Goal: Task Accomplishment & Management: Manage account settings

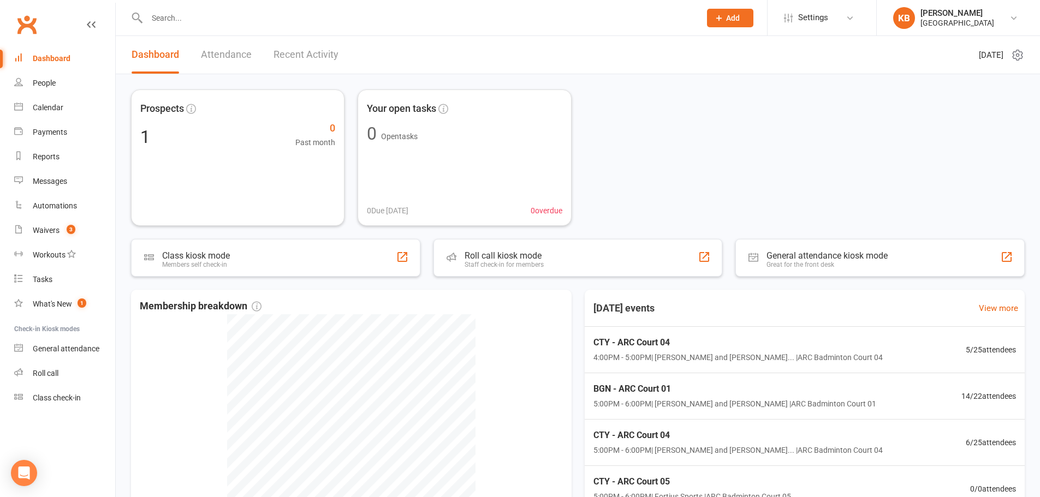
click at [159, 10] on input "text" at bounding box center [418, 17] width 549 height 15
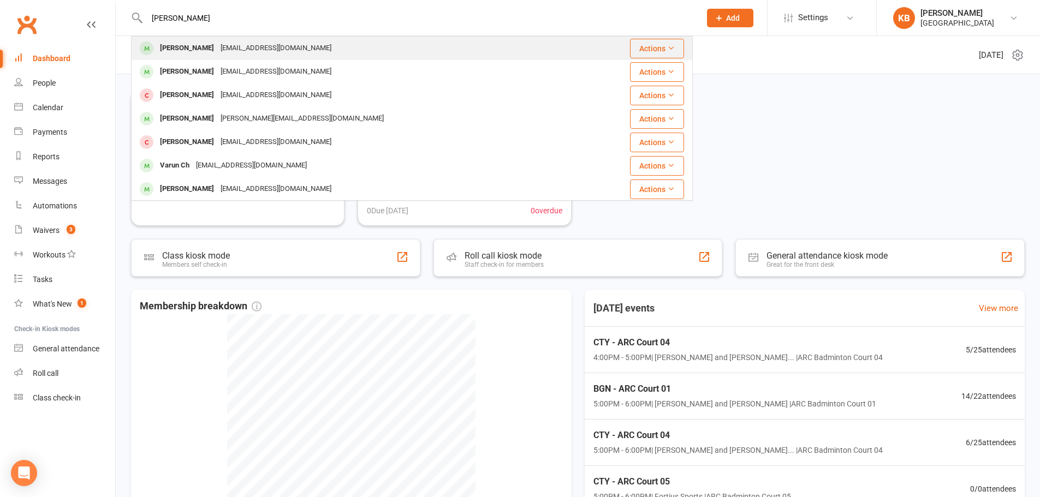
type input "[PERSON_NAME]"
click at [197, 44] on div "Tharun Katharnath" at bounding box center [187, 48] width 61 height 16
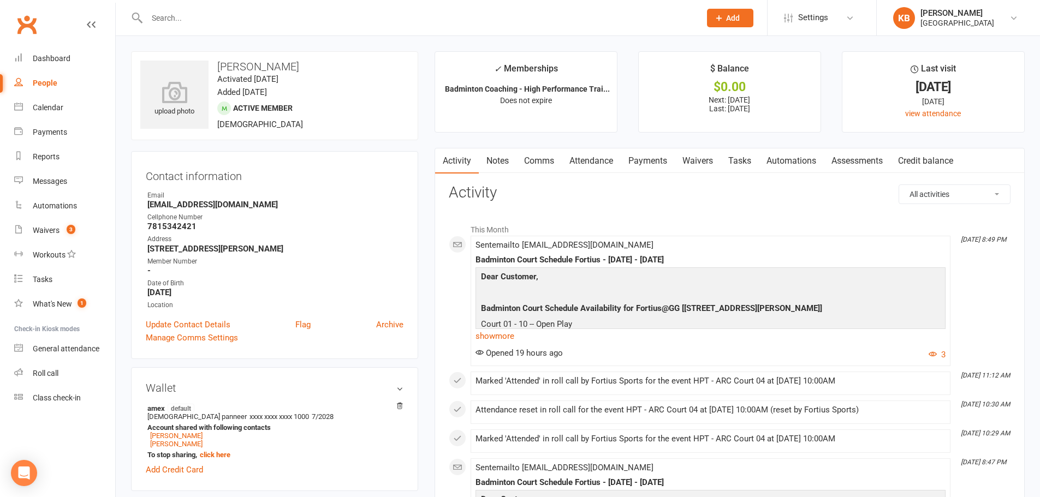
click at [958, 124] on li "Last visit 14 Sep 2025 1 day ago view attendance" at bounding box center [933, 91] width 183 height 81
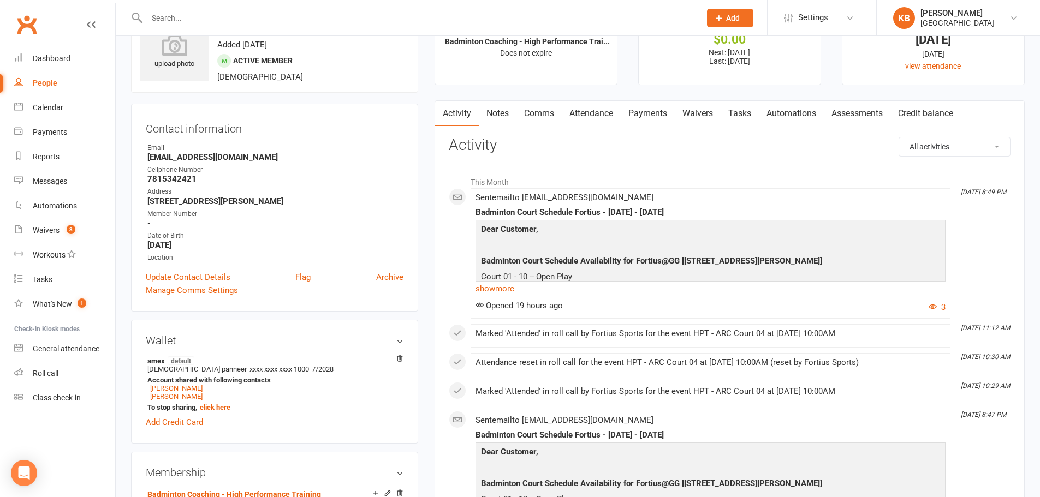
scroll to position [109, 0]
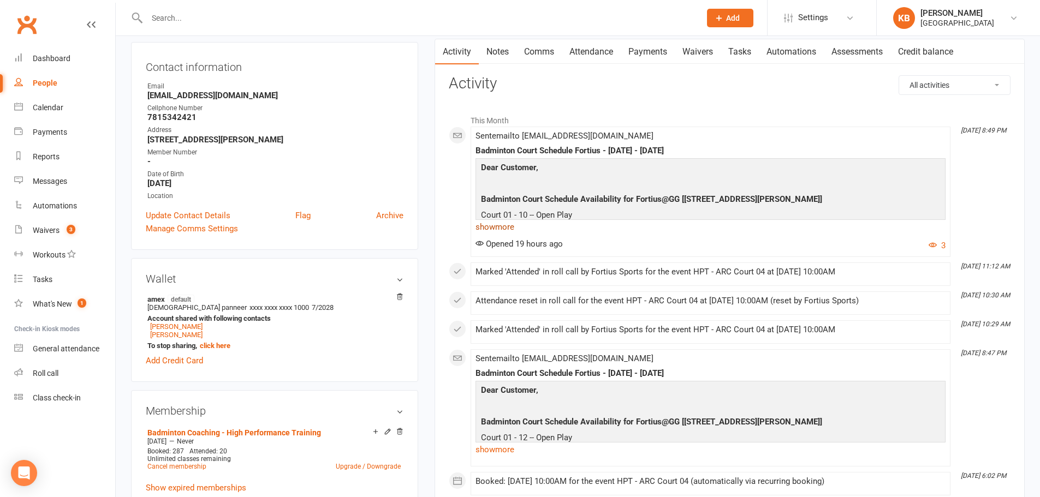
click at [500, 225] on link "show more" at bounding box center [710, 226] width 470 height 15
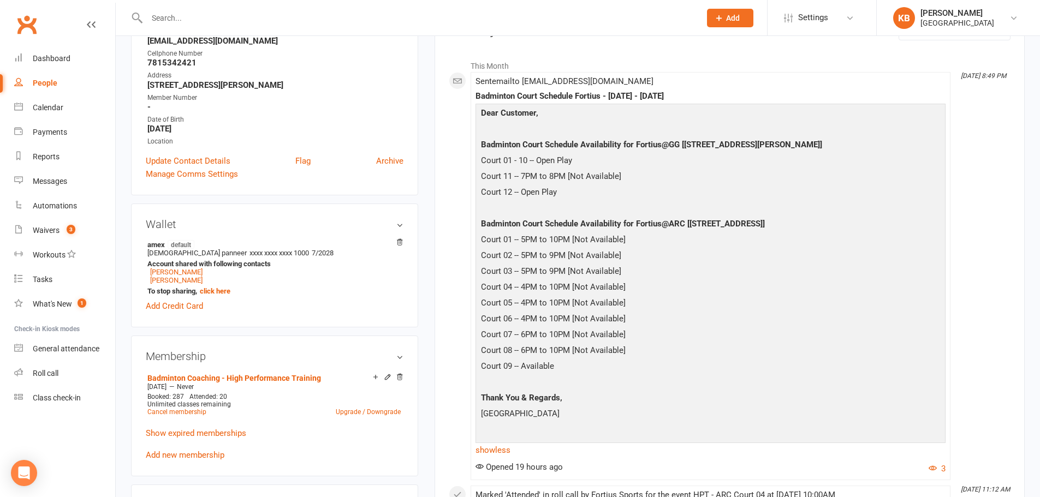
scroll to position [0, 0]
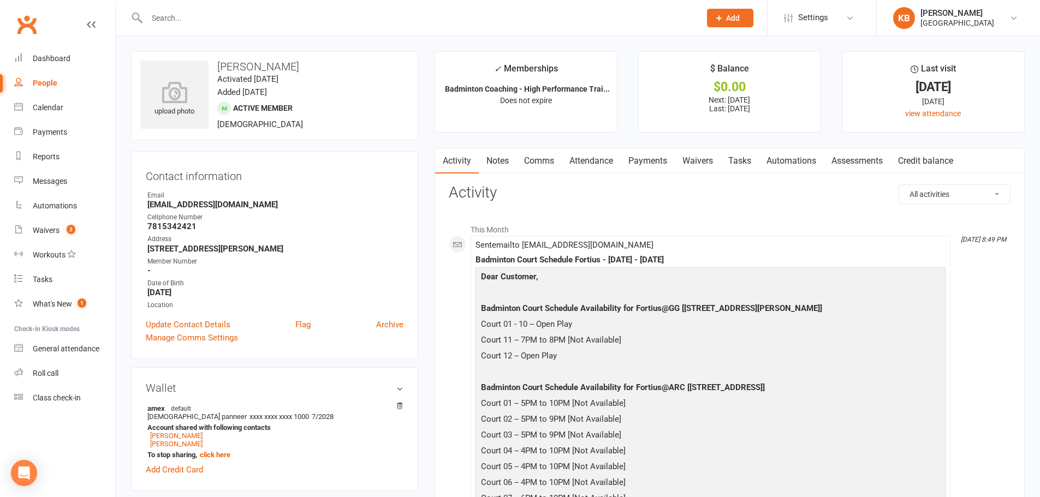
click at [204, 17] on input "text" at bounding box center [418, 17] width 549 height 15
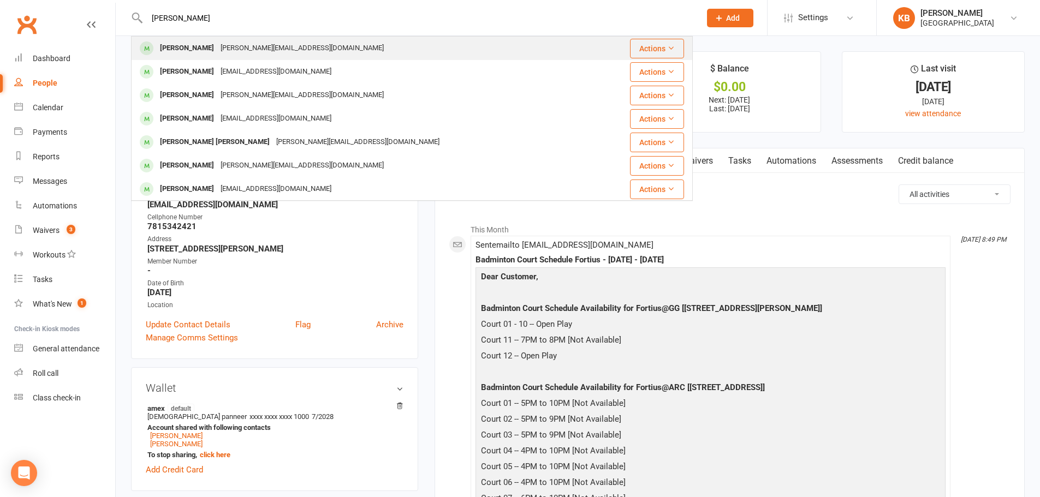
type input "ravish"
click at [225, 45] on div "Ravishankar.mutha@gmail.com" at bounding box center [302, 48] width 170 height 16
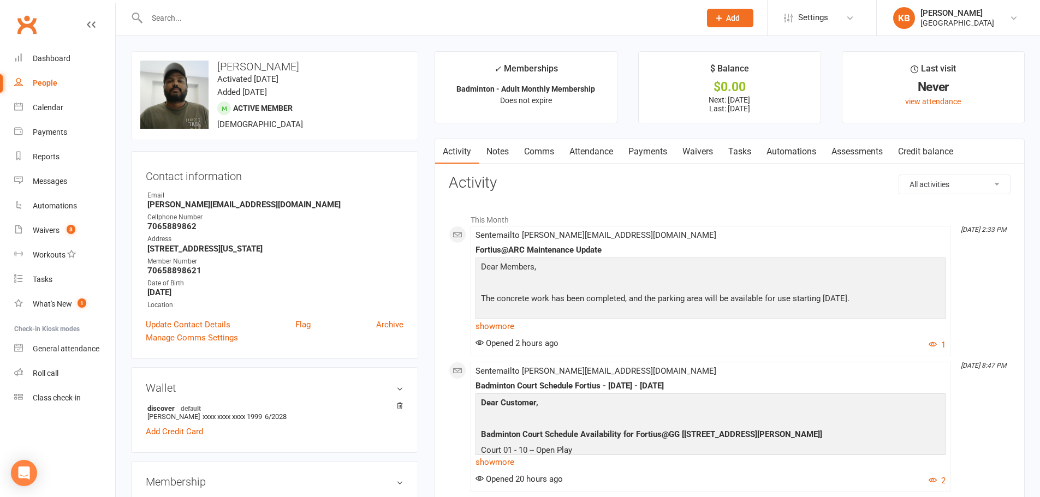
click at [191, 21] on input "text" at bounding box center [418, 17] width 549 height 15
type input "bone"
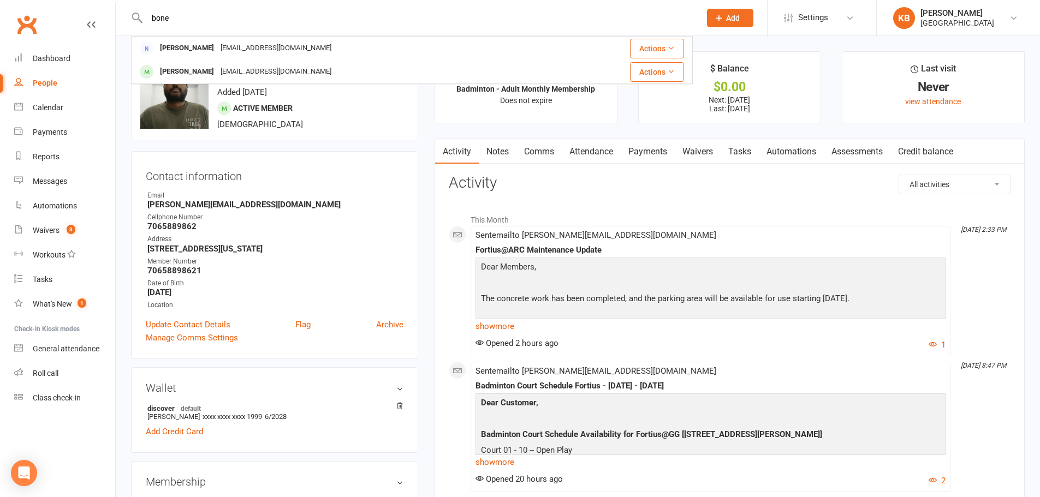
drag, startPoint x: 184, startPoint y: 16, endPoint x: 124, endPoint y: 26, distance: 60.3
click at [124, 26] on react-component "bone Dhannesh Bondili dhanneshsingh@gmail.com Actions Ashutosh Jain bondspy001@…" at bounding box center [346, 17] width 693 height 35
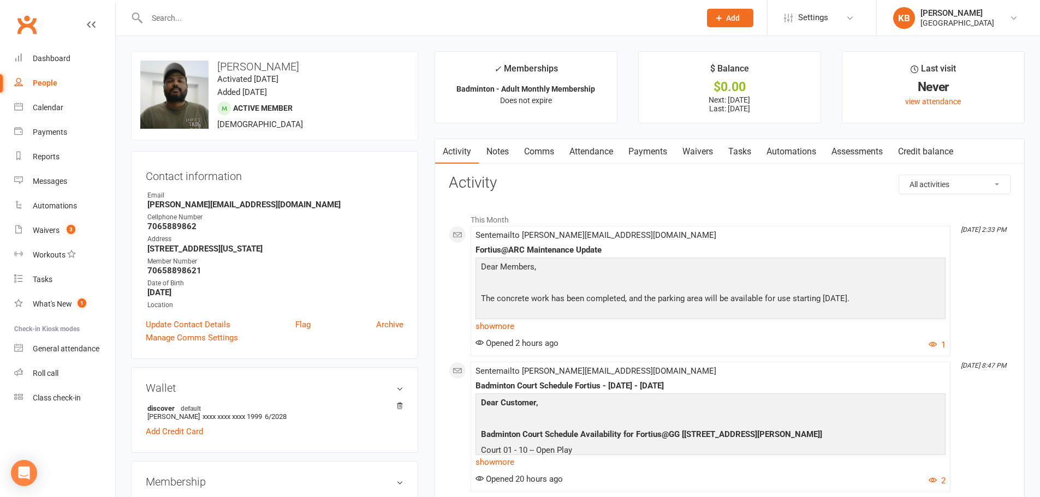
click at [250, 25] on input "text" at bounding box center [418, 17] width 549 height 15
click at [234, 16] on input "text" at bounding box center [418, 17] width 549 height 15
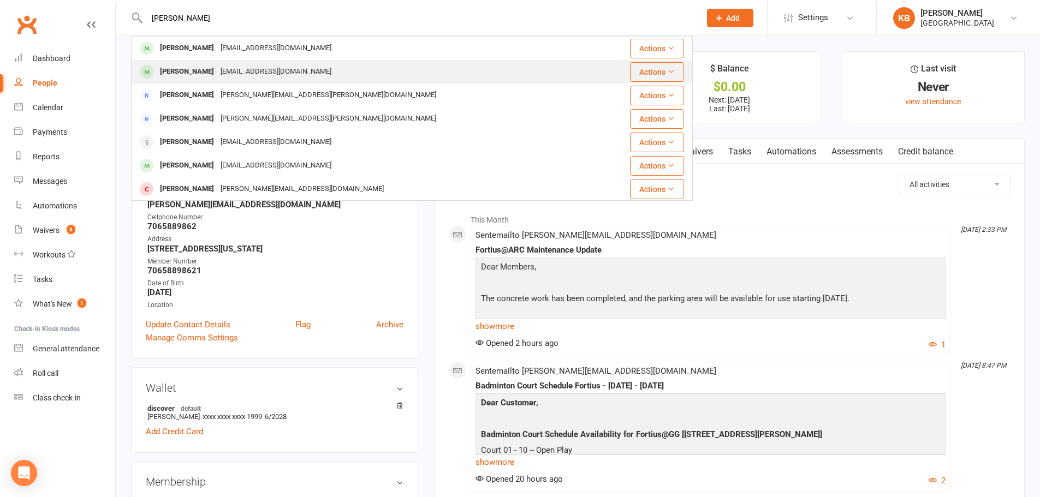
type input "aanya"
click at [242, 73] on div "someshvelupalli@gmail.com" at bounding box center [275, 72] width 117 height 16
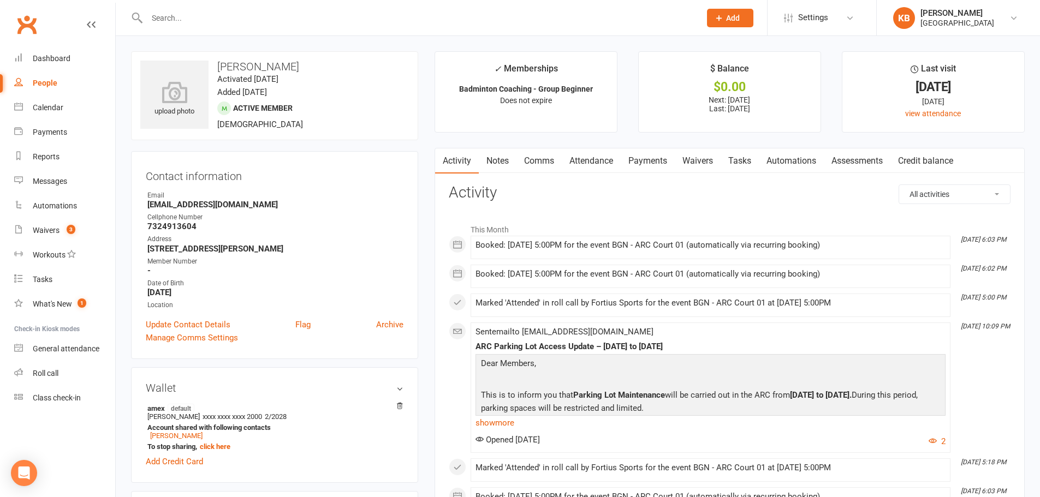
click at [636, 161] on link "Payments" at bounding box center [648, 160] width 54 height 25
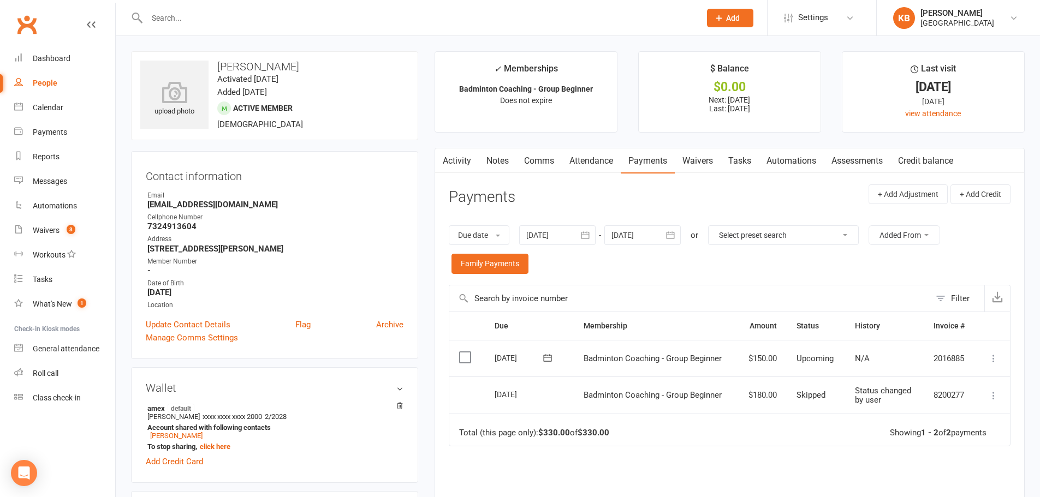
click at [496, 163] on link "Notes" at bounding box center [498, 160] width 38 height 25
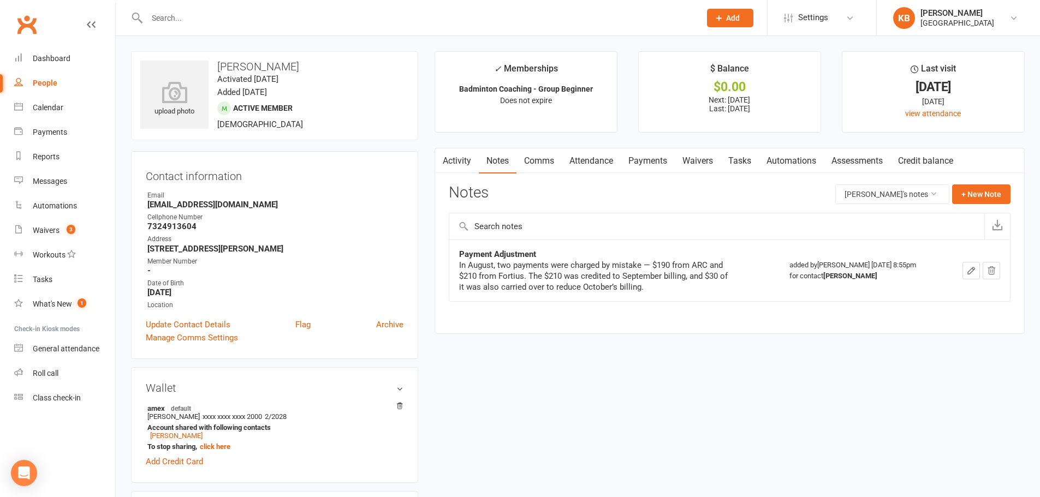
click at [451, 164] on link "Activity" at bounding box center [457, 160] width 44 height 25
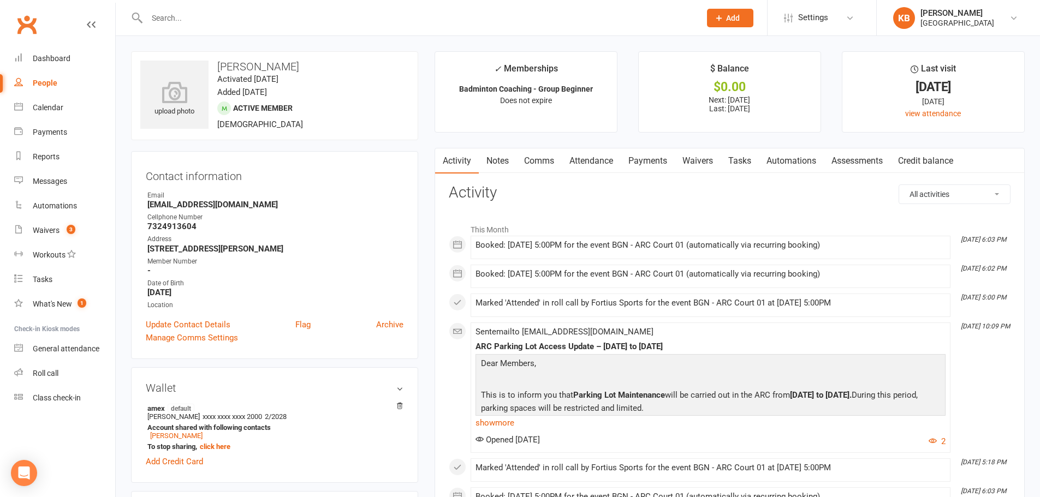
click at [225, 19] on input "text" at bounding box center [418, 17] width 549 height 15
paste input "Ramsankar Palaninathan"
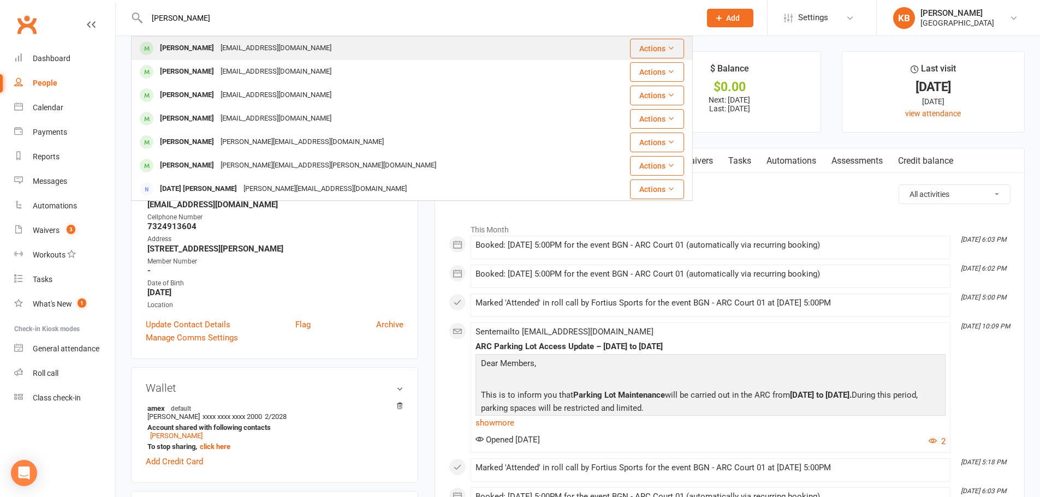
type input "Ramsankar Palaninathan"
click at [286, 39] on div "Ramsankar Palaninathan ramspsankar@gmail.com" at bounding box center [365, 48] width 466 height 22
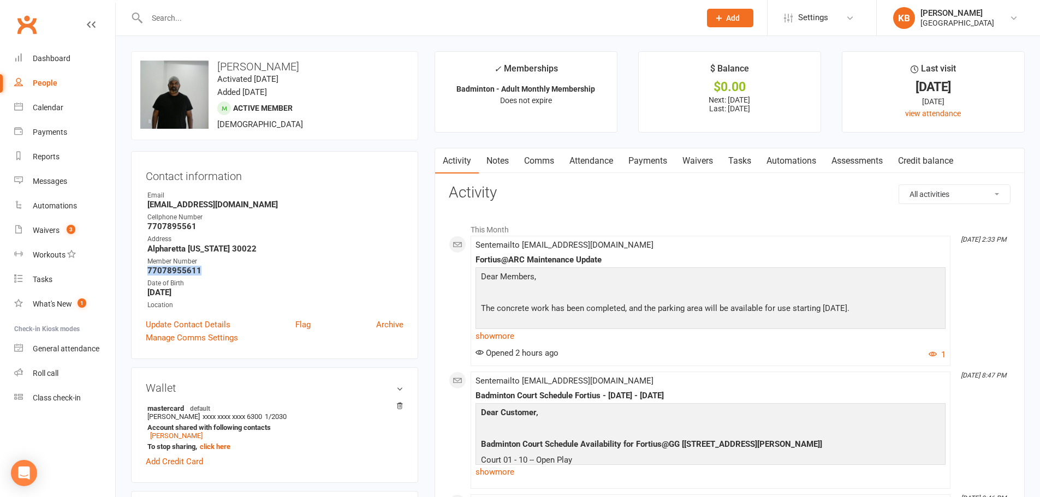
drag, startPoint x: 146, startPoint y: 271, endPoint x: 205, endPoint y: 272, distance: 58.4
click at [205, 272] on li "Member Number 77078955611" at bounding box center [275, 266] width 258 height 19
click at [280, 236] on div "Address" at bounding box center [275, 239] width 256 height 10
click at [249, 20] on input "text" at bounding box center [418, 17] width 549 height 15
paste input "Ragupathi Palanisam"
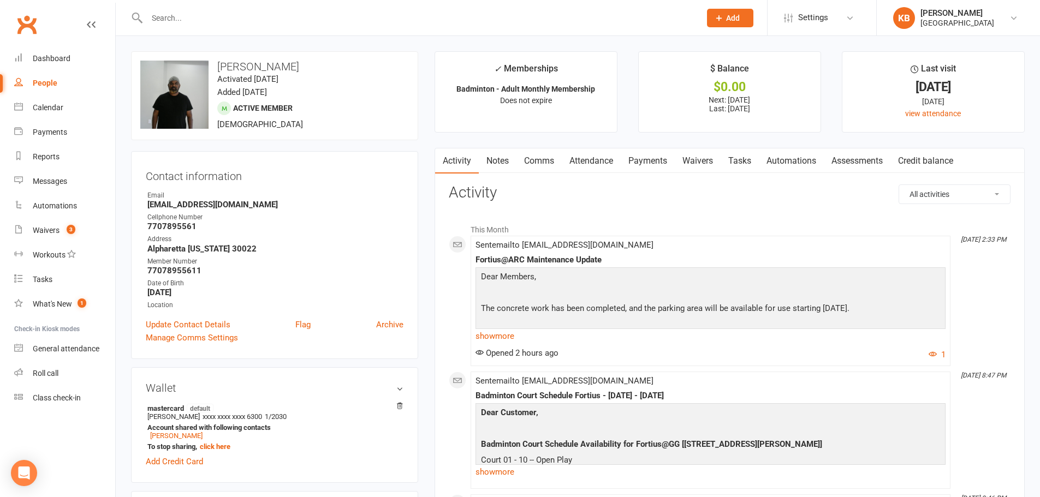
type input "Ragupathi Palanisam"
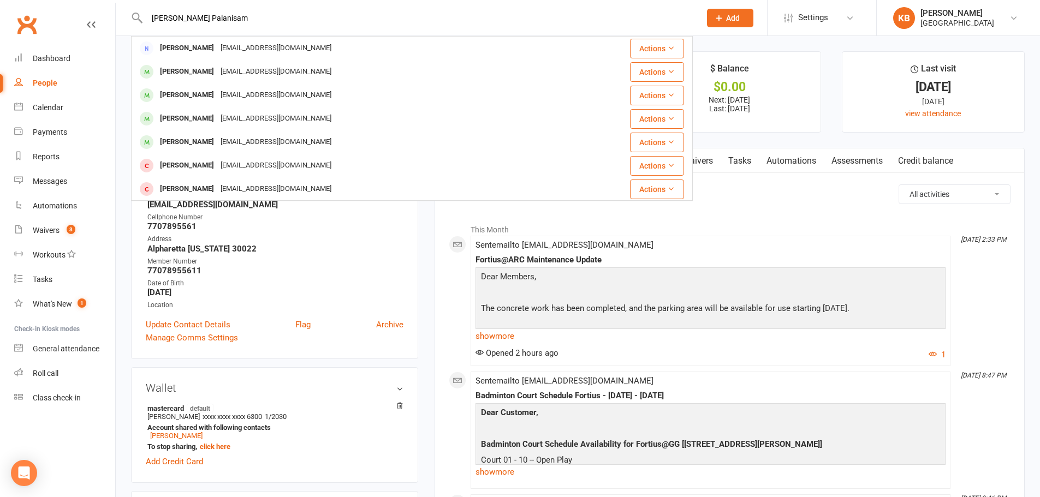
drag, startPoint x: 241, startPoint y: 15, endPoint x: 137, endPoint y: 21, distance: 103.9
click at [137, 21] on div "Ragupathi Palanisam Rajaram Ragupathi Rbalajivcy@gmail.com Actions Ramsankar Pa…" at bounding box center [412, 17] width 562 height 35
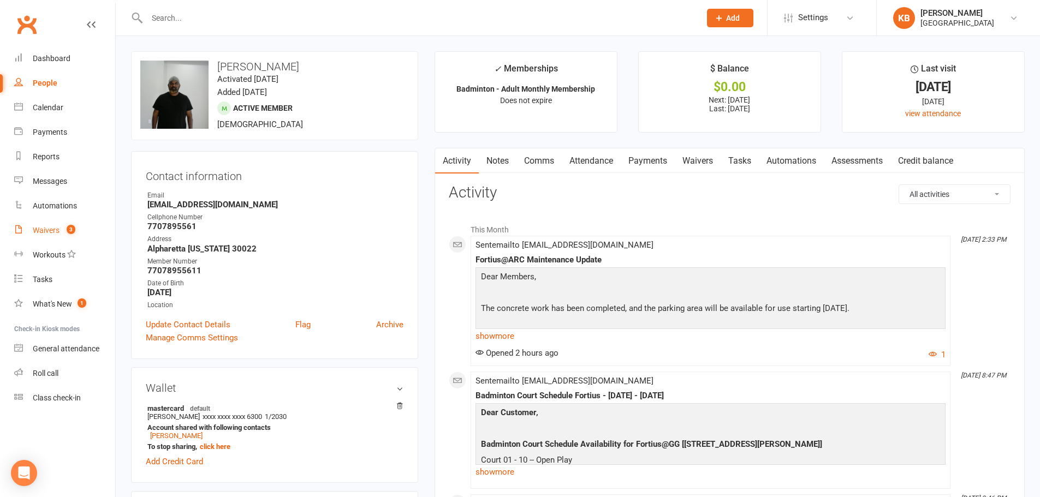
click at [39, 236] on link "Waivers 3" at bounding box center [64, 230] width 101 height 25
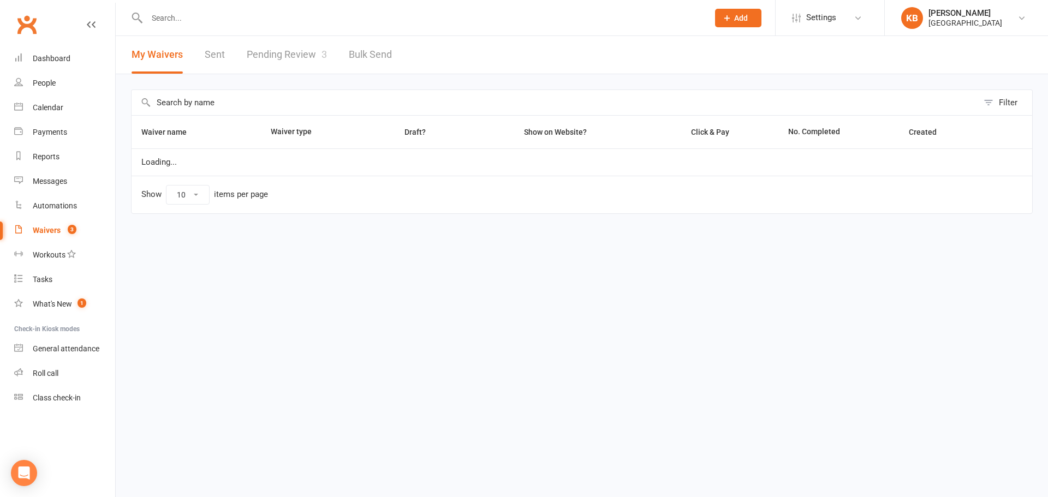
click at [269, 57] on link "Pending Review 3" at bounding box center [287, 55] width 80 height 38
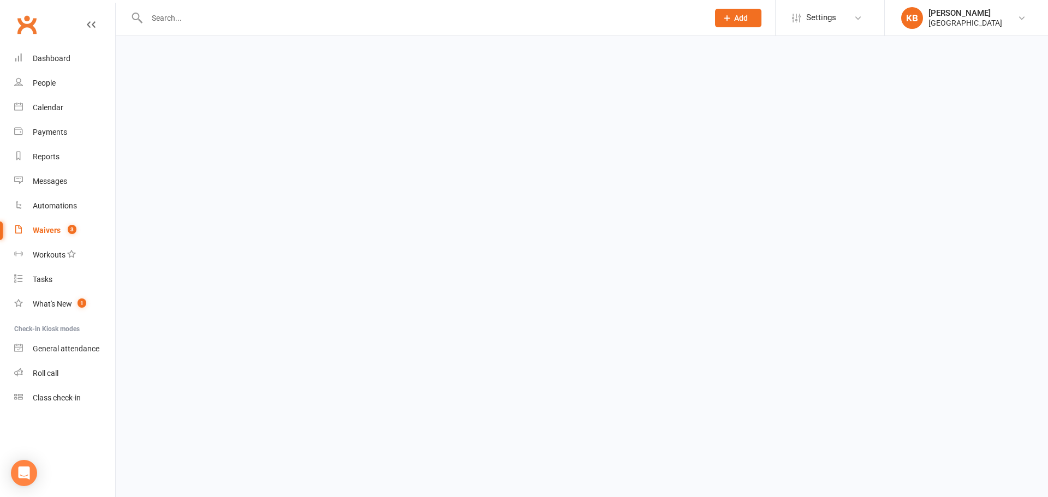
select select "100"
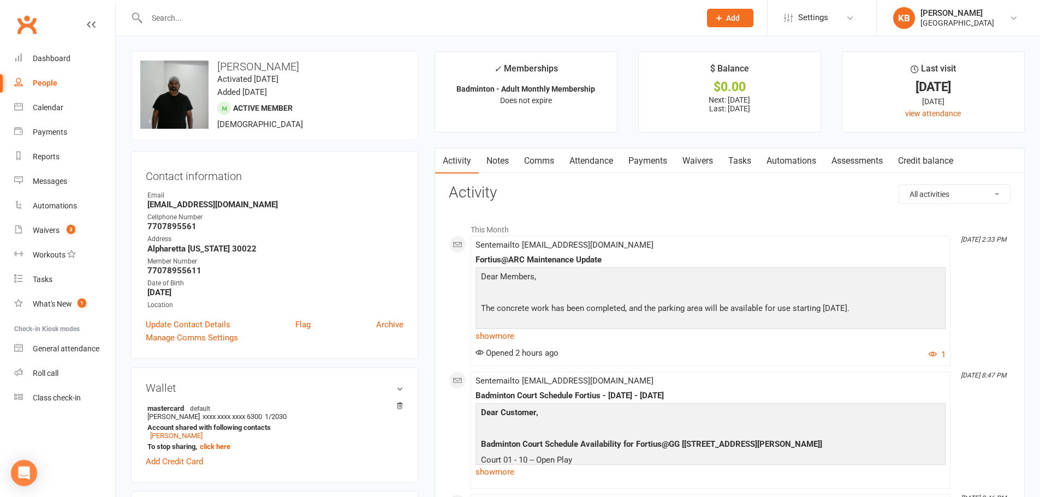
click at [288, 20] on input "text" at bounding box center [418, 17] width 549 height 15
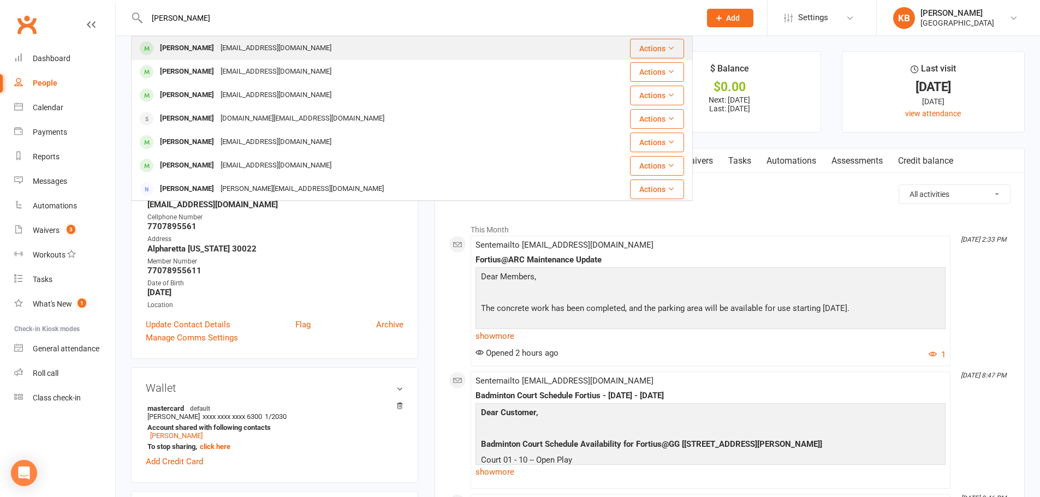
type input "pearl patel"
click at [225, 46] on div "Pearlpatel612@gmail.com" at bounding box center [275, 48] width 117 height 16
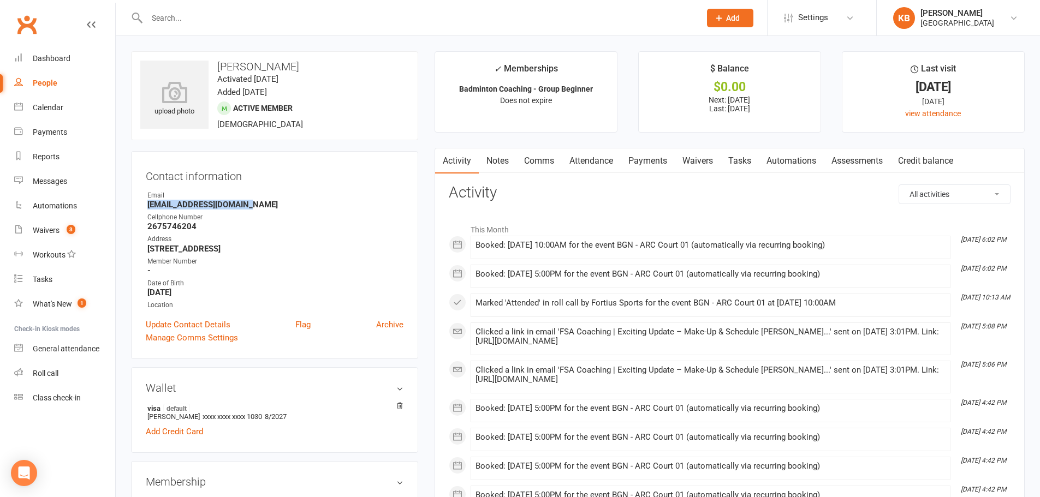
drag, startPoint x: 146, startPoint y: 201, endPoint x: 255, endPoint y: 206, distance: 109.3
click at [255, 206] on li "Email Pearlpatel612@gmail.com" at bounding box center [275, 200] width 258 height 19
copy strong "Pearlpatel612@gmail.com"
click at [266, 187] on div "Contact information Owner Email Pearlpatel612@gmail.com Cellphone Number 267574…" at bounding box center [274, 255] width 287 height 208
drag, startPoint x: 217, startPoint y: 64, endPoint x: 275, endPoint y: 67, distance: 57.9
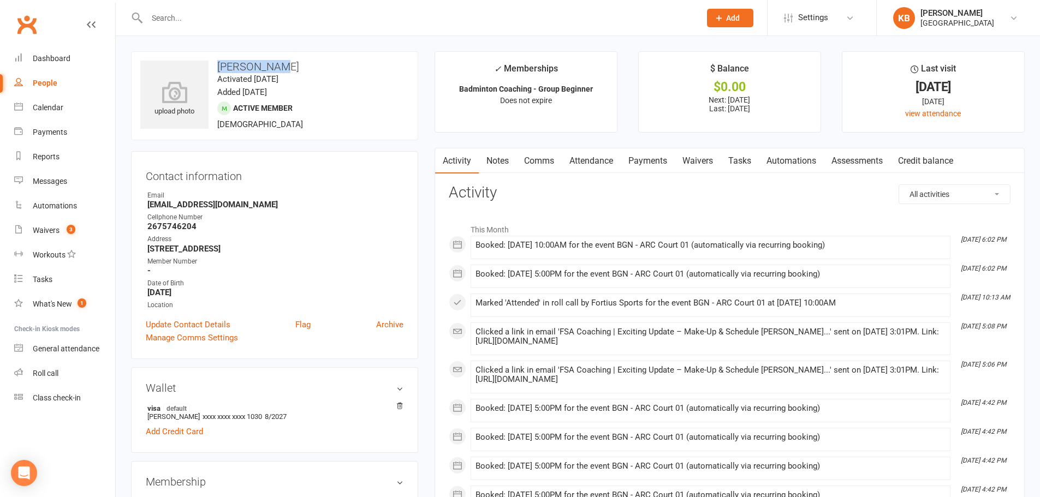
click at [275, 67] on h3 "Pearl Patel" at bounding box center [274, 67] width 269 height 12
copy h3 "Pearl Patel"
click at [275, 67] on h3 "Pearl Patel" at bounding box center [274, 67] width 269 height 12
drag, startPoint x: 141, startPoint y: 207, endPoint x: 256, endPoint y: 203, distance: 114.7
click at [256, 203] on div "Contact information Owner Email Pearlpatel612@gmail.com Cellphone Number 267574…" at bounding box center [274, 255] width 287 height 208
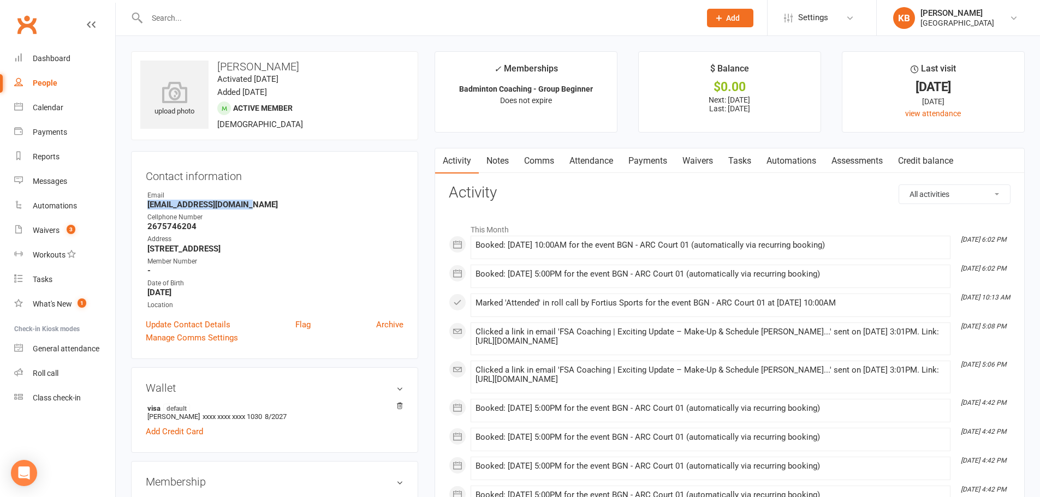
copy strong "Pearlpatel612@gmail.com"
click at [275, 190] on div "Contact information Owner Email Pearlpatel612@gmail.com Cellphone Number 267574…" at bounding box center [274, 255] width 287 height 208
click at [641, 168] on link "Payments" at bounding box center [648, 160] width 54 height 25
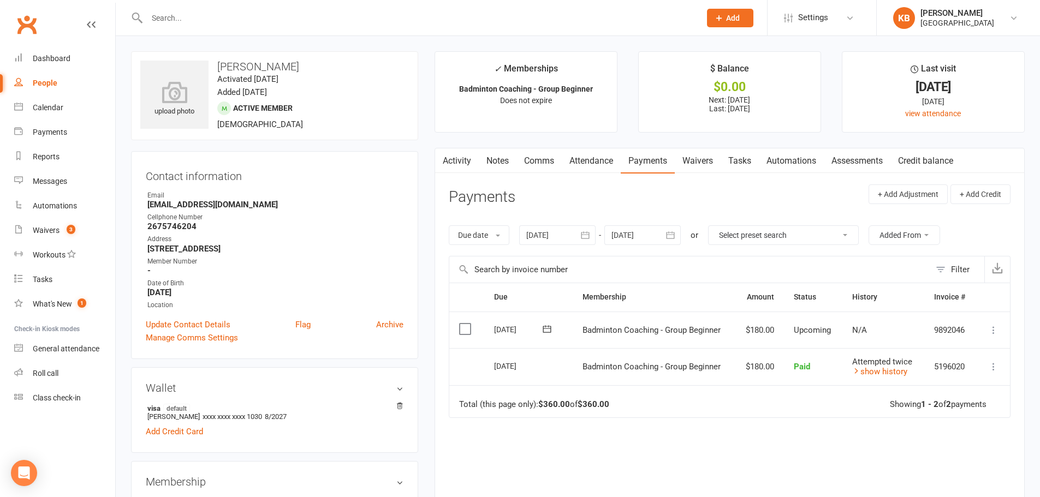
click at [666, 237] on button "button" at bounding box center [671, 235] width 20 height 20
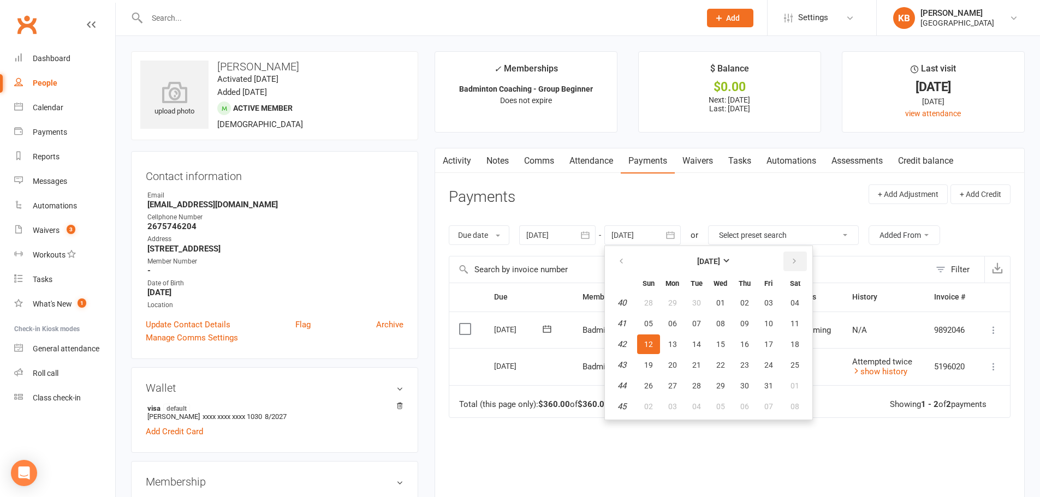
click at [796, 262] on icon "button" at bounding box center [794, 261] width 8 height 9
click at [793, 304] on span "01" at bounding box center [794, 303] width 9 height 9
type input "01 Nov 2025"
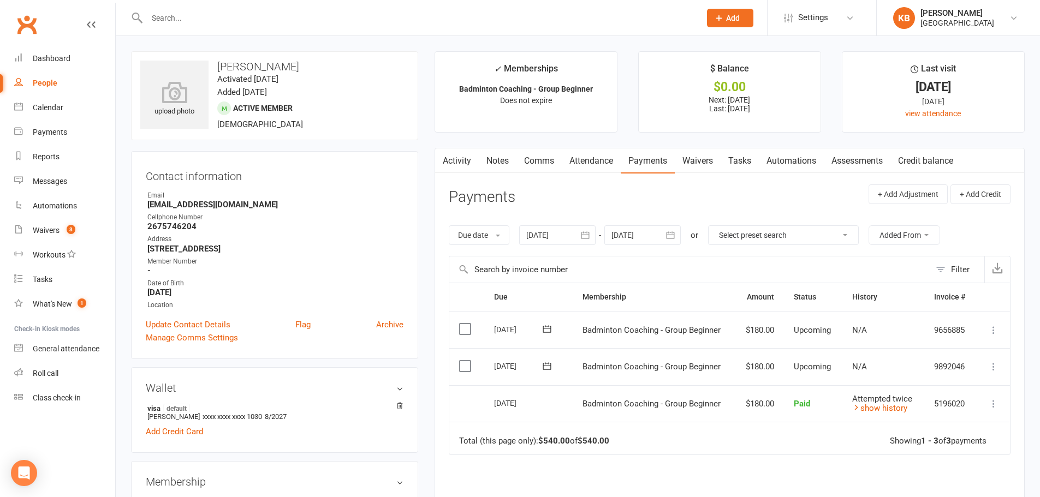
click at [582, 233] on icon "button" at bounding box center [585, 235] width 11 height 11
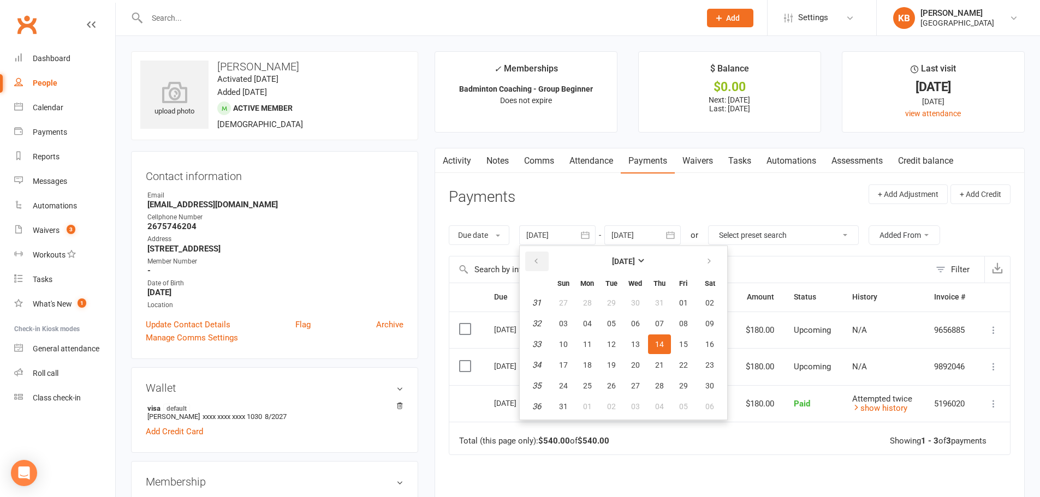
click at [540, 260] on icon "button" at bounding box center [536, 261] width 8 height 9
click at [545, 260] on button "button" at bounding box center [536, 262] width 23 height 20
click at [586, 316] on button "05" at bounding box center [587, 324] width 23 height 20
type input "05 May 2025"
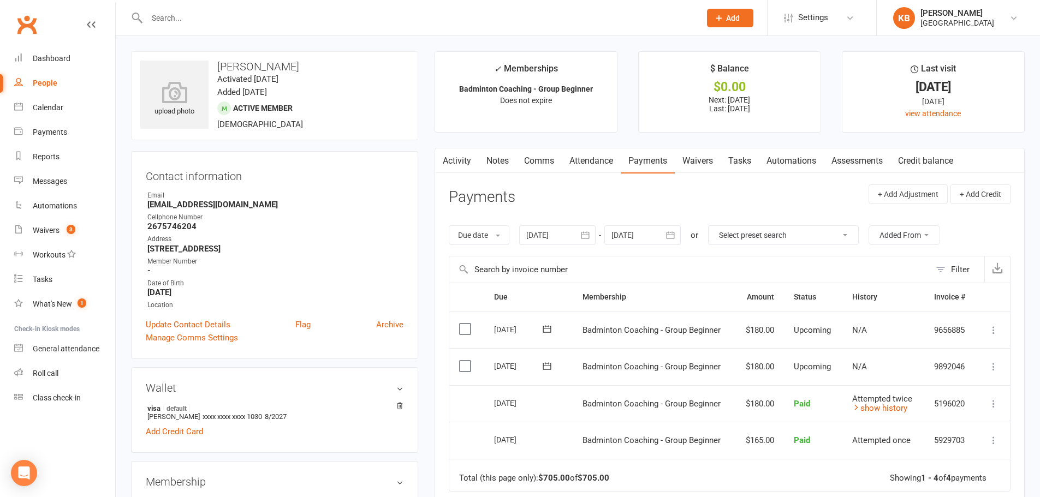
click at [464, 158] on link "Activity" at bounding box center [457, 160] width 44 height 25
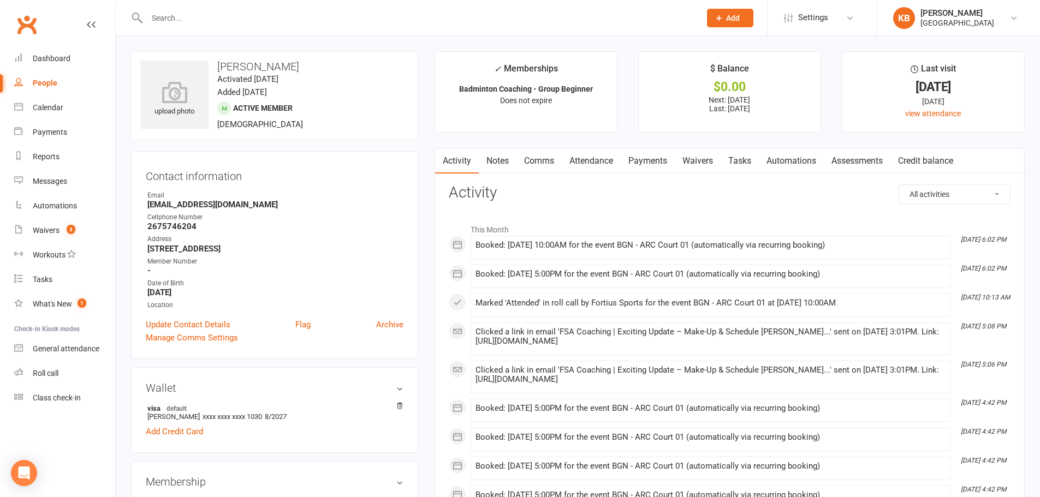
click at [475, 366] on span at bounding box center [475, 366] width 0 height 0
click at [475, 328] on span at bounding box center [475, 328] width 0 height 0
click at [637, 163] on link "Payments" at bounding box center [648, 160] width 54 height 25
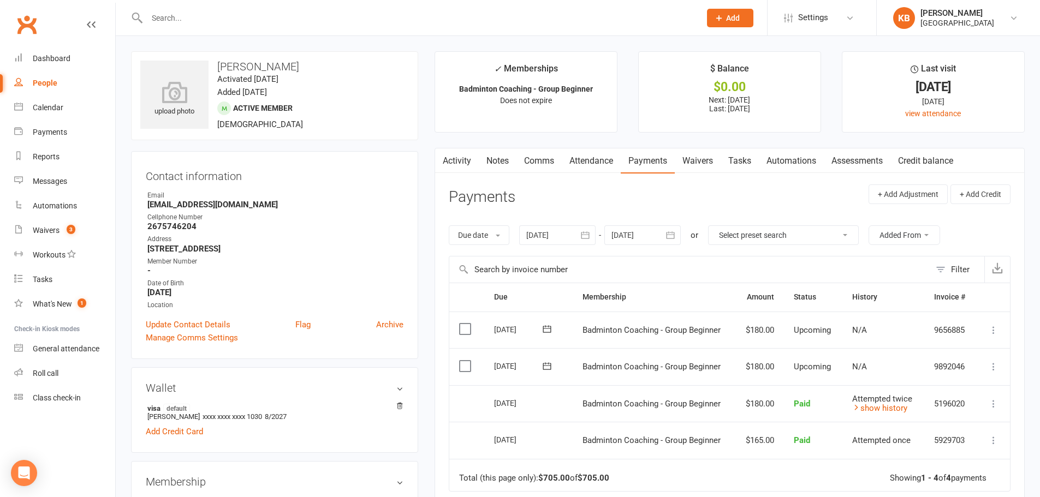
click at [489, 156] on link "Notes" at bounding box center [498, 160] width 38 height 25
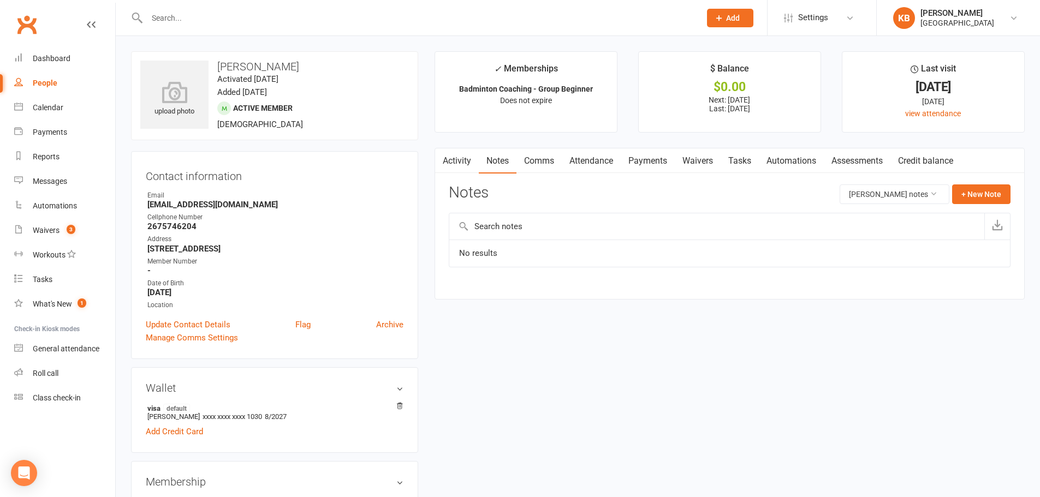
drag, startPoint x: 467, startPoint y: 157, endPoint x: 463, endPoint y: 163, distance: 7.1
click at [467, 159] on link "Activity" at bounding box center [457, 160] width 44 height 25
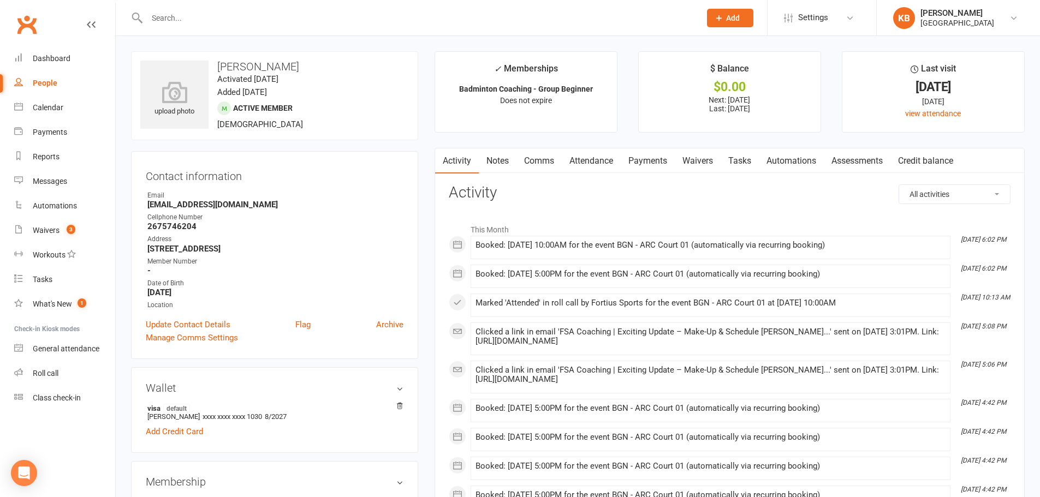
click at [499, 159] on link "Notes" at bounding box center [498, 160] width 38 height 25
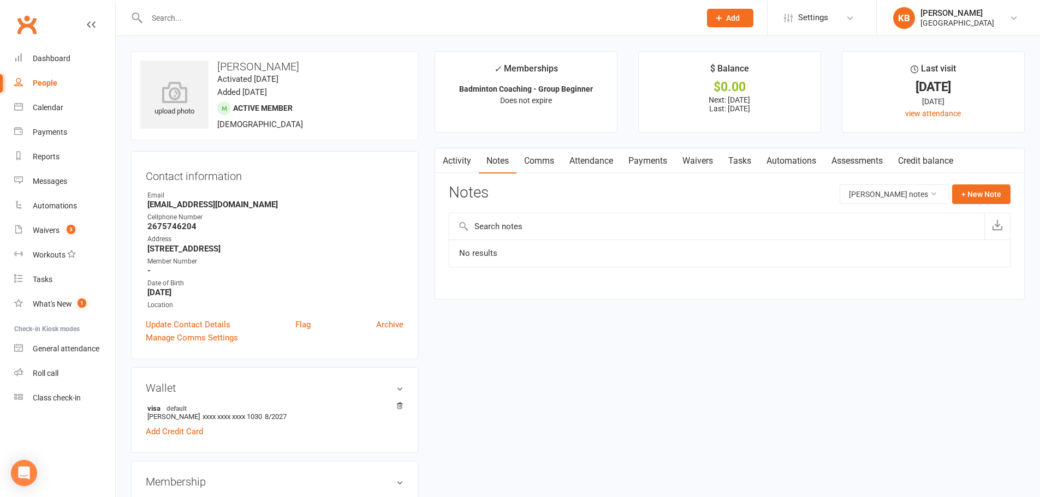
click at [456, 158] on link "Activity" at bounding box center [457, 160] width 44 height 25
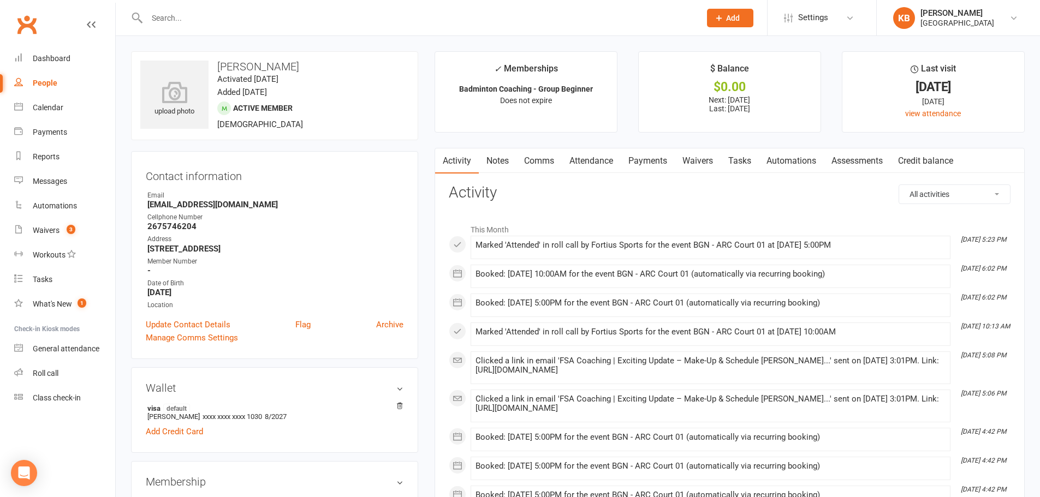
click at [493, 151] on link "Notes" at bounding box center [498, 160] width 38 height 25
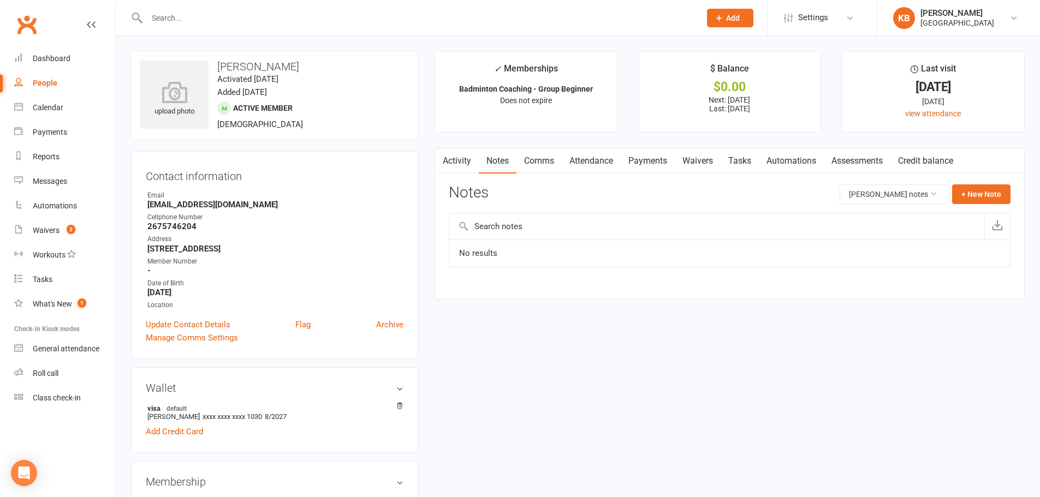
click at [458, 158] on link "Activity" at bounding box center [457, 160] width 44 height 25
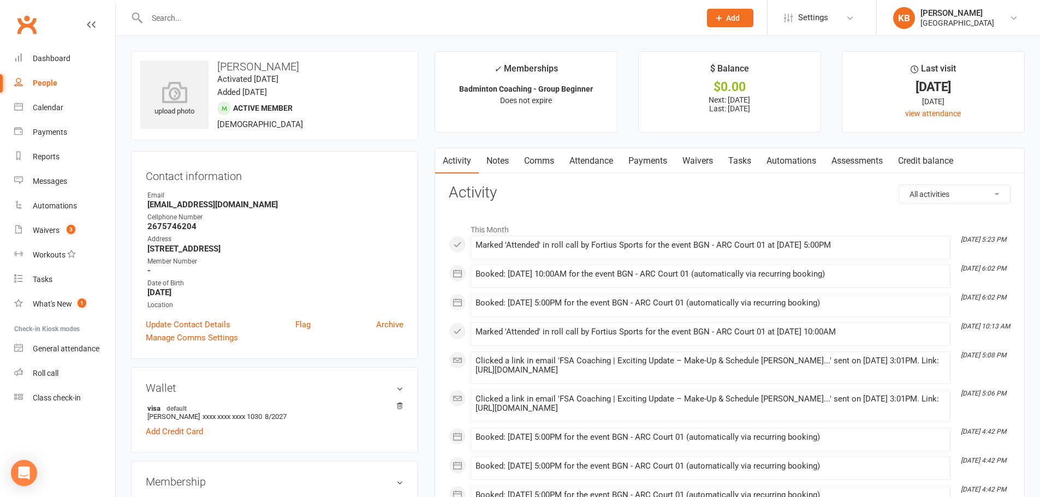
click at [710, 224] on li "This Month" at bounding box center [730, 226] width 562 height 17
click at [188, 17] on input "text" at bounding box center [418, 17] width 549 height 15
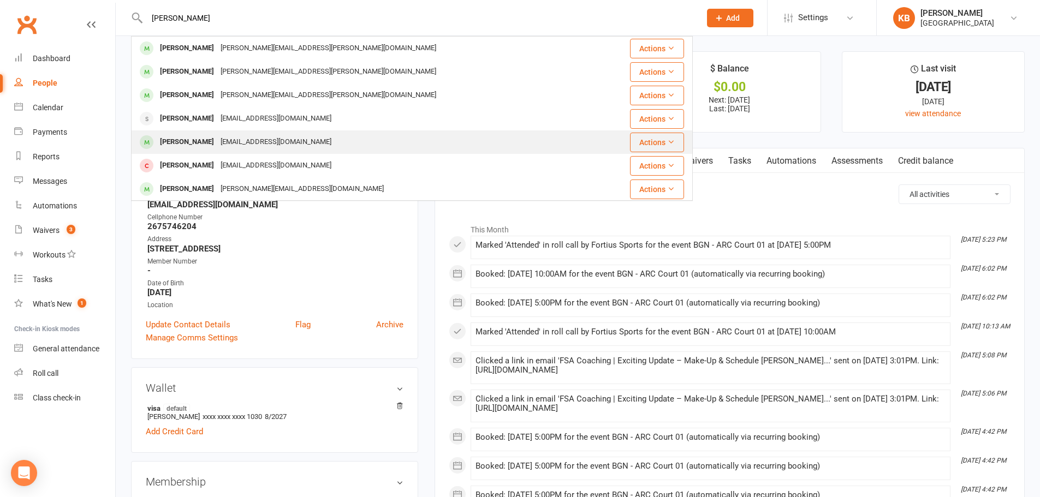
type input "vemula"
click at [217, 142] on div "[EMAIL_ADDRESS][DOMAIN_NAME]" at bounding box center [275, 142] width 117 height 16
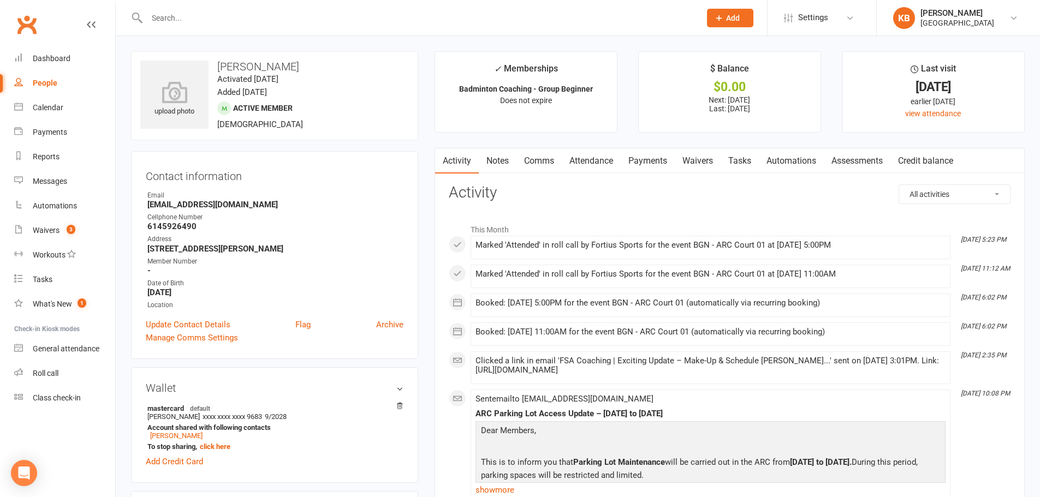
click at [194, 16] on input "text" at bounding box center [418, 17] width 549 height 15
paste input "Ragupathi Palanisam"
type input "Ragupathi Palanisam"
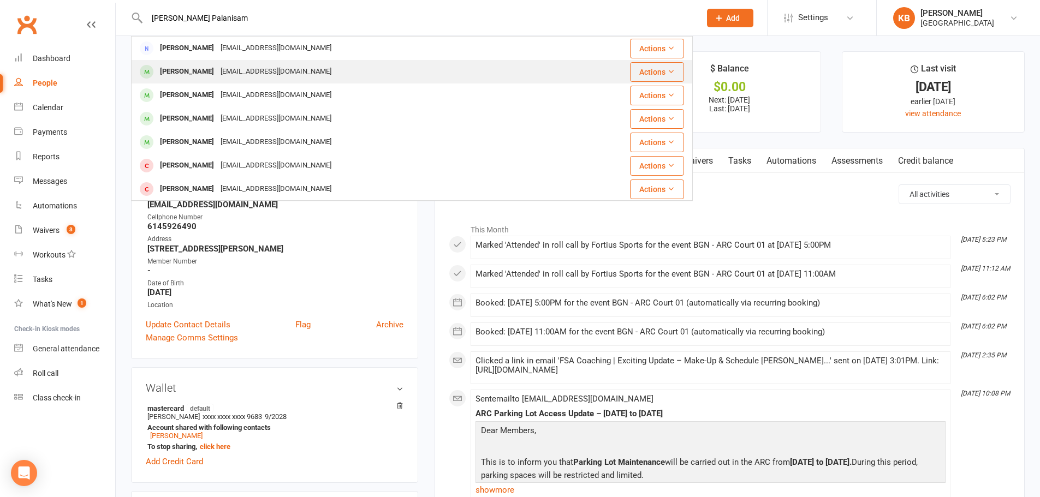
click at [263, 66] on div "ramspsankar@gmail.com" at bounding box center [275, 72] width 117 height 16
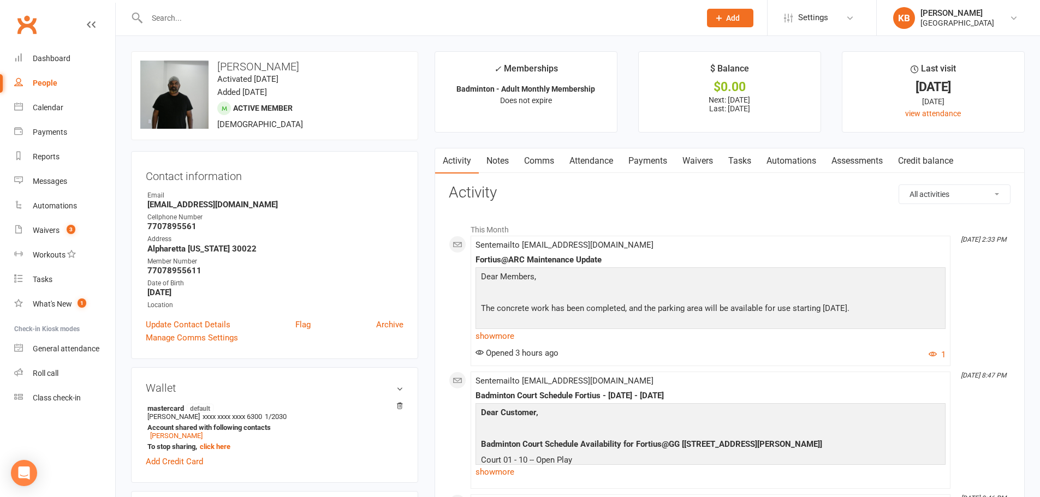
click at [209, 17] on input "text" at bounding box center [418, 17] width 549 height 15
paste input "ragu05.p@gmail.com"
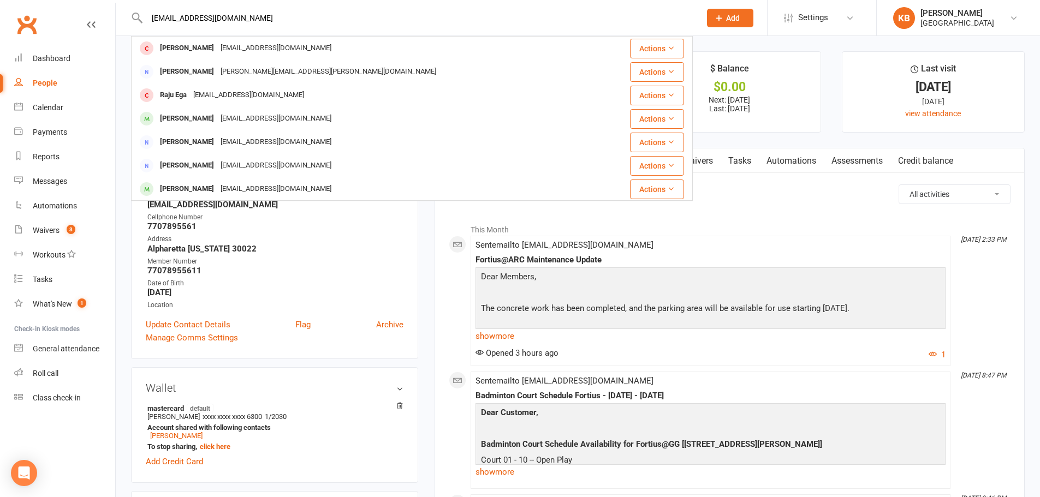
drag, startPoint x: 254, startPoint y: 14, endPoint x: 138, endPoint y: 25, distance: 116.2
click at [138, 25] on div "ragu05.p@gmail.com Reyansh Jami Pavanjami@gmail.com Actions Phani Ponnapalli Ph…" at bounding box center [412, 17] width 562 height 35
paste input "Nambi kumar Palanivelu"
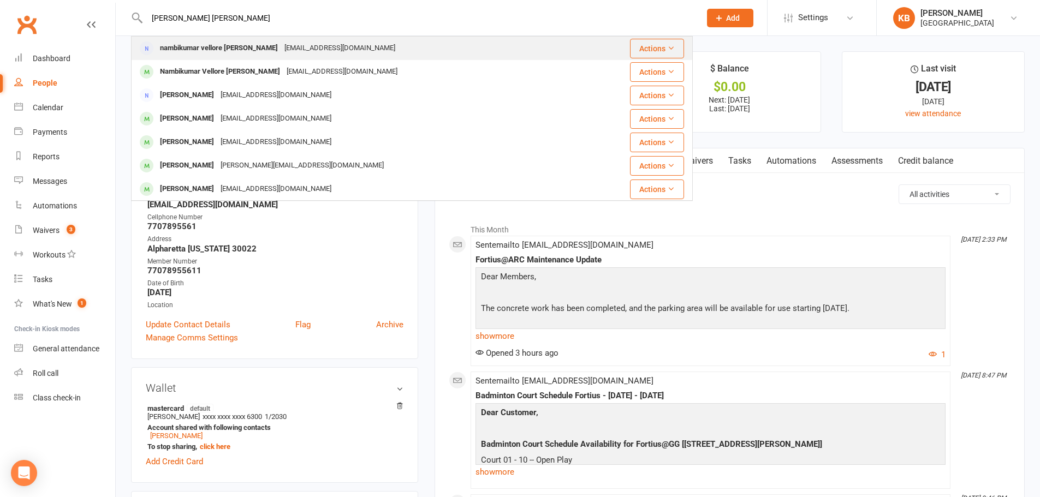
type input "Nambi kumar Palanivelu"
click at [294, 44] on div "vpnambikumar2022@gmail.com" at bounding box center [339, 48] width 117 height 16
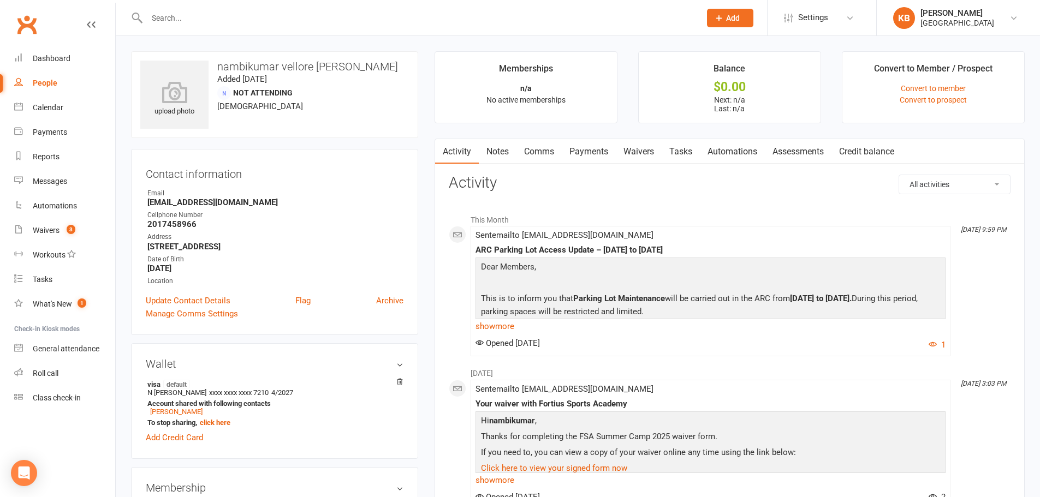
click at [217, 27] on div at bounding box center [412, 17] width 562 height 35
click at [211, 20] on input "text" at bounding box center [418, 17] width 549 height 15
paste input "Karthik Palaniswamy"
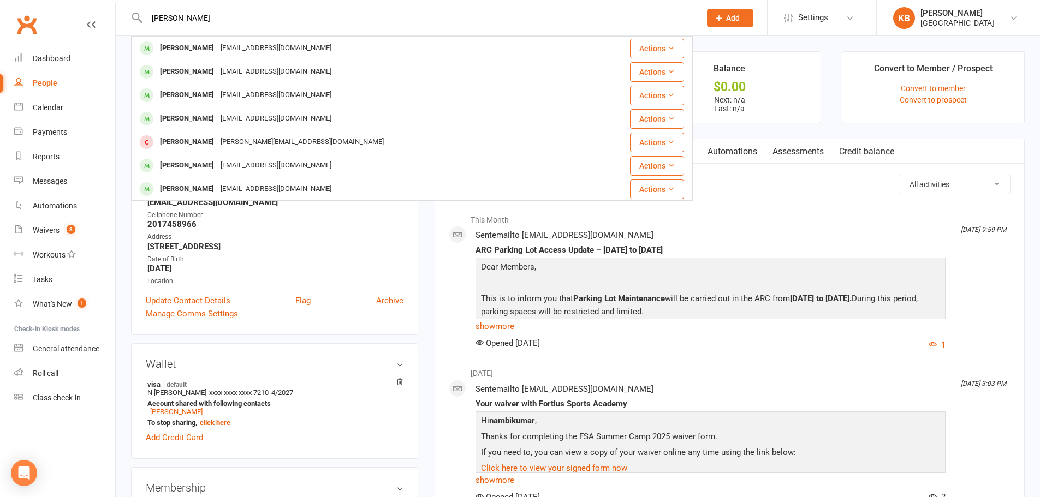
drag, startPoint x: 255, startPoint y: 13, endPoint x: 134, endPoint y: 23, distance: 121.6
click at [144, 22] on div "Karthik Palaniswamy Karthik Chava Tockarthik@gmail.com Actions Karthik Kannan k…" at bounding box center [412, 17] width 562 height 35
paste input "karthikrp@gmail.com"
drag, startPoint x: 212, startPoint y: 24, endPoint x: 141, endPoint y: 11, distance: 72.7
click at [141, 11] on div "karthikrp@gmail.com Karthik Chava Tockarthik@gmail.com Actions Karthik Kannan k…" at bounding box center [412, 17] width 562 height 35
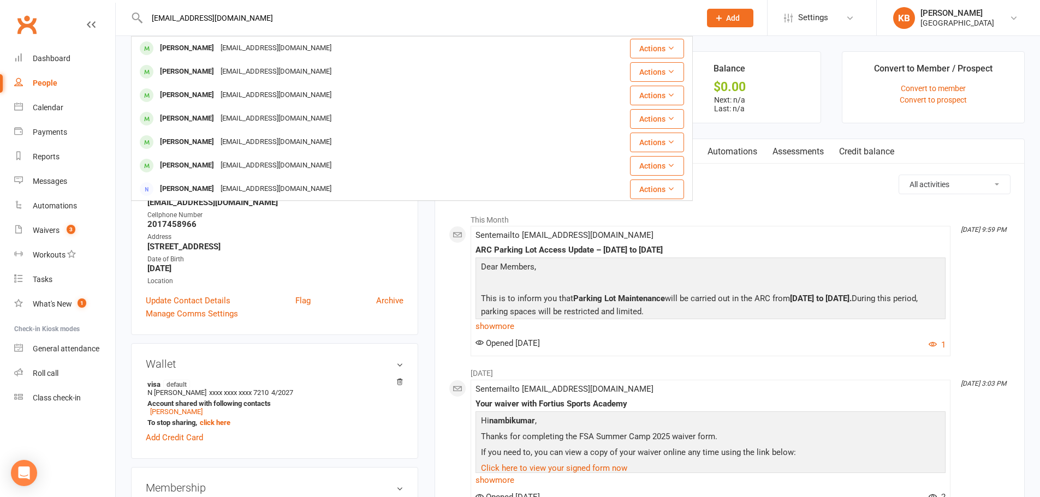
drag, startPoint x: 149, startPoint y: 16, endPoint x: 269, endPoint y: 13, distance: 119.6
click at [269, 13] on input "karthikrp@gmail.com" at bounding box center [418, 17] width 549 height 15
paste input "shushrut palled"
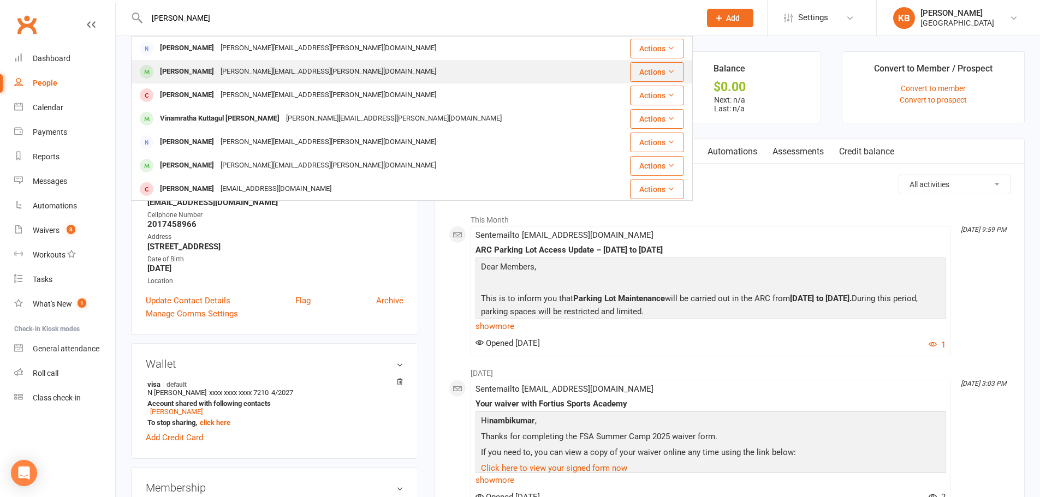
type input "shushrut palled"
click at [255, 73] on div "shushrut.palled@gmail.com" at bounding box center [328, 72] width 222 height 16
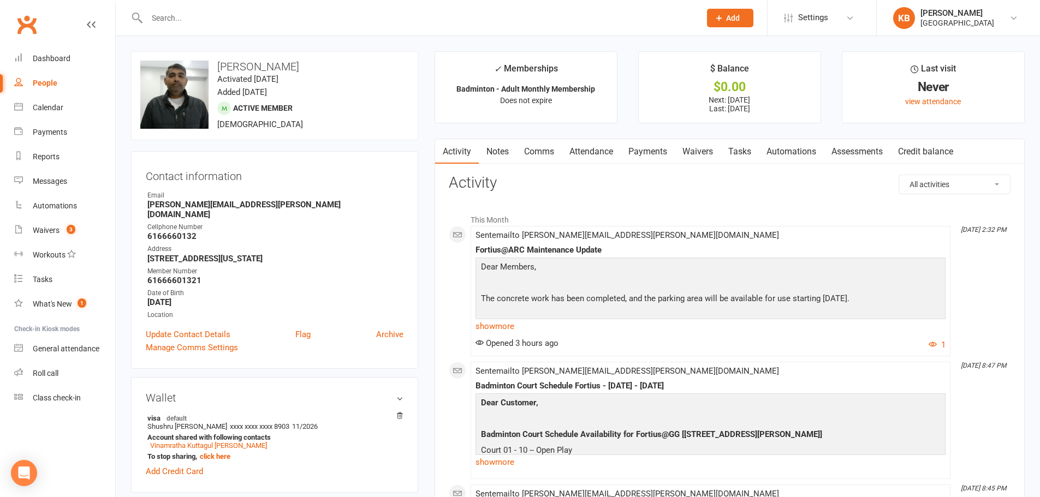
click at [183, 8] on div at bounding box center [412, 17] width 562 height 35
click at [185, 11] on input "text" at bounding box center [418, 17] width 549 height 15
paste input "Sreekar Reddy Palleti Venkata"
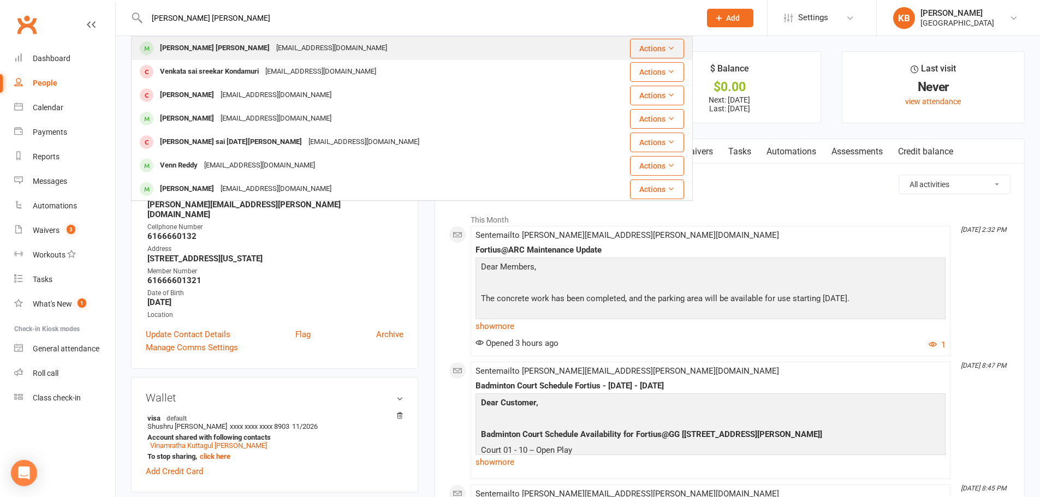
type input "Sreekar Reddy Palleti Venkata"
click at [316, 47] on div "Sree.0748@gmail.com" at bounding box center [331, 48] width 117 height 16
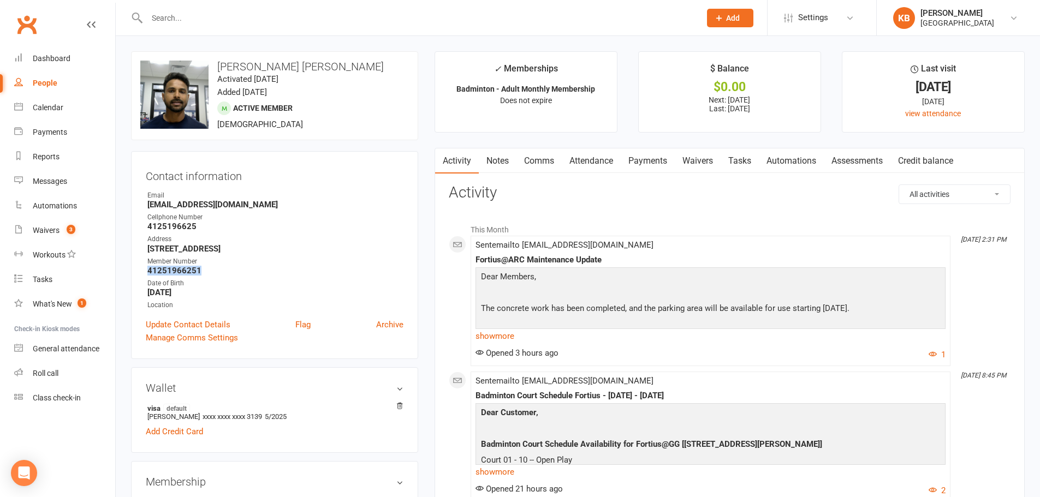
drag, startPoint x: 146, startPoint y: 271, endPoint x: 203, endPoint y: 270, distance: 56.2
click at [203, 270] on li "Member Number 41251966251" at bounding box center [275, 266] width 258 height 19
copy strong "41251966251"
click at [237, 267] on strong "41251966251" at bounding box center [275, 271] width 256 height 10
click at [201, 16] on input "text" at bounding box center [418, 17] width 549 height 15
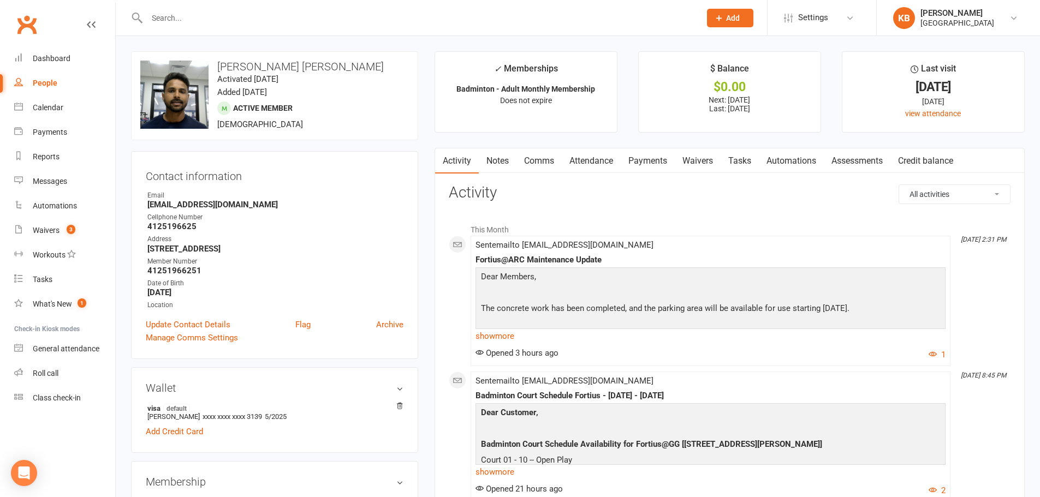
paste input "Pan Pan"
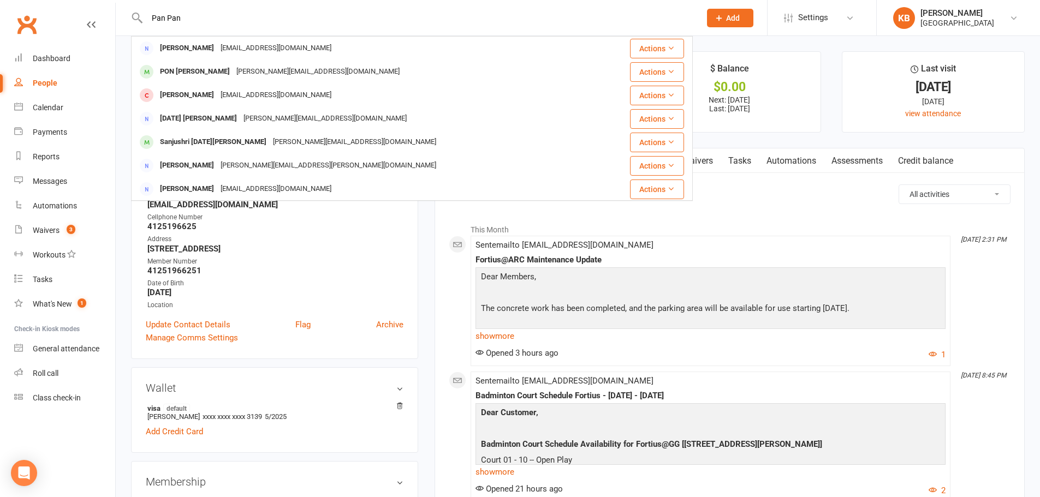
drag, startPoint x: 198, startPoint y: 13, endPoint x: 121, endPoint y: 10, distance: 77.0
click at [121, 10] on react-component "Pan Pan Pavan Jami Pavanjami@gmail.com Actions PON PANDIAN PAULSWAMY p.ponpandi…" at bounding box center [346, 17] width 693 height 35
paste input "Sudhakar panda"
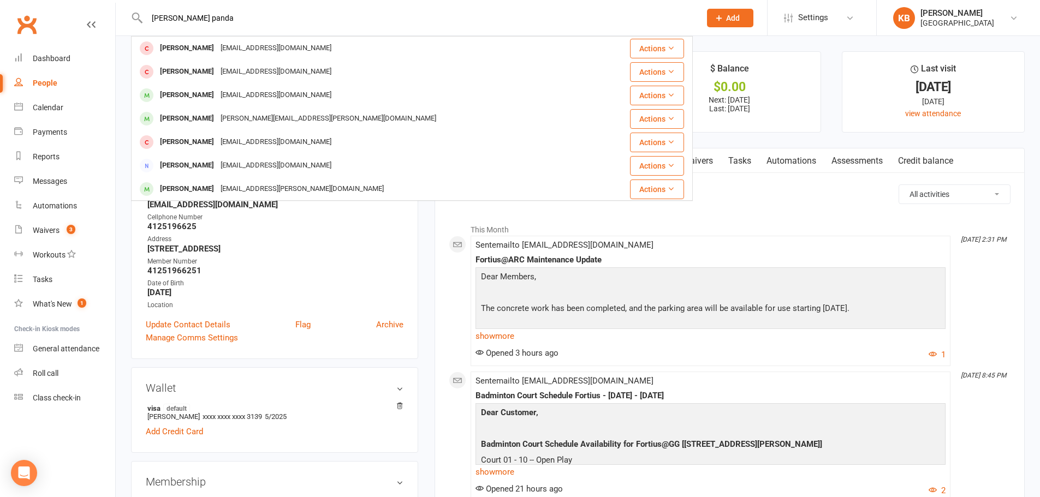
drag, startPoint x: 215, startPoint y: 19, endPoint x: 135, endPoint y: 11, distance: 80.6
click at [136, 11] on div "Sudhakar panda Sudhakar Katam katam31@gmail.com Actions SUDHAKAR RAVURI ravuri2…" at bounding box center [412, 17] width 562 height 35
paste input "sudhakar.mib@gmail.com"
click at [269, 19] on input "sudhakar.mib@gmail.com" at bounding box center [418, 17] width 549 height 15
drag, startPoint x: 243, startPoint y: 18, endPoint x: 145, endPoint y: 13, distance: 98.4
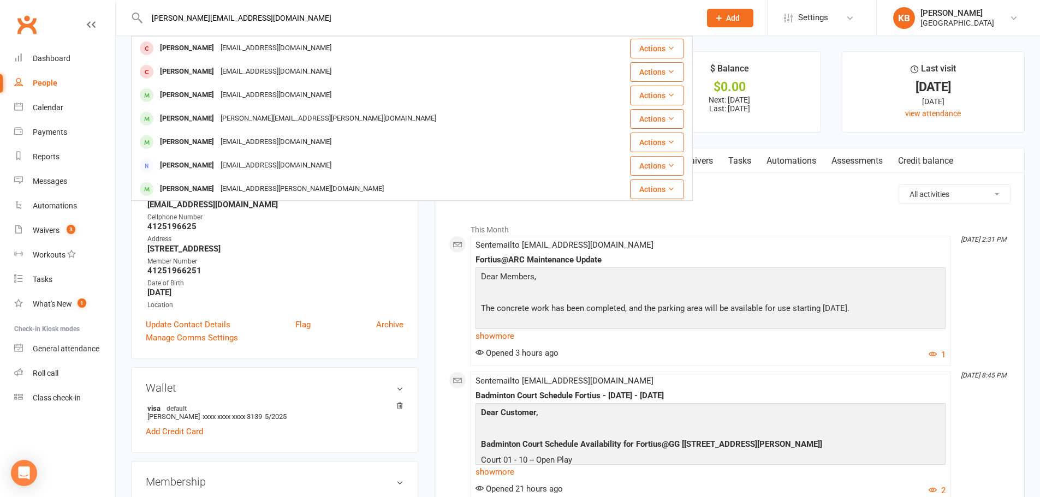
click at [145, 13] on input "sudhakar.mib@gmail.com" at bounding box center [418, 17] width 549 height 15
paste input "Santhosh Parameswaran"
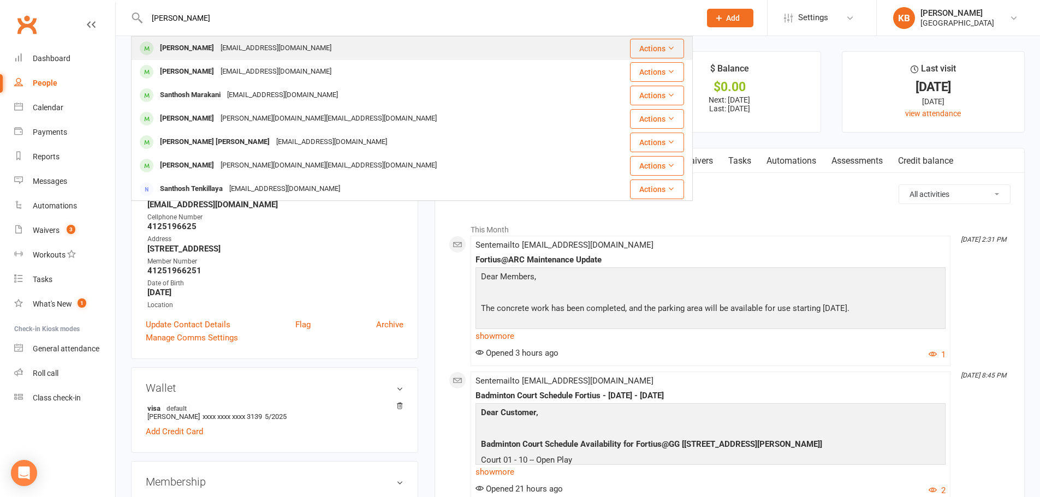
type input "Santhosh Parameswaran"
click at [283, 46] on div "santoze@gmail.com" at bounding box center [275, 48] width 117 height 16
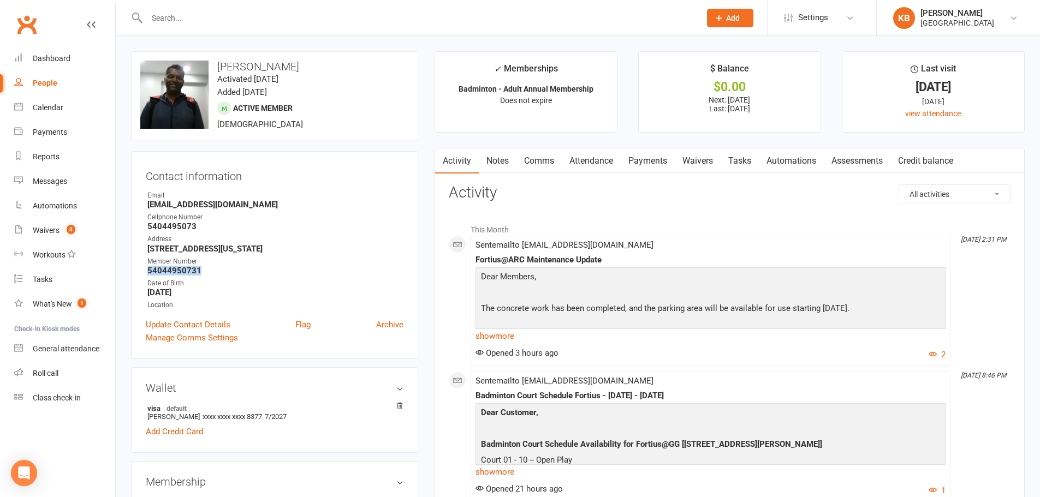
drag, startPoint x: 181, startPoint y: 271, endPoint x: 220, endPoint y: 271, distance: 39.3
click at [220, 271] on div "Contact information Owner Email santoze@gmail.com Cellphone Number 5404495073 A…" at bounding box center [274, 255] width 287 height 208
copy strong "54044950731"
click at [226, 270] on strong "54044950731" at bounding box center [275, 271] width 256 height 10
click at [186, 20] on input "text" at bounding box center [418, 17] width 549 height 15
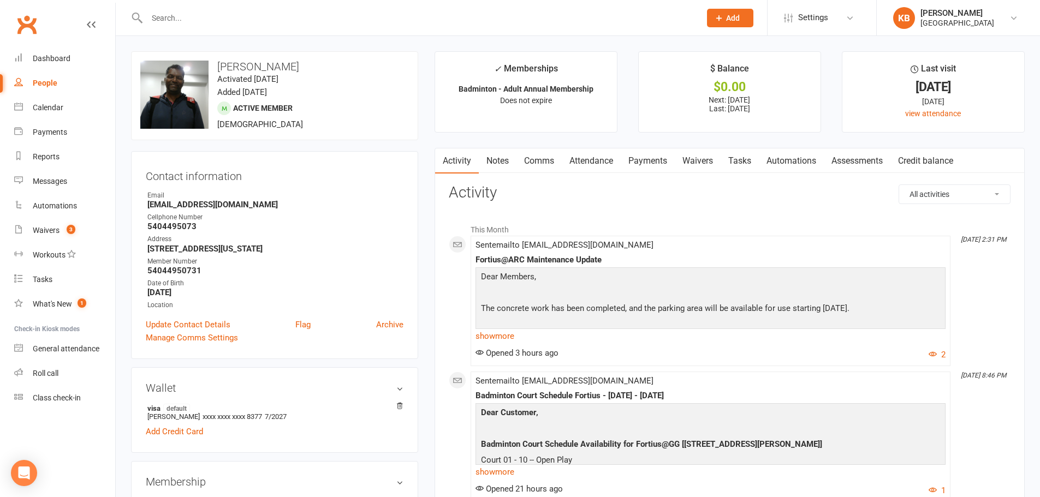
paste input "Nihar Parida"
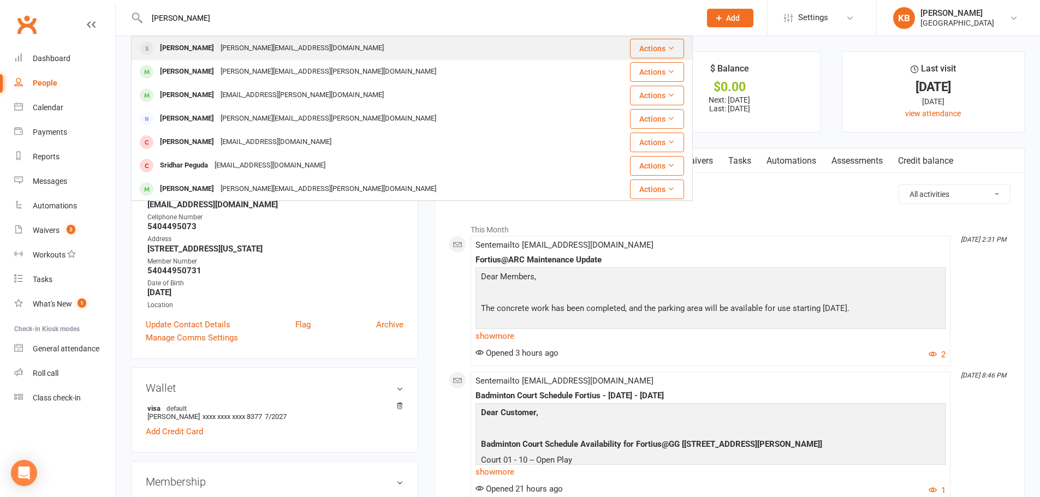
type input "Nihar Parida"
click at [240, 49] on div "nihar.hello@gmail.com" at bounding box center [302, 48] width 170 height 16
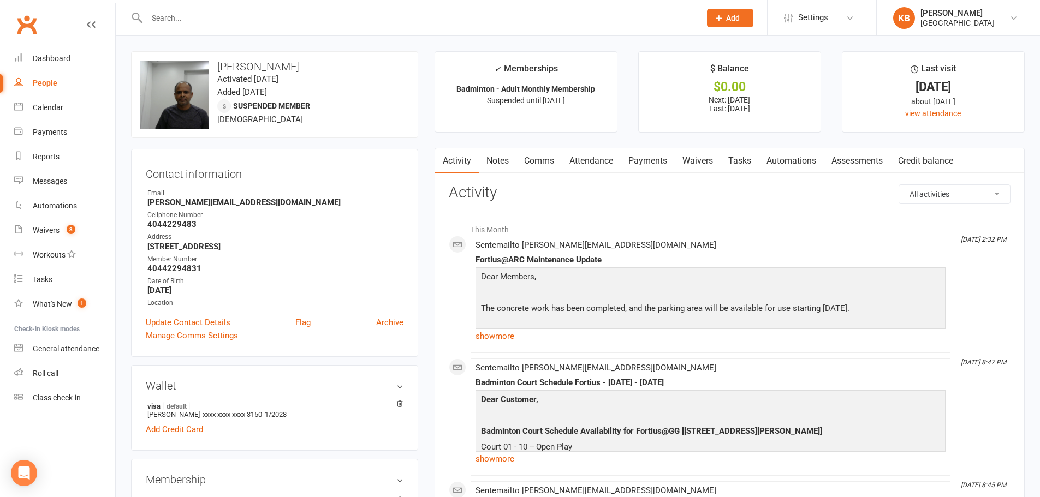
click at [652, 157] on link "Payments" at bounding box center [648, 160] width 54 height 25
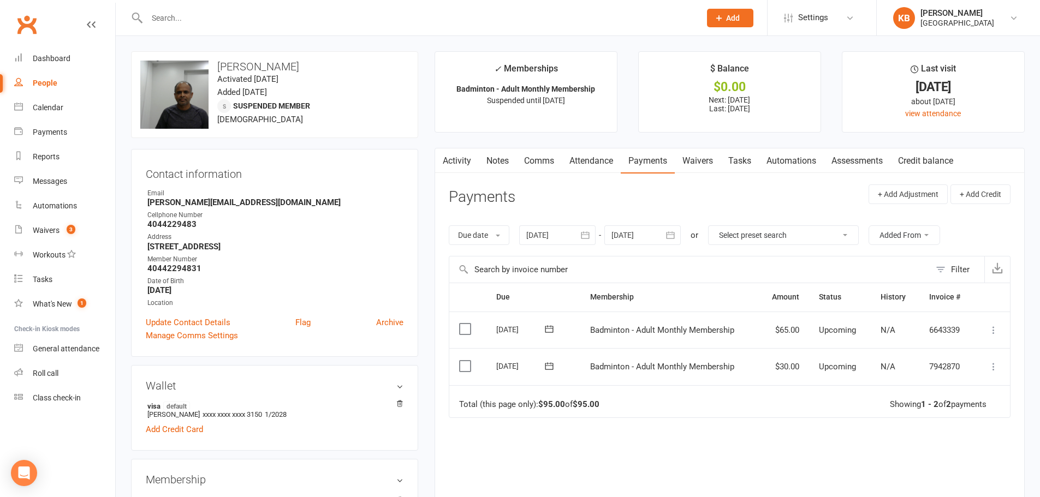
click at [672, 235] on icon "button" at bounding box center [670, 234] width 8 height 7
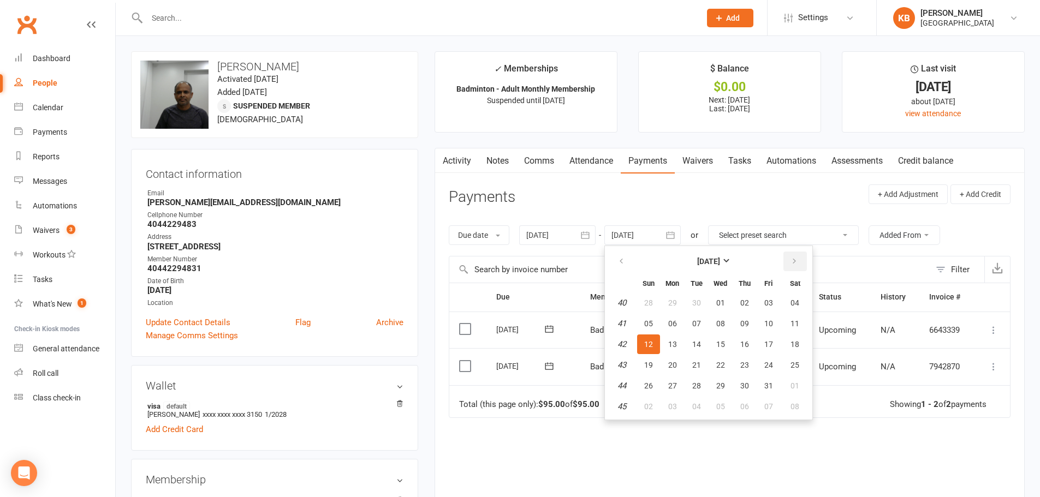
click at [791, 266] on button "button" at bounding box center [794, 262] width 23 height 20
click at [799, 314] on button "08" at bounding box center [795, 324] width 28 height 20
type input "08 Nov 2025"
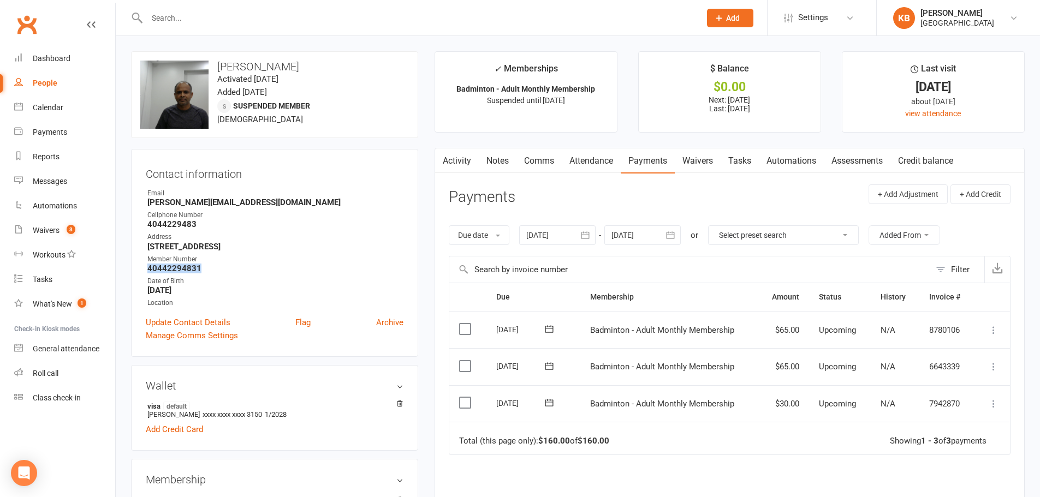
drag, startPoint x: 147, startPoint y: 266, endPoint x: 215, endPoint y: 270, distance: 67.8
click at [215, 270] on div "Contact information Owner Email nihar.hello@gmail.com Cellphone Number 40442294…" at bounding box center [274, 253] width 287 height 208
copy strong "40442294831"
click at [230, 264] on strong "40442294831" at bounding box center [275, 269] width 256 height 10
click at [194, 6] on div at bounding box center [412, 17] width 562 height 35
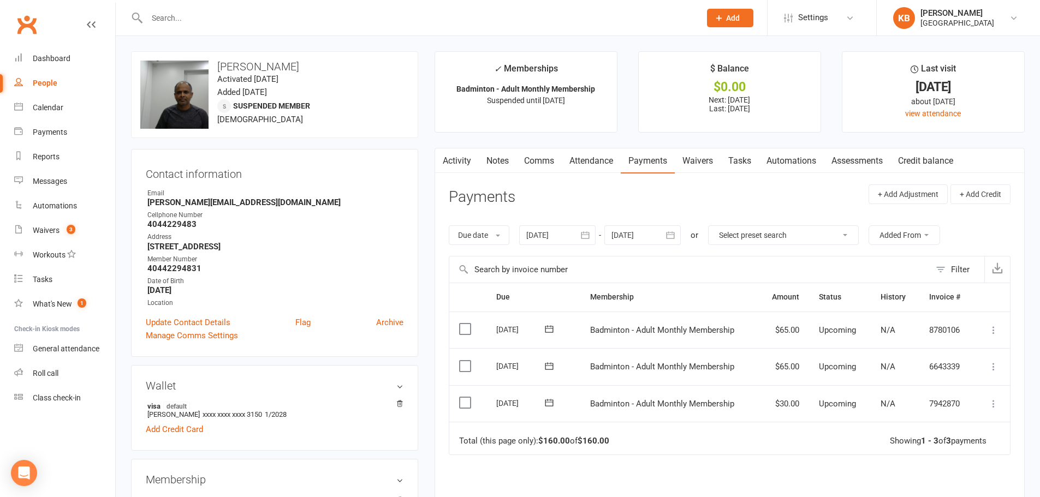
click at [200, 12] on input "text" at bounding box center [418, 17] width 549 height 15
paste input "Sudhansu Parida"
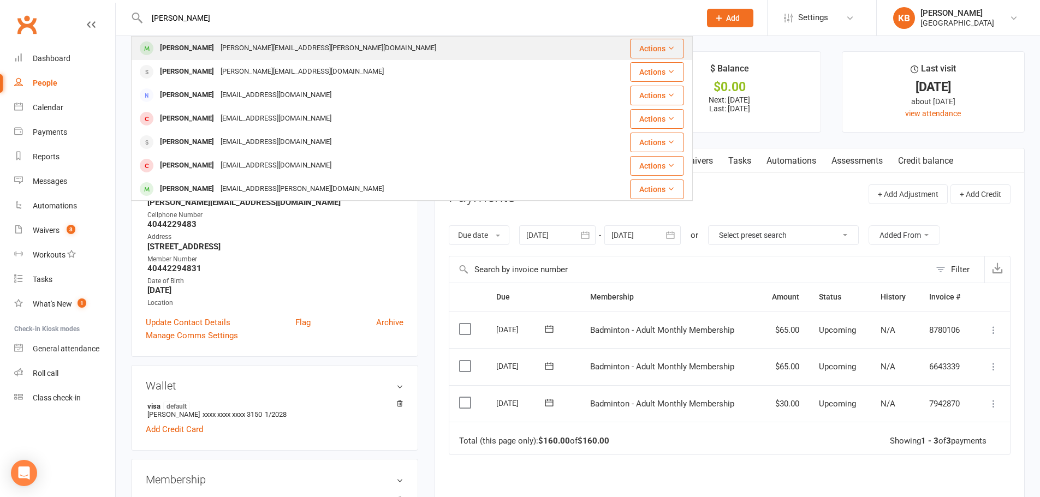
type input "Sudhansu Parida"
click at [261, 43] on div "sudhansu.parida@gmail.com" at bounding box center [328, 48] width 222 height 16
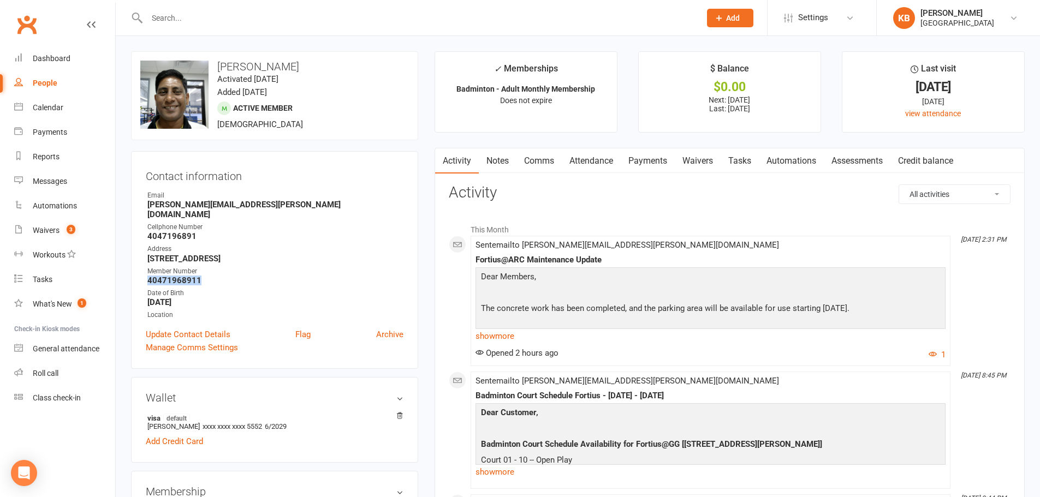
drag, startPoint x: 147, startPoint y: 271, endPoint x: 206, endPoint y: 270, distance: 59.5
click at [206, 270] on div "Contact information Owner Email sudhansu.parida@gmail.com Cellphone Number 4047…" at bounding box center [274, 260] width 287 height 218
copy strong "40471968911"
click at [219, 276] on strong "40471968911" at bounding box center [275, 281] width 256 height 10
click at [158, 21] on input "text" at bounding box center [418, 17] width 549 height 15
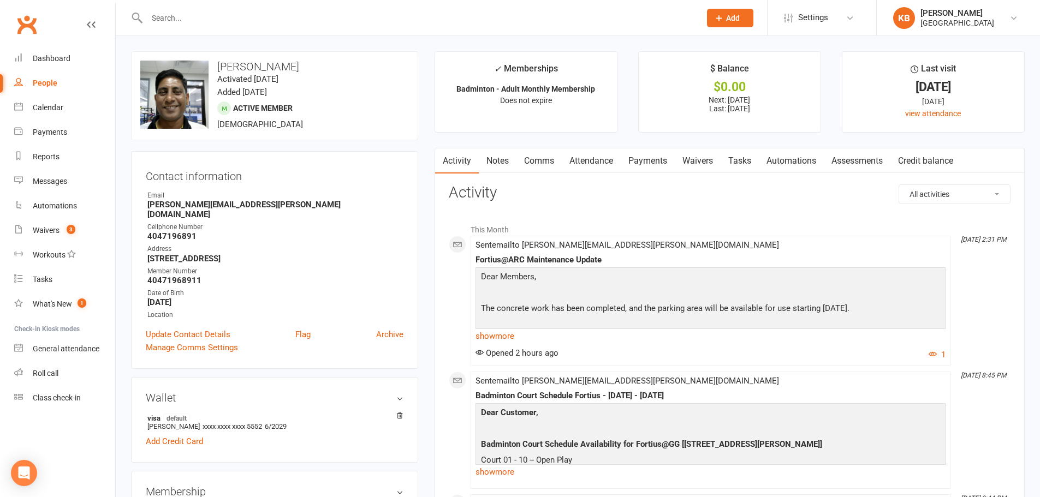
paste input "Dharmendra Parihar"
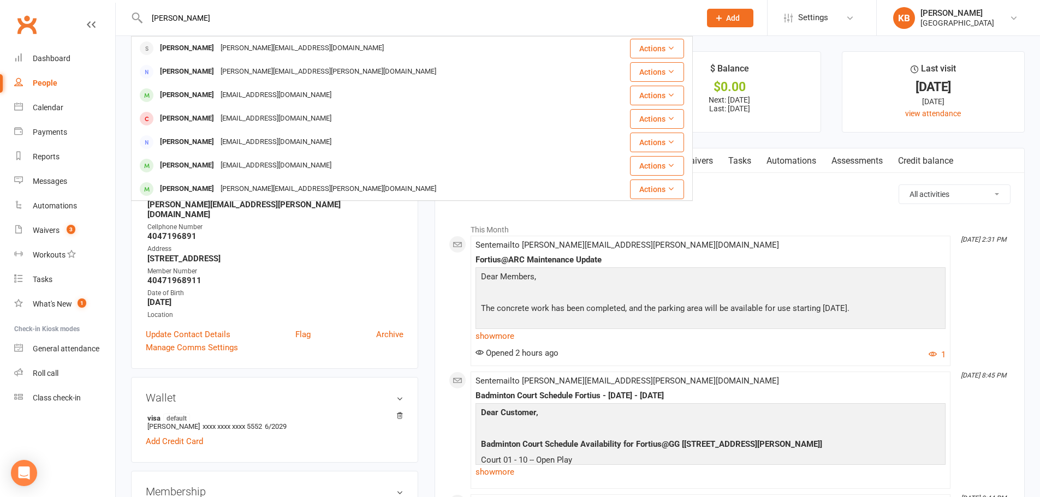
drag, startPoint x: 233, startPoint y: 13, endPoint x: 108, endPoint y: 18, distance: 124.6
click at [108, 3] on header "Dharmendra Parihar Nihar Parida nihar.hello@gmail.com Actions Shridhara Palan s…" at bounding box center [520, 3] width 1040 height 0
paste input "dparihar@gmail.com"
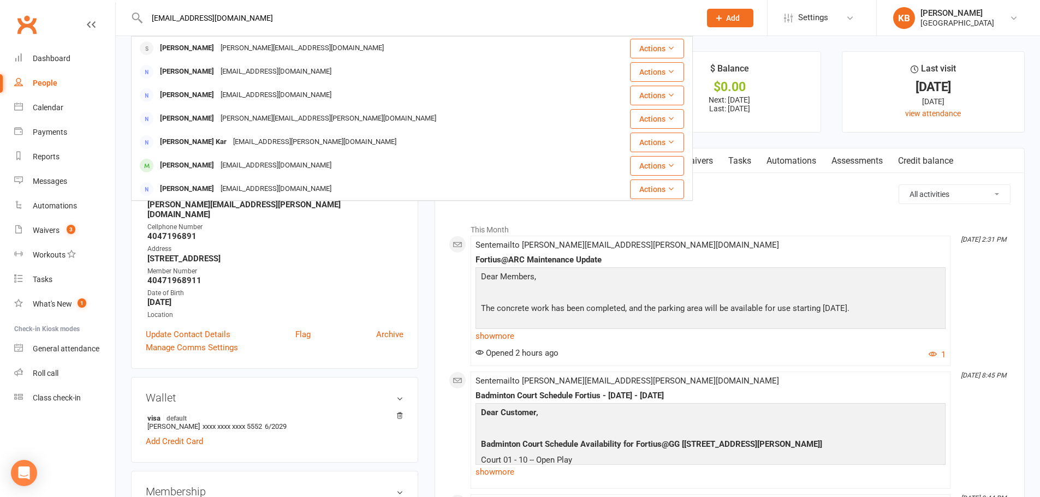
drag, startPoint x: 227, startPoint y: 19, endPoint x: 132, endPoint y: 19, distance: 95.0
click at [132, 19] on div "dparihar@gmail.com Nihar Parida nihar.hello@gmail.com Actions Srihari Gokina Sr…" at bounding box center [412, 17] width 562 height 35
paste input "Chirag Parikh"
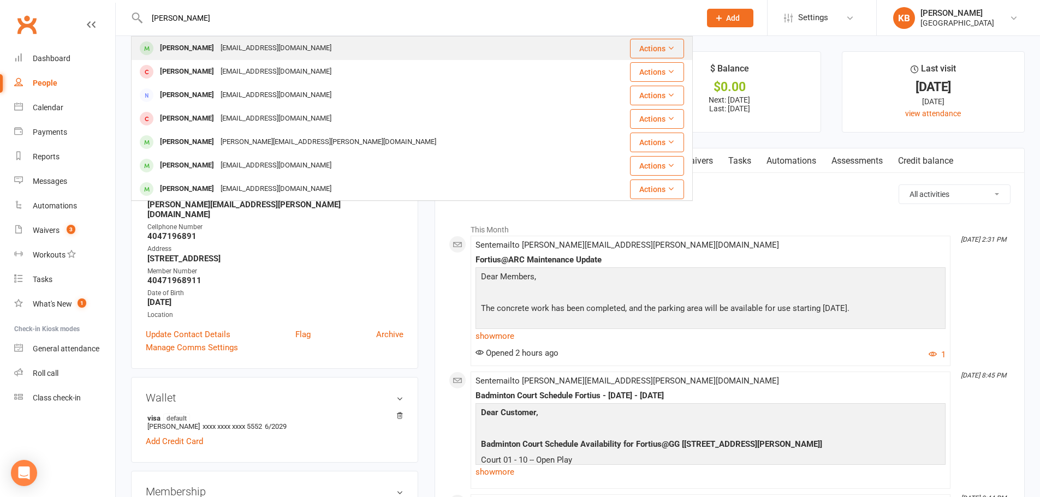
type input "Chirag Parikh"
click at [227, 45] on div "c_parikh@yahoo.com" at bounding box center [275, 48] width 117 height 16
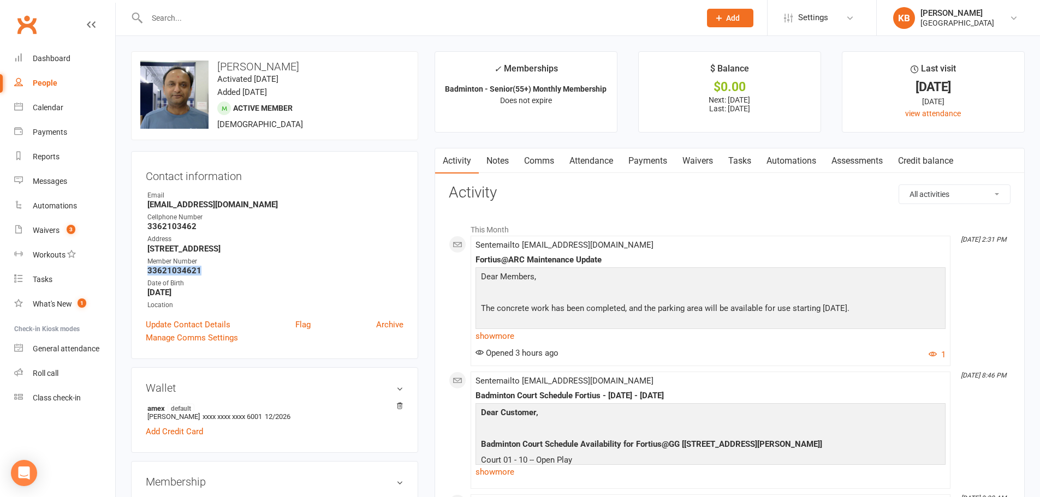
drag, startPoint x: 141, startPoint y: 275, endPoint x: 220, endPoint y: 272, distance: 78.7
click at [220, 272] on div "Contact information Owner Email c_parikh@yahoo.com Cellphone Number 3362103462 …" at bounding box center [274, 255] width 287 height 208
copy strong "33621034621"
click at [305, 211] on ul "Owner Email c_parikh@yahoo.com Cellphone Number 3362103462 Address 5345 Hasting…" at bounding box center [275, 251] width 258 height 120
drag, startPoint x: 165, startPoint y: 15, endPoint x: 162, endPoint y: 24, distance: 9.7
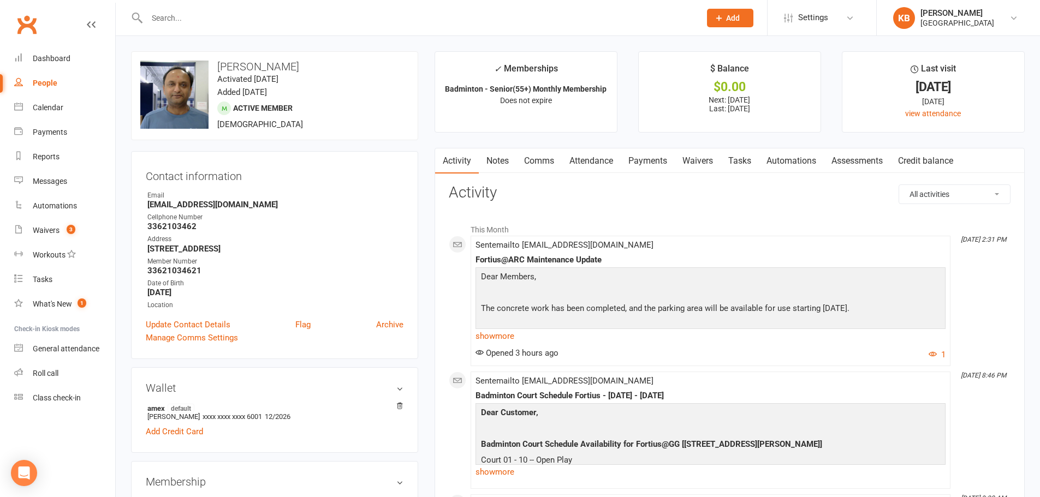
click at [163, 24] on input "text" at bounding box center [418, 17] width 549 height 15
paste input "Sewoong Park"
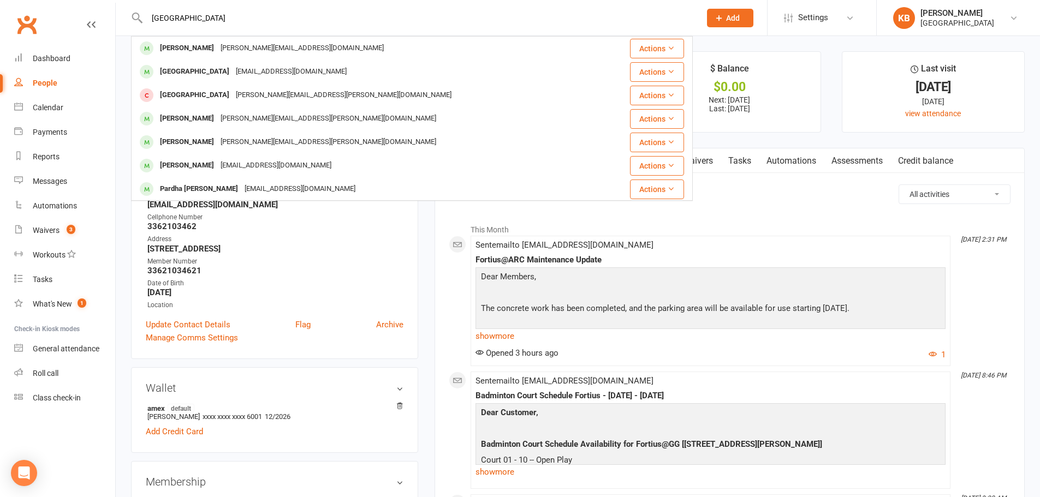
drag, startPoint x: 216, startPoint y: 19, endPoint x: 99, endPoint y: 31, distance: 117.4
click at [99, 3] on header "Sewoong Park Sam Park sam.s.park14@gmail.com Actions Yale Park haeyeong86@gmail…" at bounding box center [520, 3] width 1040 height 0
paste input "idppidpp77@gmail.com"
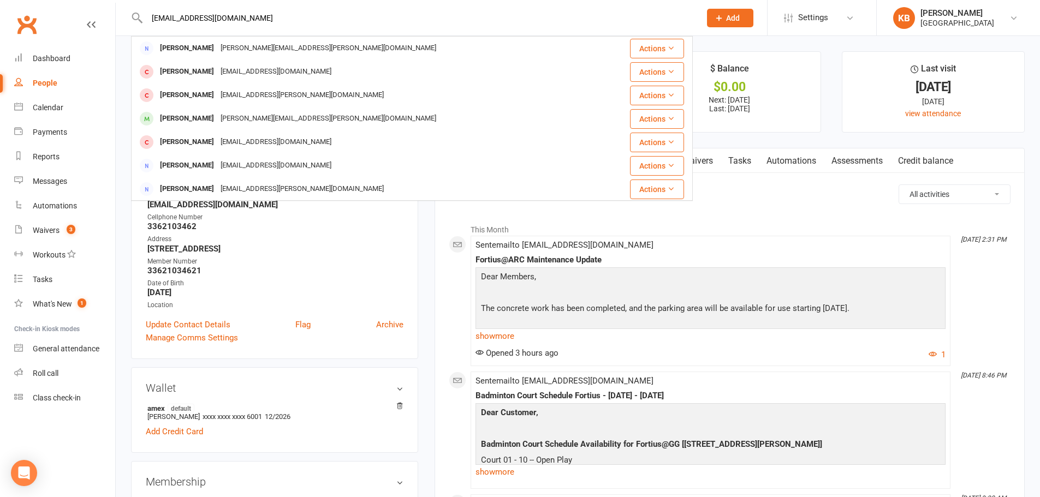
drag, startPoint x: 243, startPoint y: 14, endPoint x: 130, endPoint y: 39, distance: 116.2
paste input "Sushma Pasumarti"
drag, startPoint x: 243, startPoint y: 18, endPoint x: 151, endPoint y: 21, distance: 91.8
click at [151, 21] on input "Sushma Pasumarti" at bounding box center [418, 17] width 549 height 15
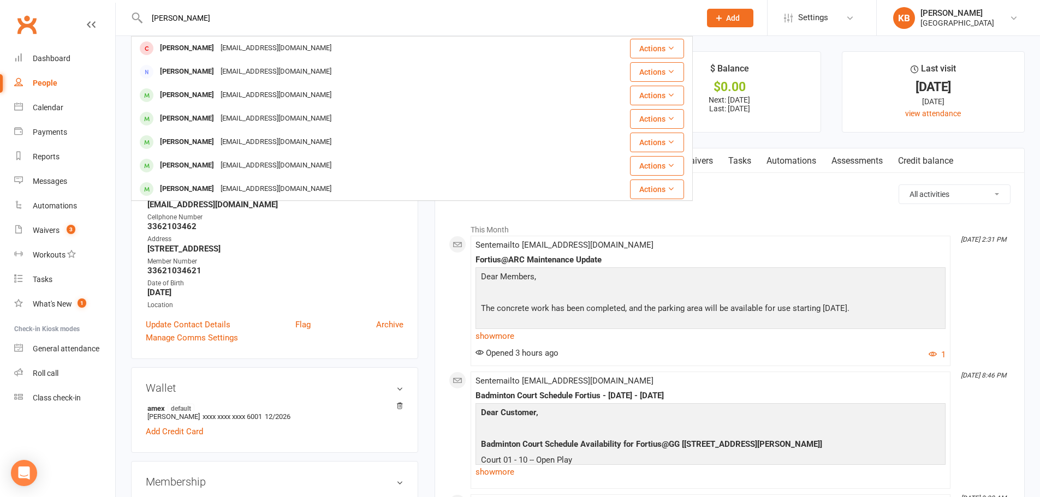
paste input "URESH Pasupathy"
drag, startPoint x: 212, startPoint y: 10, endPoint x: 140, endPoint y: 16, distance: 72.3
click at [140, 16] on div "SURESH Pasupathy Suresh Pasupathy Psk_mbk@hotmail.com Actions Suresh Loganathan…" at bounding box center [412, 17] width 562 height 35
paste input "Psk_mbk@hotmail.com"
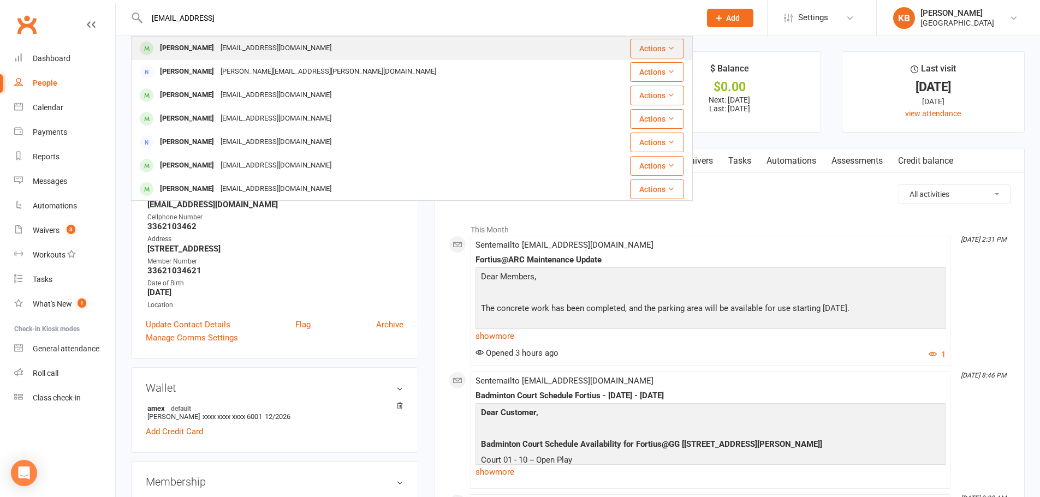
type input "Psk_mbk@hotmail.comy"
click at [331, 51] on div "Suresh Pasupathy Psk_mbk@hotmail.com" at bounding box center [365, 48] width 466 height 22
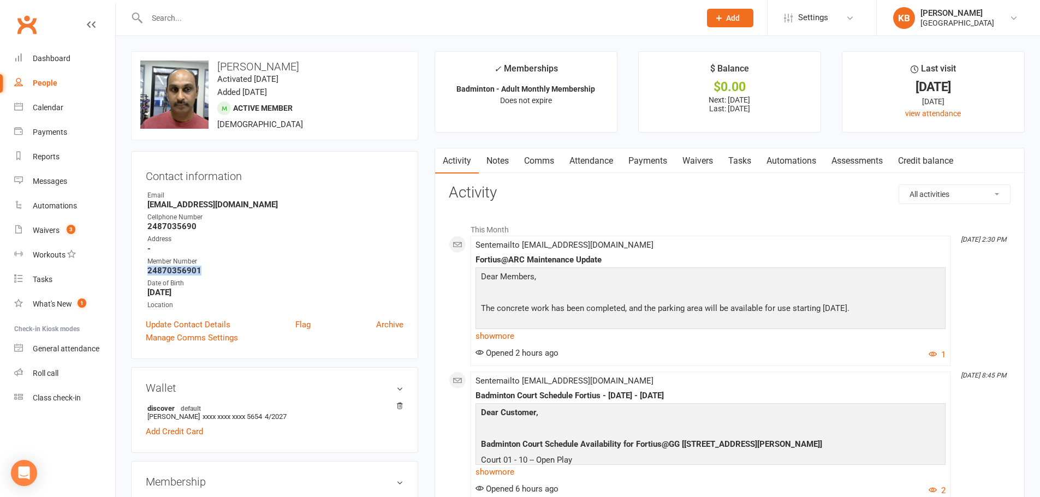
drag, startPoint x: 146, startPoint y: 271, endPoint x: 223, endPoint y: 267, distance: 77.1
click at [223, 267] on li "Member Number 24870356901" at bounding box center [275, 266] width 258 height 19
copy strong "24870356901"
click at [248, 249] on strong "-" at bounding box center [275, 249] width 256 height 10
click at [206, 19] on input "text" at bounding box center [418, 17] width 549 height 15
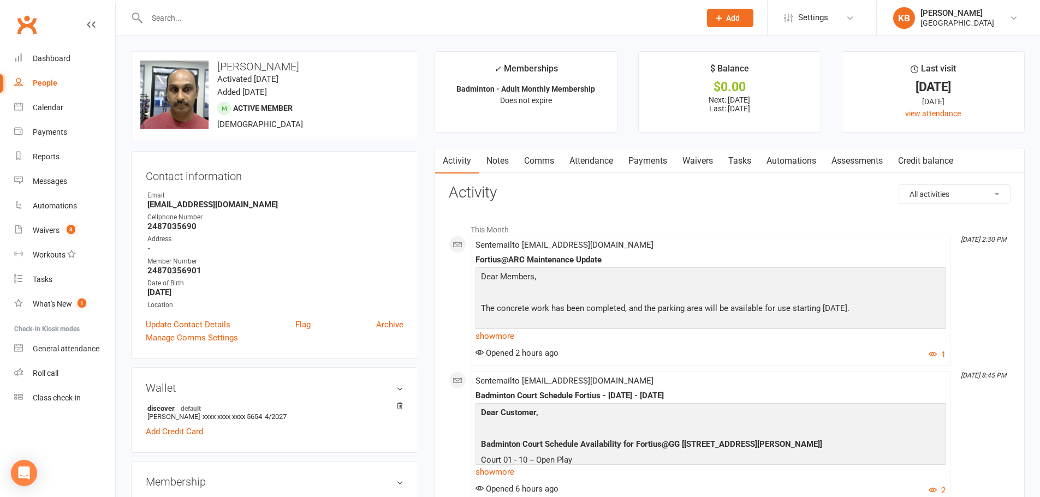
paste input "Siva Karthick Patakam"
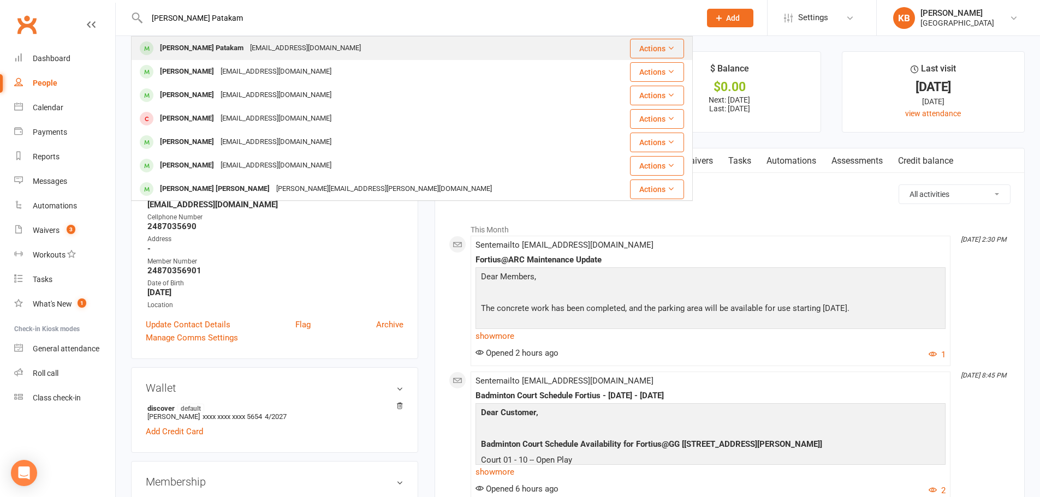
type input "Siva Karthick Patakam"
click at [257, 41] on div "sivakarthickpatakam@gmail.com" at bounding box center [305, 48] width 117 height 16
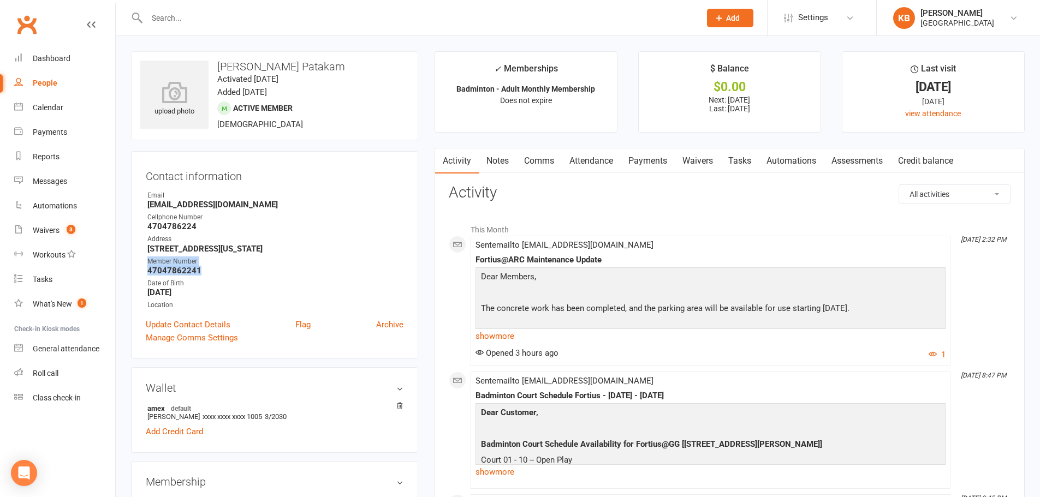
drag, startPoint x: 145, startPoint y: 266, endPoint x: 205, endPoint y: 268, distance: 60.1
click at [205, 268] on div "Contact information Owner Email sivakarthickpatakam@gmail.com Cellphone Number …" at bounding box center [274, 255] width 287 height 208
click at [204, 269] on strong "47047862241" at bounding box center [275, 271] width 256 height 10
click at [186, 282] on div "Date of Birth" at bounding box center [275, 283] width 256 height 10
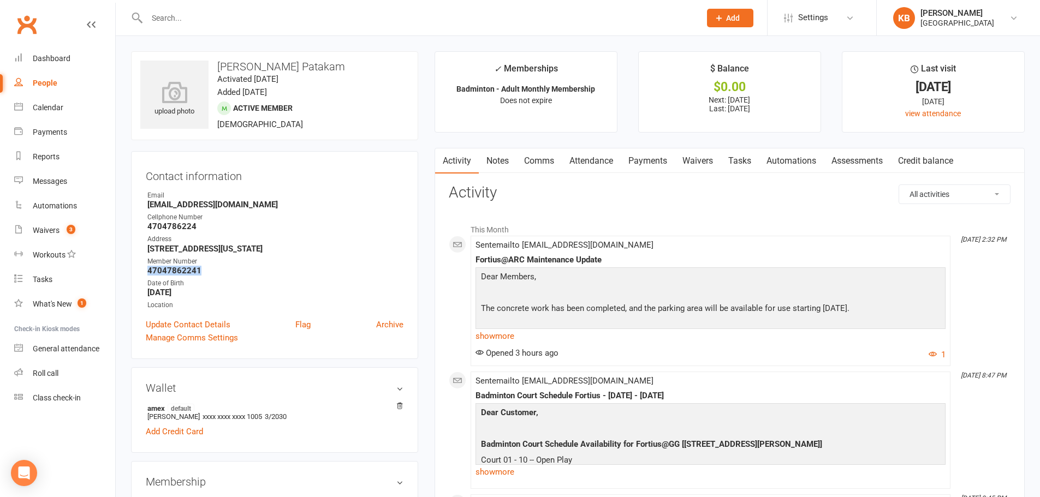
drag, startPoint x: 149, startPoint y: 269, endPoint x: 200, endPoint y: 270, distance: 51.3
click at [200, 270] on strong "47047862241" at bounding box center [275, 271] width 256 height 10
copy strong "47047862241"
click at [264, 204] on strong "sivakarthickpatakam@gmail.com" at bounding box center [275, 205] width 256 height 10
click at [228, 25] on input "text" at bounding box center [418, 17] width 549 height 15
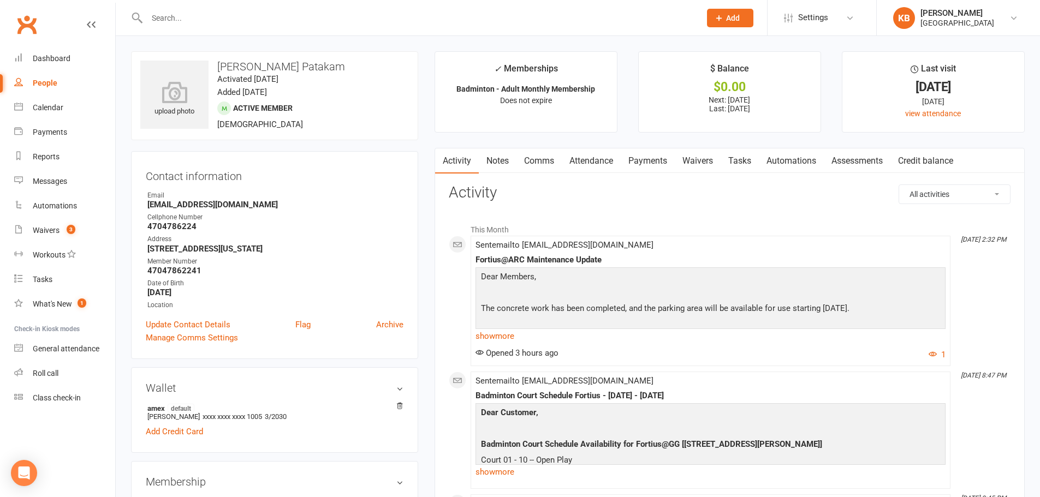
paste input "Kush Patel"
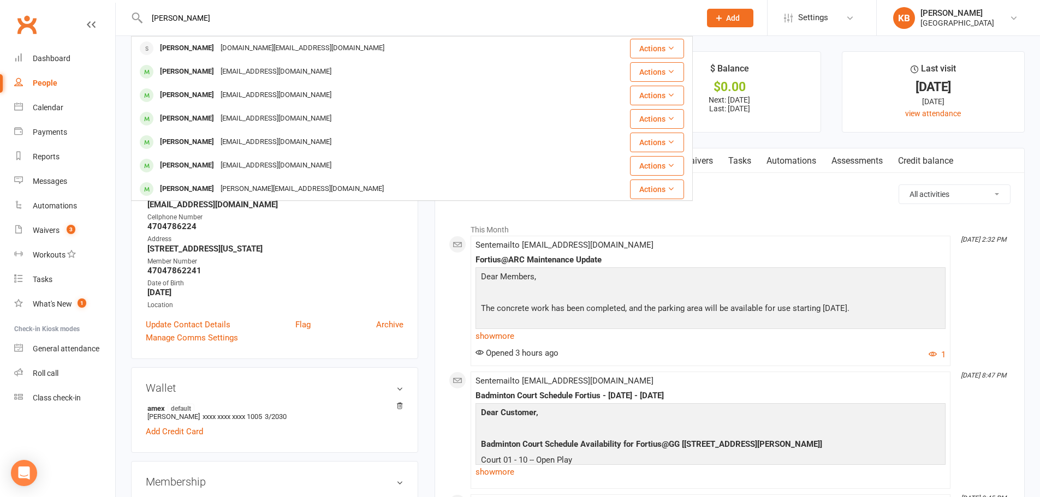
drag, startPoint x: 210, startPoint y: 25, endPoint x: 136, endPoint y: 25, distance: 74.2
click at [137, 25] on div "Kush Patel Kamini Patel Kamini.physio@gmail.com Actions Jay Patel jjy369@aol.co…" at bounding box center [412, 17] width 562 height 35
paste input "Puja.c.patel@gmail.com"
drag, startPoint x: 194, startPoint y: 23, endPoint x: 145, endPoint y: 25, distance: 49.2
click at [145, 25] on input "Puja.c.patel@gmail.com" at bounding box center [418, 17] width 549 height 15
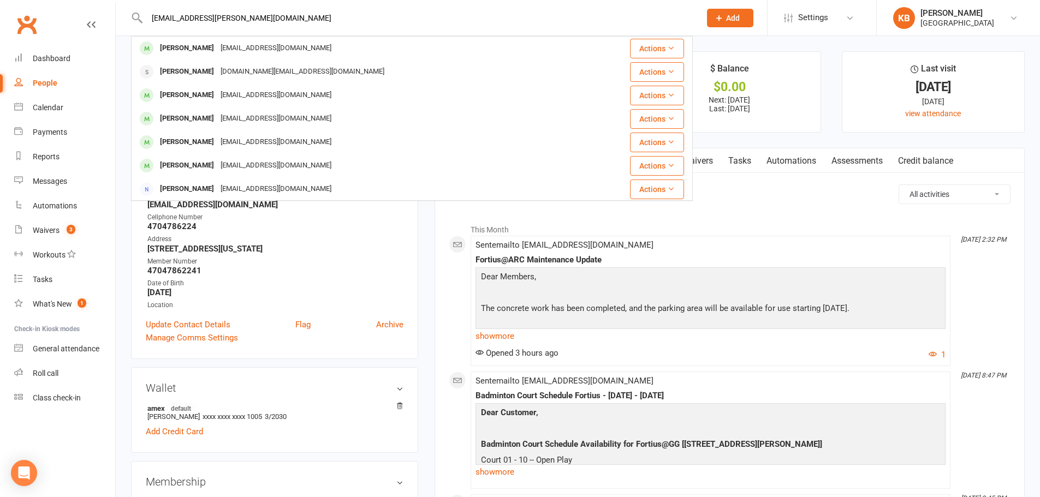
paste input "Rajen Patel"
drag, startPoint x: 195, startPoint y: 19, endPoint x: 128, endPoint y: 25, distance: 67.4
click at [128, 25] on react-component "Rajen Patel Rakshit Patel patelkarishma88@gmail.com Actions Jay Patel jjy369@ao…" at bounding box center [346, 17] width 693 height 35
paste input "68@gmail.com"
drag, startPoint x: 202, startPoint y: 26, endPoint x: 140, endPoint y: 29, distance: 62.3
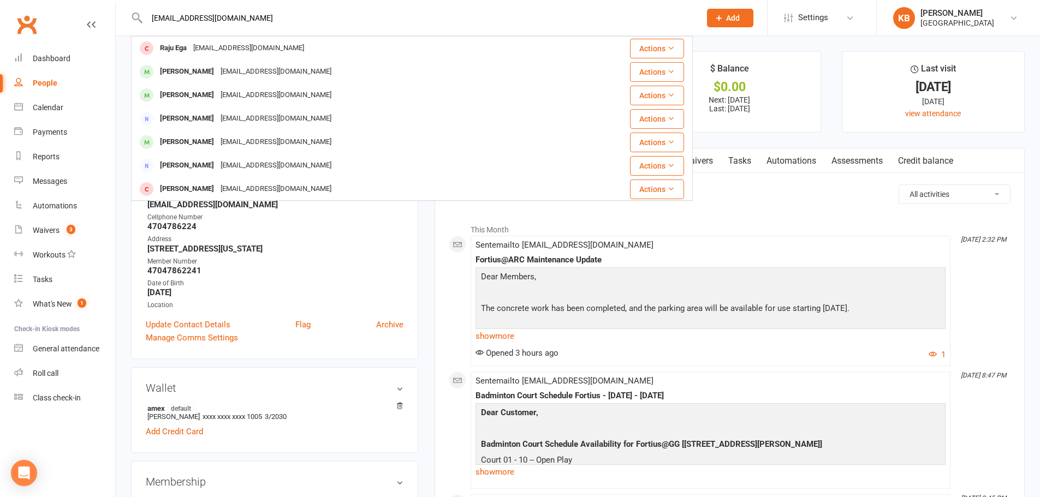
click at [141, 29] on div "Rajen68@gmail.com Raju Ega rajuega@gmail.com Actions Ramya Rajendran ramya04it@…" at bounding box center [412, 17] width 562 height 35
paste input "Deepak Patil"
drag, startPoint x: 210, startPoint y: 13, endPoint x: 132, endPoint y: 27, distance: 79.2
click at [132, 27] on div "Deepak Patil Kavin Deepak deepakmc81@gmail.com Actions Hasita Deepak deepakmc81…" at bounding box center [412, 17] width 562 height 35
paste input "dspatil@gmail.com"
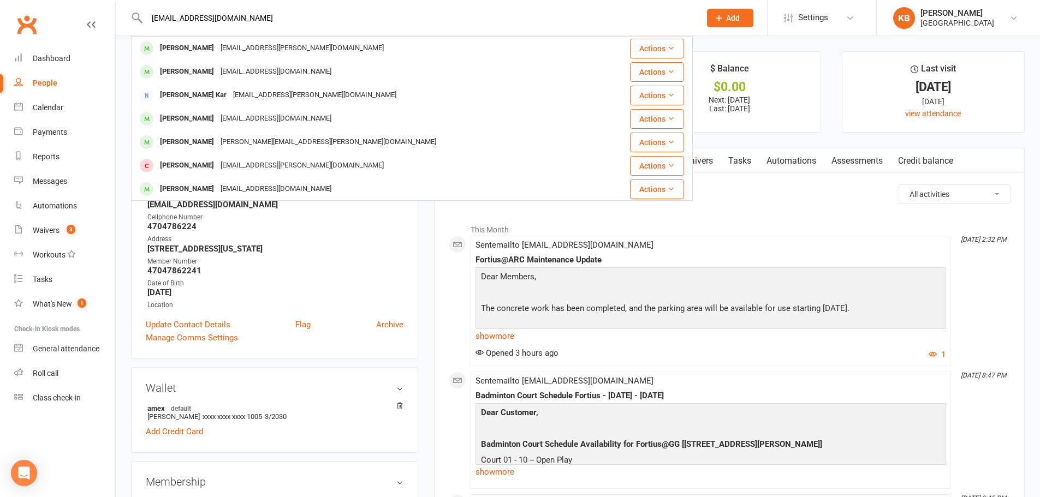
drag, startPoint x: 213, startPoint y: 18, endPoint x: 141, endPoint y: 26, distance: 73.0
click at [142, 26] on div "dspatil@gmail.com Ravi Gottipati ravi.gottipati@gmail.com Actions Arjun Patil a…" at bounding box center [412, 17] width 562 height 35
paste input "Aditi Patil"
drag, startPoint x: 177, startPoint y: 13, endPoint x: 134, endPoint y: 26, distance: 45.1
click at [134, 26] on div "Aditi Patil Aniket Patil aniket.patil@live.com Actions Arjun Patil apatil0723@g…" at bounding box center [412, 17] width 562 height 35
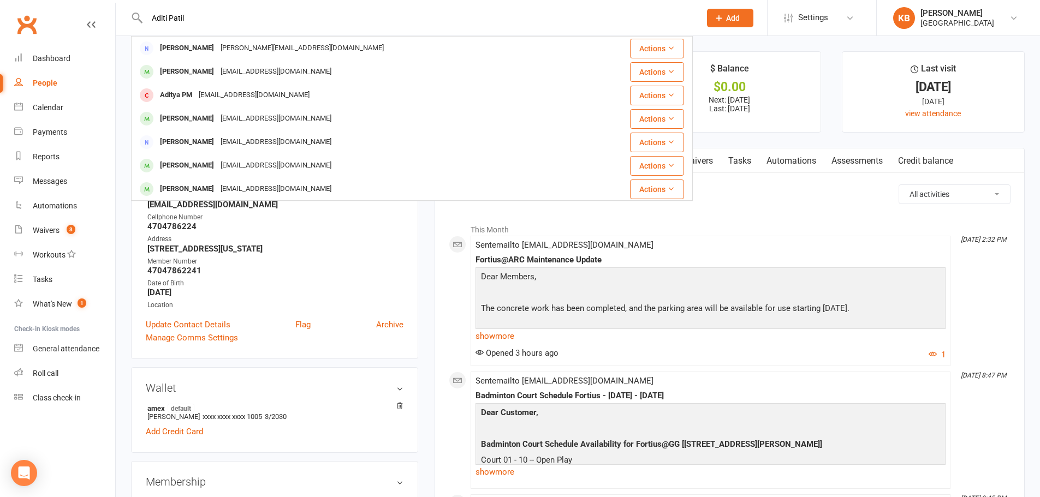
paste input "Paul Paturi"
drag, startPoint x: 197, startPoint y: 20, endPoint x: 135, endPoint y: 19, distance: 61.7
click at [135, 19] on div "Paul Paturi Nevin Paul paulsun82@gmail.com Actions Panchajanya Paul Drpanchajan…" at bounding box center [412, 17] width 562 height 35
paste input "panchajanya paul"
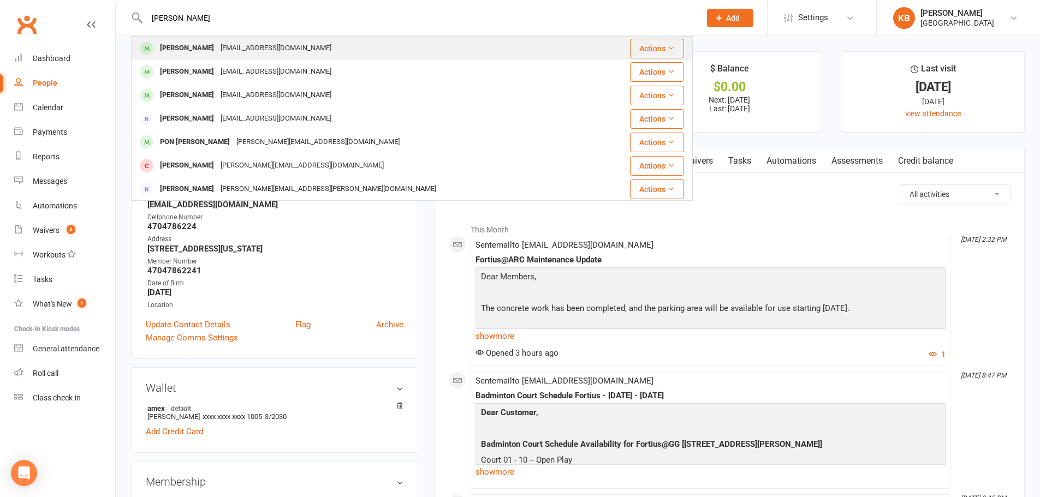
type input "panchajanya paul"
click at [228, 46] on div "Drpanchajanya@gmail.com" at bounding box center [275, 48] width 117 height 16
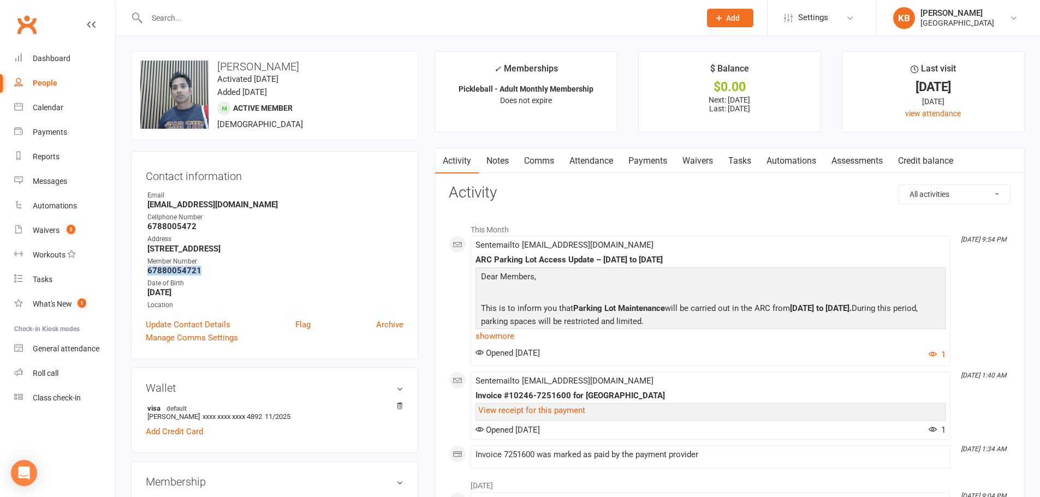
drag, startPoint x: 177, startPoint y: 267, endPoint x: 222, endPoint y: 270, distance: 44.8
click at [222, 270] on div "Contact information Owner Email Drpanchajanya@gmail.com Cellphone Number 678800…" at bounding box center [274, 255] width 287 height 208
click at [287, 232] on ul "Owner Email Drpanchajanya@gmail.com Cellphone Number 6788005472 Address 4825 su…" at bounding box center [275, 251] width 258 height 120
click at [232, 17] on input "text" at bounding box center [418, 17] width 549 height 15
paste input "Stephen / Akhil Paul"
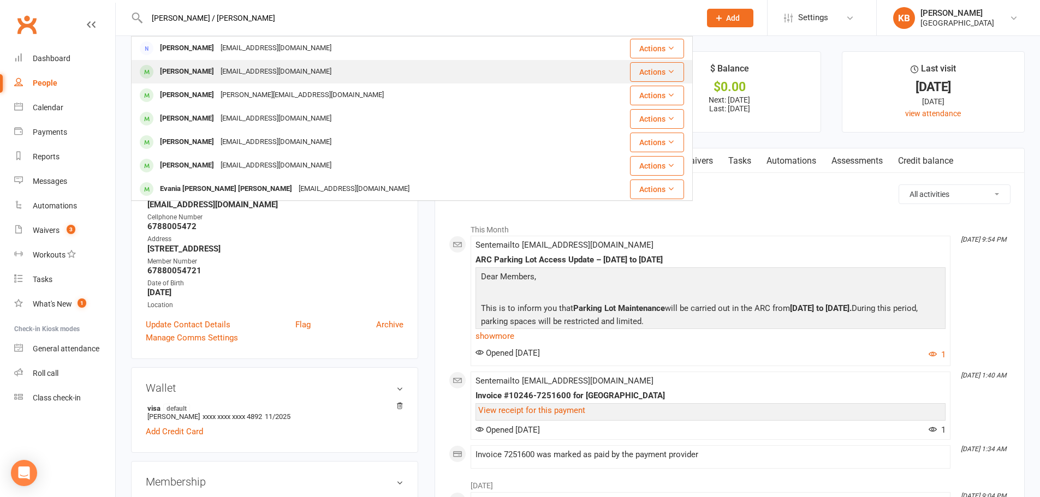
type input "Stephen / Akhil Paul"
click at [247, 74] on div "akhilanto008@yahoo.com" at bounding box center [275, 72] width 117 height 16
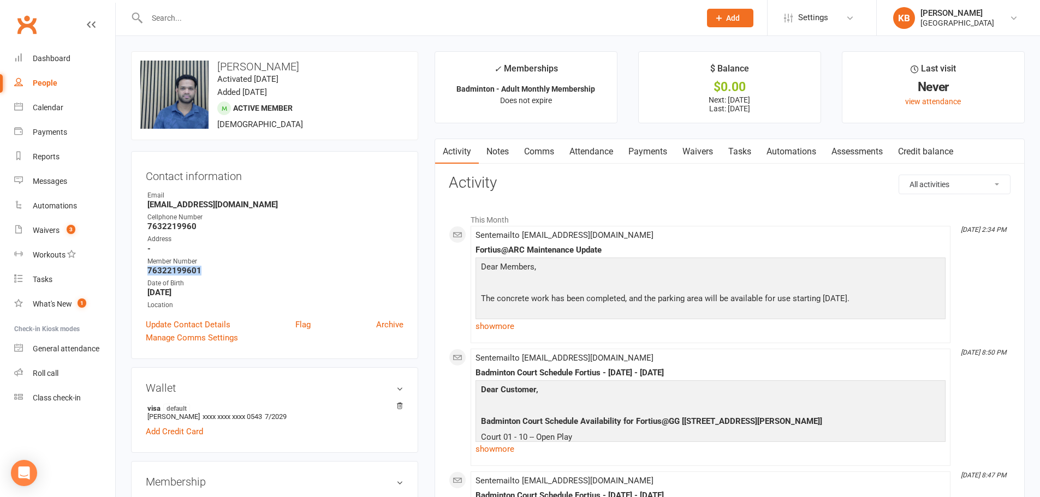
drag, startPoint x: 147, startPoint y: 272, endPoint x: 205, endPoint y: 273, distance: 57.9
click at [205, 273] on strong "76322199601" at bounding box center [275, 271] width 256 height 10
click at [300, 232] on ul "Owner Email akhilanto008@yahoo.com Cellphone Number 7632219960 Address - Member…" at bounding box center [275, 251] width 258 height 120
click at [206, 20] on input "text" at bounding box center [418, 17] width 549 height 15
paste input "Pon Pandian Paulswamy"
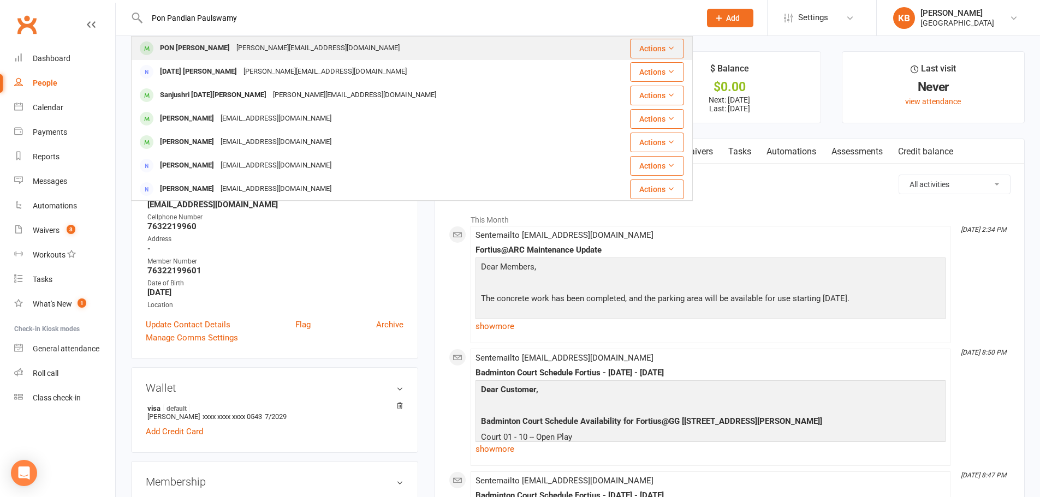
type input "Pon Pandian Paulswamy"
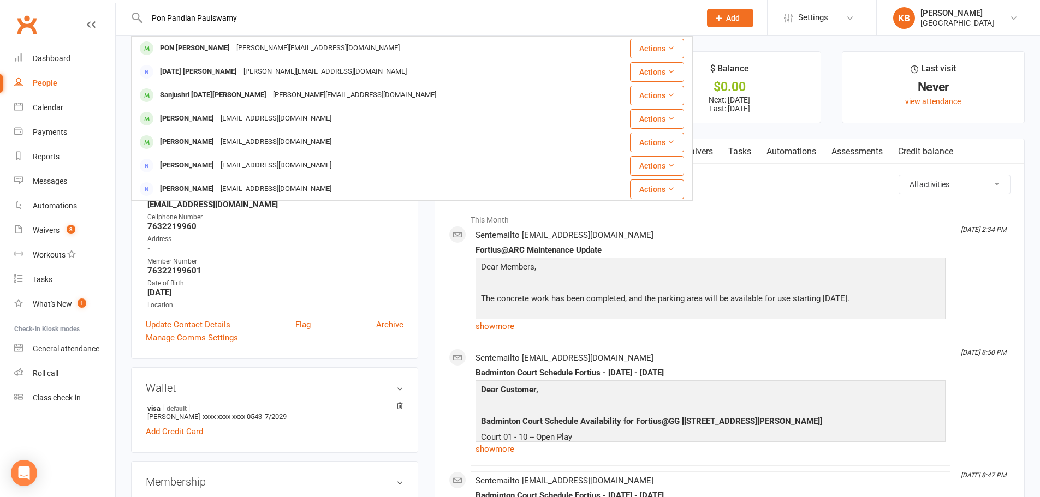
click at [227, 59] on div "PON PANDIAN PAULSWAMY p.ponpandian@gmail.com" at bounding box center [365, 48] width 466 height 22
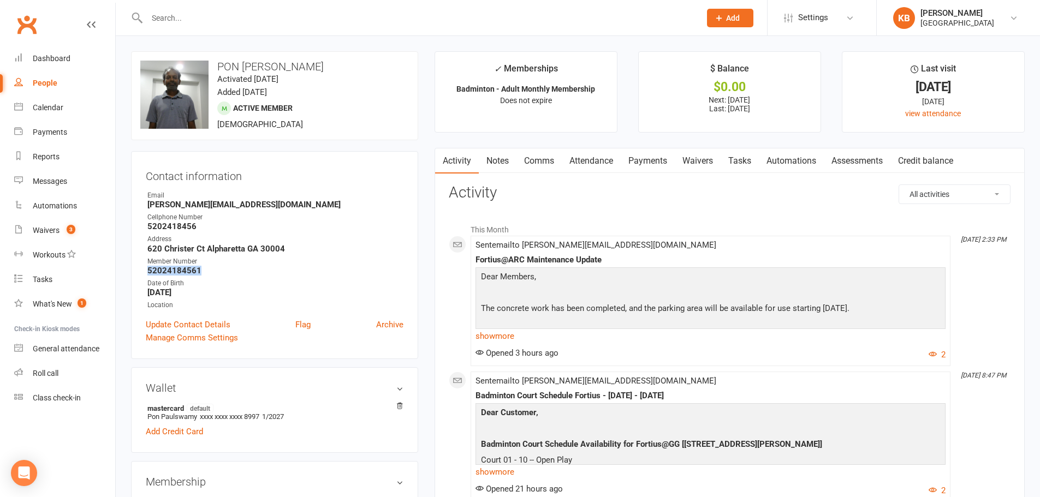
drag, startPoint x: 143, startPoint y: 272, endPoint x: 205, endPoint y: 272, distance: 62.2
click at [205, 272] on div "Contact information Owner Email p.ponpandian@gmail.com Cellphone Number 5202418…" at bounding box center [274, 255] width 287 height 208
click at [271, 229] on strong "5202418456" at bounding box center [275, 227] width 256 height 10
click at [189, 16] on input "text" at bounding box center [418, 17] width 549 height 15
paste input "Prekshana Pavuluru"
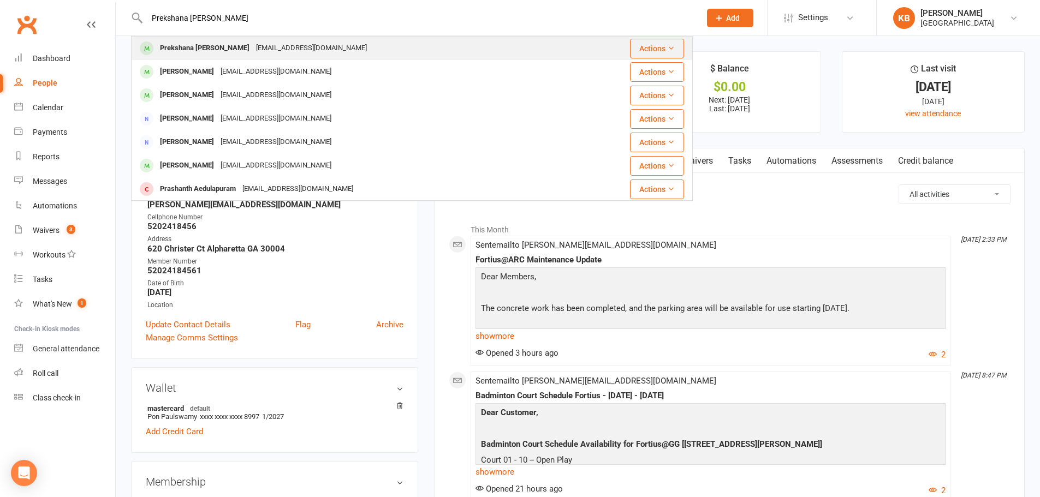
type input "Prekshana Pavuluru"
click at [253, 50] on div "Prekshana98@gmail.com" at bounding box center [311, 48] width 117 height 16
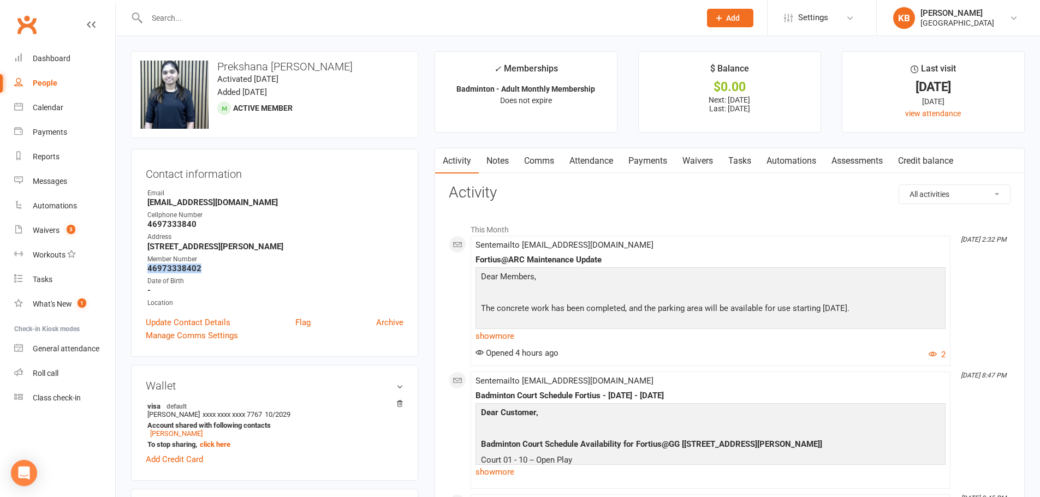
drag, startPoint x: 145, startPoint y: 265, endPoint x: 230, endPoint y: 270, distance: 85.3
click at [230, 270] on div "Contact information Owner Email Prekshana98@gmail.com Cellphone Number 46973338…" at bounding box center [274, 253] width 287 height 208
click at [245, 211] on div "Cellphone Number" at bounding box center [275, 215] width 256 height 10
click at [168, 19] on input "text" at bounding box center [418, 17] width 549 height 15
paste input "Narayana Rao Pedada"
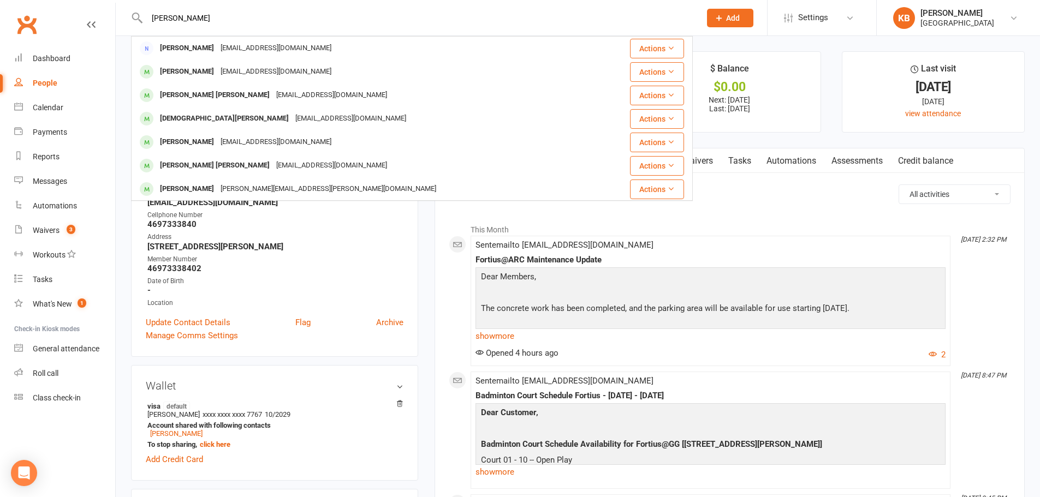
drag, startPoint x: 205, startPoint y: 20, endPoint x: 145, endPoint y: 20, distance: 60.0
click at [145, 20] on input "Narayana Rao Pedada" at bounding box center [418, 17] width 549 height 15
paste input "Padada.nani.nani@gmail.com"
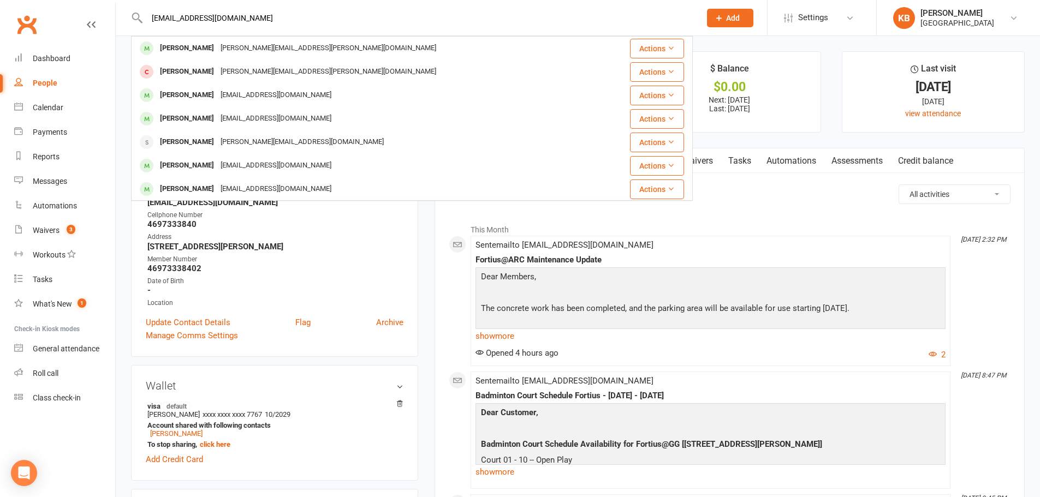
drag, startPoint x: 276, startPoint y: 24, endPoint x: 133, endPoint y: 8, distance: 144.5
click at [133, 8] on div "Padada.nani.nani@gmail.com NAVIN NAIR Navin.Nair@gmail.com Actions Nachiketa Na…" at bounding box center [412, 17] width 562 height 35
paste input "Anjani Peddyreddy"
drag, startPoint x: 225, startPoint y: 16, endPoint x: 142, endPoint y: 21, distance: 83.1
click at [142, 21] on div "Anjani Peddyreddy Vijay Kumar Peddy vijaypeddy@gmail.com Actions Pranay Reddy A…" at bounding box center [412, 17] width 562 height 35
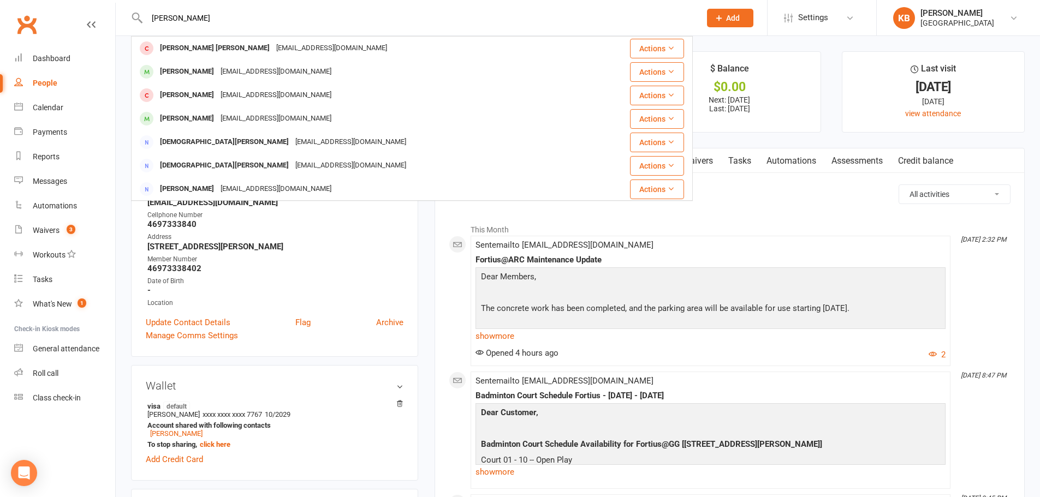
drag, startPoint x: 227, startPoint y: 19, endPoint x: 142, endPoint y: 22, distance: 84.1
click at [143, 22] on div "Anjani Peddyreddy Vijay Kumar Peddy vijaypeddy@gmail.com Actions Pranay Reddy A…" at bounding box center [412, 17] width 562 height 35
paste input "Pas.prasad@yahoo.com"
click at [268, 20] on input "Pas.prasad@yahoo.com" at bounding box center [418, 17] width 549 height 15
drag, startPoint x: 206, startPoint y: 21, endPoint x: 146, endPoint y: 21, distance: 60.6
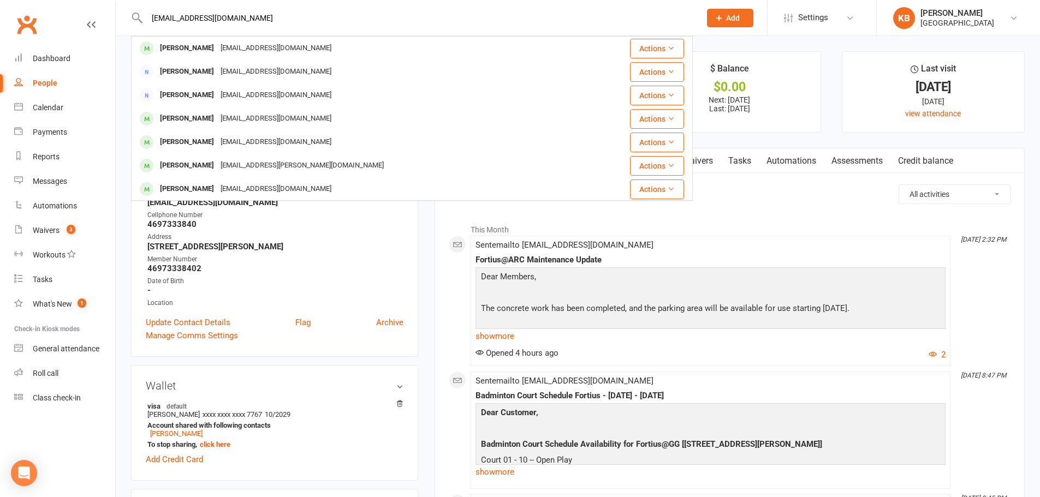
click at [146, 21] on input "Pas.prasad@yahoo.com" at bounding box center [418, 17] width 549 height 15
paste input "raneeth Peechara"
drag, startPoint x: 221, startPoint y: 19, endPoint x: 80, endPoint y: 20, distance: 140.8
click at [80, 3] on header "Praneeth Peechara Praneeth Musunuru Praneethm29@gmail.com Actions Taneesh Musun…" at bounding box center [520, 3] width 1040 height 0
paste input "annirao@gmail.com"
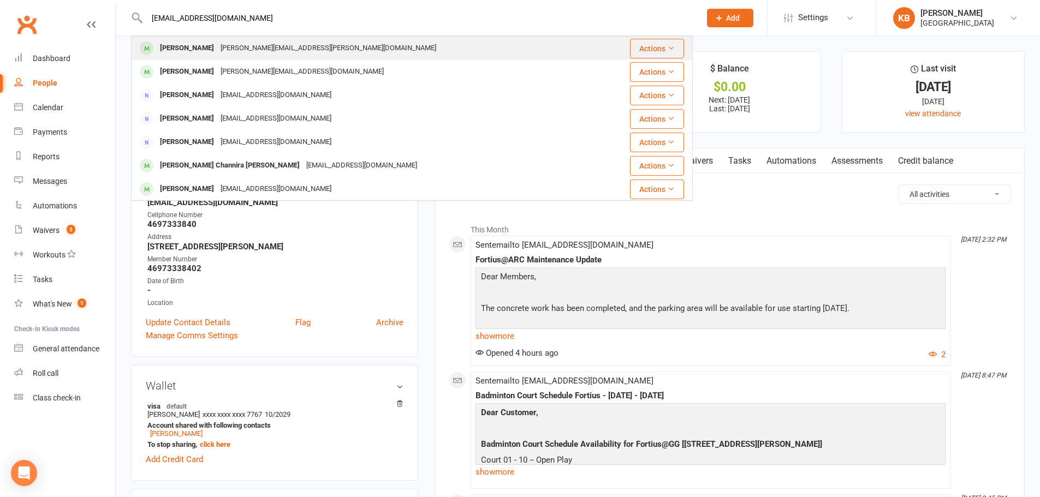
drag, startPoint x: 235, startPoint y: 20, endPoint x: 137, endPoint y: 37, distance: 99.8
click at [137, 35] on div "Pannirao@gmail.com Yashwanth Pannala yashwanth.pannala@gmail.com Actions Sam Pa…" at bounding box center [412, 17] width 562 height 35
paste input "Sridhar peguda"
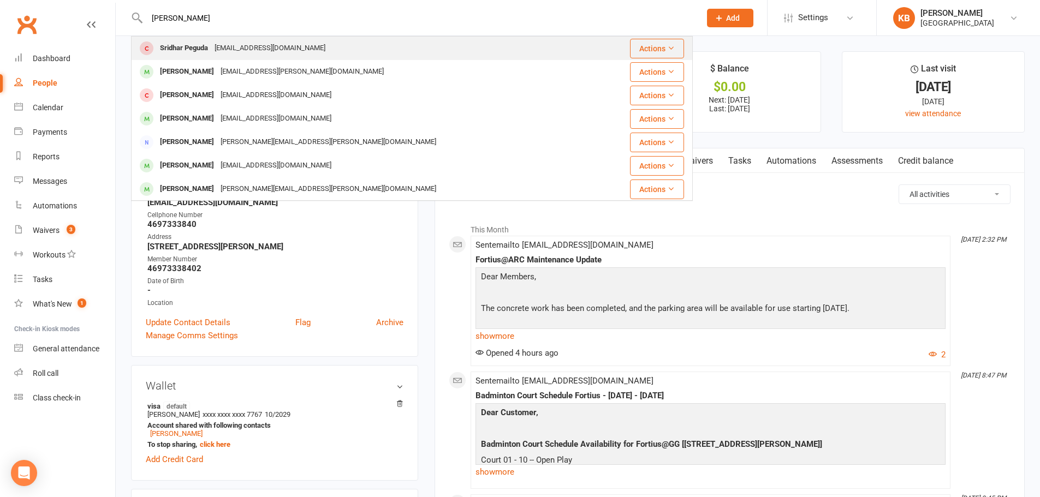
type input "Sridhar peguda"
click at [238, 56] on div "sripenn@yahoo.com" at bounding box center [269, 48] width 117 height 16
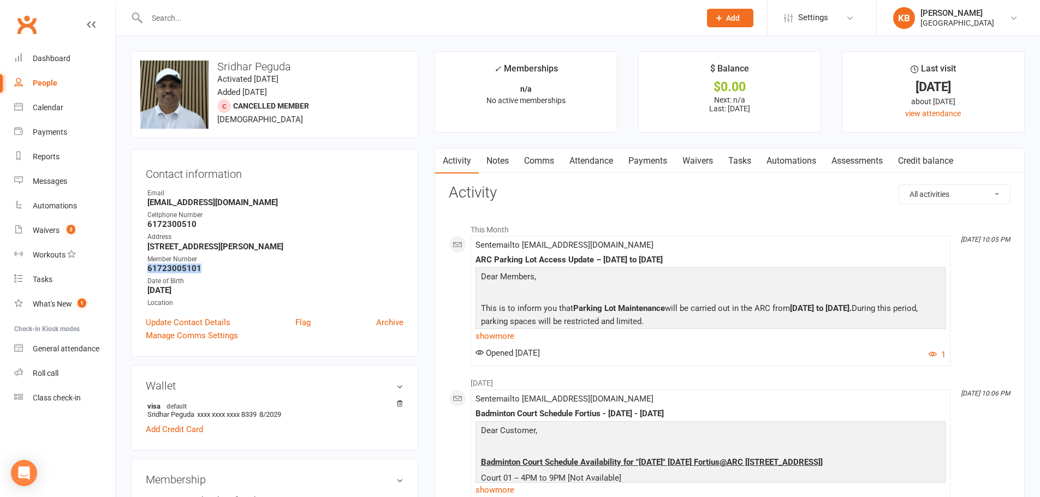
drag, startPoint x: 145, startPoint y: 266, endPoint x: 204, endPoint y: 266, distance: 59.0
click at [204, 266] on div "Contact information Owner Email sripenn@yahoo.com Cellphone Number 6172300510 A…" at bounding box center [274, 253] width 287 height 208
click at [223, 275] on ul "Owner Email sripenn@yahoo.com Cellphone Number 6172300510 Address 3055 Watersto…" at bounding box center [275, 248] width 258 height 120
click at [242, 21] on input "text" at bounding box center [418, 17] width 549 height 15
paste input "Qili Peng"
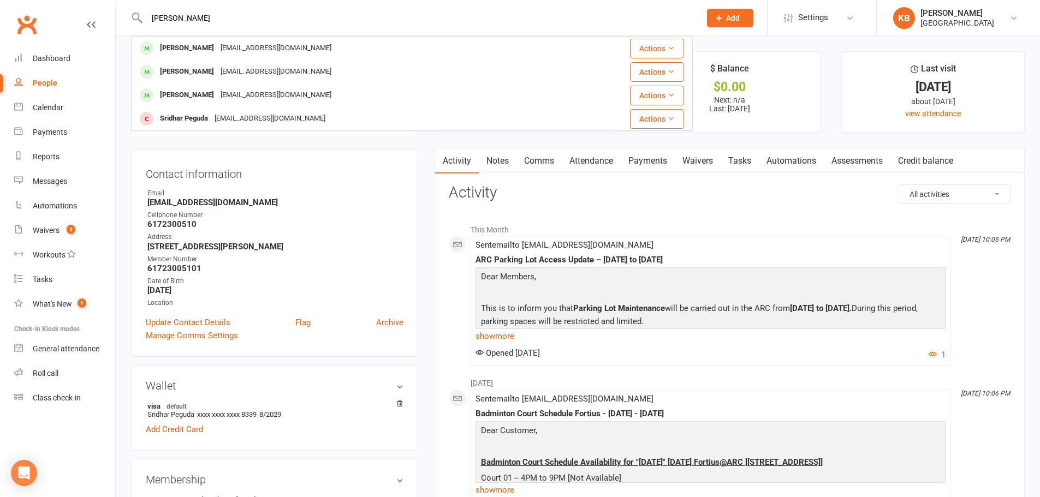
drag, startPoint x: 193, startPoint y: 21, endPoint x: 122, endPoint y: 25, distance: 71.1
click at [123, 25] on react-component "Qili Peng Peng Dai dominoeffectpp@gmail.com Actions Qiyue Ma maxx.meaking@gmail…" at bounding box center [346, 17] width 693 height 35
paste input "Raymond"
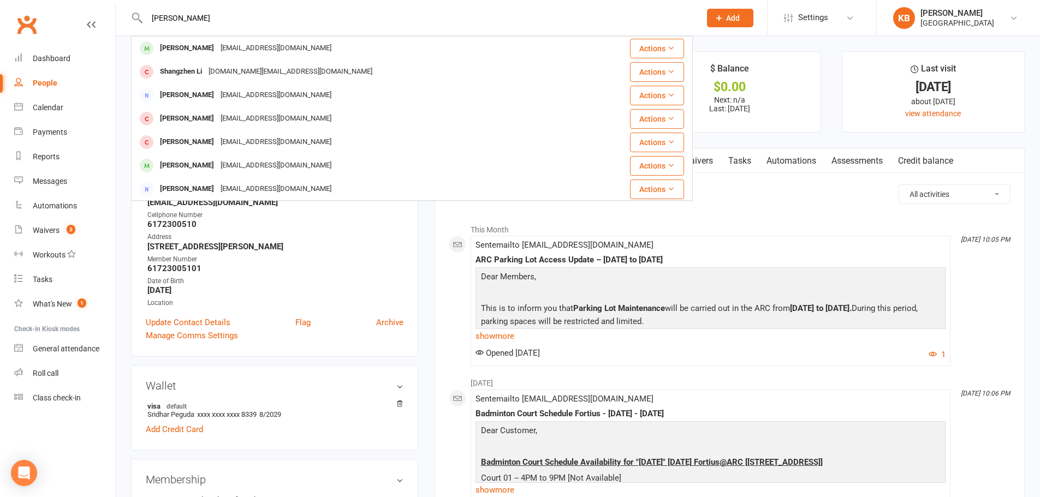
drag, startPoint x: 203, startPoint y: 20, endPoint x: 137, endPoint y: 16, distance: 66.2
click at [137, 16] on div "Raymond Peng Peng Dai dominoeffectpp@gmail.com Actions Shangzhen Li shangzhen.l…" at bounding box center [412, 17] width 562 height 35
paste input "Anonrongbo@gmail.com"
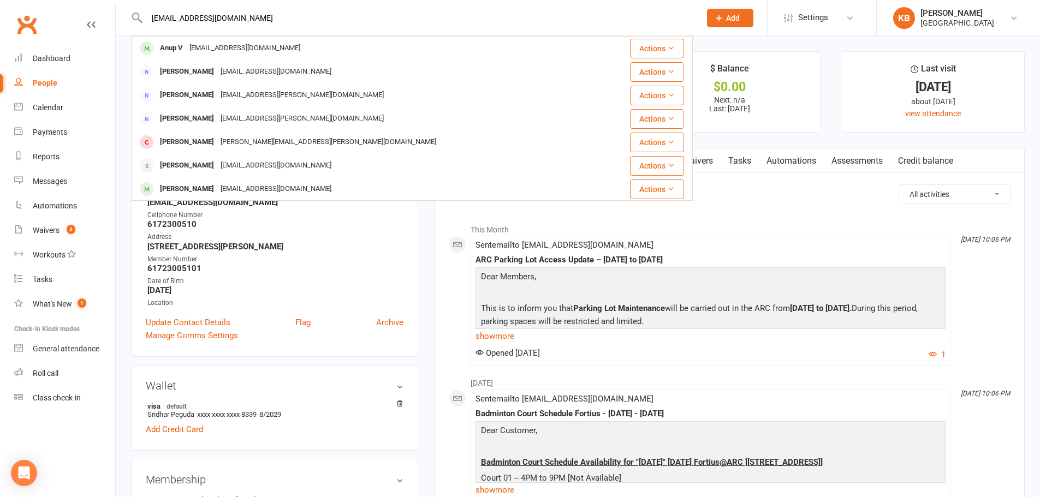
drag, startPoint x: 260, startPoint y: 11, endPoint x: 152, endPoint y: 11, distance: 108.1
click at [152, 11] on input "Anonrongbo@gmail.com" at bounding box center [418, 17] width 549 height 15
paste input "Rajesh Pentyala"
drag, startPoint x: 210, startPoint y: 16, endPoint x: 136, endPoint y: 16, distance: 74.2
click at [136, 16] on div "Rajesh Pentyala Rajesh Prathap rajeshcpr@gmail.com Actions rajesh pillai lahayi…" at bounding box center [412, 17] width 562 height 35
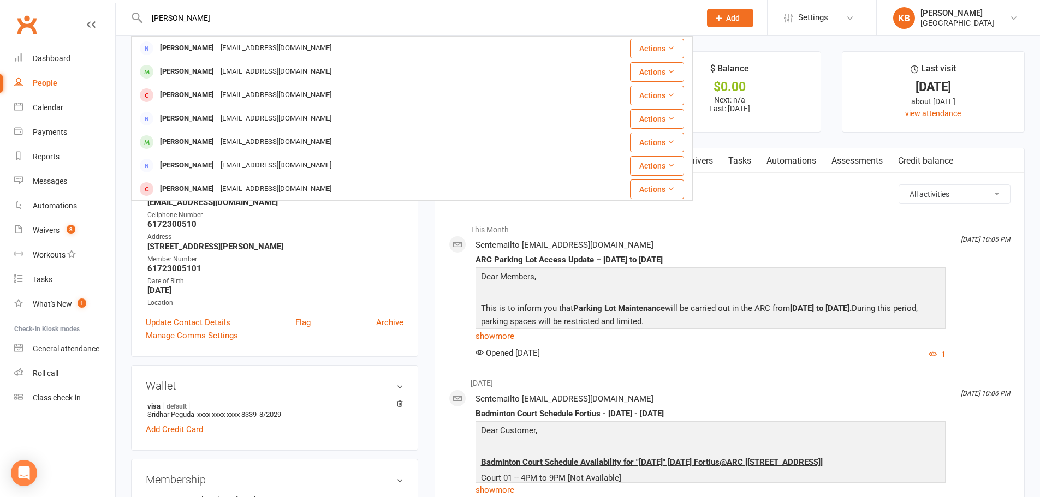
paste input "apentyala@outlook.com"
drag, startPoint x: 253, startPoint y: 19, endPoint x: 110, endPoint y: 15, distance: 142.5
click at [110, 3] on header "Rajapentyala@outlook.com Reyan Adil adil.reyan@outlook.com Actions Debasis Rout…" at bounding box center [520, 3] width 1040 height 0
paste input "Praveena Pepalla"
drag, startPoint x: 219, startPoint y: 13, endPoint x: 136, endPoint y: 25, distance: 83.8
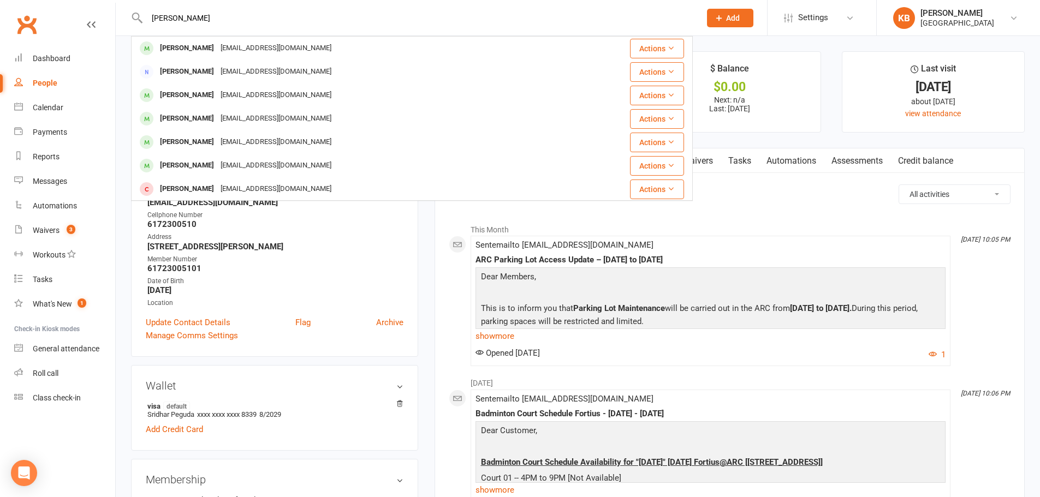
click at [136, 25] on div "Praveena Pepalla Praveen Chanda pchanda@gmail.com Actions Praveen Kaza Joyveen@…" at bounding box center [412, 17] width 562 height 35
paste input "ppepalla@gmail.com"
click at [240, 23] on input "ppepalla@gmail.com" at bounding box center [418, 17] width 549 height 15
type input "ppepalla@gmail.com"
drag, startPoint x: 191, startPoint y: 21, endPoint x: 141, endPoint y: 20, distance: 49.7
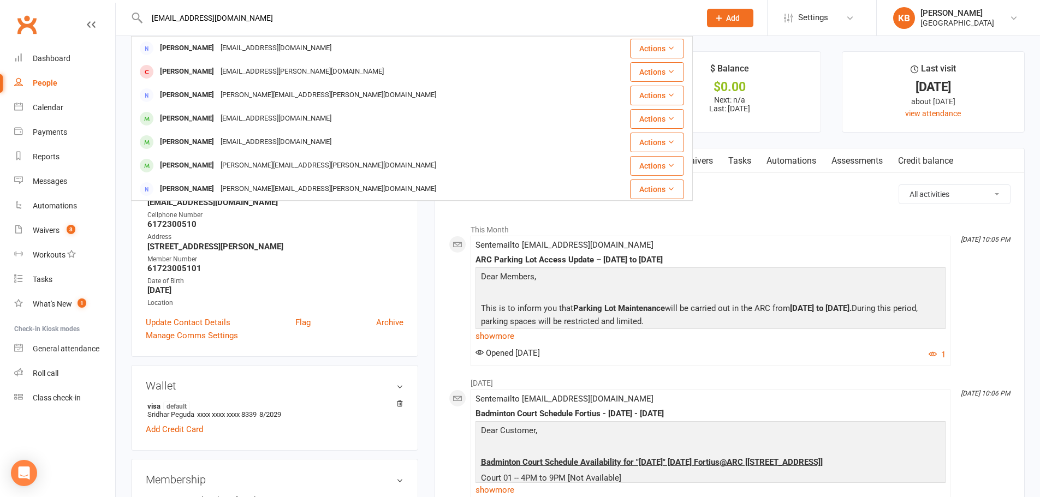
click at [142, 20] on div "ppepalla@gmail.com Pallavi Anumula Panumula@gmail.com Actions Sunil Balla sunil…" at bounding box center [412, 17] width 562 height 35
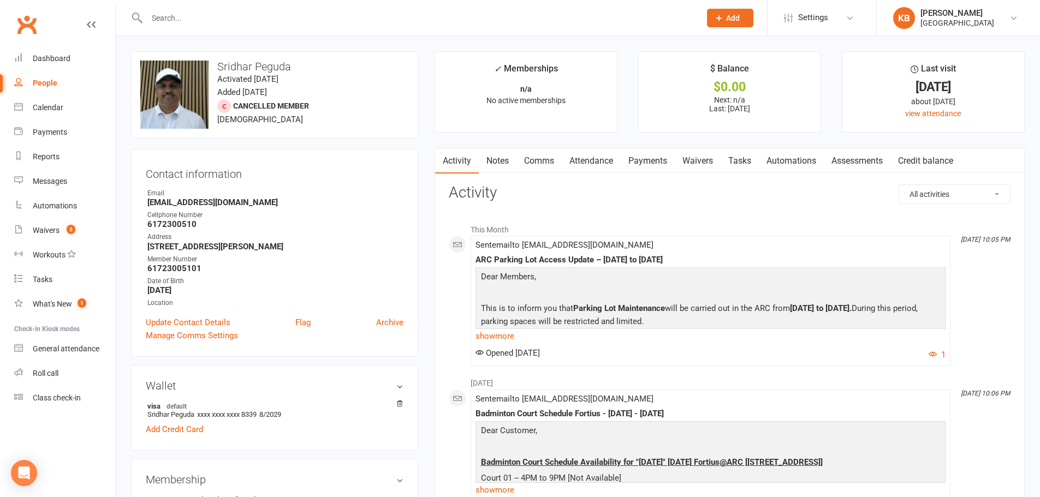
click at [629, 193] on h3 "Activity" at bounding box center [730, 193] width 562 height 17
click at [492, 158] on link "Notes" at bounding box center [498, 160] width 38 height 25
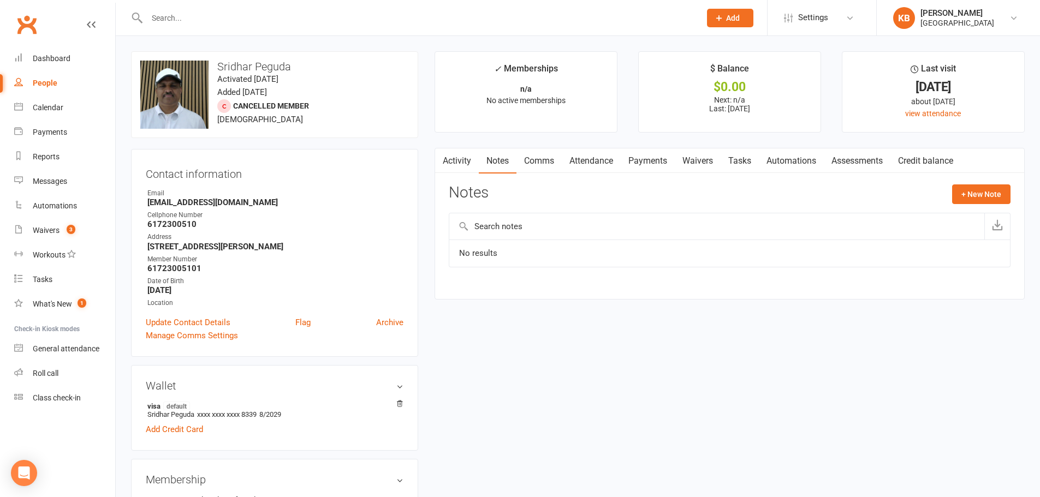
click at [190, 20] on input "text" at bounding box center [418, 17] width 549 height 15
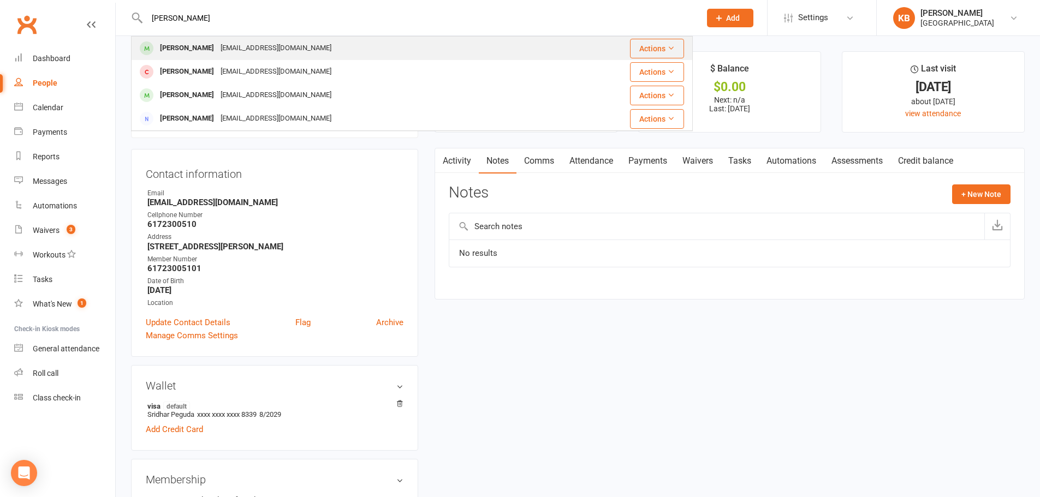
type input "amogha"
click at [209, 56] on div "[PERSON_NAME]" at bounding box center [187, 48] width 61 height 16
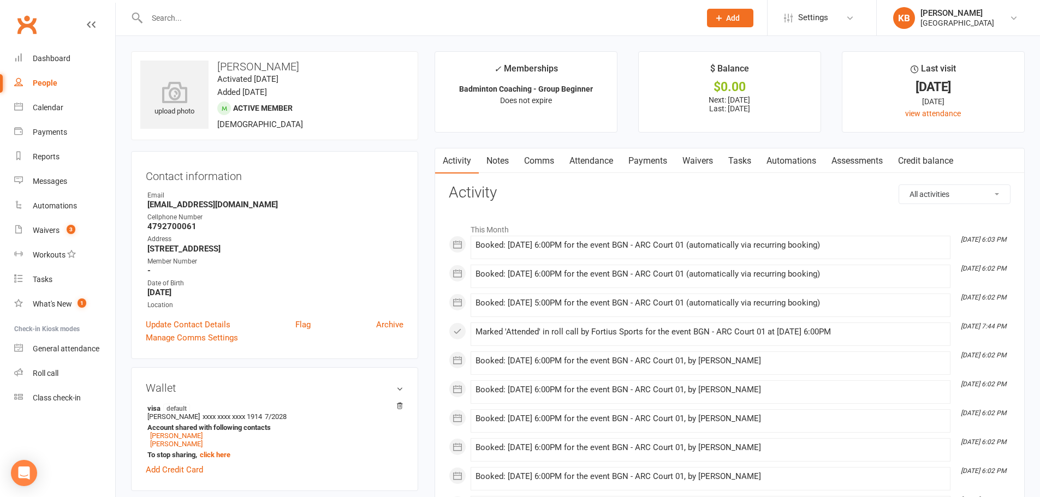
drag, startPoint x: 217, startPoint y: 67, endPoint x: 319, endPoint y: 66, distance: 101.5
click at [319, 66] on h3 "[PERSON_NAME]" at bounding box center [274, 67] width 269 height 12
click at [336, 55] on div "upload photo Amogha Gollapalli Activated 16 June, 2025 Added 9 June, 2025 Activ…" at bounding box center [274, 95] width 287 height 89
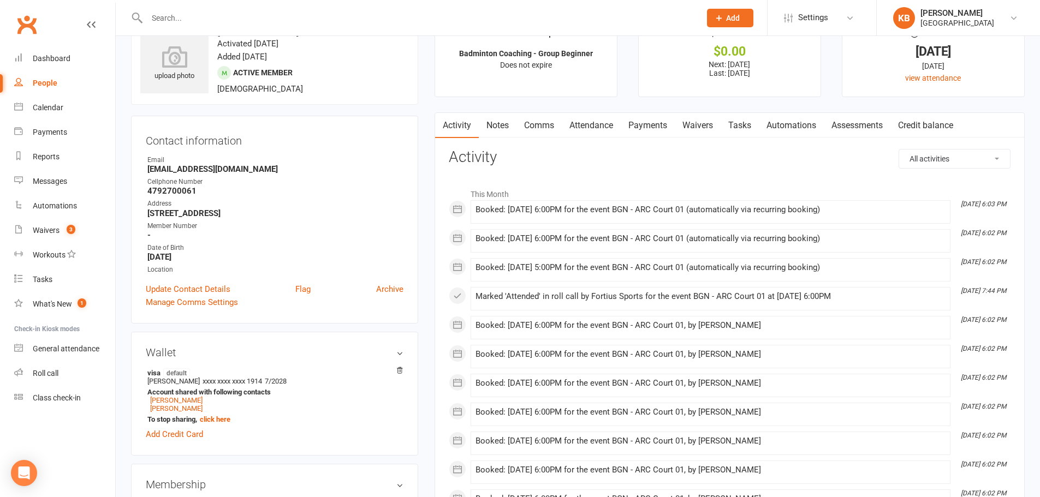
scroll to position [55, 0]
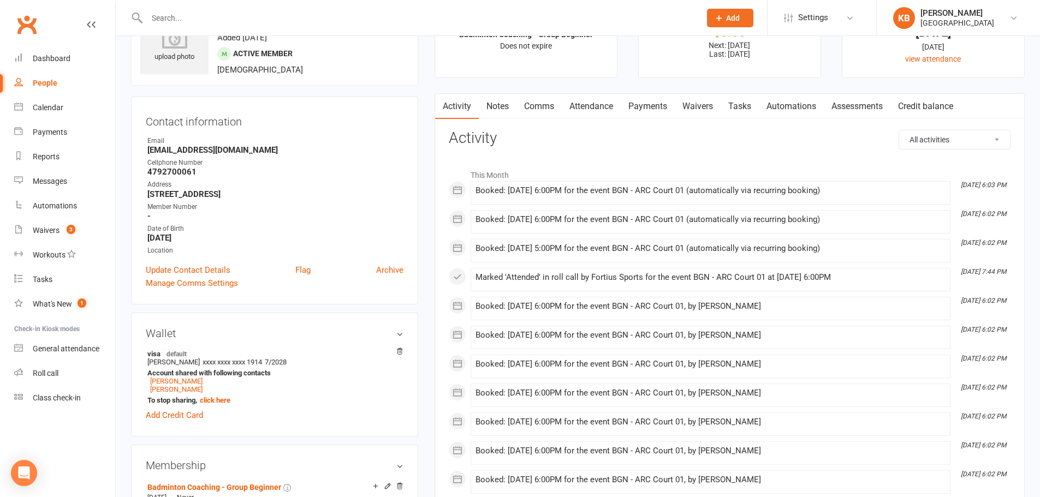
click at [705, 142] on h3 "Activity" at bounding box center [730, 138] width 562 height 17
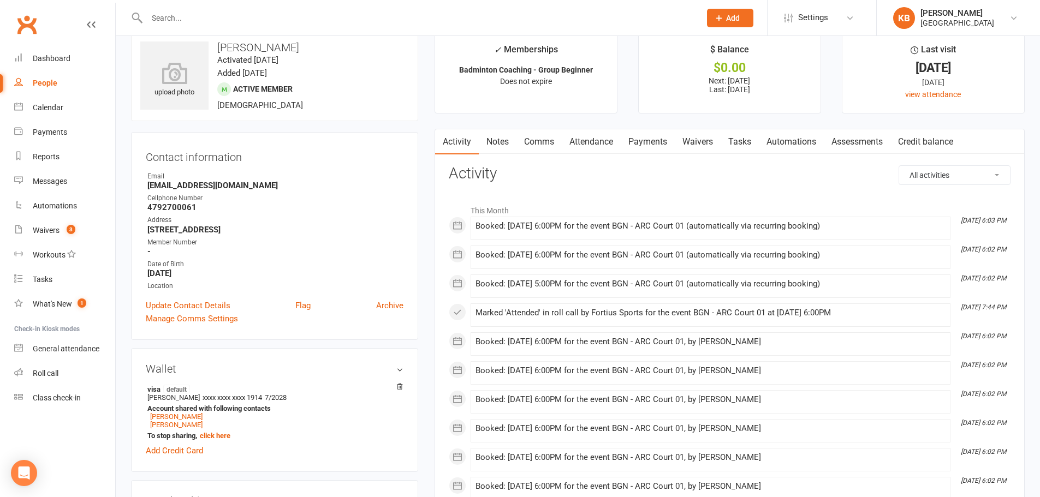
scroll to position [0, 0]
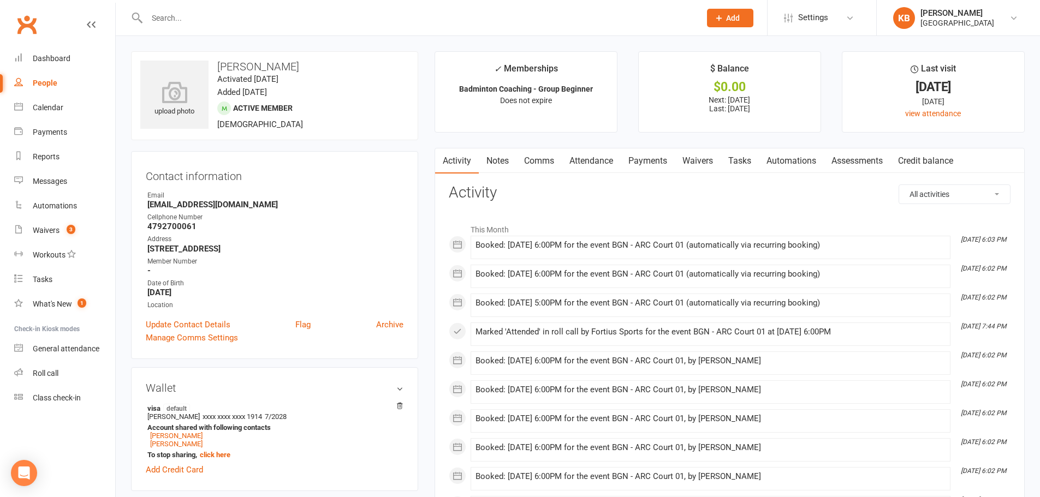
drag, startPoint x: 217, startPoint y: 64, endPoint x: 319, endPoint y: 63, distance: 102.1
click at [319, 63] on h3 "[PERSON_NAME]" at bounding box center [274, 67] width 269 height 12
click at [367, 63] on h3 "[PERSON_NAME]" at bounding box center [274, 67] width 269 height 12
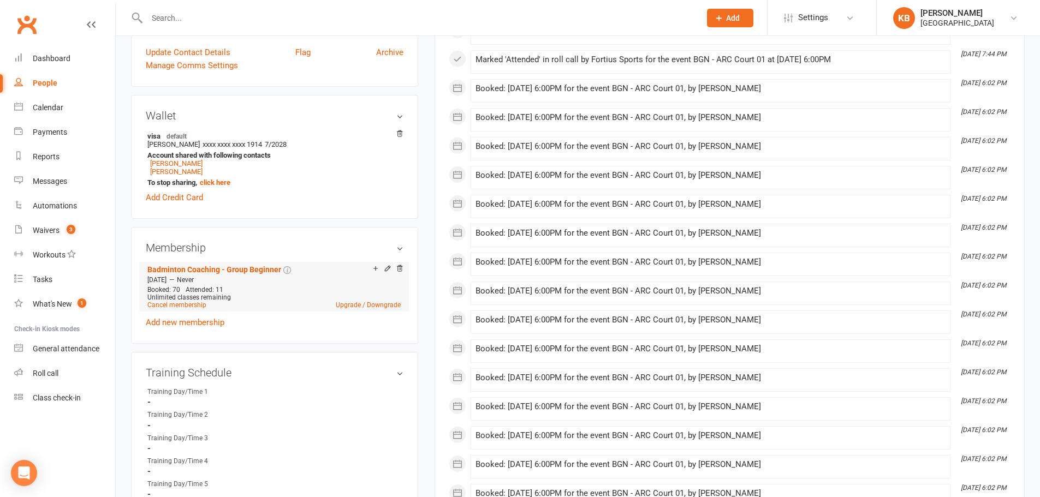
scroll to position [273, 0]
click at [253, 267] on link "Badminton Coaching - Group Beginner" at bounding box center [214, 269] width 134 height 9
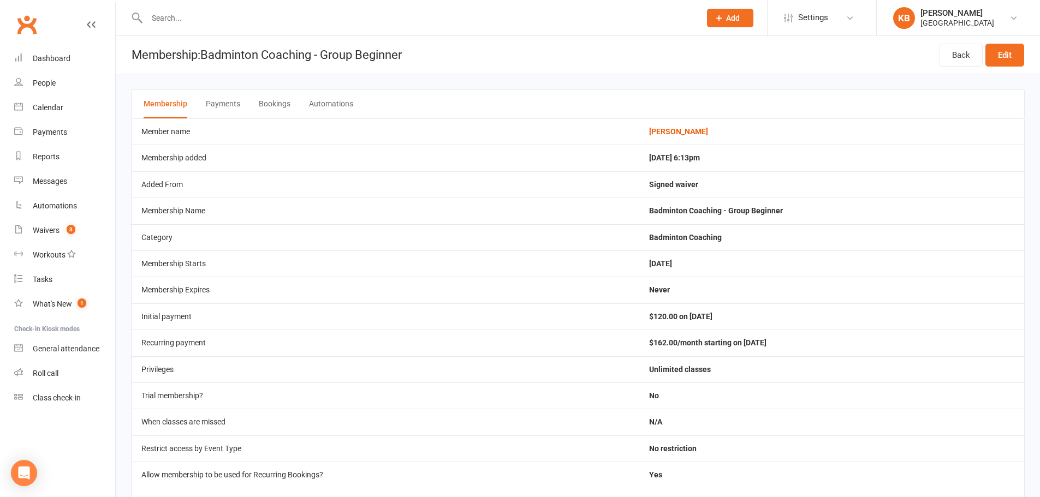
click at [278, 106] on button "Bookings" at bounding box center [275, 104] width 32 height 28
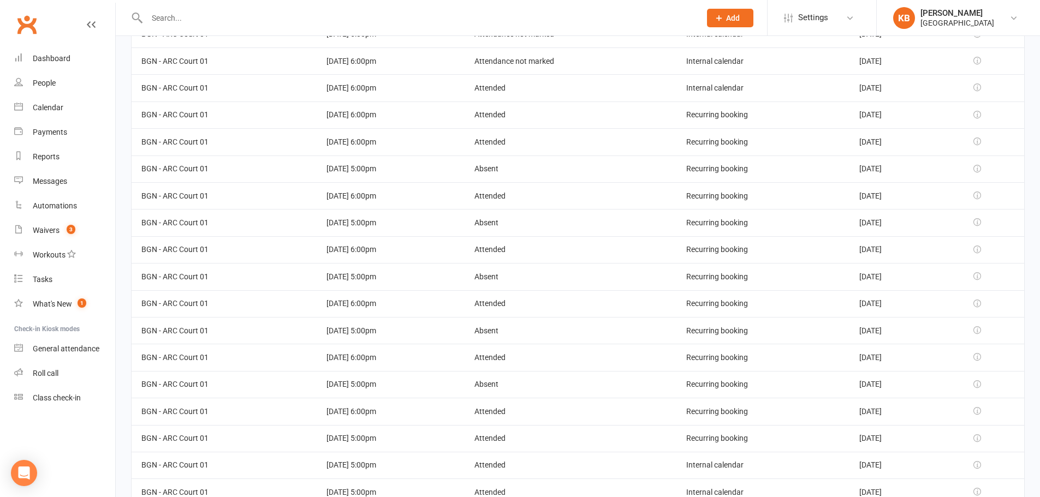
scroll to position [1569, 0]
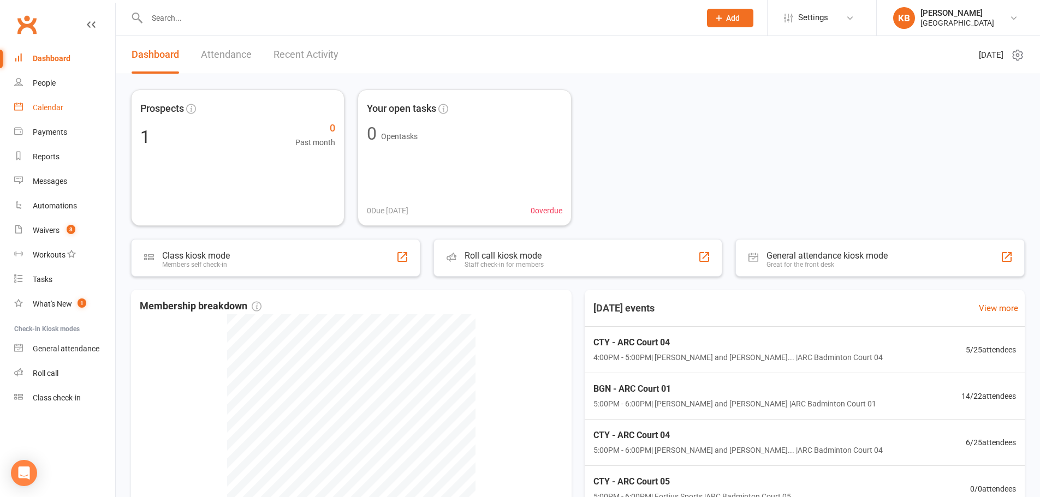
click at [53, 106] on div "Calendar" at bounding box center [48, 107] width 31 height 9
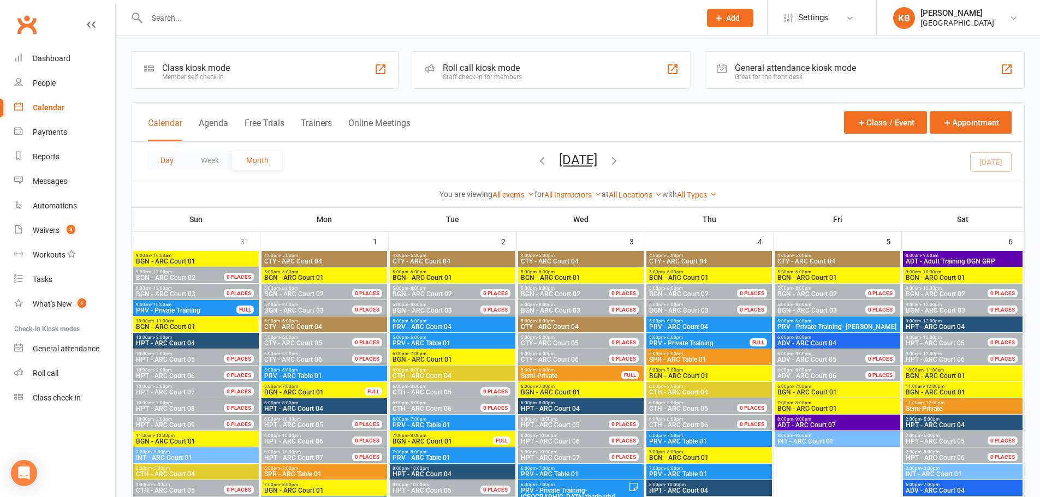
click at [173, 153] on button "Day" at bounding box center [167, 161] width 40 height 20
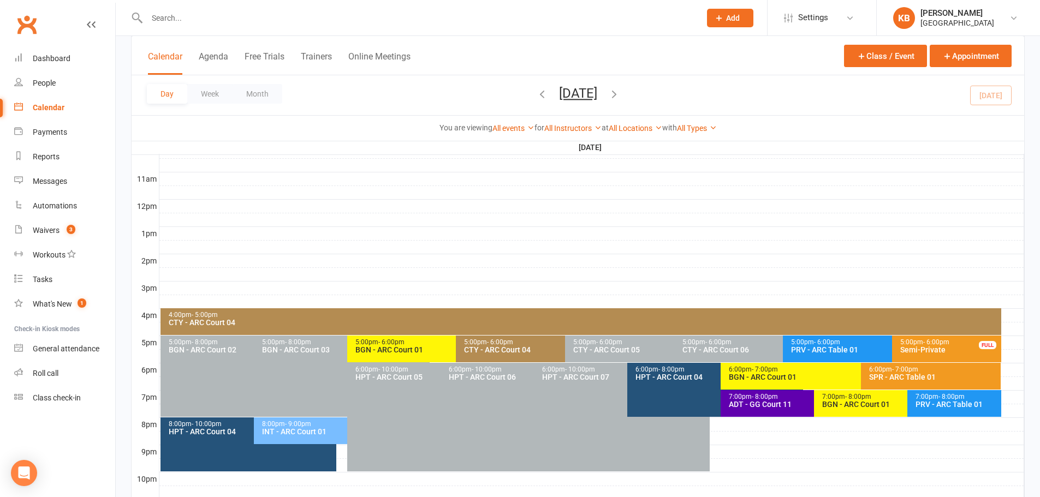
scroll to position [411, 0]
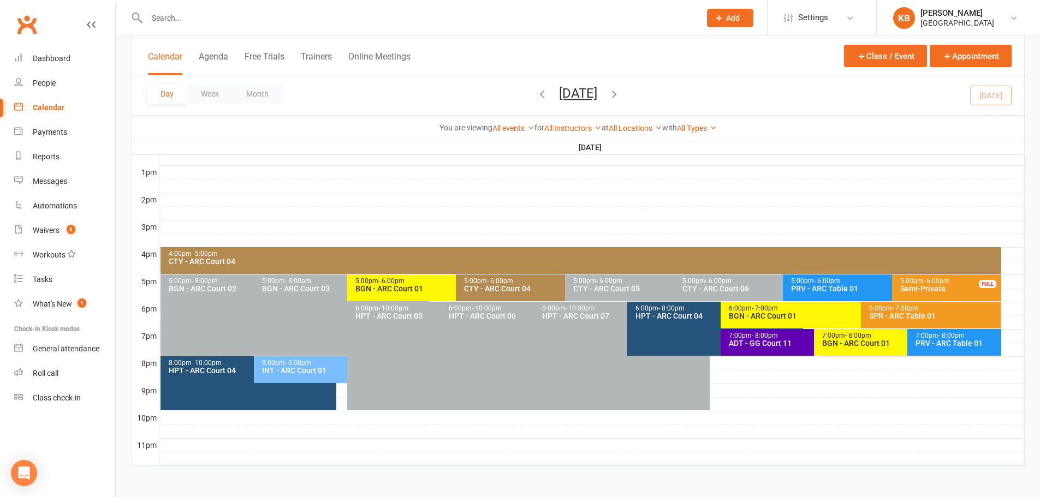
click at [394, 291] on div "BGN - ARC Court 01" at bounding box center [453, 289] width 197 height 8
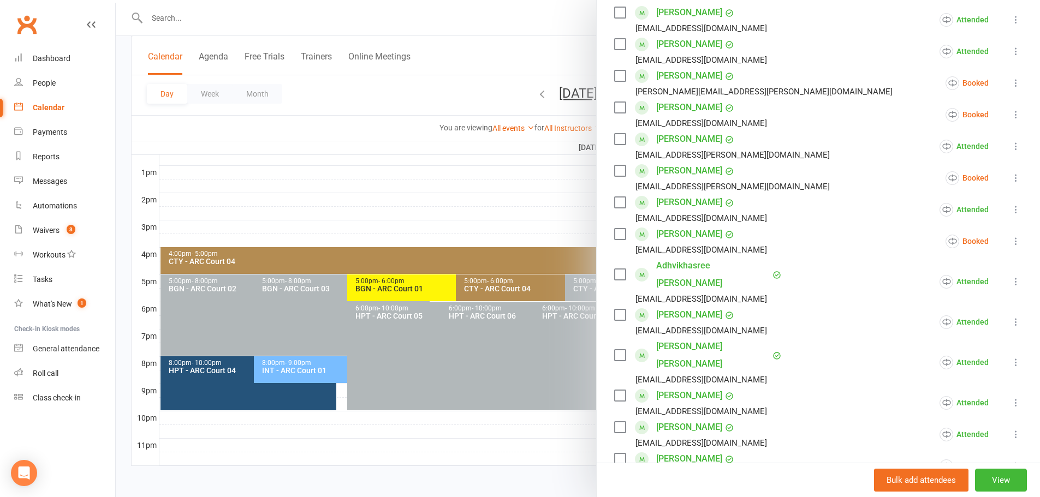
scroll to position [218, 0]
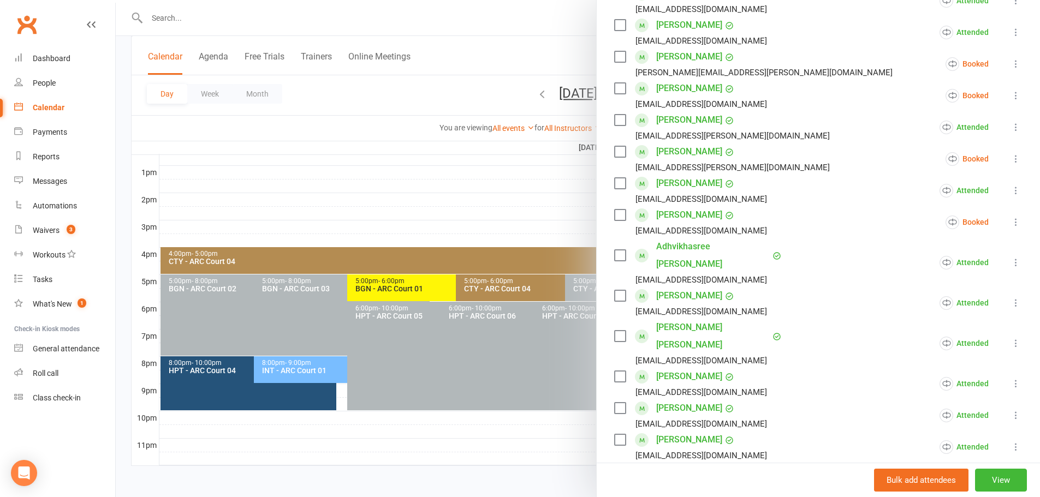
click at [534, 221] on div at bounding box center [578, 248] width 924 height 497
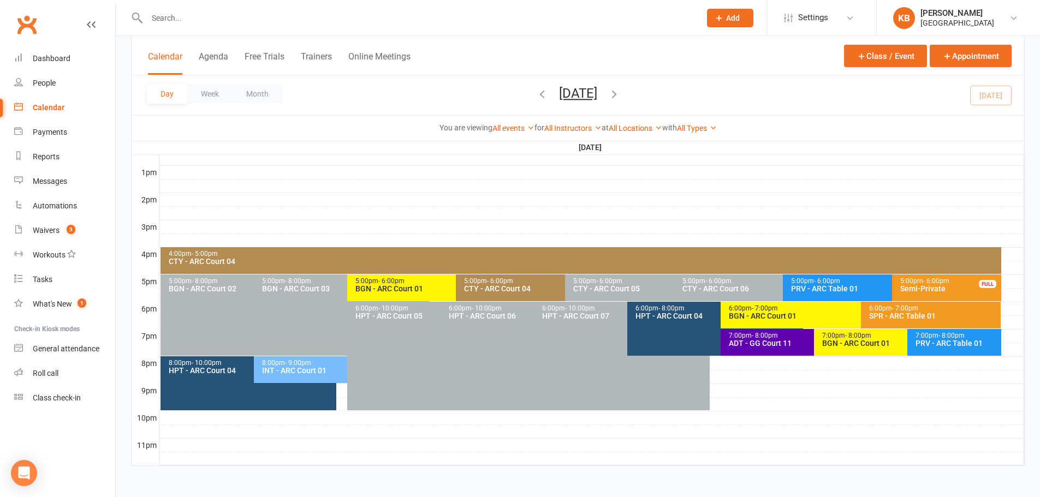
click at [749, 317] on div "BGN - ARC Court 01" at bounding box center [857, 316] width 259 height 8
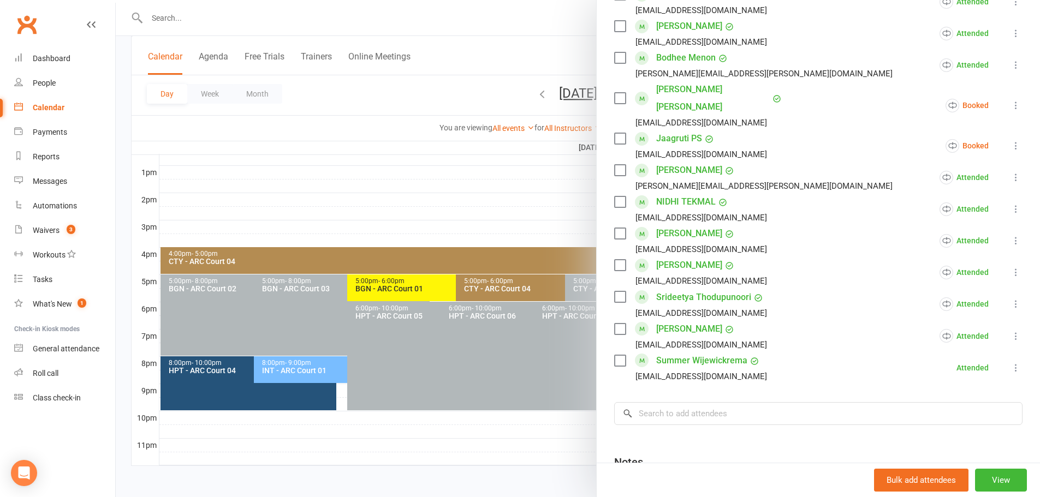
scroll to position [491, 0]
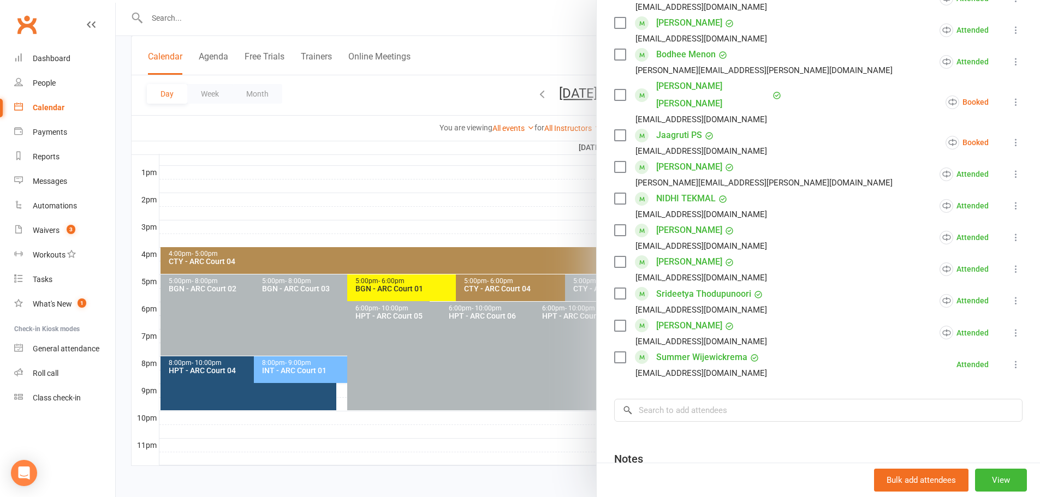
click at [521, 204] on div at bounding box center [578, 248] width 924 height 497
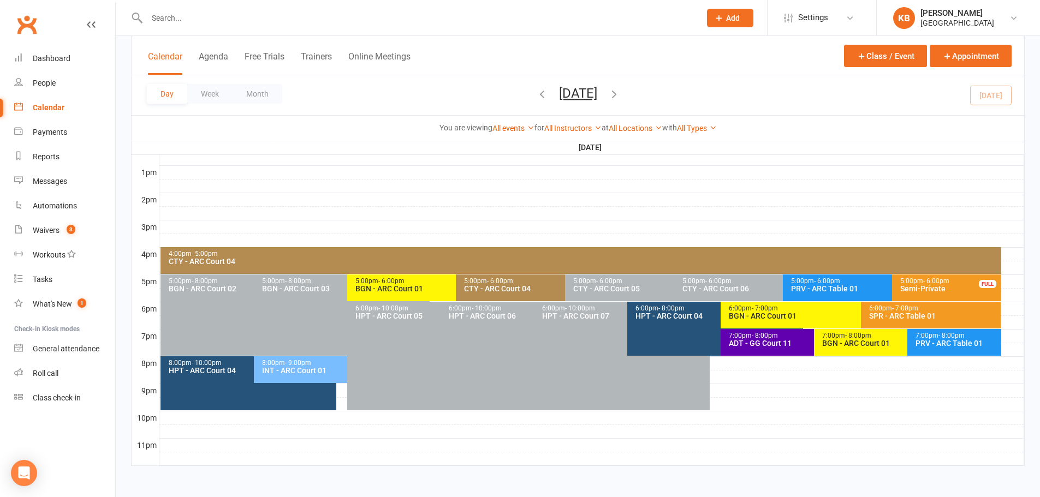
click at [732, 317] on div "BGN - ARC Court 01" at bounding box center [857, 316] width 259 height 8
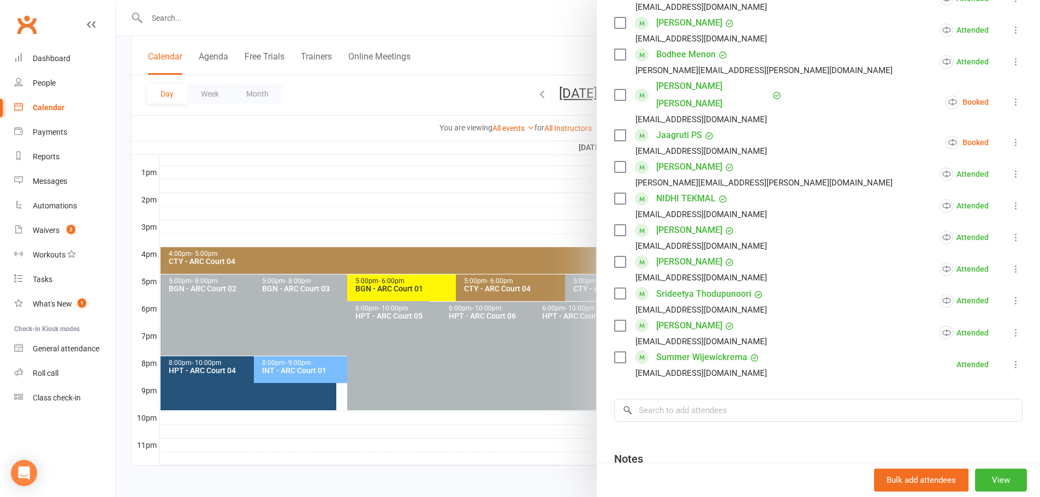
click at [672, 362] on div "Class kiosk mode Roll call 6:00 PM - 7:00 PM, Monday, September, 15, 2025 with …" at bounding box center [818, 65] width 443 height 1021
click at [668, 399] on input "search" at bounding box center [818, 410] width 408 height 23
paste input "[PERSON_NAME]"
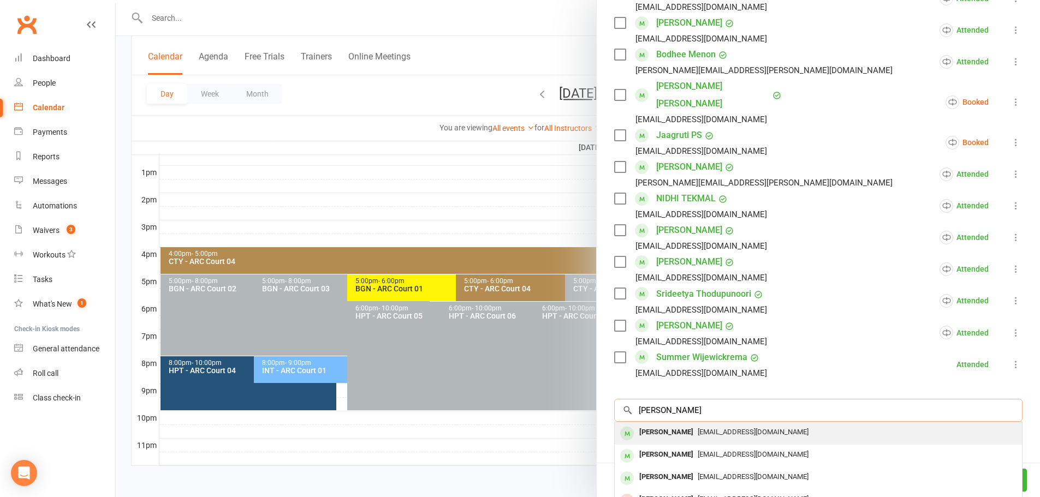
type input "[PERSON_NAME]"
click at [717, 428] on span "[EMAIL_ADDRESS][DOMAIN_NAME]" at bounding box center [753, 432] width 111 height 8
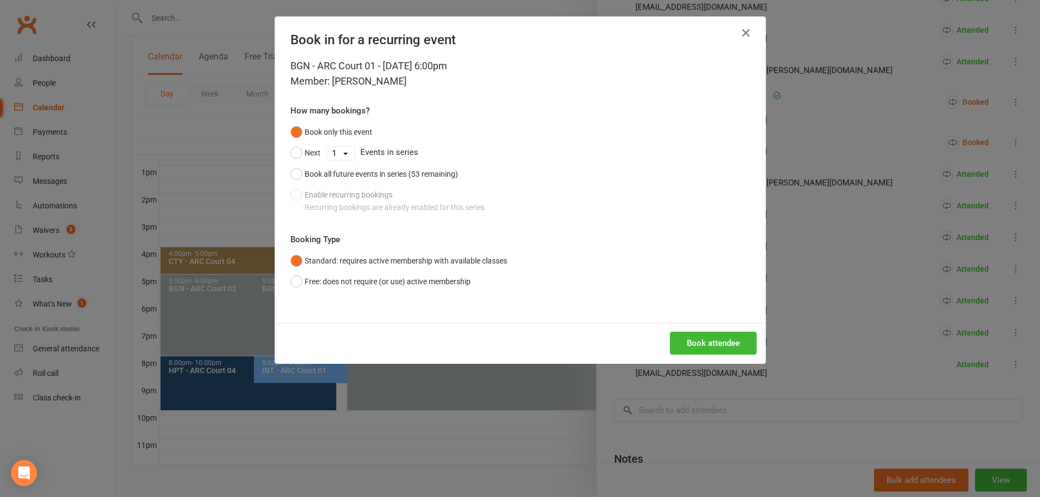
click at [743, 29] on icon "button" at bounding box center [745, 32] width 13 height 13
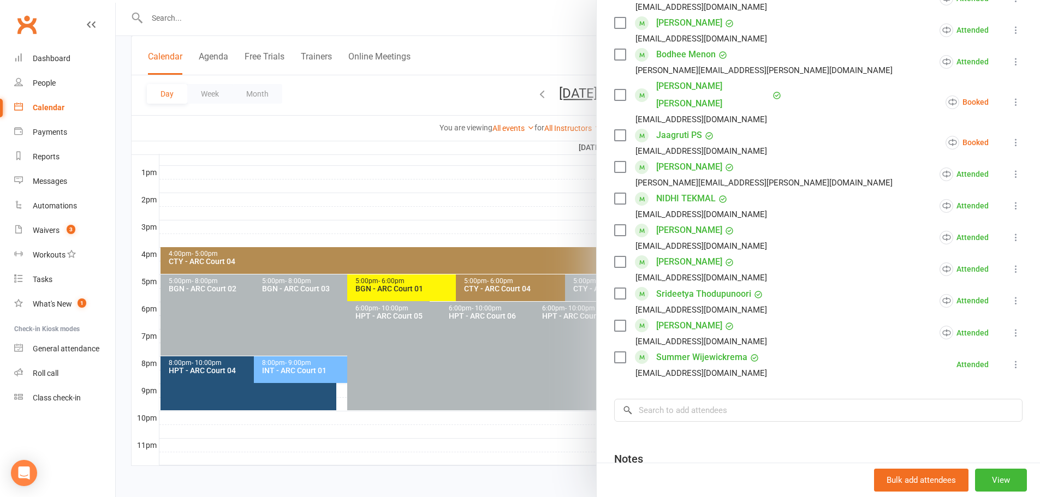
click at [414, 99] on div at bounding box center [578, 248] width 924 height 497
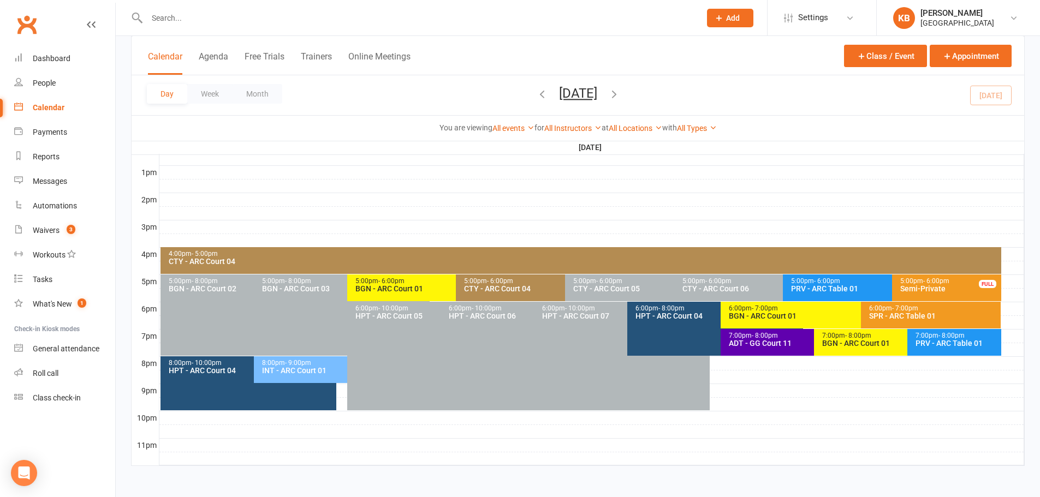
click at [562, 93] on button "[DATE]" at bounding box center [578, 93] width 38 height 15
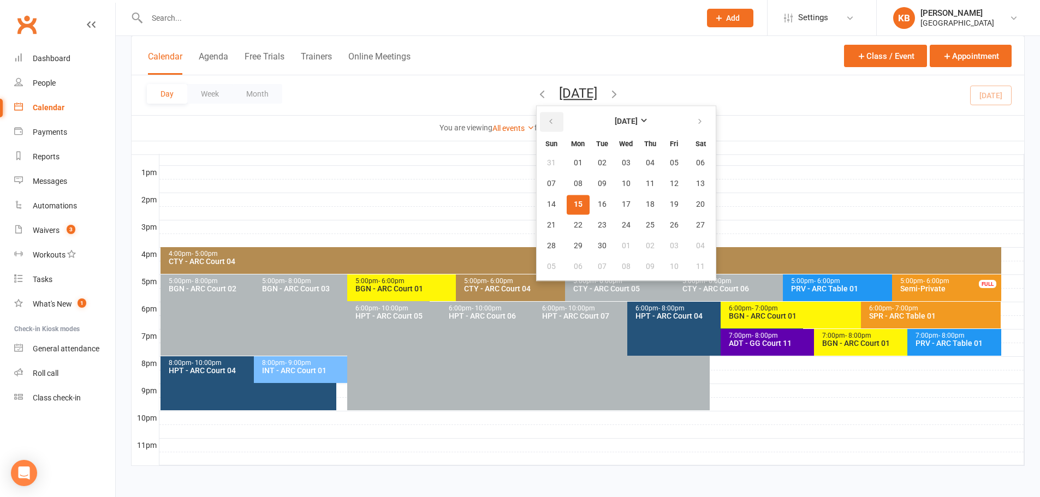
click at [547, 118] on icon "button" at bounding box center [551, 121] width 8 height 9
click at [574, 206] on span "11" at bounding box center [578, 204] width 9 height 9
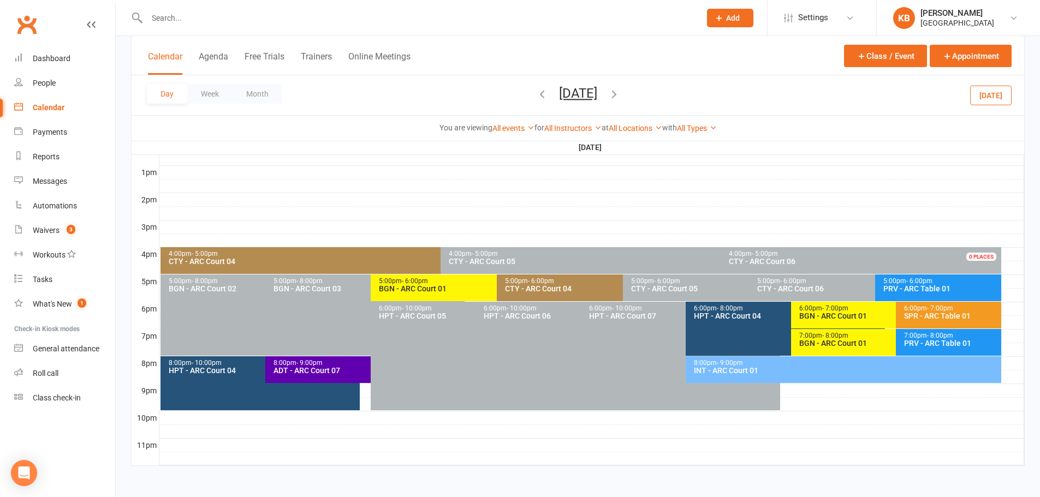
click at [468, 280] on div "5:00pm - 6:00pm" at bounding box center [493, 281] width 231 height 7
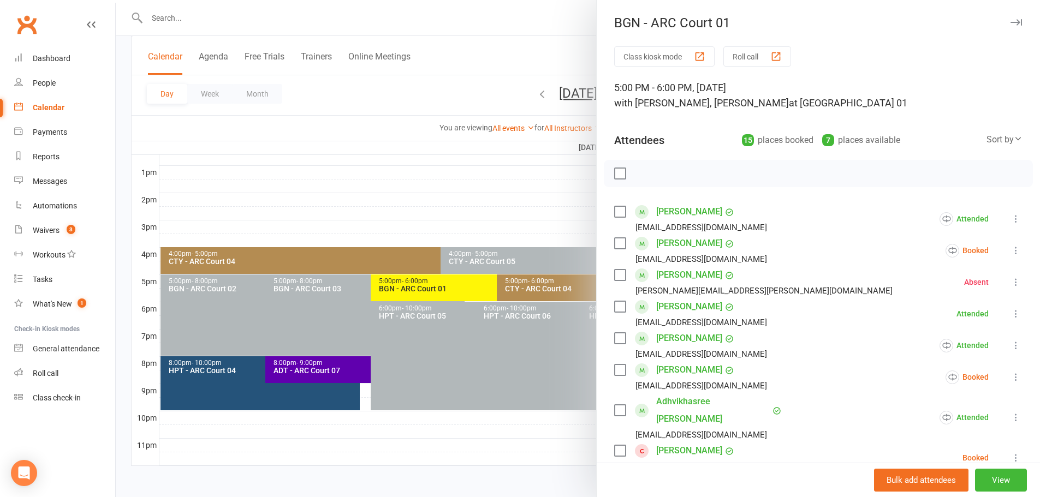
click at [1010, 345] on icon at bounding box center [1015, 345] width 11 height 11
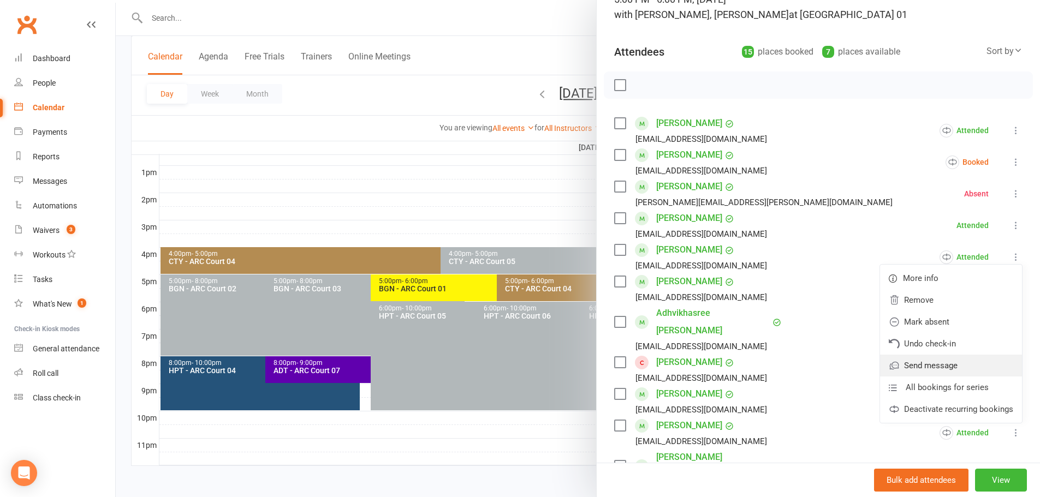
scroll to position [109, 0]
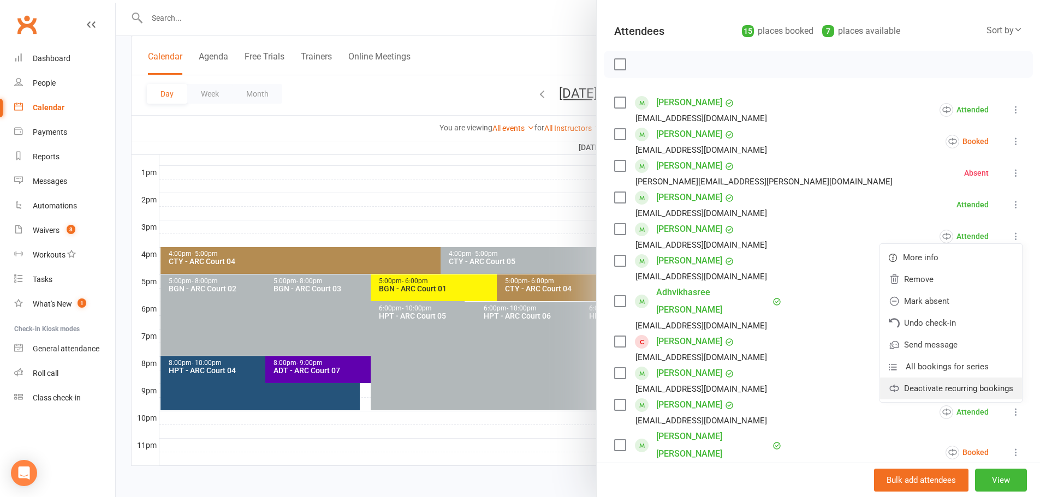
click at [919, 389] on link "Deactivate recurring bookings" at bounding box center [951, 389] width 142 height 22
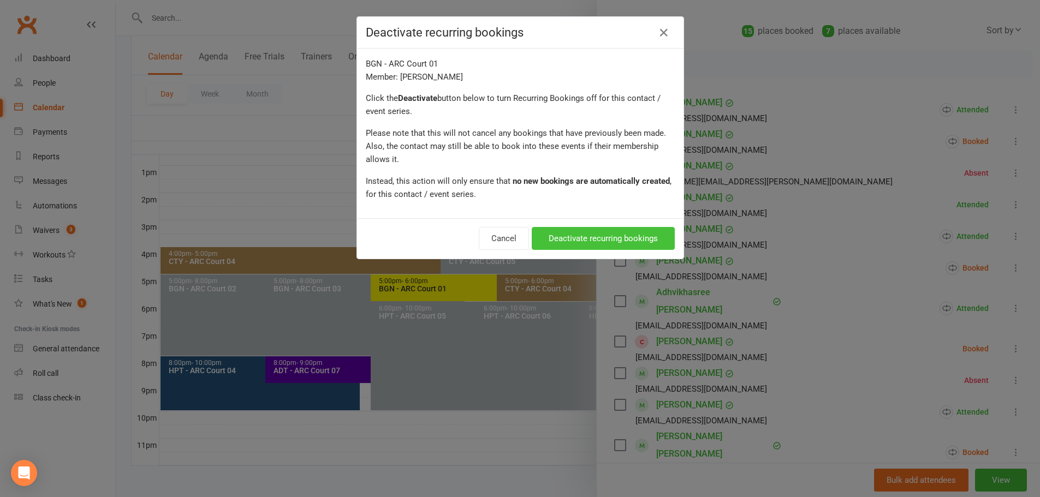
click at [581, 242] on button "Deactivate recurring bookings" at bounding box center [603, 238] width 143 height 23
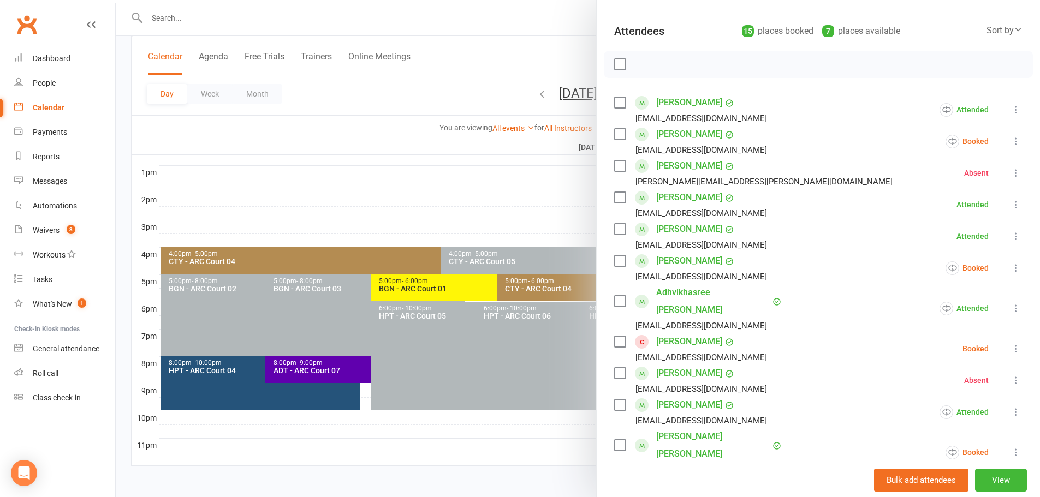
click at [1010, 232] on icon at bounding box center [1015, 236] width 11 height 11
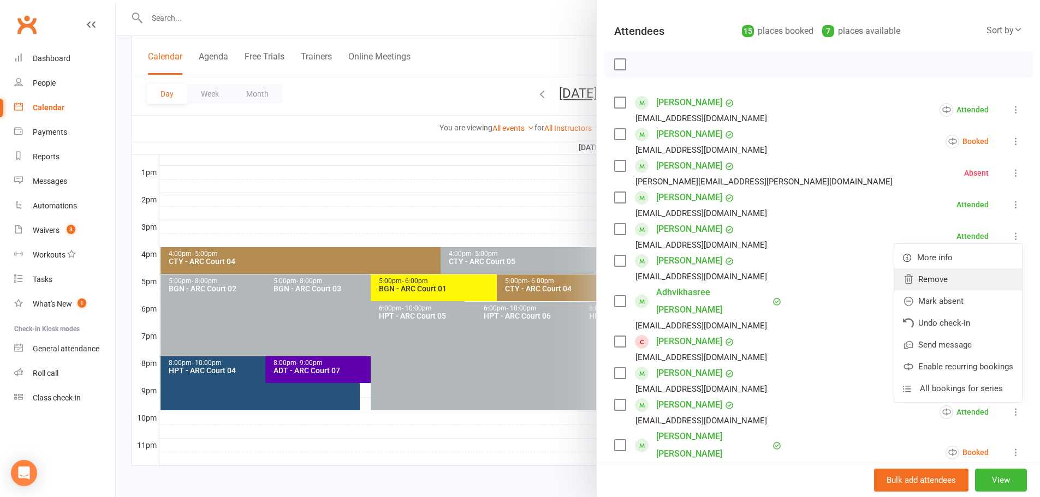
click at [939, 278] on link "Remove" at bounding box center [958, 280] width 128 height 22
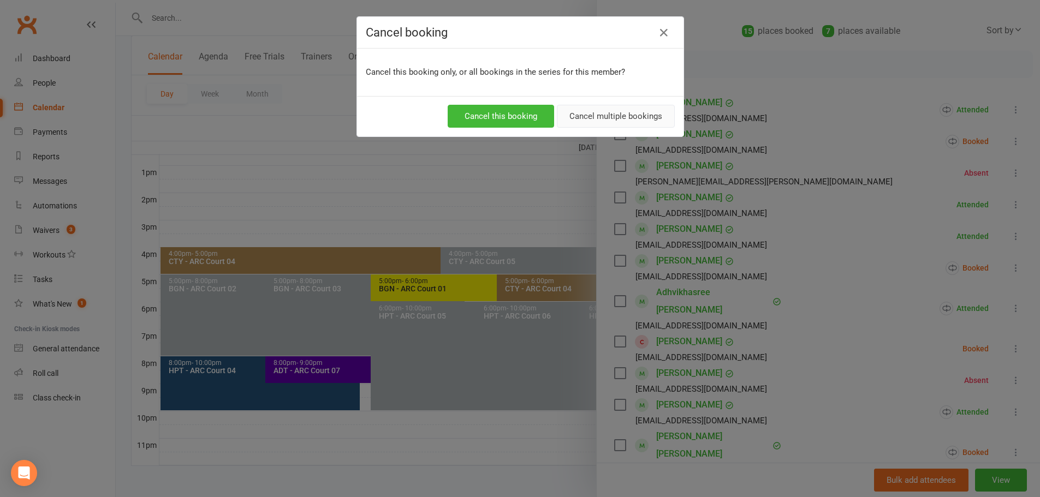
click at [626, 120] on button "Cancel multiple bookings" at bounding box center [616, 116] width 118 height 23
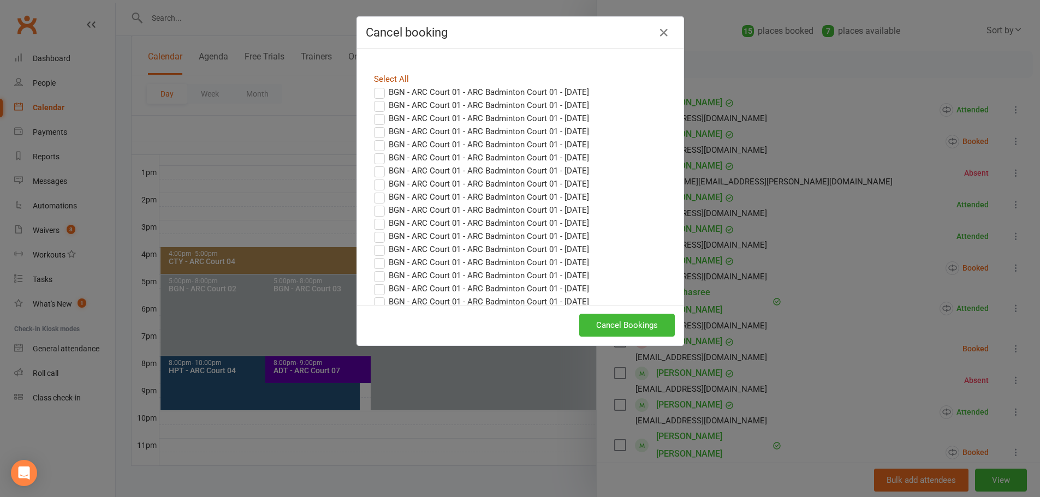
click at [399, 76] on link "Select All" at bounding box center [391, 79] width 35 height 10
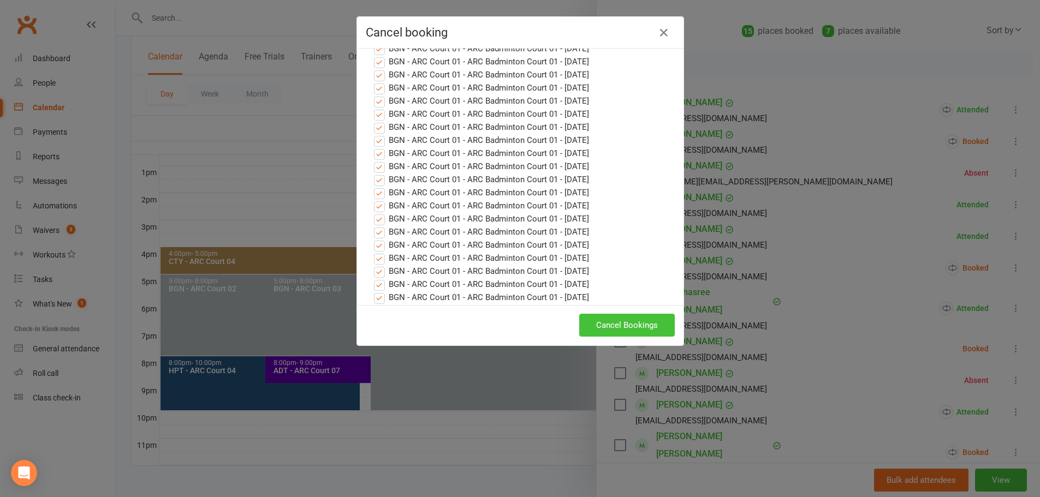
click at [643, 324] on button "Cancel Bookings" at bounding box center [627, 325] width 96 height 23
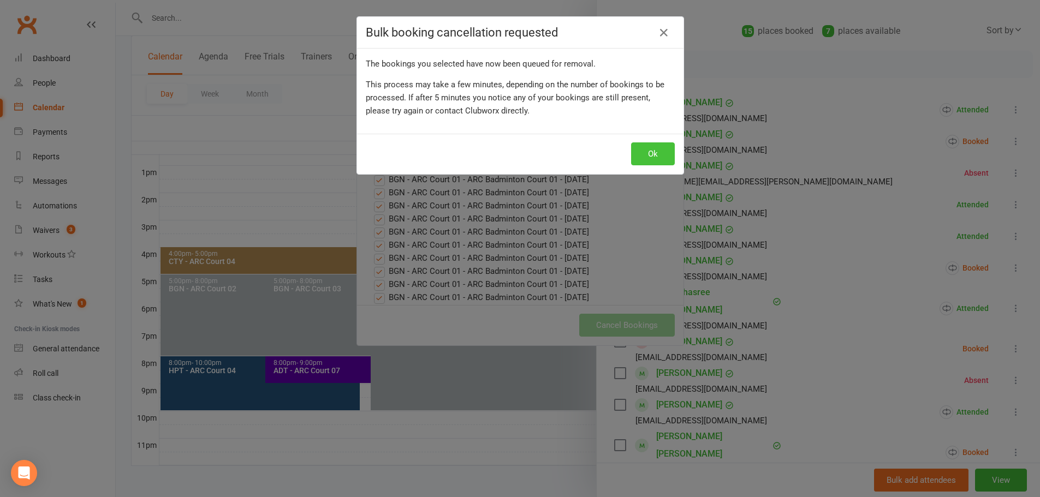
click at [640, 154] on button "Ok" at bounding box center [653, 153] width 44 height 23
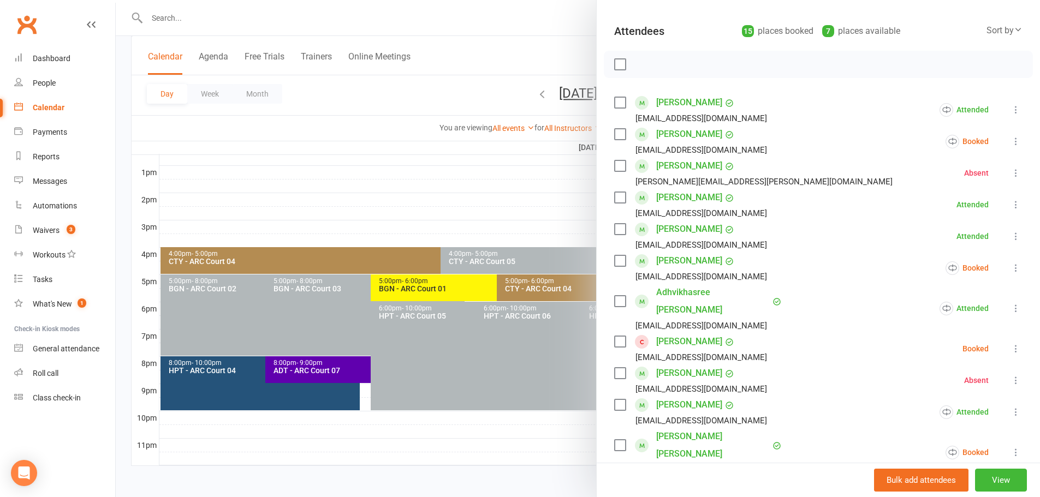
click at [460, 86] on div at bounding box center [578, 248] width 924 height 497
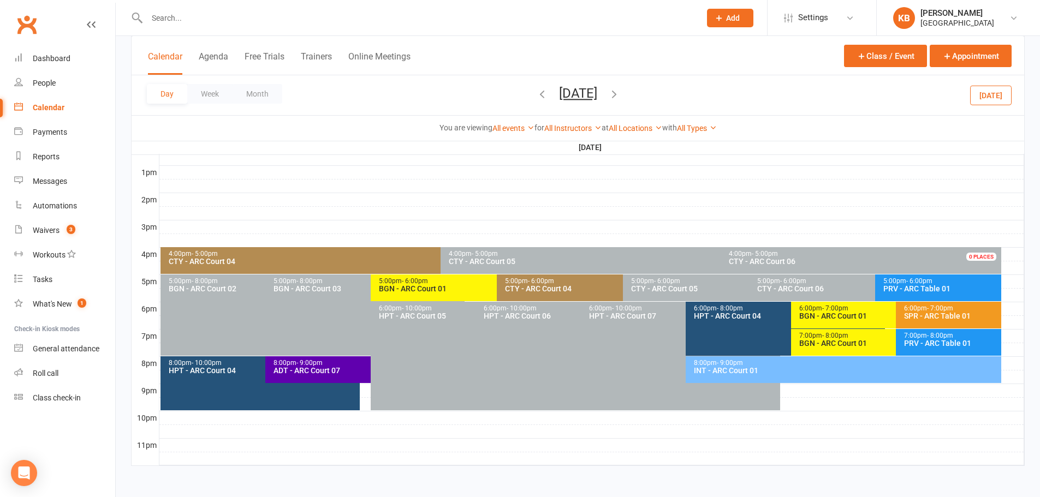
scroll to position [411, 0]
click at [821, 313] on div "BGN - ARC Court 01" at bounding box center [893, 316] width 189 height 8
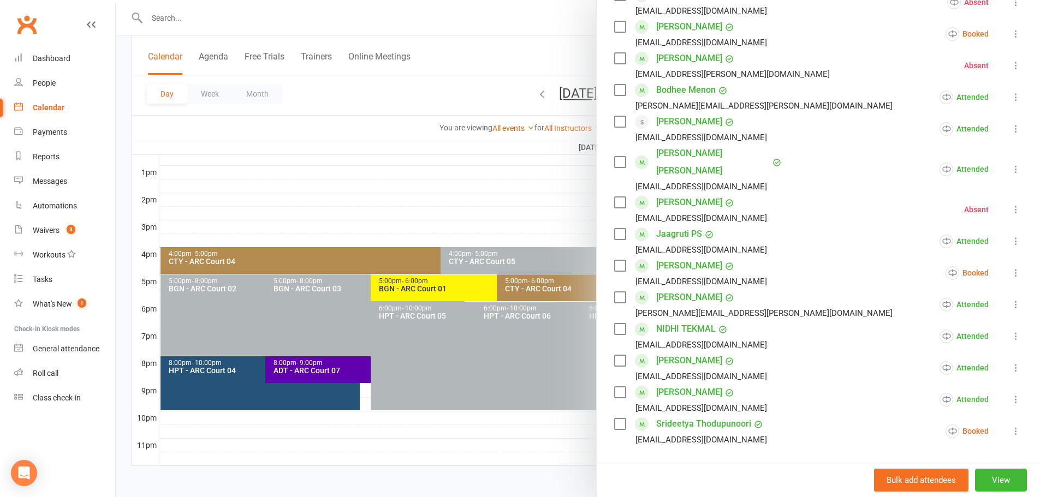
scroll to position [437, 0]
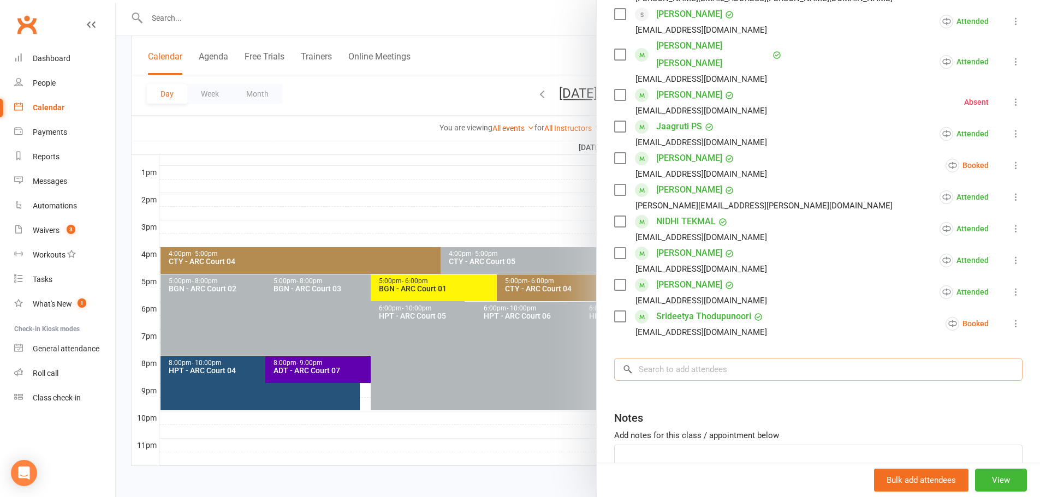
click at [656, 358] on input "search" at bounding box center [818, 369] width 408 height 23
paste input "[PERSON_NAME]"
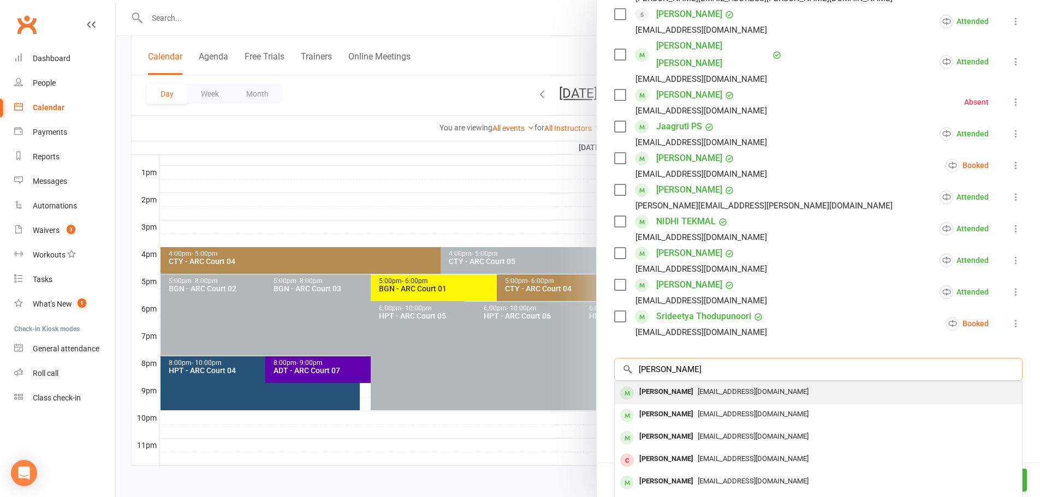
type input "[PERSON_NAME]"
click at [722, 388] on span "[EMAIL_ADDRESS][DOMAIN_NAME]" at bounding box center [753, 392] width 111 height 8
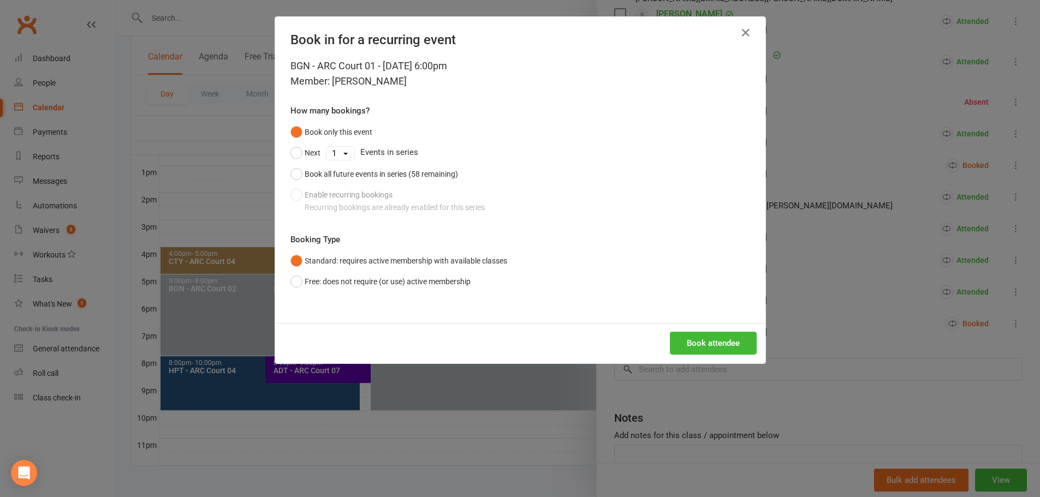
click at [350, 198] on div "Book only this event Next 1 2 3 4 5 6 7 8 9 10 11 12 13 14 15 16 17 18 19 20 21…" at bounding box center [520, 170] width 460 height 96
click at [745, 31] on icon "button" at bounding box center [745, 32] width 13 height 13
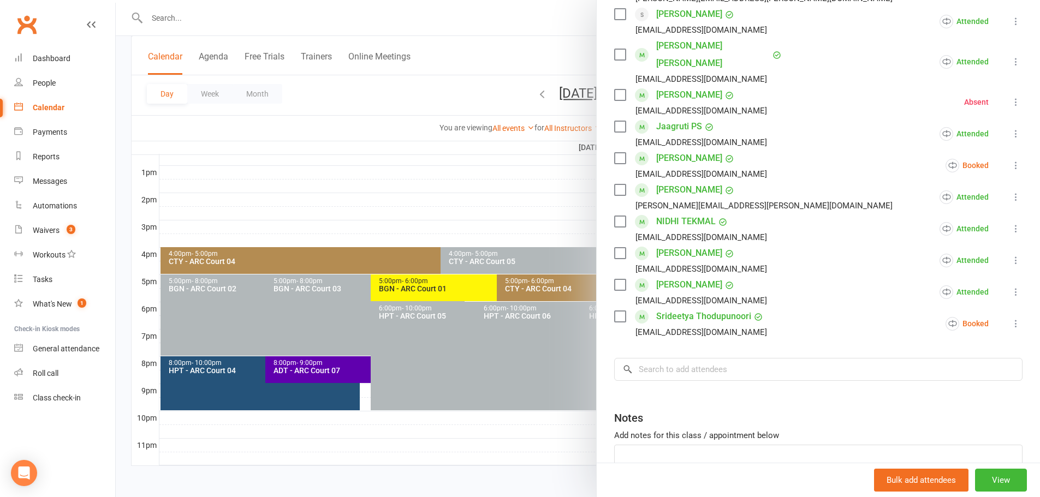
click at [445, 85] on div at bounding box center [578, 248] width 924 height 497
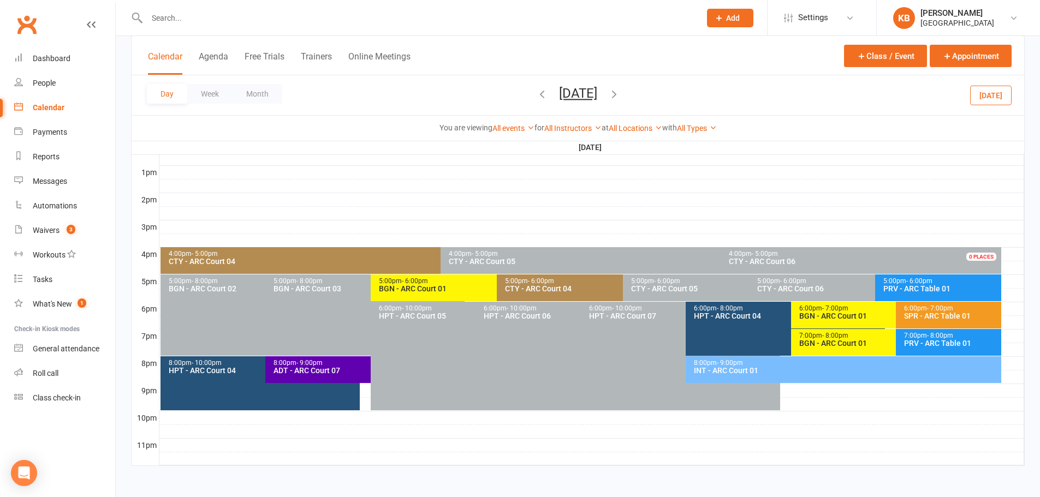
click at [597, 96] on button "[DATE]" at bounding box center [578, 93] width 38 height 15
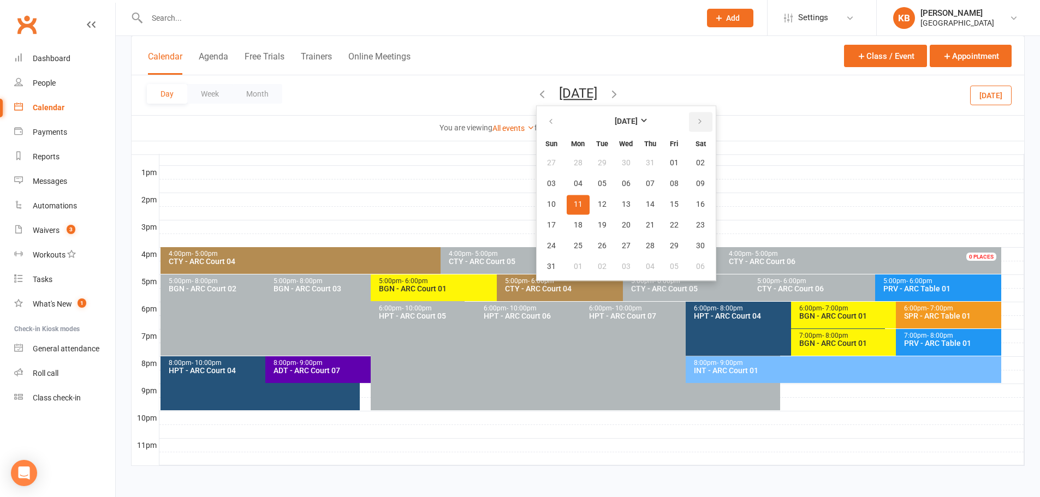
click at [696, 123] on icon "button" at bounding box center [700, 121] width 8 height 9
click at [670, 187] on span "12" at bounding box center [674, 184] width 9 height 9
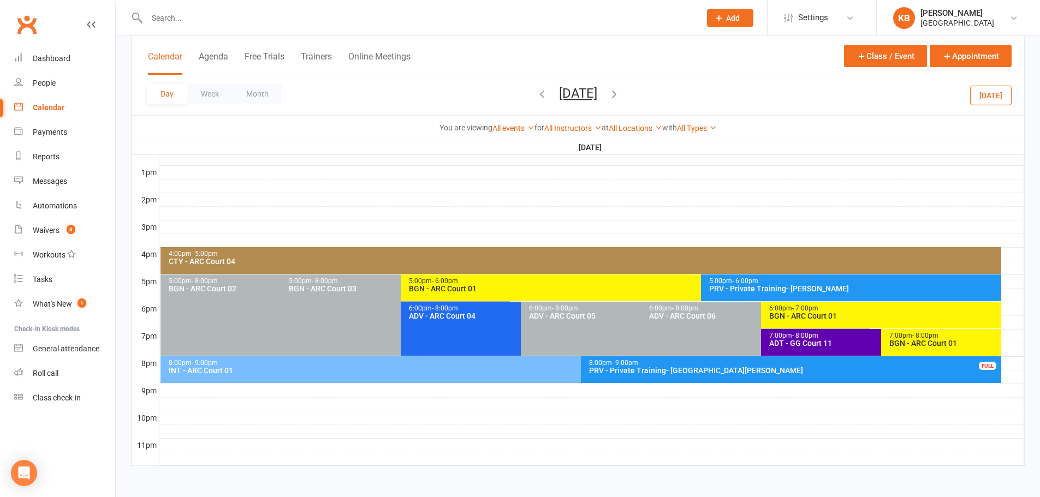
click at [556, 285] on div "BGN - ARC Court 01" at bounding box center [698, 289] width 580 height 8
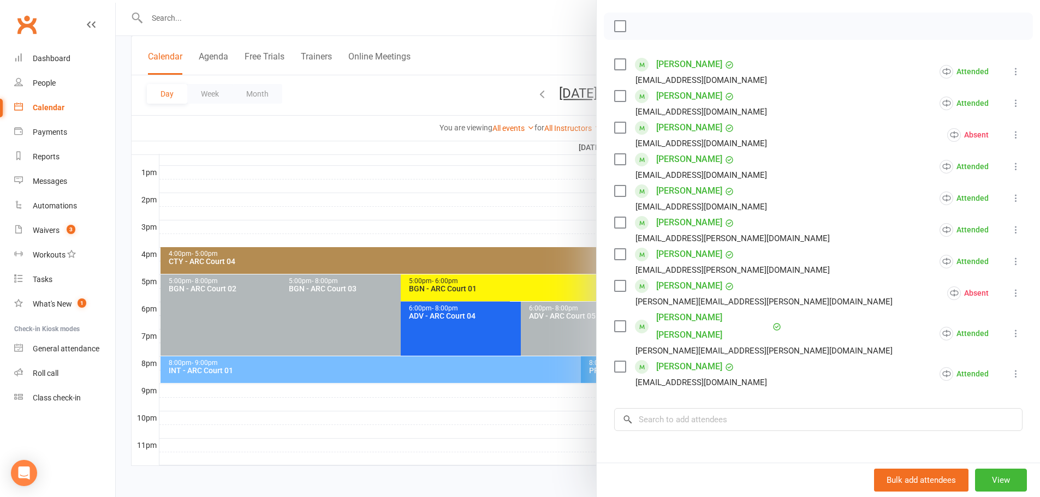
scroll to position [164, 0]
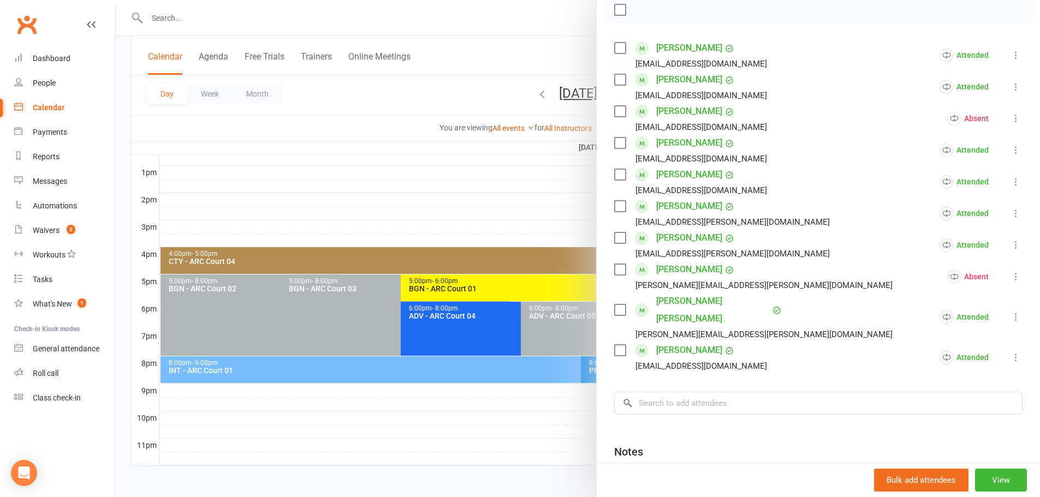
click at [538, 197] on div at bounding box center [578, 248] width 924 height 497
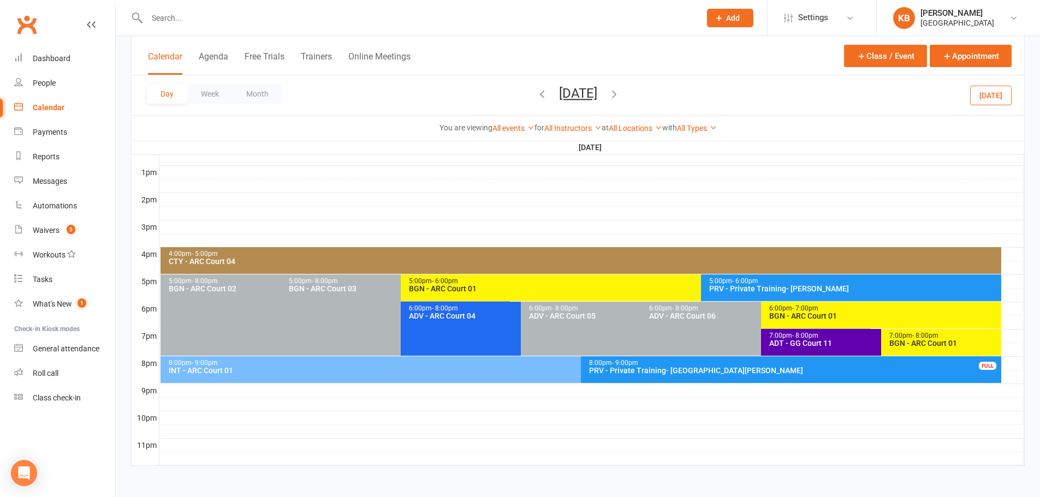
click at [801, 311] on span "- 7:00pm" at bounding box center [805, 309] width 26 height 8
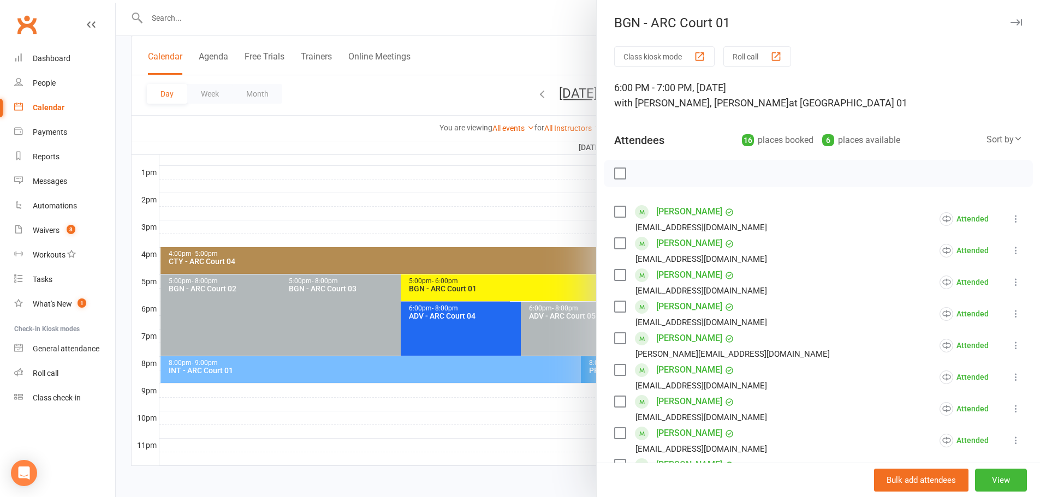
click at [1010, 248] on icon at bounding box center [1015, 250] width 11 height 11
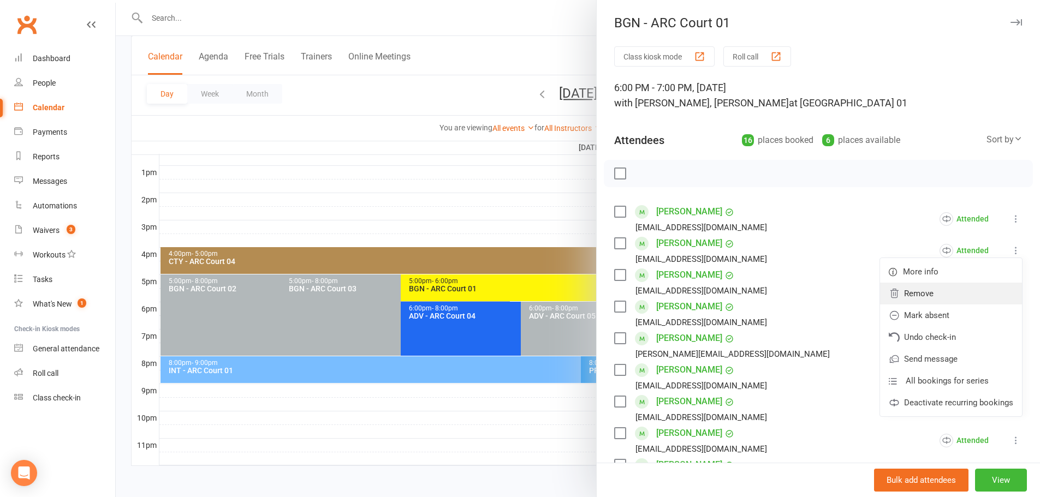
click at [935, 295] on link "Remove" at bounding box center [951, 294] width 142 height 22
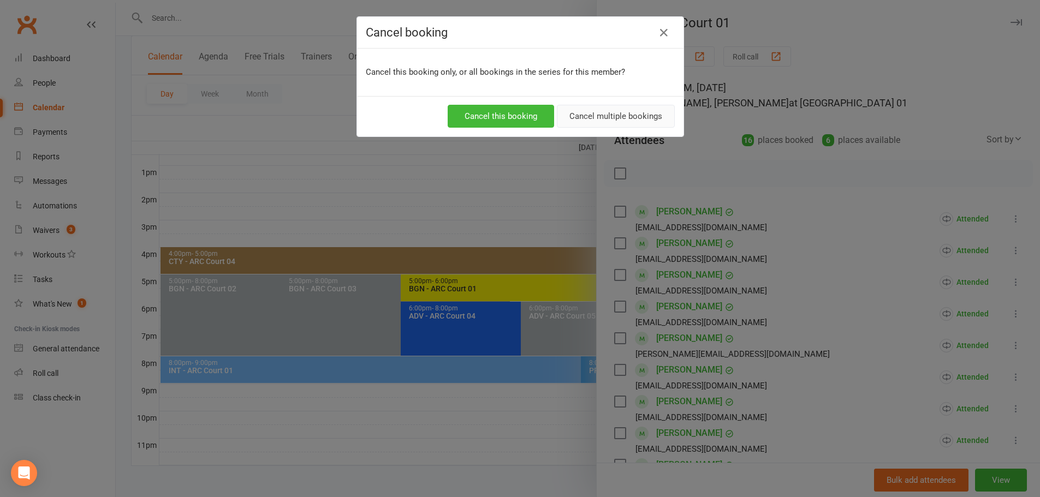
click at [616, 115] on button "Cancel multiple bookings" at bounding box center [616, 116] width 118 height 23
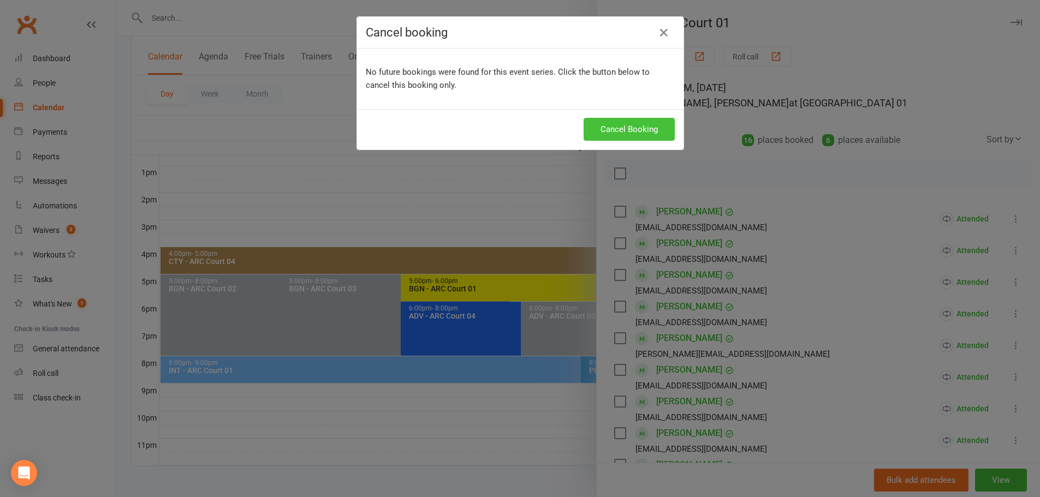
click at [600, 129] on button "Cancel Booking" at bounding box center [629, 129] width 91 height 23
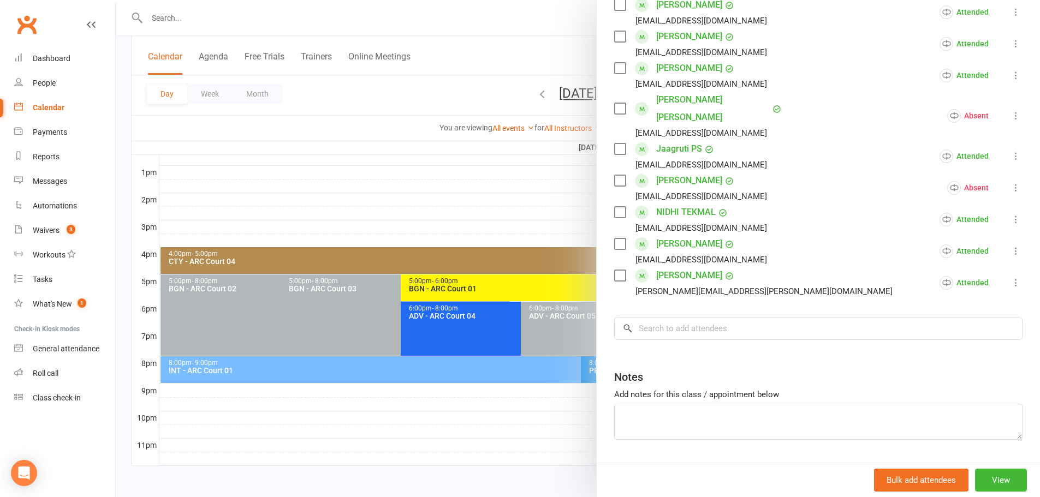
scroll to position [411, 0]
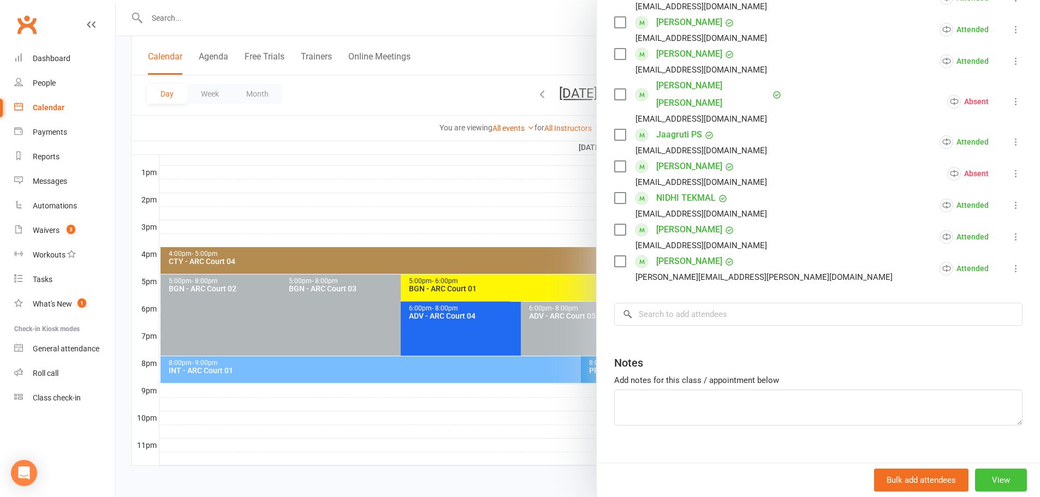
click at [975, 477] on button "View" at bounding box center [1001, 480] width 52 height 23
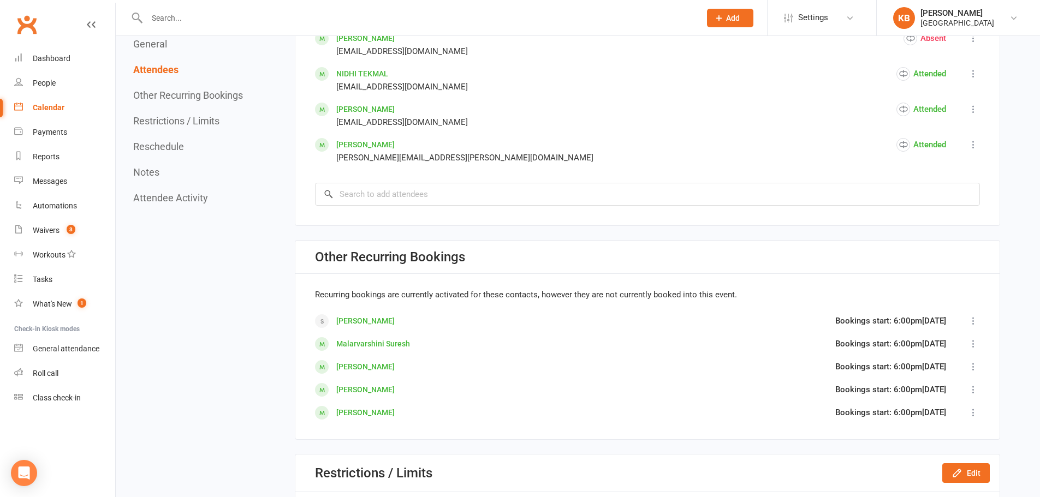
scroll to position [1092, 0]
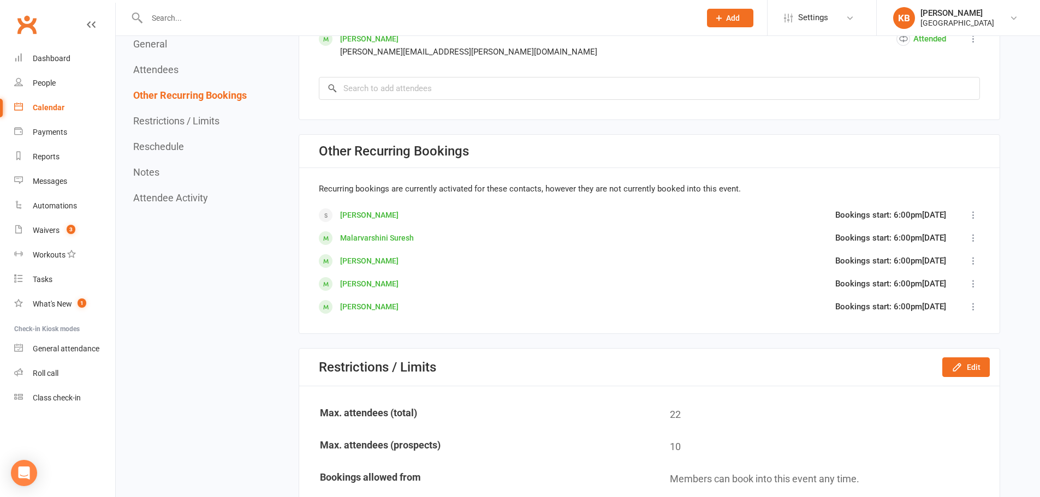
click at [972, 281] on icon at bounding box center [973, 283] width 11 height 11
click at [911, 354] on span "Deactivate recurring bookings" at bounding box center [915, 349] width 109 height 13
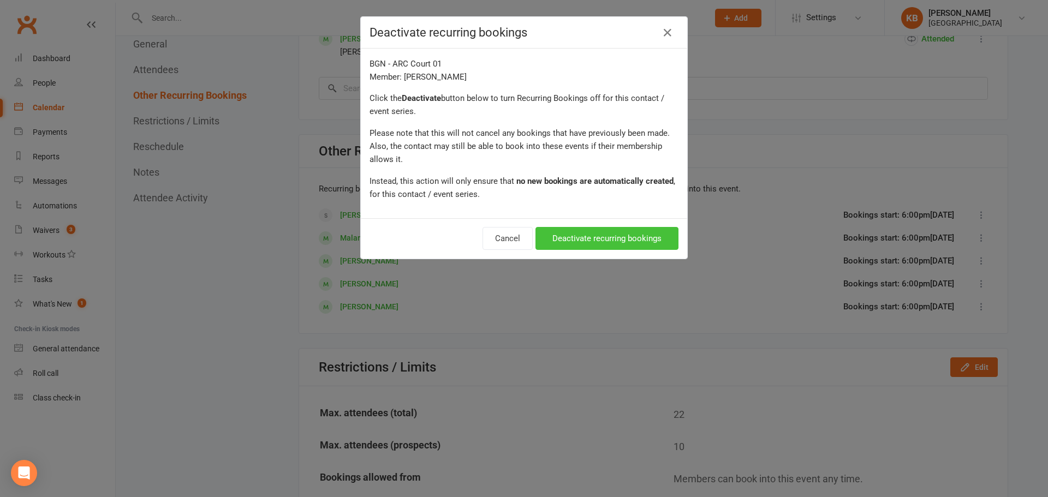
click at [584, 240] on button "Deactivate recurring bookings" at bounding box center [606, 238] width 143 height 23
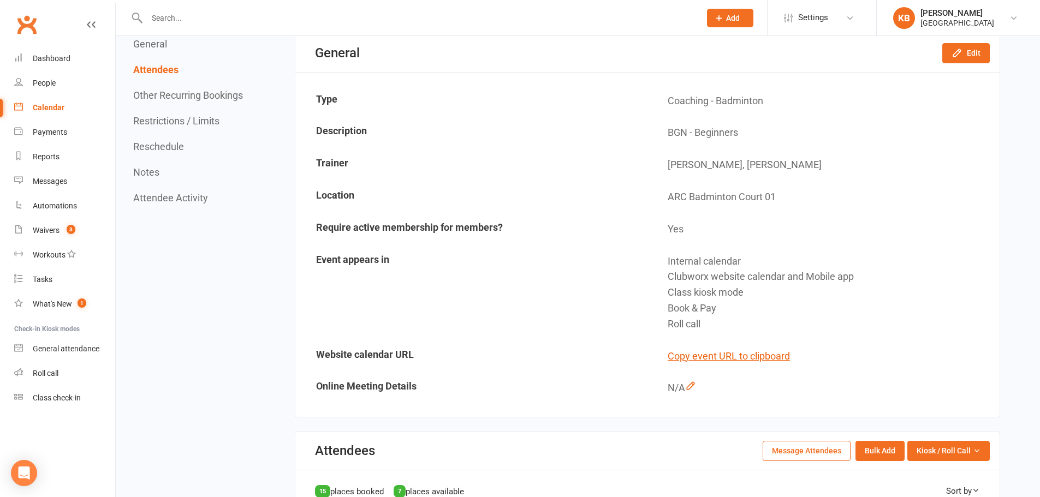
scroll to position [0, 0]
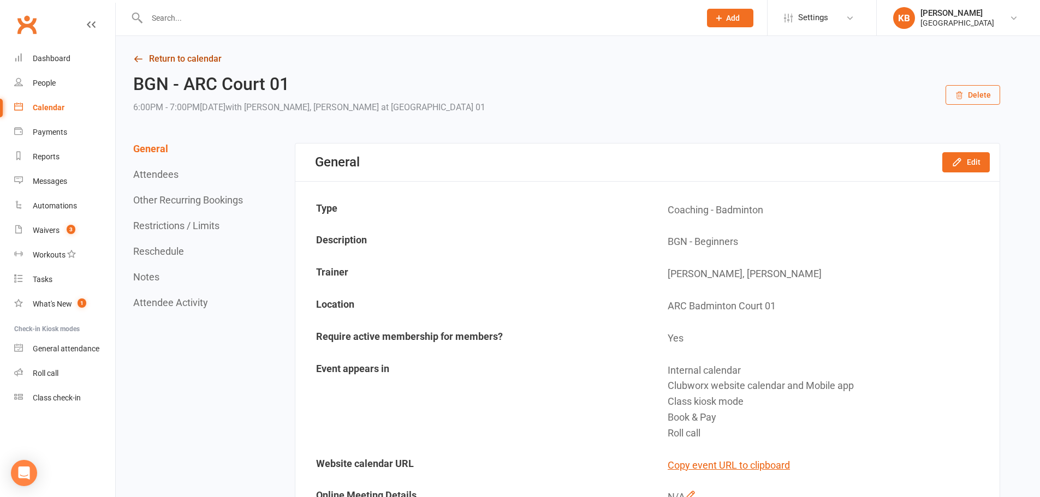
click at [198, 61] on link "Return to calendar" at bounding box center [566, 58] width 867 height 15
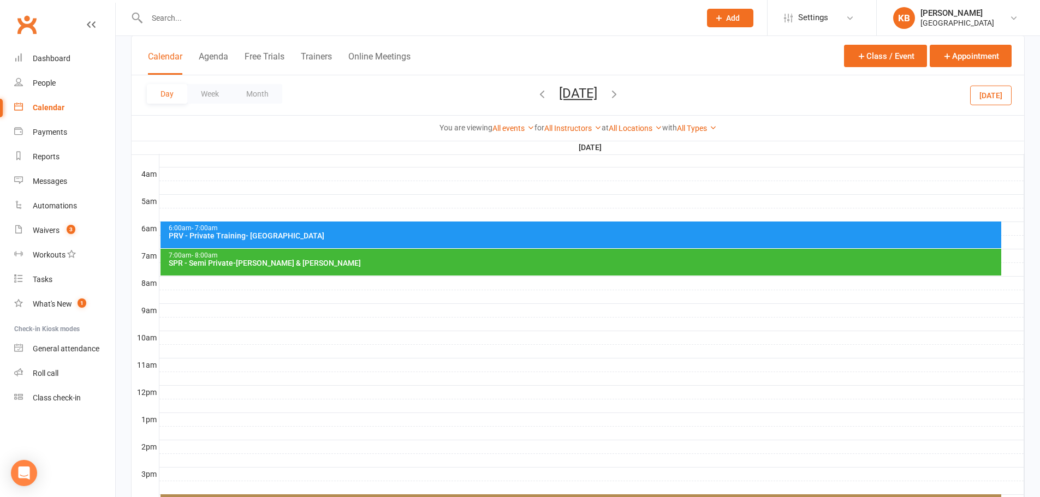
scroll to position [273, 0]
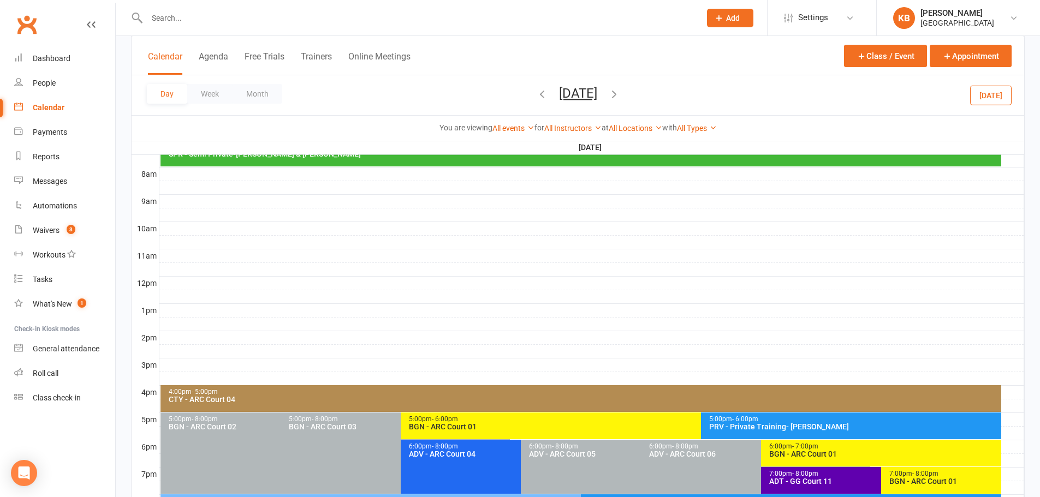
click at [548, 101] on span "Friday, Sep 12, 2025 September 2025 Sun Mon Tue Wed Thu Fri Sat 31 01 02 03 04 …" at bounding box center [578, 95] width 60 height 19
click at [581, 94] on button "Friday, Sep 12, 2025" at bounding box center [578, 93] width 38 height 15
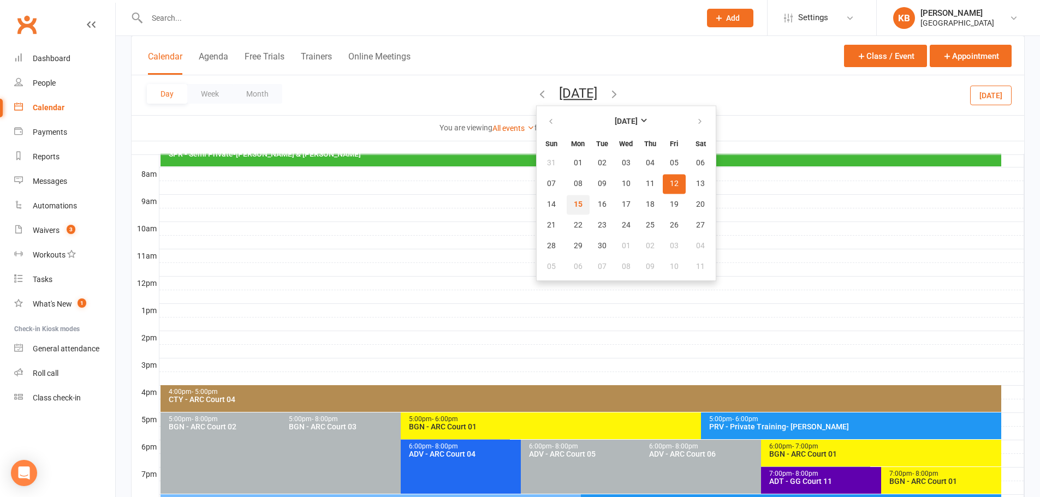
click at [574, 203] on span "15" at bounding box center [578, 204] width 9 height 9
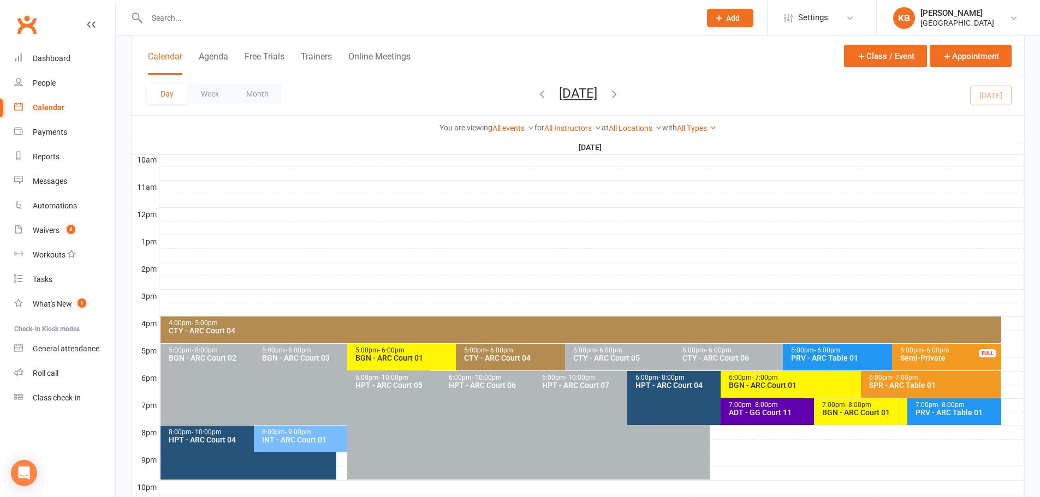
scroll to position [411, 0]
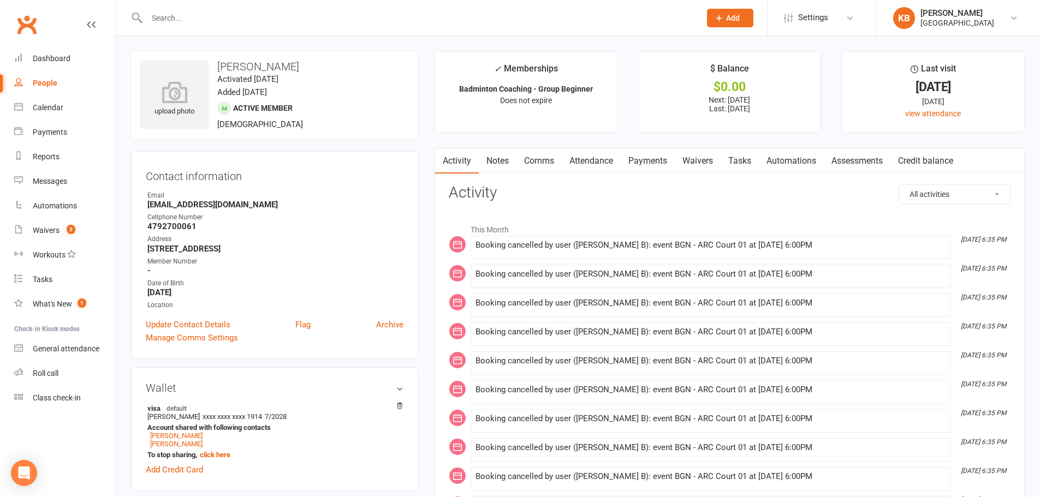
drag, startPoint x: 218, startPoint y: 63, endPoint x: 324, endPoint y: 62, distance: 105.4
click at [324, 62] on h3 "[PERSON_NAME]" at bounding box center [274, 67] width 269 height 12
copy h3 "[PERSON_NAME]"
click at [338, 57] on div "upload photo [PERSON_NAME] Activated [DATE] Added [DATE] Active member [DEMOGRA…" at bounding box center [274, 95] width 287 height 89
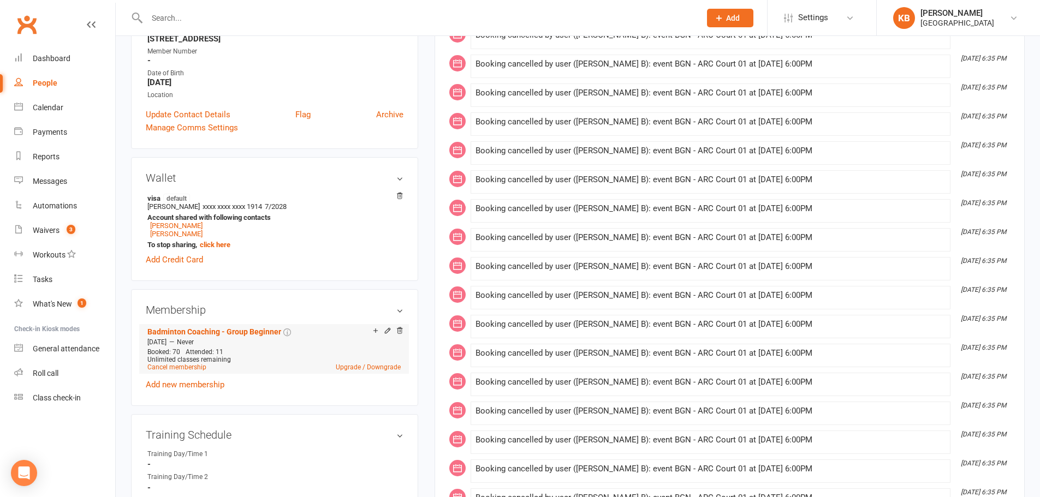
scroll to position [218, 0]
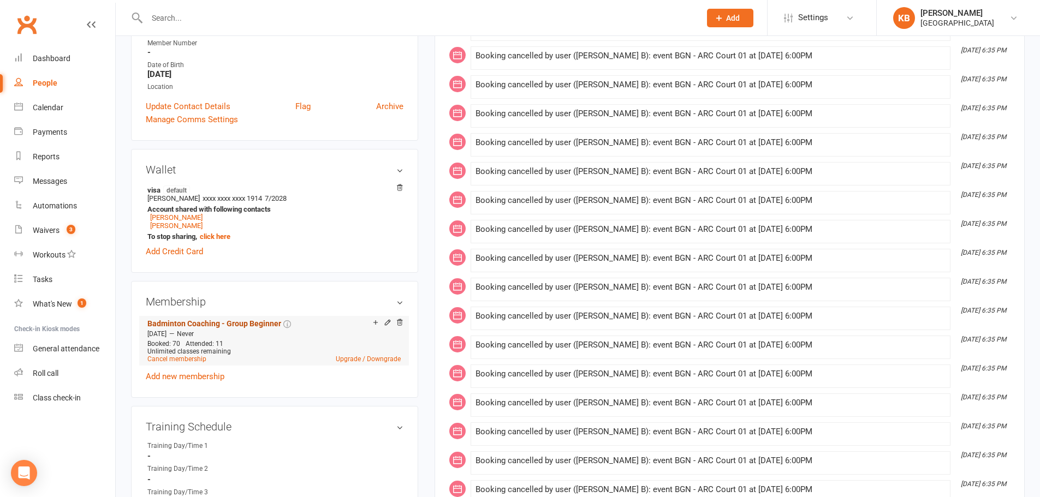
click at [222, 324] on link "Badminton Coaching - Group Beginner" at bounding box center [214, 323] width 134 height 9
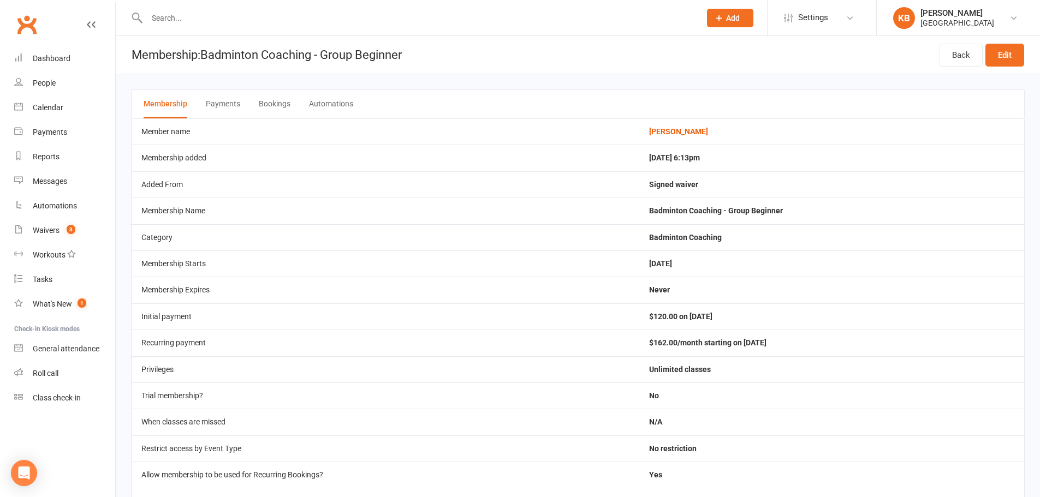
click at [284, 102] on button "Bookings" at bounding box center [275, 104] width 32 height 28
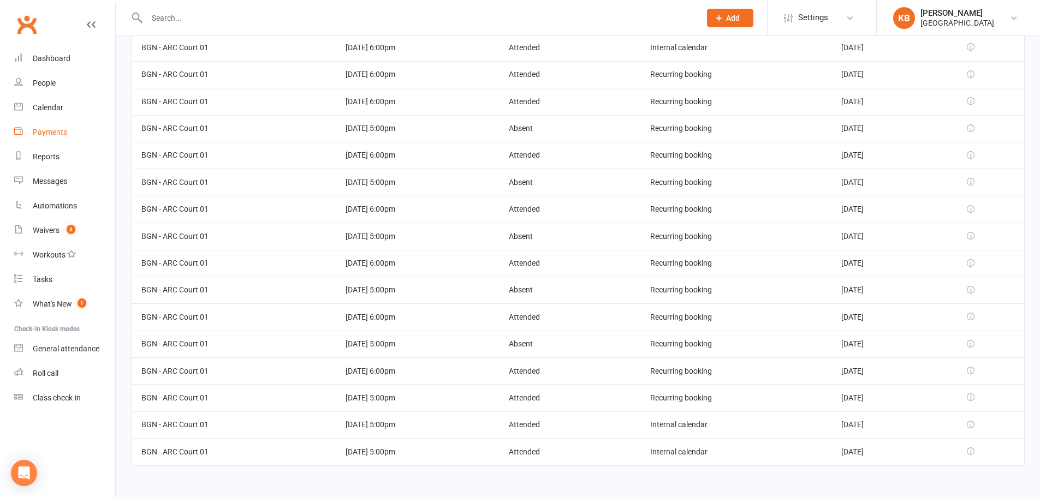
scroll to position [4, 0]
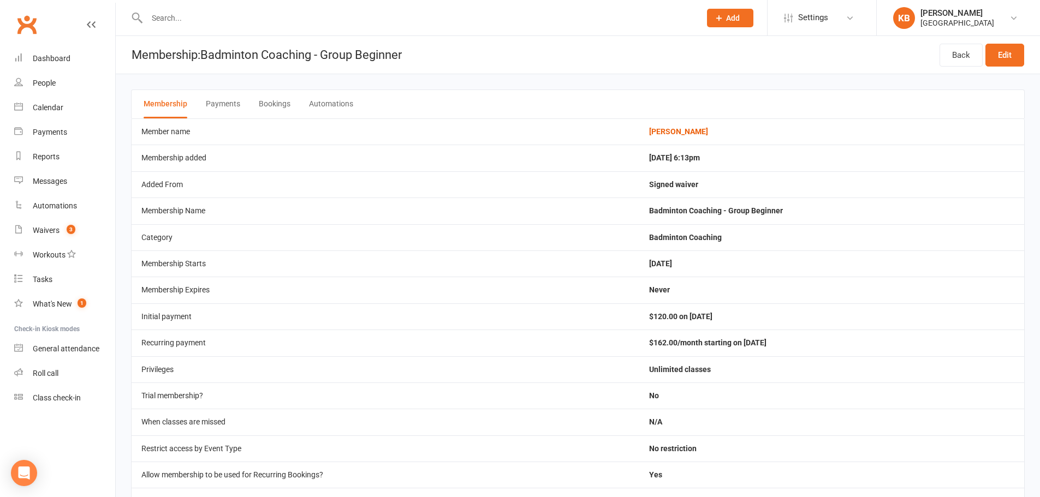
click at [266, 97] on button "Bookings" at bounding box center [275, 104] width 32 height 28
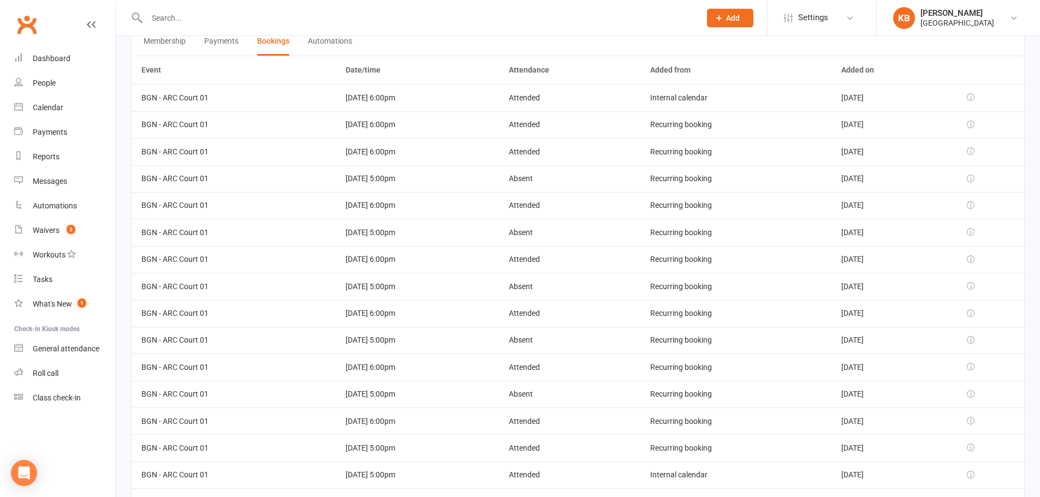
scroll to position [113, 0]
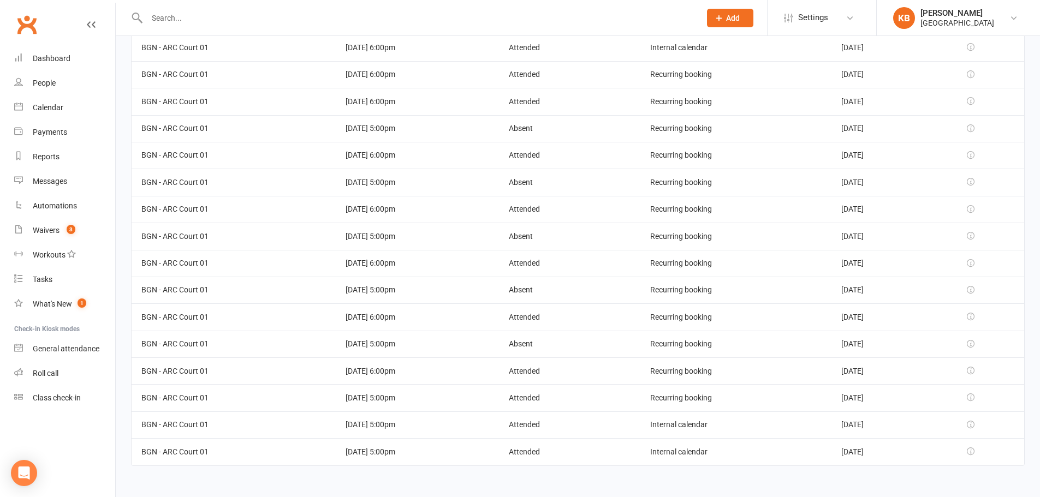
drag, startPoint x: 328, startPoint y: 453, endPoint x: 409, endPoint y: 460, distance: 82.2
click at [409, 460] on td "[DATE] 5:00pm" at bounding box center [417, 451] width 163 height 27
click at [416, 457] on td "[DATE] 5:00pm" at bounding box center [417, 451] width 163 height 27
drag, startPoint x: 409, startPoint y: 456, endPoint x: 299, endPoint y: 456, distance: 110.3
click at [299, 456] on tr "BGN - ARC Court 01 [DATE] 5:00pm Attended Internal calendar [DATE]" at bounding box center [578, 451] width 892 height 27
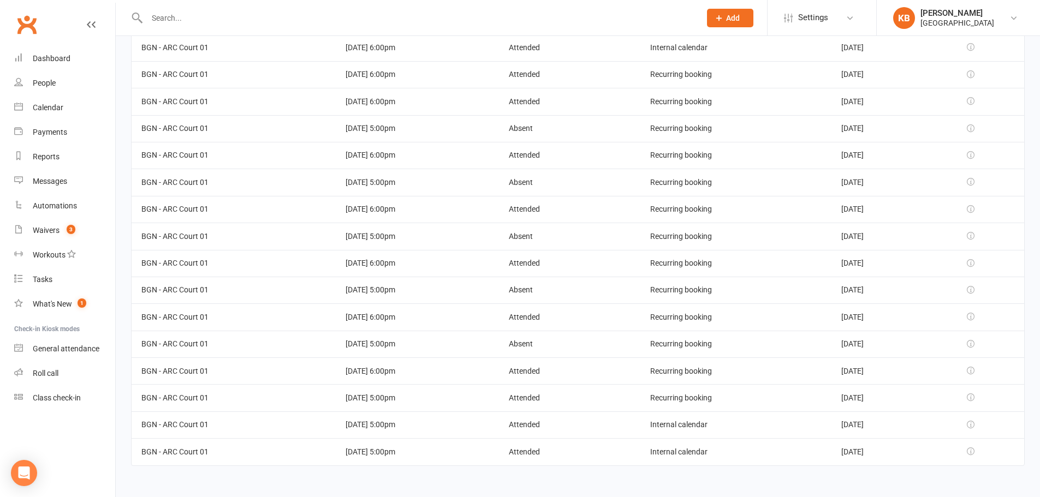
click at [299, 456] on td "BGN - ARC Court 01" at bounding box center [234, 451] width 204 height 27
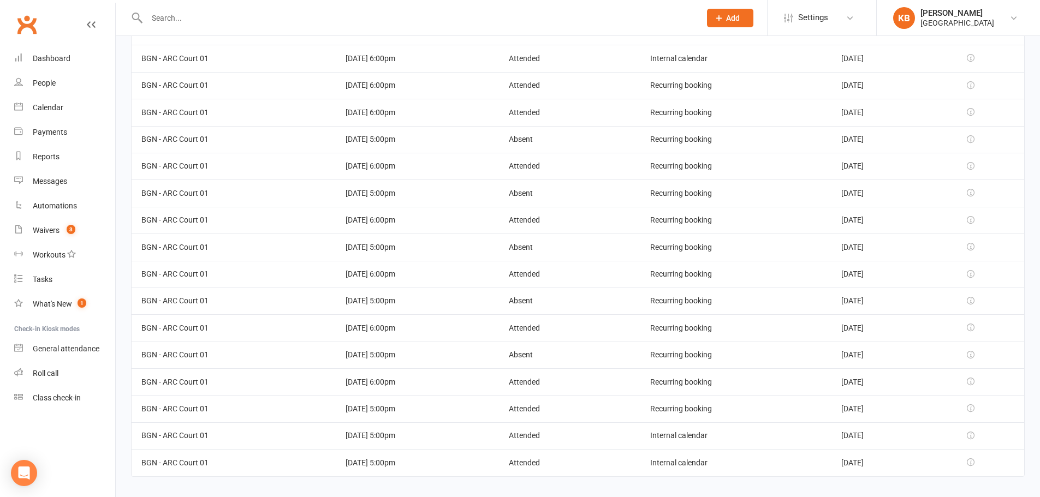
scroll to position [0, 0]
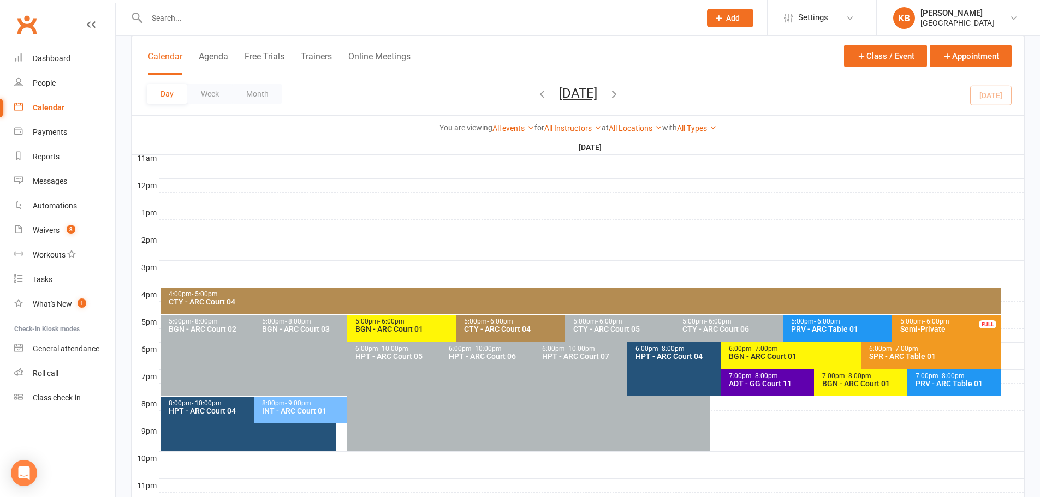
scroll to position [411, 0]
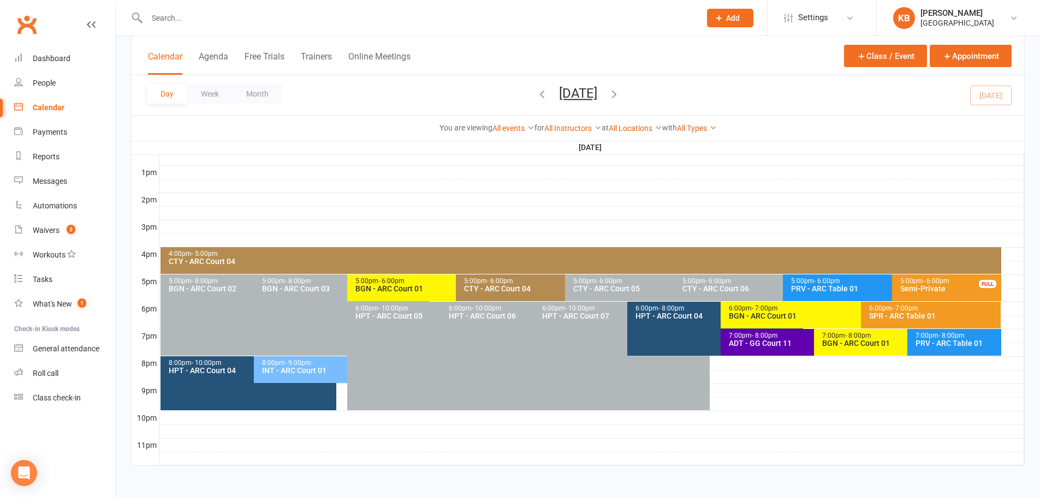
click at [766, 308] on span "- 7:00pm" at bounding box center [765, 309] width 26 height 8
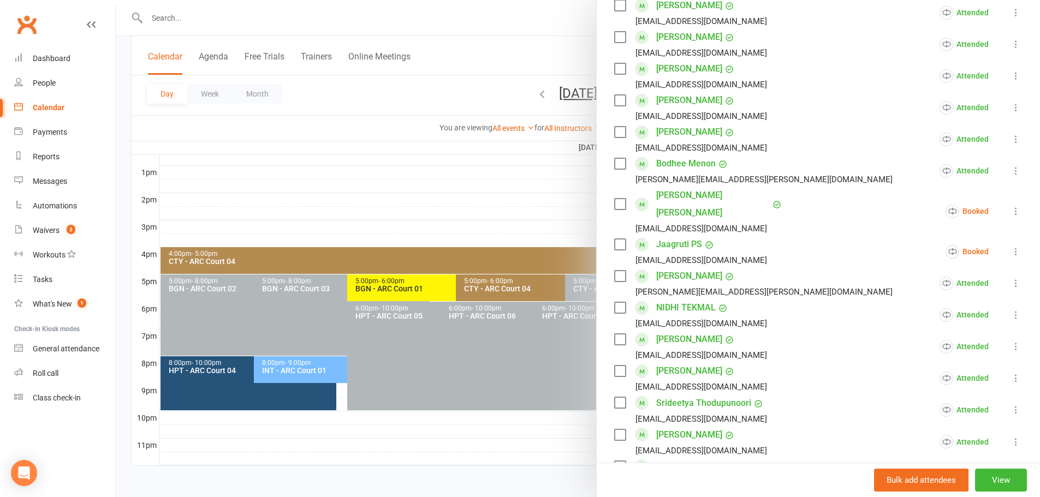
scroll to position [570, 0]
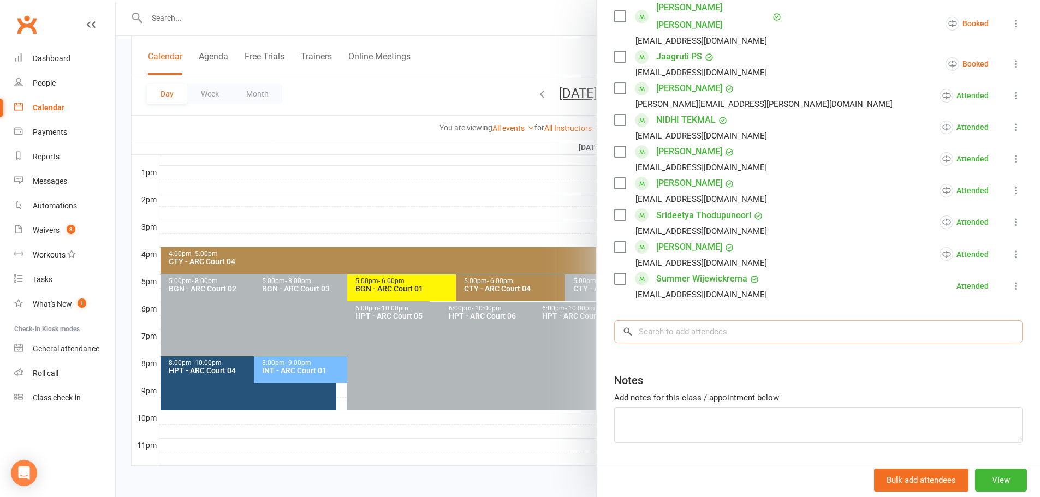
click at [656, 320] on input "search" at bounding box center [818, 331] width 408 height 23
paste input "[PERSON_NAME]"
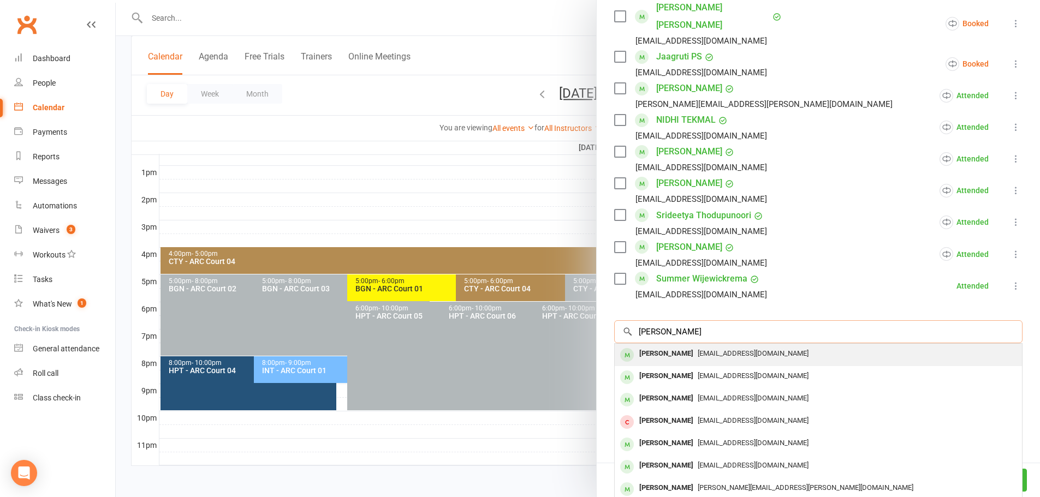
type input "[PERSON_NAME]"
click at [700, 346] on div "[EMAIL_ADDRESS][DOMAIN_NAME]" at bounding box center [818, 354] width 398 height 16
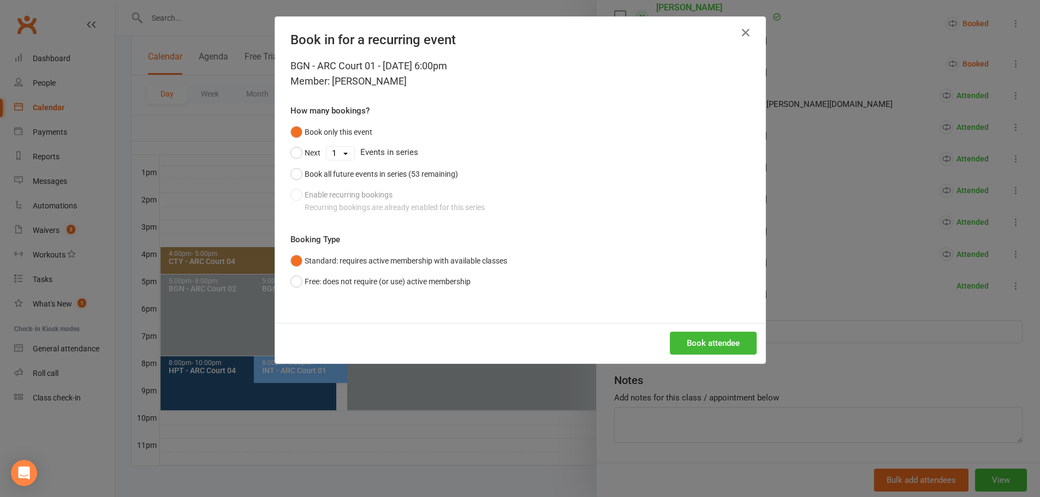
click at [317, 194] on div "Book only this event Next 1 2 3 4 5 6 7 8 9 10 11 12 13 14 15 16 17 18 19 20 21…" at bounding box center [520, 170] width 460 height 96
click at [333, 178] on div "Book all future events in series (53 remaining)" at bounding box center [381, 174] width 153 height 12
click at [315, 130] on button "Book only this event" at bounding box center [331, 132] width 82 height 21
click at [739, 32] on icon "button" at bounding box center [745, 32] width 13 height 13
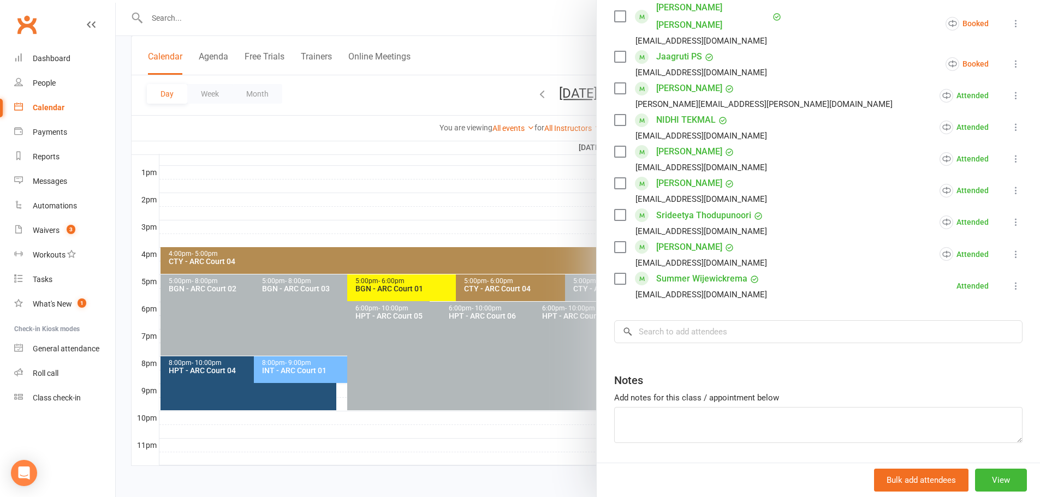
click at [475, 74] on div at bounding box center [578, 248] width 924 height 497
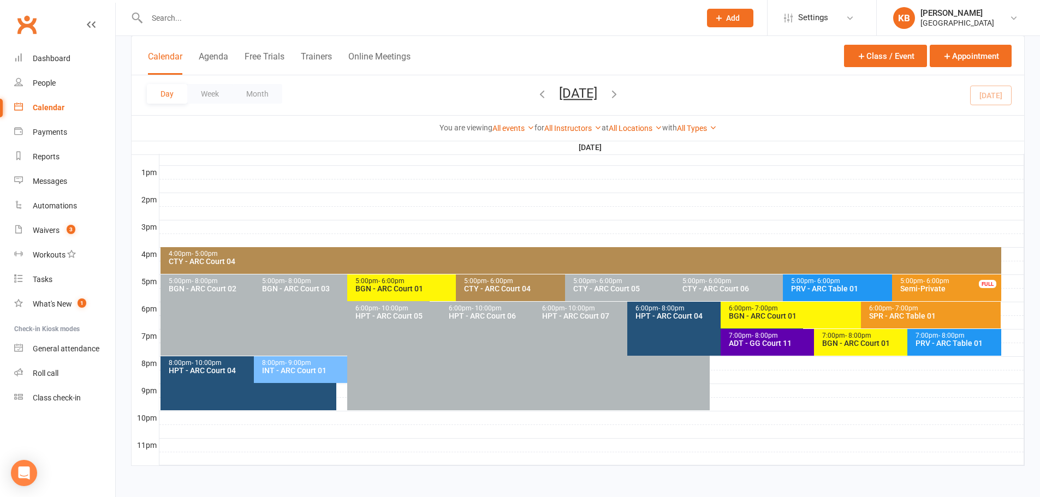
click at [559, 92] on button "[DATE]" at bounding box center [578, 93] width 38 height 15
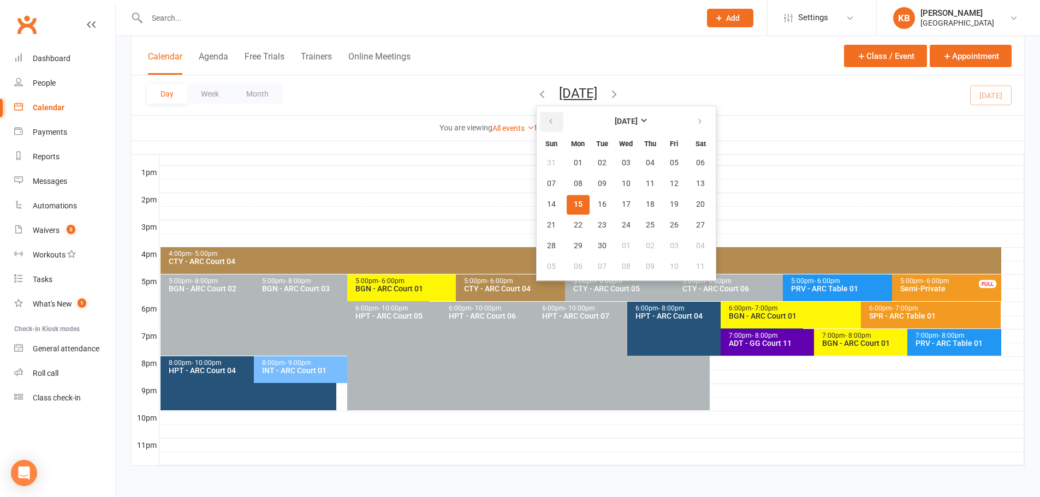
click at [547, 121] on icon "button" at bounding box center [551, 121] width 8 height 9
click at [574, 209] on span "11" at bounding box center [578, 204] width 9 height 9
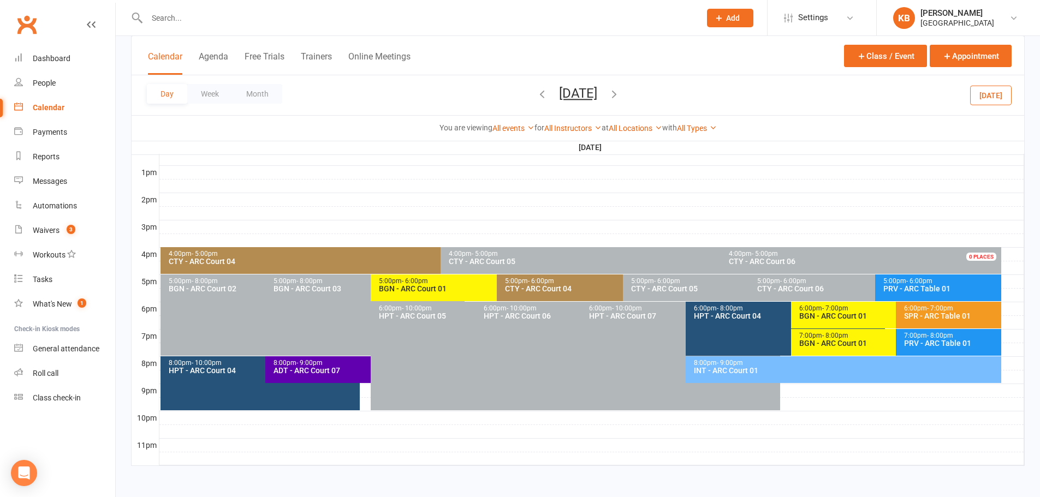
click at [432, 291] on div "BGN - ARC Court 01" at bounding box center [493, 289] width 231 height 8
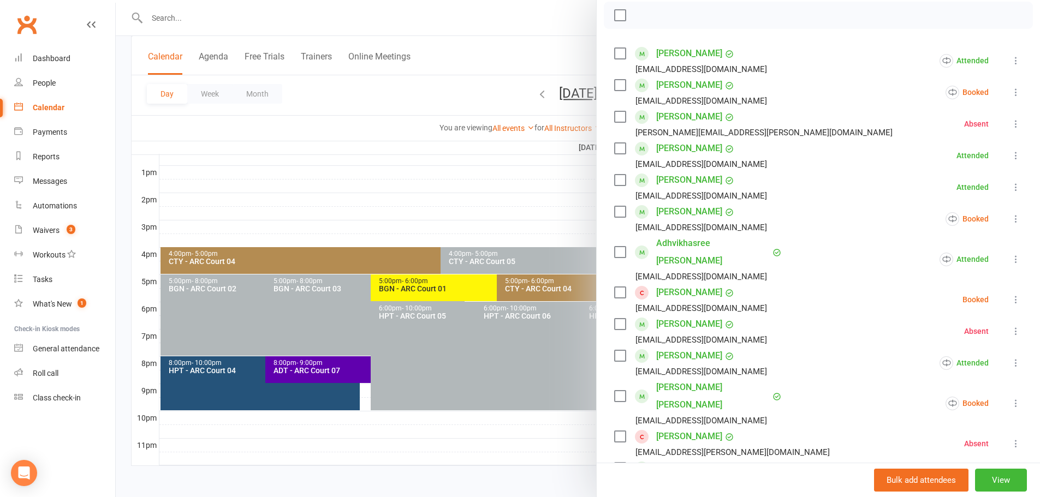
scroll to position [164, 0]
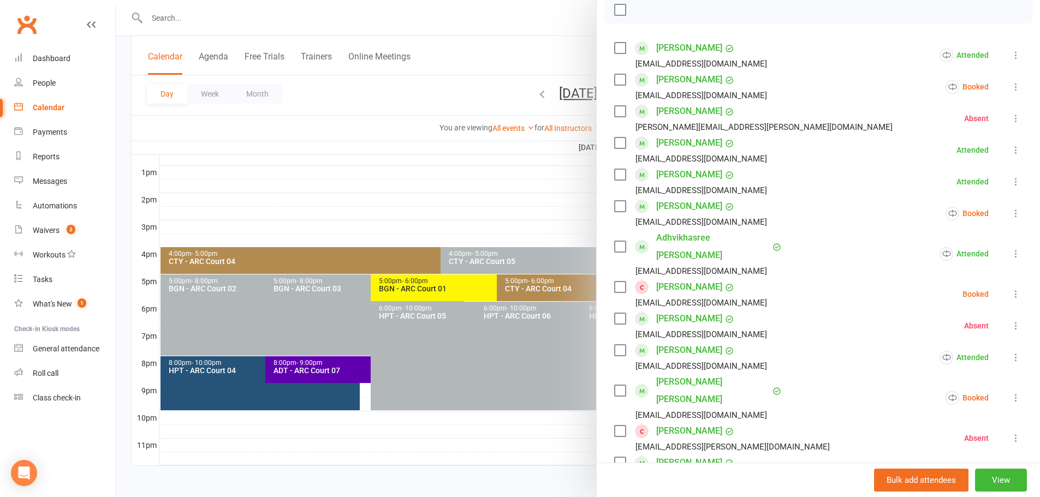
click at [1010, 182] on icon at bounding box center [1015, 181] width 11 height 11
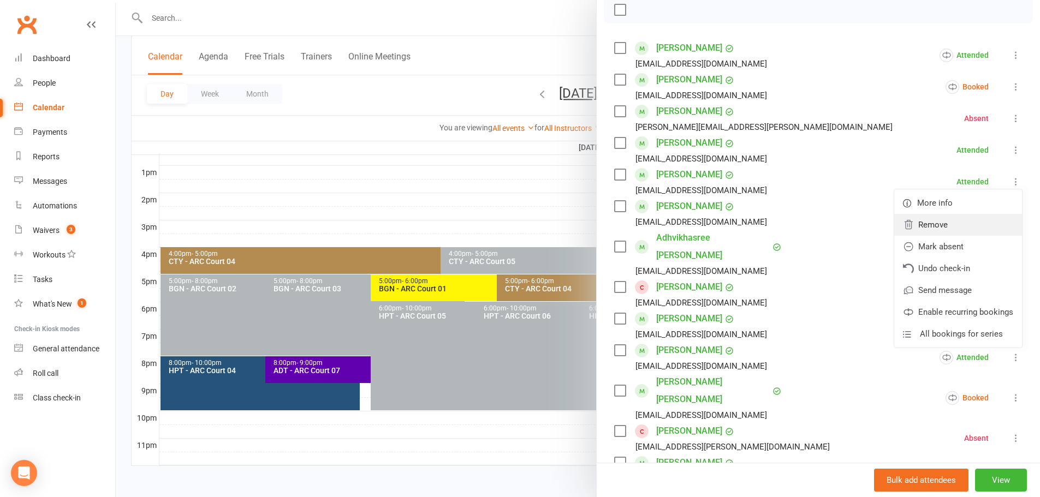
click at [947, 223] on link "Remove" at bounding box center [958, 225] width 128 height 22
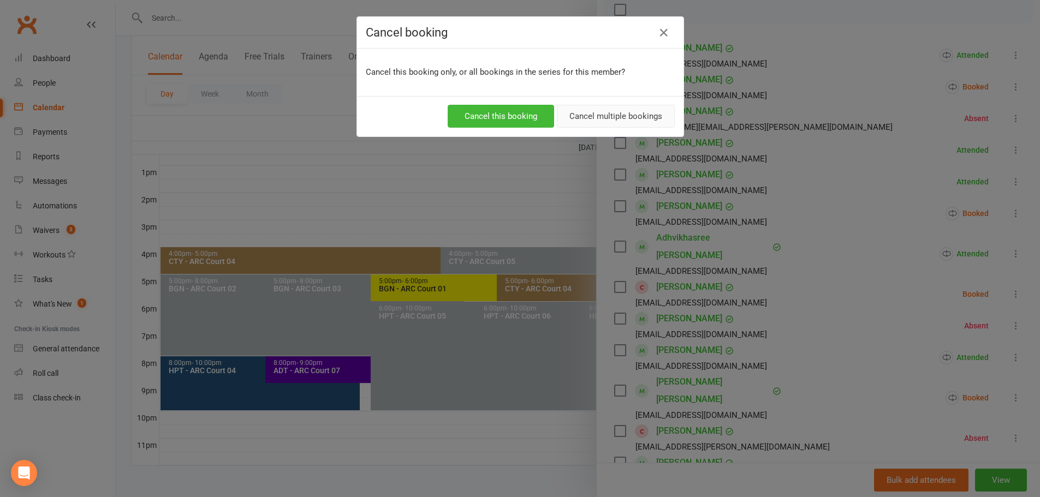
click at [595, 116] on button "Cancel multiple bookings" at bounding box center [616, 116] width 118 height 23
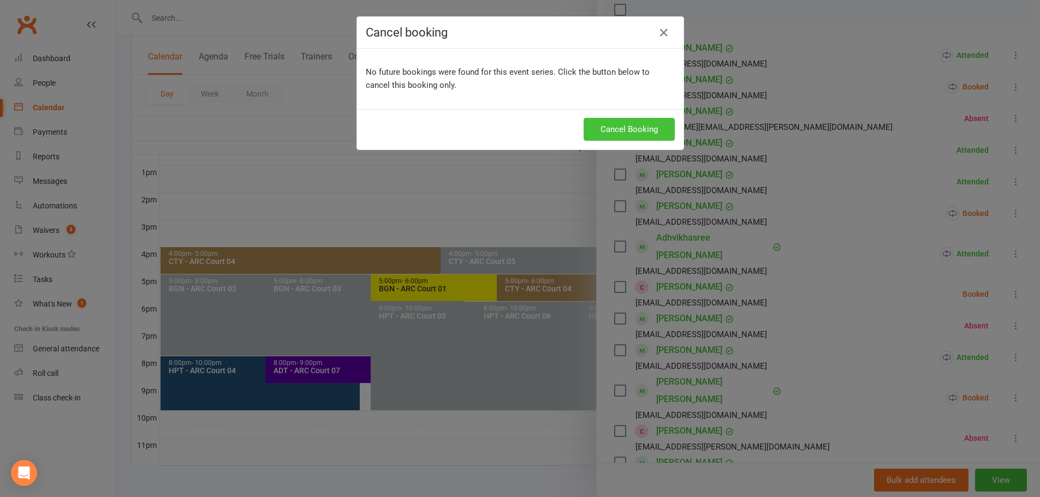
click at [623, 130] on button "Cancel Booking" at bounding box center [629, 129] width 91 height 23
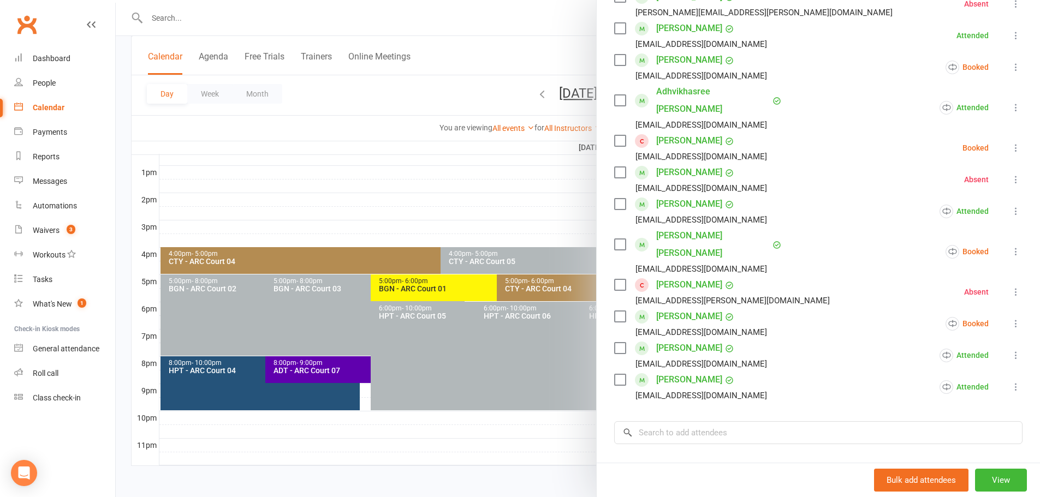
scroll to position [379, 0]
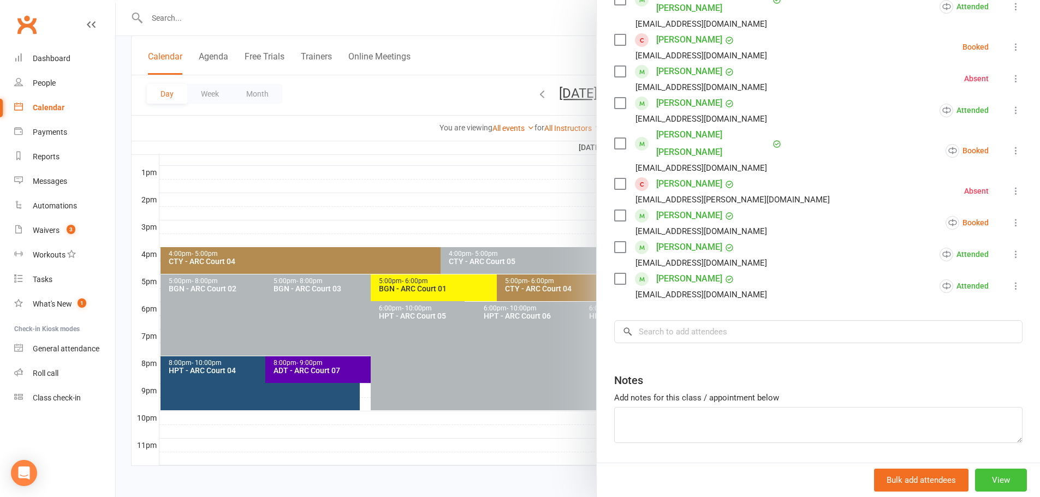
click at [985, 472] on button "View" at bounding box center [1001, 480] width 52 height 23
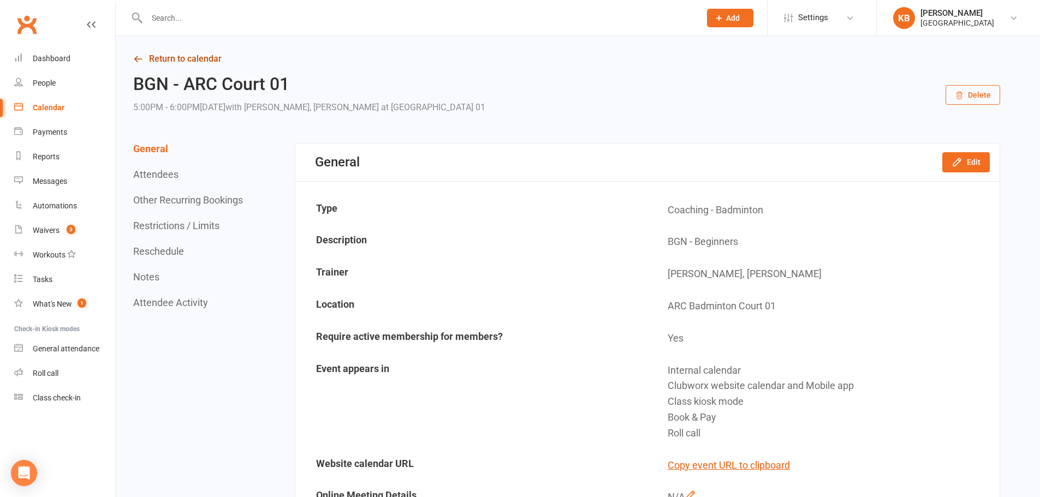
click at [151, 57] on link "Return to calendar" at bounding box center [566, 58] width 867 height 15
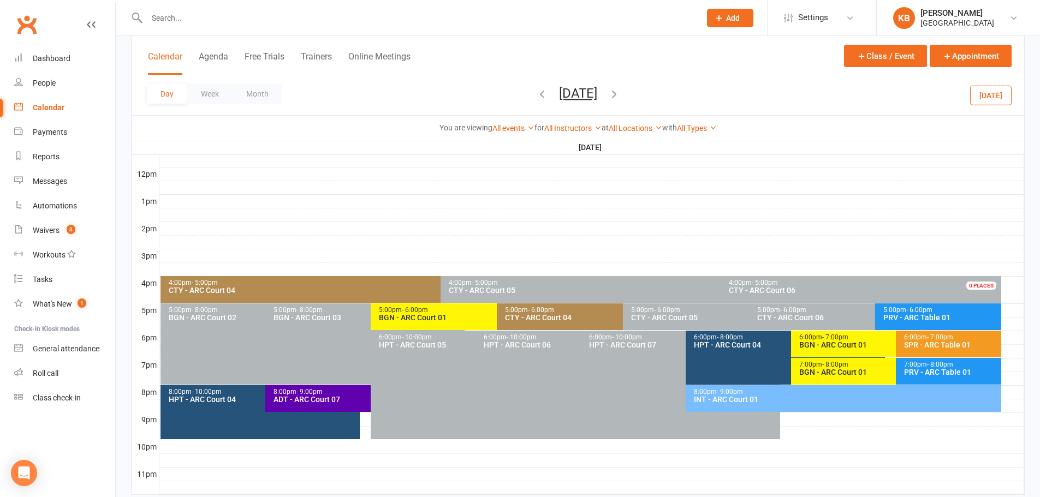
scroll to position [411, 0]
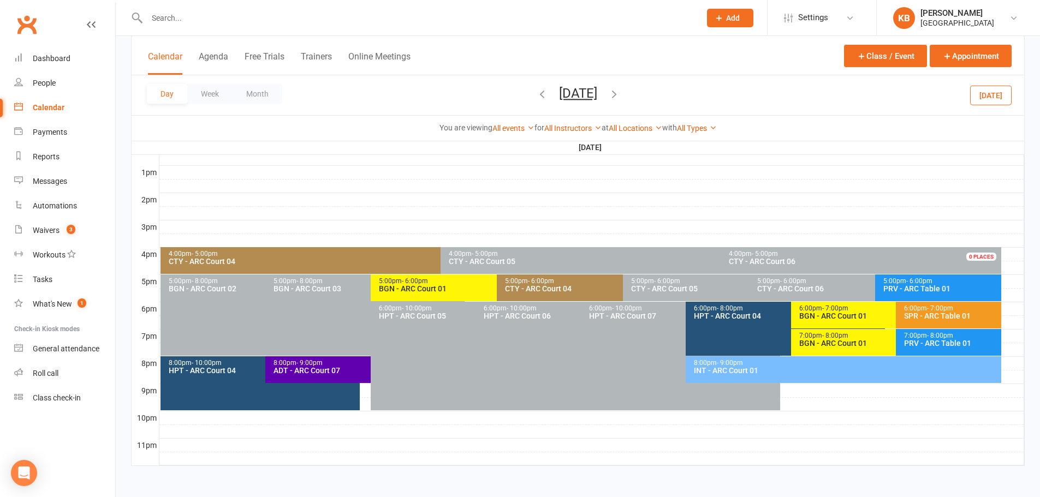
click at [590, 86] on button "[DATE]" at bounding box center [578, 93] width 38 height 15
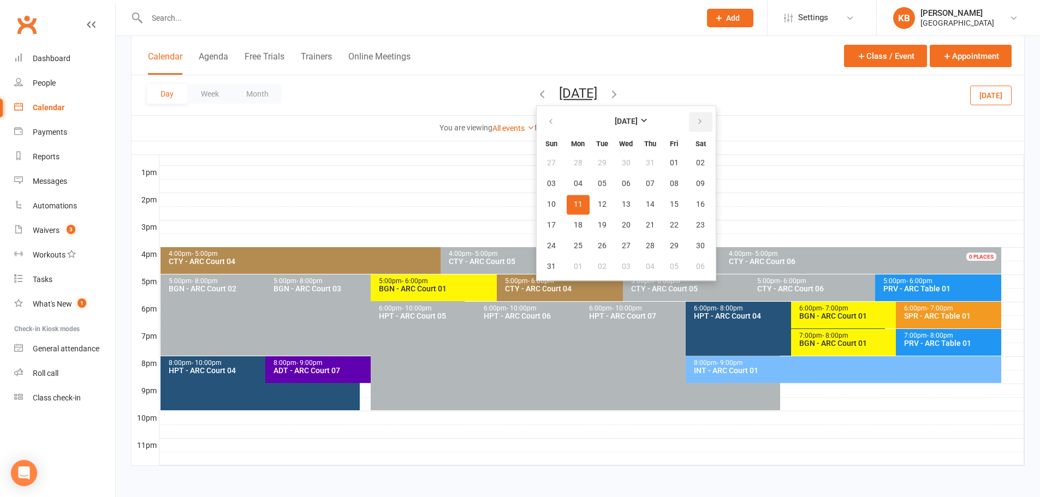
click at [689, 127] on button "button" at bounding box center [700, 122] width 23 height 20
click at [567, 204] on button "15" at bounding box center [578, 205] width 23 height 20
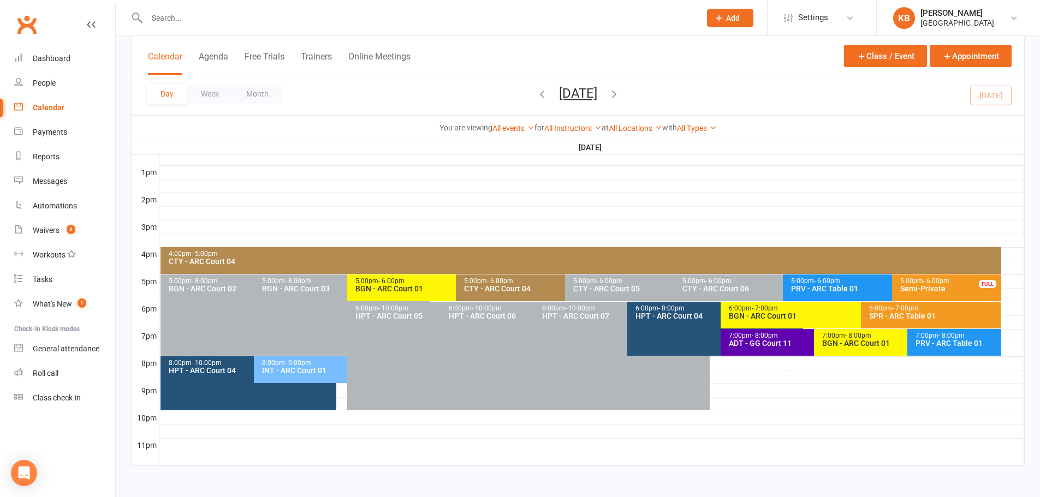
click at [761, 316] on div "BGN - ARC Court 01" at bounding box center [857, 316] width 259 height 8
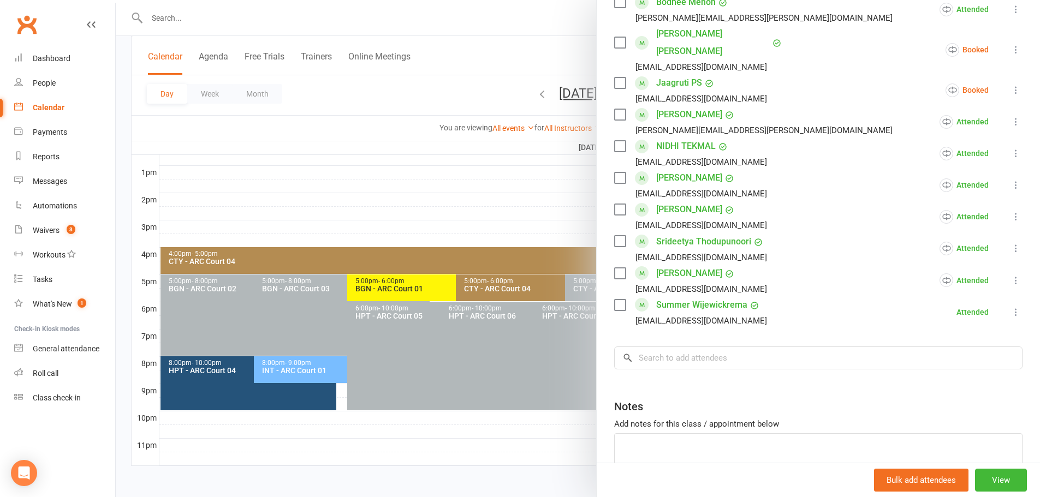
scroll to position [546, 0]
click at [657, 344] on input "search" at bounding box center [818, 355] width 408 height 23
paste input "[PERSON_NAME]"
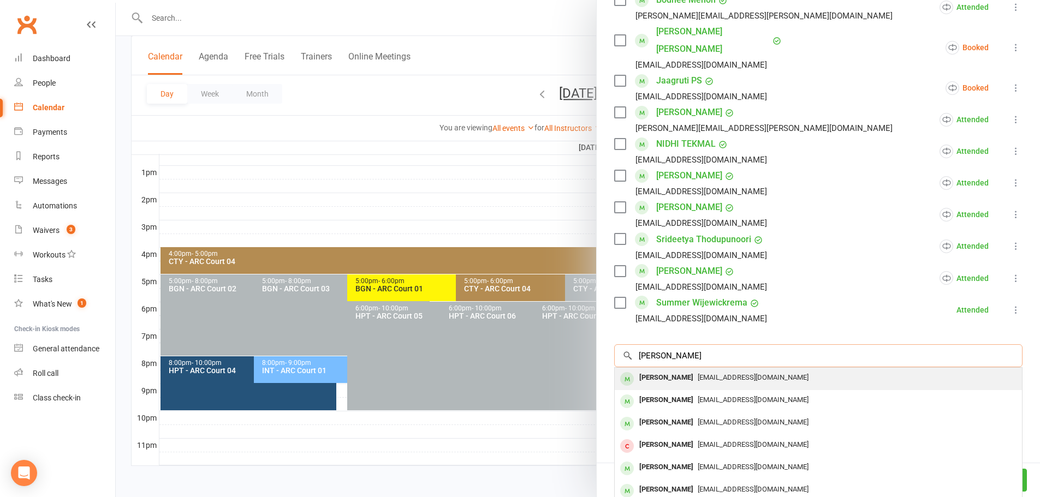
type input "[PERSON_NAME]"
click at [701, 373] on span "[EMAIL_ADDRESS][DOMAIN_NAME]" at bounding box center [753, 377] width 111 height 8
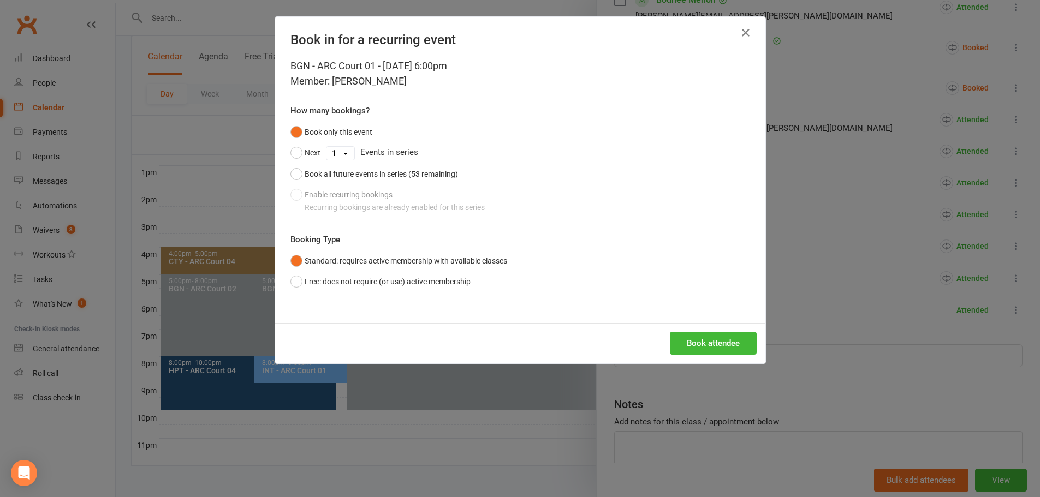
click at [374, 200] on div "Book only this event Next 1 2 3 4 5 6 7 8 9 10 11 12 13 14 15 16 17 18 19 20 21…" at bounding box center [520, 170] width 460 height 96
click at [747, 37] on button "button" at bounding box center [745, 32] width 17 height 17
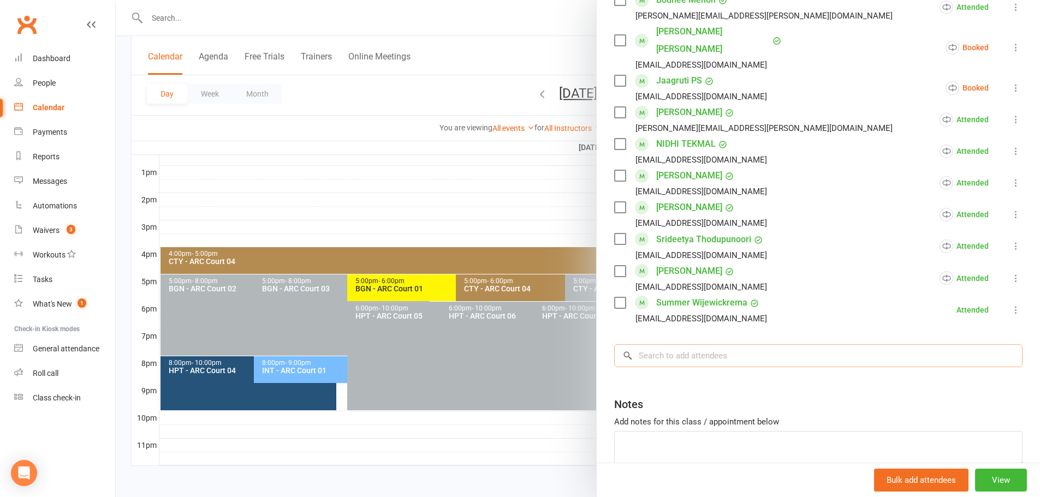
click at [687, 344] on input "search" at bounding box center [818, 355] width 408 height 23
paste input "[PERSON_NAME]"
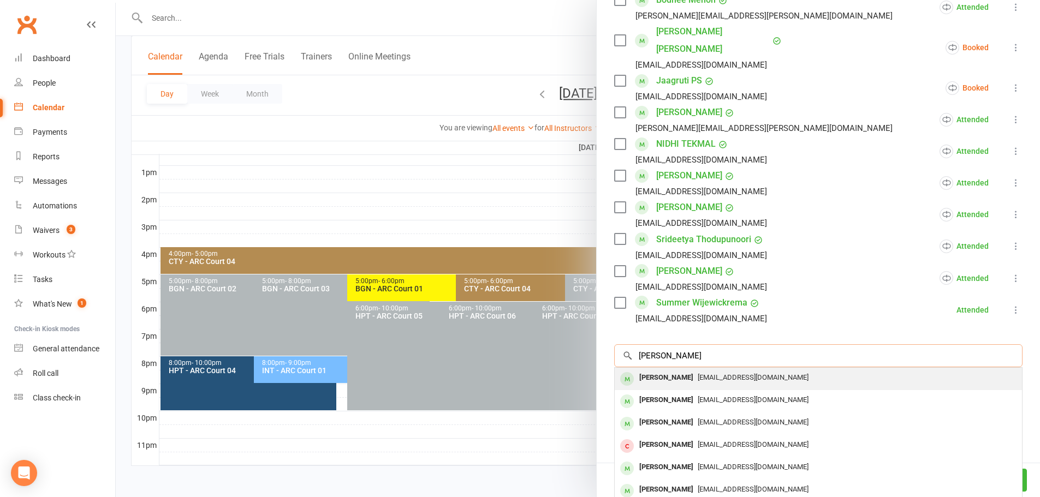
type input "[PERSON_NAME]"
click at [695, 370] on div "[PERSON_NAME]" at bounding box center [666, 378] width 63 height 16
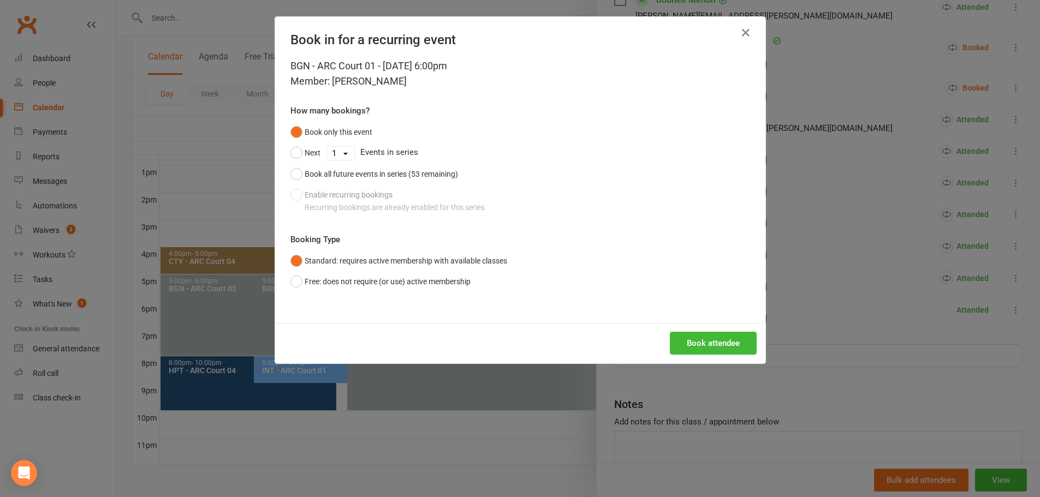
click at [384, 207] on div "Book only this event Next 1 2 3 4 5 6 7 8 9 10 11 12 13 14 15 16 17 18 19 20 21…" at bounding box center [520, 170] width 460 height 96
click at [354, 175] on div "Book all future events in series (53 remaining)" at bounding box center [381, 174] width 153 height 12
click at [428, 285] on button "Free: does not require (or use) active membership" at bounding box center [380, 281] width 180 height 21
click at [418, 269] on button "Standard: requires active membership with available classes" at bounding box center [398, 261] width 217 height 21
click at [682, 341] on button "Book attendee" at bounding box center [713, 343] width 87 height 23
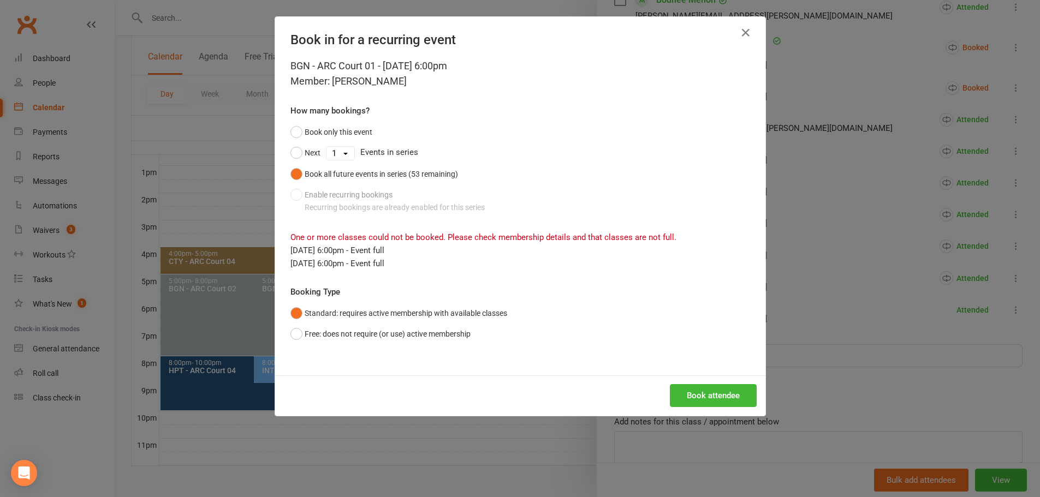
drag, startPoint x: 288, startPoint y: 248, endPoint x: 413, endPoint y: 252, distance: 125.1
click at [413, 252] on div "[DATE] 6:00pm - Event full" at bounding box center [520, 250] width 460 height 13
click at [413, 265] on div "[DATE] 6:00pm - Event full" at bounding box center [520, 263] width 460 height 13
drag, startPoint x: 412, startPoint y: 265, endPoint x: 285, endPoint y: 262, distance: 126.7
click at [285, 263] on div "BGN - ARC Court 01 - [DATE] 6:00pm Member: [PERSON_NAME] How many bookings? Boo…" at bounding box center [520, 216] width 490 height 317
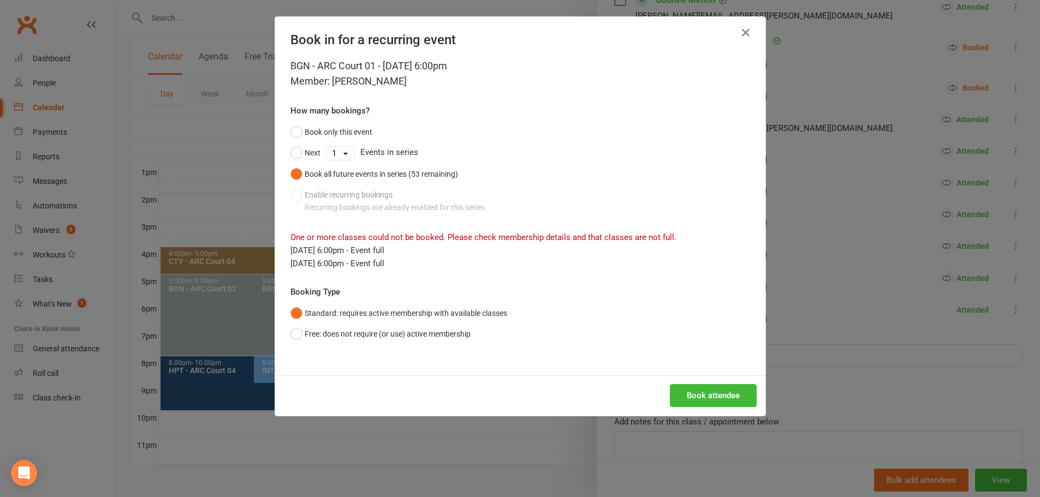
click at [288, 254] on div "BGN - ARC Court 01 - [DATE] 6:00pm Member: [PERSON_NAME] How many bookings? Boo…" at bounding box center [520, 216] width 490 height 317
drag, startPoint x: 291, startPoint y: 249, endPoint x: 399, endPoint y: 251, distance: 107.6
click at [399, 251] on div "[DATE] 6:00pm - Event full" at bounding box center [520, 250] width 460 height 13
click at [408, 268] on div "[DATE] 6:00pm - Event full" at bounding box center [520, 263] width 460 height 13
click at [739, 38] on icon "button" at bounding box center [745, 32] width 13 height 13
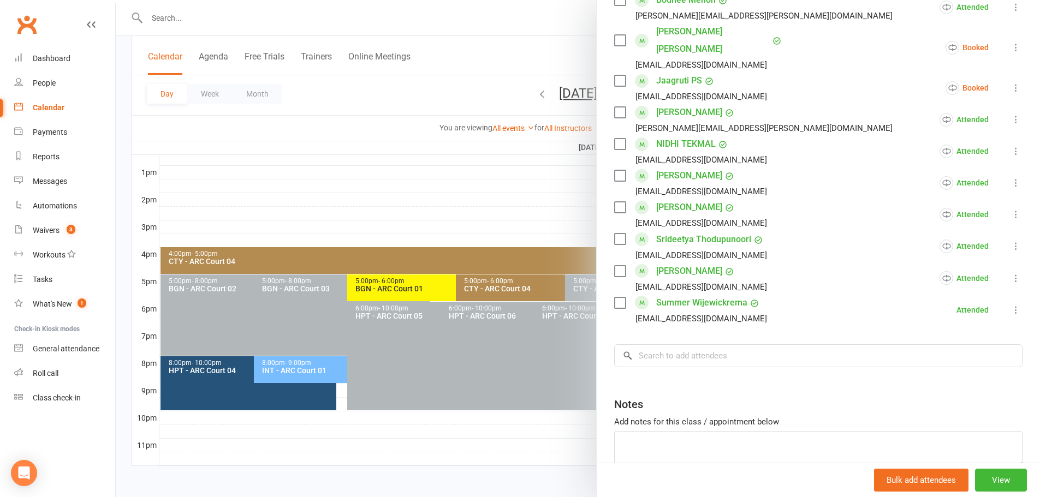
click at [531, 59] on div at bounding box center [578, 248] width 924 height 497
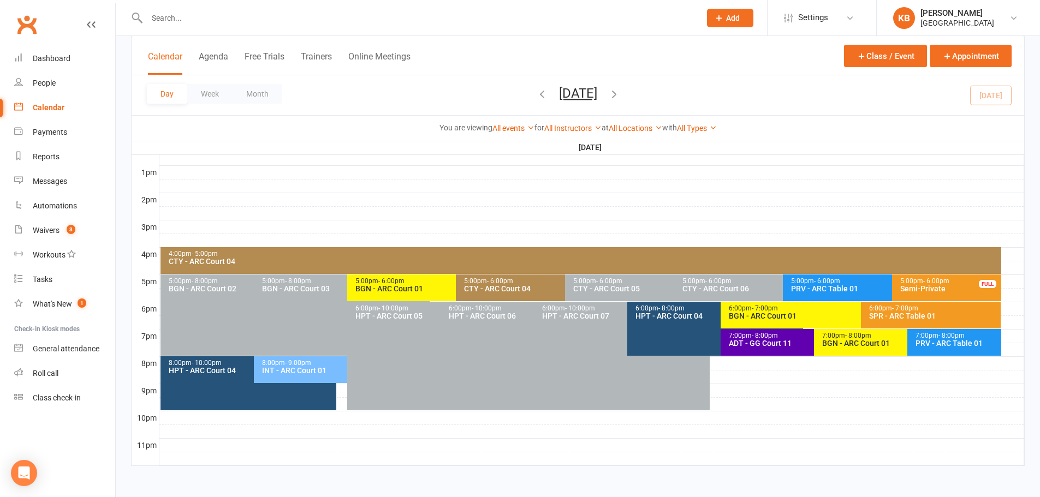
click at [559, 94] on button "[DATE]" at bounding box center [578, 93] width 38 height 15
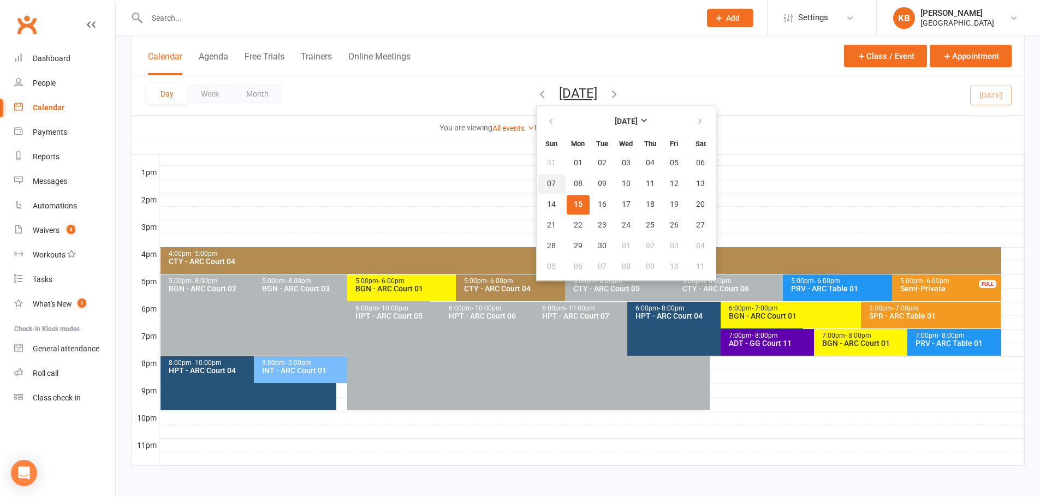
click at [547, 181] on span "07" at bounding box center [551, 184] width 9 height 9
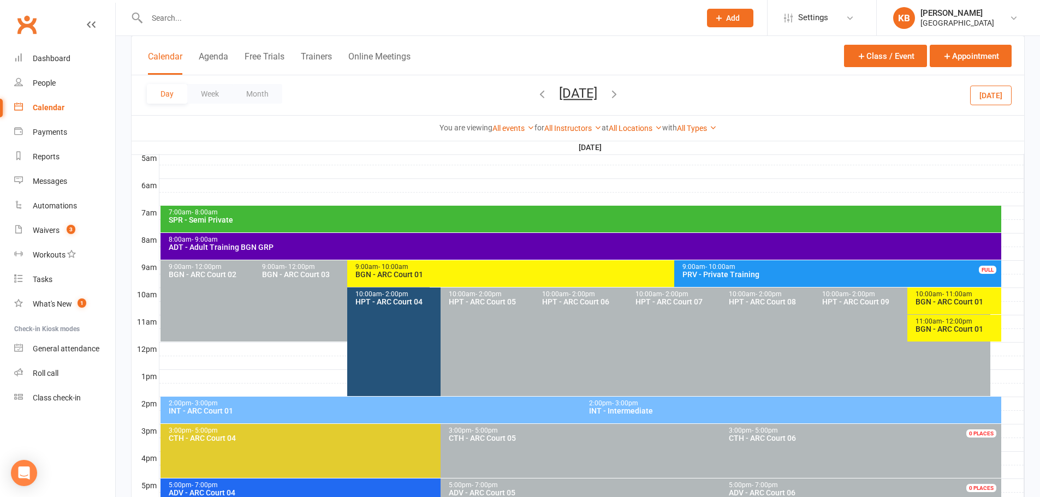
scroll to position [193, 0]
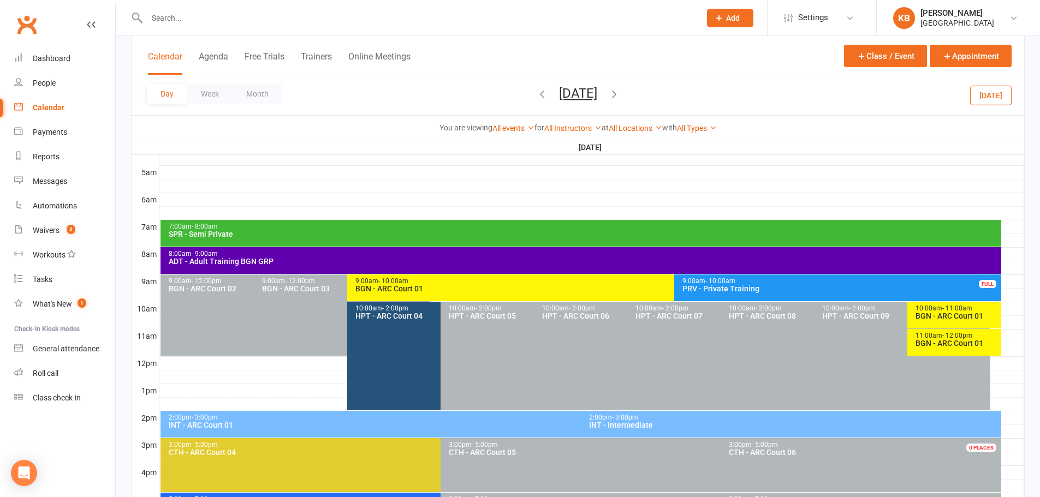
click at [473, 282] on div "9:00am - 10:00am" at bounding box center [671, 281] width 633 height 7
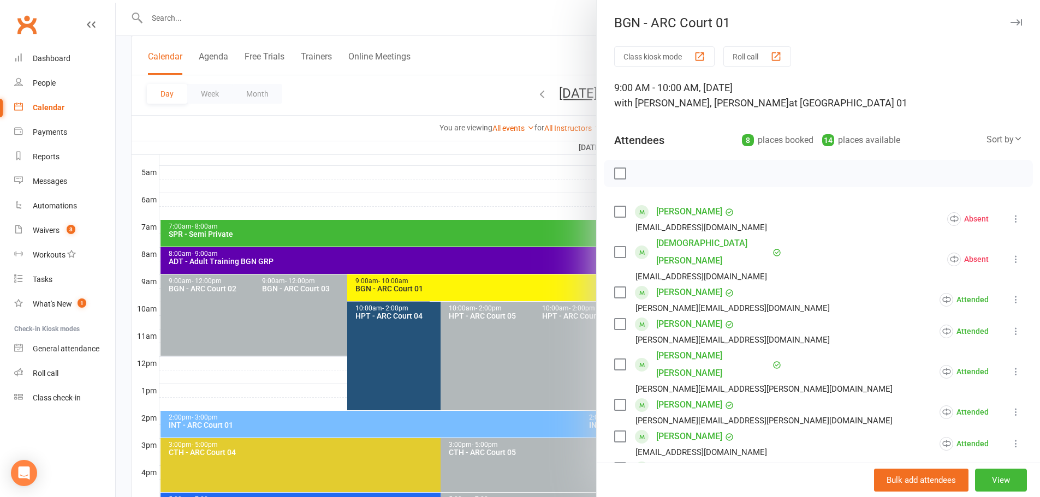
scroll to position [55, 0]
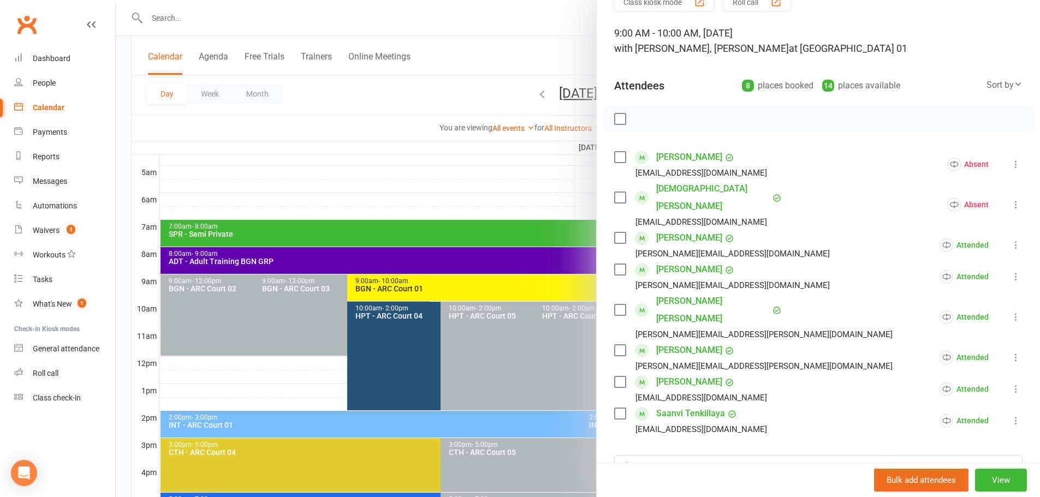
click at [329, 368] on div at bounding box center [578, 248] width 924 height 497
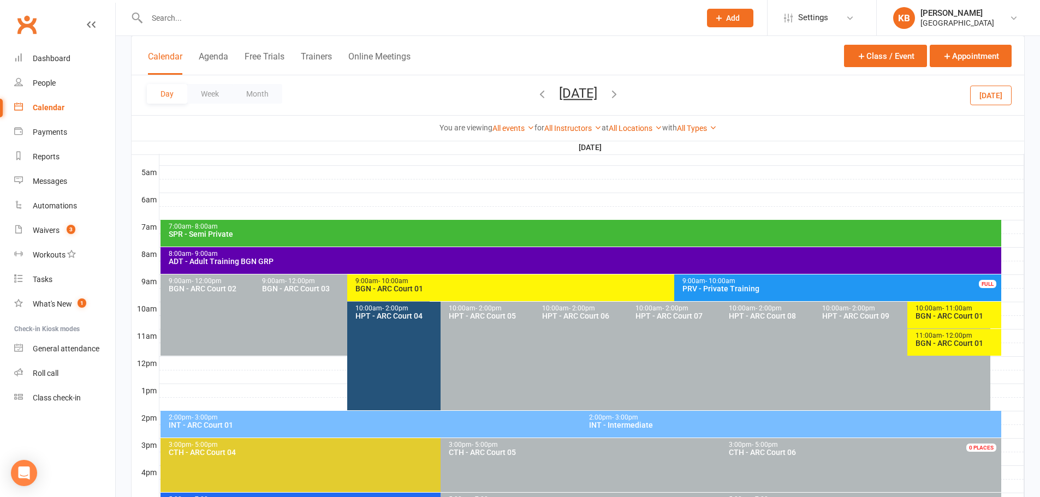
click at [960, 313] on div "BGN - ARC Court 01" at bounding box center [957, 316] width 84 height 8
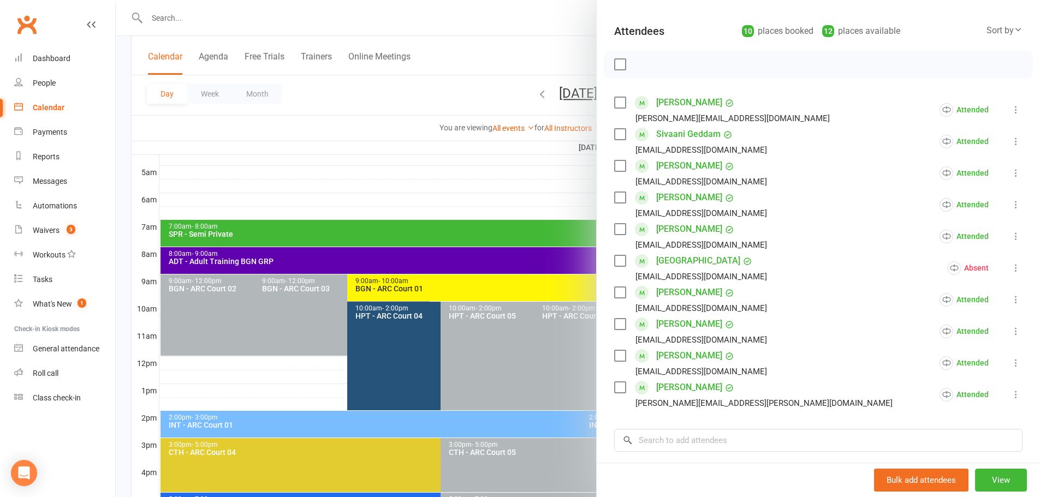
scroll to position [164, 0]
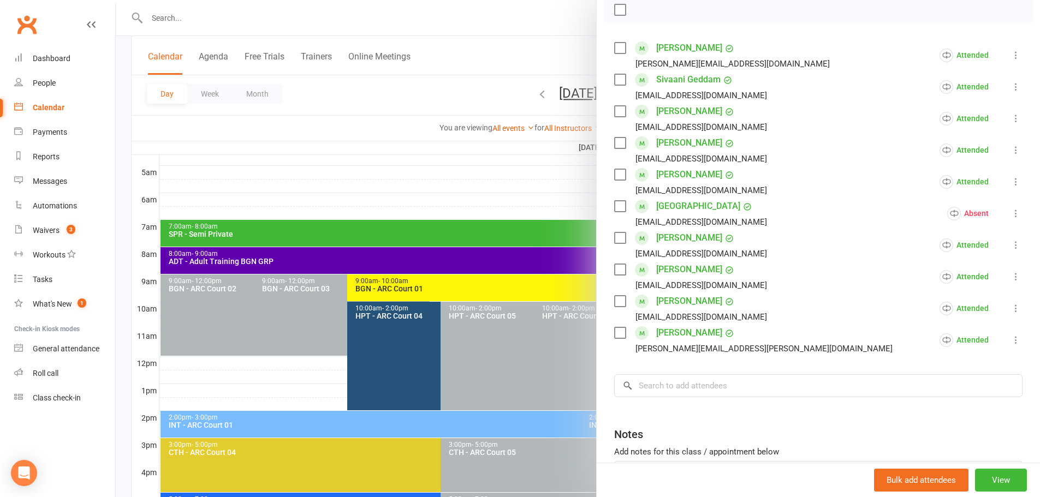
click at [322, 342] on div at bounding box center [578, 248] width 924 height 497
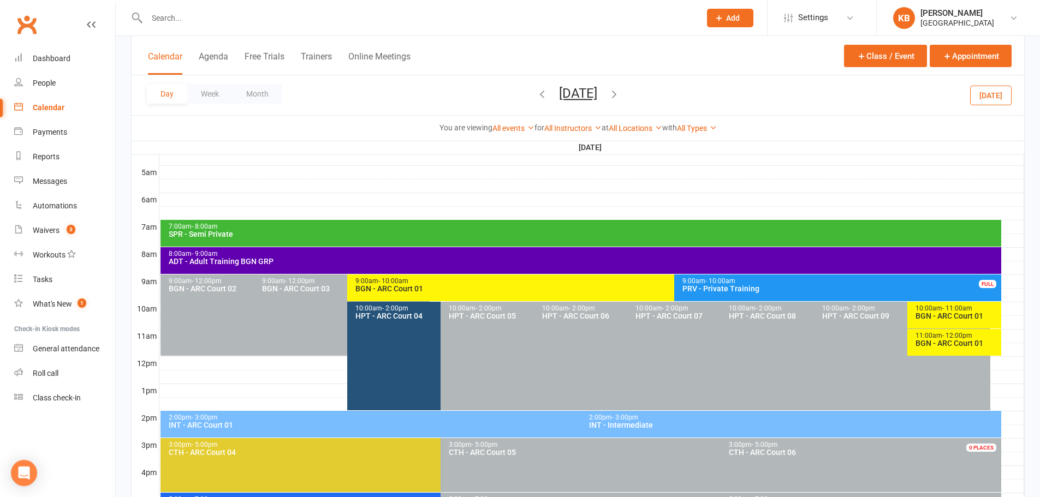
click at [922, 337] on div "11:00am - 12:00pm" at bounding box center [957, 335] width 84 height 7
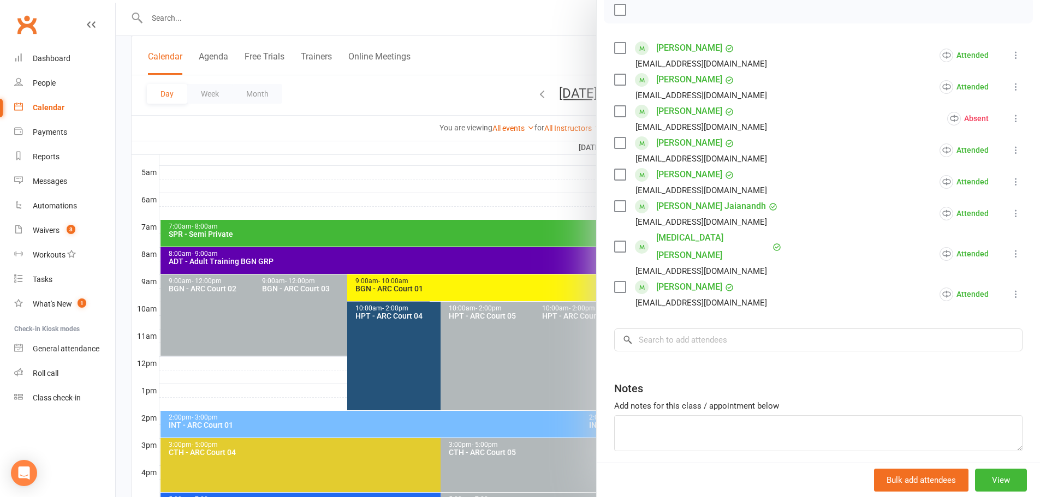
click at [272, 340] on div at bounding box center [578, 248] width 924 height 497
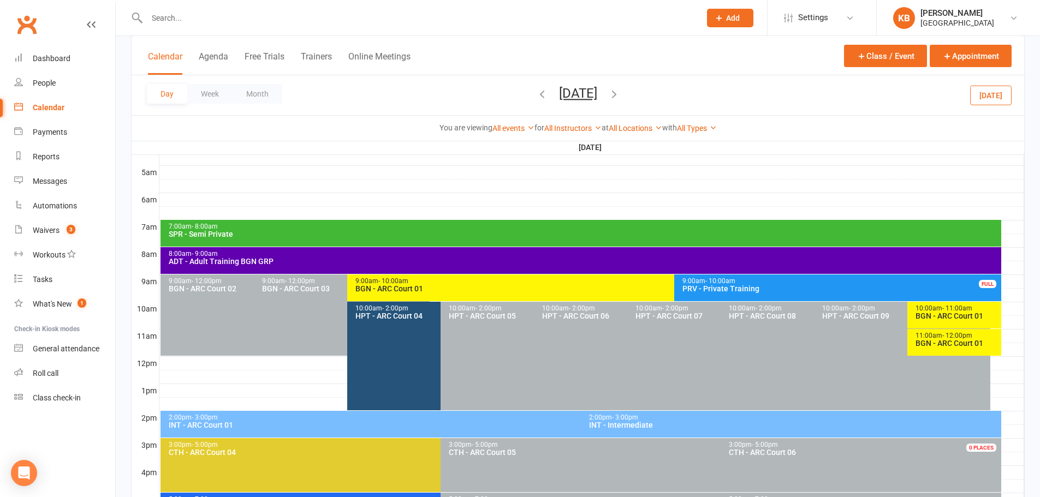
scroll to position [411, 0]
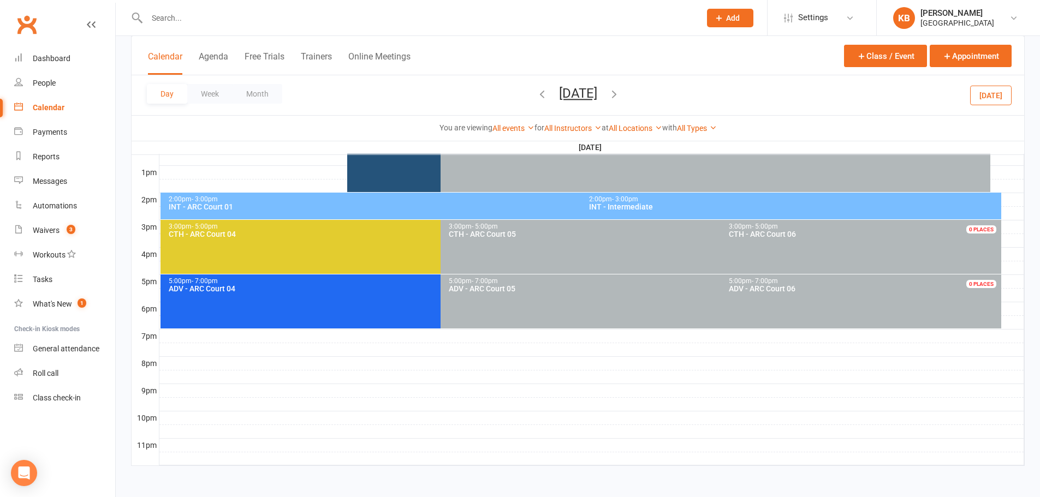
click at [620, 92] on icon "button" at bounding box center [614, 94] width 12 height 12
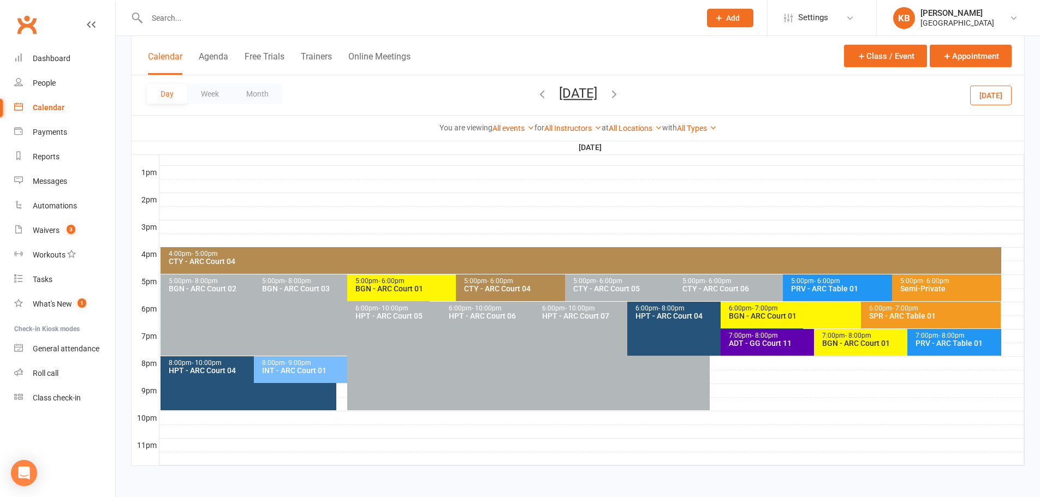
click at [566, 90] on button "[DATE]" at bounding box center [578, 93] width 38 height 15
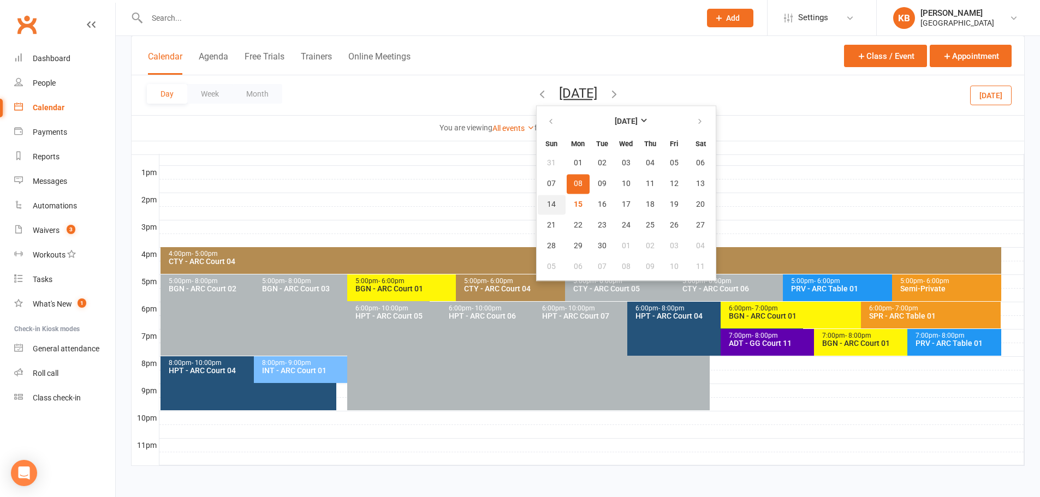
click at [538, 203] on button "14" at bounding box center [552, 205] width 28 height 20
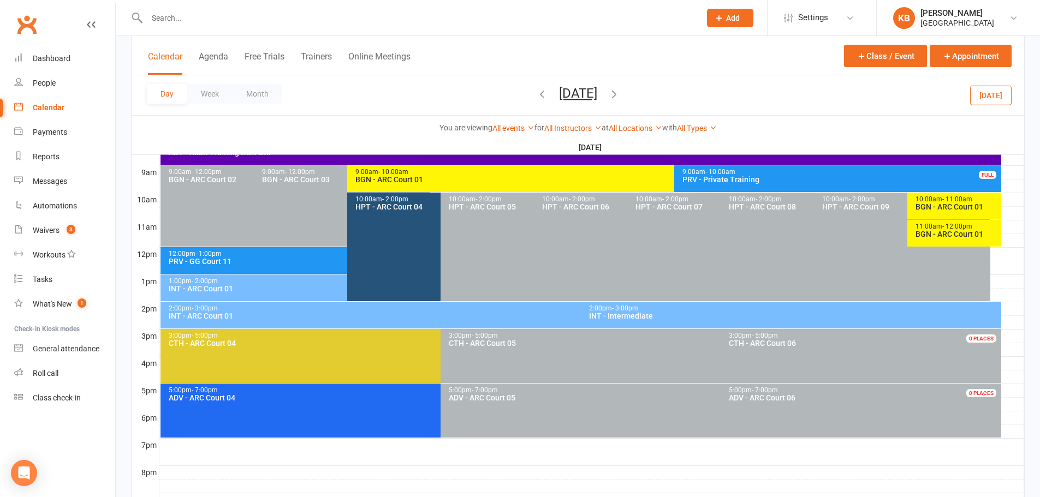
scroll to position [247, 0]
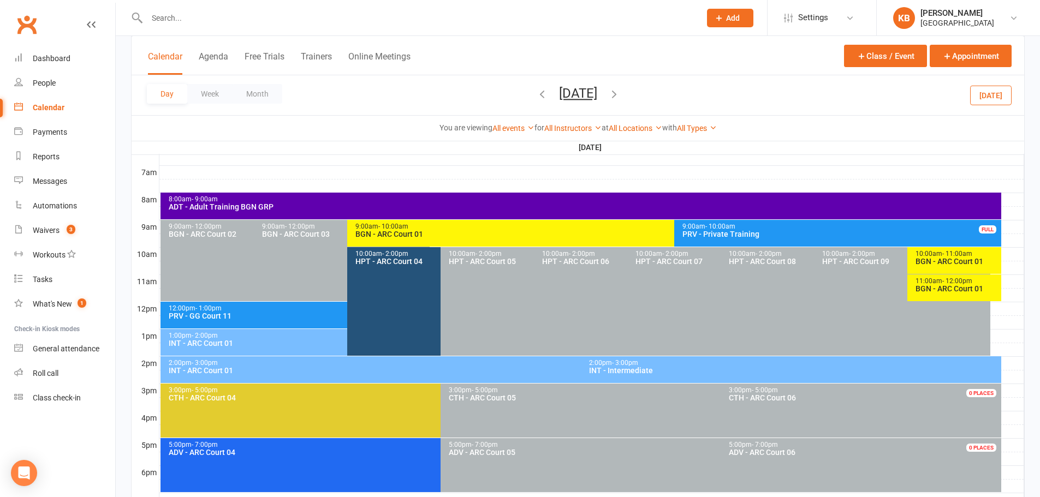
click at [493, 233] on div "BGN - ARC Court 01" at bounding box center [671, 234] width 633 height 8
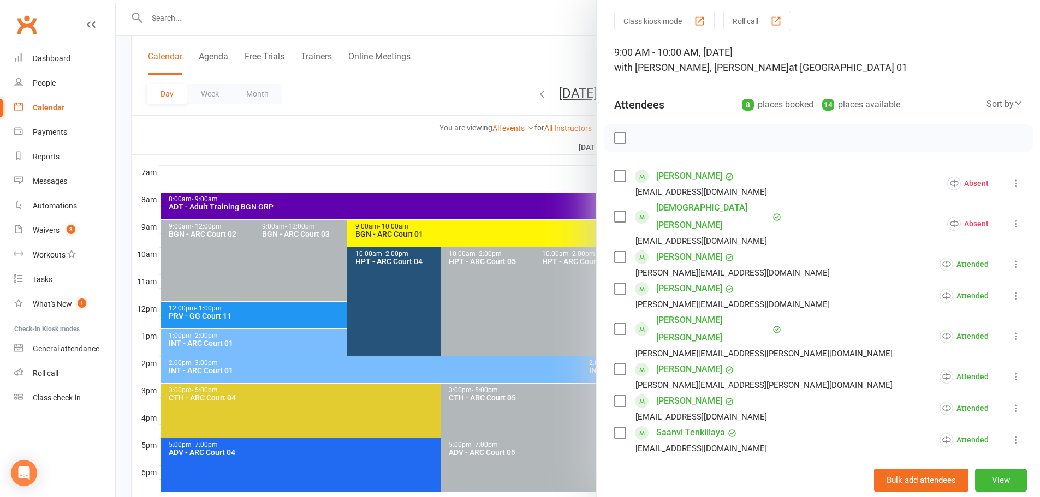
scroll to position [55, 0]
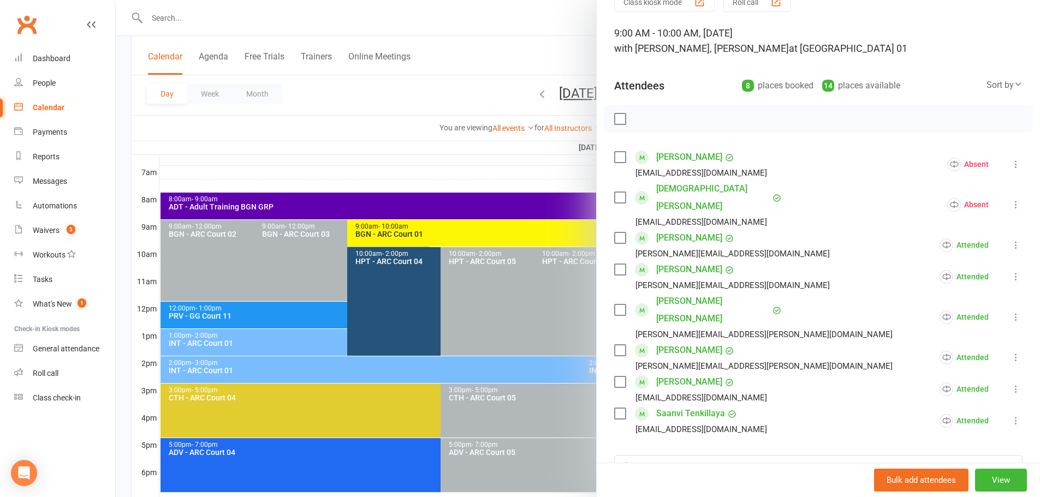
click at [480, 149] on div at bounding box center [578, 248] width 924 height 497
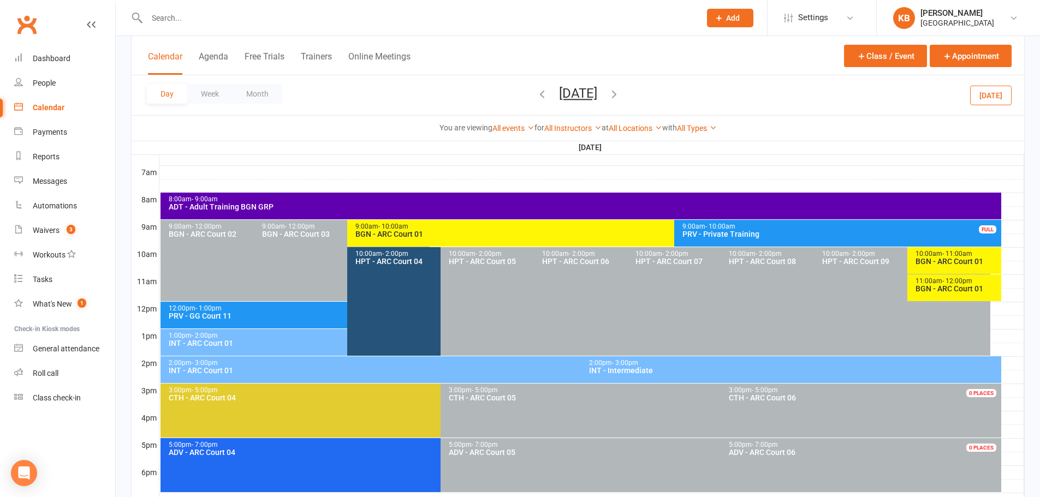
click at [559, 90] on button "[DATE]" at bounding box center [578, 93] width 38 height 15
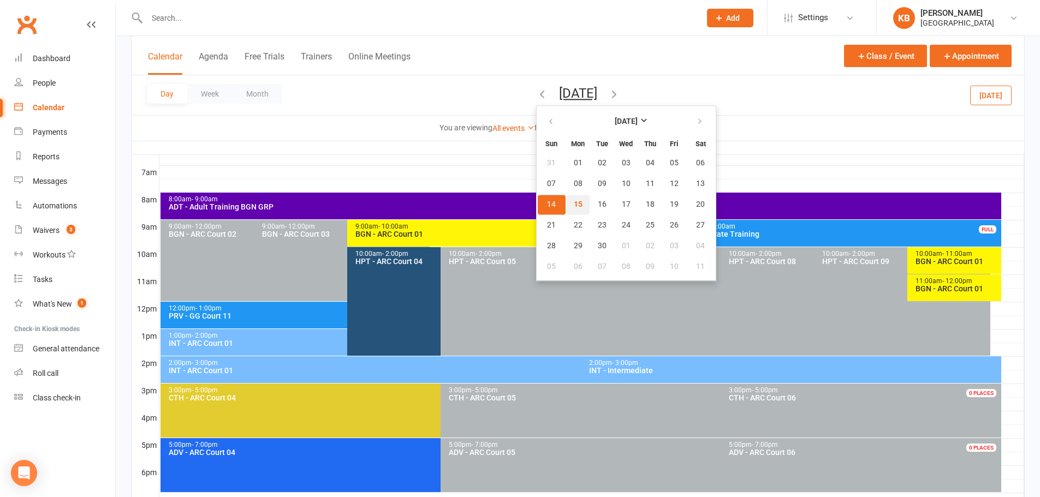
click at [574, 204] on span "15" at bounding box center [578, 204] width 9 height 9
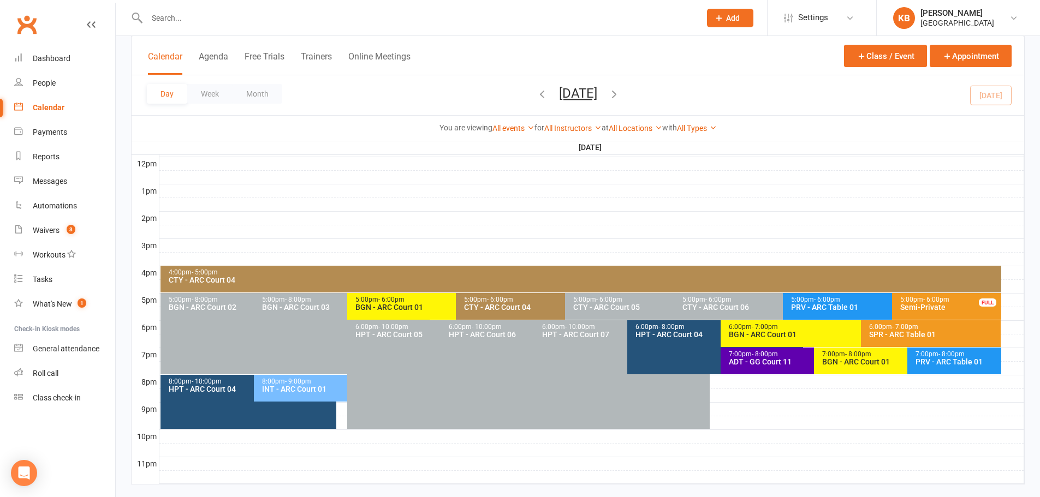
scroll to position [411, 0]
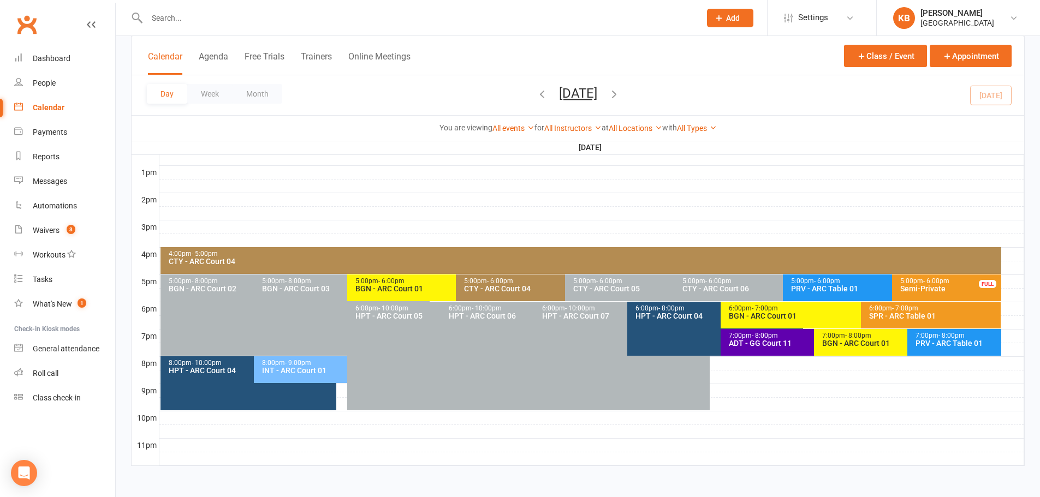
click at [373, 290] on div "BGN - ARC Court 01" at bounding box center [453, 289] width 197 height 8
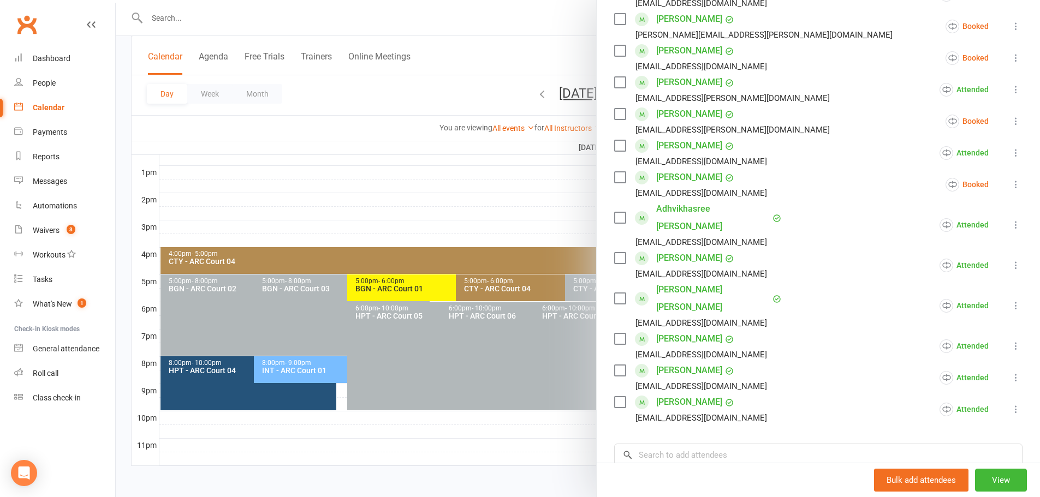
scroll to position [273, 0]
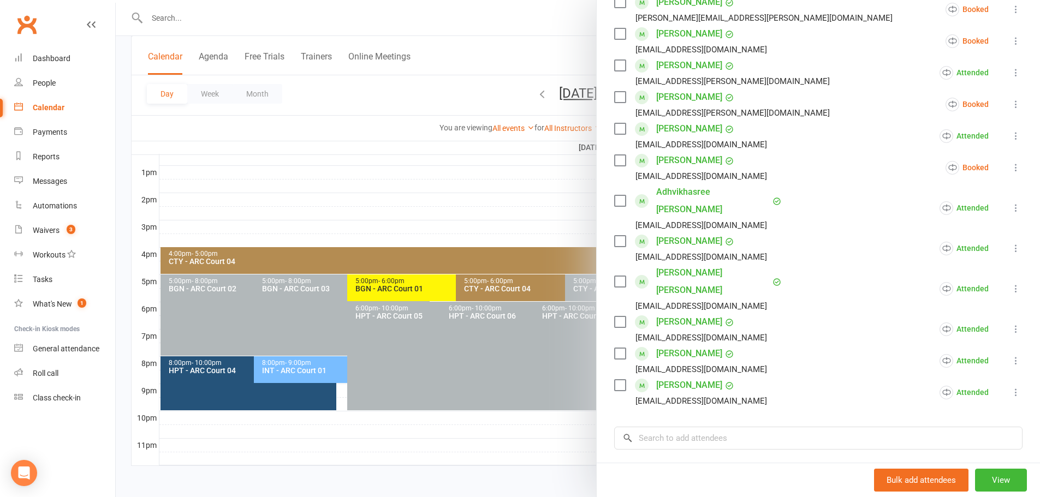
click at [547, 181] on div at bounding box center [578, 248] width 924 height 497
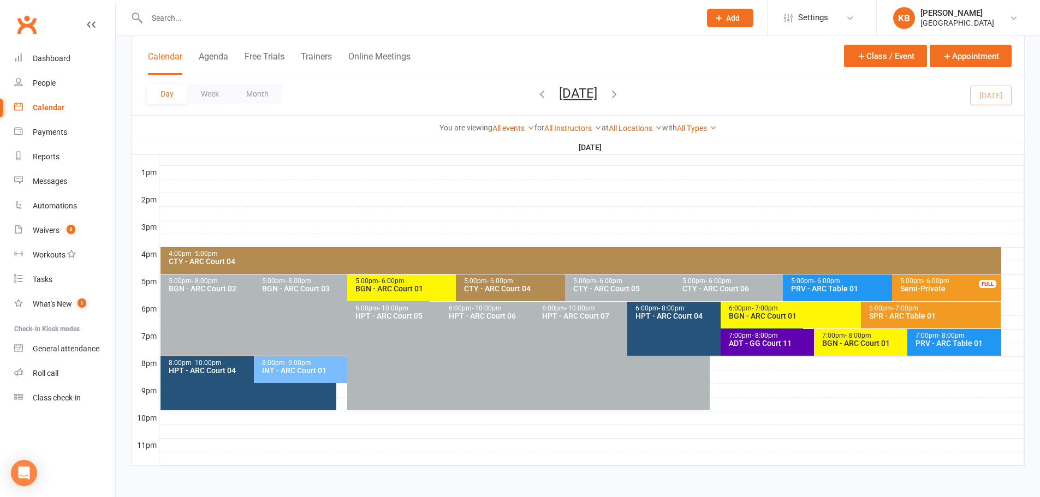
click at [766, 306] on span "- 7:00pm" at bounding box center [765, 309] width 26 height 8
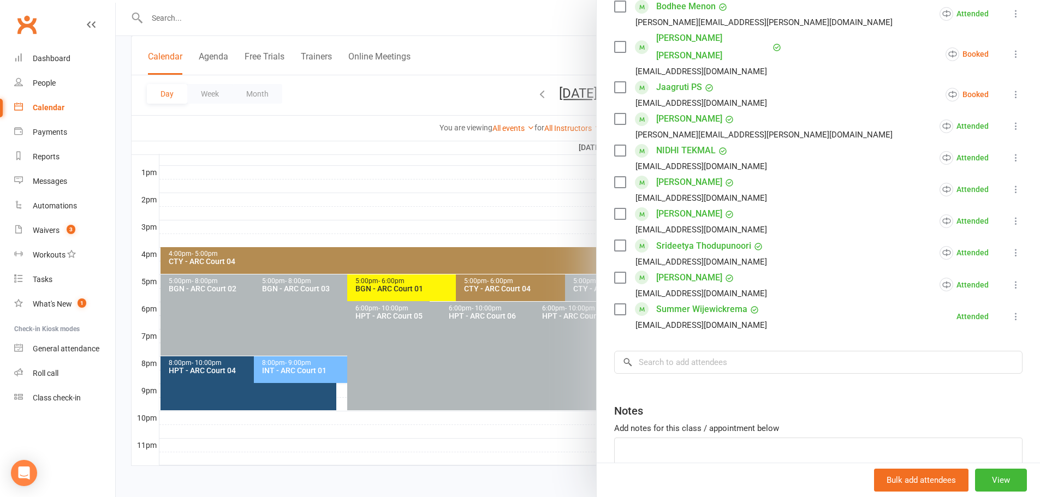
scroll to position [546, 0]
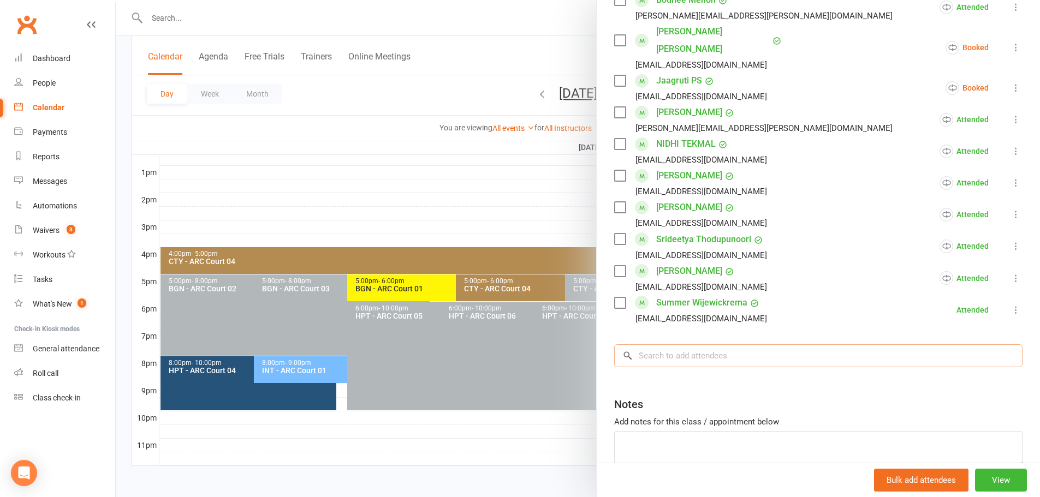
click at [697, 344] on input "search" at bounding box center [818, 355] width 408 height 23
paste input "[PERSON_NAME]"
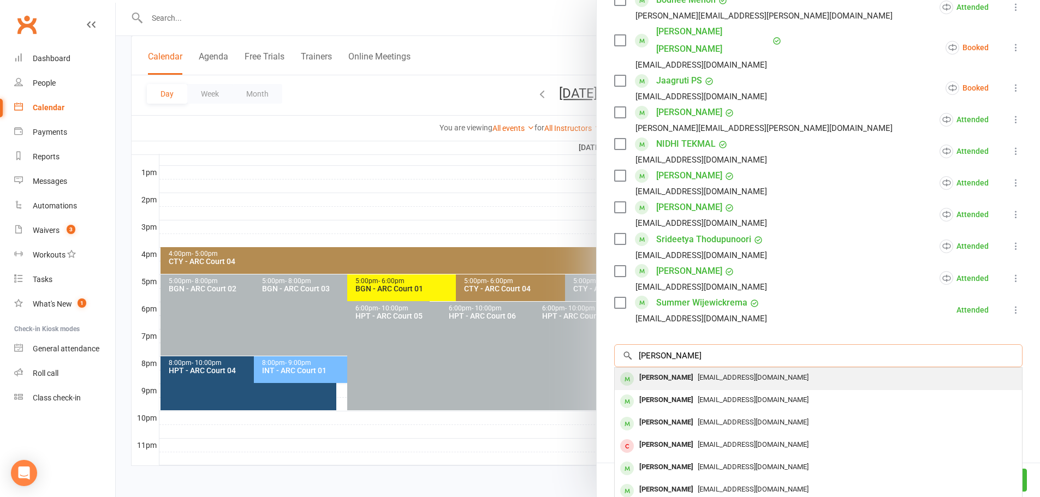
type input "[PERSON_NAME]"
click at [681, 370] on div "[PERSON_NAME]" at bounding box center [666, 378] width 63 height 16
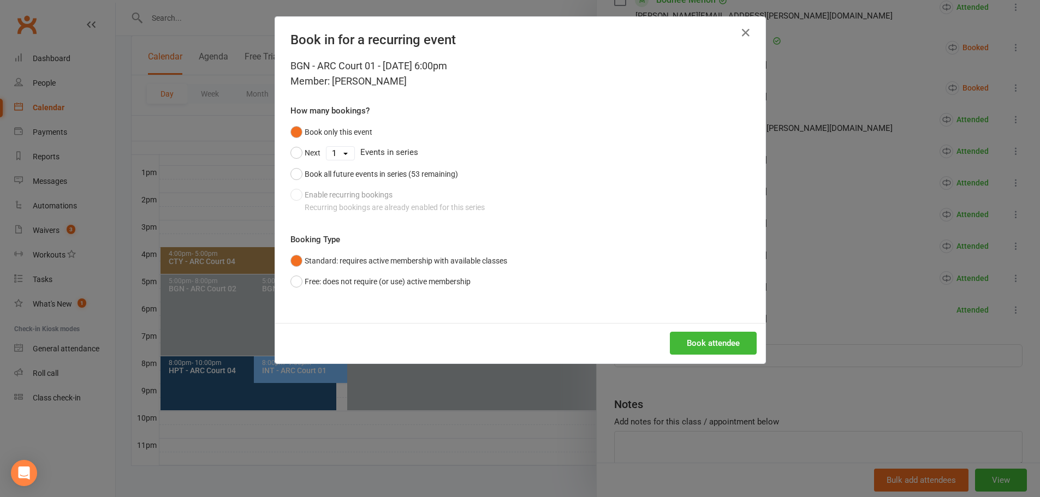
click at [377, 203] on div "Book only this event Next 1 2 3 4 5 6 7 8 9 10 11 12 13 14 15 16 17 18 19 20 21…" at bounding box center [520, 170] width 460 height 96
click at [740, 39] on icon "button" at bounding box center [745, 32] width 13 height 13
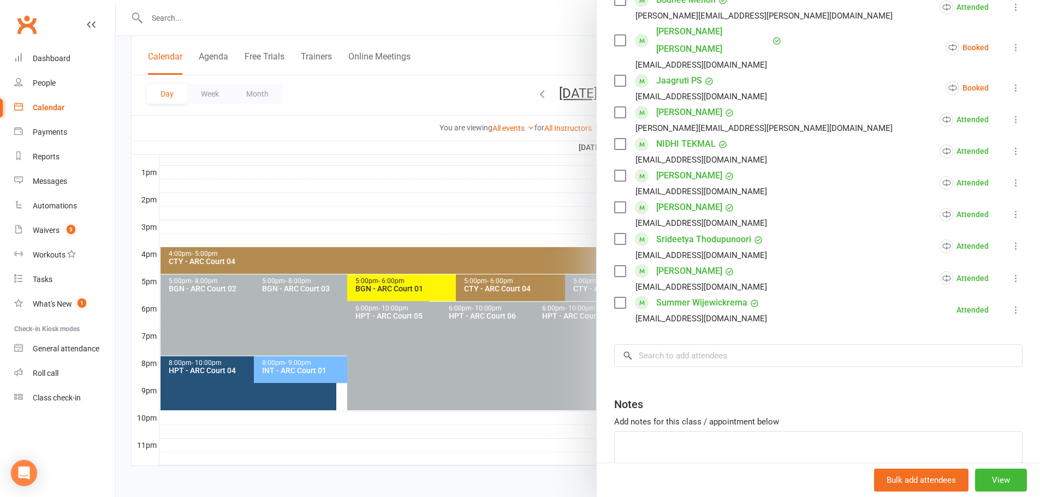
click at [456, 175] on div at bounding box center [578, 248] width 924 height 497
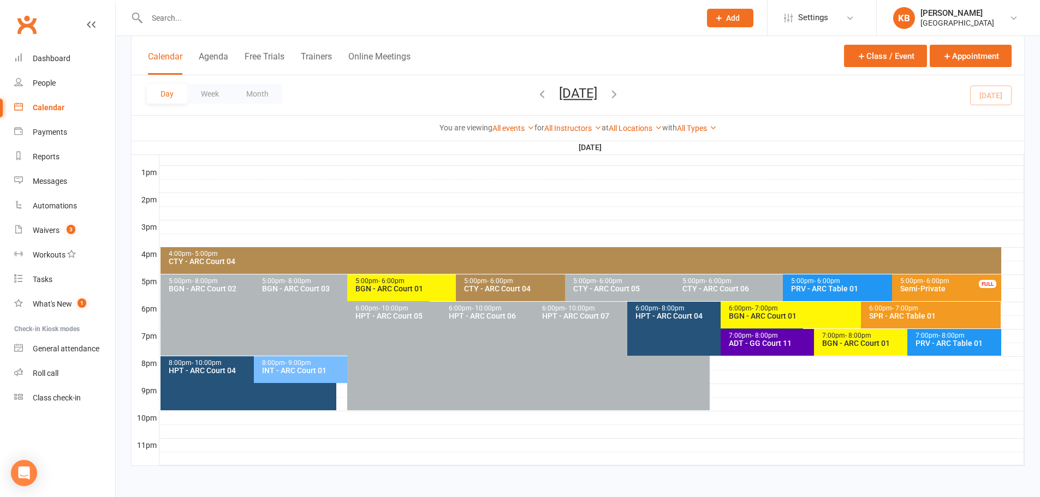
click at [559, 86] on button "[DATE]" at bounding box center [578, 93] width 38 height 15
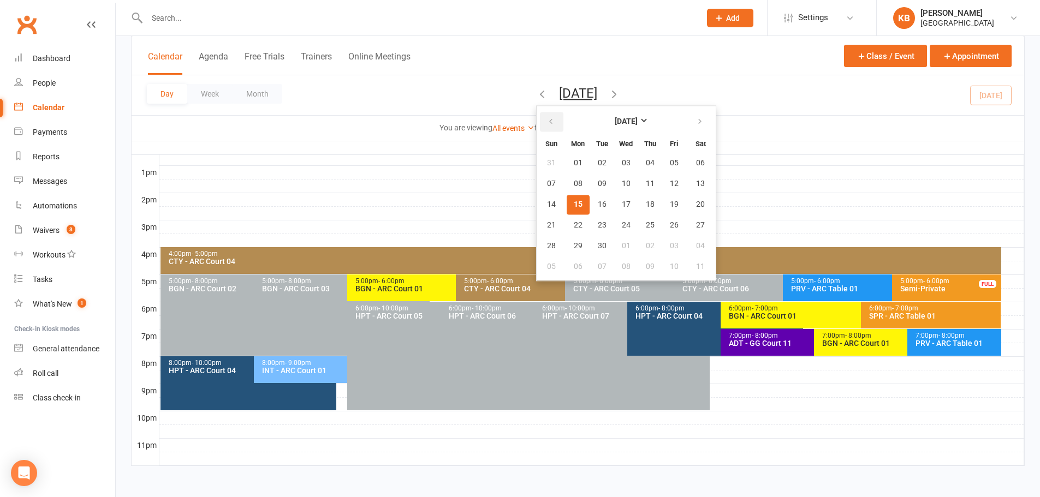
click at [547, 122] on icon "button" at bounding box center [551, 121] width 8 height 9
click at [574, 226] on span "18" at bounding box center [578, 225] width 9 height 9
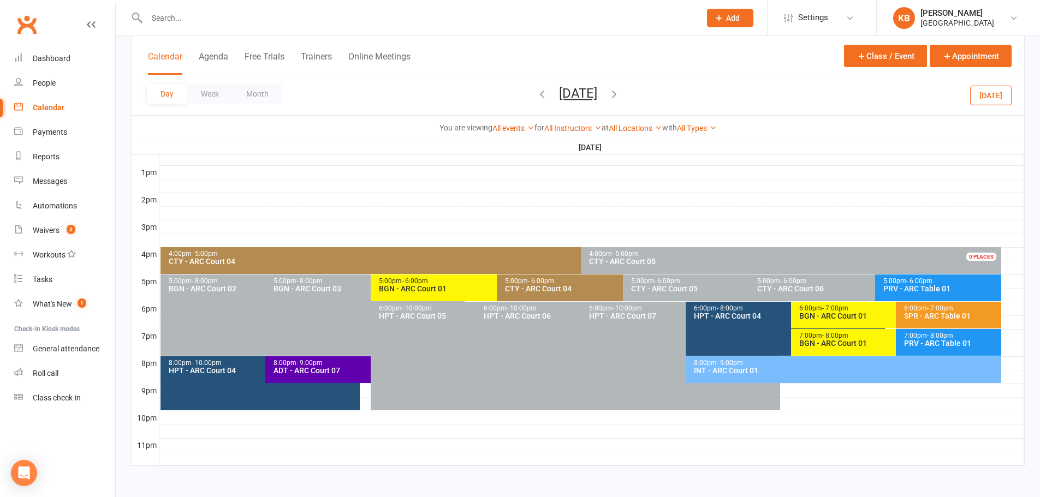
click at [439, 285] on div "BGN - ARC Court 01" at bounding box center [493, 289] width 231 height 8
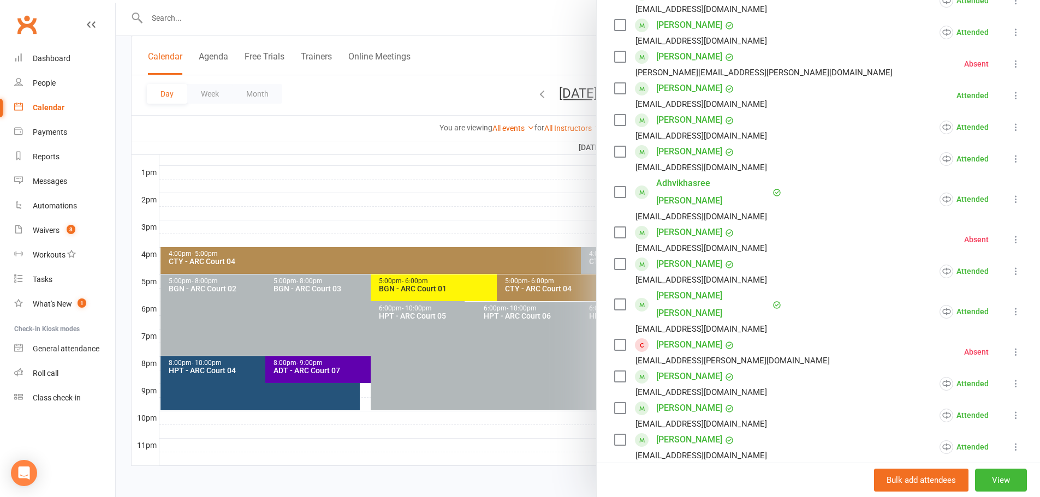
scroll to position [273, 0]
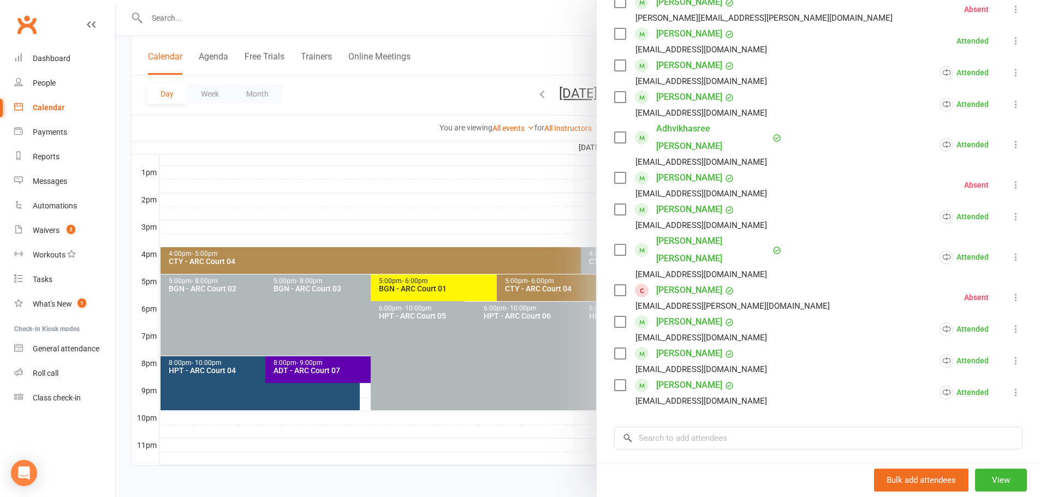
click at [569, 413] on div at bounding box center [578, 248] width 924 height 497
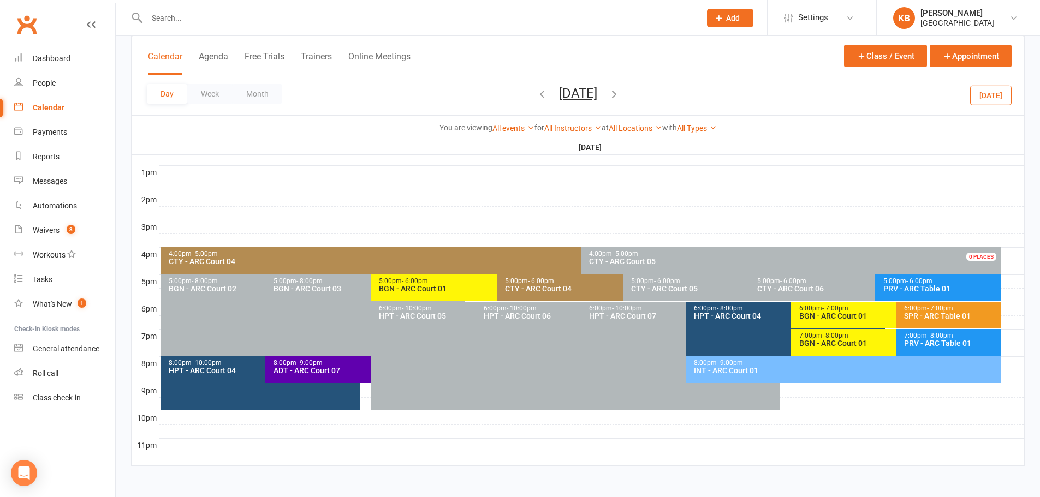
click at [826, 312] on div "BGN - ARC Court 01" at bounding box center [893, 316] width 189 height 8
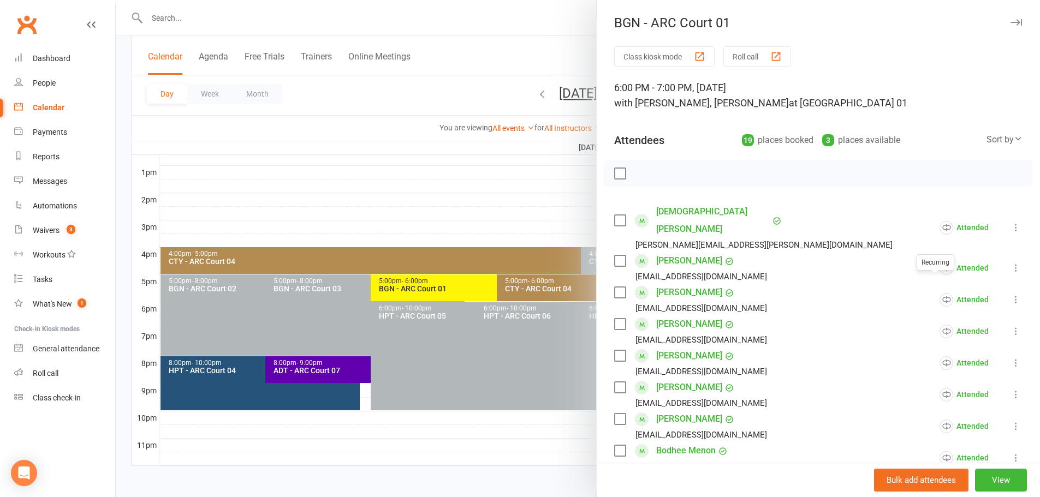
click at [1010, 294] on icon at bounding box center [1015, 299] width 11 height 11
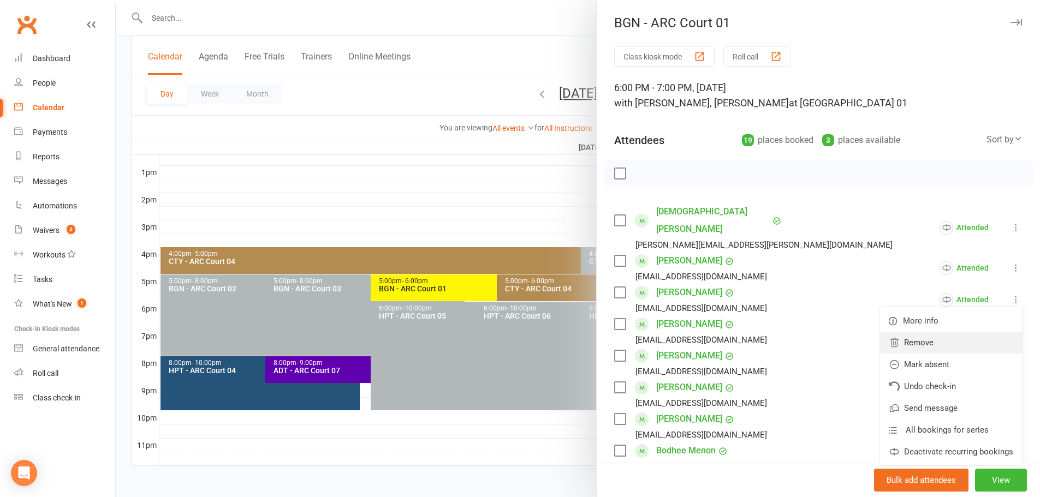
click at [944, 332] on link "Remove" at bounding box center [951, 343] width 142 height 22
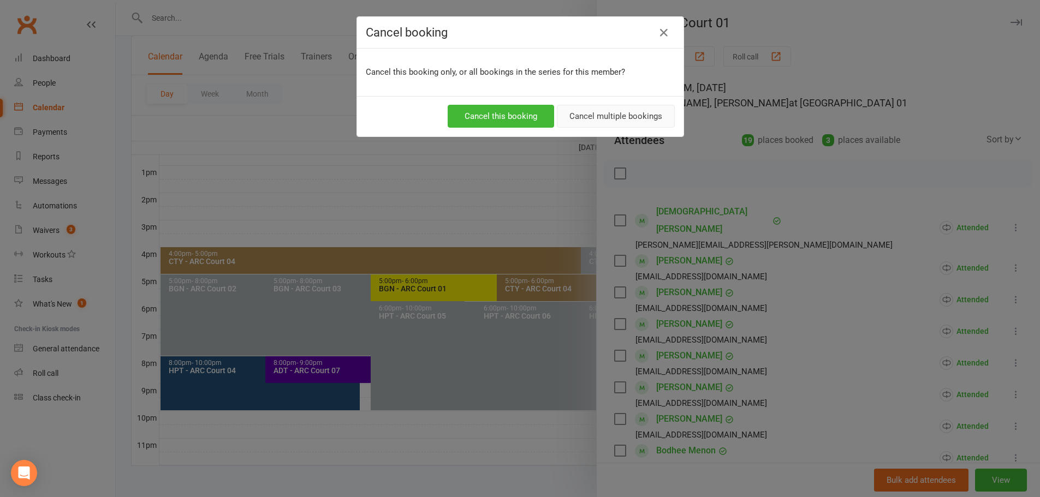
click at [585, 110] on button "Cancel multiple bookings" at bounding box center [616, 116] width 118 height 23
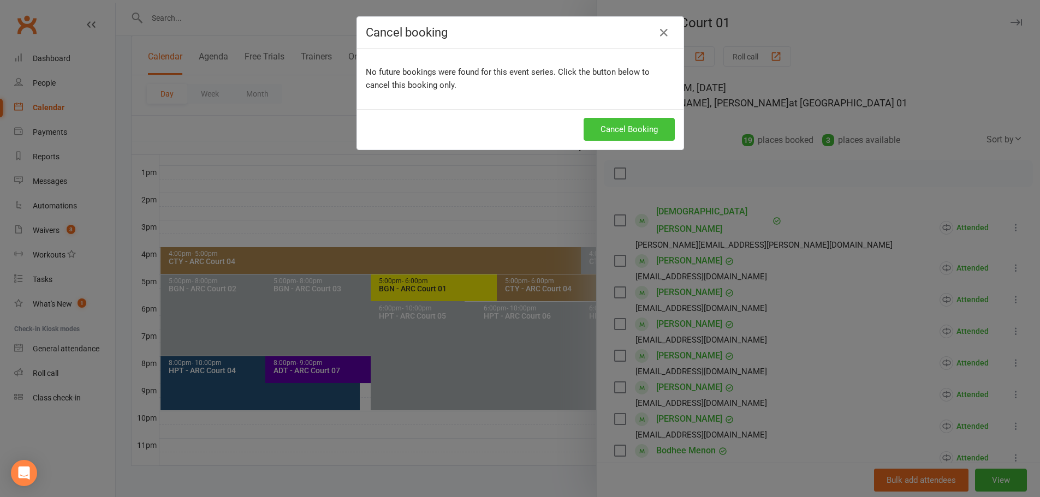
click at [593, 130] on button "Cancel Booking" at bounding box center [629, 129] width 91 height 23
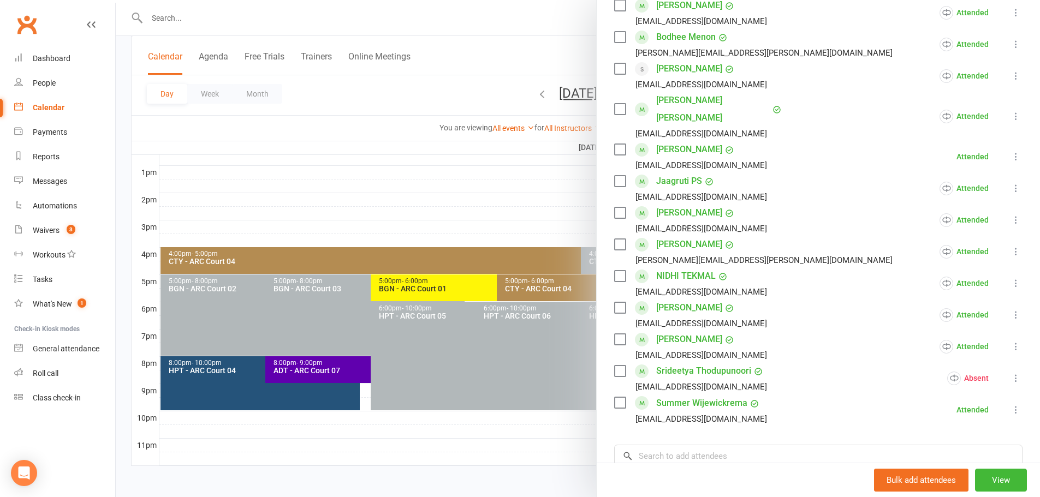
scroll to position [437, 0]
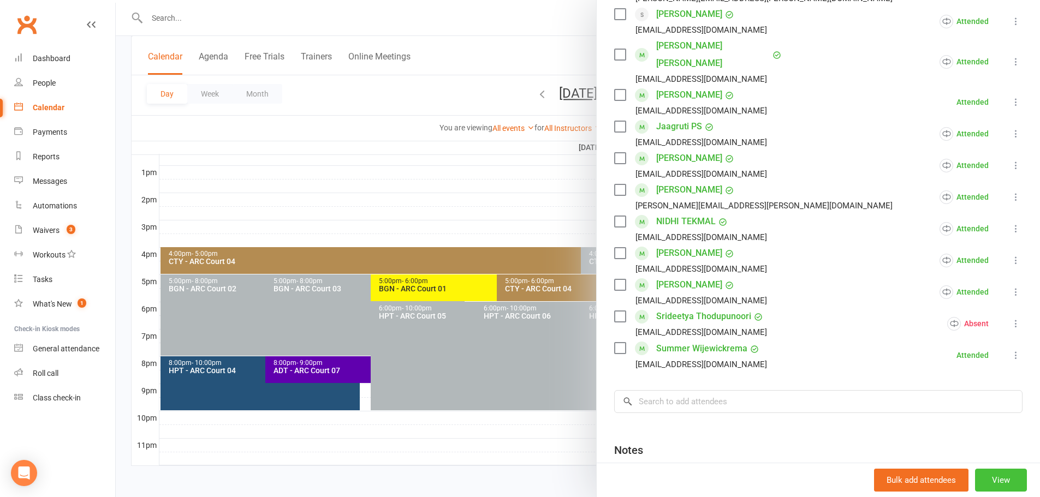
click at [980, 485] on button "View" at bounding box center [1001, 480] width 52 height 23
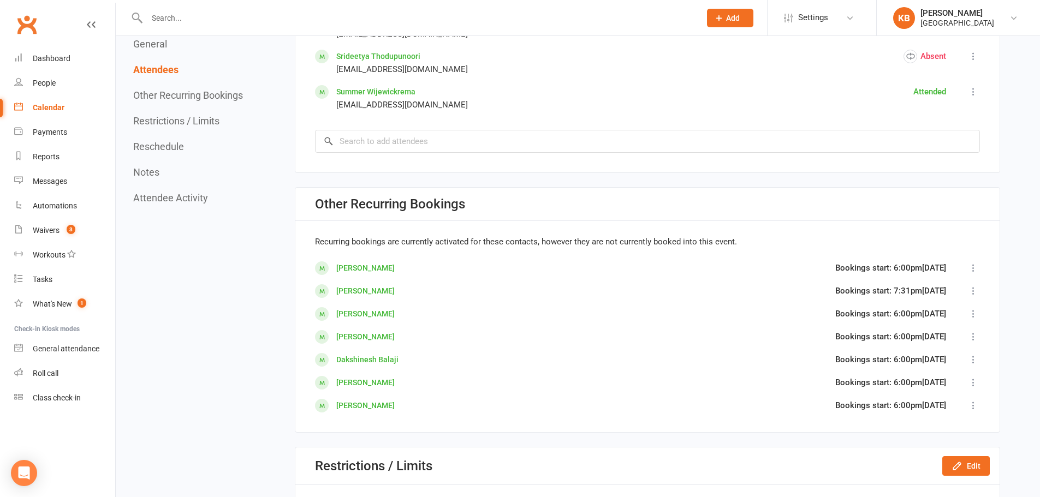
scroll to position [1146, 0]
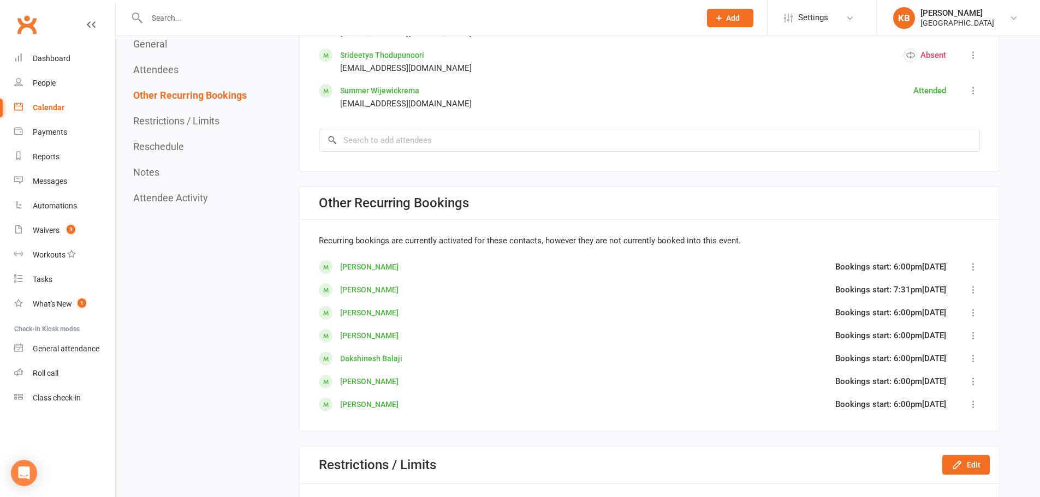
click at [972, 284] on icon at bounding box center [973, 289] width 11 height 11
click at [924, 355] on span "Deactivate recurring bookings" at bounding box center [915, 355] width 109 height 13
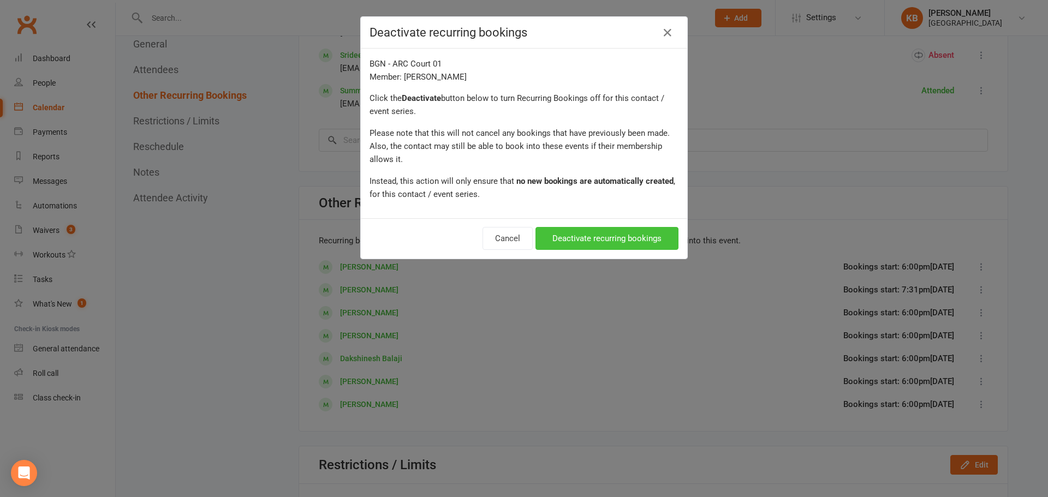
click at [600, 235] on button "Deactivate recurring bookings" at bounding box center [606, 238] width 143 height 23
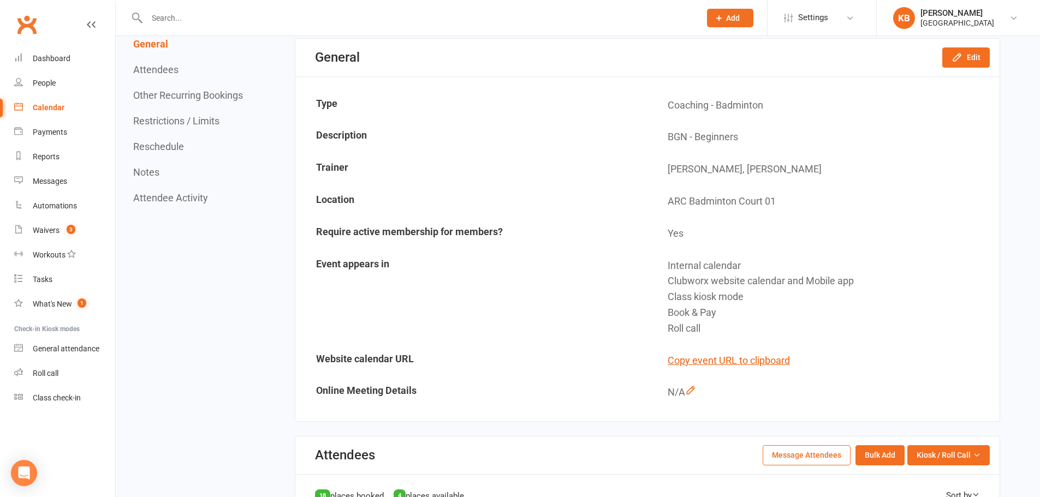
scroll to position [0, 0]
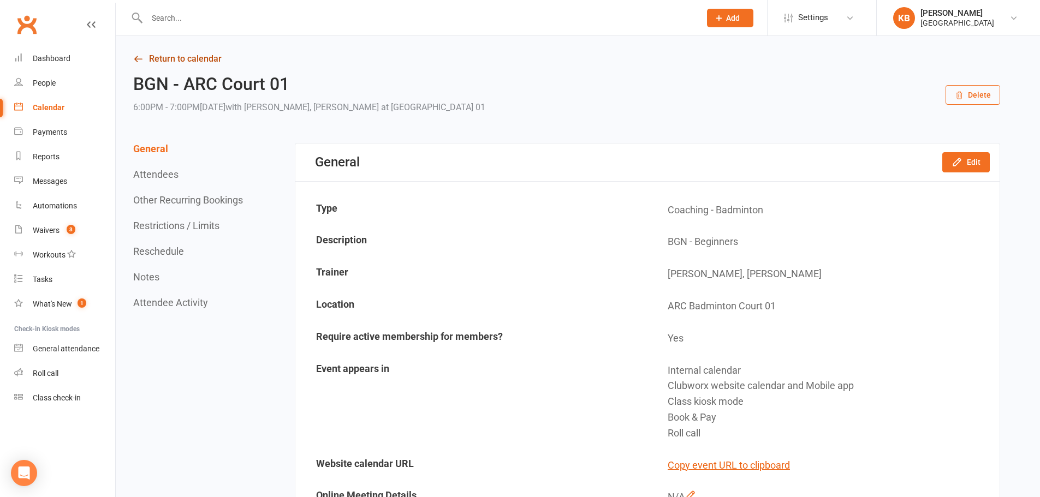
click at [163, 57] on link "Return to calendar" at bounding box center [566, 58] width 867 height 15
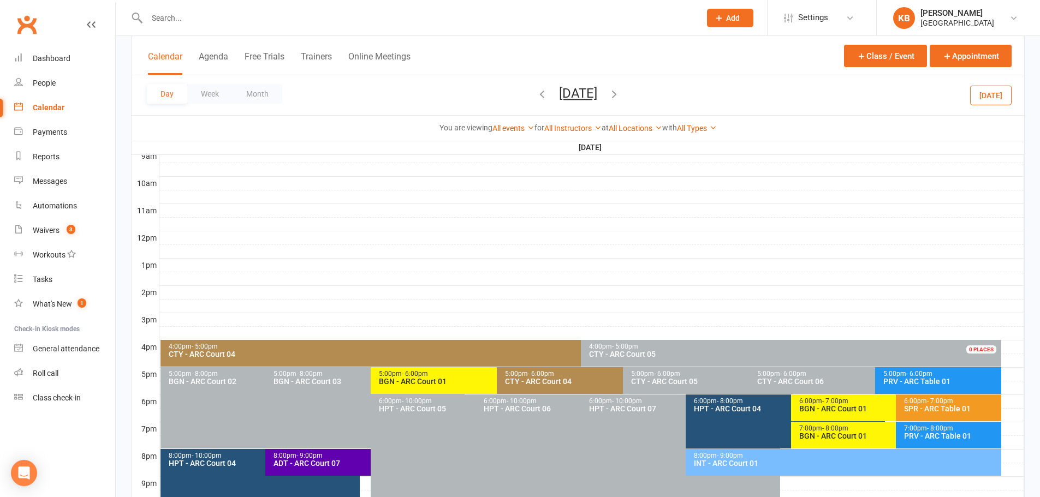
scroll to position [411, 0]
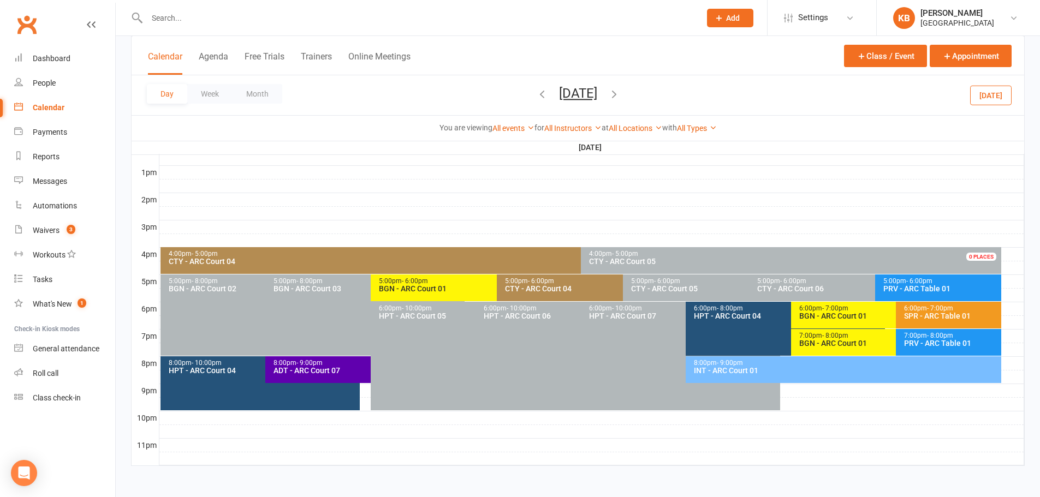
click at [807, 311] on div "6:00pm - 7:00pm" at bounding box center [893, 308] width 189 height 7
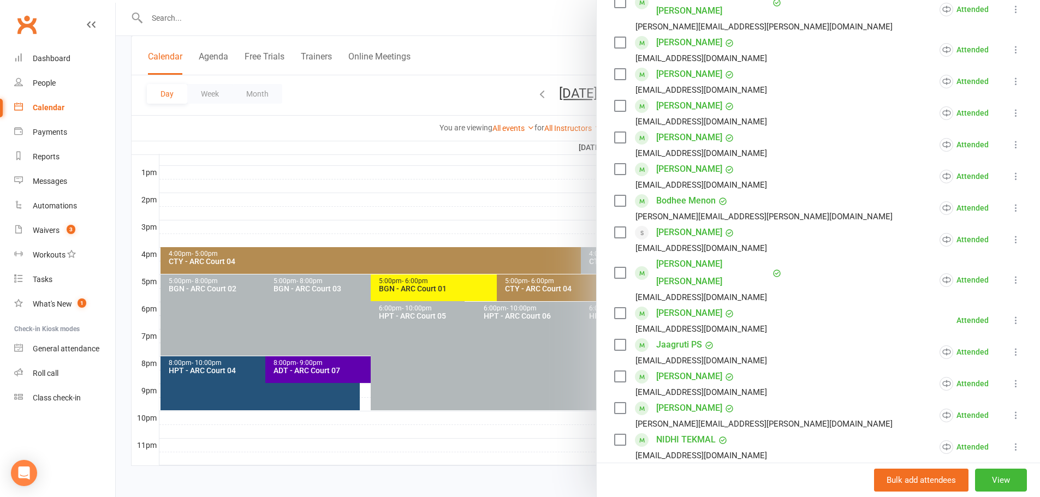
scroll to position [491, 0]
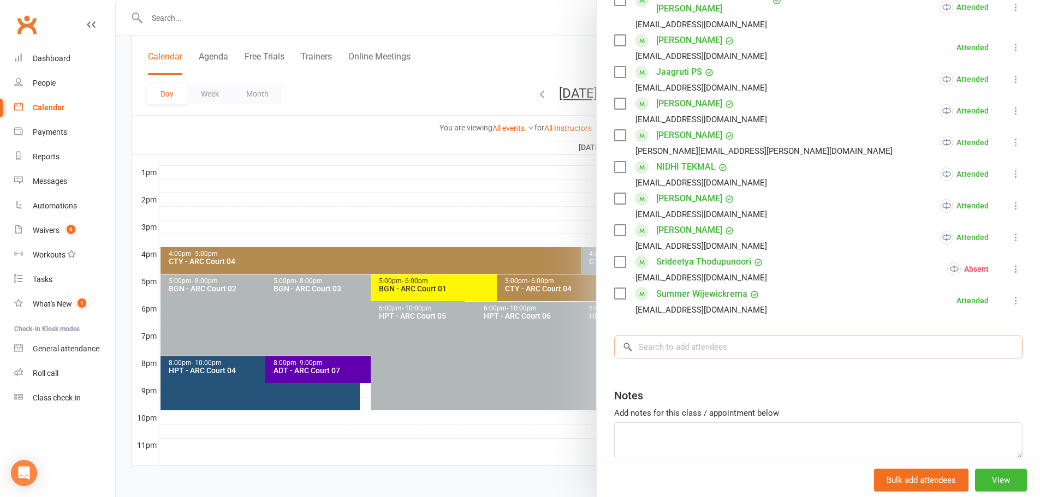
click at [672, 336] on input "search" at bounding box center [818, 347] width 408 height 23
paste input "[PERSON_NAME]"
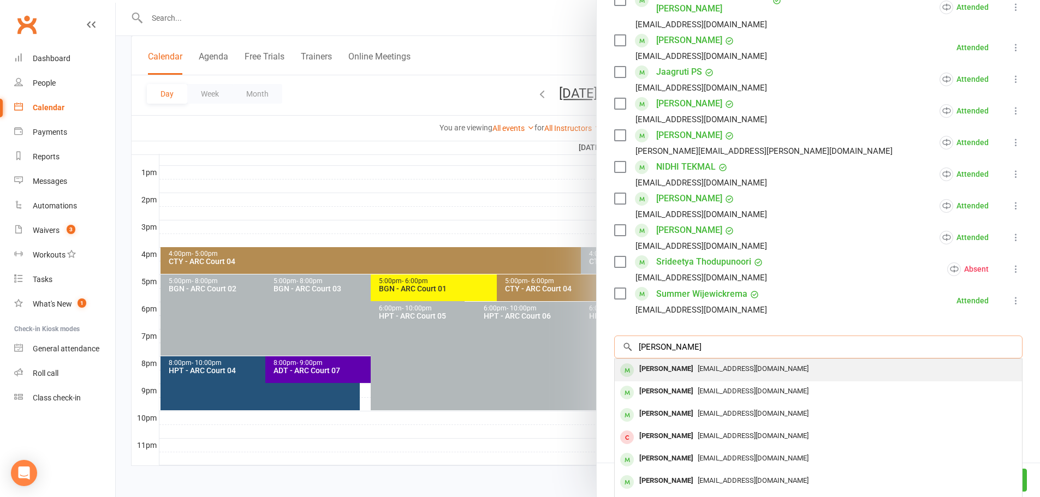
type input "[PERSON_NAME]"
click at [712, 365] on span "[EMAIL_ADDRESS][DOMAIN_NAME]" at bounding box center [753, 369] width 111 height 8
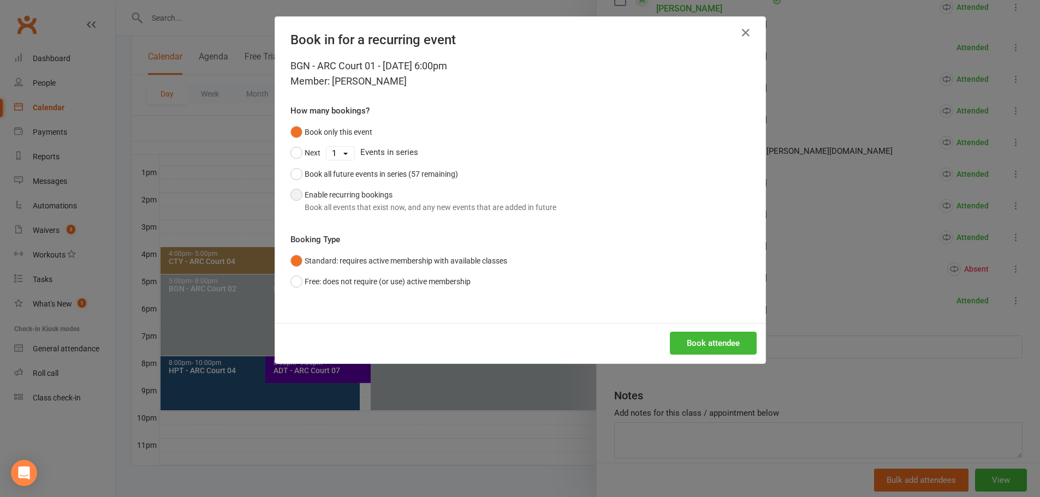
click at [387, 201] on div "Book all events that exist now, and any new events that are added in future" at bounding box center [431, 207] width 252 height 12
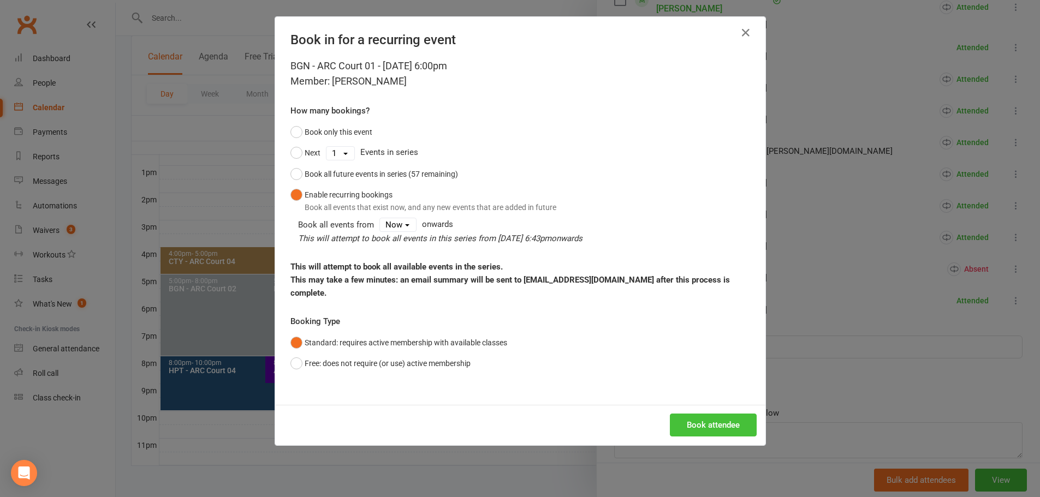
click at [694, 414] on button "Book attendee" at bounding box center [713, 425] width 87 height 23
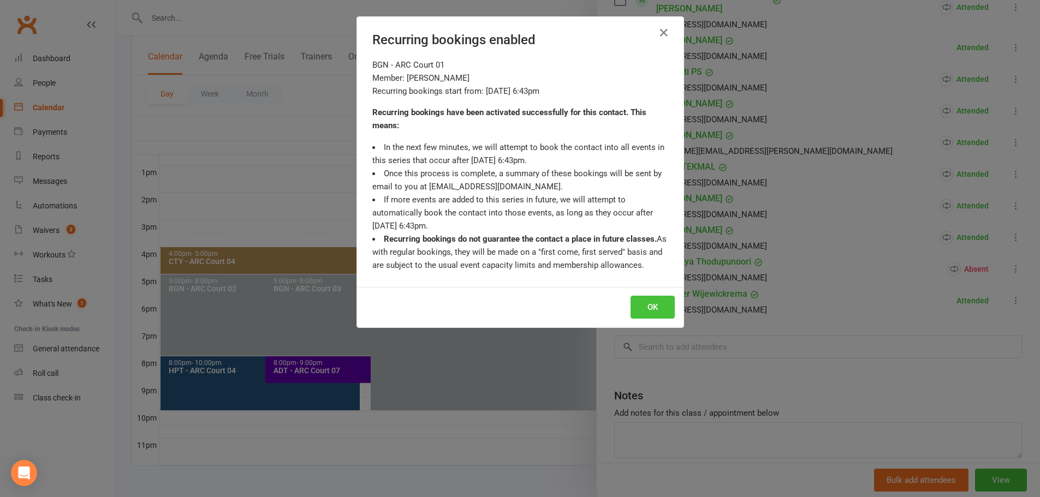
scroll to position [523, 0]
click at [652, 301] on button "OK" at bounding box center [652, 307] width 44 height 23
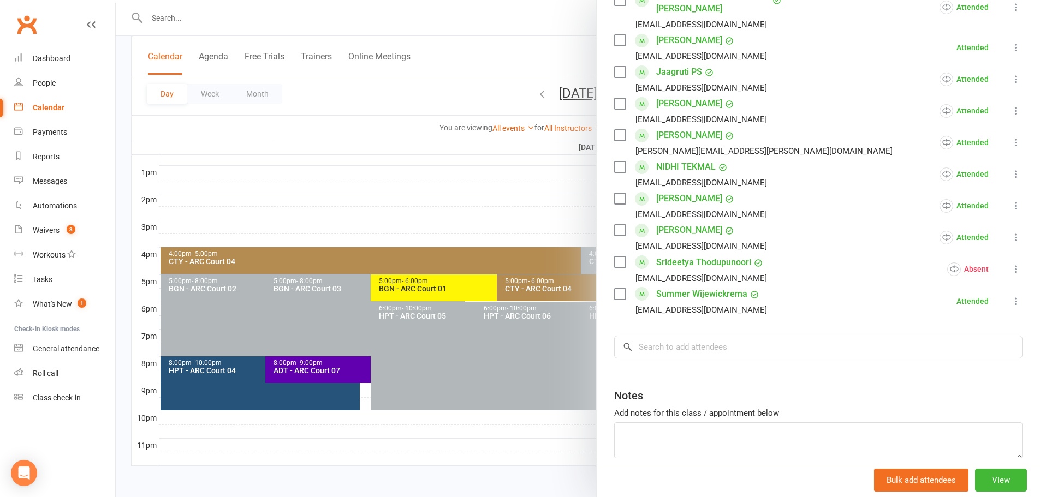
click at [459, 92] on div at bounding box center [578, 248] width 924 height 497
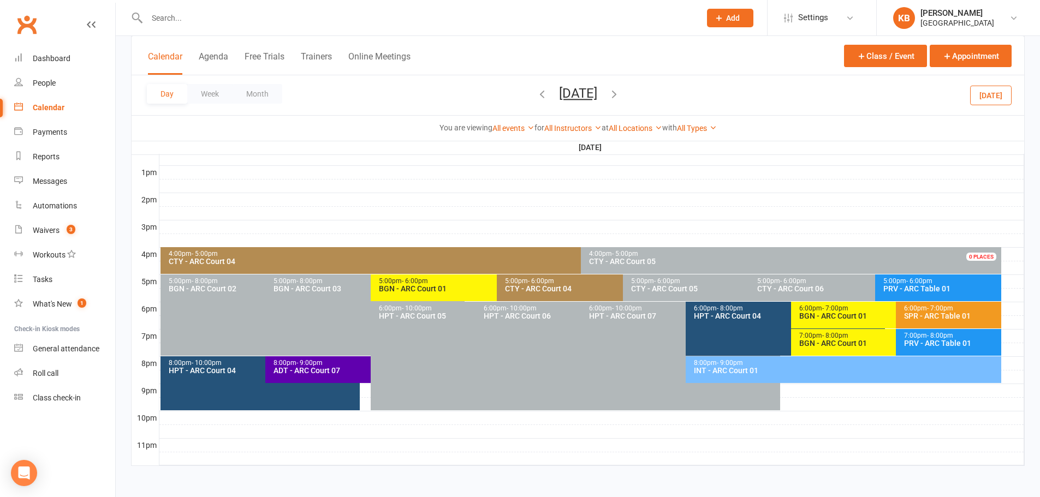
click at [597, 92] on button "[DATE]" at bounding box center [578, 93] width 38 height 15
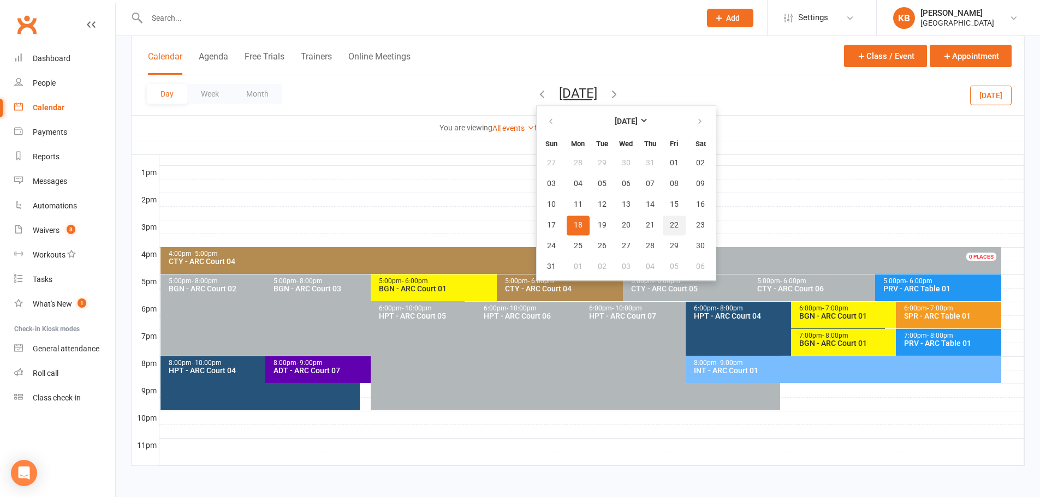
click at [663, 226] on button "22" at bounding box center [674, 226] width 23 height 20
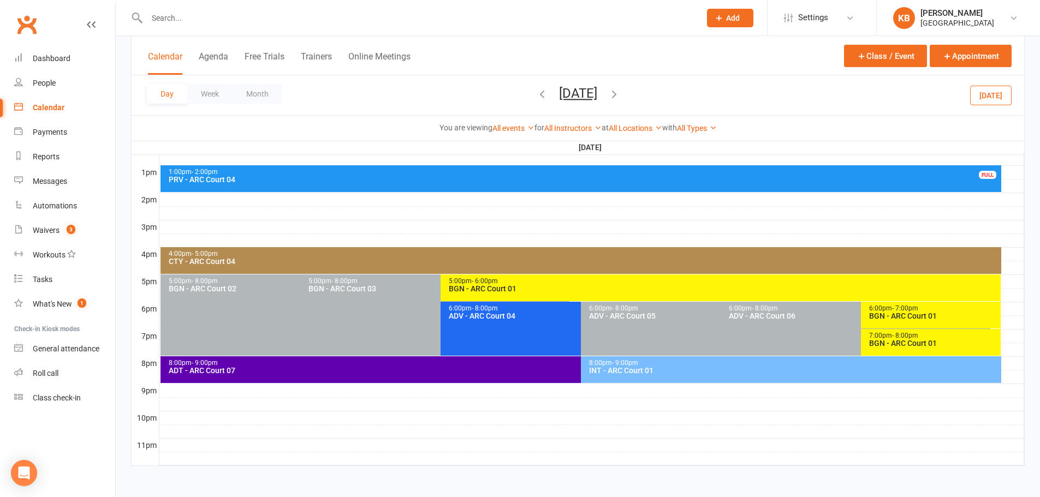
click at [904, 312] on div "BGN - ARC Court 01" at bounding box center [933, 316] width 130 height 8
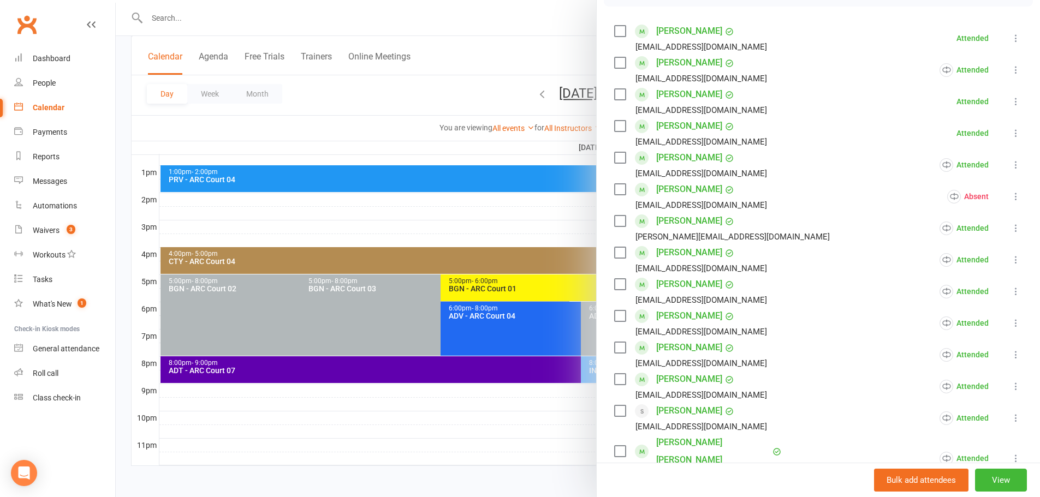
scroll to position [164, 0]
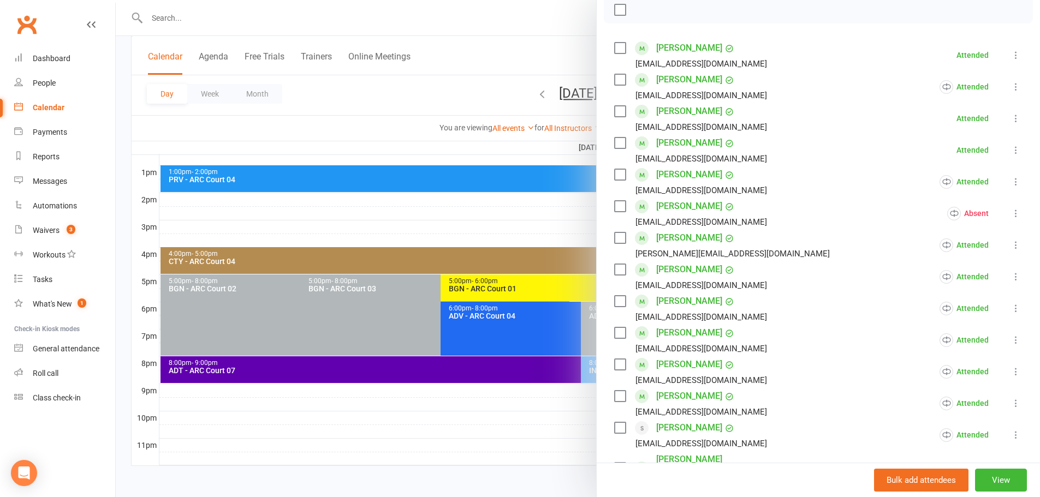
click at [424, 99] on div at bounding box center [578, 248] width 924 height 497
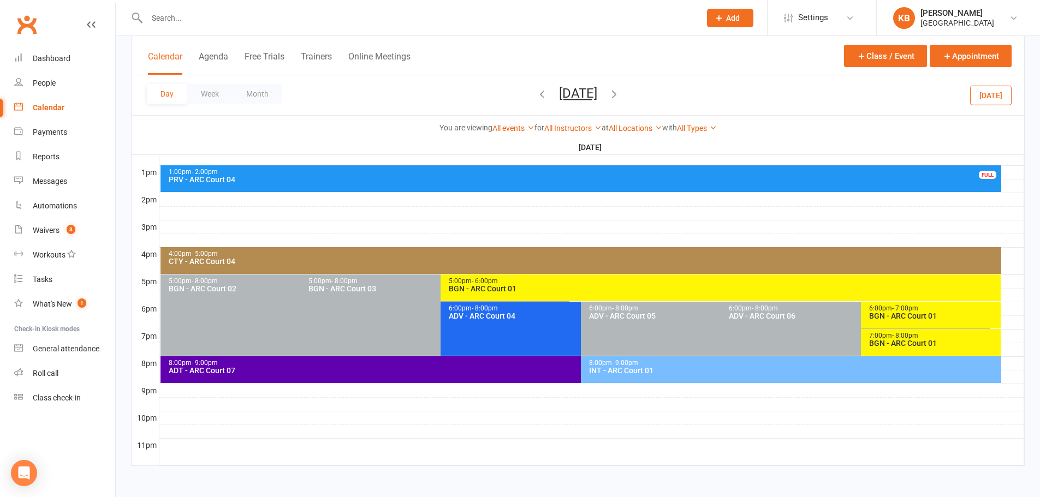
click at [559, 98] on button "[DATE]" at bounding box center [578, 93] width 38 height 15
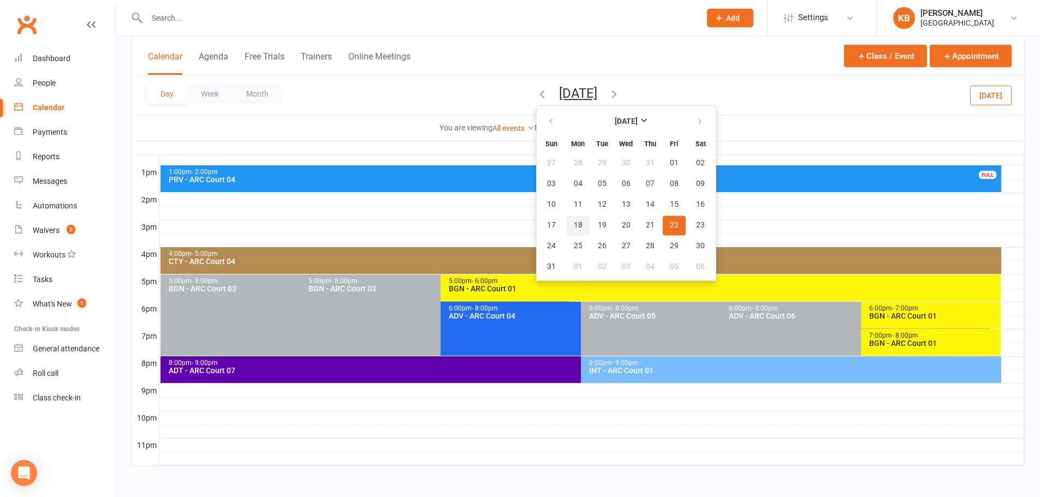
click at [567, 231] on button "18" at bounding box center [578, 226] width 23 height 20
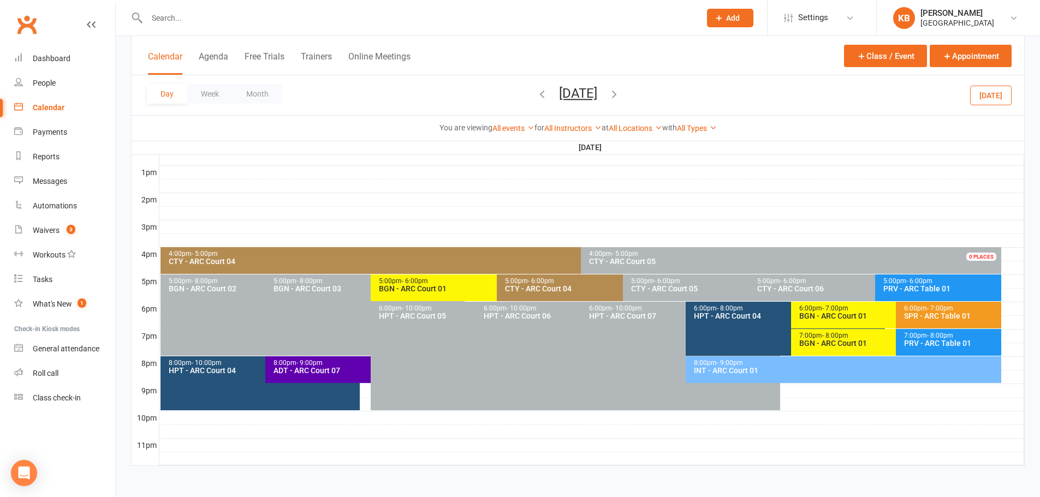
click at [824, 308] on span "- 7:00pm" at bounding box center [835, 309] width 26 height 8
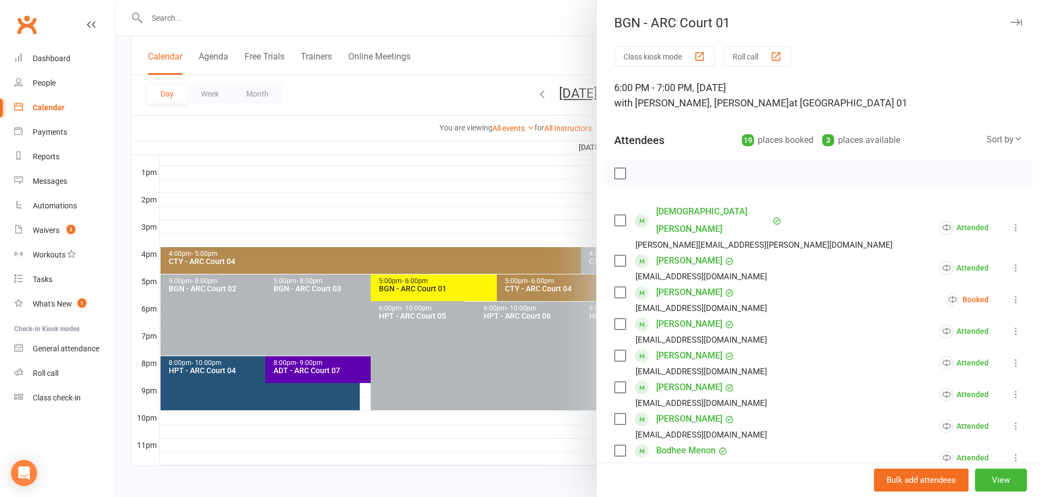
click at [1010, 294] on icon at bounding box center [1015, 299] width 11 height 11
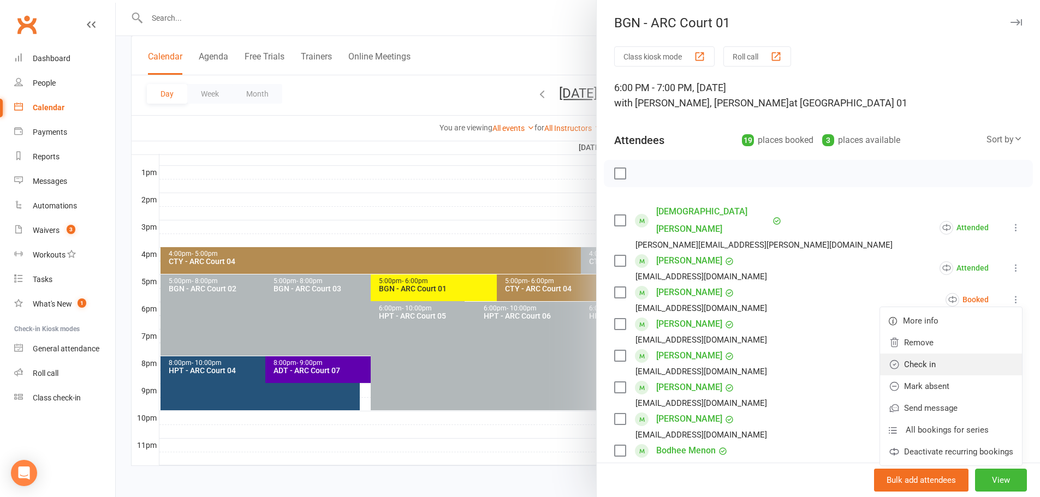
click at [940, 354] on link "Check in" at bounding box center [951, 365] width 142 height 22
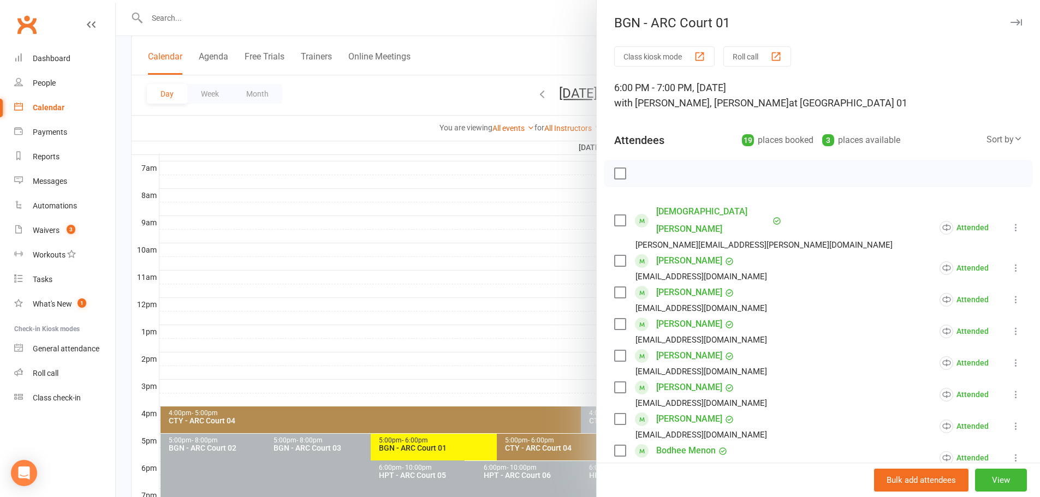
scroll to position [247, 0]
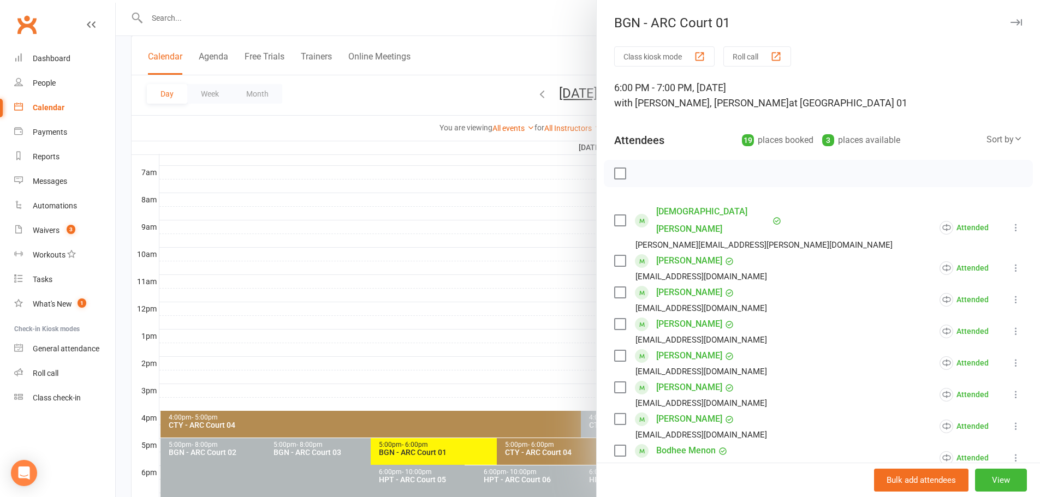
click at [406, 103] on div at bounding box center [578, 248] width 924 height 497
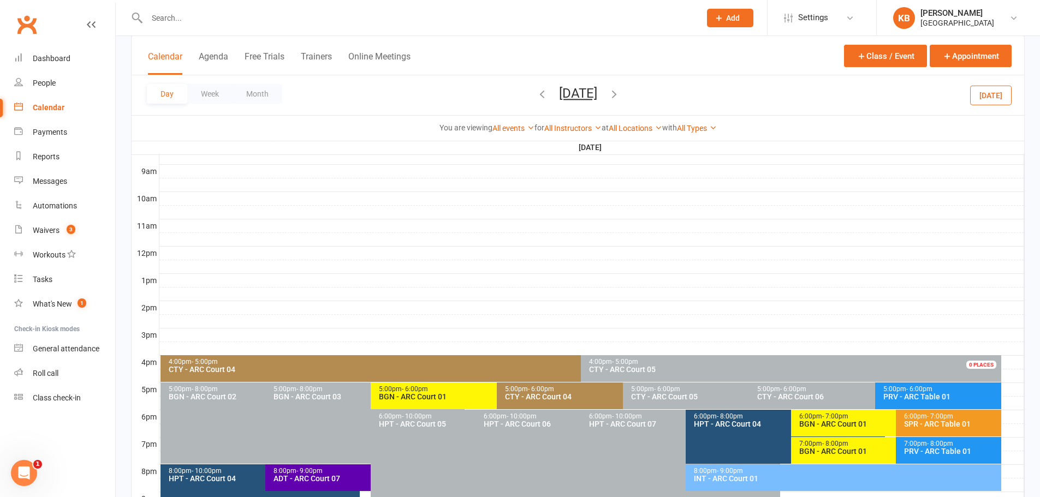
scroll to position [411, 0]
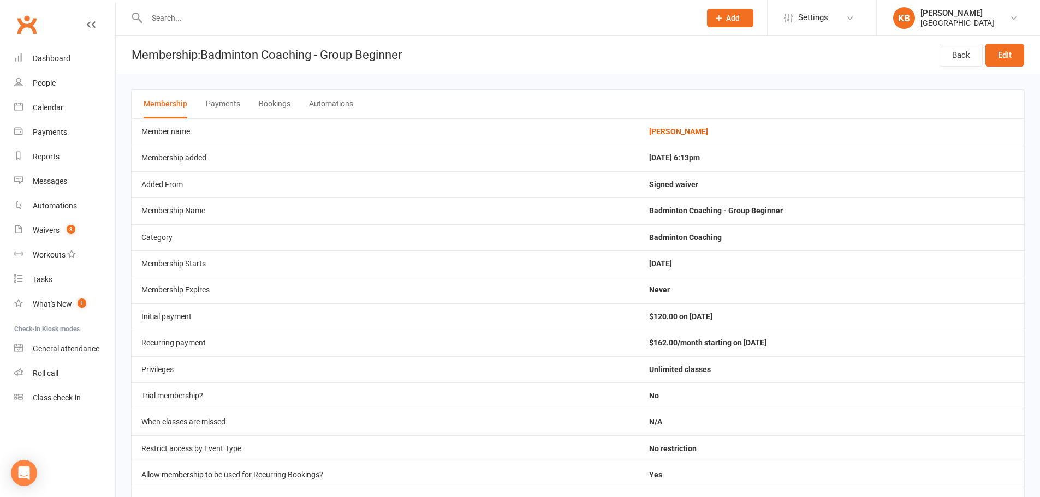
click at [284, 107] on button "Bookings" at bounding box center [275, 104] width 32 height 28
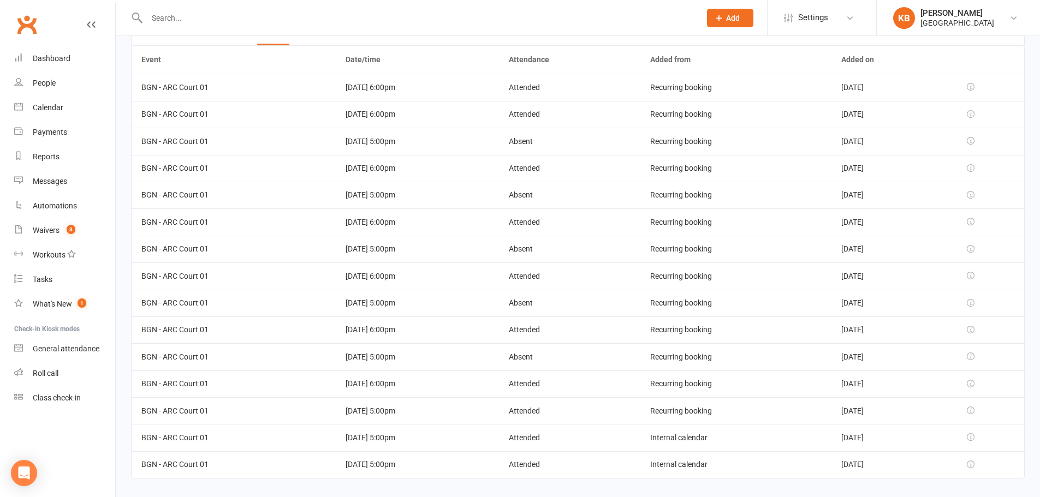
scroll to position [86, 0]
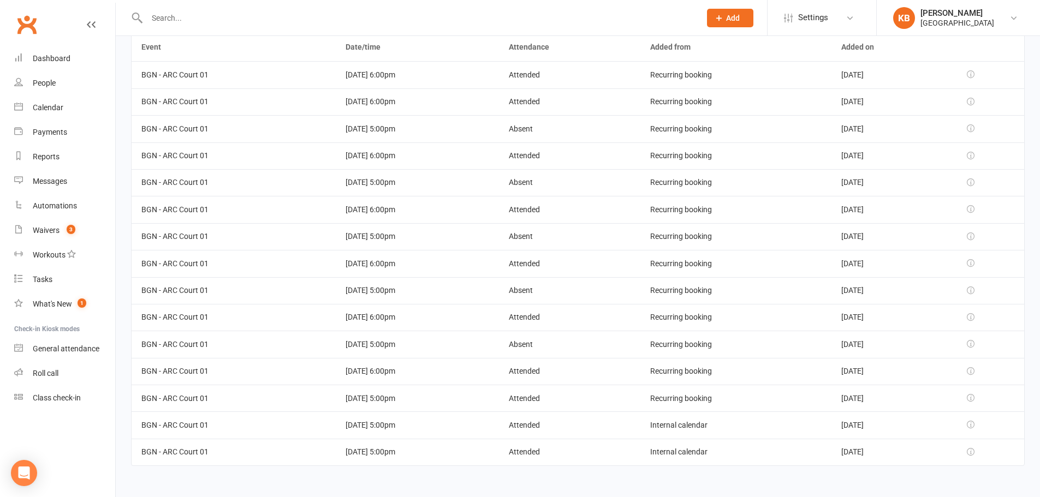
drag, startPoint x: 401, startPoint y: 454, endPoint x: 326, endPoint y: 454, distance: 74.8
click at [336, 454] on td "[DATE] 5:00pm" at bounding box center [417, 452] width 163 height 27
click at [312, 451] on td "BGN - ARC Court 01" at bounding box center [234, 452] width 204 height 27
drag, startPoint x: 409, startPoint y: 427, endPoint x: 322, endPoint y: 430, distance: 87.4
click at [336, 430] on td "[DATE] 5:00pm" at bounding box center [417, 425] width 163 height 27
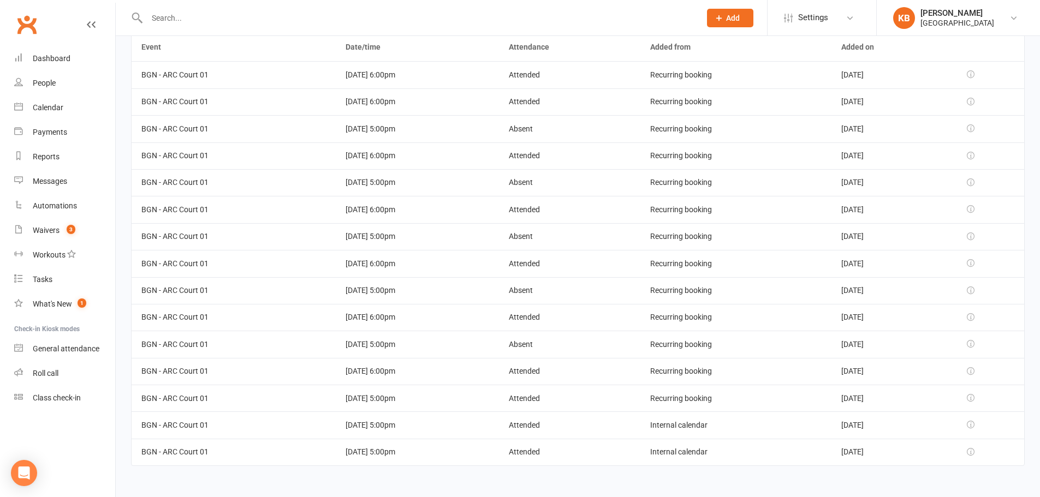
click at [307, 430] on td "BGN - ARC Court 01" at bounding box center [234, 425] width 204 height 27
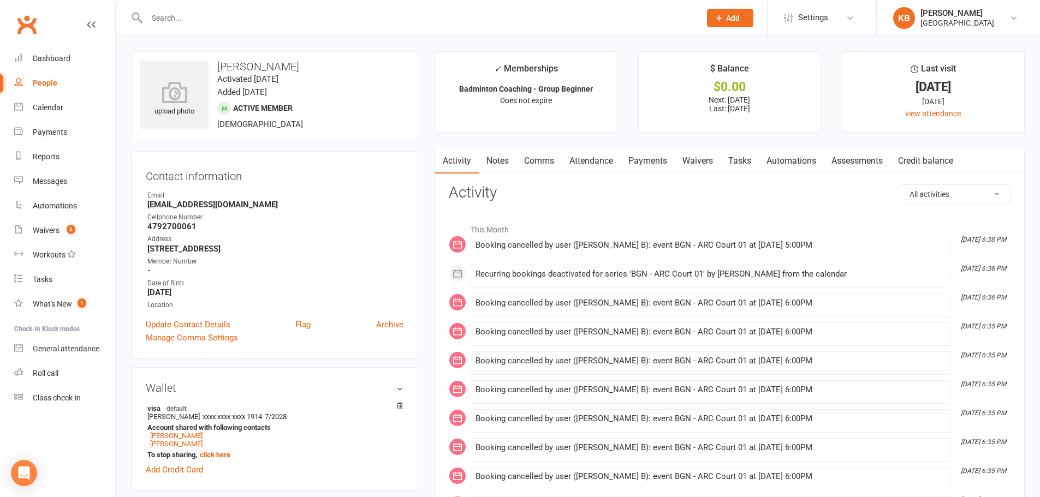
click at [655, 157] on link "Payments" at bounding box center [648, 160] width 54 height 25
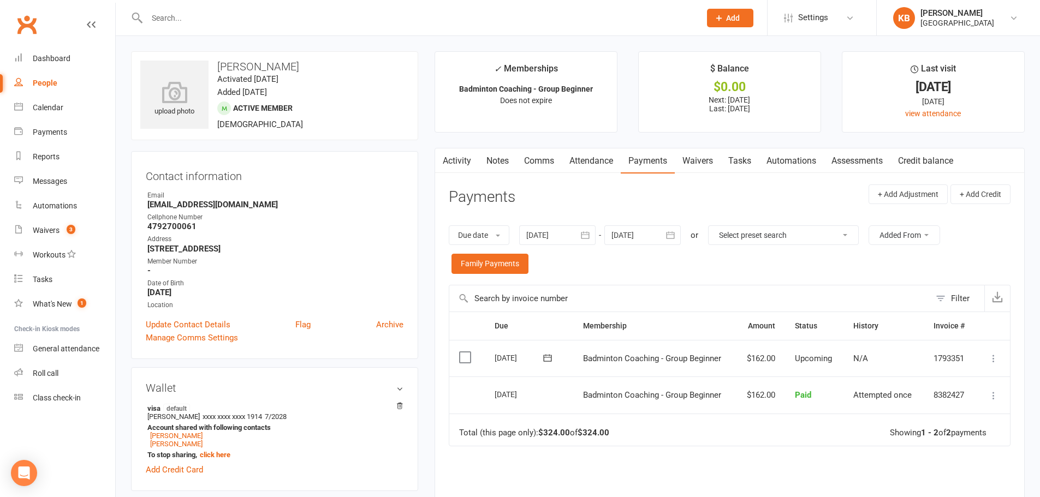
click at [455, 164] on link "Activity" at bounding box center [457, 160] width 44 height 25
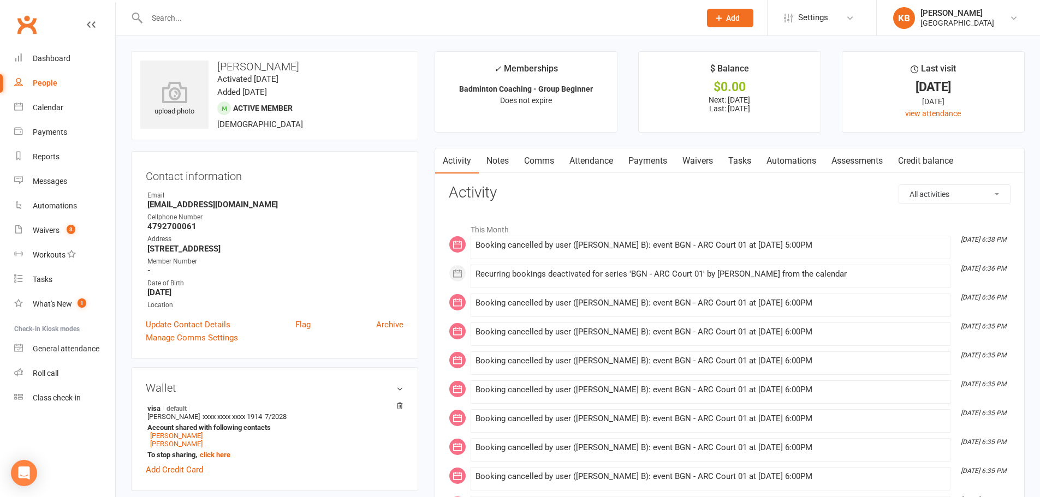
click at [610, 168] on link "Attendance" at bounding box center [591, 160] width 59 height 25
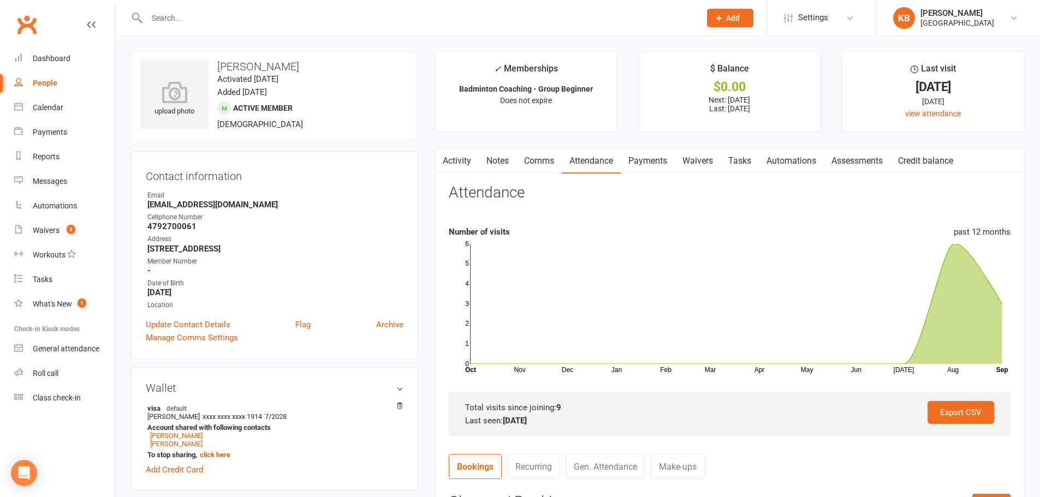
click at [646, 166] on link "Payments" at bounding box center [648, 160] width 54 height 25
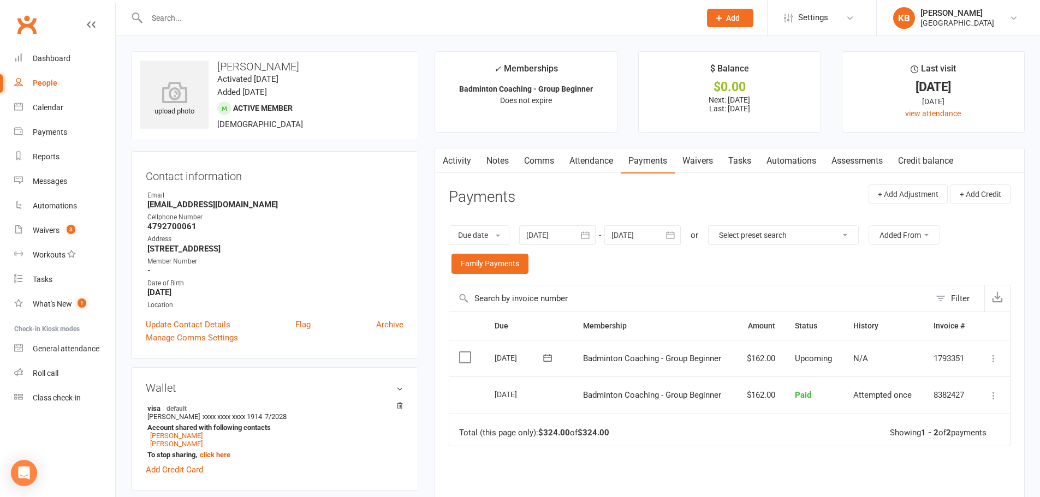
click at [664, 229] on button "button" at bounding box center [671, 235] width 20 height 20
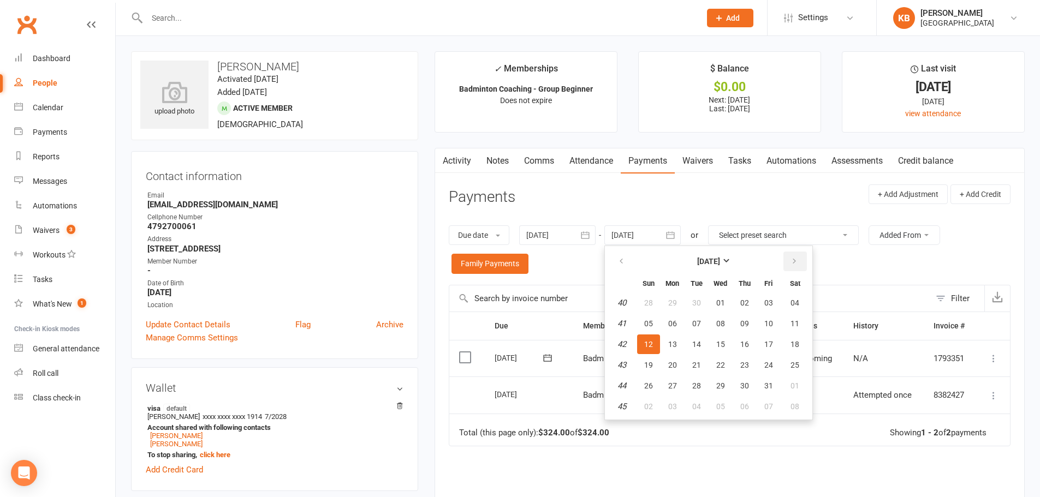
click at [800, 270] on button "button" at bounding box center [794, 262] width 23 height 20
click at [791, 300] on button "01" at bounding box center [795, 303] width 28 height 20
type input "[DATE]"
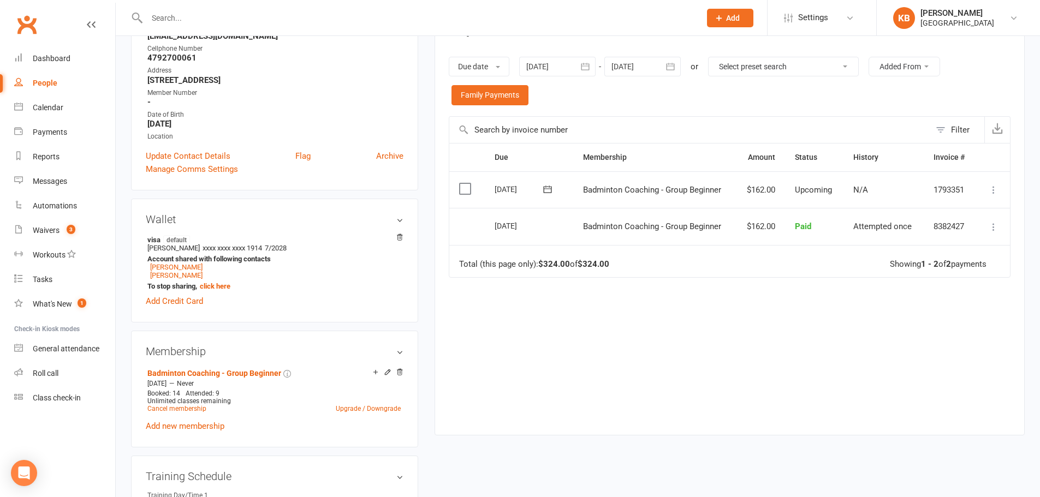
scroll to position [164, 0]
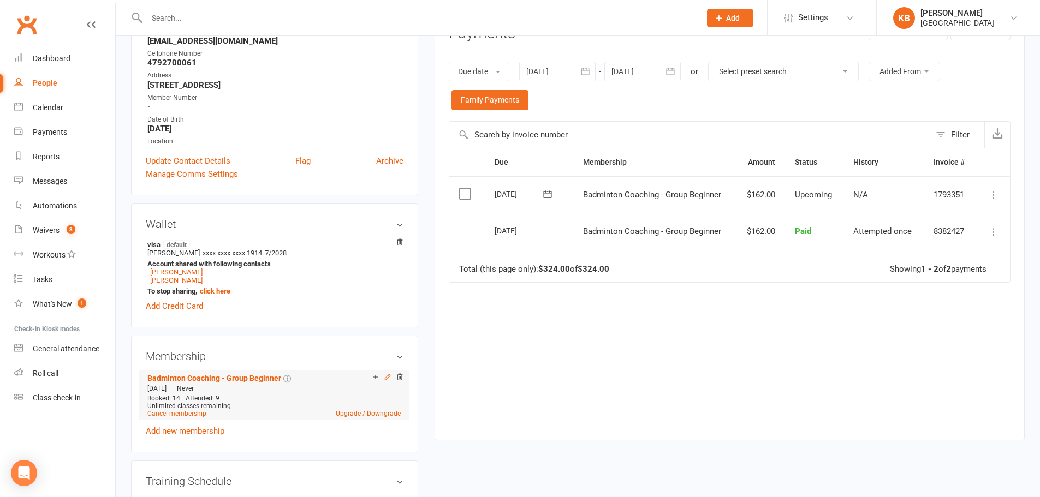
click at [388, 378] on icon at bounding box center [388, 377] width 8 height 8
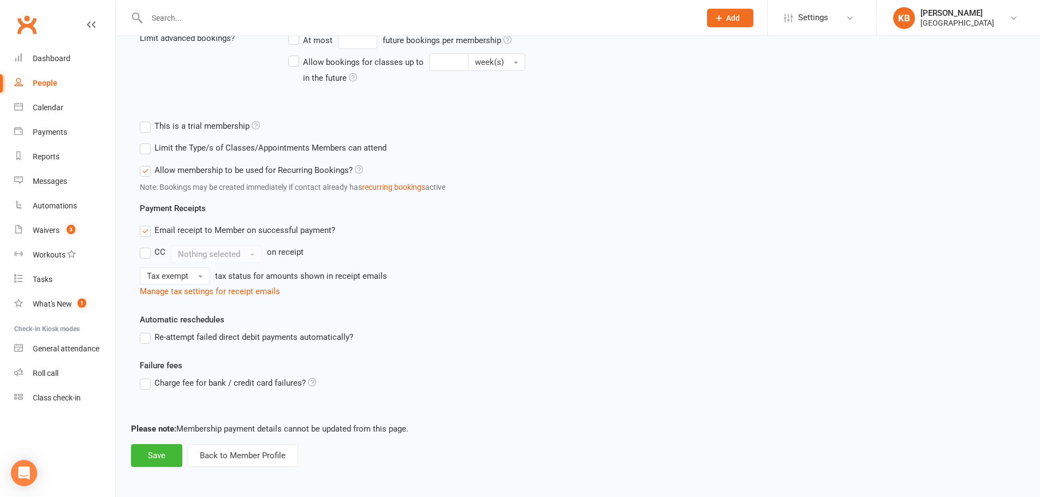
scroll to position [331, 0]
click at [223, 164] on label "Allow membership to be used for Recurring Bookings?" at bounding box center [251, 169] width 223 height 13
click at [147, 163] on input "Allow membership to be used for Recurring Bookings?" at bounding box center [143, 163] width 7 height 0
click at [225, 167] on label "Allow membership to be used for Recurring Bookings?" at bounding box center [251, 169] width 223 height 13
click at [147, 163] on input "Allow membership to be used for Recurring Bookings?" at bounding box center [143, 163] width 7 height 0
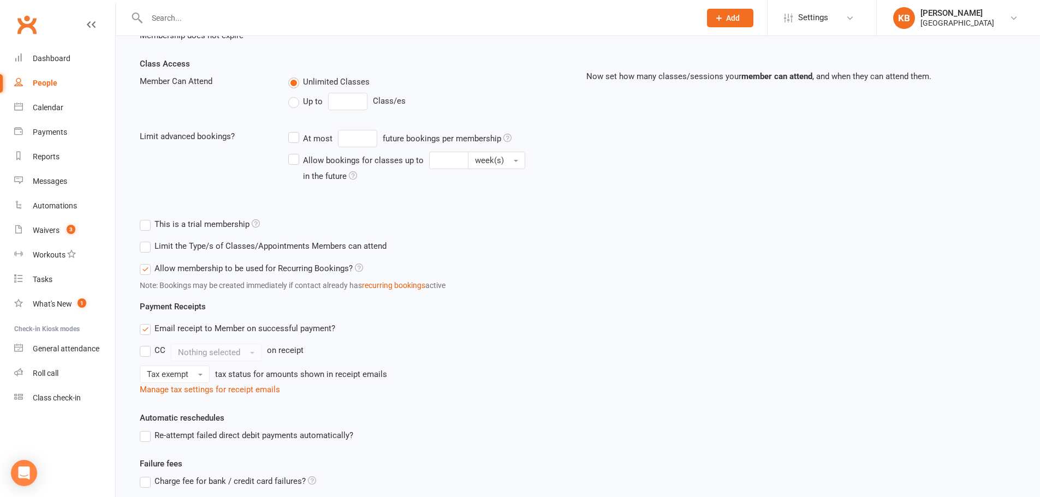
scroll to position [222, 0]
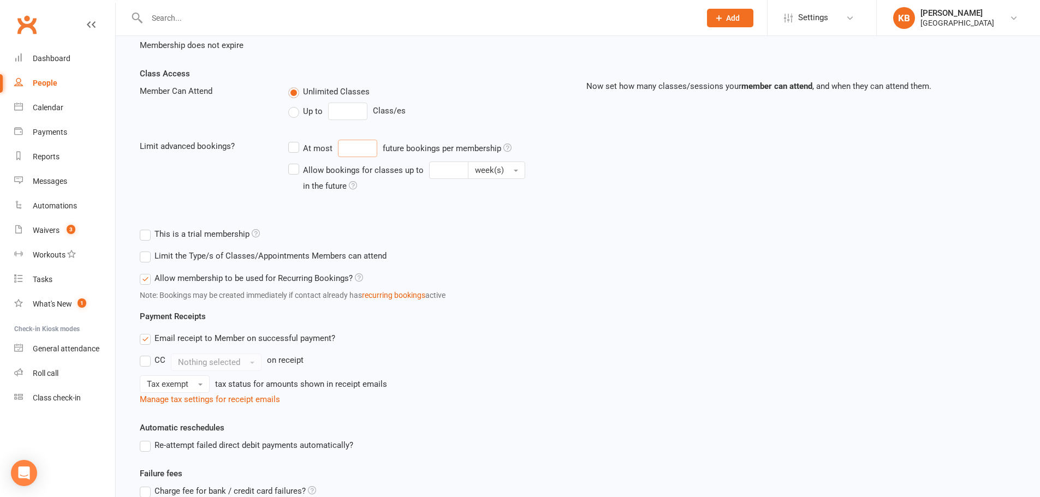
click at [354, 150] on input "At most future bookings per membership" at bounding box center [357, 148] width 39 height 17
click at [401, 235] on div "This is a trial membership" at bounding box center [350, 234] width 439 height 22
click at [436, 174] on input "Allow bookings for classes up to week(s) in the future" at bounding box center [448, 170] width 39 height 17
click at [436, 219] on div "Class Access Member Can Attend Unlimited Classes Up to Class/es Limit advanced …" at bounding box center [578, 145] width 892 height 156
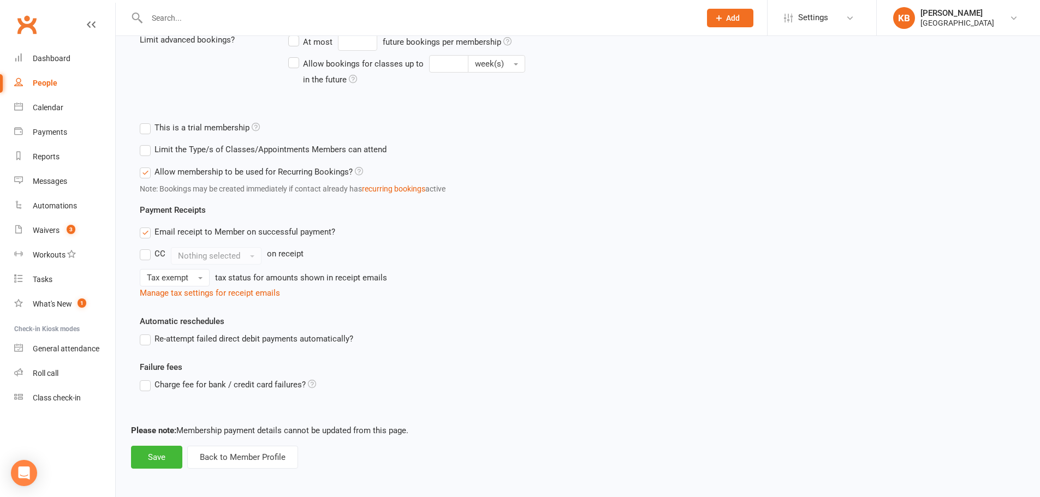
scroll to position [331, 0]
click at [183, 166] on label "Allow membership to be used for Recurring Bookings?" at bounding box center [251, 169] width 223 height 13
click at [147, 163] on input "Allow membership to be used for Recurring Bookings?" at bounding box center [143, 163] width 7 height 0
click at [183, 166] on label "Allow membership to be used for Recurring Bookings?" at bounding box center [251, 169] width 223 height 13
click at [147, 163] on input "Allow membership to be used for Recurring Bookings?" at bounding box center [143, 163] width 7 height 0
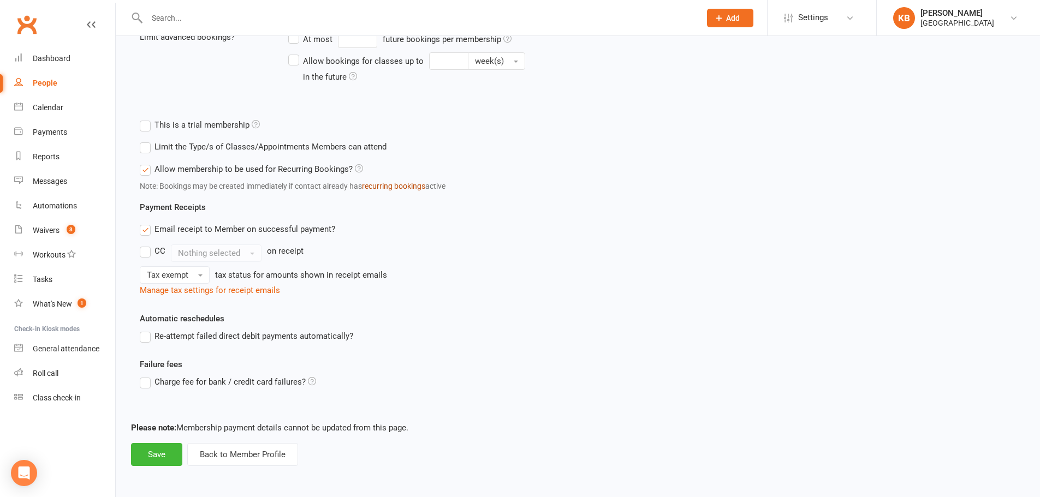
click at [392, 187] on button "recurring bookings" at bounding box center [393, 186] width 63 height 12
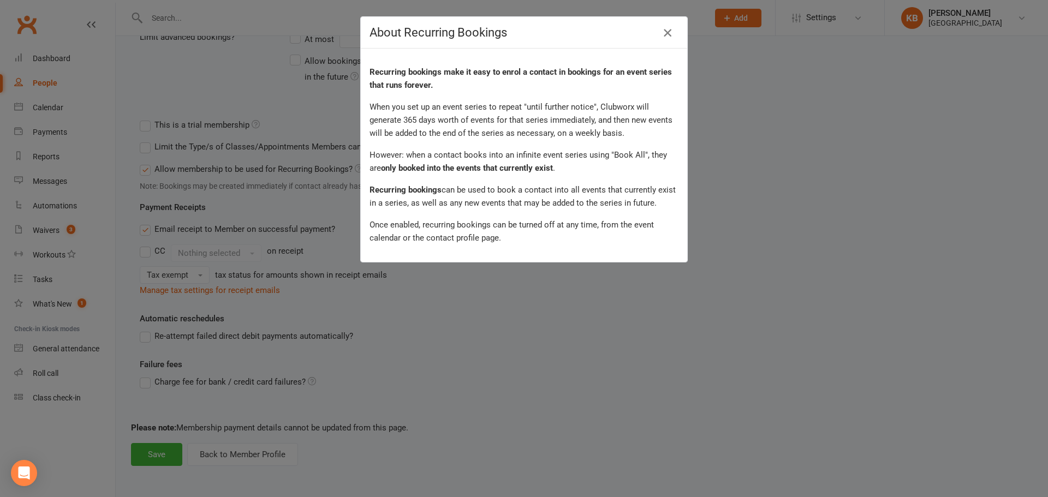
click at [662, 35] on icon "button" at bounding box center [667, 32] width 13 height 13
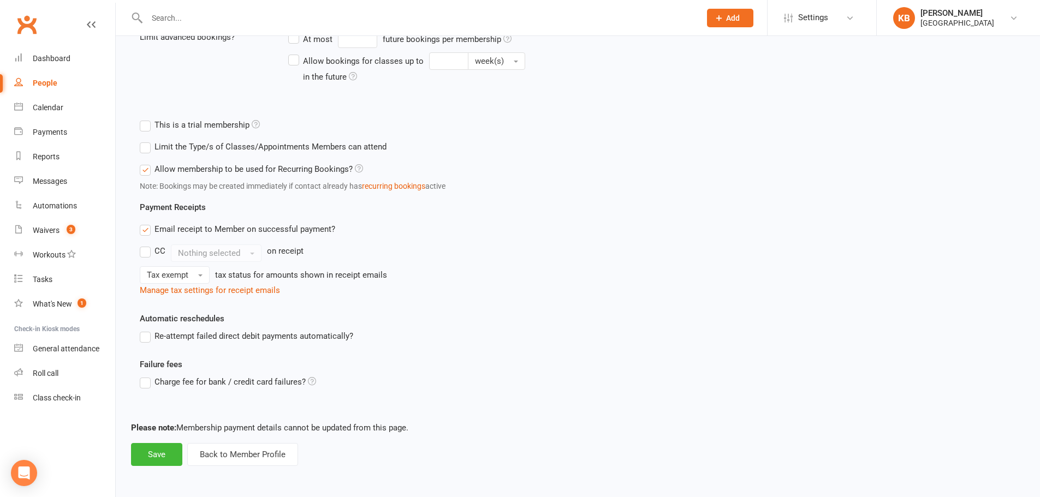
click at [224, 175] on label "Allow membership to be used for Recurring Bookings?" at bounding box center [251, 169] width 223 height 13
click at [147, 163] on input "Allow membership to be used for Recurring Bookings?" at bounding box center [143, 163] width 7 height 0
click at [225, 172] on label "Allow membership to be used for Recurring Bookings?" at bounding box center [251, 169] width 223 height 13
click at [147, 163] on input "Allow membership to be used for Recurring Bookings?" at bounding box center [143, 163] width 7 height 0
click at [154, 451] on button "Save" at bounding box center [156, 454] width 51 height 23
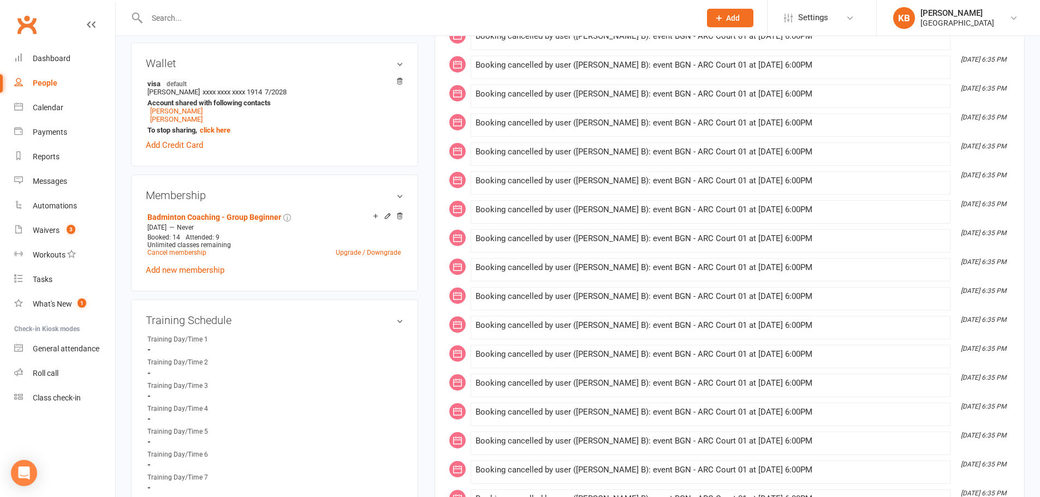
scroll to position [328, 0]
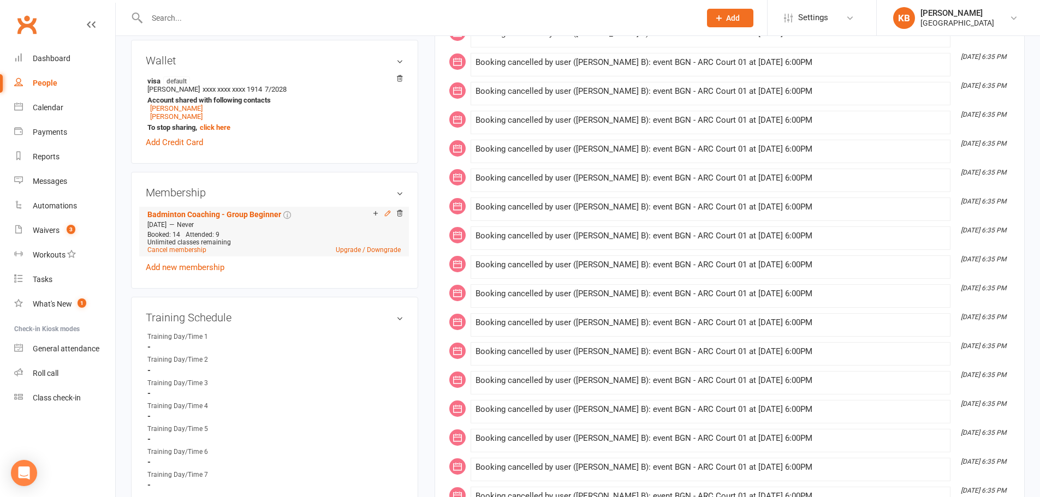
click at [389, 215] on icon at bounding box center [388, 214] width 8 height 8
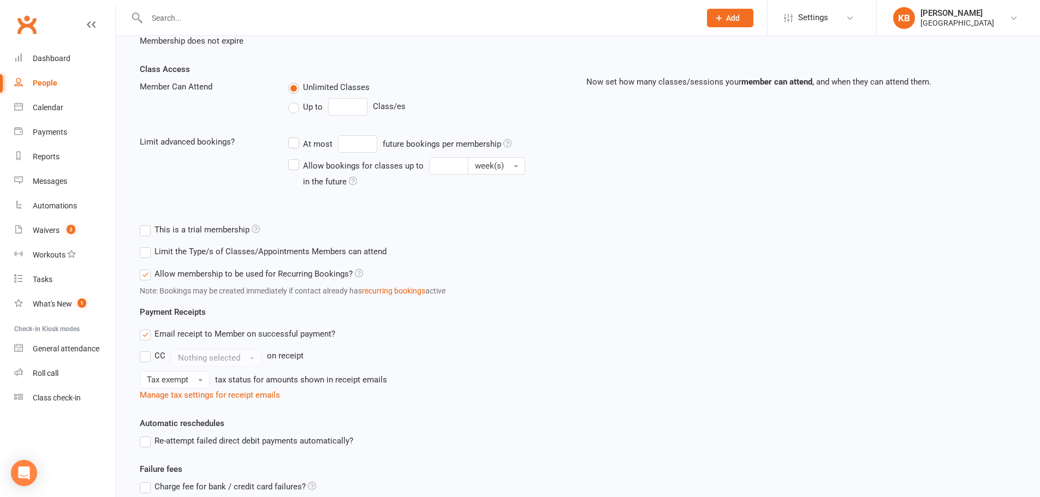
scroll to position [222, 0]
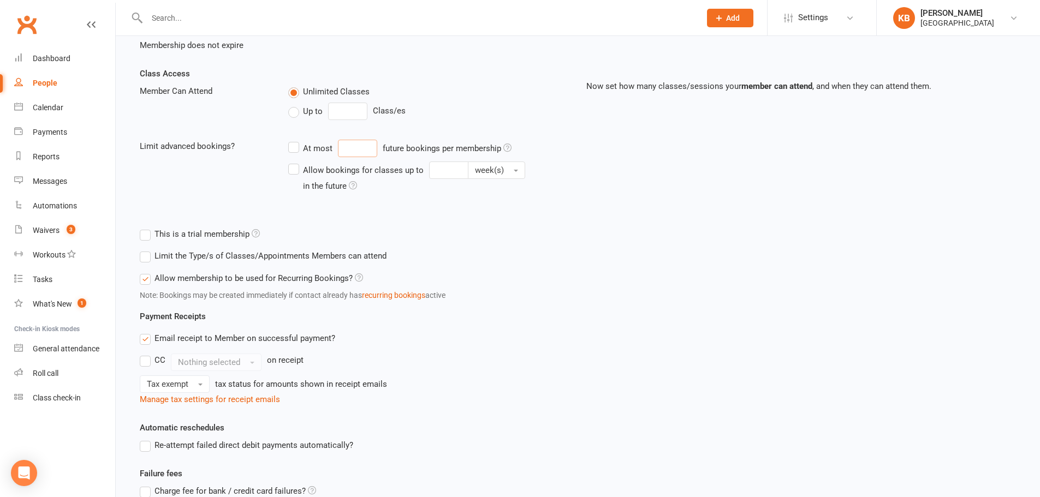
click at [367, 147] on input "At most future bookings per membership" at bounding box center [357, 148] width 39 height 17
click at [417, 243] on div "This is a trial membership" at bounding box center [350, 234] width 439 height 22
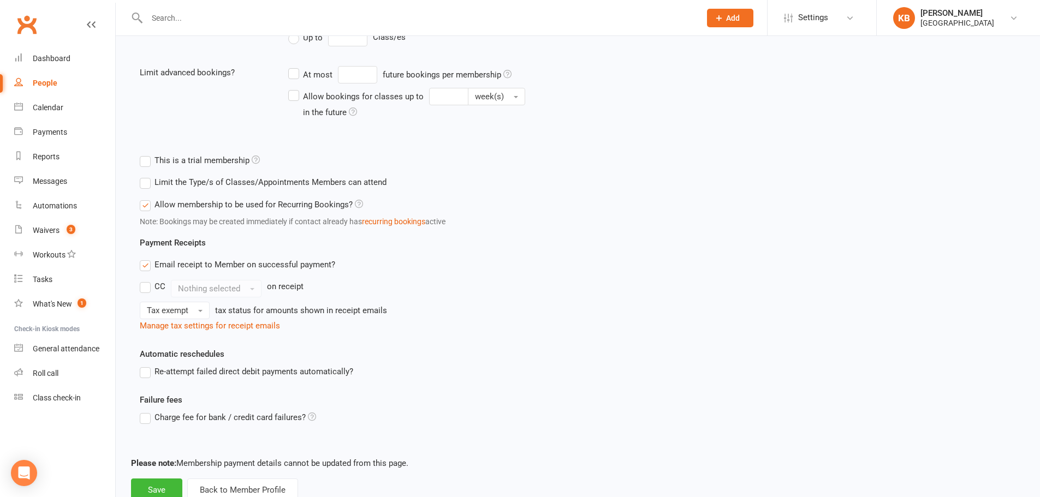
scroll to position [276, 0]
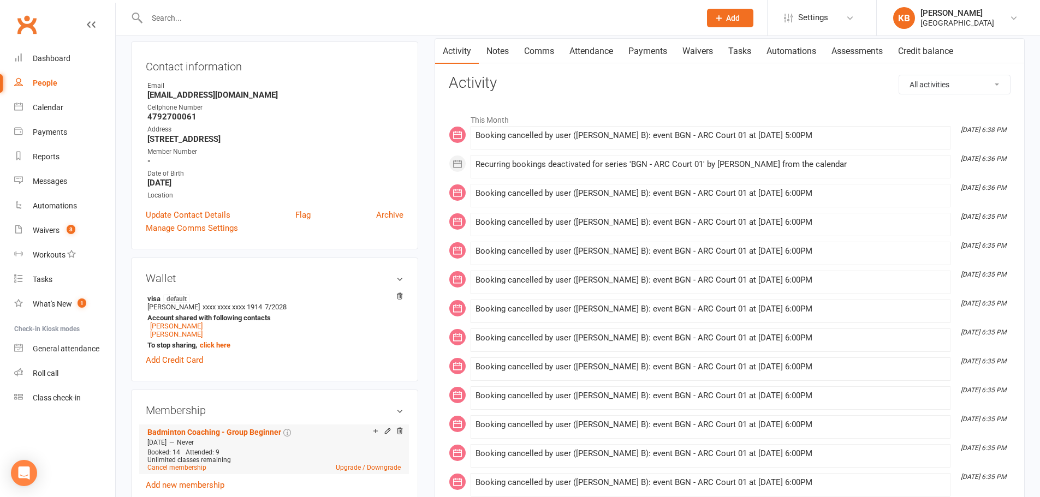
scroll to position [218, 0]
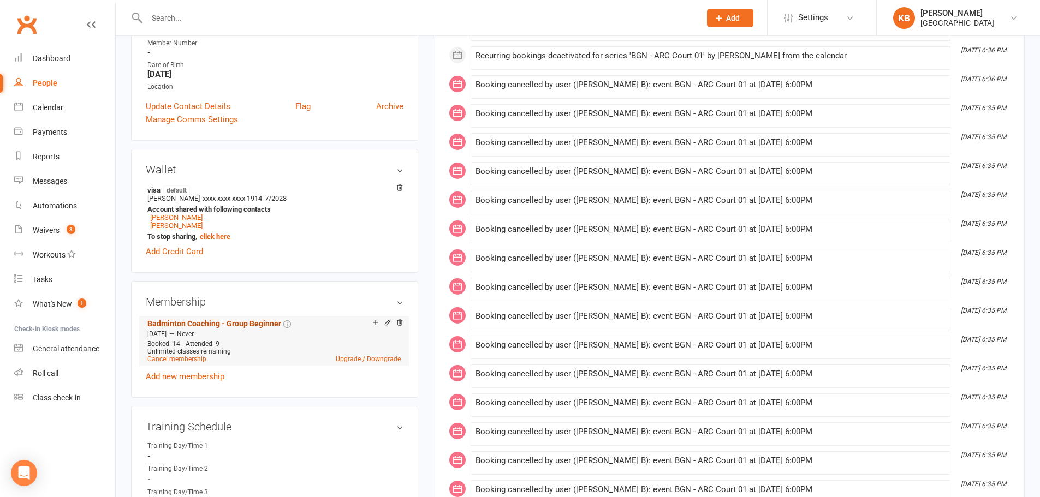
click at [249, 324] on link "Badminton Coaching - Group Beginner" at bounding box center [214, 323] width 134 height 9
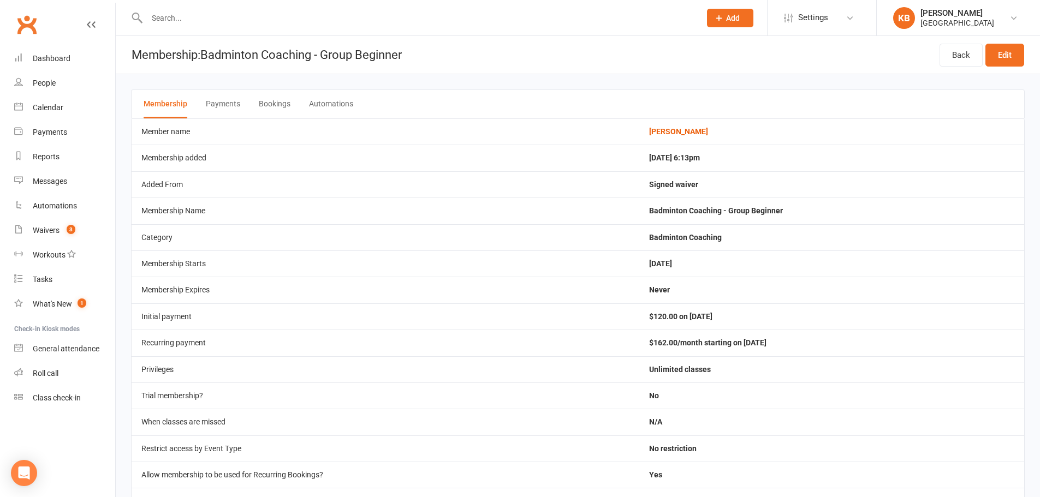
click at [267, 96] on button "Bookings" at bounding box center [275, 104] width 32 height 28
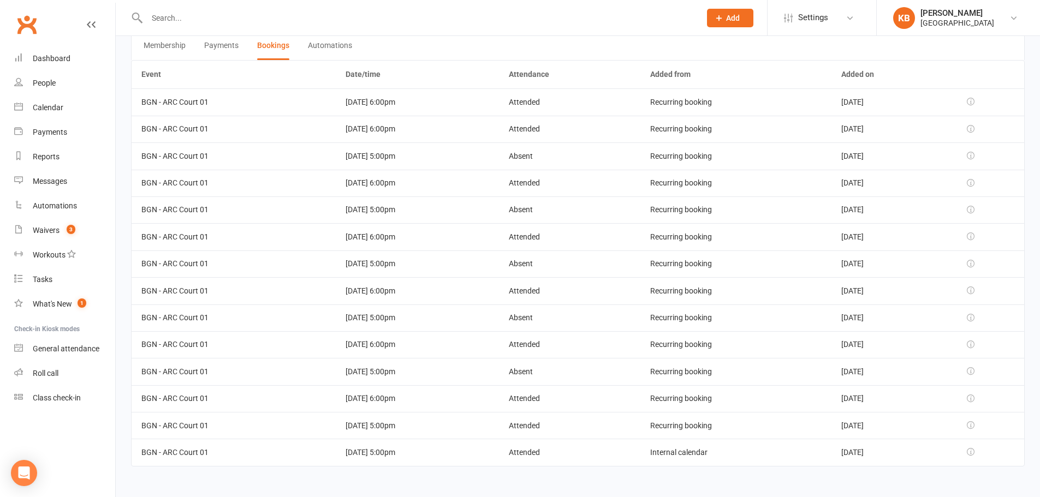
scroll to position [59, 0]
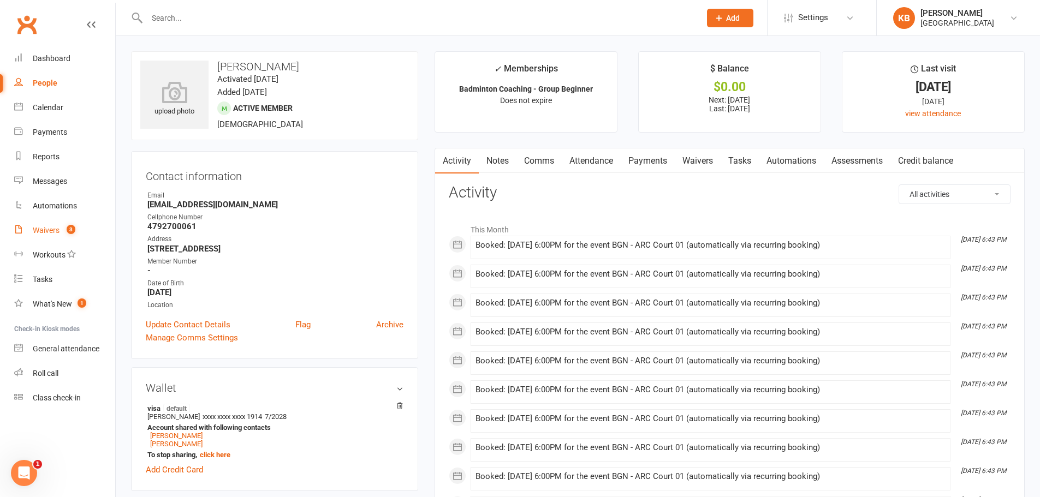
click at [41, 228] on div "Waivers" at bounding box center [46, 230] width 27 height 9
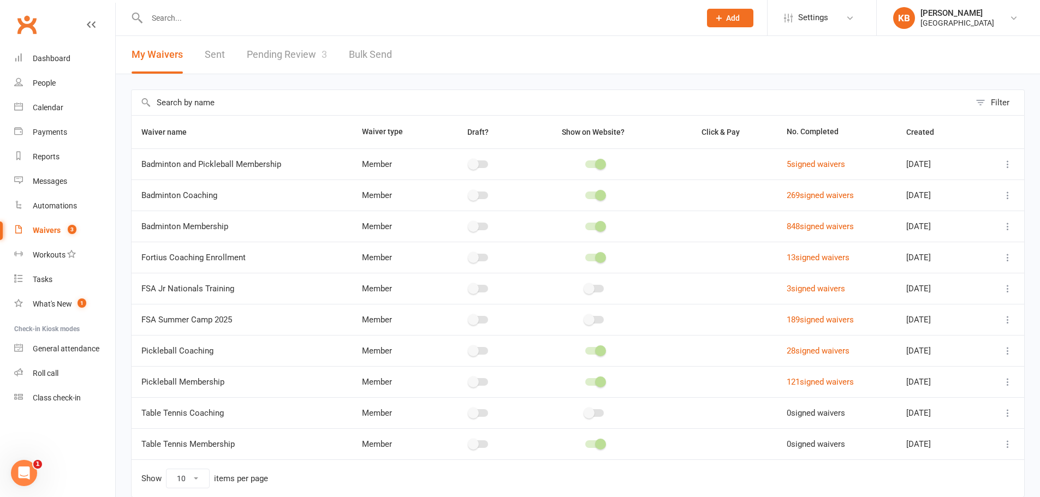
click at [277, 52] on link "Pending Review 3" at bounding box center [287, 55] width 80 height 38
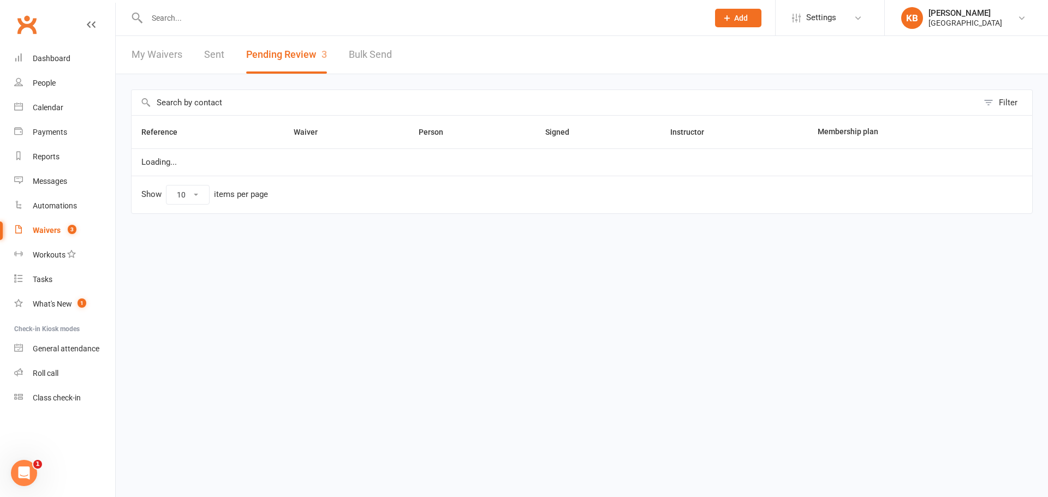
select select "100"
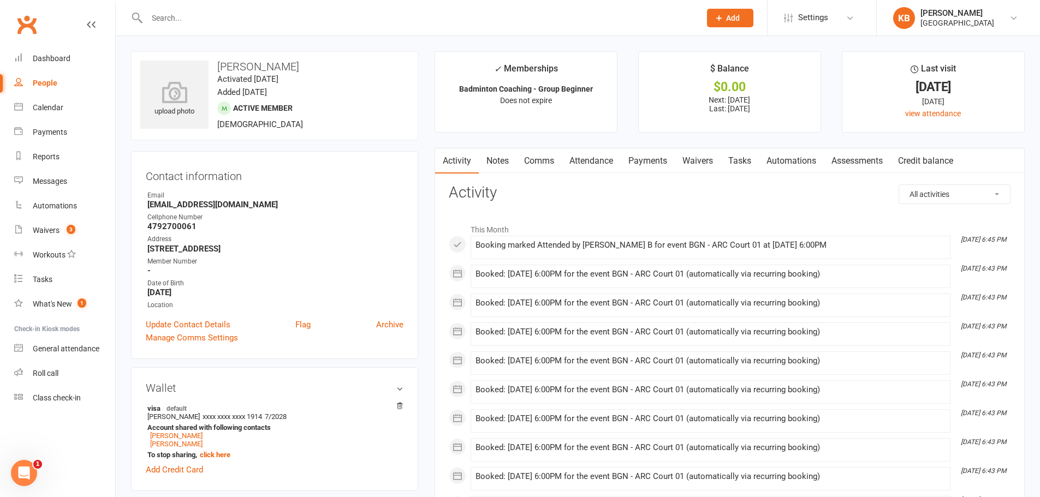
click at [201, 25] on input "text" at bounding box center [418, 17] width 549 height 15
click at [199, 15] on input "text" at bounding box center [418, 17] width 549 height 15
paste input "[PERSON_NAME]"
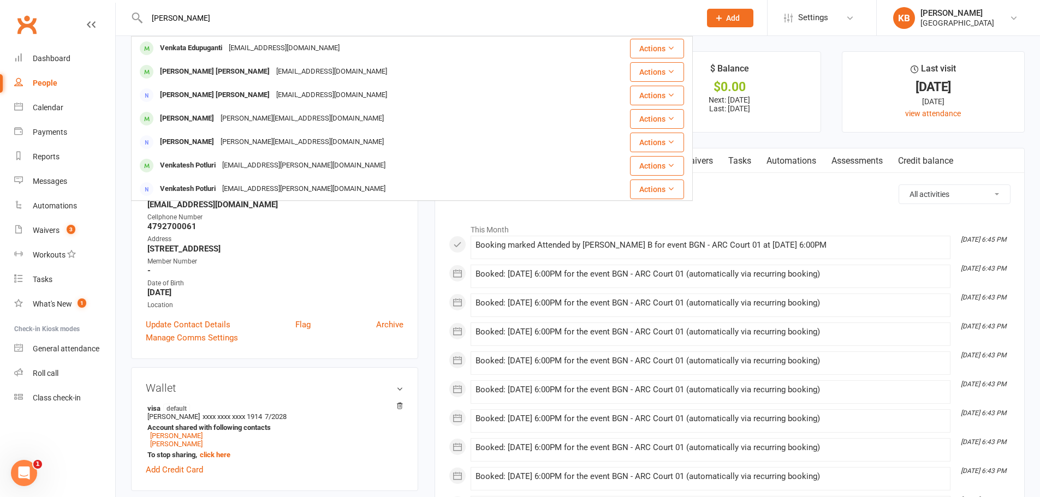
drag, startPoint x: 217, startPoint y: 12, endPoint x: 145, endPoint y: 22, distance: 72.2
click at [146, 22] on input "[PERSON_NAME]" at bounding box center [418, 17] width 549 height 15
paste input "[EMAIL_ADDRESS][DOMAIN_NAME]"
click at [283, 17] on input "[EMAIL_ADDRESS][DOMAIN_NAME]" at bounding box center [418, 17] width 549 height 15
drag, startPoint x: 234, startPoint y: 16, endPoint x: 126, endPoint y: 16, distance: 108.6
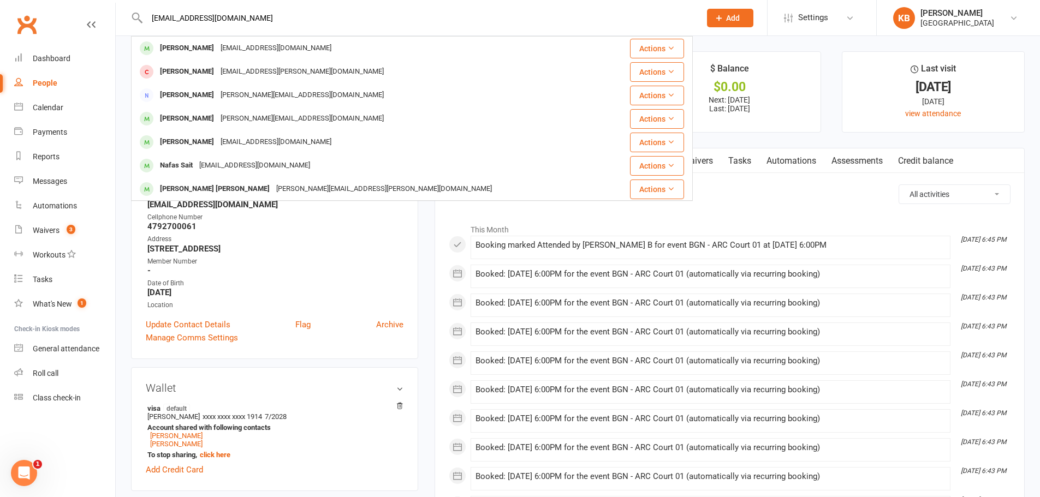
click at [127, 16] on react-component "[EMAIL_ADDRESS][DOMAIN_NAME] [PERSON_NAME] [EMAIL_ADDRESS][DOMAIN_NAME] Actions…" at bounding box center [346, 17] width 693 height 35
paste input "[PERSON_NAME] Pha"
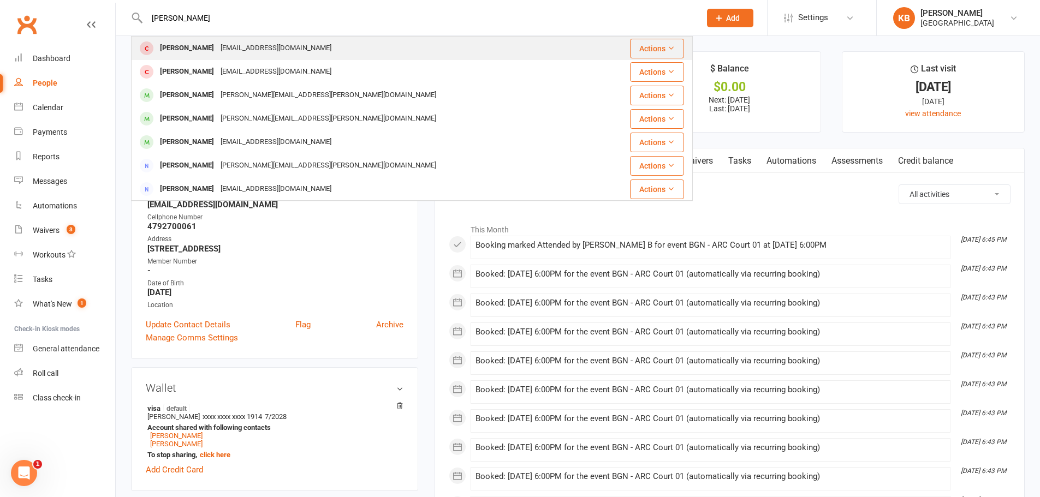
type input "[PERSON_NAME]"
click at [223, 55] on div "[EMAIL_ADDRESS][DOMAIN_NAME]" at bounding box center [275, 48] width 117 height 16
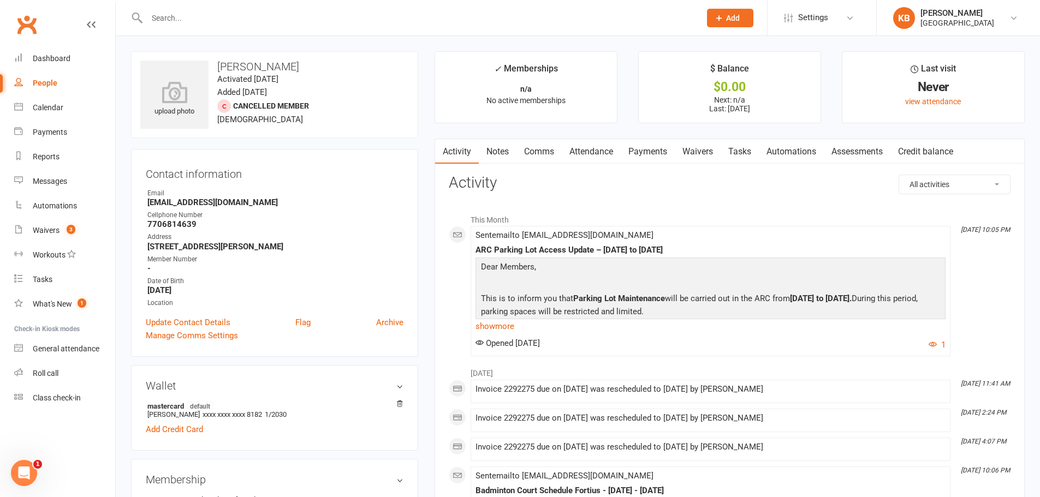
click at [269, 25] on input "text" at bounding box center [418, 17] width 549 height 15
paste input "[EMAIL_ADDRESS][DOMAIN_NAME]"
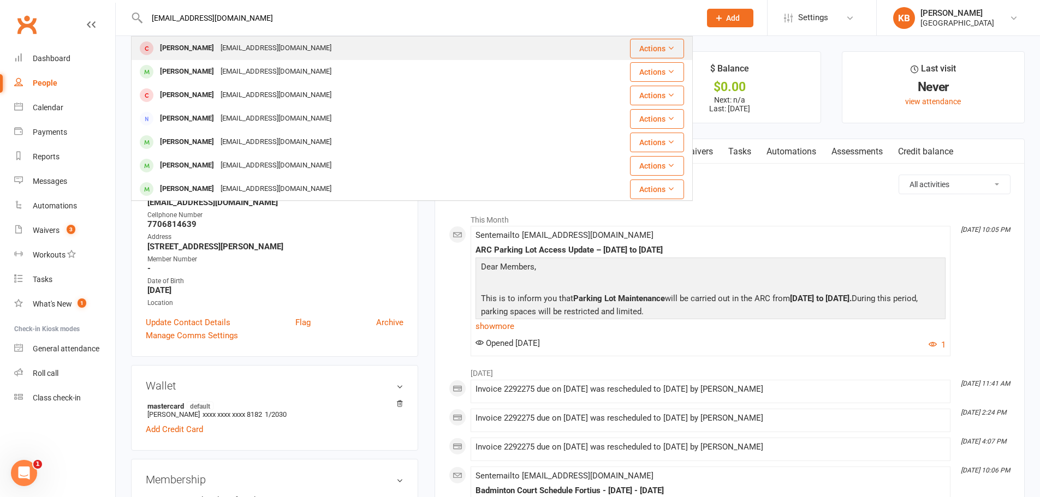
type input "[EMAIL_ADDRESS][DOMAIN_NAME]"
click at [302, 53] on div "[PERSON_NAME] [EMAIL_ADDRESS][DOMAIN_NAME]" at bounding box center [358, 48] width 452 height 22
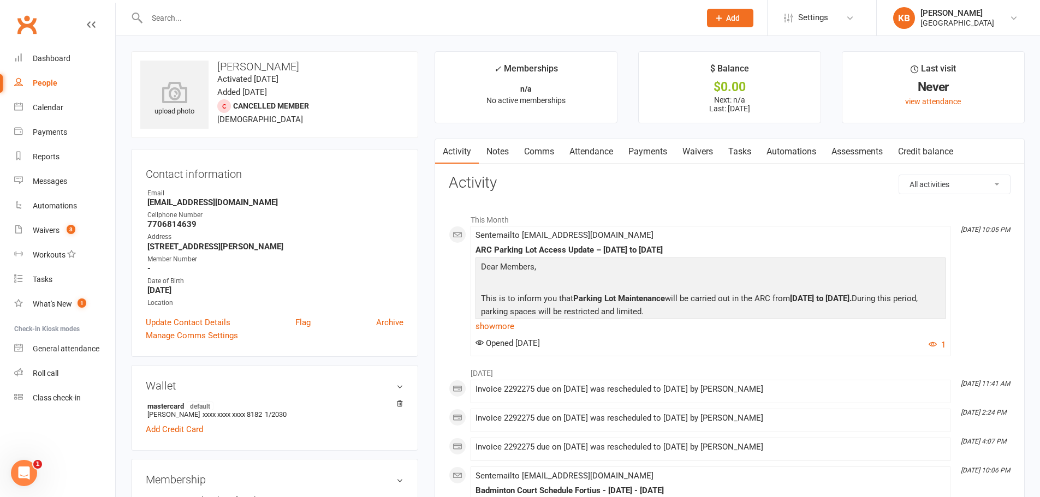
click at [259, 24] on input "text" at bounding box center [418, 17] width 549 height 15
paste input "Summer [PERSON_NAME]"
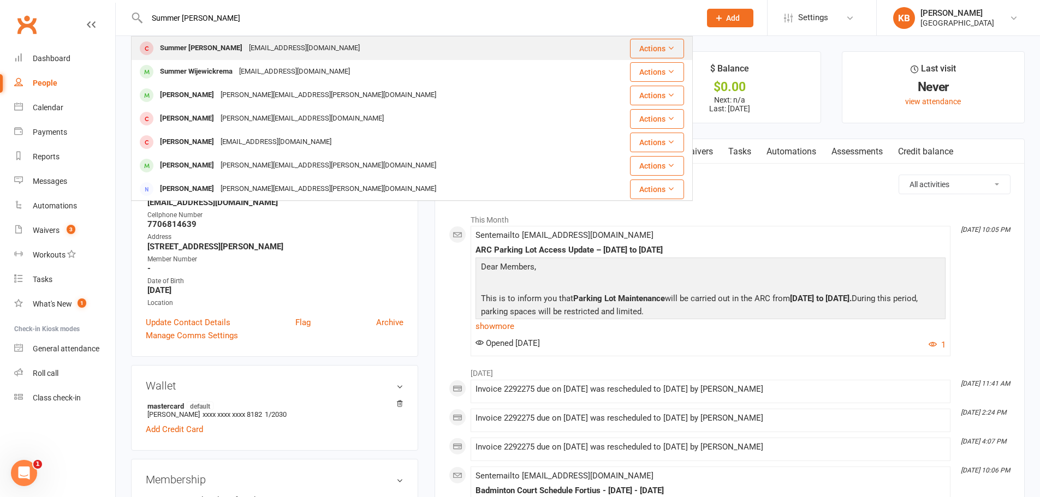
type input "Summer [PERSON_NAME]"
click at [246, 44] on div "[EMAIL_ADDRESS][DOMAIN_NAME]" at bounding box center [304, 48] width 117 height 16
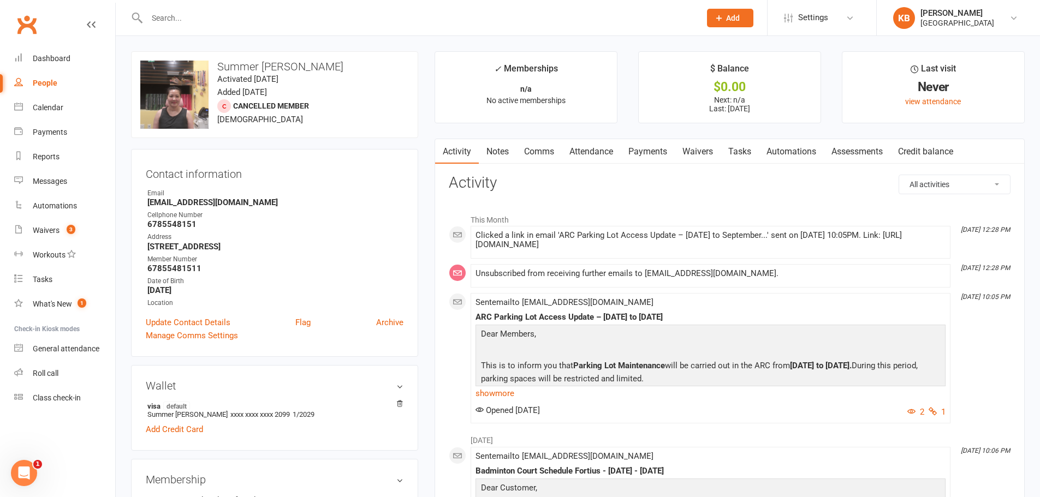
click at [186, 20] on input "text" at bounding box center [418, 17] width 549 height 15
paste input "[PERSON_NAME]"
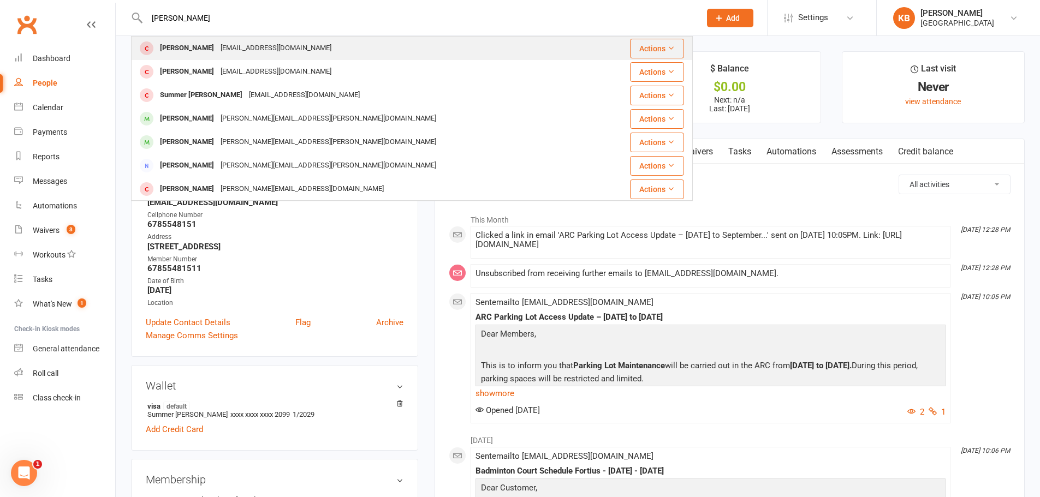
type input "[PERSON_NAME]"
click at [273, 48] on div "[EMAIL_ADDRESS][DOMAIN_NAME]" at bounding box center [275, 48] width 117 height 16
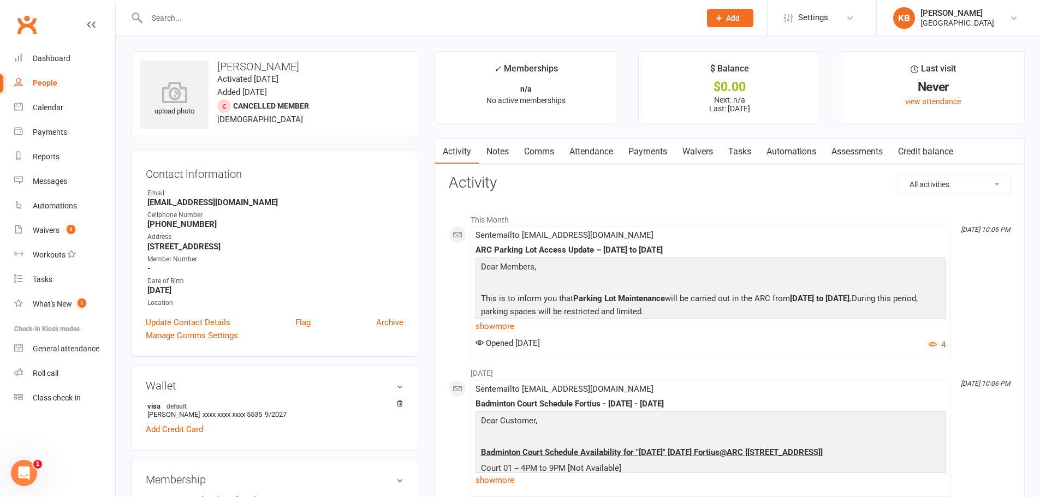
click at [254, 14] on input "text" at bounding box center [418, 17] width 549 height 15
paste input "[PERSON_NAME]"
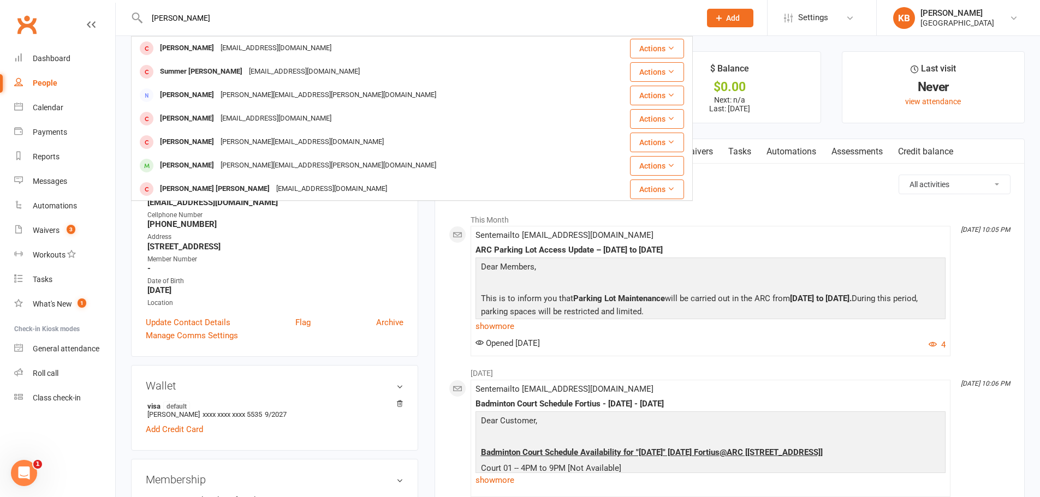
drag, startPoint x: 201, startPoint y: 17, endPoint x: 143, endPoint y: 17, distance: 58.4
click at [144, 17] on input "[PERSON_NAME]" at bounding box center [418, 17] width 549 height 15
paste input "[EMAIL_ADDRESS][DOMAIN_NAME]"
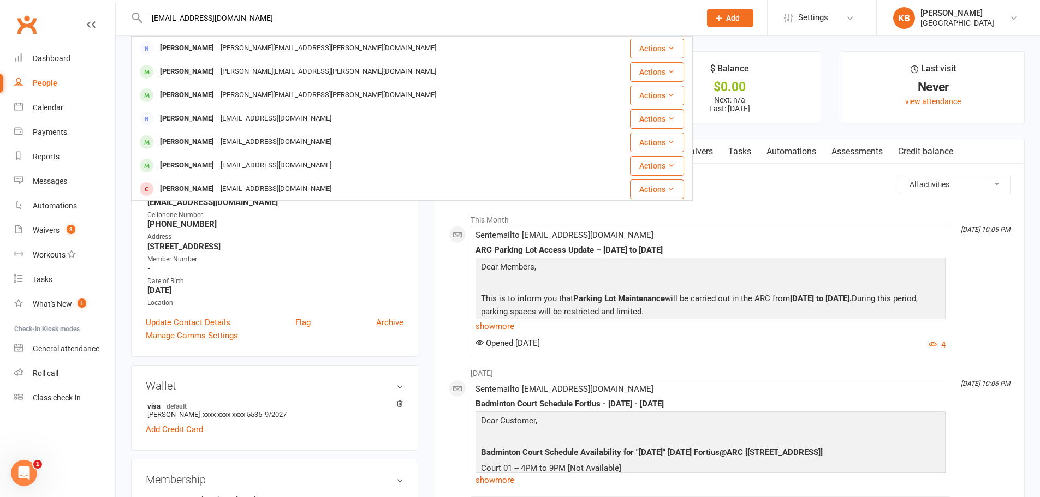
drag, startPoint x: 254, startPoint y: 19, endPoint x: 122, endPoint y: 27, distance: 132.4
click at [122, 27] on react-component "[EMAIL_ADDRESS][DOMAIN_NAME] [PERSON_NAME] [PERSON_NAME][EMAIL_ADDRESS][PERSON_…" at bounding box center [346, 17] width 693 height 35
paste input "[PERSON_NAME]"
drag, startPoint x: 213, startPoint y: 26, endPoint x: 145, endPoint y: 18, distance: 68.7
click at [145, 18] on div "[PERSON_NAME] [PERSON_NAME] [EMAIL_ADDRESS][DOMAIN_NAME] Actions [PERSON_NAME] …" at bounding box center [412, 17] width 562 height 35
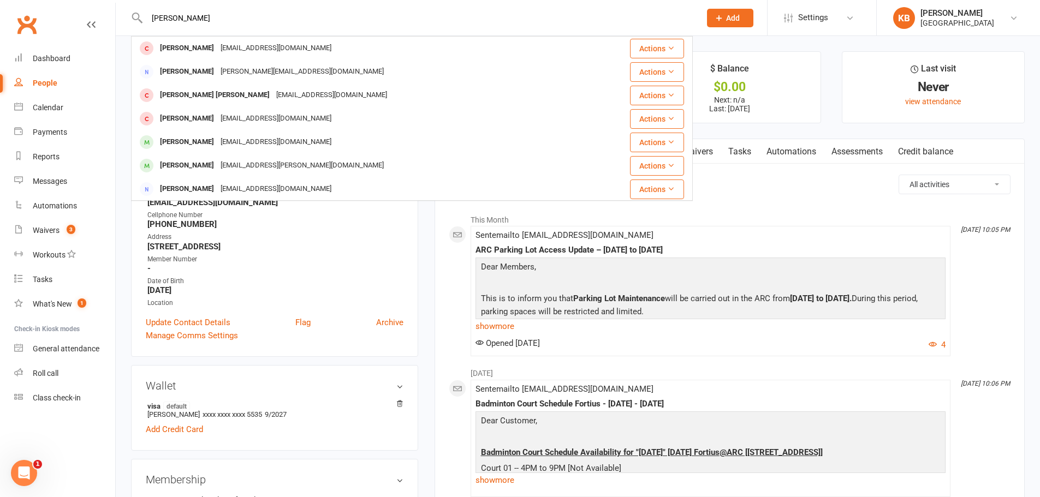
drag, startPoint x: 145, startPoint y: 18, endPoint x: 227, endPoint y: 23, distance: 82.0
click at [227, 23] on input "[PERSON_NAME]" at bounding box center [418, 17] width 549 height 15
paste input "[EMAIL_ADDRESS][DOMAIN_NAME]"
drag, startPoint x: 278, startPoint y: 22, endPoint x: 142, endPoint y: 24, distance: 136.5
click at [145, 23] on input "[EMAIL_ADDRESS][DOMAIN_NAME]" at bounding box center [418, 17] width 549 height 15
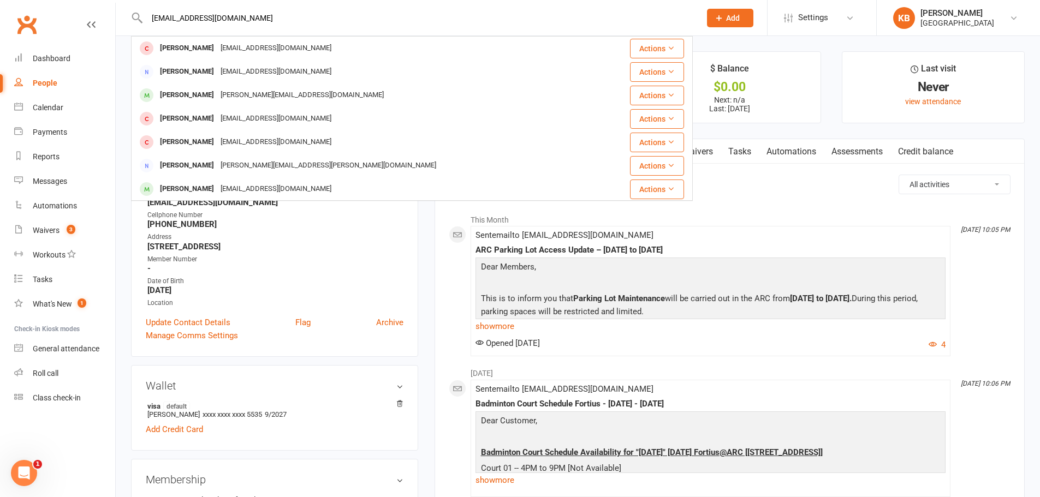
paste input "[PERSON_NAME]"
drag, startPoint x: 247, startPoint y: 17, endPoint x: 133, endPoint y: 22, distance: 114.2
click at [133, 22] on div "[PERSON_NAME] [PERSON_NAME] [DOMAIN_NAME][EMAIL_ADDRESS][DOMAIN_NAME] Actions […" at bounding box center [412, 17] width 562 height 35
paste input "[EMAIL_ADDRESS][DOMAIN_NAME]"
drag, startPoint x: 204, startPoint y: 14, endPoint x: 123, endPoint y: 10, distance: 80.9
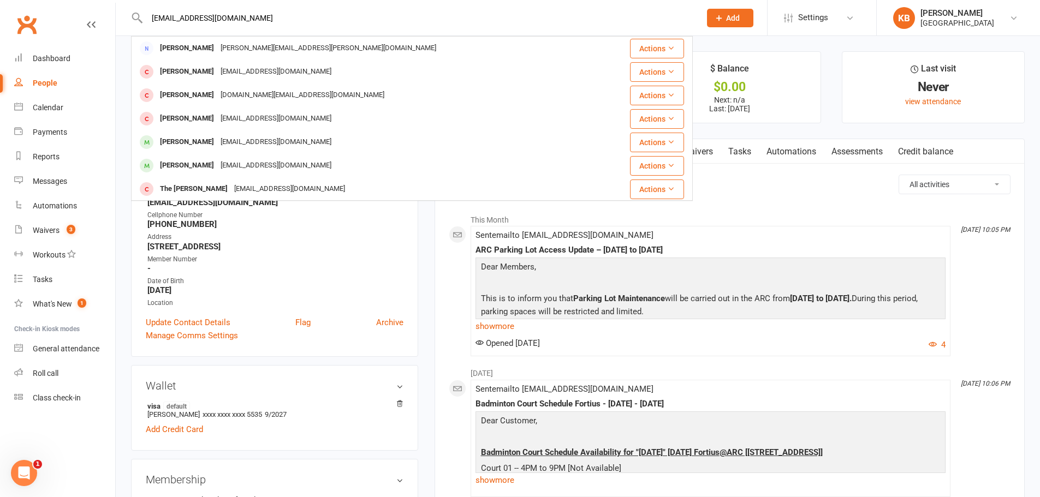
click at [123, 10] on react-component "[EMAIL_ADDRESS][DOMAIN_NAME] [PERSON_NAME] [PERSON_NAME][EMAIL_ADDRESS][PERSON_…" at bounding box center [346, 17] width 693 height 35
paste input "[PERSON_NAME]"
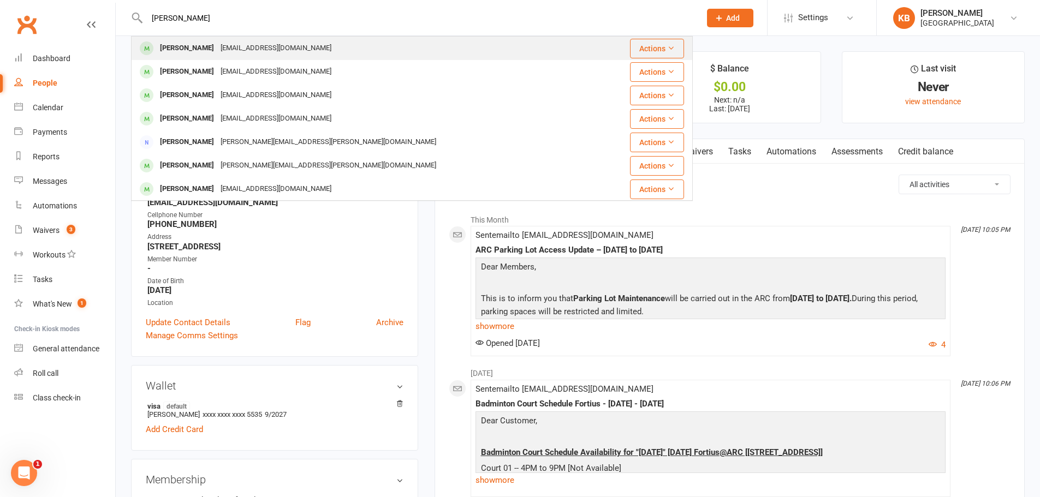
type input "[PERSON_NAME]"
click at [247, 49] on div "[EMAIL_ADDRESS][DOMAIN_NAME]" at bounding box center [275, 48] width 117 height 16
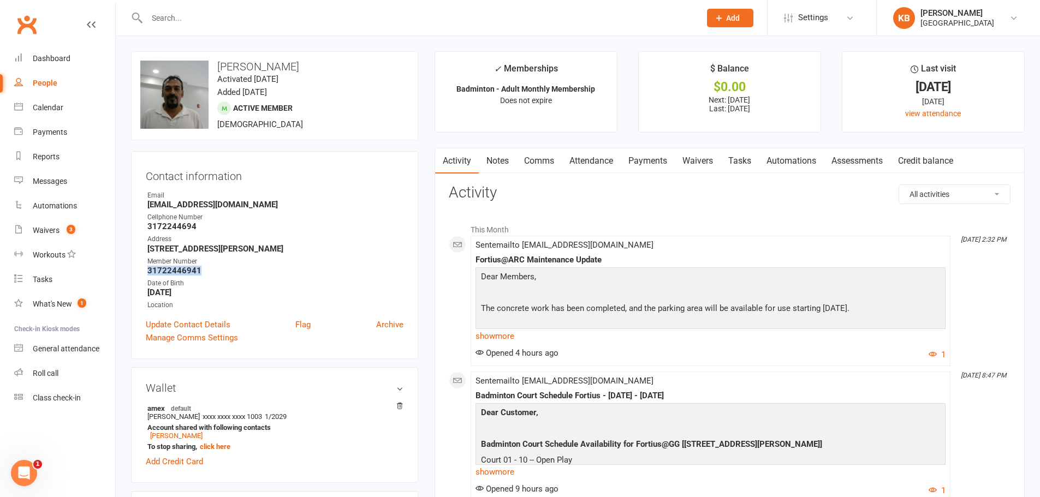
drag, startPoint x: 146, startPoint y: 272, endPoint x: 207, endPoint y: 272, distance: 61.7
click at [207, 272] on li "Member Number 31722446941" at bounding box center [275, 266] width 258 height 19
copy strong "31722446941"
click at [218, 268] on strong "31722446941" at bounding box center [275, 271] width 256 height 10
click at [186, 16] on input "text" at bounding box center [418, 17] width 549 height 15
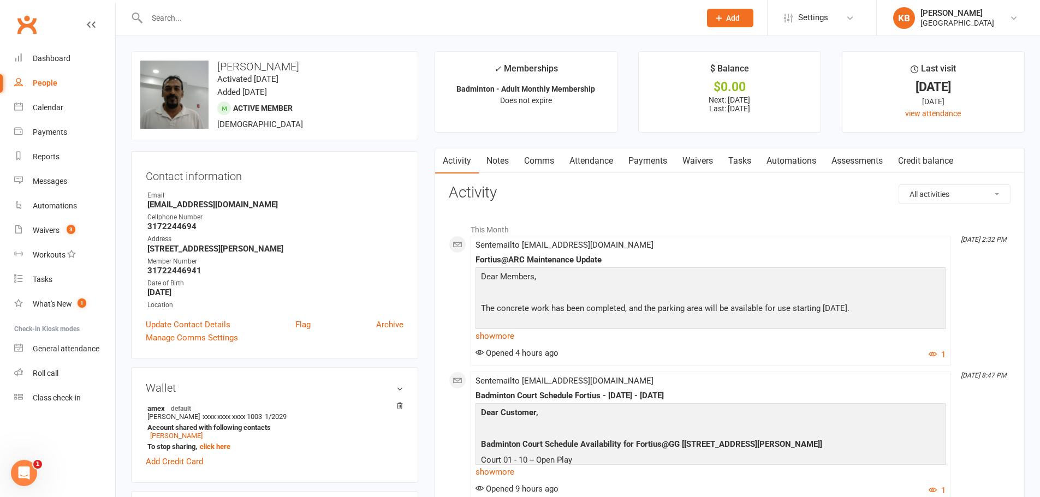
paste input "[PERSON_NAME]"
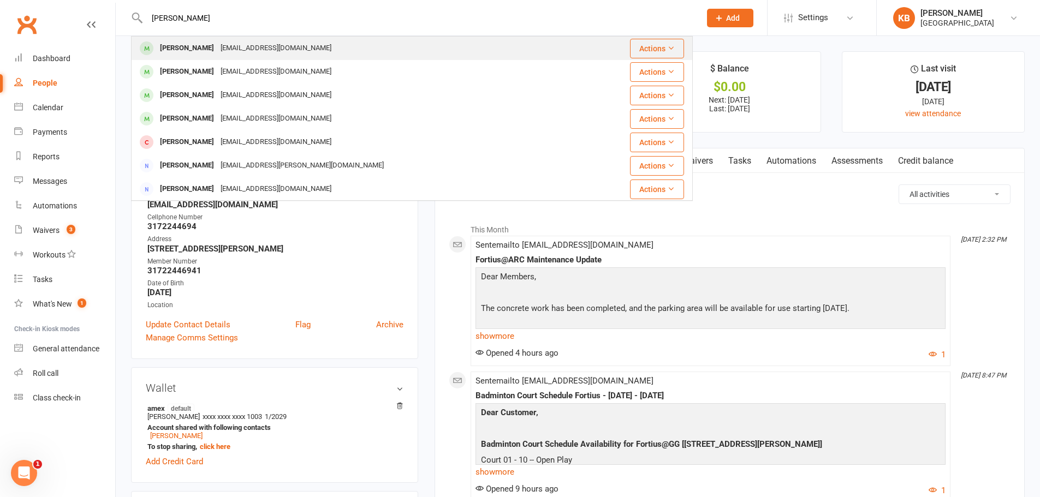
type input "[PERSON_NAME]"
click at [217, 48] on div "[EMAIL_ADDRESS][DOMAIN_NAME]" at bounding box center [275, 48] width 117 height 16
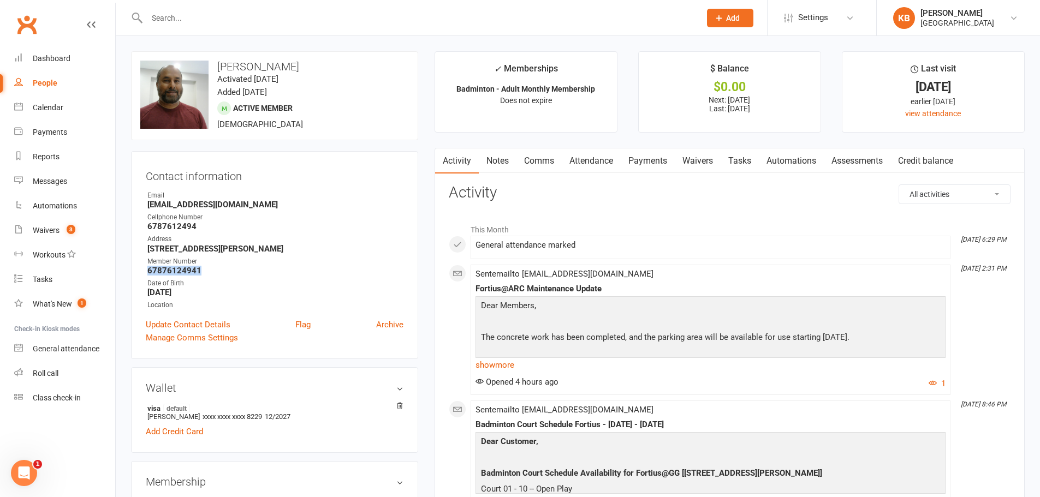
drag, startPoint x: 143, startPoint y: 273, endPoint x: 203, endPoint y: 265, distance: 60.0
click at [203, 265] on div "Contact information Owner Email [EMAIL_ADDRESS][DOMAIN_NAME] Cellphone Number […" at bounding box center [274, 255] width 287 height 208
copy strong "67876124941"
click at [214, 264] on div "Member Number" at bounding box center [275, 262] width 256 height 10
click at [188, 26] on div at bounding box center [412, 17] width 562 height 35
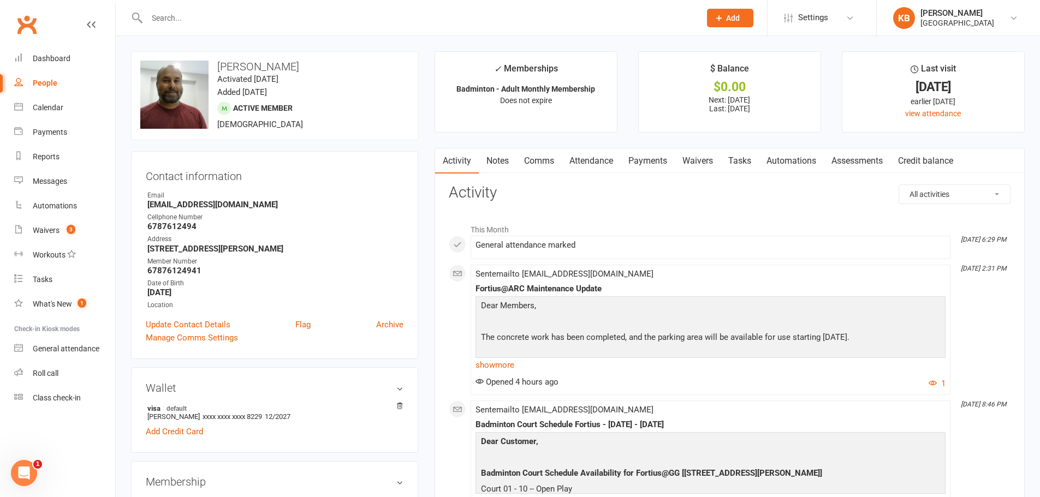
click at [185, 15] on input "text" at bounding box center [418, 17] width 549 height 15
paste input "[PERSON_NAME]"
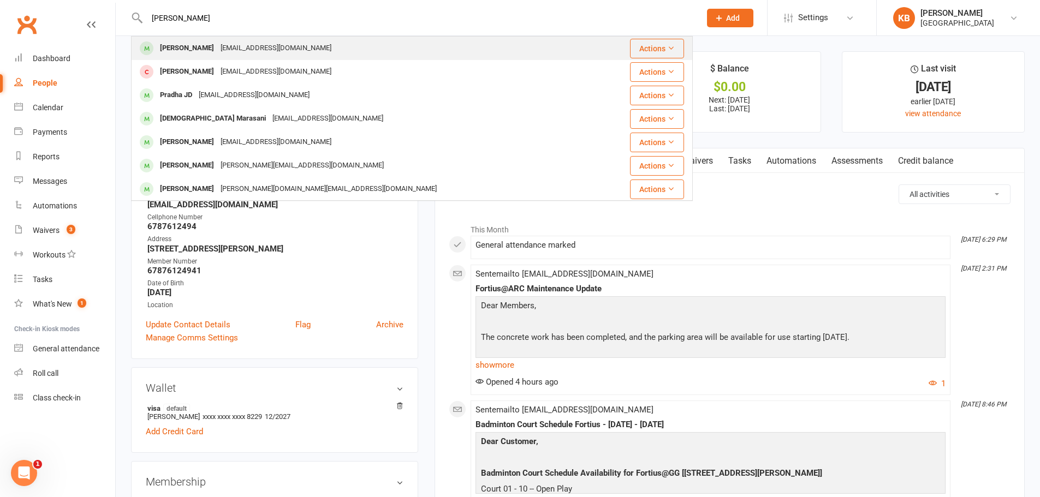
type input "[PERSON_NAME]"
click at [218, 42] on div "[EMAIL_ADDRESS][DOMAIN_NAME]" at bounding box center [275, 48] width 117 height 16
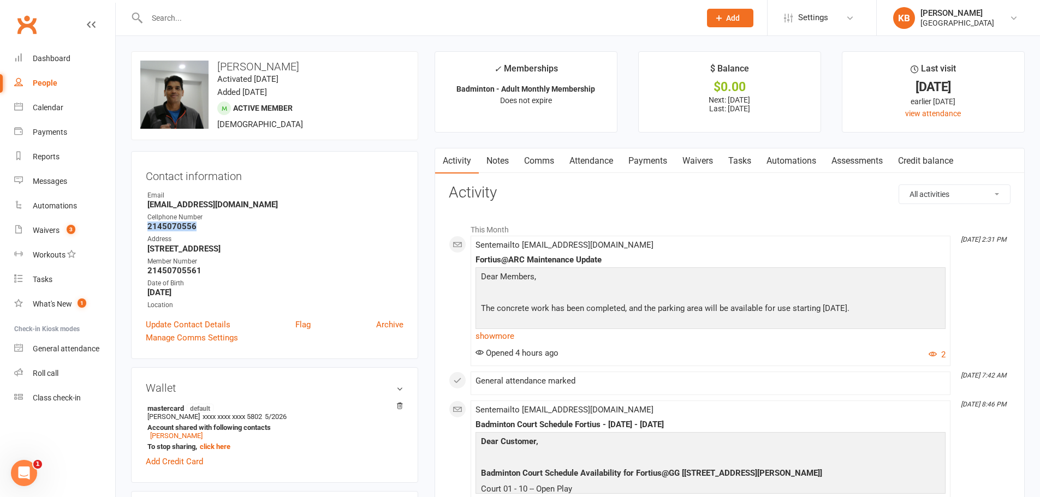
drag, startPoint x: 145, startPoint y: 228, endPoint x: 206, endPoint y: 228, distance: 61.1
click at [206, 228] on div "Contact information Owner Email [EMAIL_ADDRESS][DOMAIN_NAME] Cellphone Number […" at bounding box center [274, 255] width 287 height 208
click at [206, 228] on strong "2145070556" at bounding box center [275, 227] width 256 height 10
drag, startPoint x: 146, startPoint y: 270, endPoint x: 216, endPoint y: 278, distance: 70.3
click at [216, 278] on ul "Owner Email [EMAIL_ADDRESS][DOMAIN_NAME] Cellphone Number [PHONE_NUMBER] Addres…" at bounding box center [275, 251] width 258 height 120
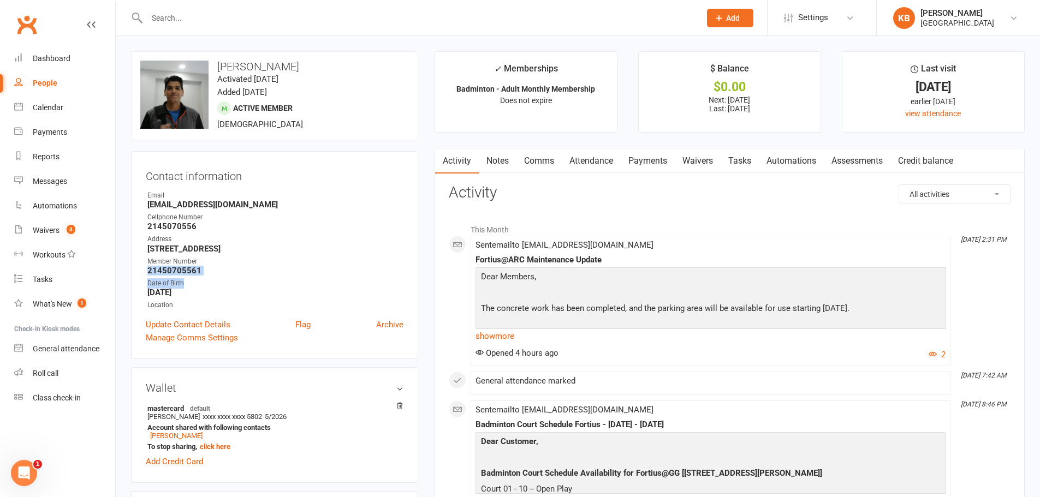
click at [211, 267] on strong "21450705561" at bounding box center [275, 271] width 256 height 10
drag, startPoint x: 209, startPoint y: 267, endPoint x: 140, endPoint y: 272, distance: 68.9
click at [140, 272] on div "Contact information Owner Email [EMAIL_ADDRESS][DOMAIN_NAME] Cellphone Number […" at bounding box center [274, 255] width 287 height 208
copy strong "21450705561"
click at [255, 276] on ul "Owner Email [EMAIL_ADDRESS][DOMAIN_NAME] Cellphone Number [PHONE_NUMBER] Addres…" at bounding box center [275, 251] width 258 height 120
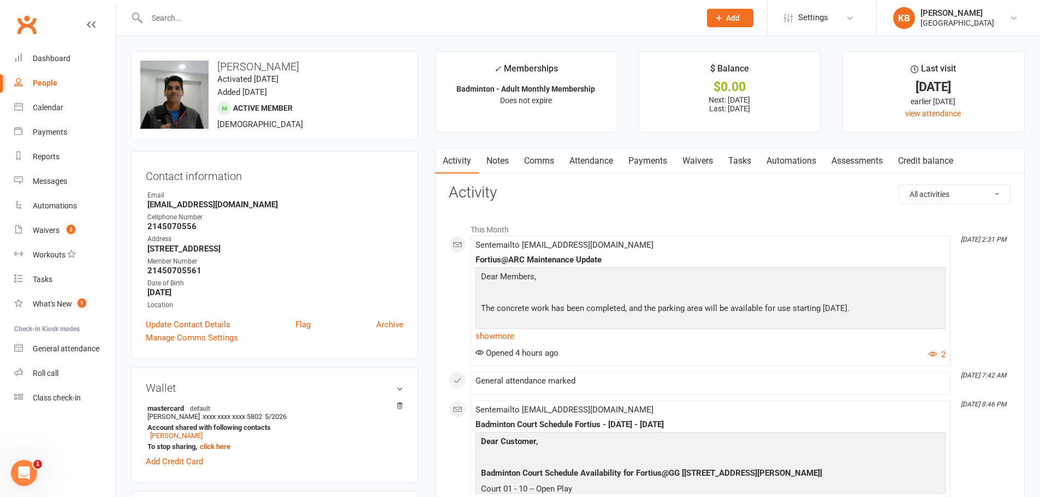
click at [233, 23] on input "text" at bounding box center [418, 17] width 549 height 15
drag, startPoint x: 143, startPoint y: 273, endPoint x: 213, endPoint y: 274, distance: 69.9
click at [213, 274] on div "Contact information Owner Email [EMAIL_ADDRESS][DOMAIN_NAME] Cellphone Number […" at bounding box center [274, 255] width 287 height 208
copy strong "21450705561"
click at [278, 223] on strong "2145070556" at bounding box center [275, 227] width 256 height 10
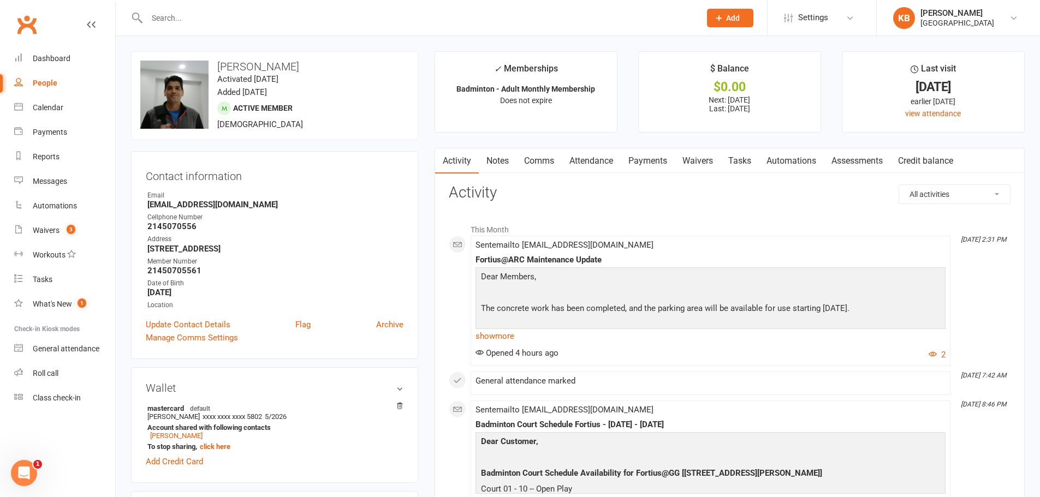
click at [186, 13] on input "text" at bounding box center [418, 17] width 549 height 15
paste input "[PERSON_NAME]"
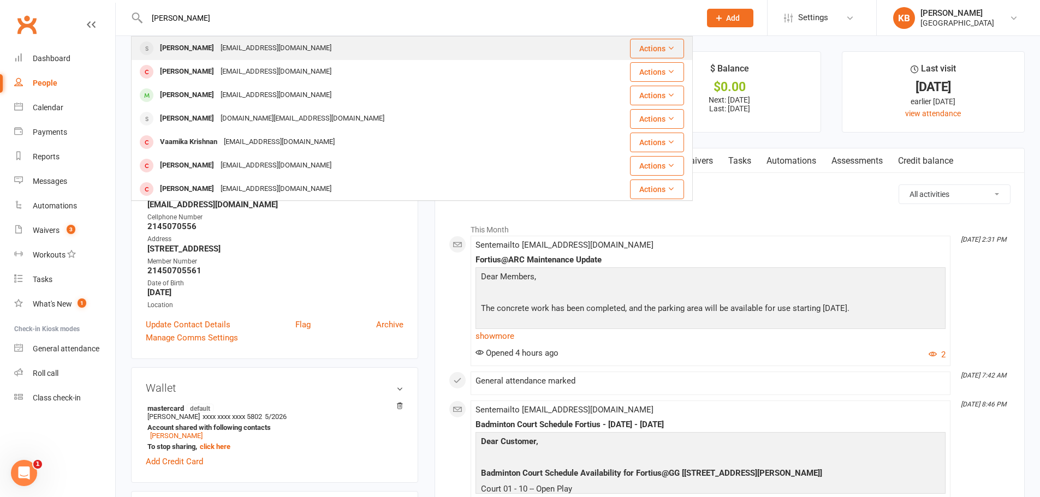
type input "[PERSON_NAME]"
click at [250, 47] on div "[EMAIL_ADDRESS][DOMAIN_NAME]" at bounding box center [275, 48] width 117 height 16
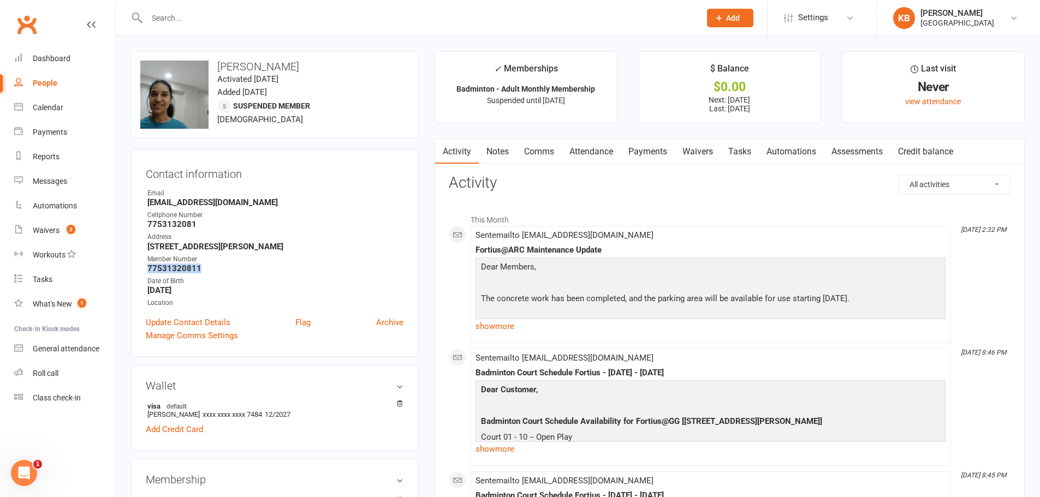
drag, startPoint x: 174, startPoint y: 271, endPoint x: 205, endPoint y: 271, distance: 31.1
click at [205, 271] on li "Member Number 77531320811" at bounding box center [275, 263] width 258 height 19
copy strong "77531320811"
click at [266, 228] on strong "7753132081" at bounding box center [275, 224] width 256 height 10
click at [653, 149] on link "Payments" at bounding box center [648, 151] width 54 height 25
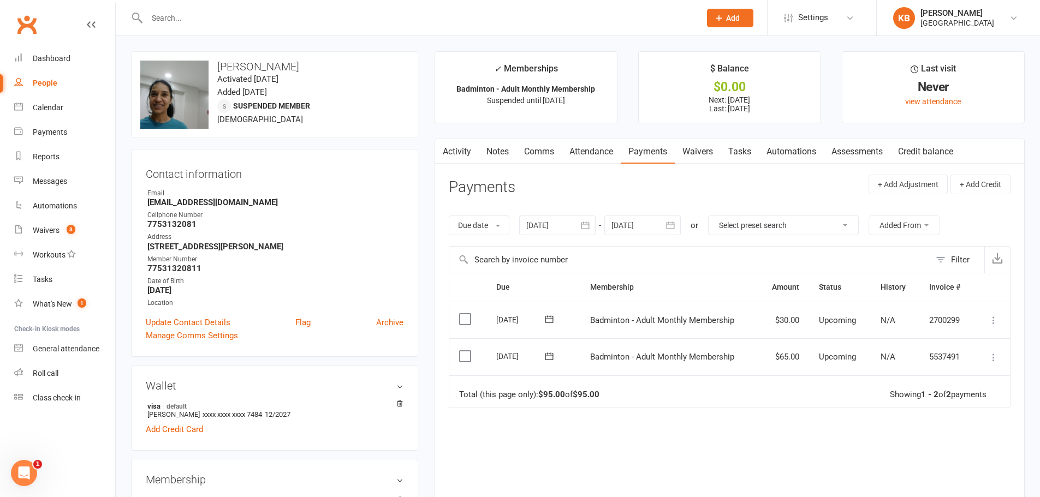
click at [582, 225] on icon "button" at bounding box center [585, 225] width 11 height 11
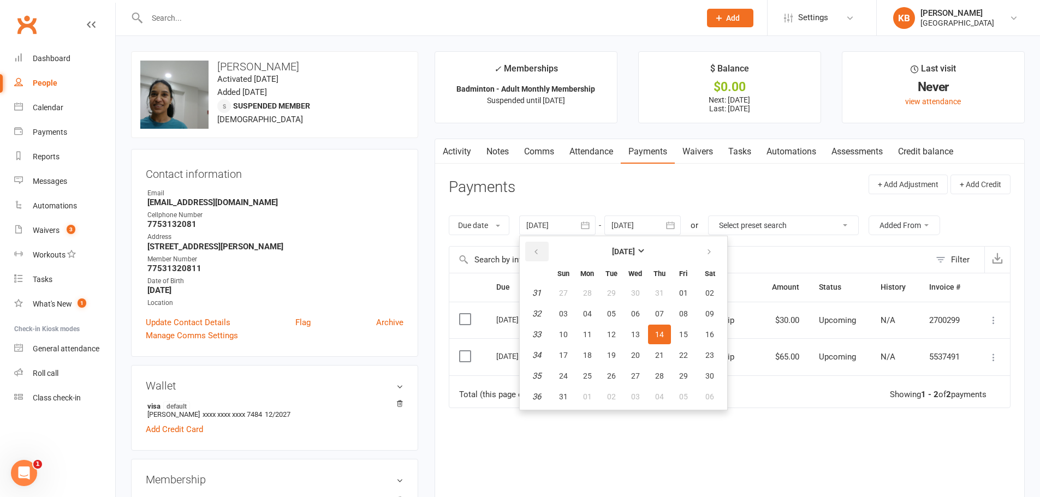
click at [531, 249] on button "button" at bounding box center [536, 252] width 23 height 20
click at [585, 307] on button "07" at bounding box center [587, 314] width 23 height 20
type input "07 Jul 2025"
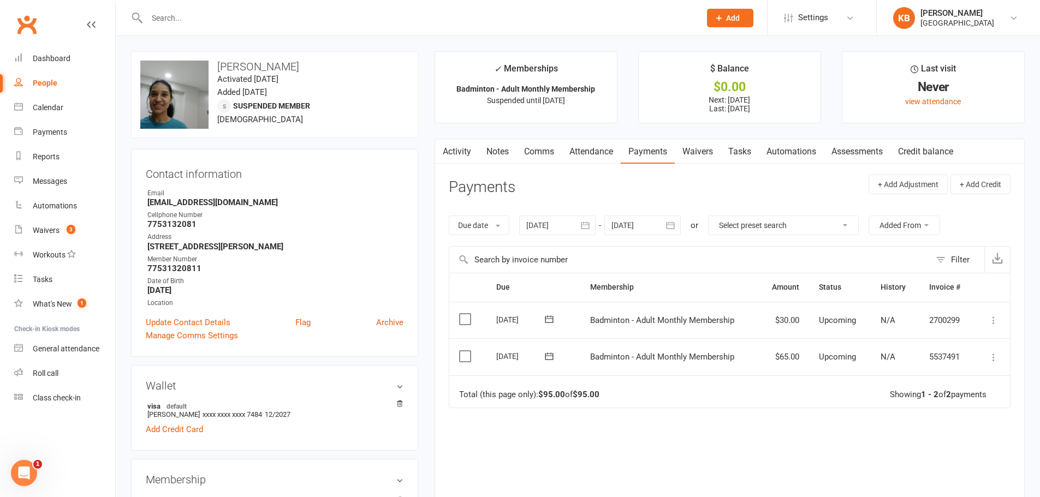
click at [671, 221] on icon "button" at bounding box center [670, 225] width 11 height 11
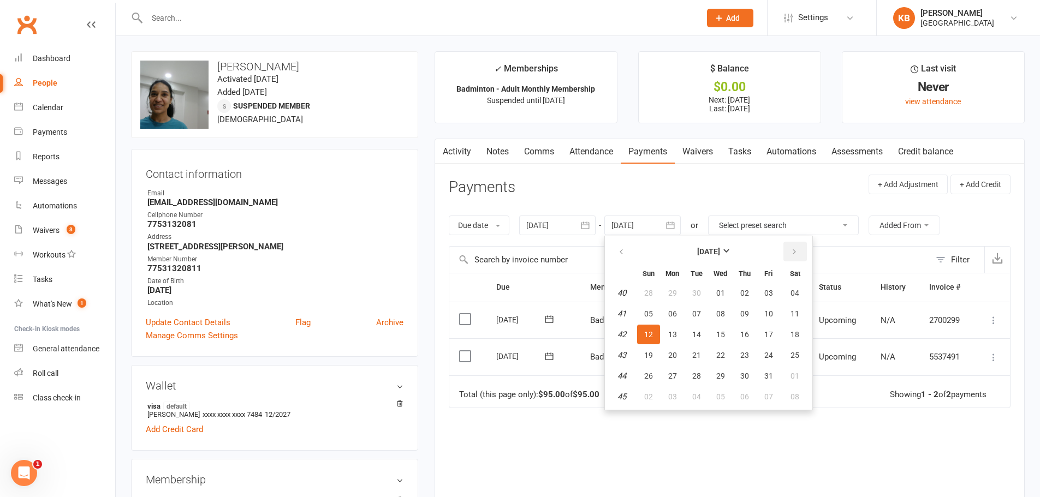
click at [800, 257] on button "button" at bounding box center [794, 252] width 23 height 20
click at [789, 294] on button "01" at bounding box center [795, 293] width 28 height 20
type input "01 Nov 2025"
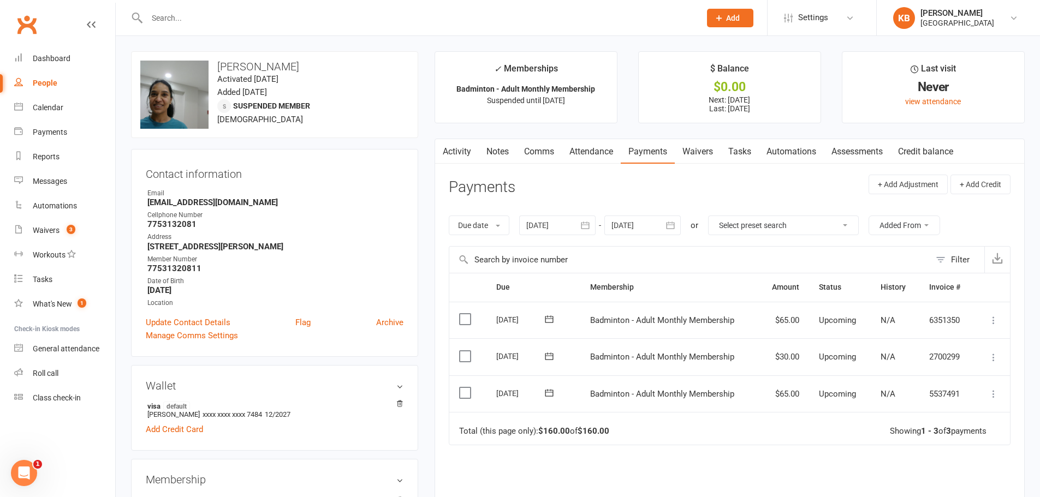
click at [586, 227] on icon "button" at bounding box center [585, 225] width 11 height 11
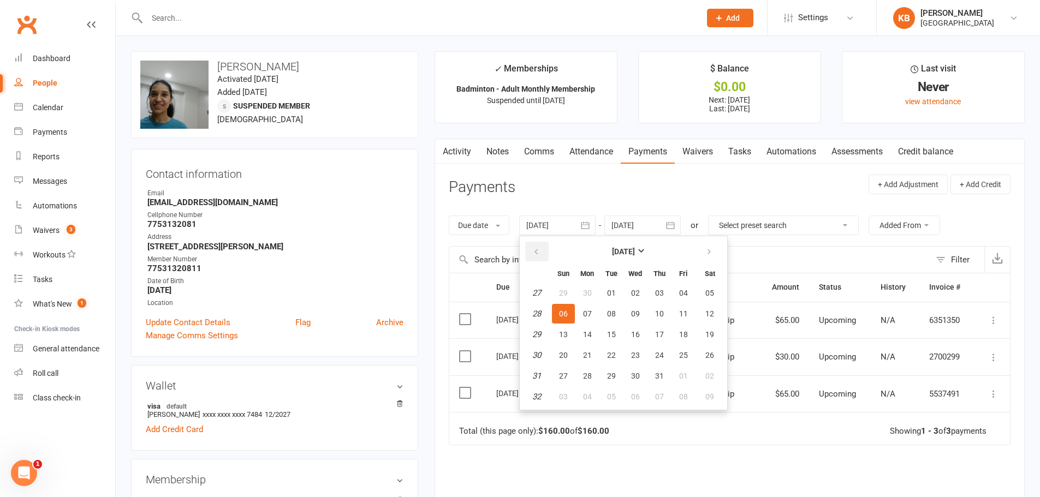
click at [533, 256] on button "button" at bounding box center [536, 252] width 23 height 20
click at [570, 299] on button "27" at bounding box center [563, 293] width 23 height 20
type input "27 Apr 2025"
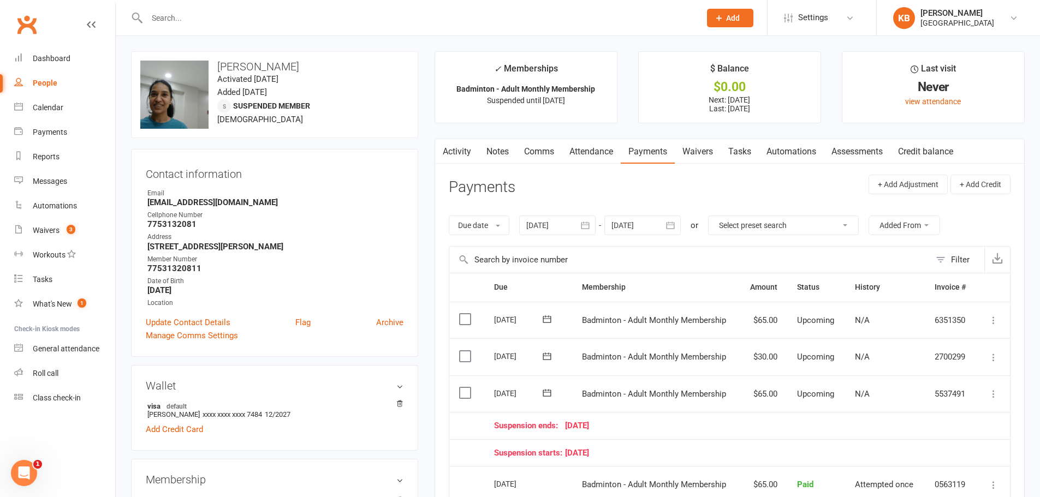
click at [171, 22] on input "text" at bounding box center [418, 17] width 549 height 15
paste input "Rajesh Pitchai"
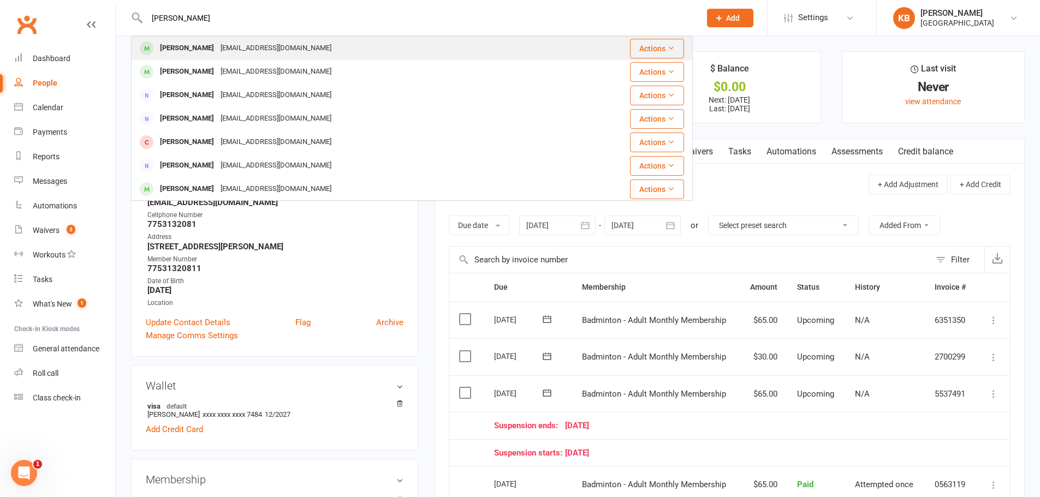
type input "Rajesh Pitchai"
click at [227, 46] on div "rajeshramadoss1983@gmail.com" at bounding box center [275, 48] width 117 height 16
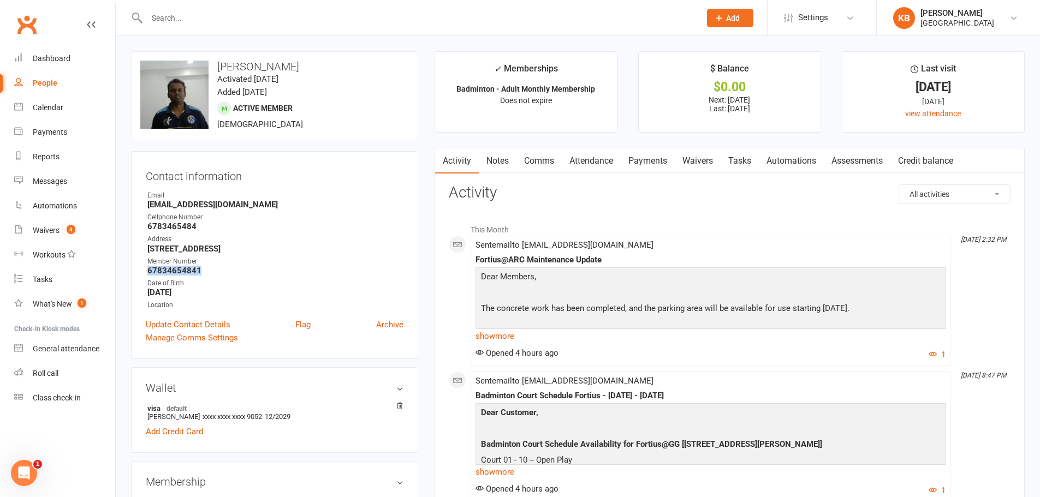
drag, startPoint x: 139, startPoint y: 269, endPoint x: 207, endPoint y: 270, distance: 68.2
click at [207, 270] on div "Contact information Owner Email rajeshramadoss1983@gmail.com Cellphone Number 6…" at bounding box center [274, 255] width 287 height 208
copy strong "67834654841"
click at [298, 193] on div "Email" at bounding box center [275, 196] width 256 height 10
click at [232, 20] on input "text" at bounding box center [418, 17] width 549 height 15
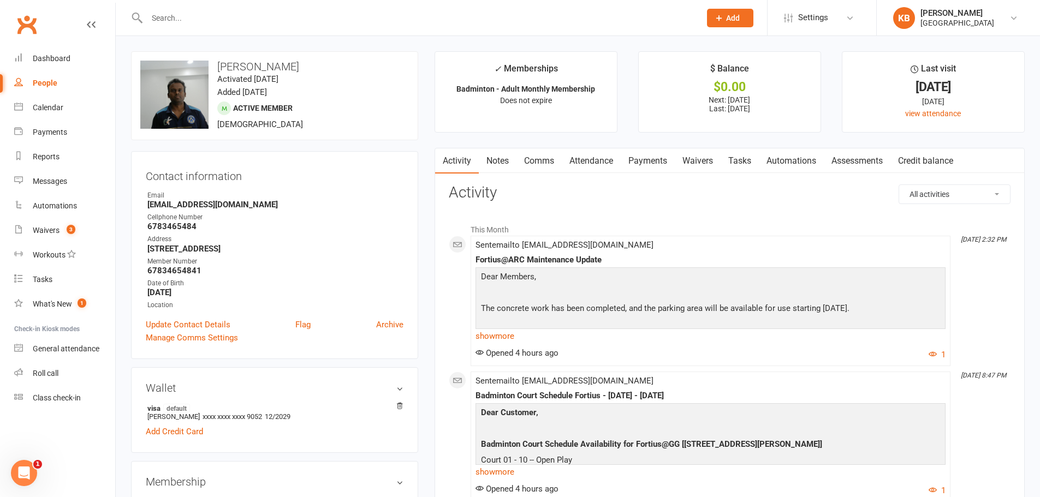
paste input "Satish Kumar pittala"
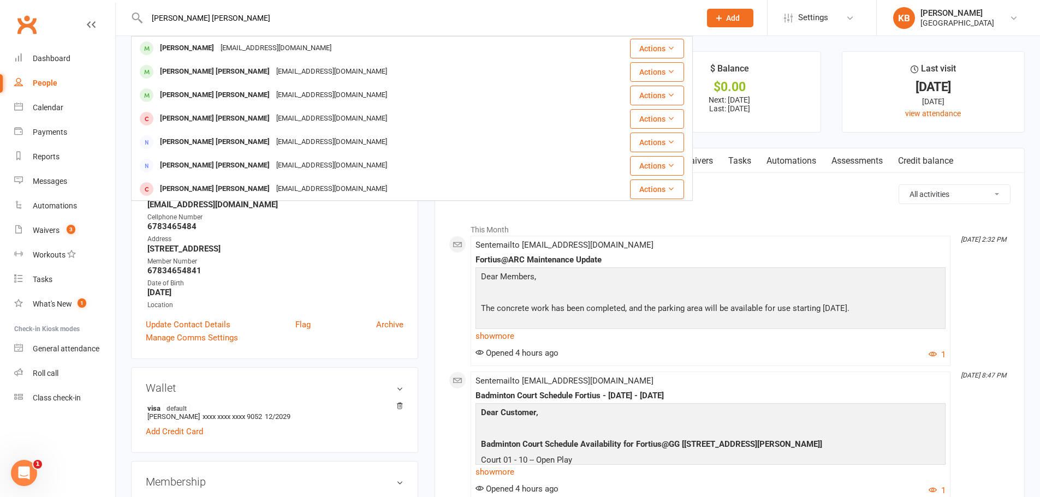
drag, startPoint x: 247, startPoint y: 13, endPoint x: 139, endPoint y: 31, distance: 109.6
click at [139, 31] on div "Satish Kumar pittala Siddharth Satish Kumar Sidarth20011@gmail.com Actions Ashi…" at bounding box center [412, 17] width 562 height 35
paste input "psatishkumar27@gmil.com"
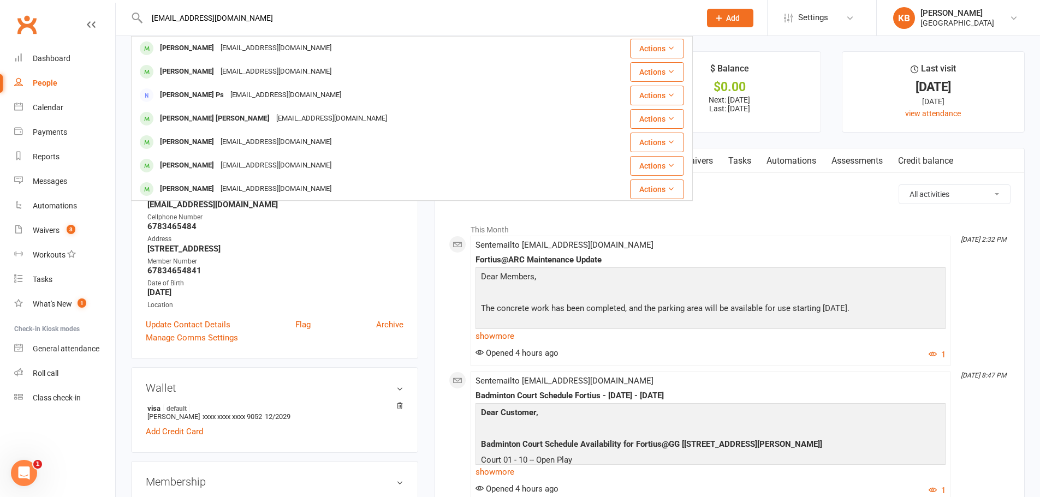
drag, startPoint x: 258, startPoint y: 18, endPoint x: 134, endPoint y: 16, distance: 123.9
click at [134, 16] on div "psatishkumar27@gmil.com Siddharth Satishbkumar sacks123@gmail.com Actions Siddh…" at bounding box center [412, 17] width 562 height 35
paste input "Velmurugan P J"
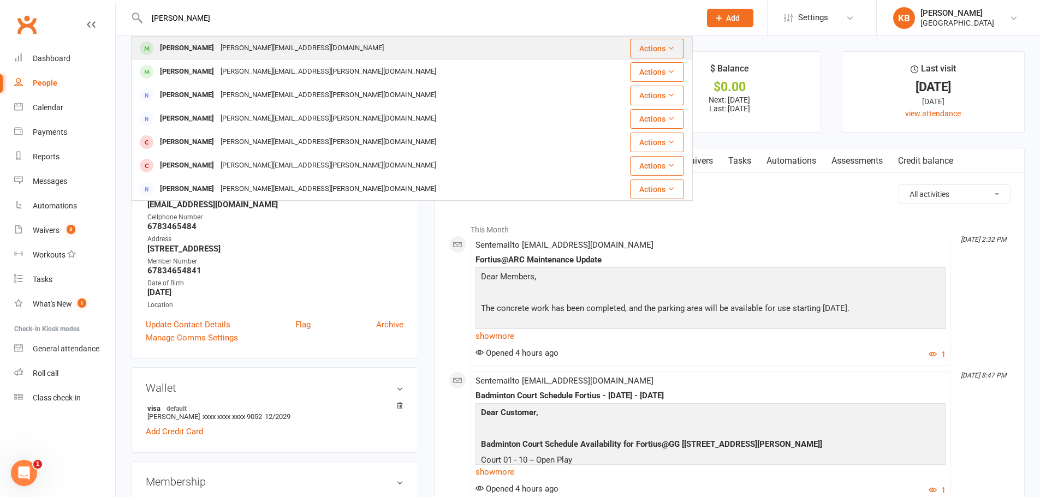
type input "Velmurugan P J"
click at [260, 46] on div "velmurugan.pj@gmail.com" at bounding box center [302, 48] width 170 height 16
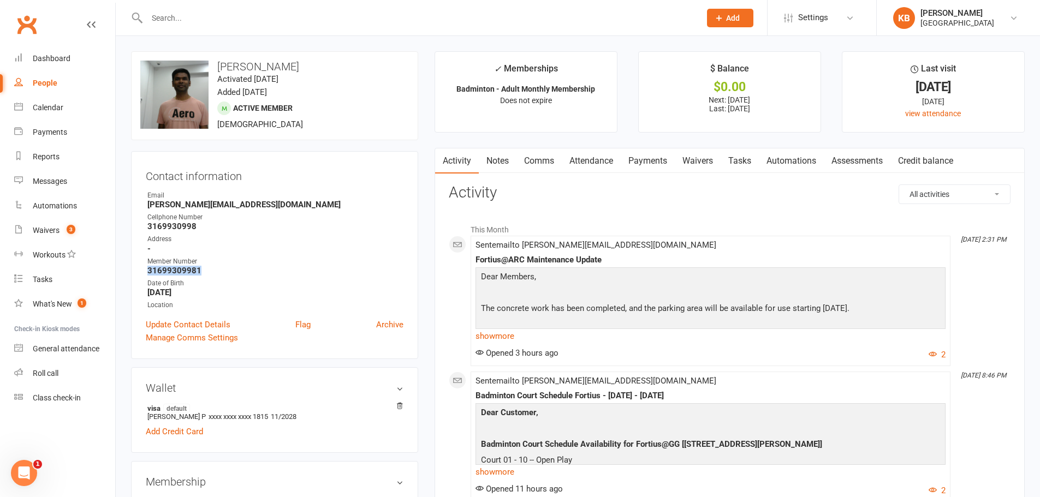
drag, startPoint x: 146, startPoint y: 273, endPoint x: 201, endPoint y: 272, distance: 55.7
click at [201, 272] on li "Member Number 31699309981" at bounding box center [275, 266] width 258 height 19
copy strong "31699309981"
click at [304, 235] on div "Address" at bounding box center [275, 239] width 256 height 10
click at [204, 14] on input "text" at bounding box center [418, 17] width 549 height 15
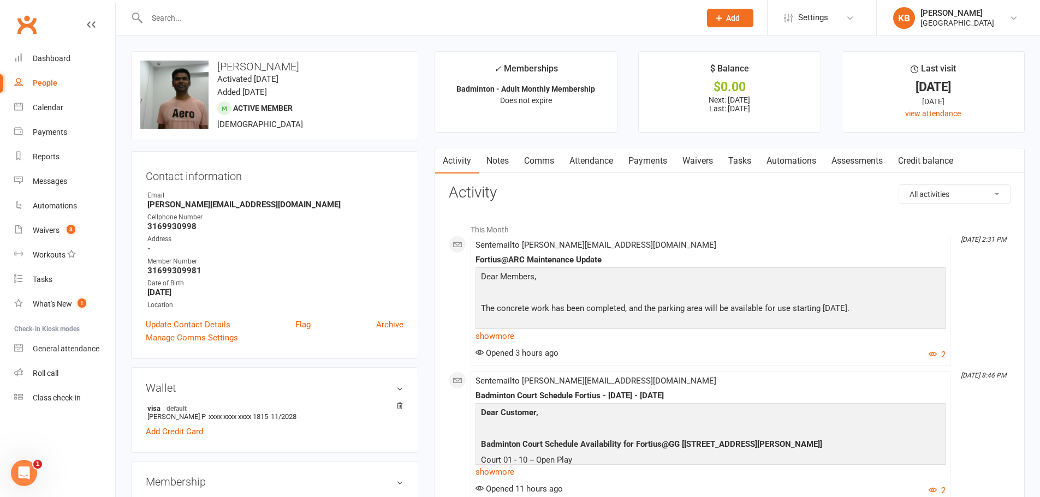
paste input "SURESH PODI"
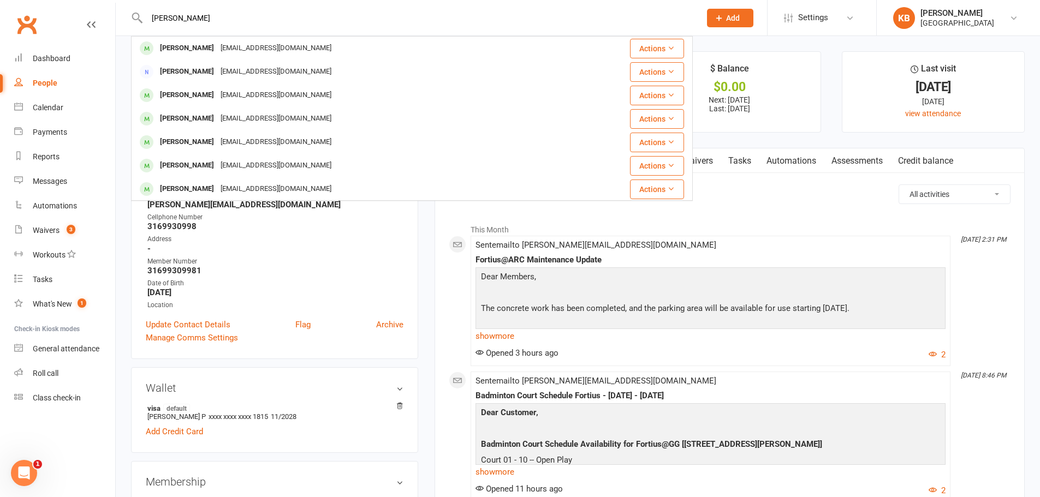
drag, startPoint x: 212, startPoint y: 14, endPoint x: 127, endPoint y: 21, distance: 85.4
click at [127, 21] on react-component "SURESH PODI Suresh Yadagiri suresh.yadagiri@gmail.com Actions Suresh Kulla skku…" at bounding box center [346, 17] width 693 height 35
paste input "sureshpodi2024@gmail.com"
drag, startPoint x: 260, startPoint y: 17, endPoint x: 147, endPoint y: 15, distance: 113.0
click at [147, 15] on input "sureshpodi2024@gmail.com" at bounding box center [418, 17] width 549 height 15
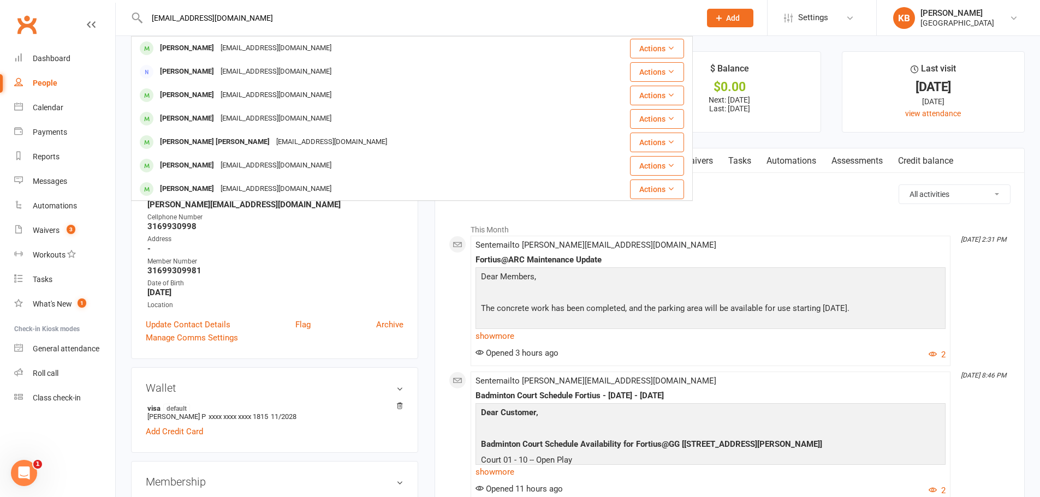
paste input "Phani Ponnapalli"
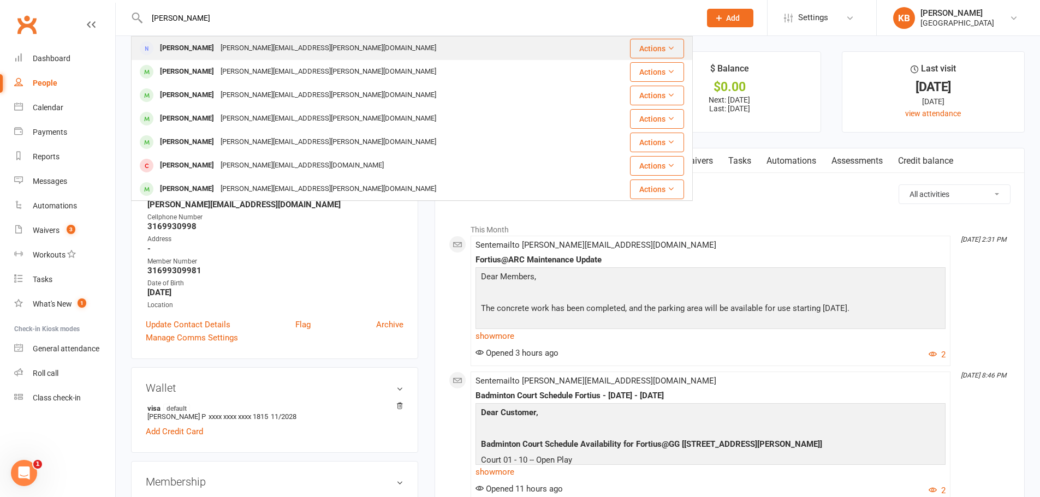
type input "Phani Ponnapalli"
click at [244, 43] on div "Phani.Ponnapalli@gmail.com" at bounding box center [328, 48] width 222 height 16
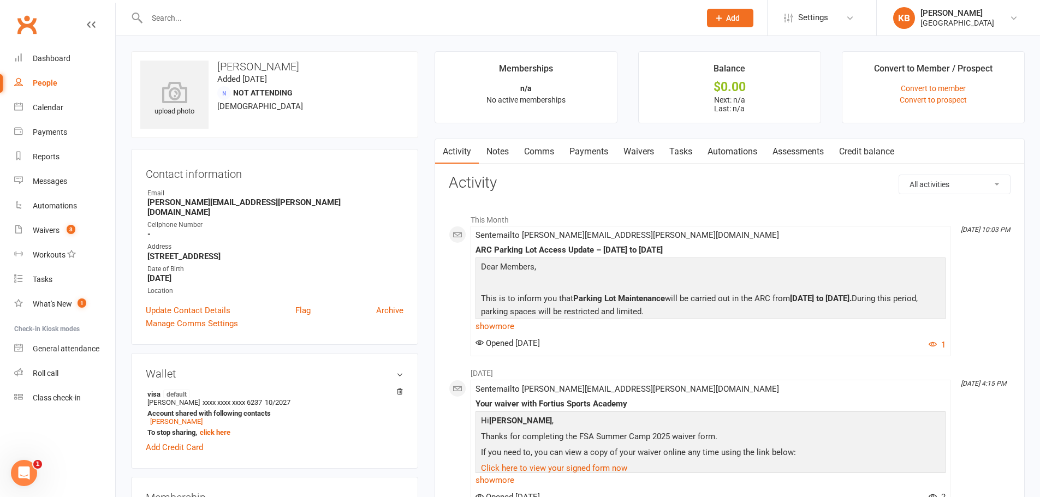
click at [604, 151] on link "Payments" at bounding box center [589, 151] width 54 height 25
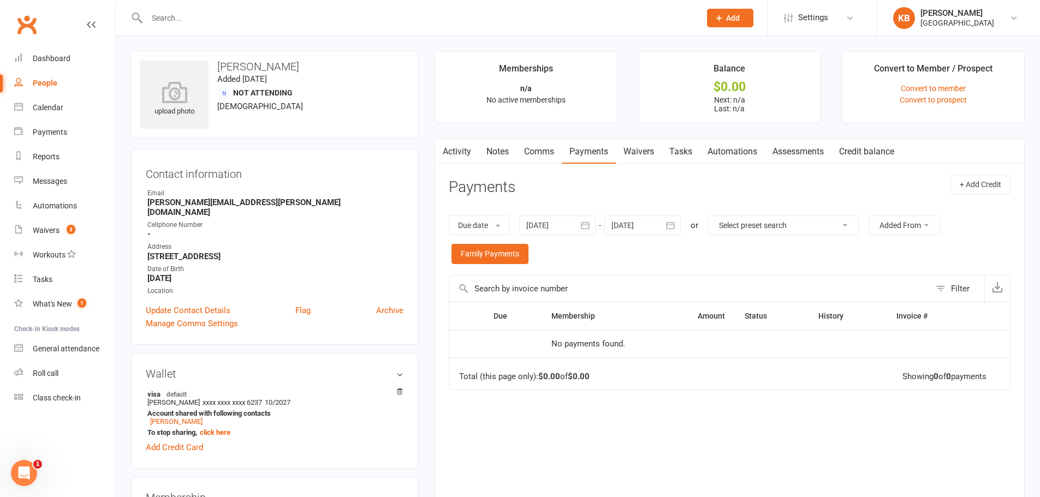
click at [582, 226] on icon "button" at bounding box center [585, 225] width 11 height 11
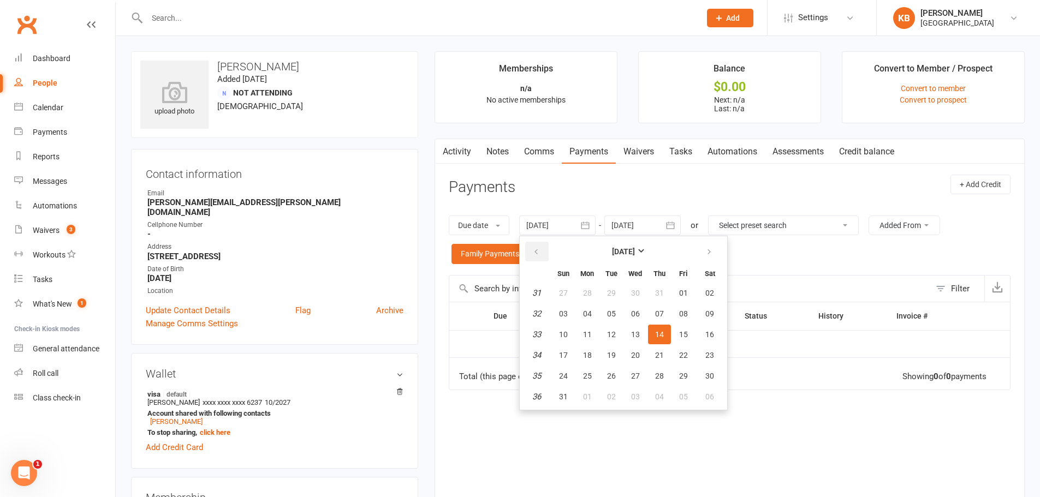
click at [544, 260] on button "button" at bounding box center [536, 252] width 23 height 20
click at [539, 260] on button "button" at bounding box center [536, 252] width 23 height 20
click at [536, 260] on button "button" at bounding box center [536, 252] width 23 height 20
click at [568, 297] on span "30" at bounding box center [563, 293] width 9 height 9
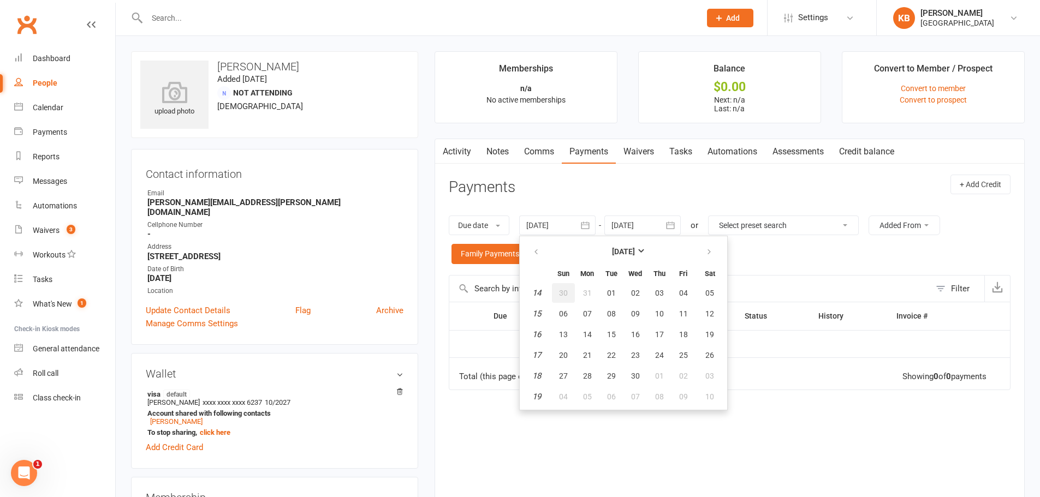
type input "30 Mar 2025"
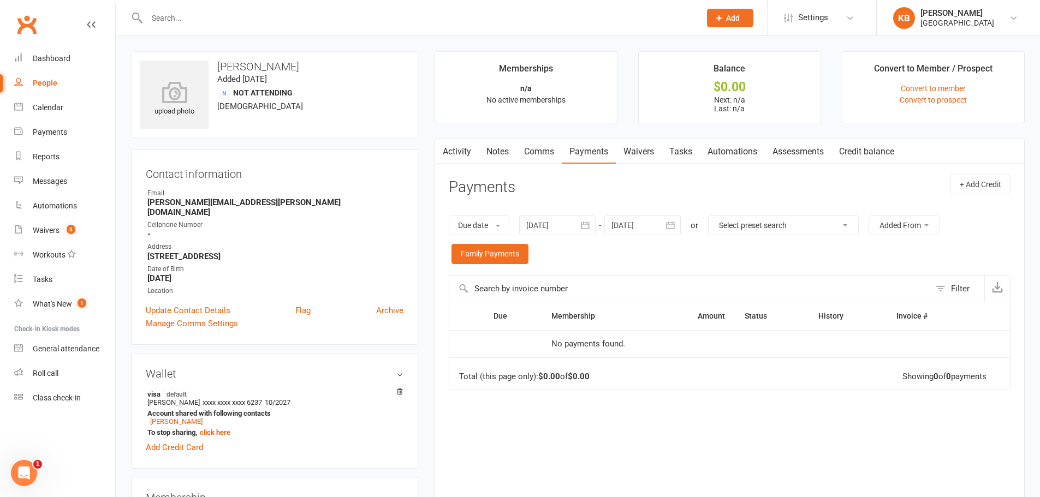
click at [232, 27] on div at bounding box center [412, 17] width 562 height 35
click at [224, 20] on input "text" at bounding box center [418, 17] width 549 height 15
paste input "Santhosh Pothapu"
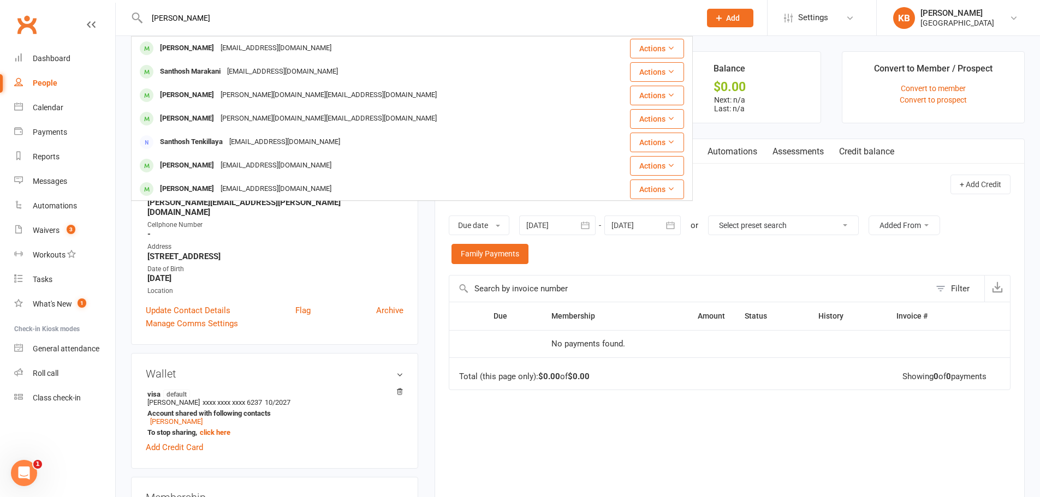
drag, startPoint x: 235, startPoint y: 15, endPoint x: 135, endPoint y: 19, distance: 100.0
click at [142, 16] on div "Santhosh Pothapu Santhosh Parameswaran santoze@gmail.com Actions Santhosh Marak…" at bounding box center [412, 17] width 562 height 35
paste input "kumarpothapu@gmail.com"
drag, startPoint x: 237, startPoint y: 20, endPoint x: 125, endPoint y: 14, distance: 112.0
click at [125, 14] on react-component "Santhoshkumarpothapu@gmail.com santhoshkumar arunachalam santhosha.cse@gmail.co…" at bounding box center [346, 17] width 693 height 35
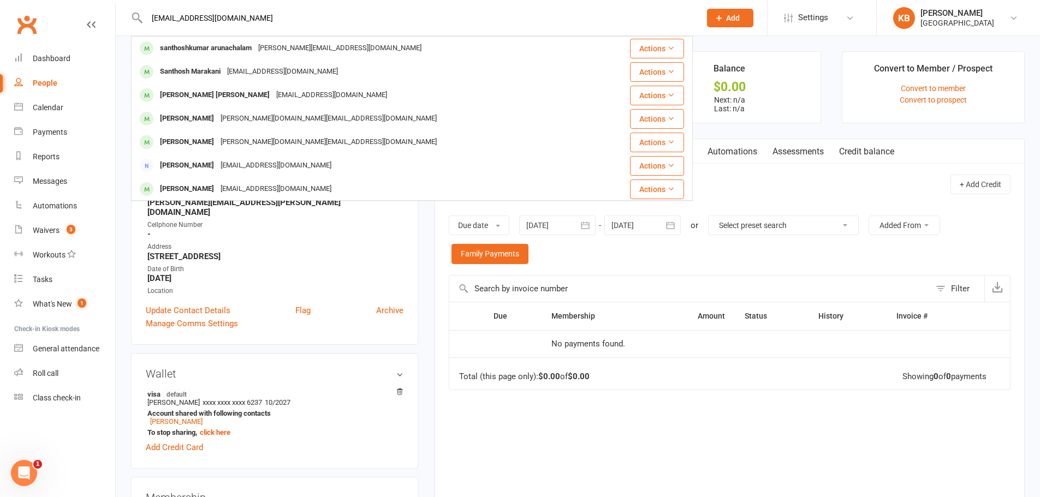
paste input "Yash Poojala"
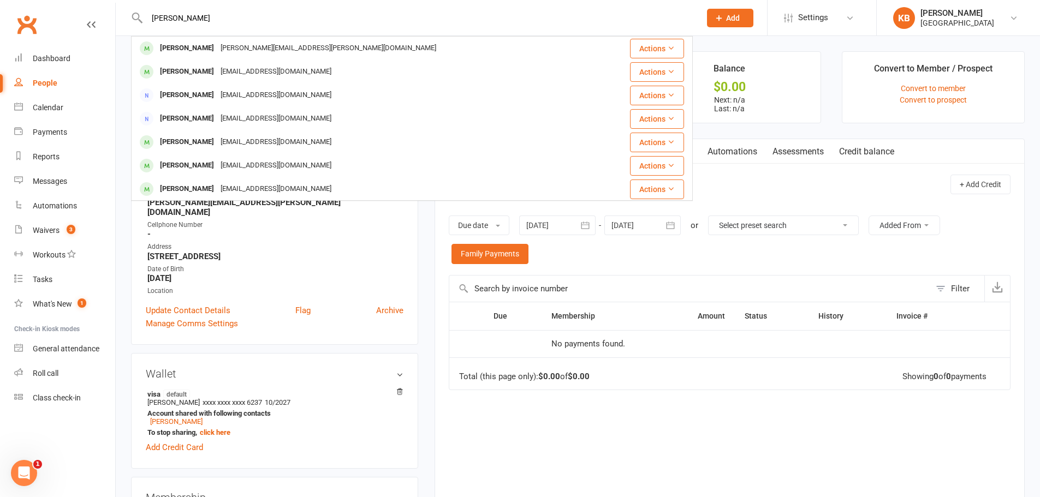
drag, startPoint x: 211, startPoint y: 17, endPoint x: 119, endPoint y: 17, distance: 92.3
click at [119, 17] on react-component "Yash Poojala Yashwanth Pannala yashwanth.pannala@gmail.com Actions Pooja Chikka…" at bounding box center [346, 17] width 693 height 35
paste input "Ntharani@outlook.com"
drag, startPoint x: 240, startPoint y: 21, endPoint x: 147, endPoint y: 19, distance: 92.8
click at [147, 19] on input "Ntharani@outlook.com" at bounding box center [418, 17] width 549 height 15
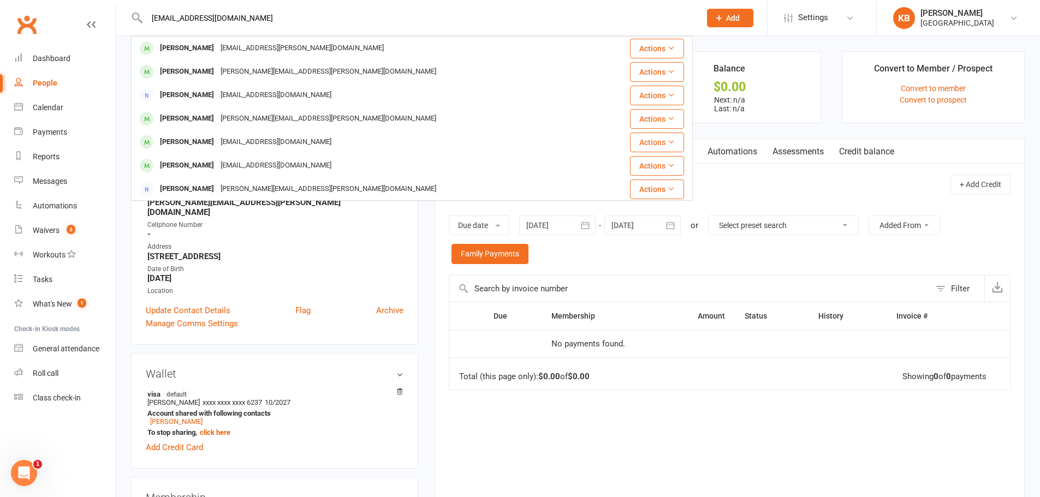
paste input "Venkat Potru"
drag, startPoint x: 206, startPoint y: 19, endPoint x: 125, endPoint y: 23, distance: 81.5
click at [125, 23] on react-component "Venkat Potru Venkatesh Potluri Venkatesh.potluri@gmail.com Actions Venkatesh Po…" at bounding box center [346, 17] width 693 height 35
paste input "venky.kittu4@gmail.com"
drag, startPoint x: 236, startPoint y: 8, endPoint x: 115, endPoint y: 18, distance: 121.6
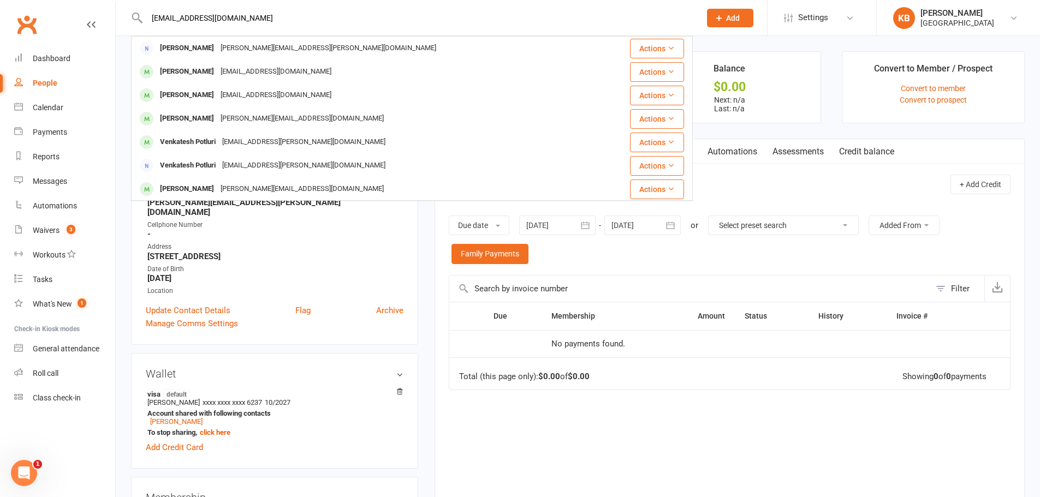
click at [116, 16] on react-component "venky.kittu4@gmail.com Venkat Venepally venkat.venepally@gmail.com Actions Venk…" at bounding box center [346, 17] width 693 height 35
drag, startPoint x: 153, startPoint y: 16, endPoint x: 249, endPoint y: 20, distance: 96.7
click at [249, 20] on input "venky.kittu4@gmail.com" at bounding box center [418, 17] width 549 height 15
paste input "Sai Potturi"
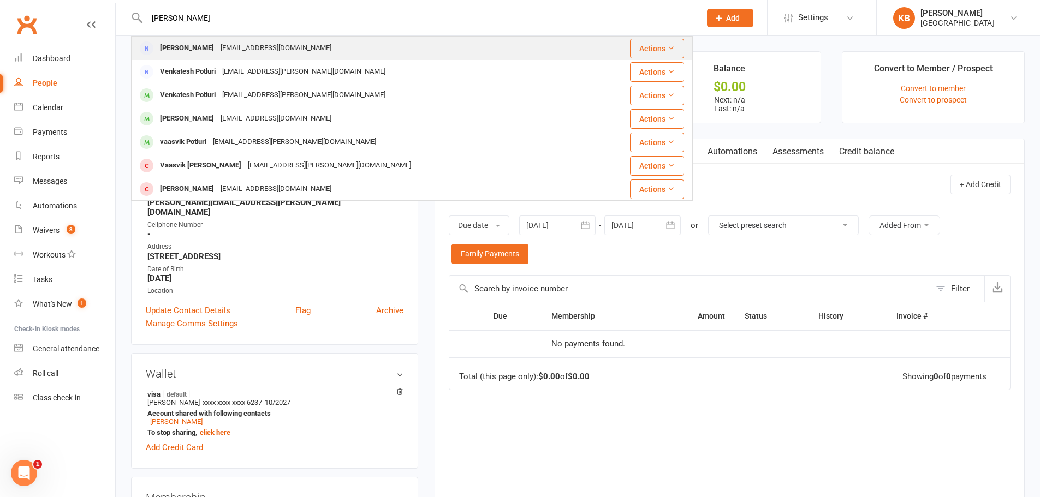
type input "Sai Potturi"
click at [252, 48] on div "sirimudindi@gmail.com" at bounding box center [275, 48] width 117 height 16
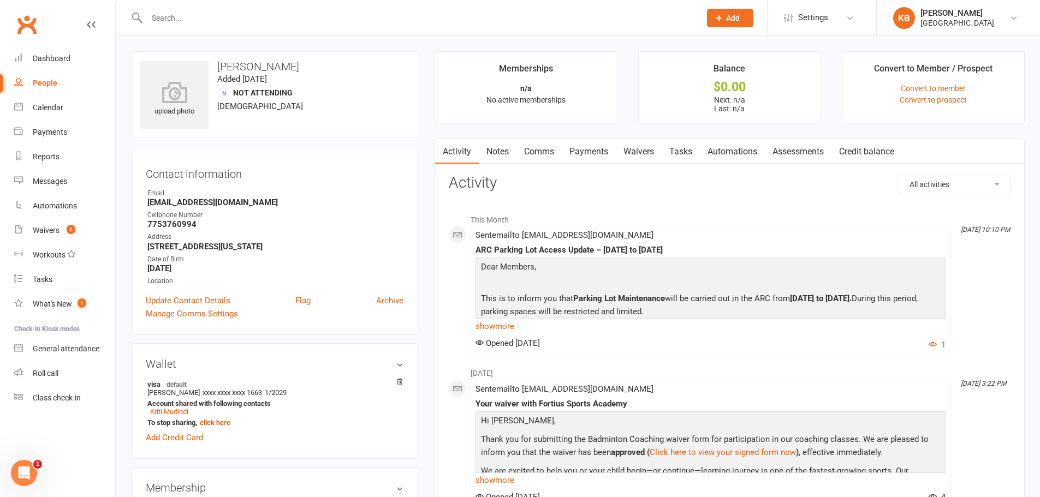
click at [186, 22] on input "text" at bounding box center [418, 17] width 549 height 15
paste input "Venkat Prasanth Kambala"
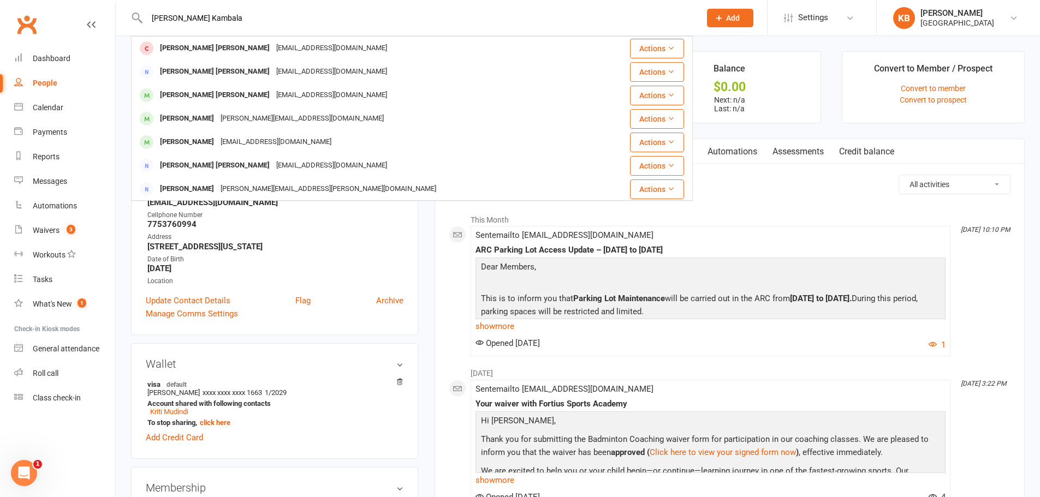
drag, startPoint x: 253, startPoint y: 20, endPoint x: 144, endPoint y: 29, distance: 109.6
click at [144, 29] on div "Venkat Prasanth Kambala Hasith Venkat sai Kotapati kamalhasan.k@gmail.com Actio…" at bounding box center [412, 17] width 562 height 35
paste input "k.v.prasanth176@gmail.com"
drag, startPoint x: 267, startPoint y: 25, endPoint x: 140, endPoint y: 21, distance: 127.2
click at [140, 21] on div "k.v.prasanth176@gmail.com Prasanna Ankem a.prasanna.kumar@gmail.com Actions Pra…" at bounding box center [412, 17] width 562 height 35
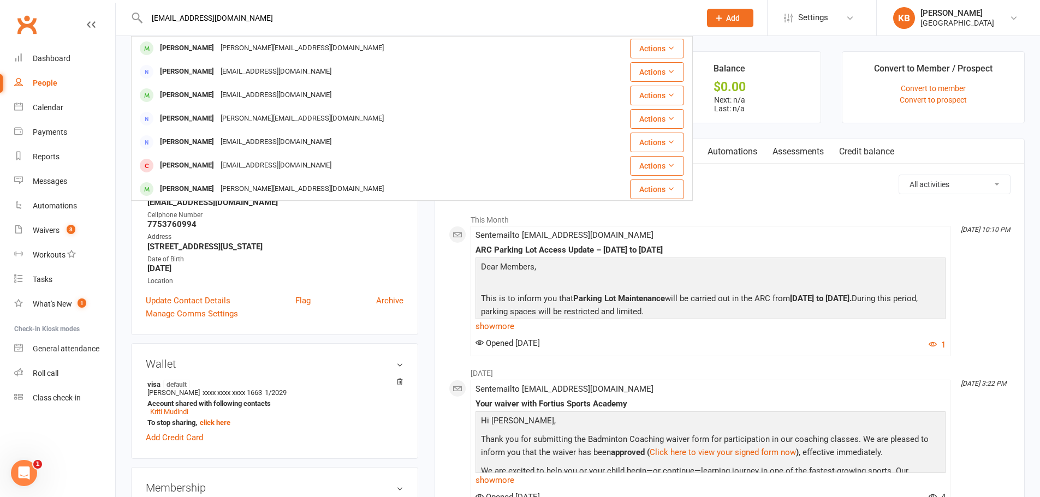
paste input "Raju Prasad"
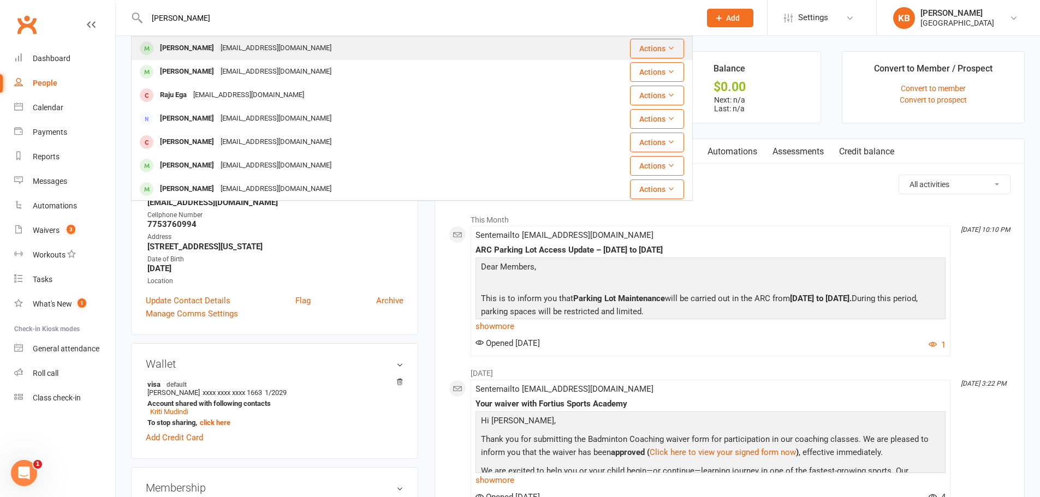
type input "Raju Prasad"
click at [220, 53] on div "raju4dba@gmail.com" at bounding box center [275, 48] width 117 height 16
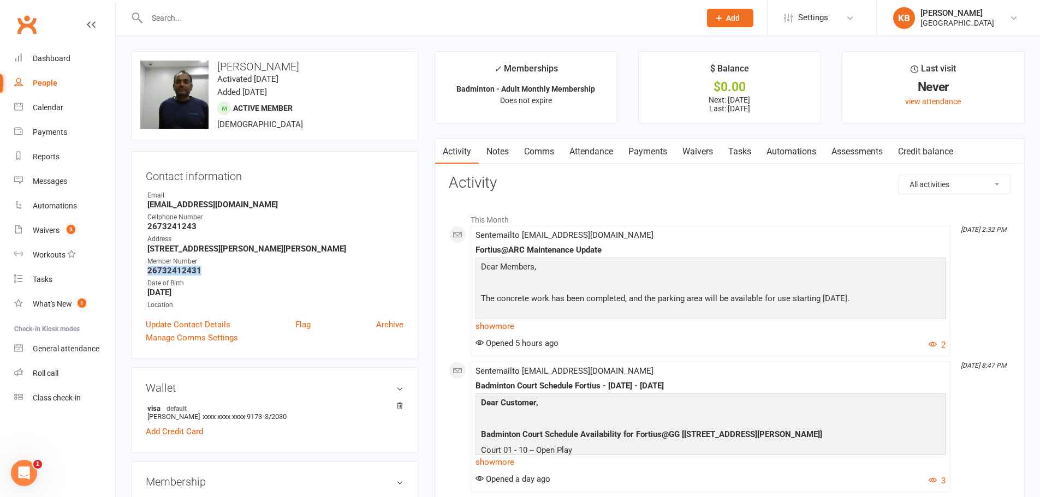
drag, startPoint x: 146, startPoint y: 267, endPoint x: 218, endPoint y: 275, distance: 72.5
click at [218, 275] on li "Member Number 26732412431" at bounding box center [275, 266] width 258 height 19
copy strong "26732412431"
click at [248, 218] on div "Cellphone Number" at bounding box center [275, 217] width 256 height 10
click at [218, 20] on input "text" at bounding box center [418, 17] width 549 height 15
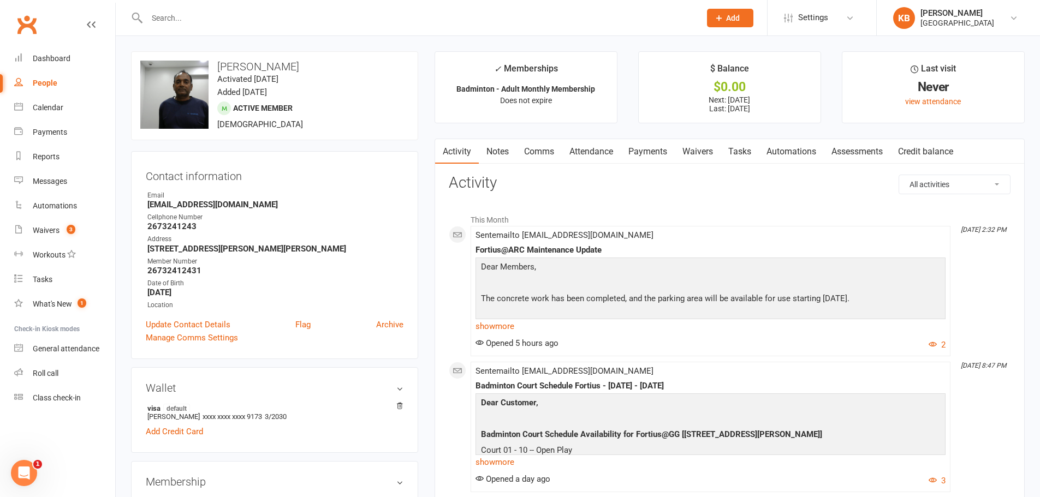
paste input "Kribha Praveen"
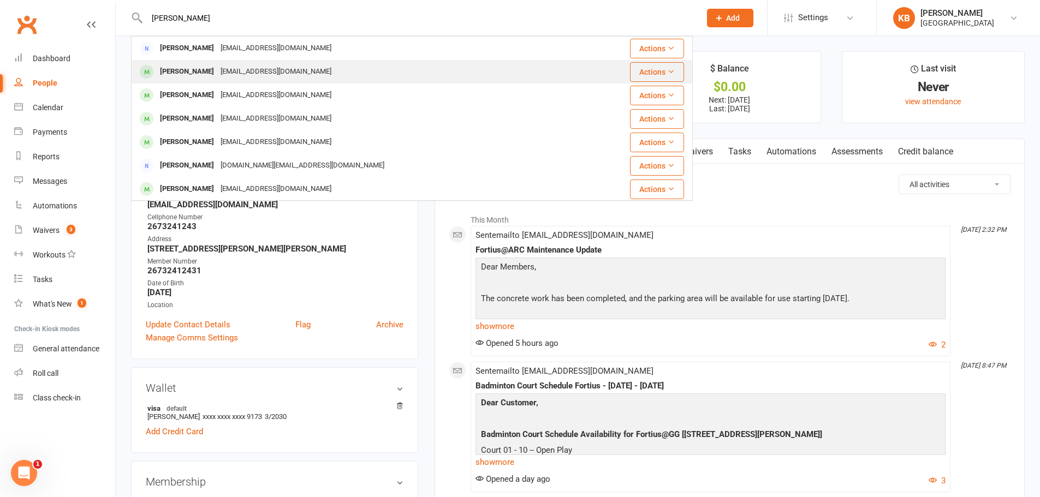
type input "Kribha Praveen"
click at [239, 74] on div "kirubapraveen24@gmail.com" at bounding box center [275, 72] width 117 height 16
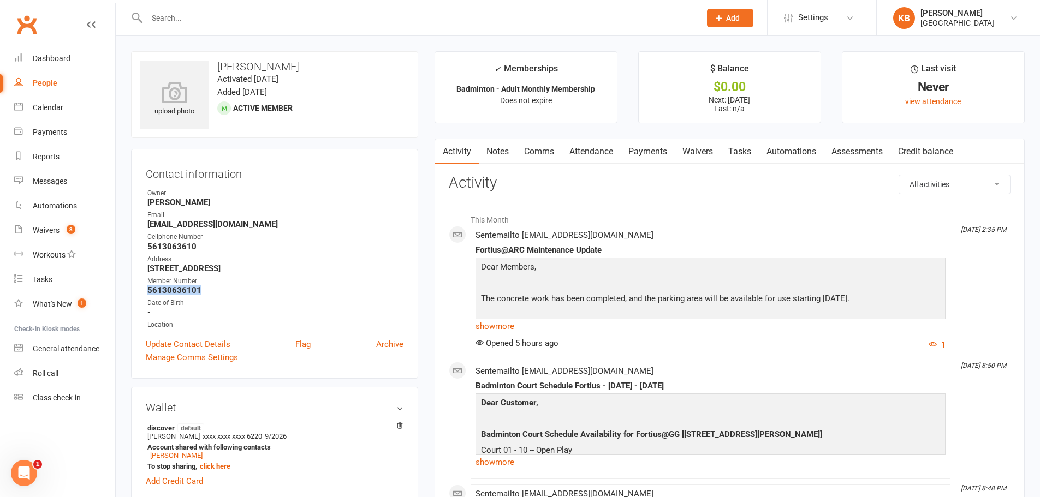
drag, startPoint x: 145, startPoint y: 291, endPoint x: 228, endPoint y: 294, distance: 83.0
click at [228, 294] on div "Contact information Owner Akhila Konda Email kirubapraveen24@gmail.com Cellphon…" at bounding box center [274, 264] width 287 height 230
copy strong "56130636101"
click at [306, 231] on ul "Owner Akhila Konda Email kirubapraveen24@gmail.com Cellphone Number 5613063610 …" at bounding box center [275, 259] width 258 height 142
click at [269, 25] on input "text" at bounding box center [418, 17] width 549 height 15
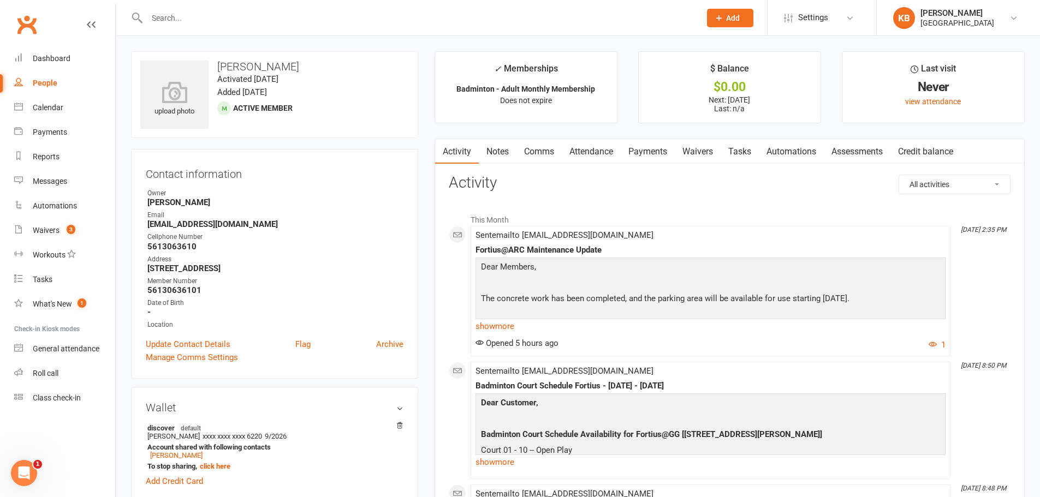
paste input "neevarp.fire@gmail.com"
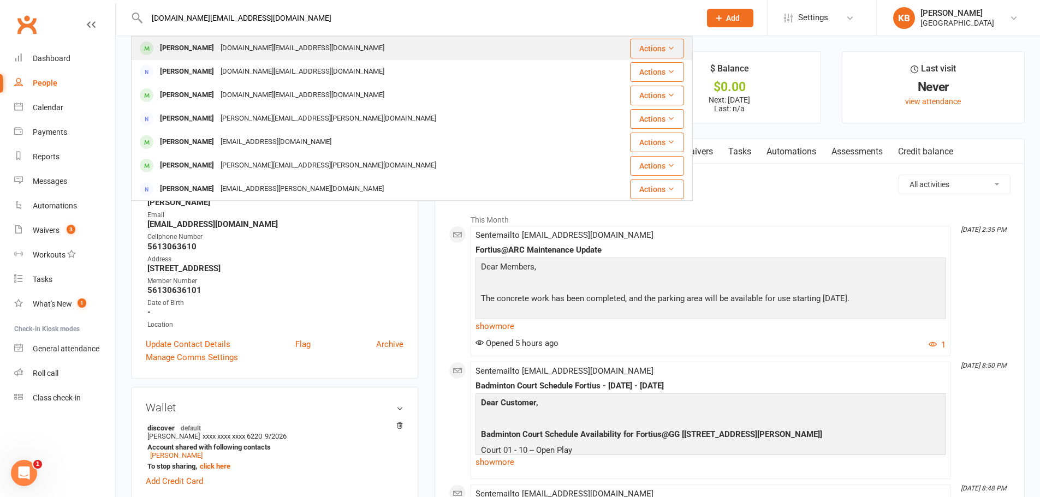
type input "neevarp.fire@gmail.com"
click at [276, 49] on div "Neevarp.fire@gmail.com" at bounding box center [302, 48] width 170 height 16
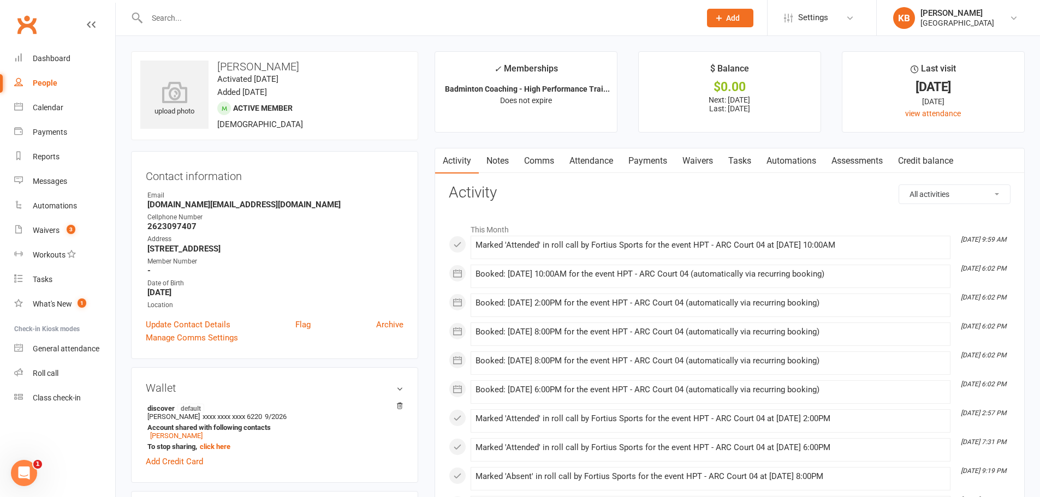
click at [204, 23] on input "text" at bounding box center [418, 17] width 549 height 15
paste input "Radhika Premkumar"
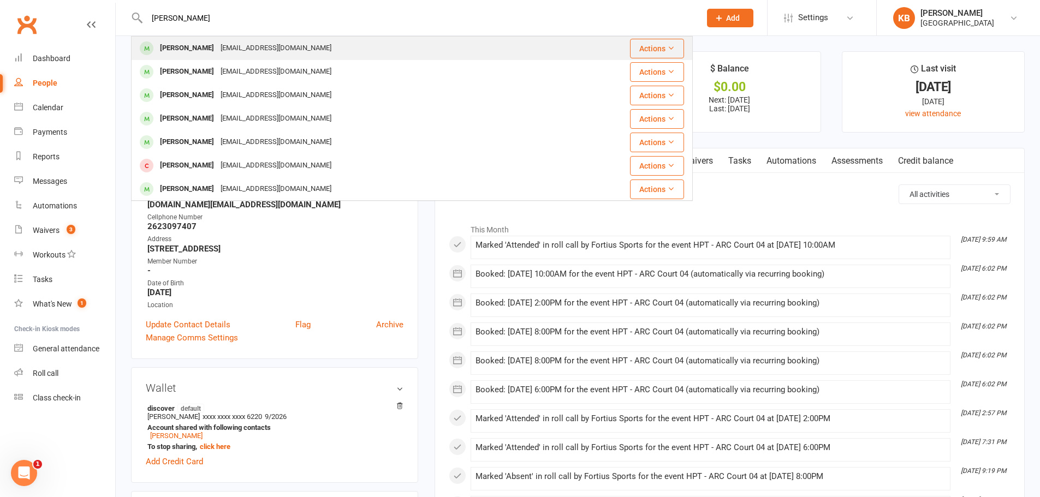
type input "Radhika Premkumar"
click at [238, 43] on div "mrpremkumar@gmail.com" at bounding box center [275, 48] width 117 height 16
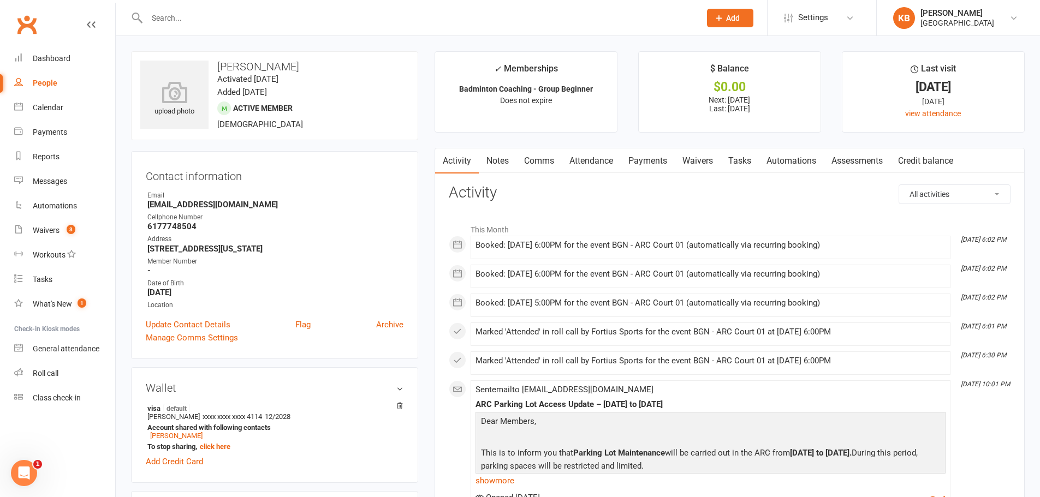
click at [197, 20] on input "text" at bounding box center [418, 17] width 549 height 15
paste input "Joseph Pudhota"
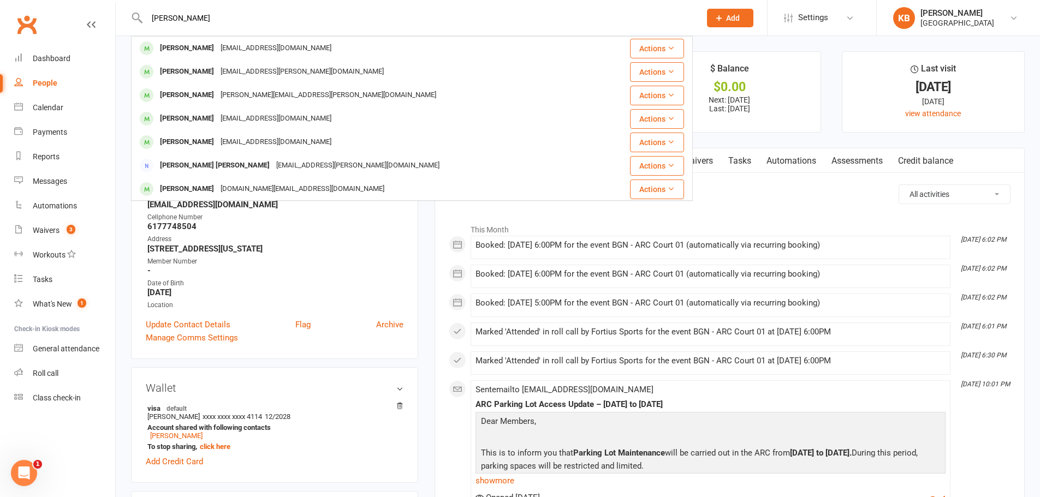
drag, startPoint x: 229, startPoint y: 25, endPoint x: 130, endPoint y: 18, distance: 99.1
click at [130, 18] on react-component "Joseph Pudhota Ajay Joseph majaym@yahoo.com Actions Niven Vijay vijay.joseph@gm…" at bounding box center [346, 17] width 693 height 35
drag, startPoint x: 156, startPoint y: 27, endPoint x: 131, endPoint y: 27, distance: 24.6
click at [131, 27] on div "Joseph Pudhota Ajay Joseph majaym@yahoo.com Actions Niven Vijay vijay.joseph@gm…" at bounding box center [412, 17] width 562 height 35
click at [211, 17] on input "Joseph Pudhota" at bounding box center [418, 17] width 549 height 15
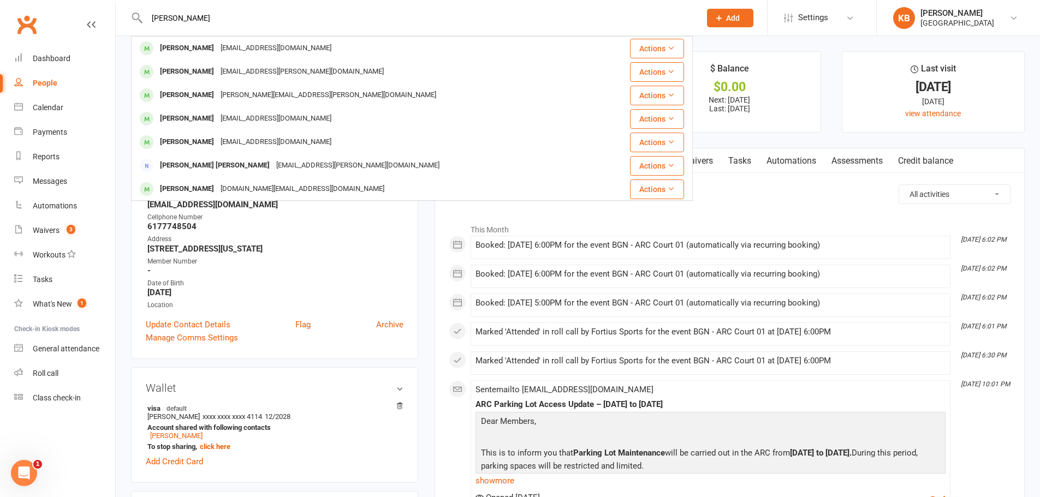
drag, startPoint x: 211, startPoint y: 17, endPoint x: 159, endPoint y: 17, distance: 52.4
click at [159, 17] on input "Joseph Pudhota" at bounding box center [418, 17] width 549 height 15
paste input "pudhota@yahoo.com"
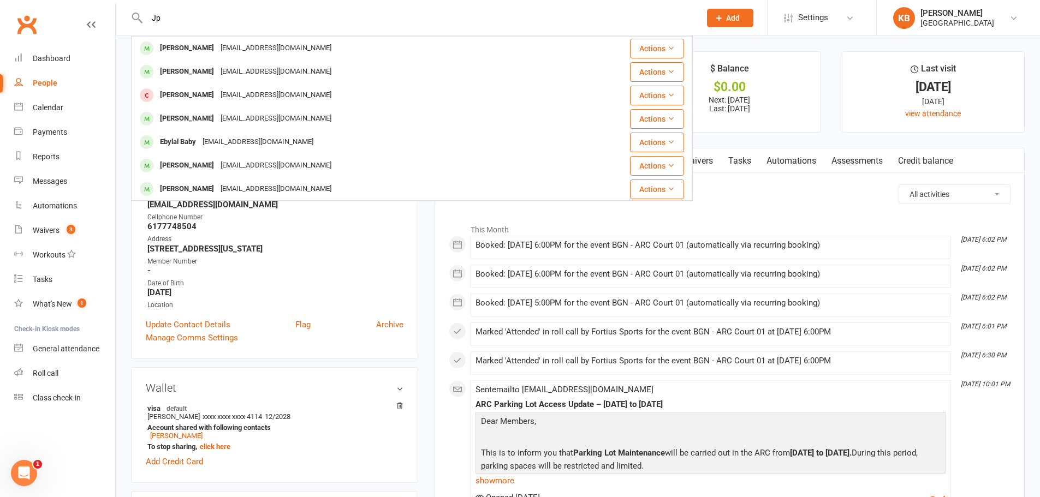
type input "J"
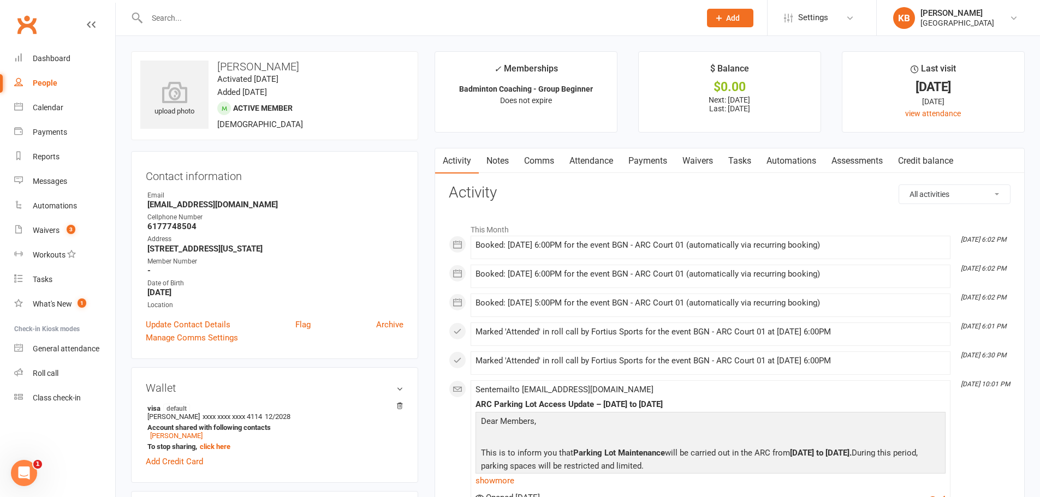
click at [190, 21] on input "text" at bounding box center [418, 17] width 549 height 15
paste input "sarah.unni@gmail.com"
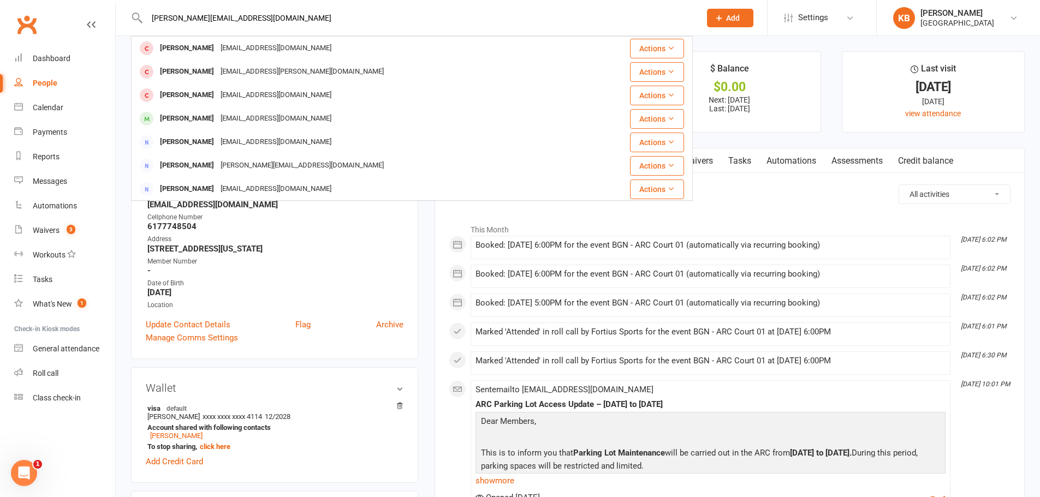
type input "sarah.unni@gmail.com"
drag, startPoint x: 235, startPoint y: 16, endPoint x: 138, endPoint y: 24, distance: 96.9
click at [138, 24] on div "sarah.unni@gmail.com Sarah Grillo sarahegrillo@gmail.com Actions Samik Saha Sah…" at bounding box center [412, 17] width 562 height 35
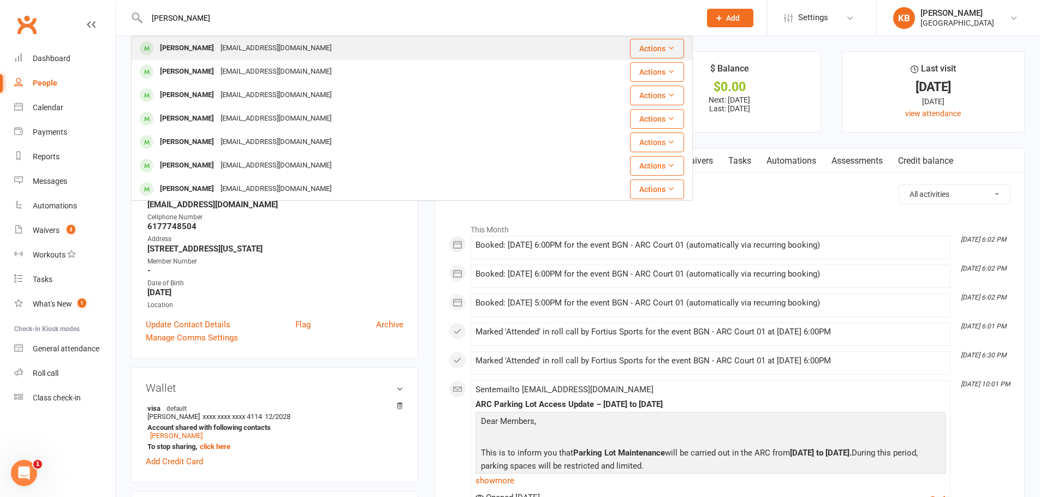
type input "mohit karthik"
click at [176, 48] on div "Mohit Karthik" at bounding box center [187, 48] width 61 height 16
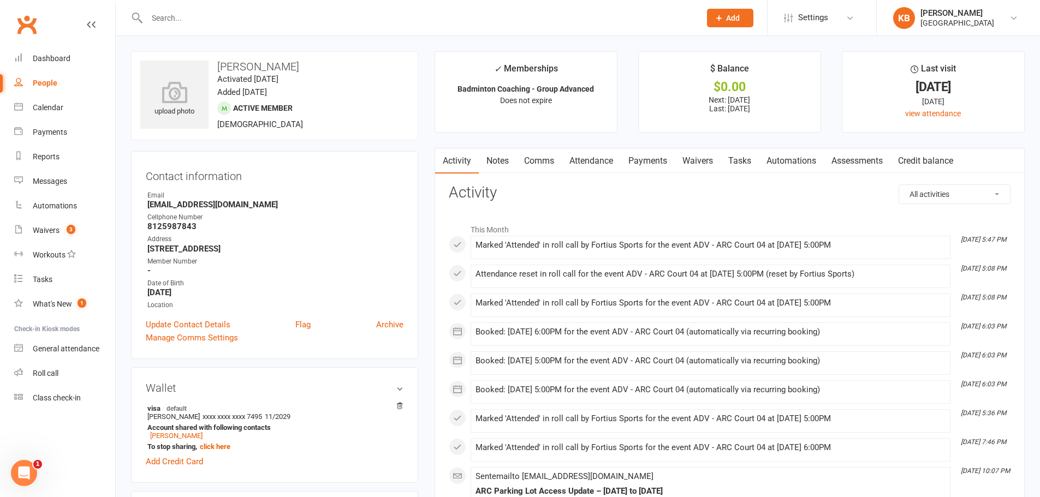
click at [640, 170] on link "Payments" at bounding box center [648, 160] width 54 height 25
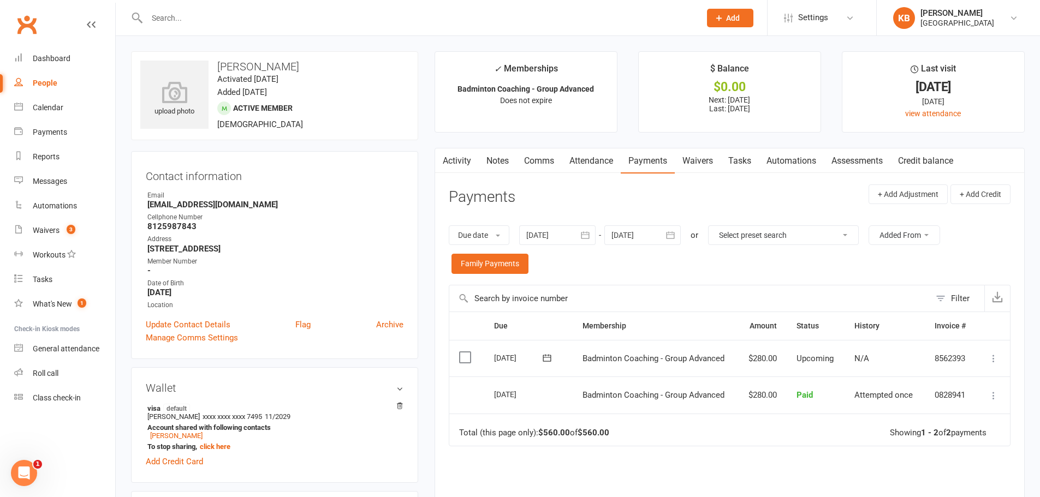
click at [585, 233] on icon "button" at bounding box center [585, 234] width 8 height 7
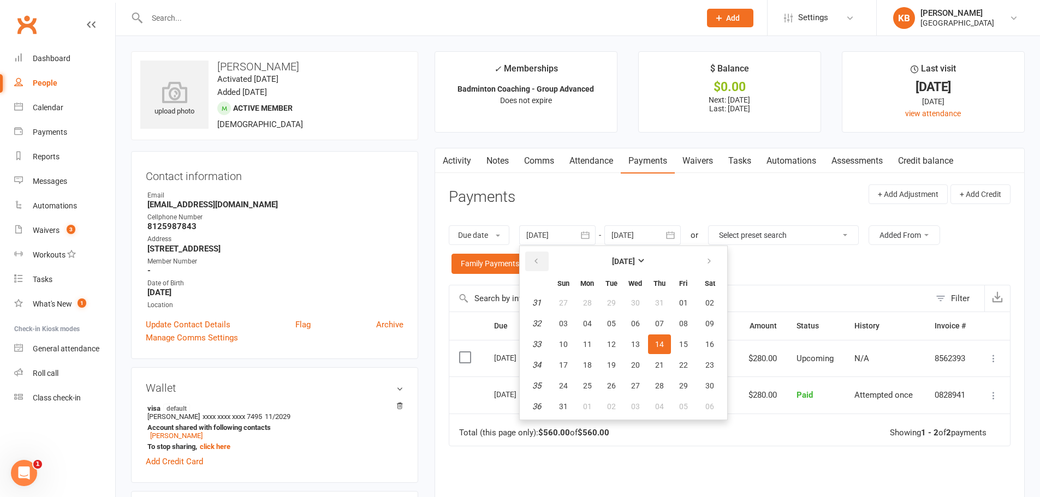
click at [539, 257] on icon "button" at bounding box center [536, 261] width 8 height 9
click at [584, 303] on button "31" at bounding box center [587, 303] width 23 height 20
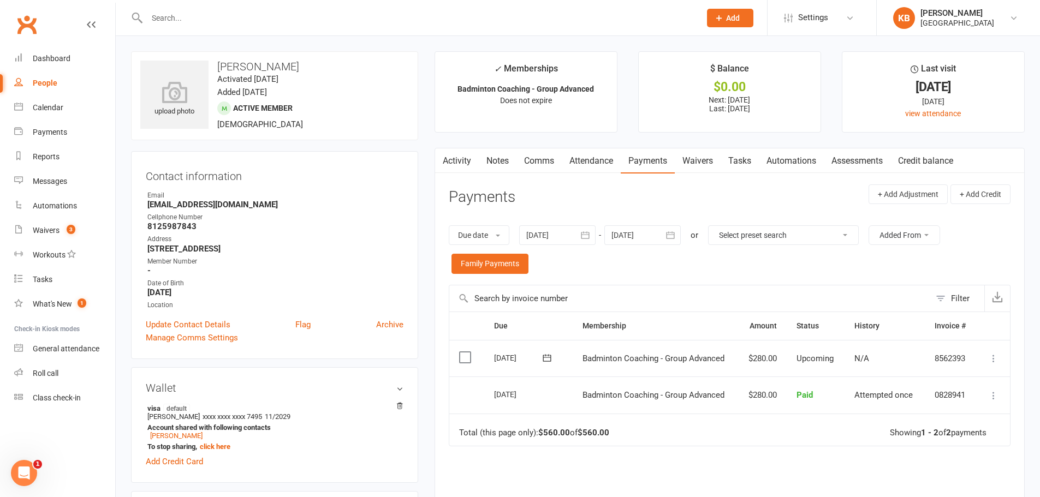
type input "31 Mar 2025"
click at [680, 231] on button "button" at bounding box center [671, 235] width 20 height 20
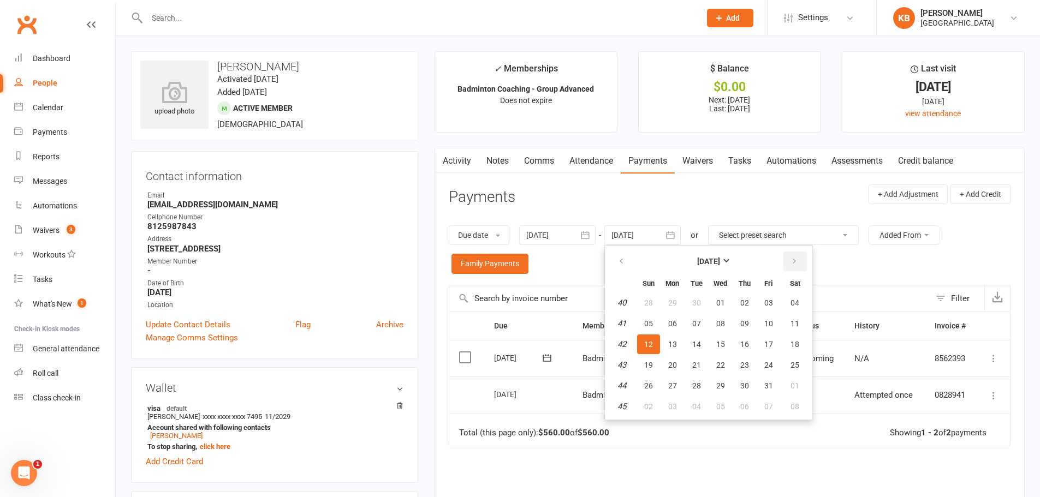
click at [798, 261] on icon "button" at bounding box center [794, 261] width 8 height 9
click at [790, 310] on button "03" at bounding box center [795, 303] width 28 height 20
type input "03 Jan 2026"
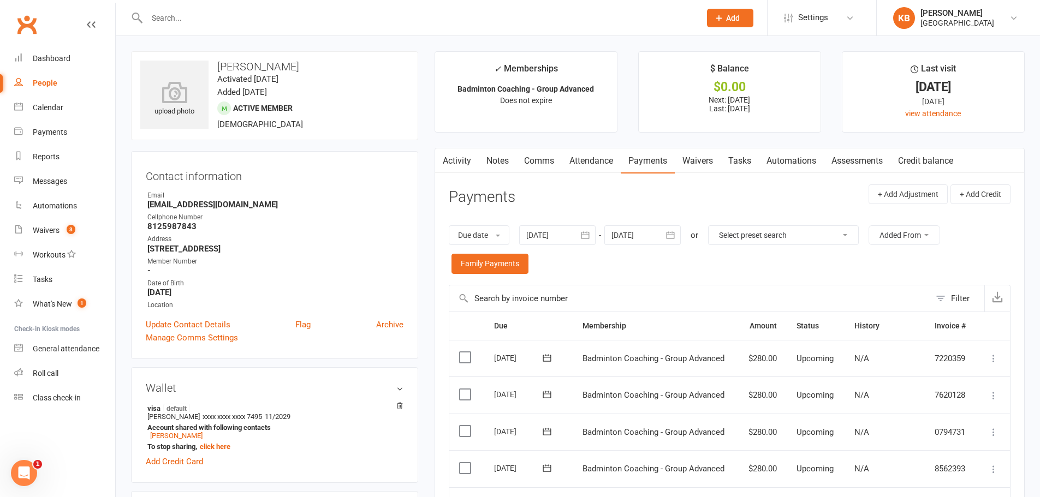
click at [204, 16] on input "text" at bounding box center [418, 17] width 549 height 15
paste input "Srinivas Pulakandam"
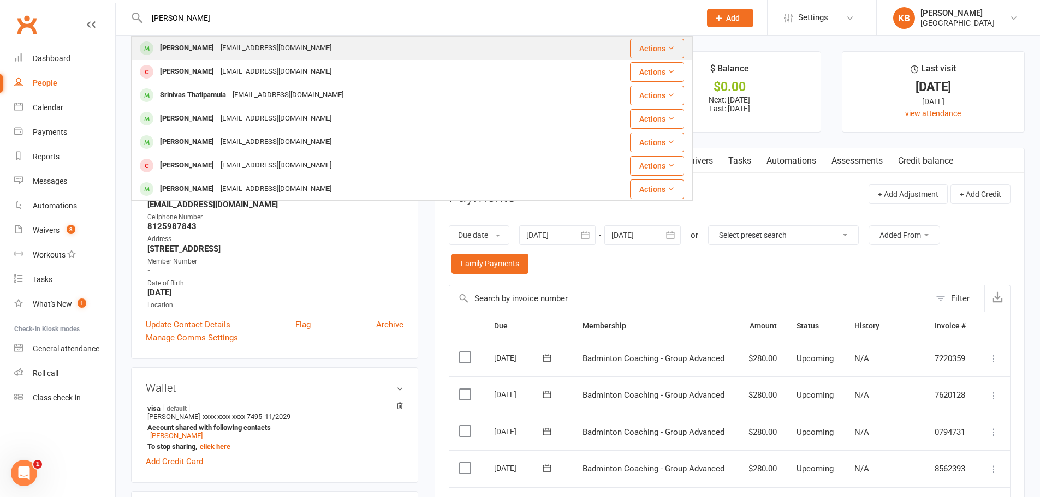
type input "Srinivas Pulakandam"
click at [242, 51] on div "cnoosays@gmail.com" at bounding box center [275, 48] width 117 height 16
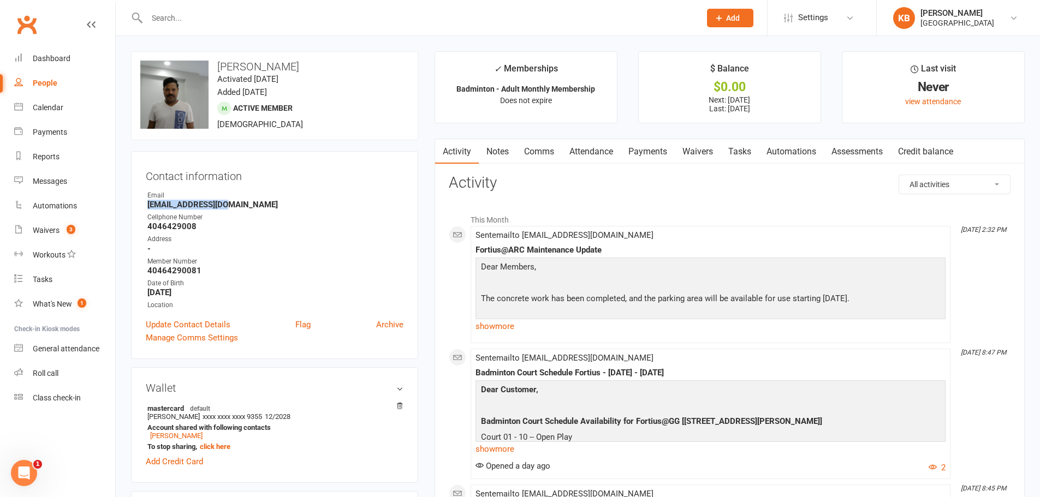
drag, startPoint x: 142, startPoint y: 209, endPoint x: 233, endPoint y: 207, distance: 91.2
click at [233, 207] on div "Contact information Owner Email cnoosays@gmail.com Cellphone Number 4046429008 …" at bounding box center [274, 255] width 287 height 208
click at [224, 247] on strong "-" at bounding box center [275, 249] width 256 height 10
drag, startPoint x: 144, startPoint y: 271, endPoint x: 206, endPoint y: 269, distance: 62.3
click at [206, 269] on div "Contact information Owner Email cnoosays@gmail.com Cellphone Number 4046429008 …" at bounding box center [274, 255] width 287 height 208
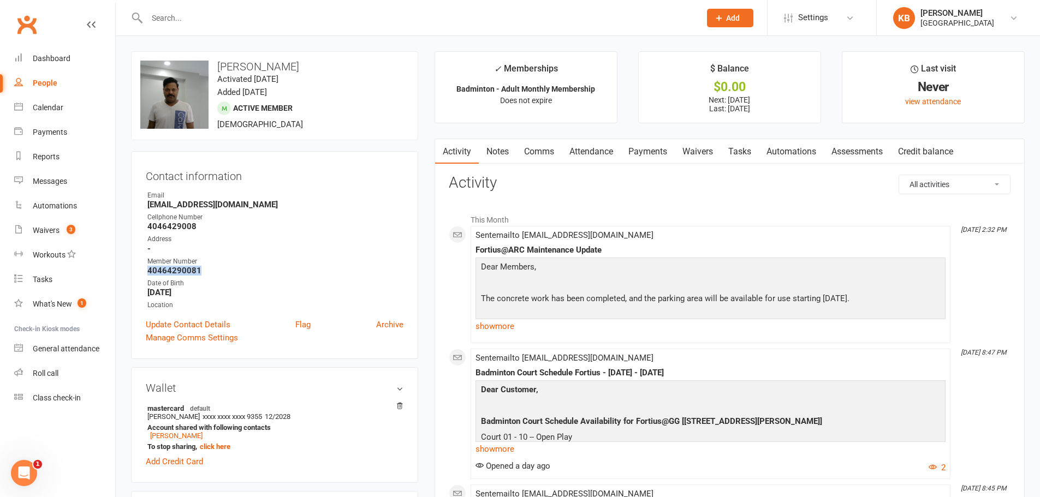
copy strong "40464290081"
click at [253, 249] on strong "-" at bounding box center [275, 249] width 256 height 10
click at [194, 22] on input "text" at bounding box center [418, 17] width 549 height 15
paste input "Abhram reddy Pulakurthy"
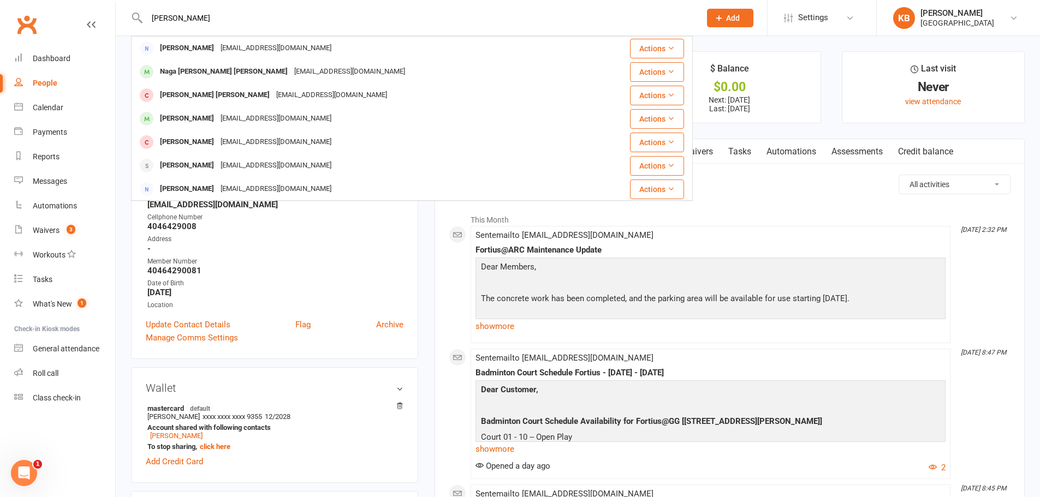
drag, startPoint x: 251, startPoint y: 22, endPoint x: 134, endPoint y: 17, distance: 116.4
click at [135, 17] on div "Abhram reddy Pulakurthy Pranay Gurram pranay_reddy@yahoo.com Actions Naga Abhil…" at bounding box center [412, 17] width 562 height 35
paste input "abhiramp10@gmail.com"
drag, startPoint x: 260, startPoint y: 20, endPoint x: 143, endPoint y: 14, distance: 117.0
click at [143, 14] on div "abhiramp10@gmail.com Abhi Ram Myneni abhiram.myneni@gmail.com Actions Abhiram S…" at bounding box center [412, 17] width 562 height 35
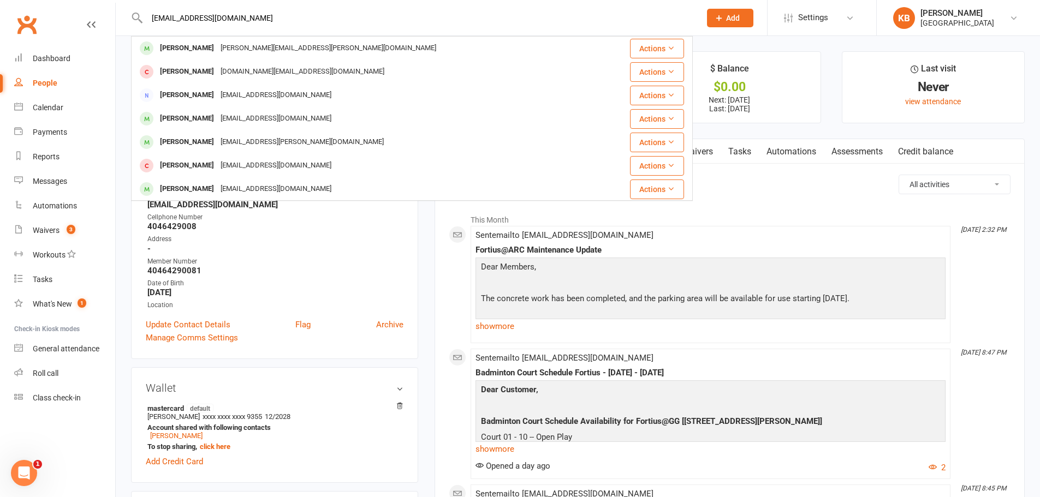
paste input "Venkateswara Rao Punna"
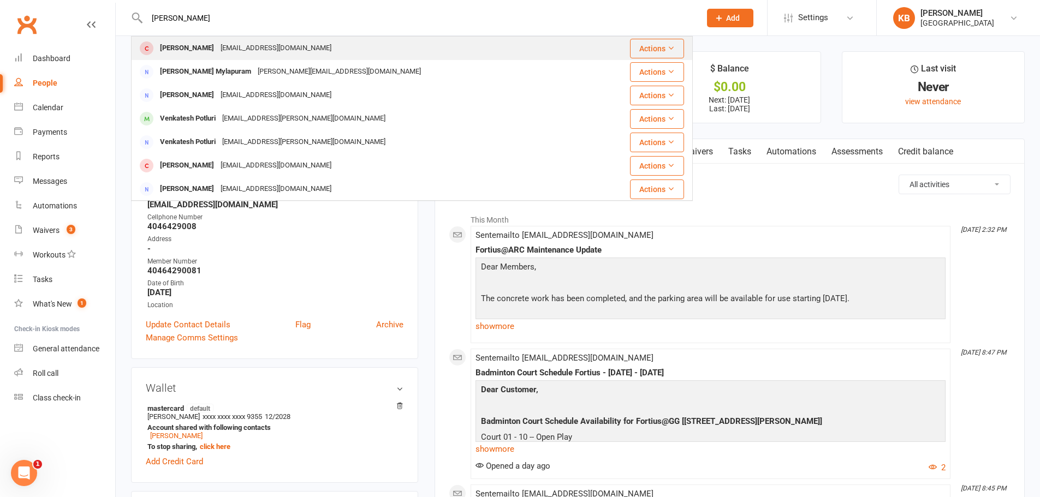
type input "Venkateswara Rao Punnam"
click at [291, 52] on div "ruci4sap@gmail.com" at bounding box center [275, 48] width 117 height 16
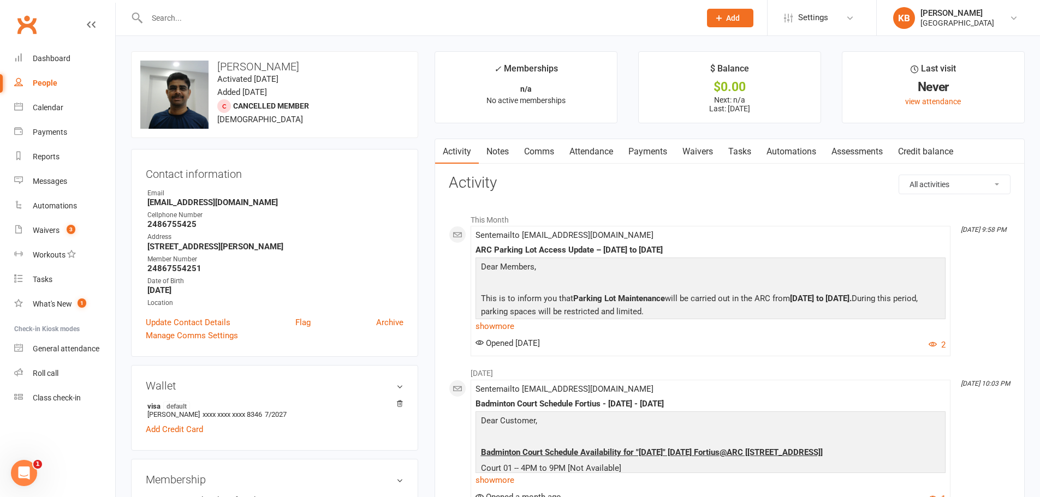
click at [198, 15] on input "text" at bounding box center [418, 17] width 549 height 15
paste input "Venkat aravind Puppala"
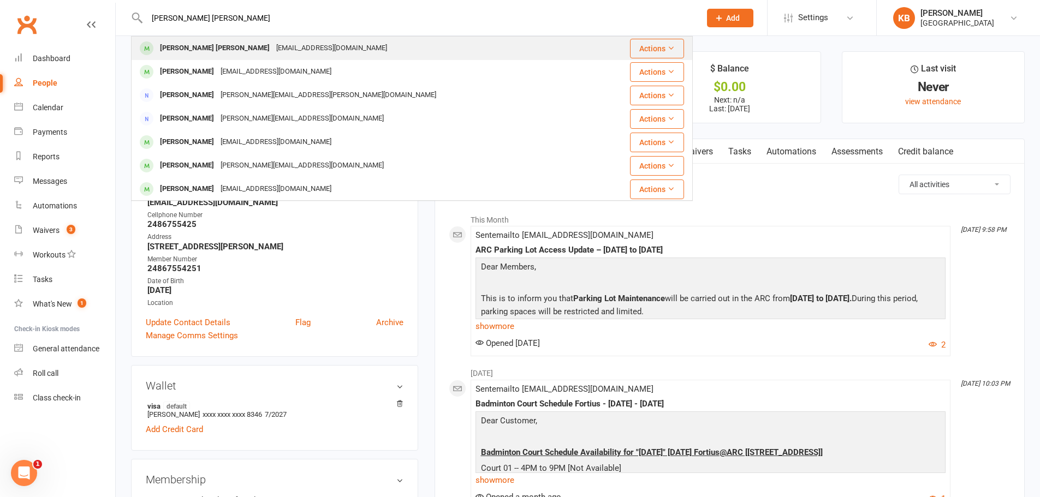
type input "Venkat aravind Puppala"
click at [273, 46] on div "Pvaravind94@gmail.com" at bounding box center [331, 48] width 117 height 16
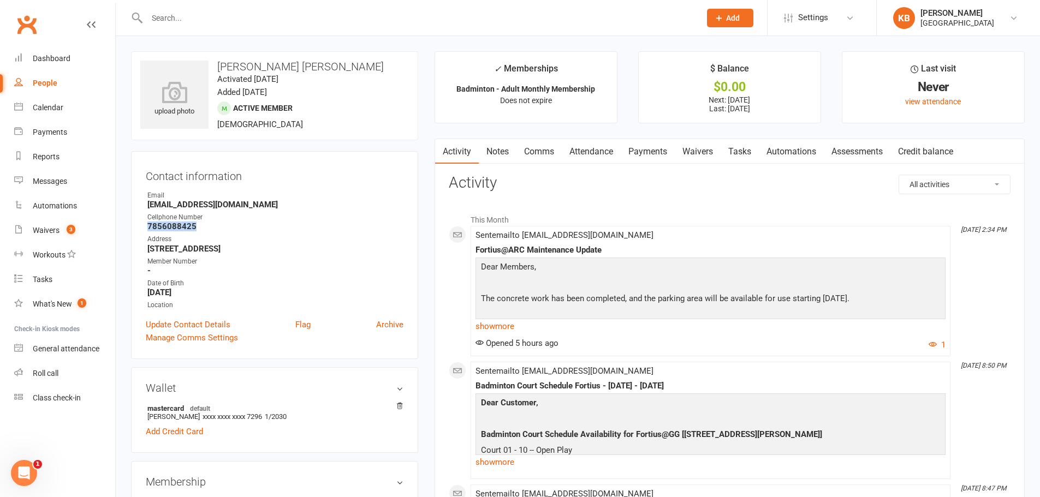
drag, startPoint x: 148, startPoint y: 225, endPoint x: 205, endPoint y: 224, distance: 56.8
click at [205, 224] on strong "7856088425" at bounding box center [275, 227] width 256 height 10
click at [277, 206] on strong "Pvaravind94@gmail.com" at bounding box center [275, 205] width 256 height 10
click at [634, 156] on link "Payments" at bounding box center [648, 151] width 54 height 25
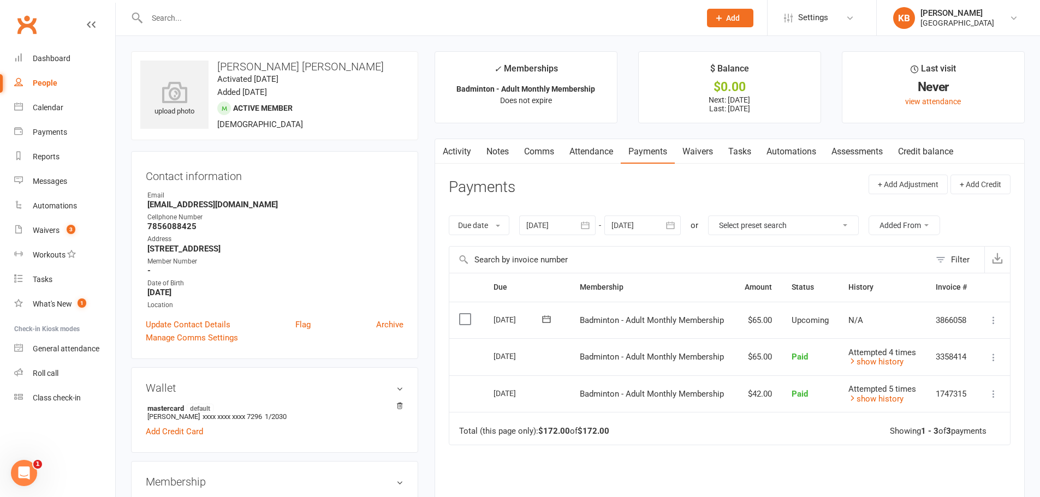
click at [186, 19] on input "text" at bounding box center [418, 17] width 549 height 15
paste input "Viswanath Puppala"
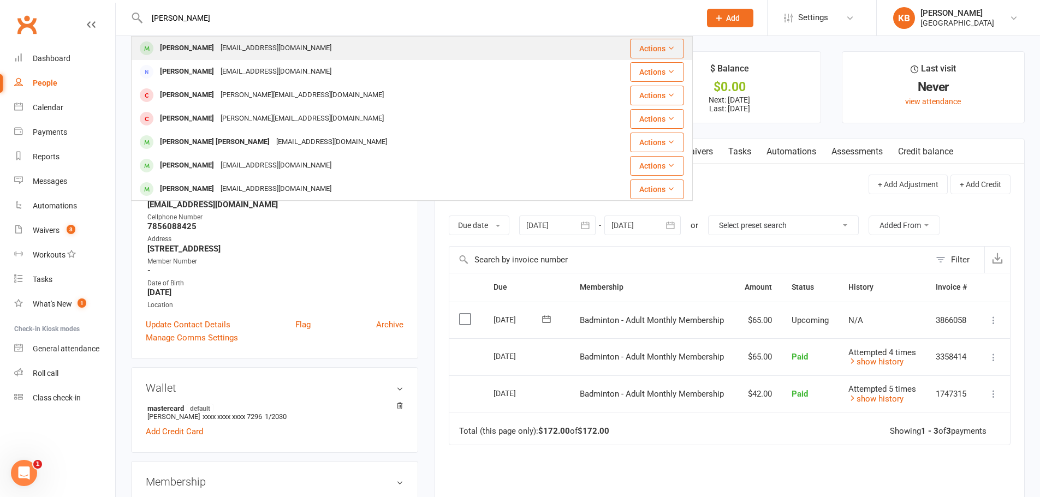
type input "Viswanath Puppala"
click at [243, 45] on div "viswanath237@gmail.com" at bounding box center [275, 48] width 117 height 16
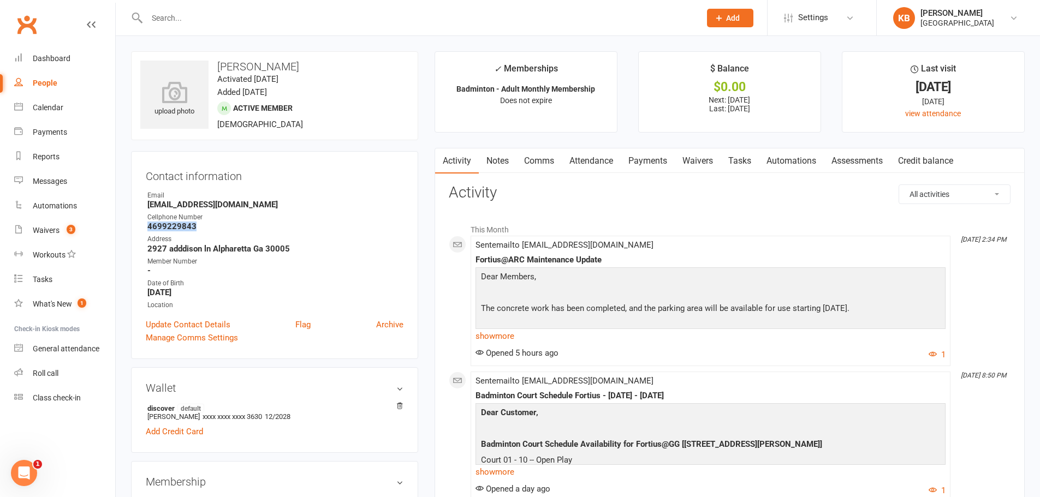
drag, startPoint x: 148, startPoint y: 228, endPoint x: 201, endPoint y: 227, distance: 53.5
click at [201, 227] on strong "4699229843" at bounding box center [275, 227] width 256 height 10
click at [275, 196] on div "Email" at bounding box center [275, 196] width 256 height 10
click at [237, 30] on div at bounding box center [412, 17] width 562 height 35
click at [223, 20] on input "text" at bounding box center [418, 17] width 549 height 15
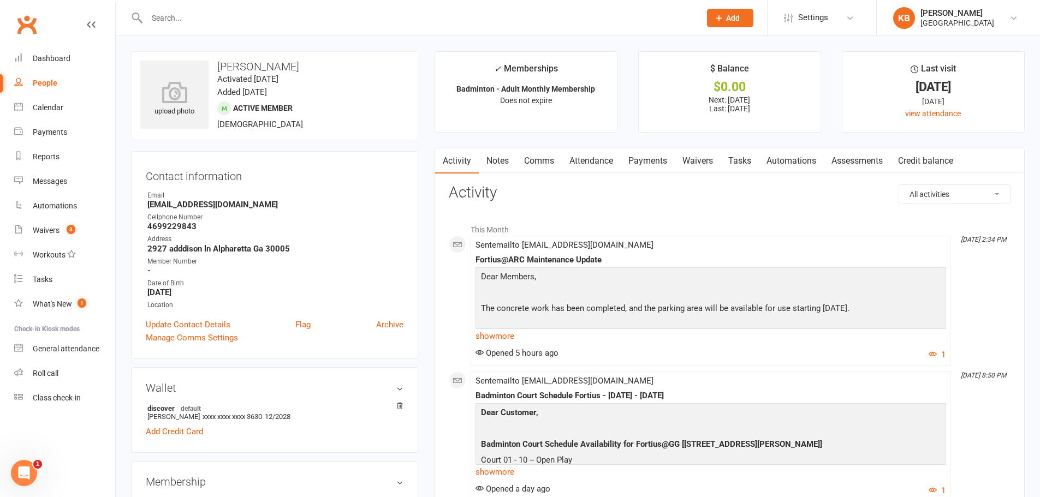
paste input "Manu Pushpanath"
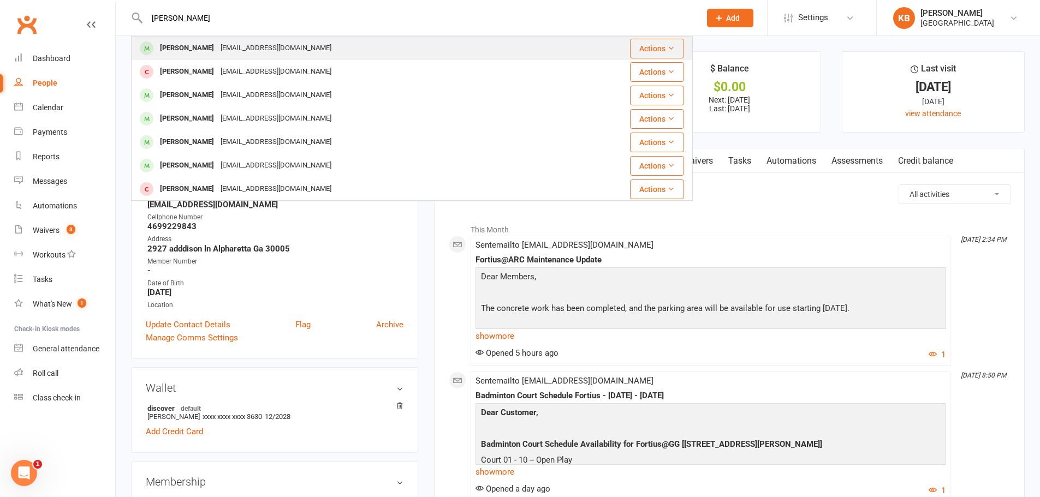
type input "Manu Pushpanath"
click at [231, 39] on div "Manu Pushpanath manu369@gmail.com" at bounding box center [347, 48] width 430 height 22
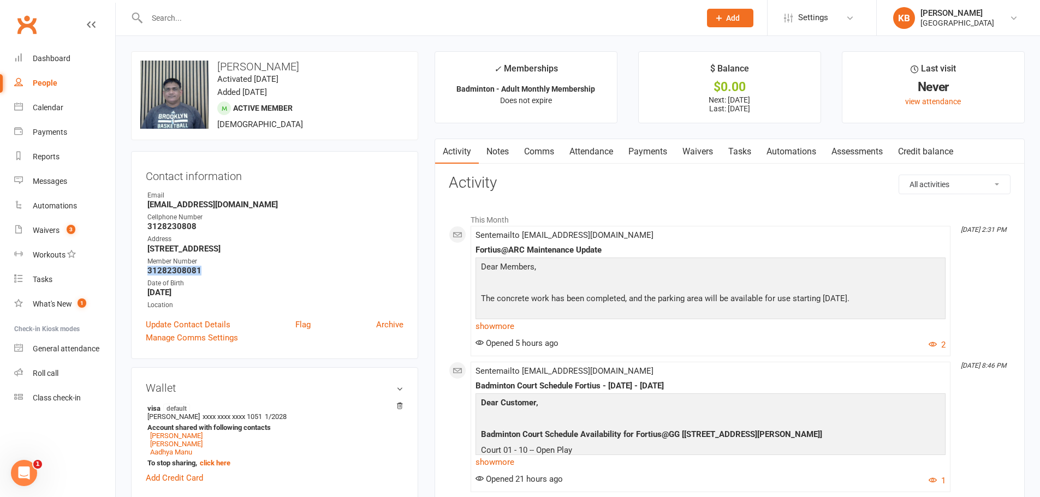
drag, startPoint x: 169, startPoint y: 270, endPoint x: 209, endPoint y: 272, distance: 39.9
click at [209, 272] on strong "31282308081" at bounding box center [275, 271] width 256 height 10
click at [328, 241] on div "Address" at bounding box center [275, 239] width 256 height 10
click at [171, 13] on input "text" at bounding box center [418, 17] width 549 height 15
paste input "Vasu Putta"
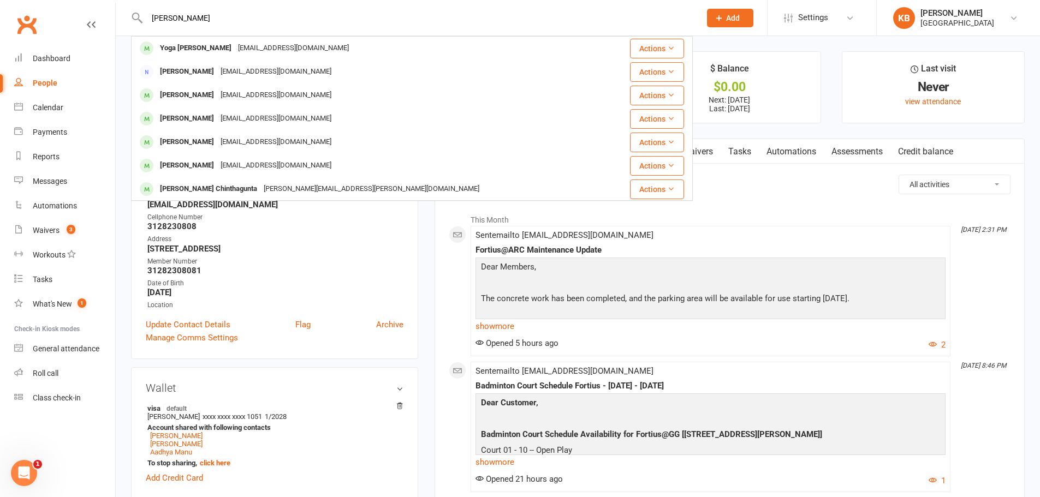
drag, startPoint x: 197, startPoint y: 13, endPoint x: 146, endPoint y: 14, distance: 50.2
click at [146, 14] on input "Vasu Putta" at bounding box center [418, 17] width 549 height 15
paste input "vasu.putta.81@gmail.com"
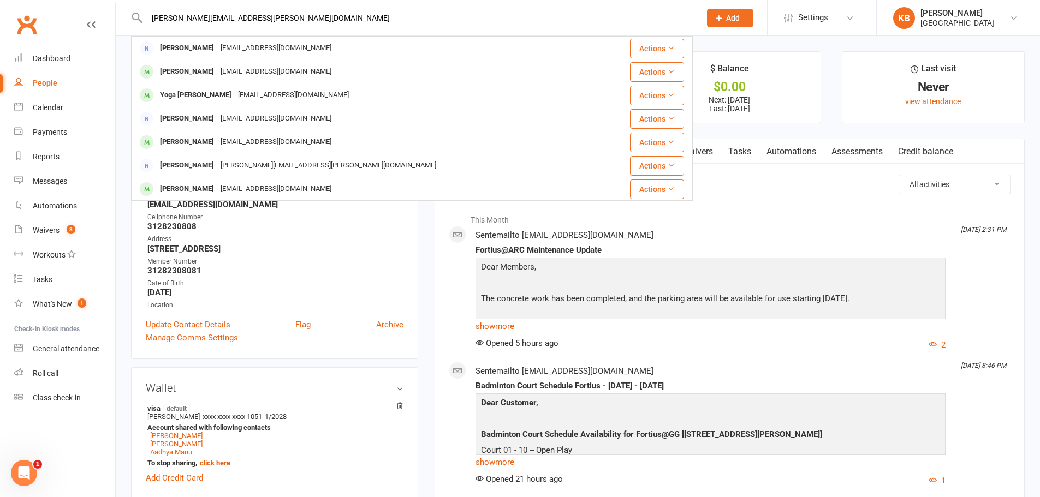
drag, startPoint x: 250, startPoint y: 14, endPoint x: 145, endPoint y: 14, distance: 105.4
click at [145, 14] on input "vasu.putta.81@gmail.com" at bounding box center [418, 17] width 549 height 15
paste input "Venkata Suresh Putturu"
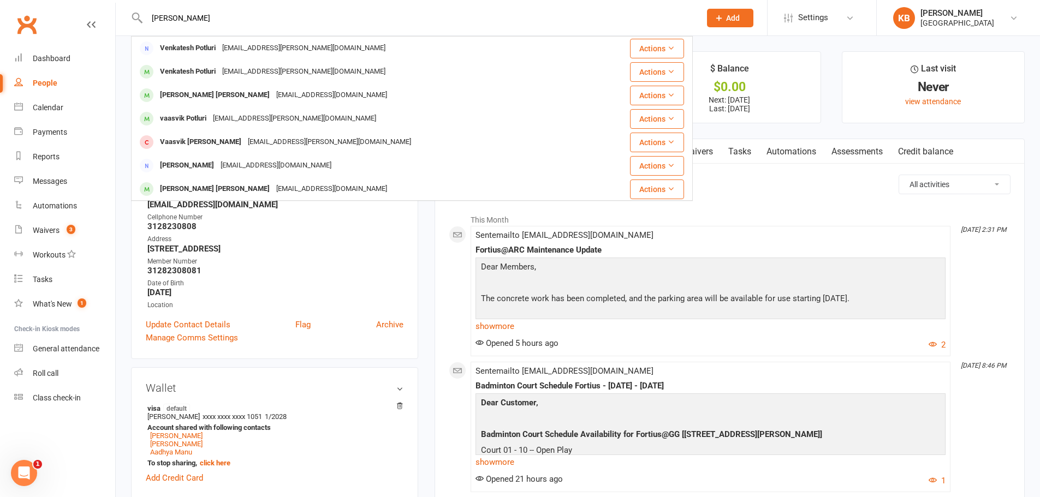
drag, startPoint x: 247, startPoint y: 20, endPoint x: 82, endPoint y: 11, distance: 165.1
click at [82, 3] on header "Venkata Suresh Putturu Venkatesh Potluri Venkatesh.potluri@gmail.com Actions Ve…" at bounding box center [520, 3] width 1040 height 0
paste input "pvsuresh29@gmail.com"
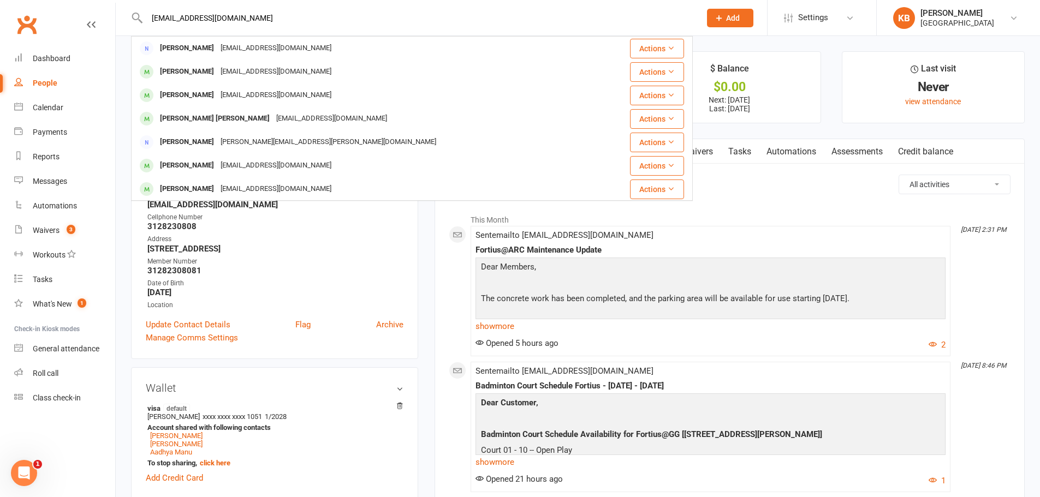
drag, startPoint x: 246, startPoint y: 17, endPoint x: 142, endPoint y: 25, distance: 104.0
click at [142, 25] on div "pvsuresh29@gmail.com Suresh Kulla skkulla@gmail.com Actions Suresh Kulla skkull…" at bounding box center [412, 17] width 562 height 35
paste input "Weiwei Qiu"
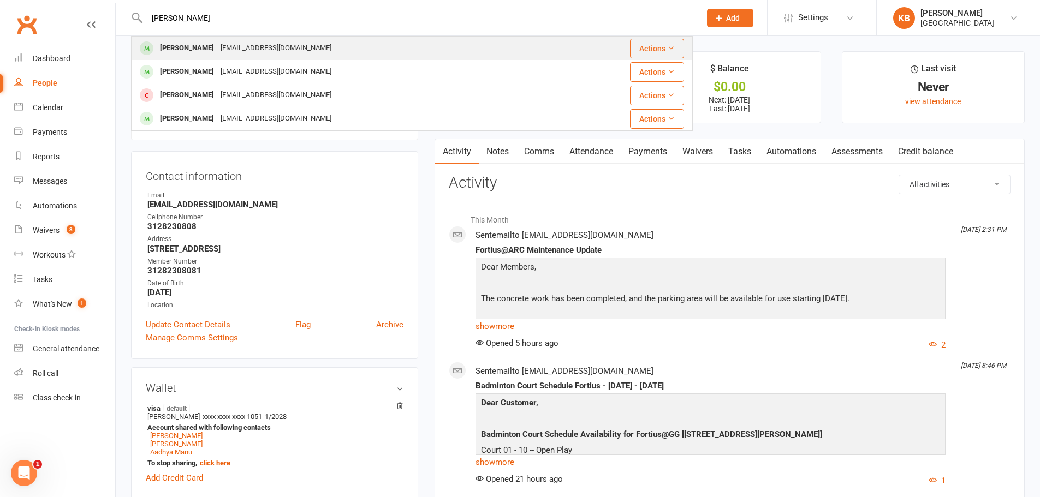
type input "Weiwei Qiu"
click at [233, 46] on div "Qiu.weiwei@gmail.com" at bounding box center [275, 48] width 117 height 16
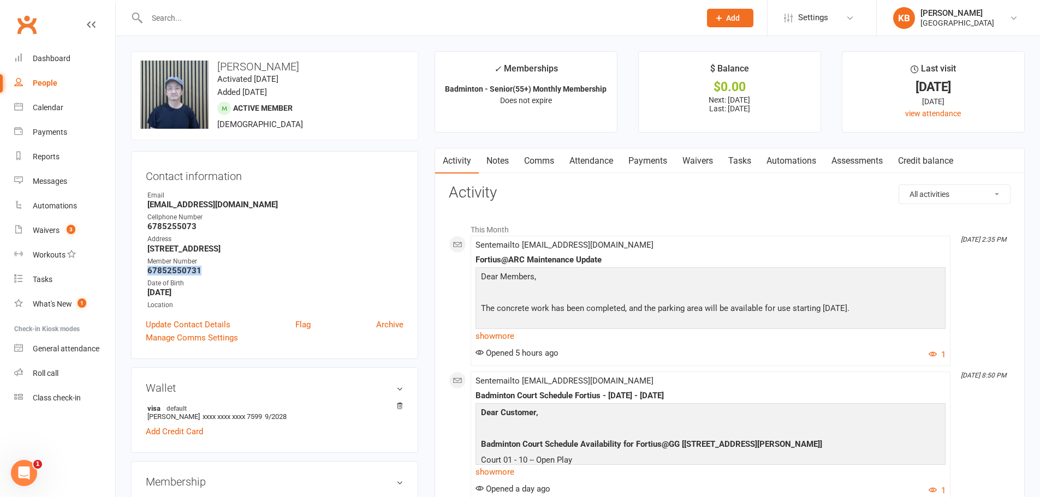
drag, startPoint x: 143, startPoint y: 273, endPoint x: 215, endPoint y: 273, distance: 71.5
click at [215, 273] on div "Contact information Owner Email Qiu.weiwei@gmail.com Cellphone Number 678525507…" at bounding box center [274, 255] width 287 height 208
click at [251, 212] on ul "Owner Email Qiu.weiwei@gmail.com Cellphone Number 6785255073 Address 5580 Vicar…" at bounding box center [275, 251] width 258 height 120
click at [218, 14] on input "text" at bounding box center [418, 17] width 549 height 15
paste input "Minh Quang Vu"
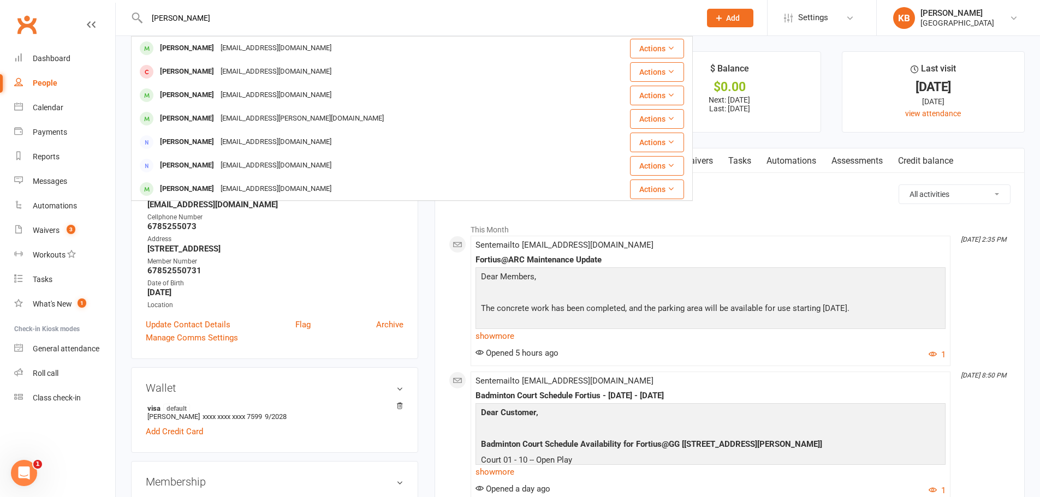
drag, startPoint x: 223, startPoint y: 26, endPoint x: 148, endPoint y: 18, distance: 75.2
click at [148, 18] on div "Minh Quang Vu Quang Tran Qtran68@gatech.edu Actions Quang Nguyen qnd368@gmail.c…" at bounding box center [412, 17] width 562 height 35
drag, startPoint x: 148, startPoint y: 18, endPoint x: 215, endPoint y: 17, distance: 66.6
click at [215, 17] on input "Minh Quang Vu" at bounding box center [418, 17] width 549 height 15
paste input "TON QUI TRUONG"
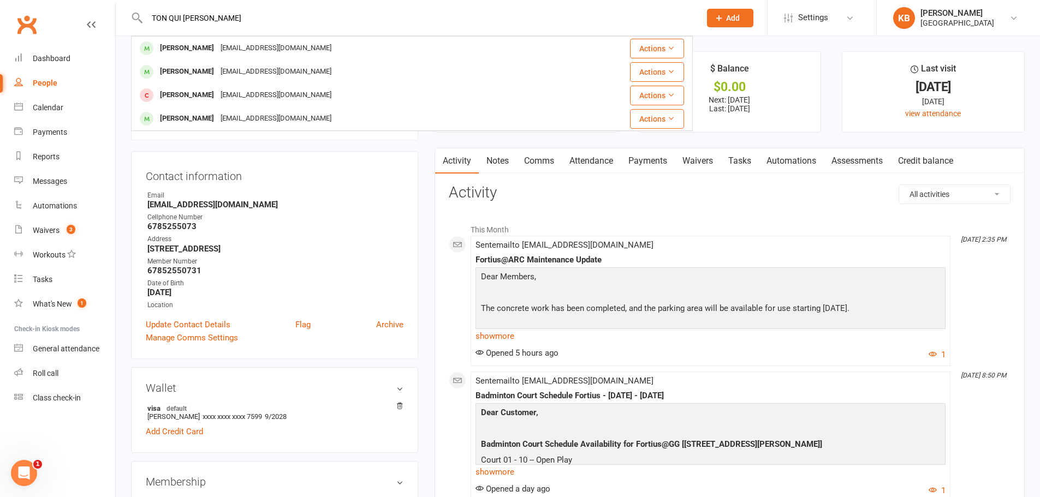
drag, startPoint x: 230, startPoint y: 18, endPoint x: 134, endPoint y: 11, distance: 96.3
click at [134, 11] on div "TON QUI TRUONG Alexis Truong Godwinverfex2001@gmail.com Actions Quang Tran Qtra…" at bounding box center [412, 17] width 562 height 35
paste input "ruongtonqui@gmail.com"
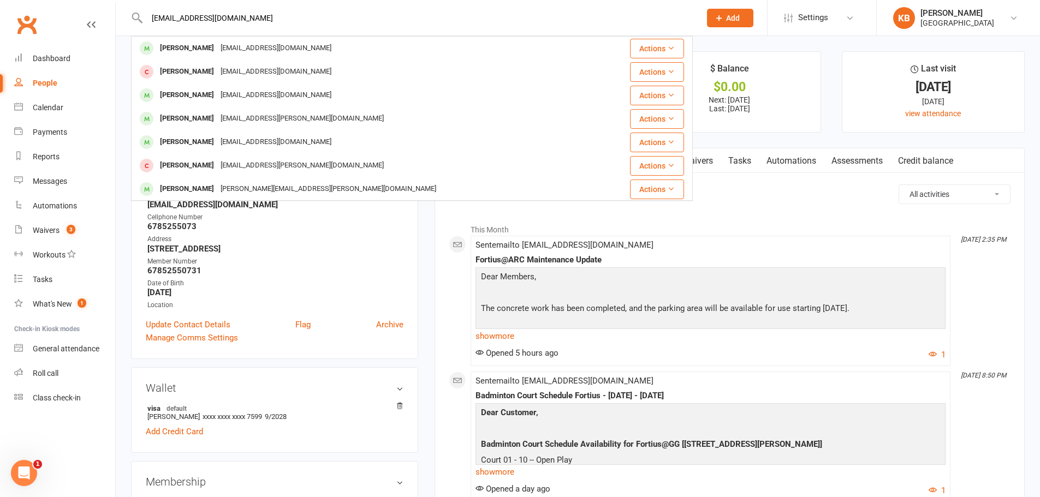
drag, startPoint x: 251, startPoint y: 23, endPoint x: 141, endPoint y: 24, distance: 109.7
click at [141, 24] on div "Truongtonqui@gmail.com Alexis Truong Godwinverfex2001@gmail.com Actions TRONG N…" at bounding box center [412, 17] width 562 height 35
paste input "Ranjith Radhakrishnan"
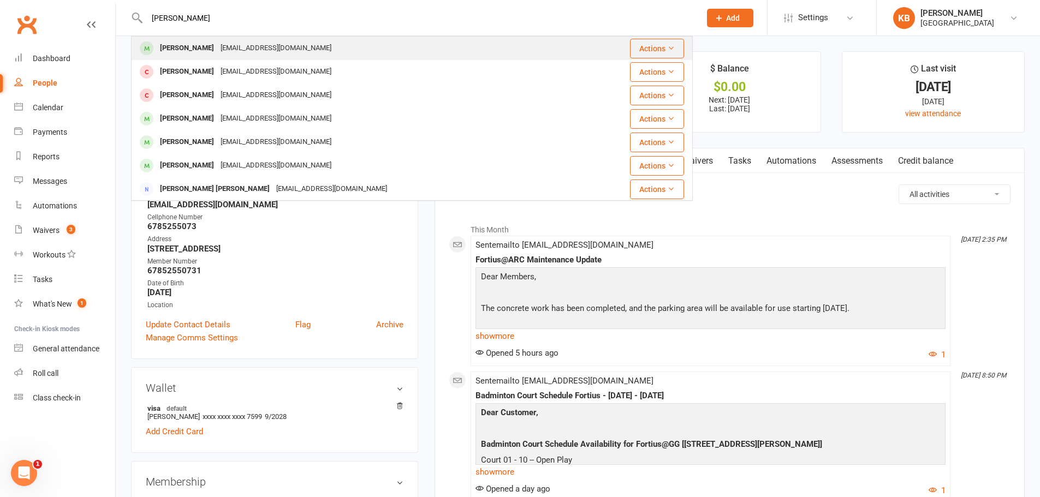
type input "Ranjith Radhakrishnan"
click at [275, 46] on div "ranjith770@gmail.com" at bounding box center [275, 48] width 117 height 16
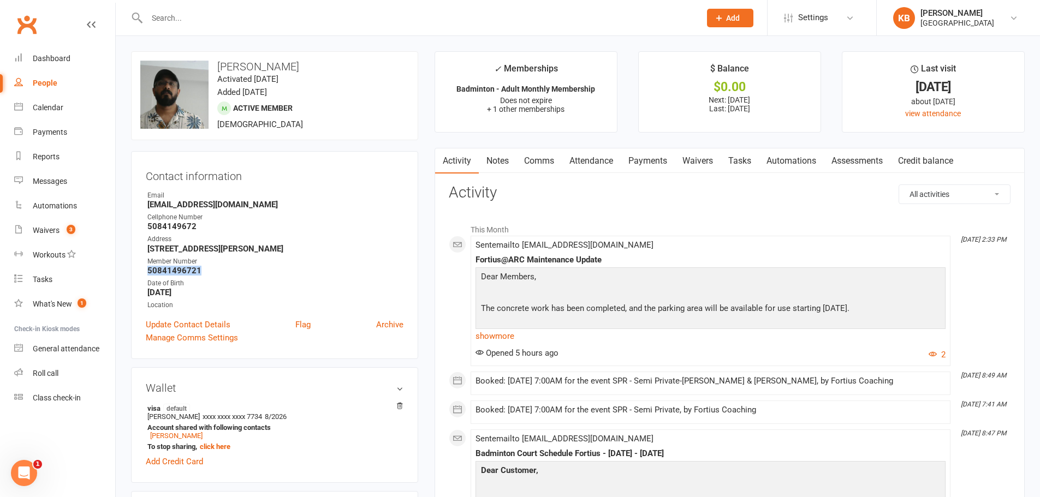
drag, startPoint x: 145, startPoint y: 271, endPoint x: 200, endPoint y: 271, distance: 54.6
click at [200, 271] on div "Contact information Owner Email ranjith770@gmail.com Cellphone Number 508414967…" at bounding box center [274, 255] width 287 height 208
click at [330, 217] on div "Cellphone Number" at bounding box center [275, 217] width 256 height 10
click at [255, 20] on input "text" at bounding box center [418, 17] width 549 height 15
type input "miltom r"
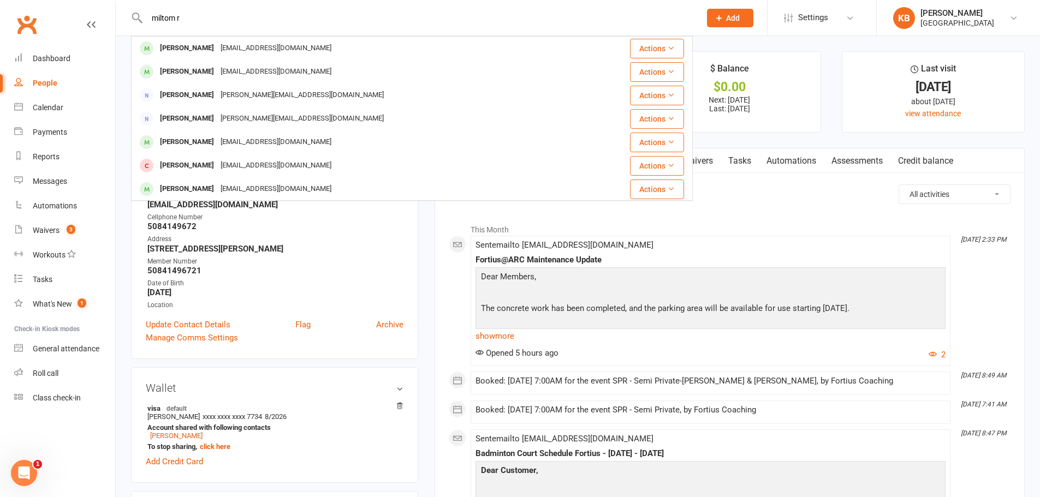
drag, startPoint x: 193, startPoint y: 22, endPoint x: 134, endPoint y: 23, distance: 58.4
click at [134, 23] on div "miltom r Mickey Roy mickeyroy@gmail.com Actions Aadya Reddy mailtoanusuris@gmai…" at bounding box center [412, 17] width 562 height 35
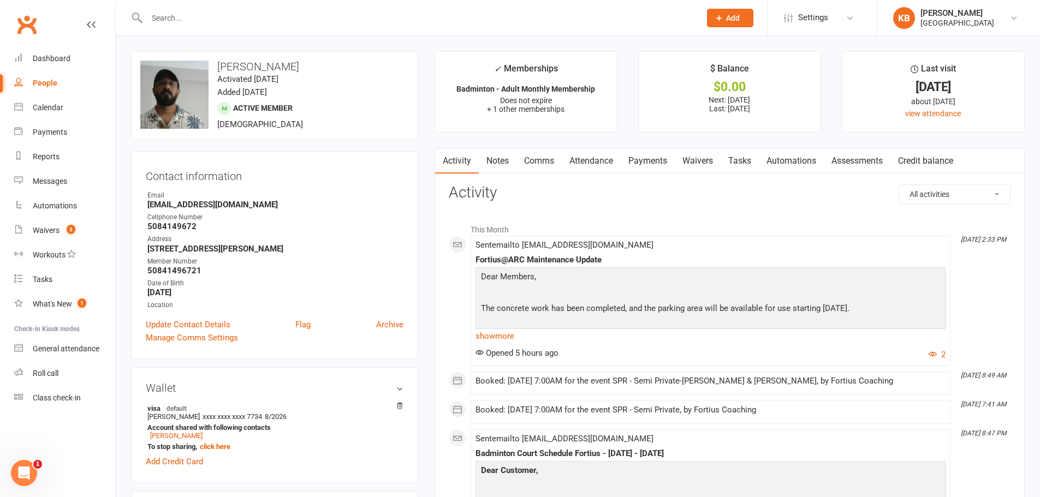
click at [160, 11] on input "text" at bounding box center [418, 17] width 549 height 15
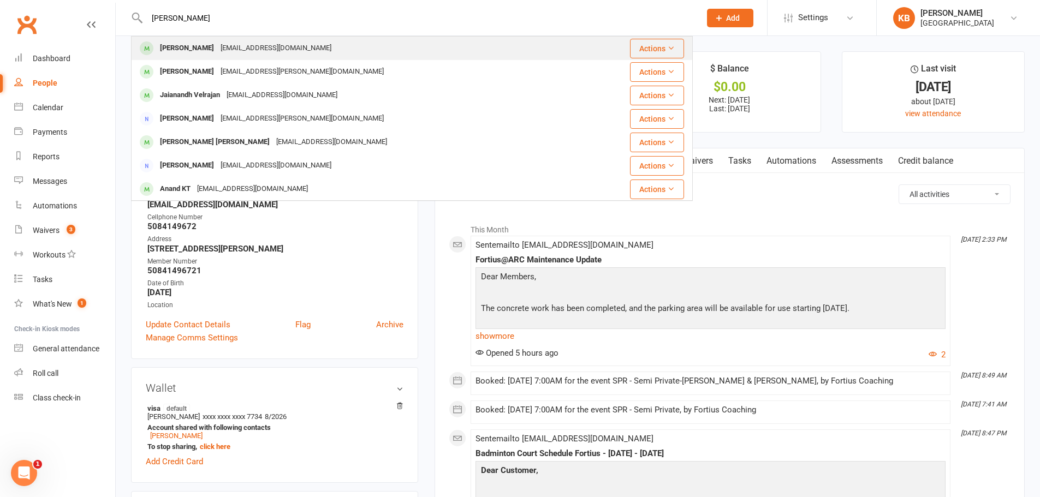
type input "vijayanandh"
click at [254, 41] on div "vjsilvary@gmail.com" at bounding box center [275, 48] width 117 height 16
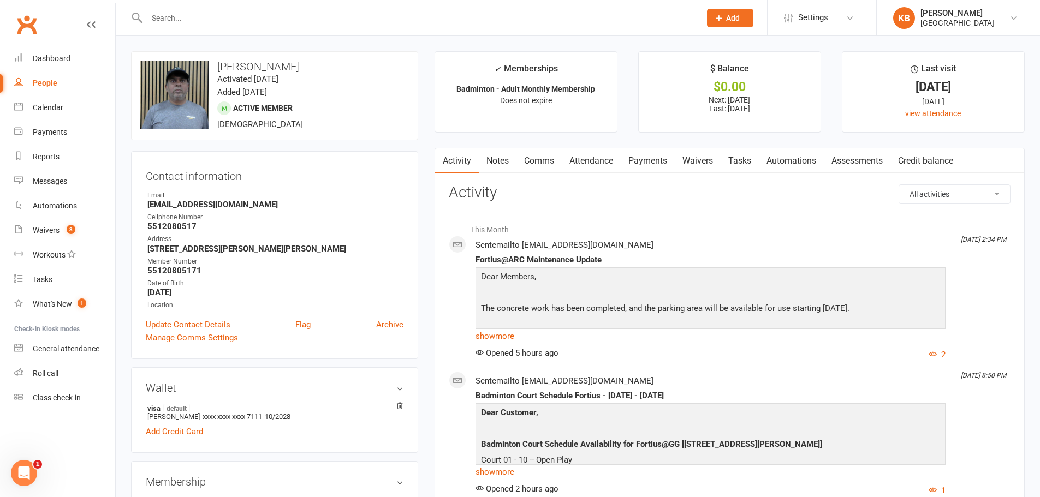
click at [640, 166] on link "Payments" at bounding box center [648, 160] width 54 height 25
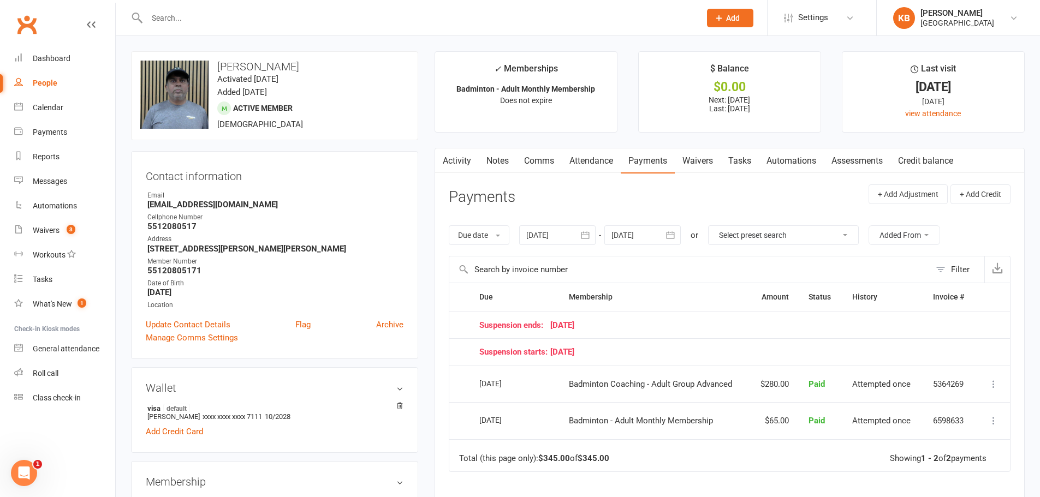
click at [666, 240] on button "button" at bounding box center [671, 235] width 20 height 20
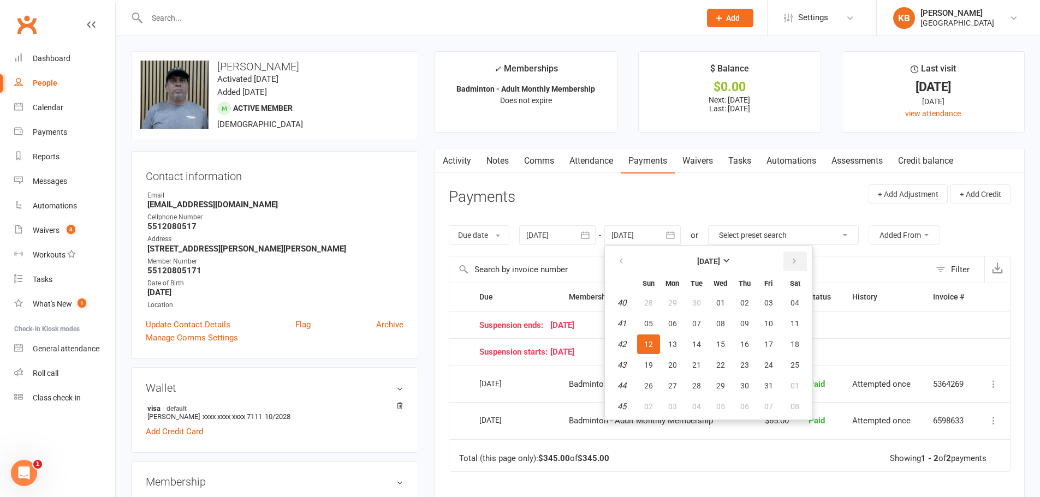
click at [795, 260] on icon "button" at bounding box center [794, 261] width 8 height 9
click at [795, 261] on icon "button" at bounding box center [794, 261] width 8 height 9
click at [782, 319] on button "14" at bounding box center [795, 324] width 28 height 20
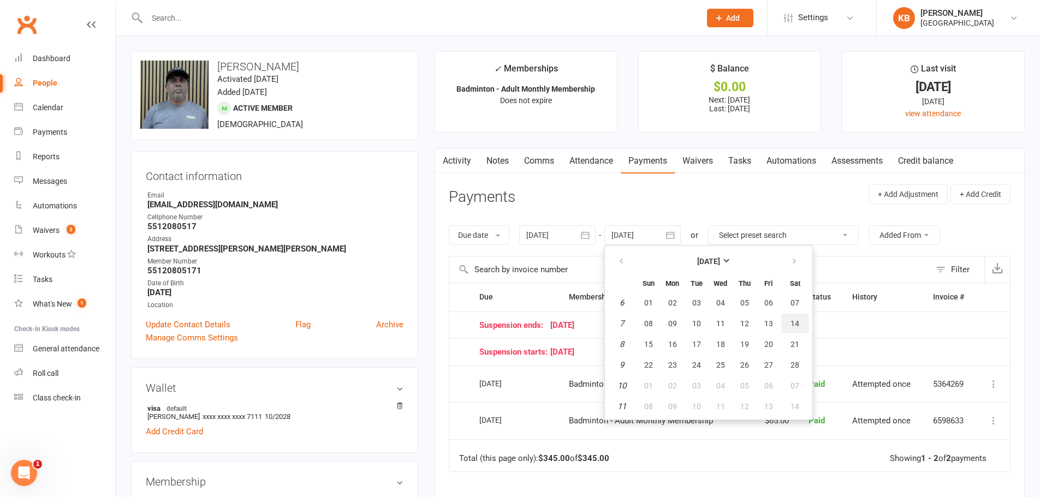
type input "14 Feb 2026"
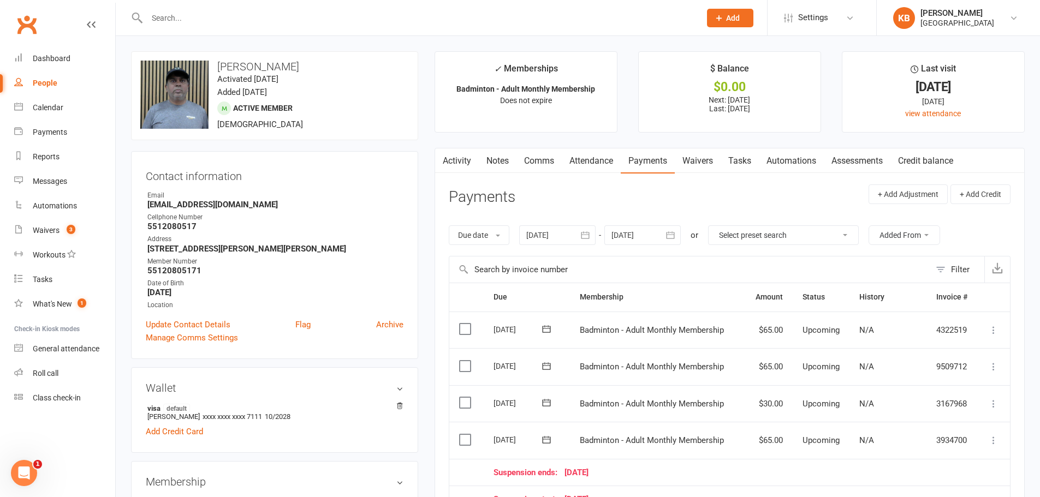
click at [454, 162] on link "Activity" at bounding box center [457, 160] width 44 height 25
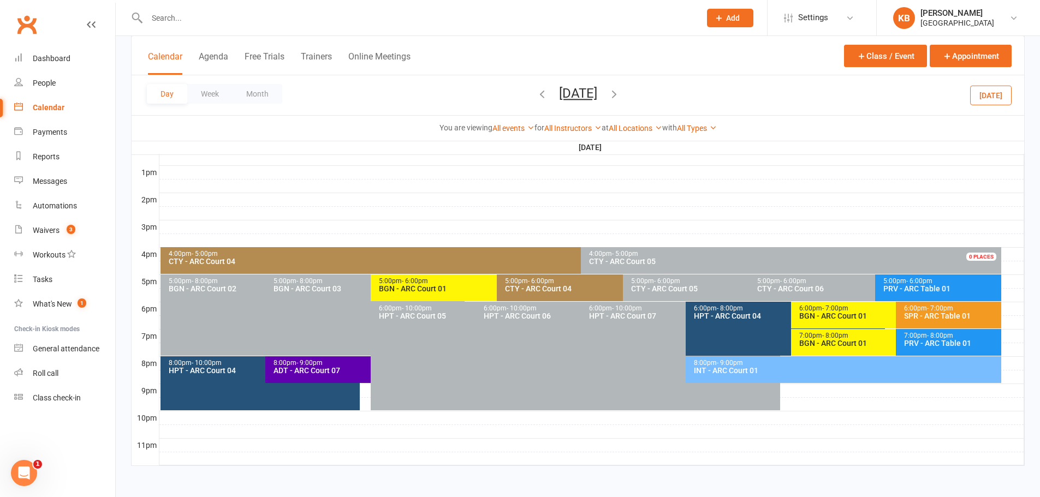
click at [293, 371] on div "ADT - ARC Court 07" at bounding box center [367, 371] width 189 height 8
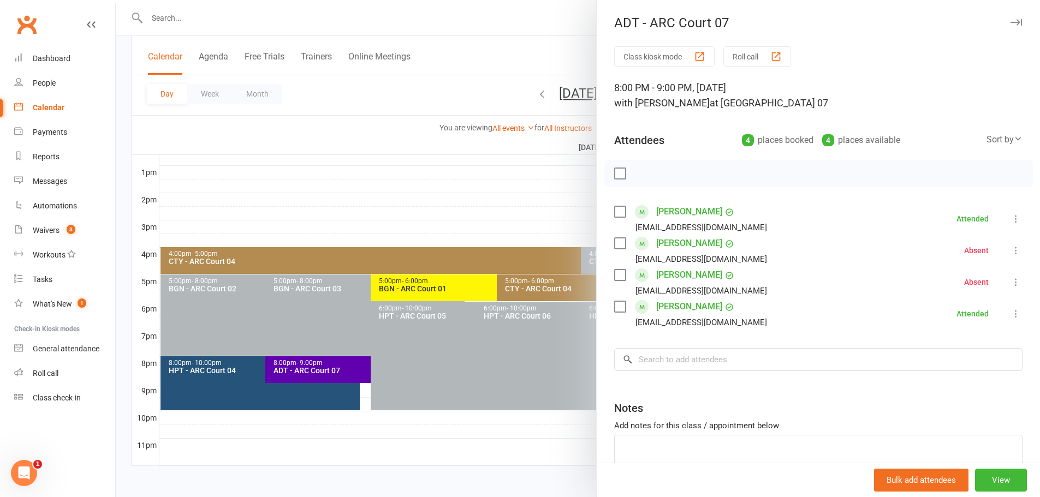
click at [516, 214] on div at bounding box center [578, 248] width 924 height 497
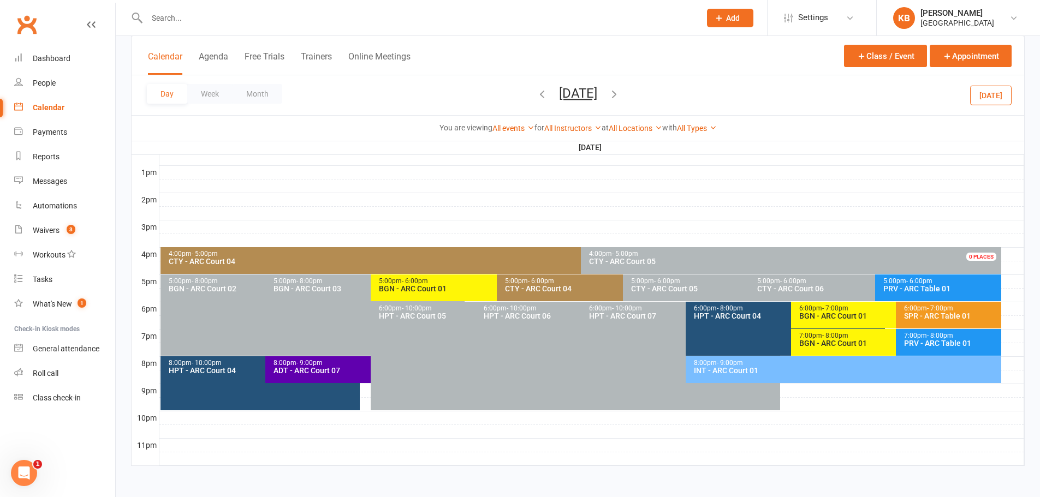
click at [559, 100] on button "[DATE]" at bounding box center [578, 93] width 38 height 15
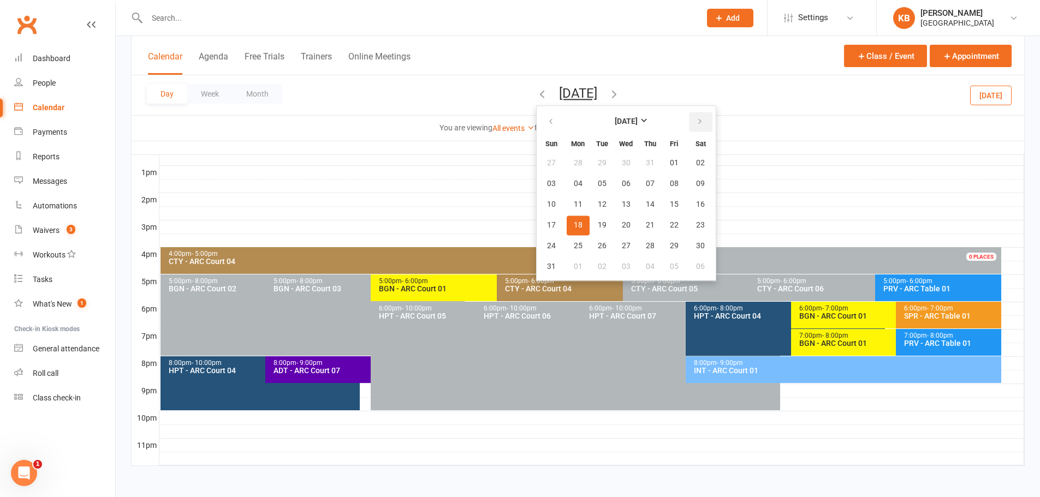
click at [696, 121] on icon "button" at bounding box center [700, 121] width 8 height 9
click at [574, 203] on span "15" at bounding box center [578, 204] width 9 height 9
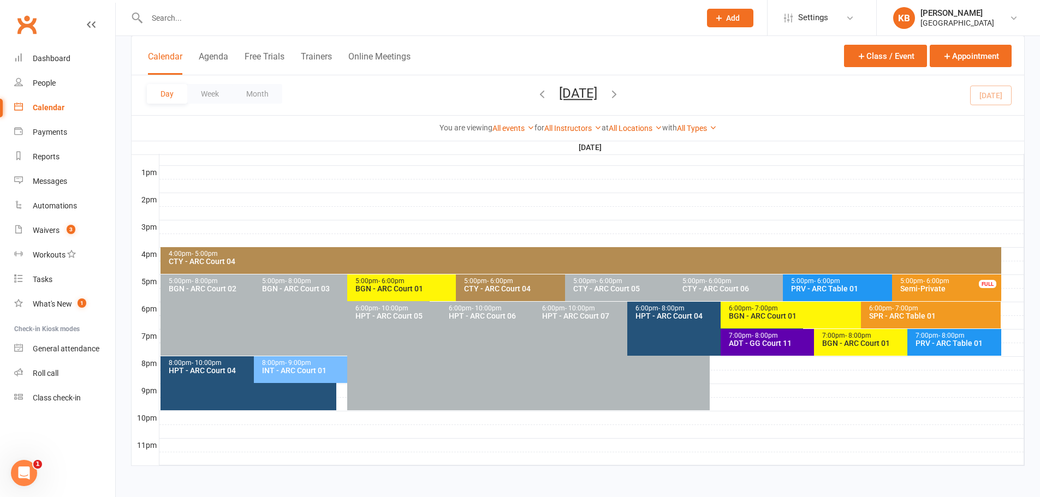
click at [738, 347] on div "ADT - GG Court 11" at bounding box center [811, 344] width 166 height 8
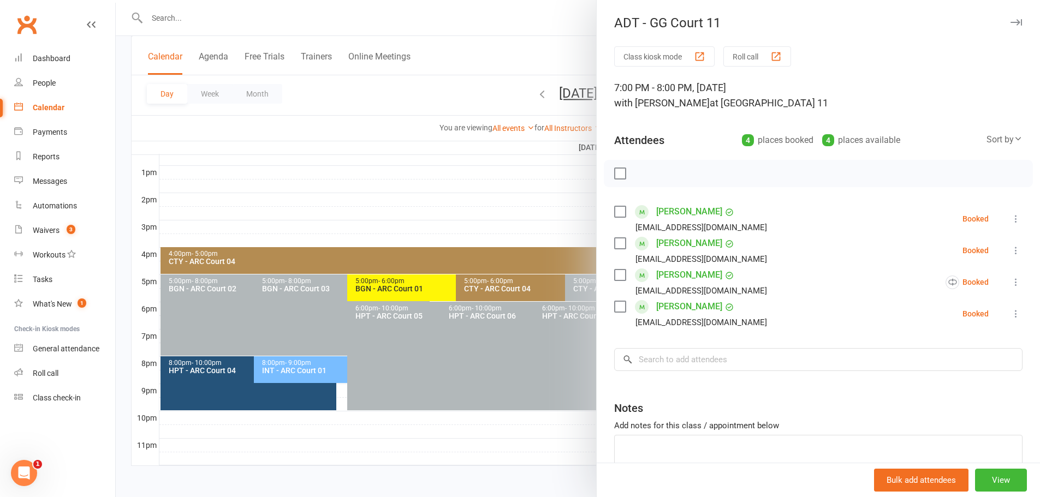
click at [1010, 218] on icon at bounding box center [1015, 218] width 11 height 11
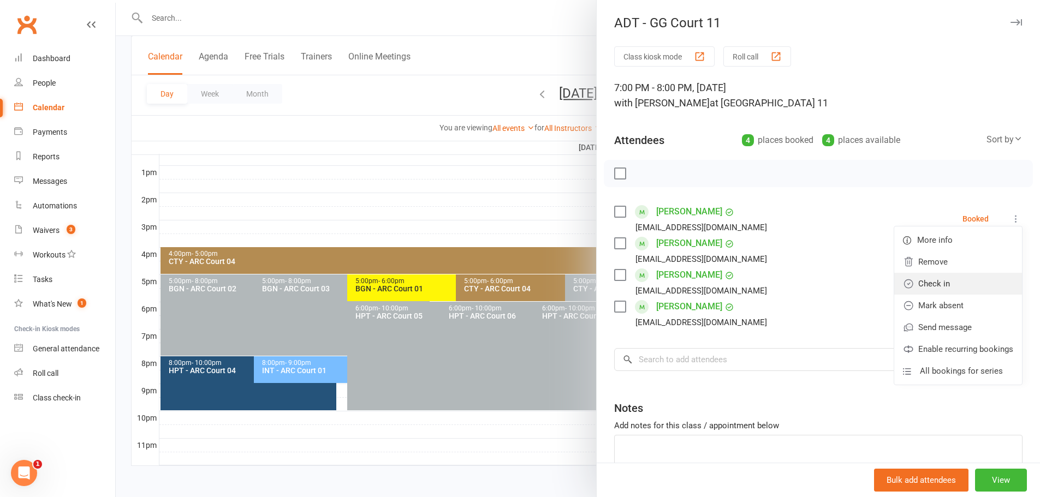
click at [954, 287] on link "Check in" at bounding box center [958, 284] width 128 height 22
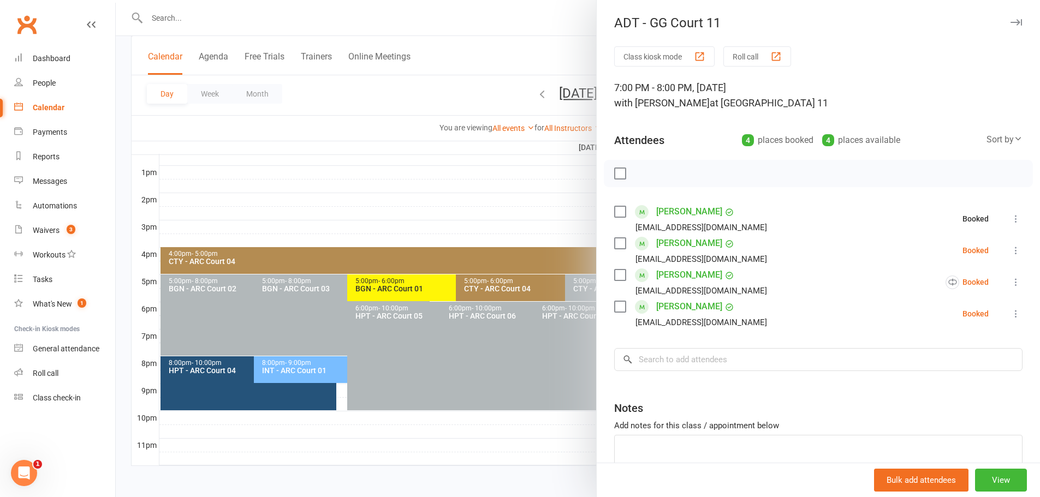
click at [1010, 251] on icon at bounding box center [1015, 250] width 11 height 11
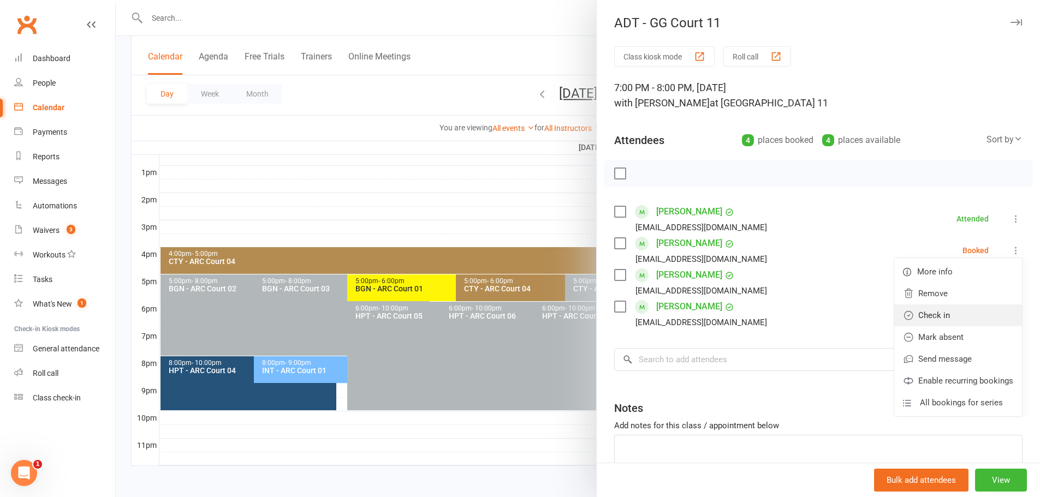
click at [950, 313] on link "Check in" at bounding box center [958, 316] width 128 height 22
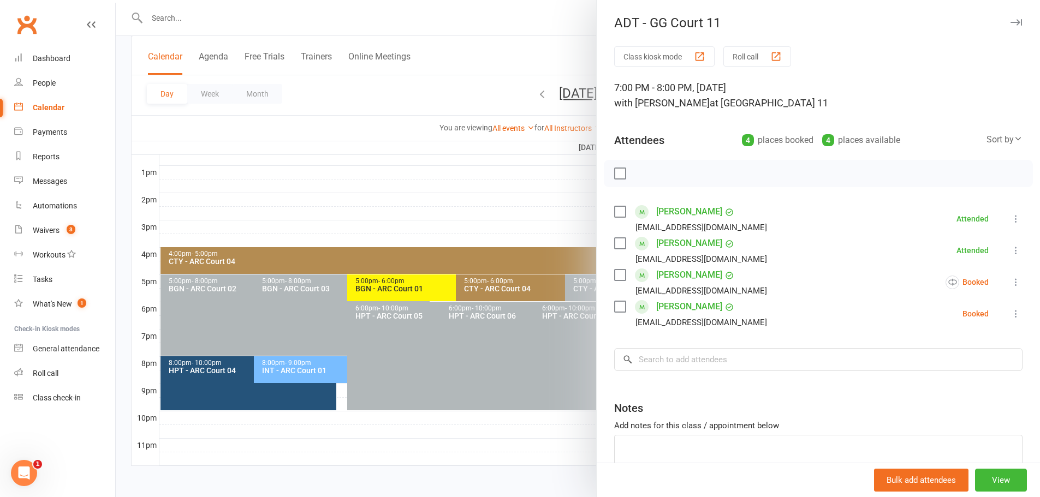
click at [1010, 280] on icon at bounding box center [1015, 282] width 11 height 11
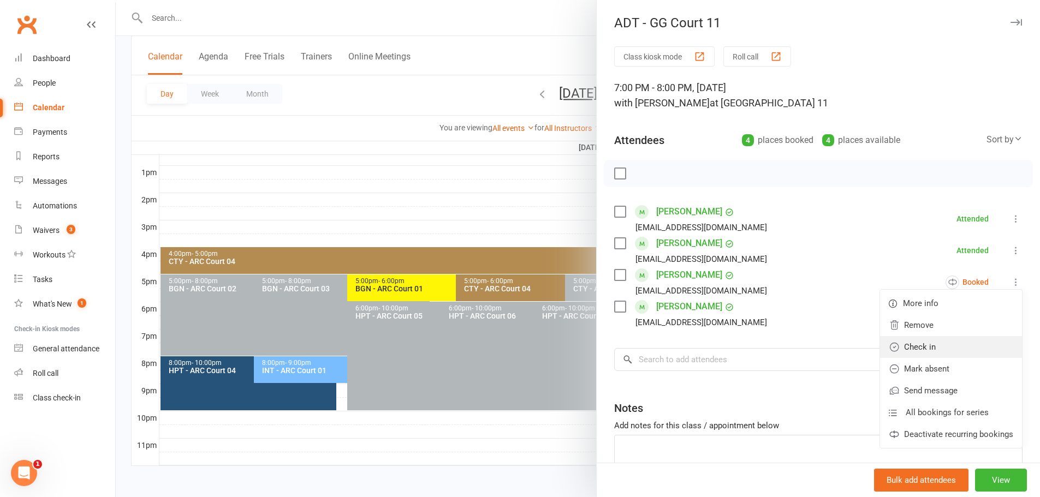
click at [924, 348] on link "Check in" at bounding box center [951, 347] width 142 height 22
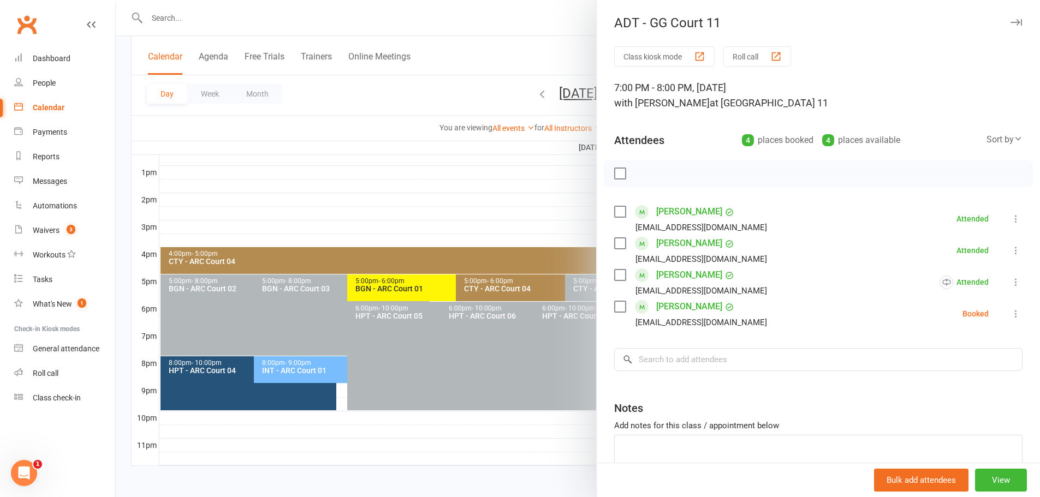
click at [1010, 313] on icon at bounding box center [1015, 313] width 11 height 11
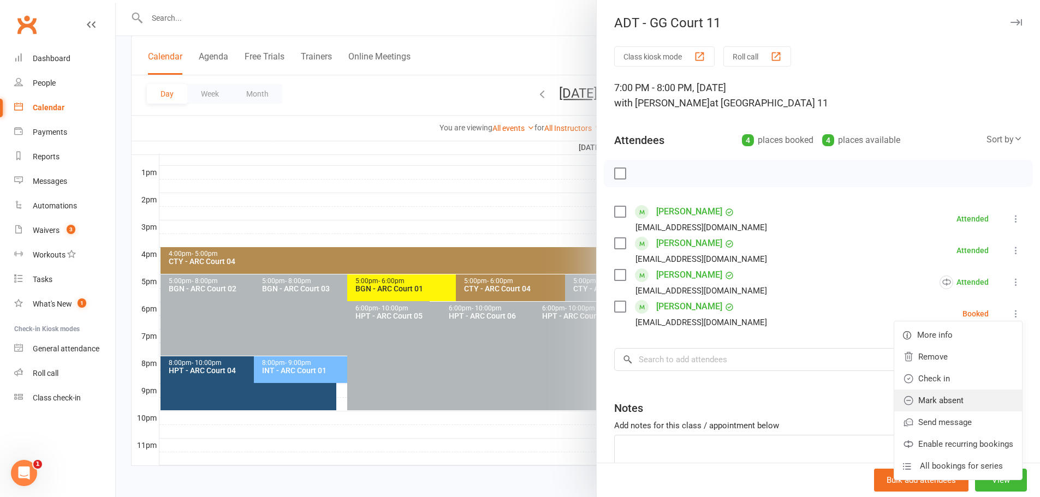
click at [927, 400] on link "Mark absent" at bounding box center [958, 401] width 128 height 22
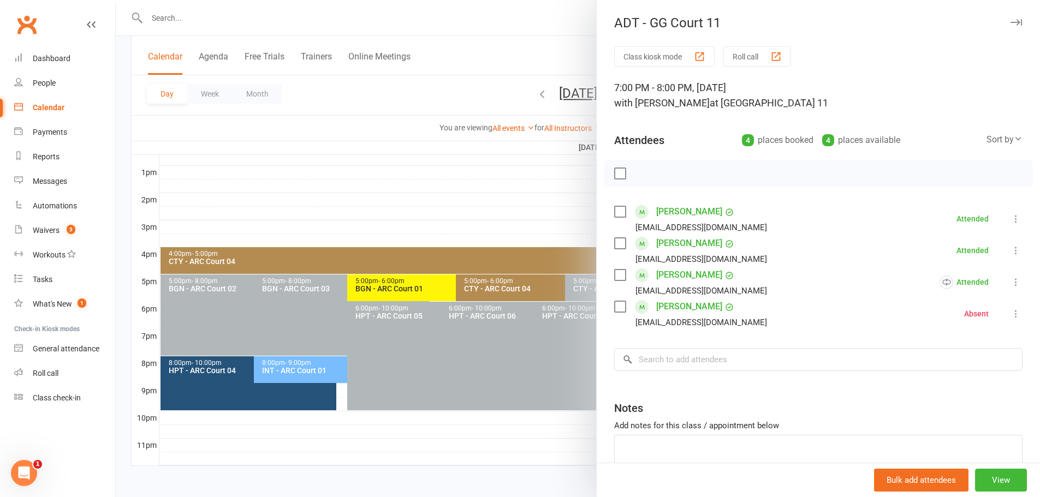
click at [477, 98] on div at bounding box center [578, 248] width 924 height 497
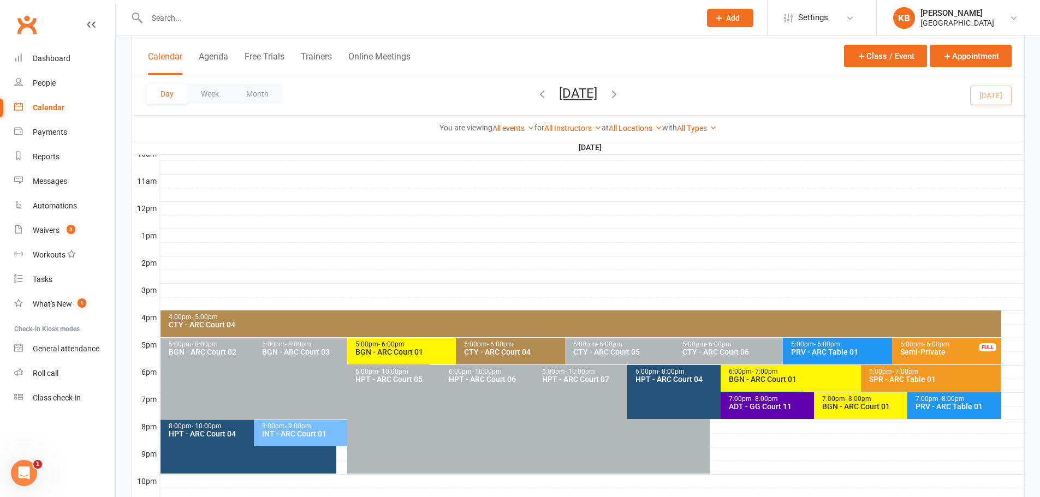
scroll to position [411, 0]
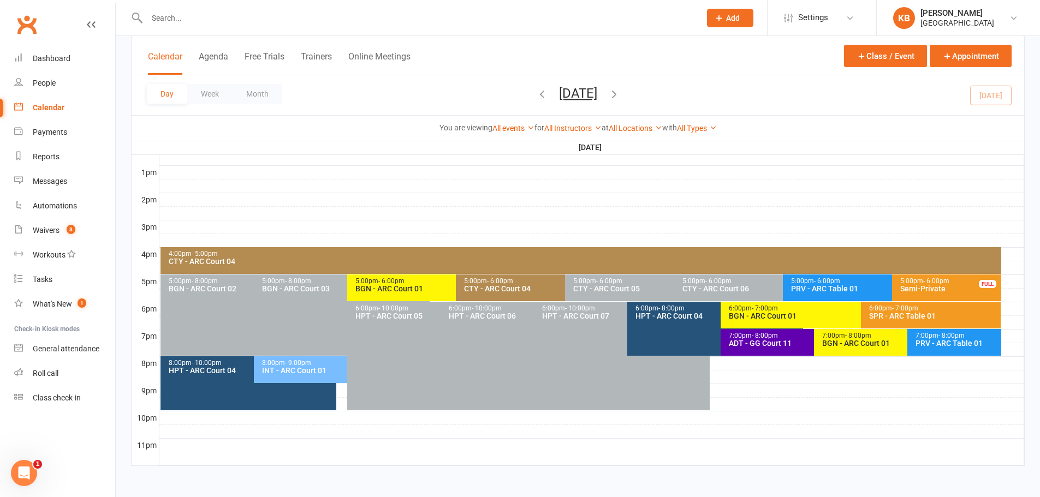
click at [744, 341] on div "ADT - GG Court 11" at bounding box center [811, 344] width 166 height 8
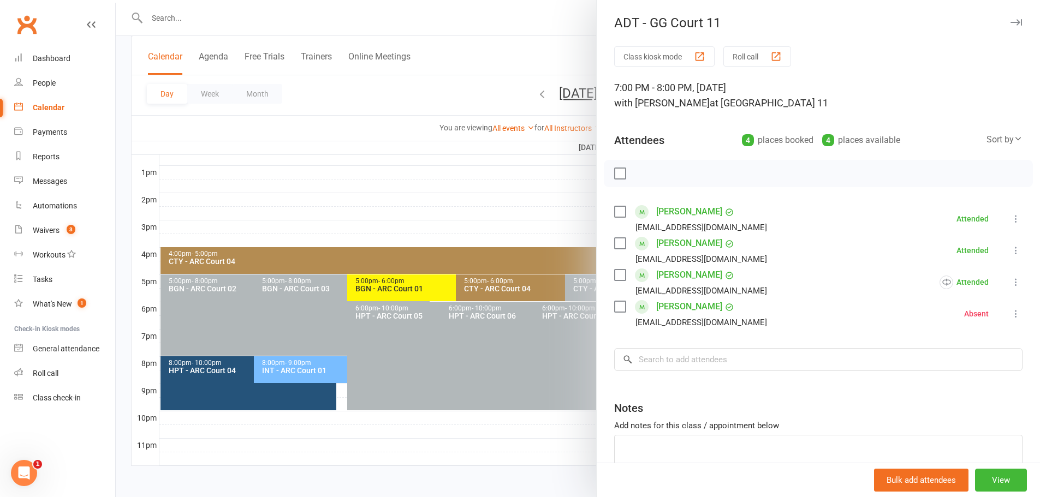
click at [400, 163] on div at bounding box center [578, 248] width 924 height 497
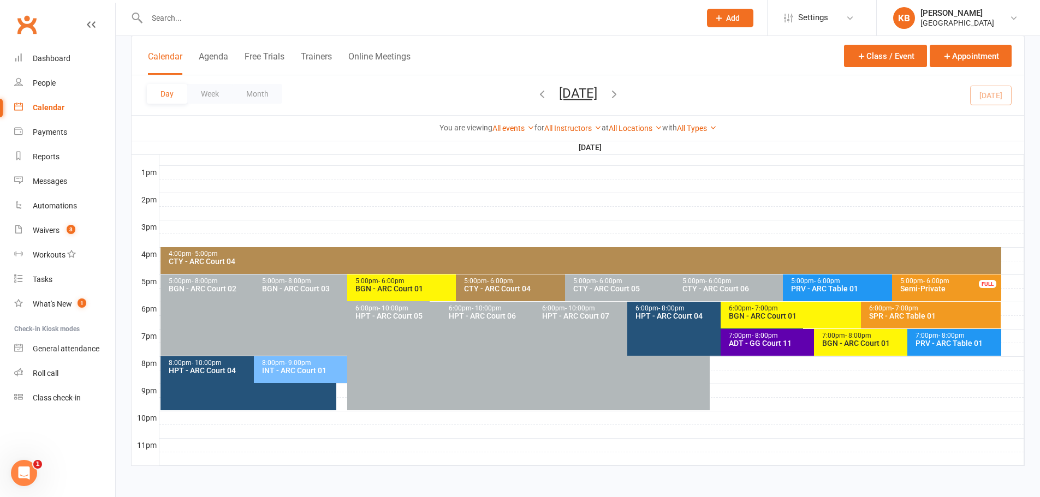
click at [597, 94] on button "[DATE]" at bounding box center [578, 93] width 38 height 15
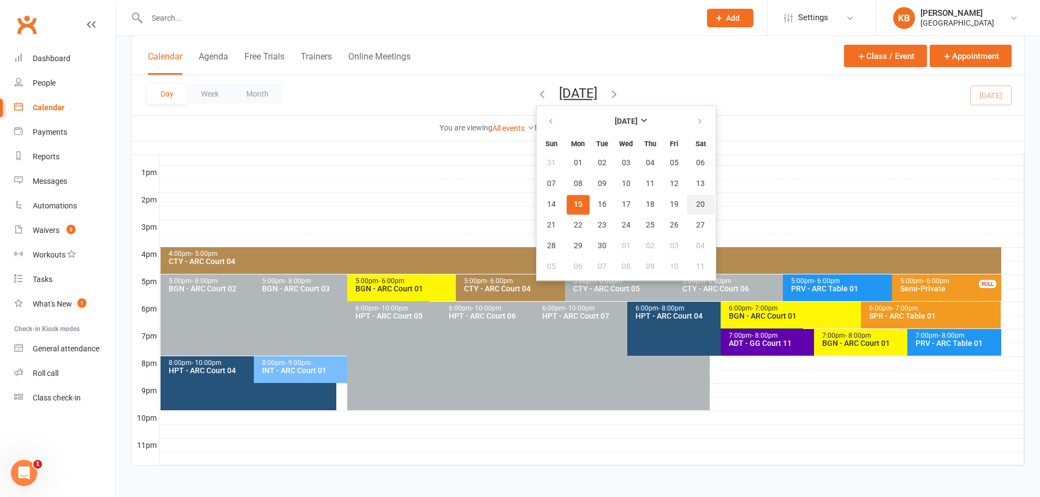
click at [696, 203] on span "20" at bounding box center [700, 204] width 9 height 9
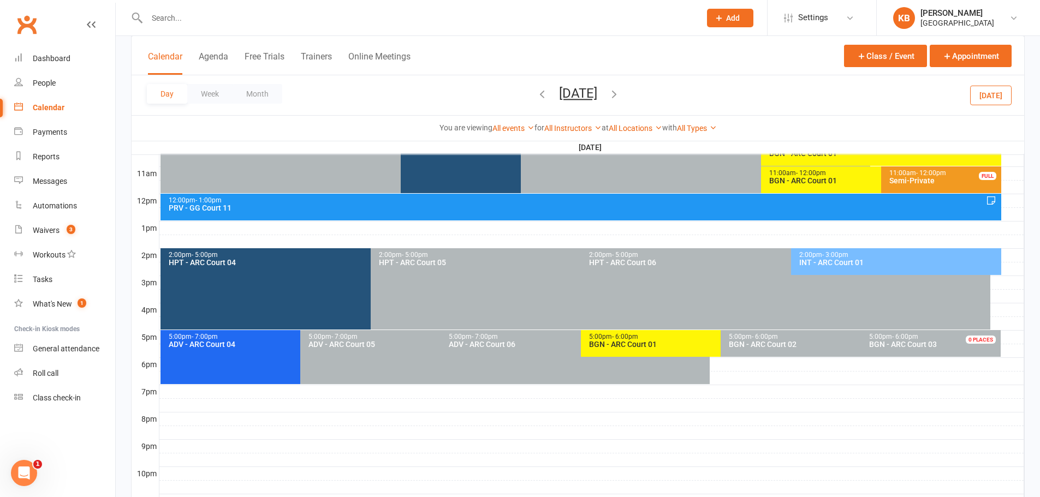
scroll to position [247, 0]
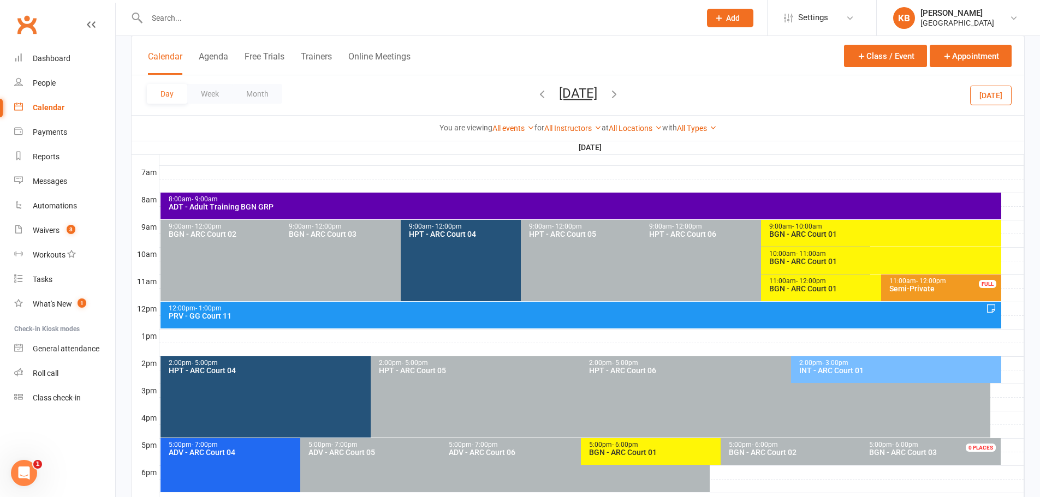
click at [837, 237] on div "BGN - ARC Court 01" at bounding box center [884, 234] width 230 height 8
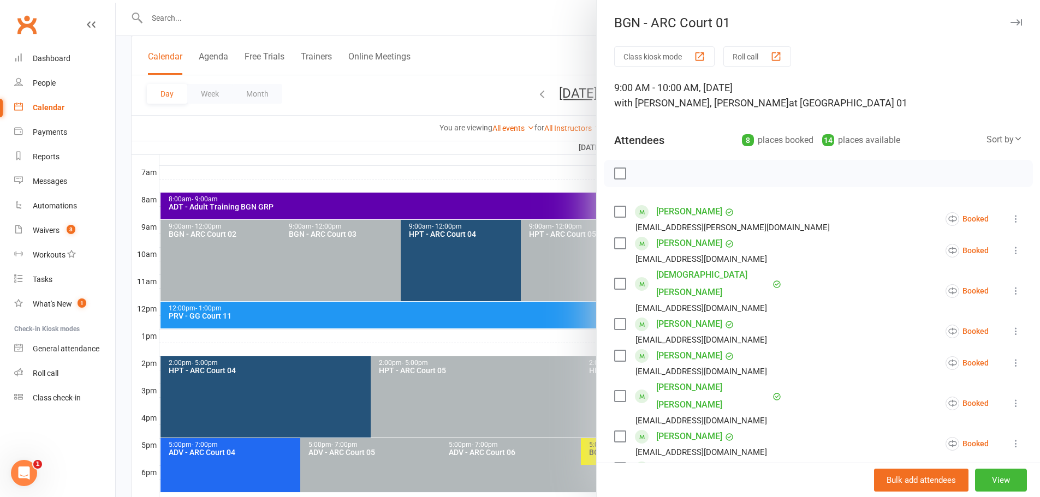
click at [991, 220] on li "[PERSON_NAME] [PERSON_NAME][EMAIL_ADDRESS][DOMAIN_NAME] Booked More info Remove…" at bounding box center [818, 219] width 408 height 32
click at [1010, 217] on icon at bounding box center [1015, 218] width 11 height 11
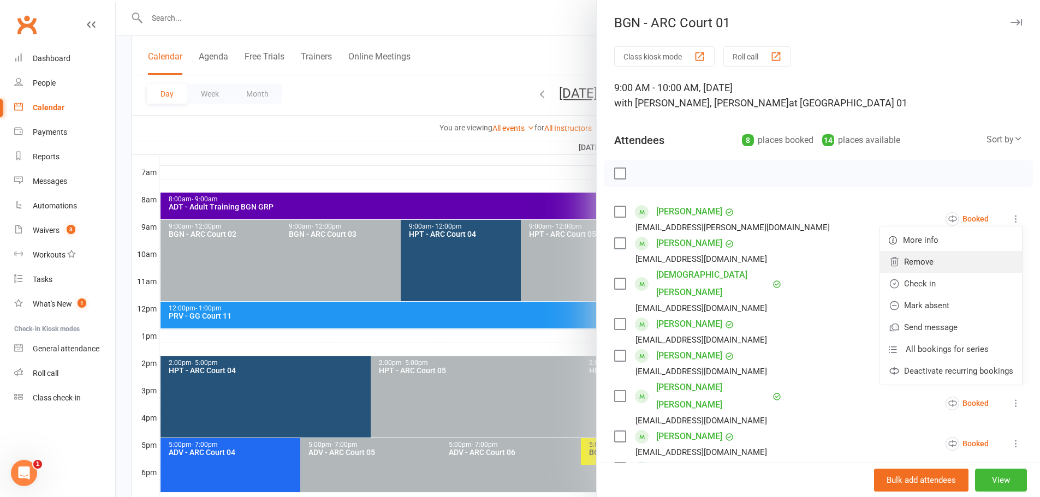
click at [942, 259] on link "Remove" at bounding box center [951, 262] width 142 height 22
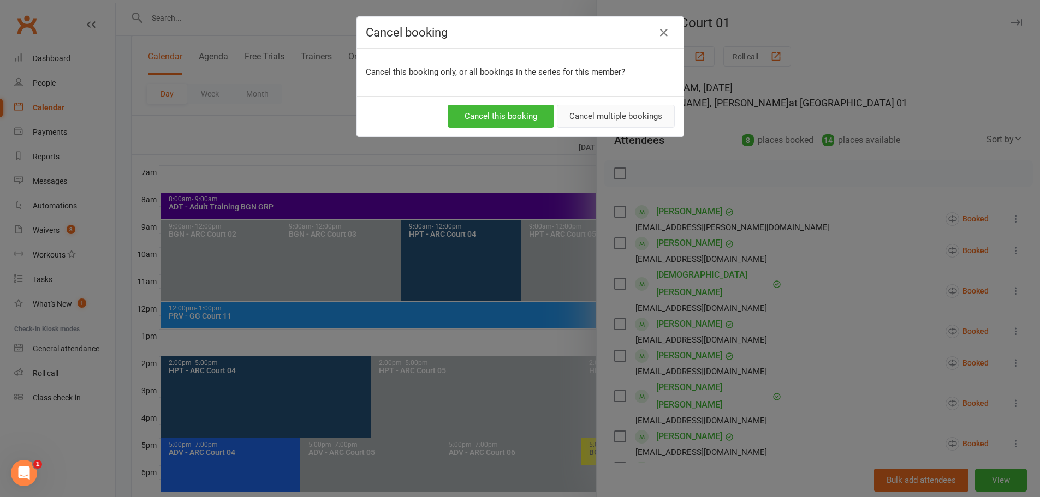
click at [605, 119] on button "Cancel multiple bookings" at bounding box center [616, 116] width 118 height 23
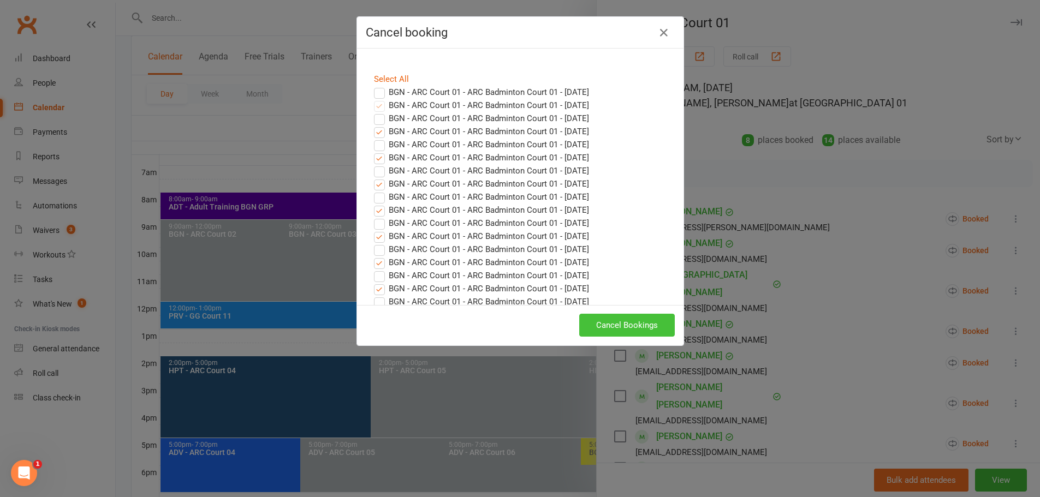
click at [617, 329] on button "Cancel Bookings" at bounding box center [627, 325] width 96 height 23
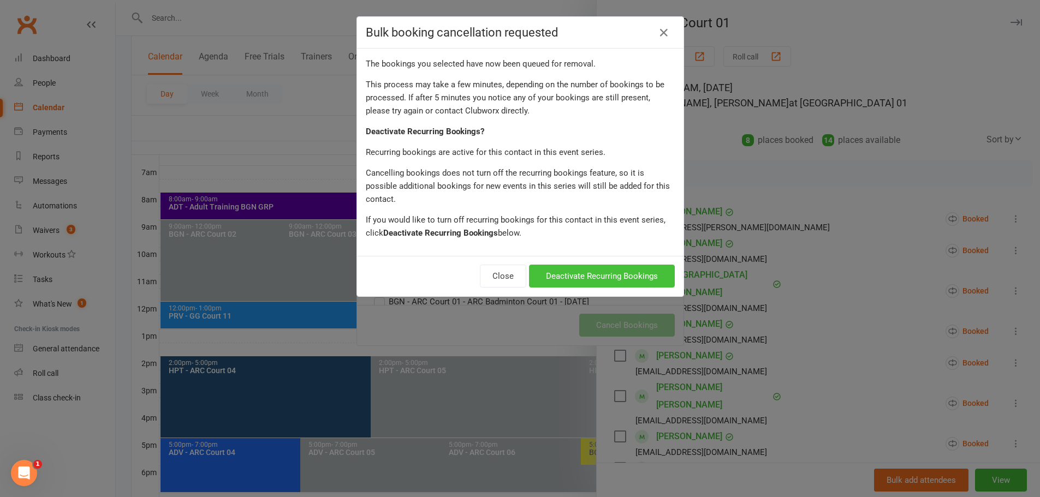
click at [623, 265] on button "Deactivate Recurring Bookings" at bounding box center [602, 276] width 146 height 23
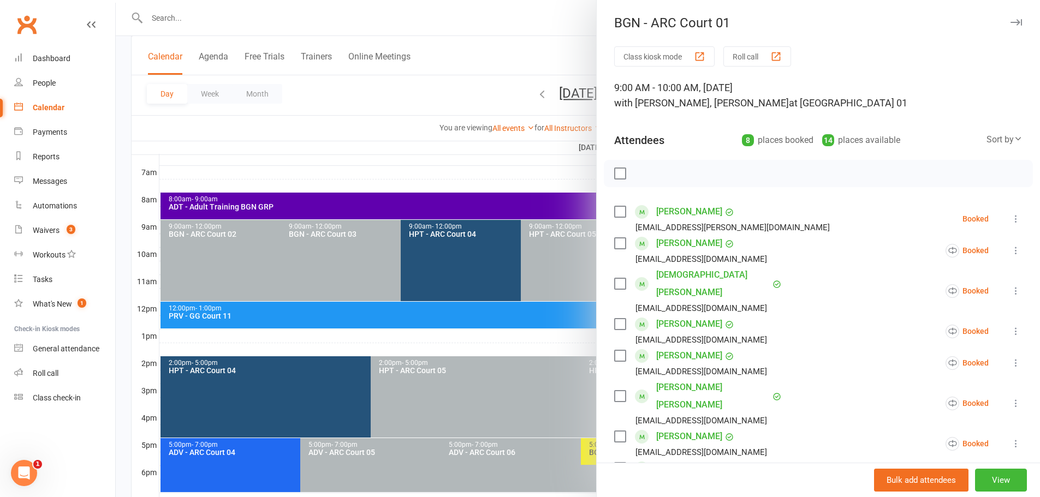
click at [469, 94] on div at bounding box center [578, 248] width 924 height 497
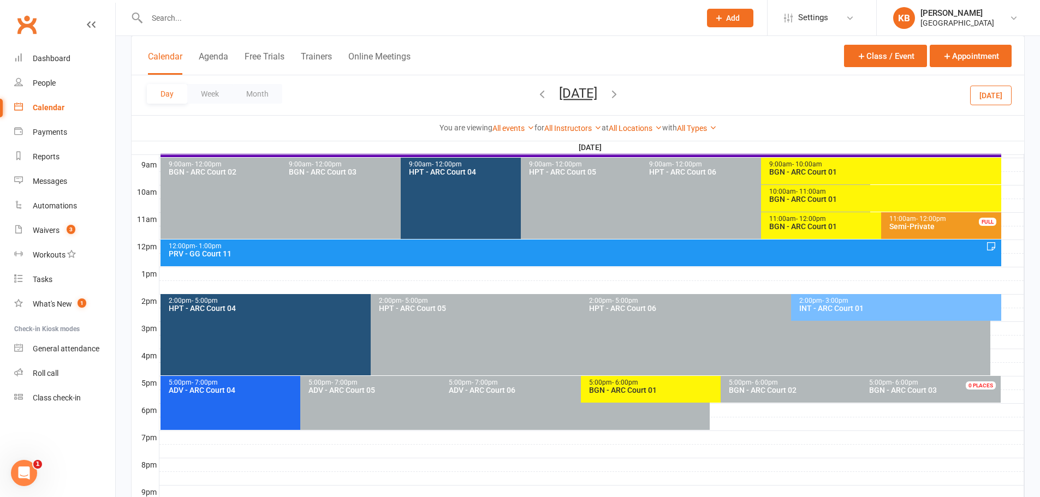
scroll to position [356, 0]
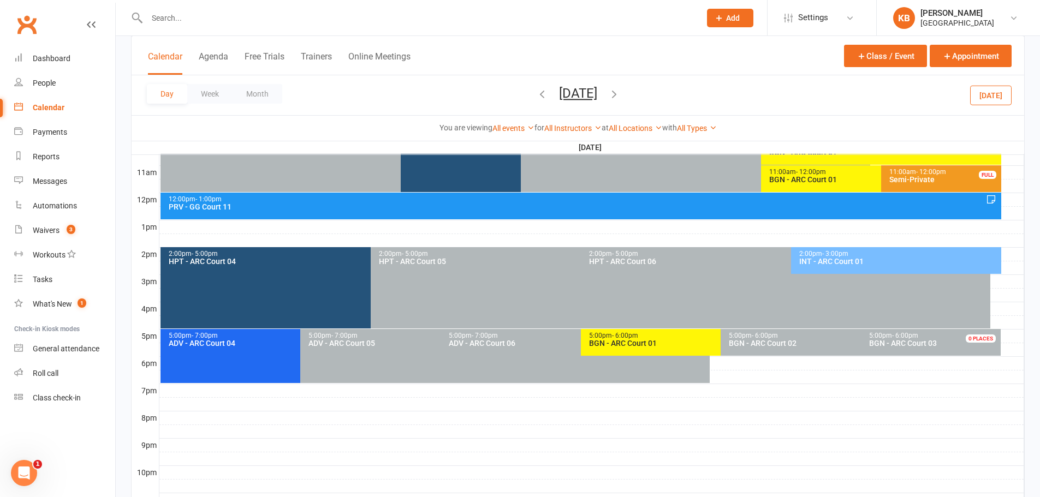
click at [666, 340] on div "BGN - ARC Court 01" at bounding box center [717, 344] width 259 height 8
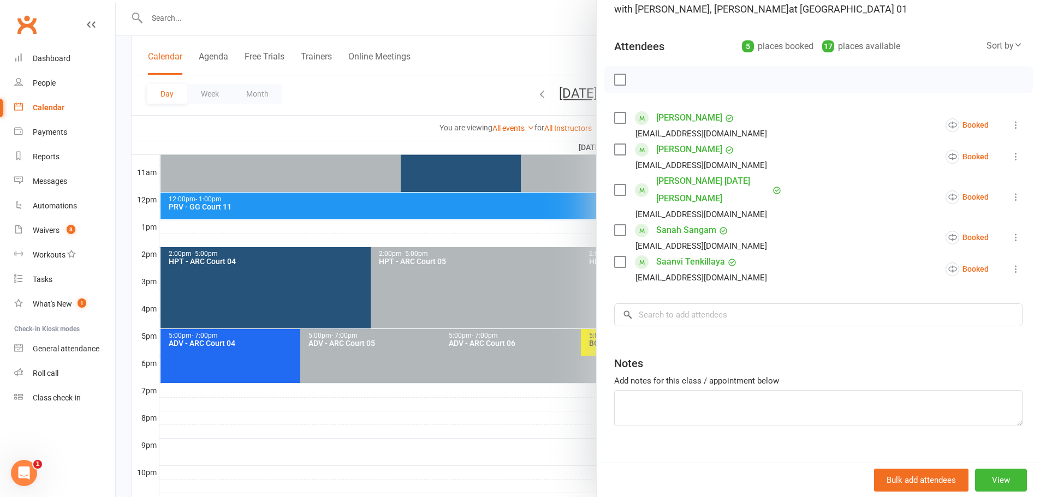
scroll to position [94, 0]
click at [654, 303] on input "search" at bounding box center [818, 314] width 408 height 23
paste input "[PERSON_NAME]"
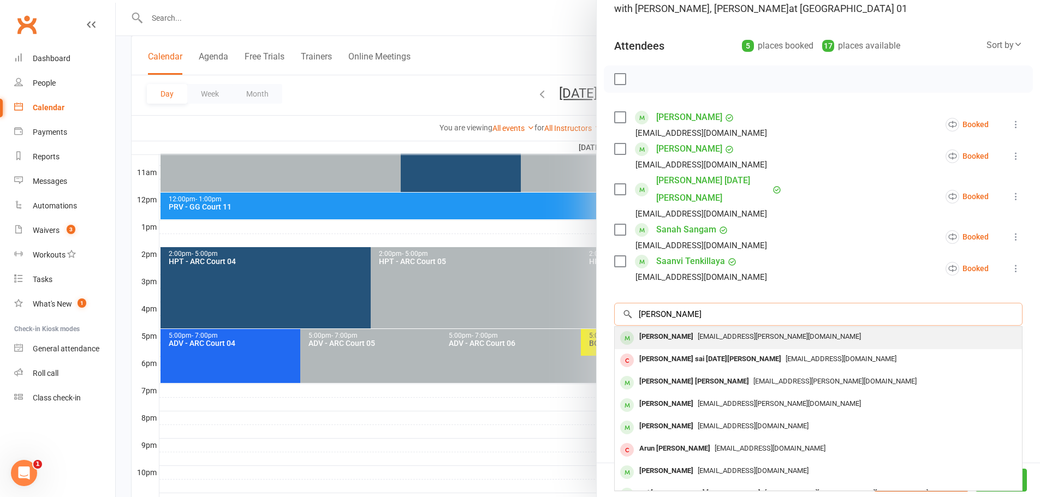
type input "[PERSON_NAME]"
click at [698, 329] on div "[PERSON_NAME]" at bounding box center [666, 337] width 63 height 16
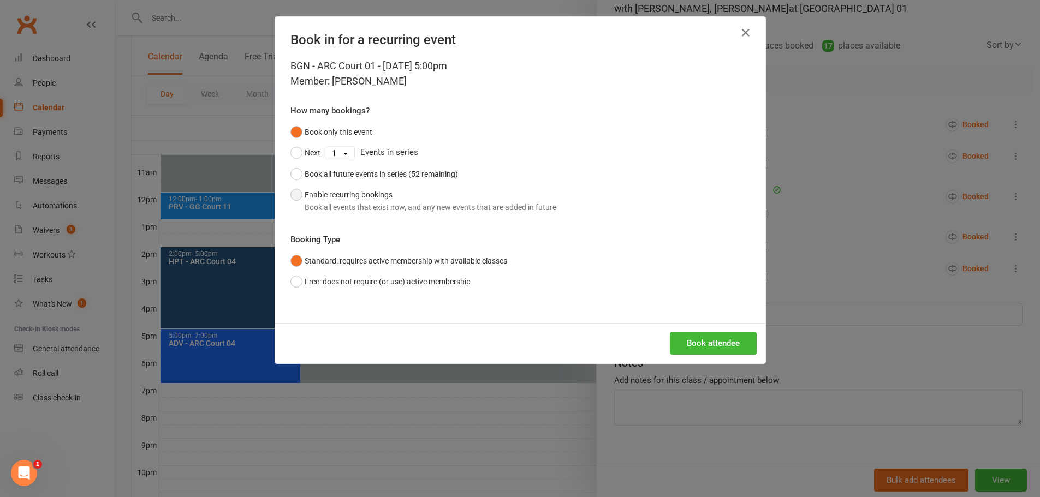
click at [398, 212] on div "Book all events that exist now, and any new events that are added in future" at bounding box center [431, 207] width 252 height 12
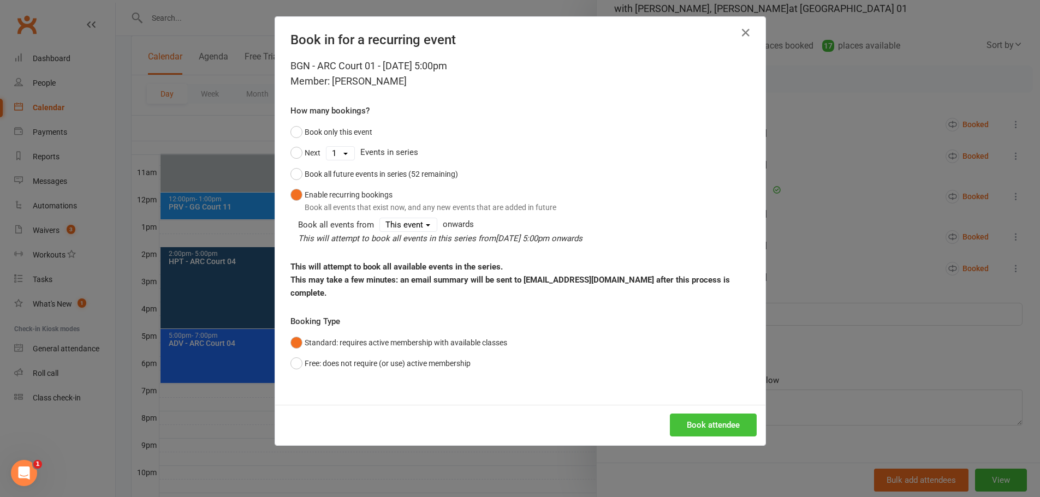
click at [686, 414] on button "Book attendee" at bounding box center [713, 425] width 87 height 23
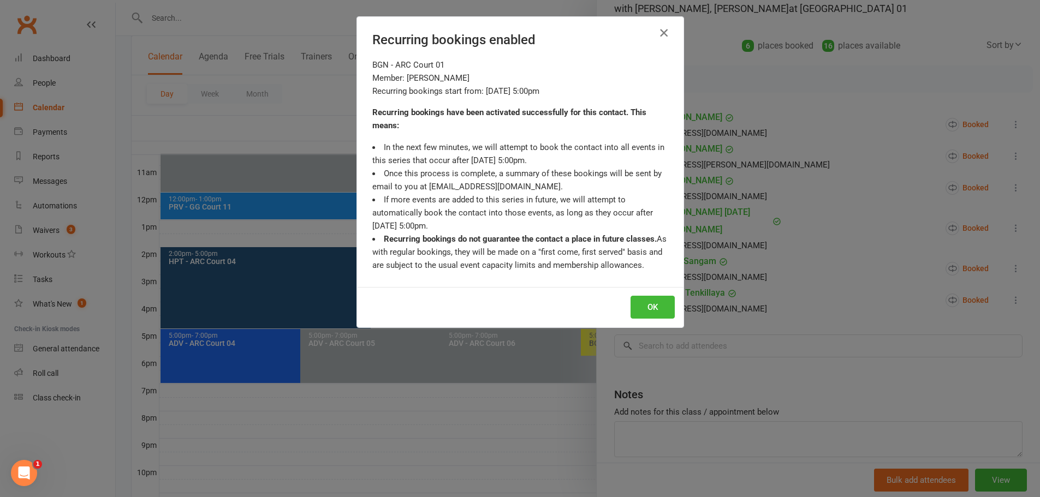
click at [659, 37] on icon "button" at bounding box center [663, 32] width 13 height 13
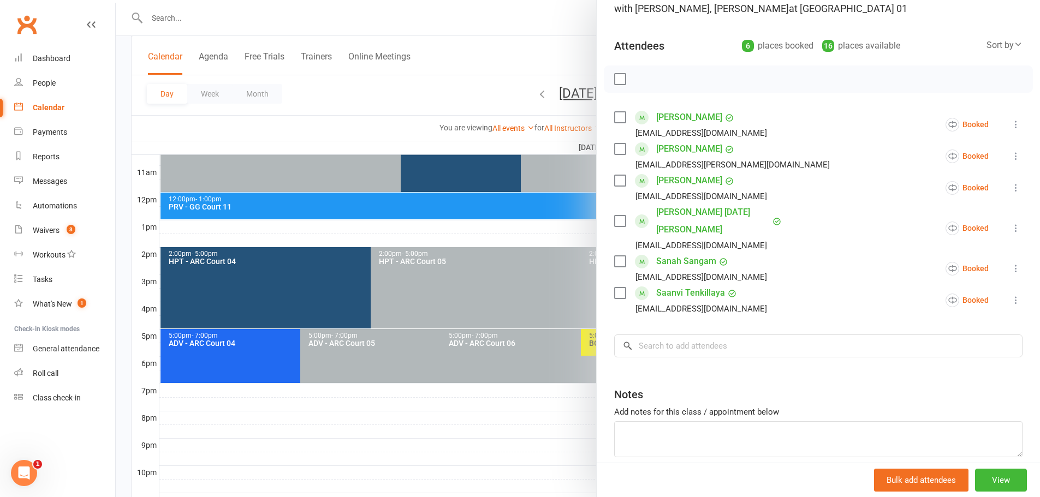
click at [419, 82] on div at bounding box center [578, 248] width 924 height 497
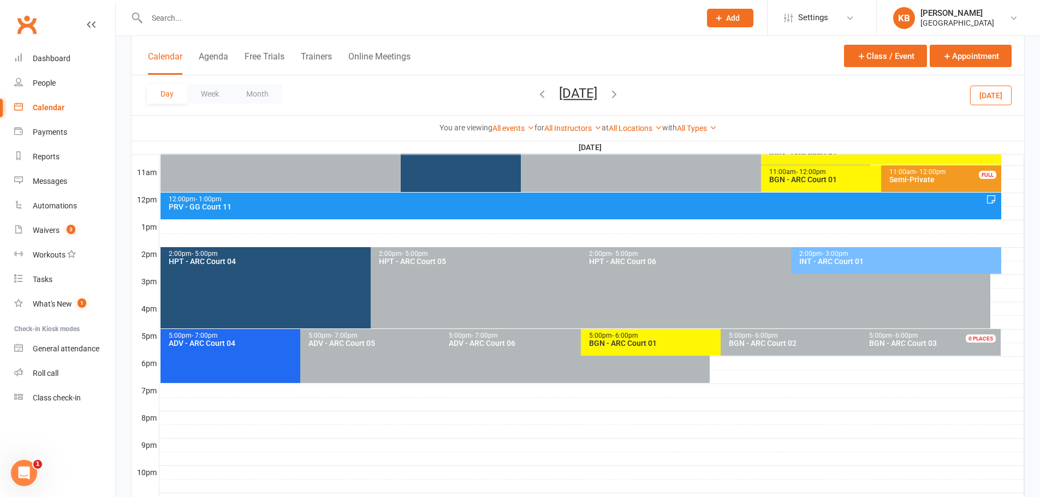
click at [559, 96] on button "Saturday, Sep 20, 2025" at bounding box center [578, 93] width 38 height 15
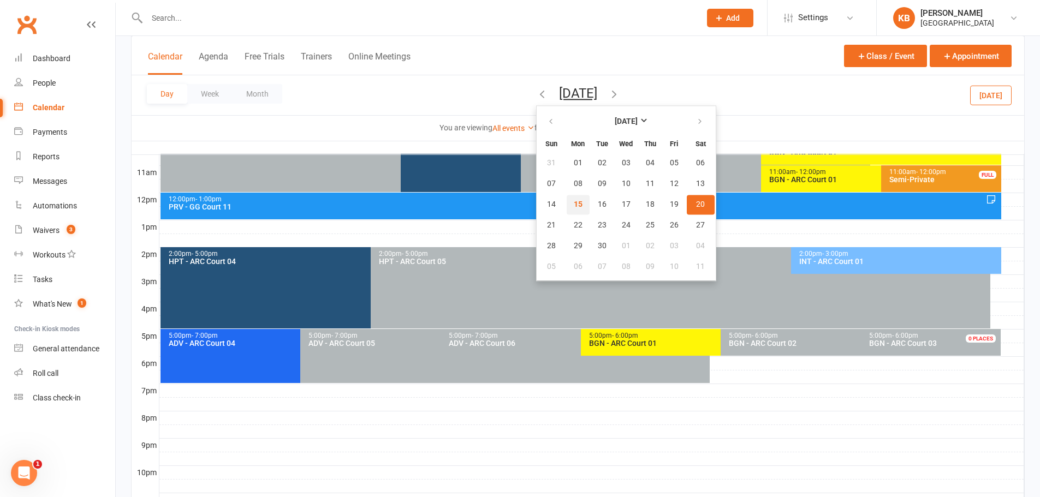
click at [574, 205] on span "15" at bounding box center [578, 204] width 9 height 9
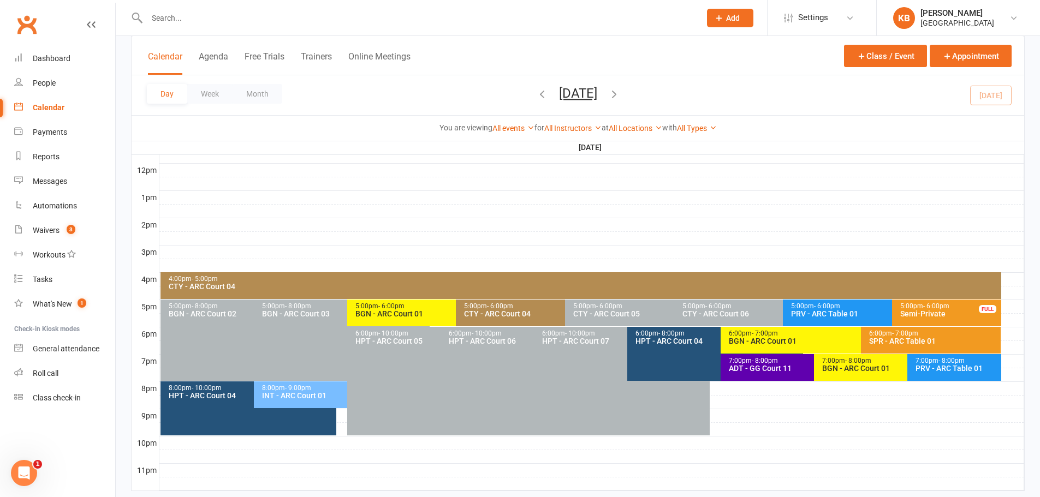
scroll to position [411, 0]
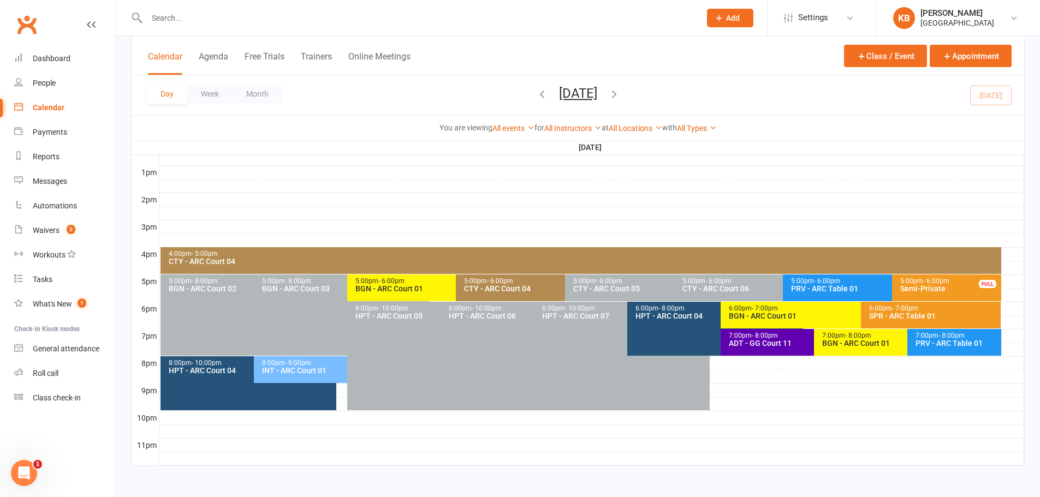
click at [575, 86] on button "Monday, Sep 15, 2025" at bounding box center [578, 93] width 38 height 15
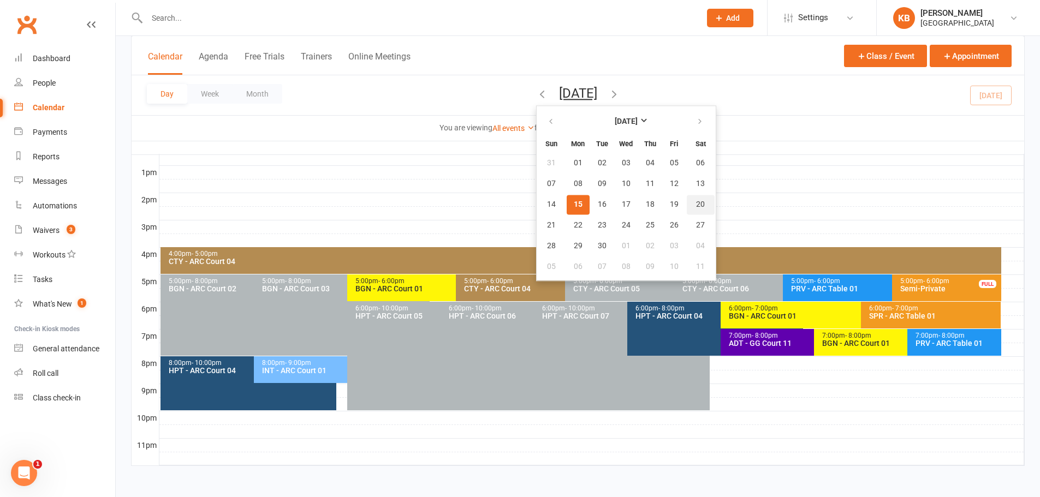
click at [696, 205] on span "20" at bounding box center [700, 204] width 9 height 9
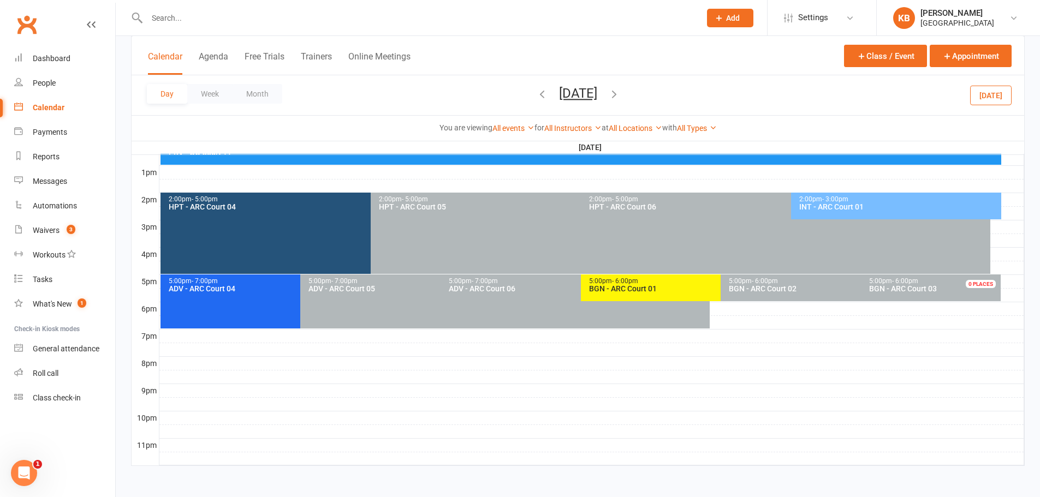
click at [640, 288] on div "BGN - ARC Court 01" at bounding box center [717, 289] width 259 height 8
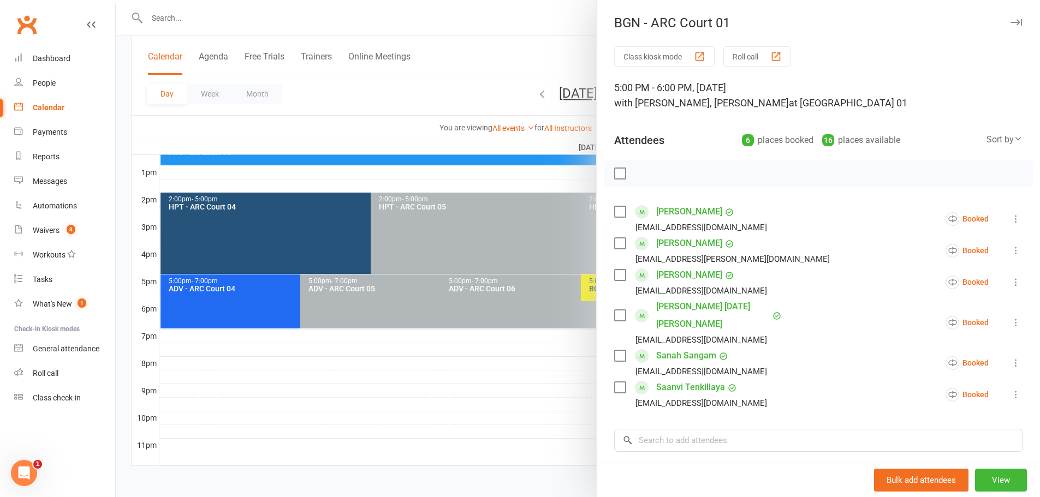
click at [514, 426] on div at bounding box center [578, 248] width 924 height 497
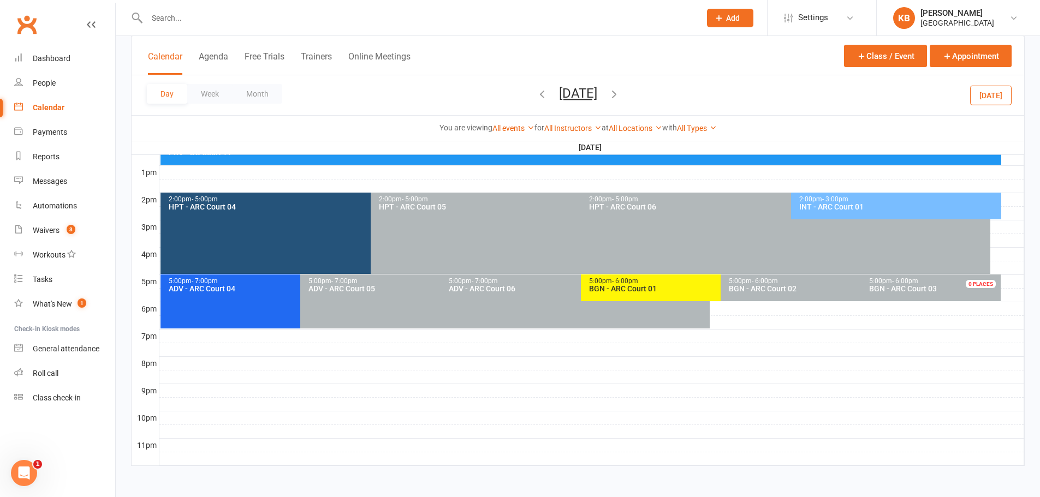
click at [559, 97] on button "Saturday, Sep 20, 2025" at bounding box center [578, 93] width 38 height 15
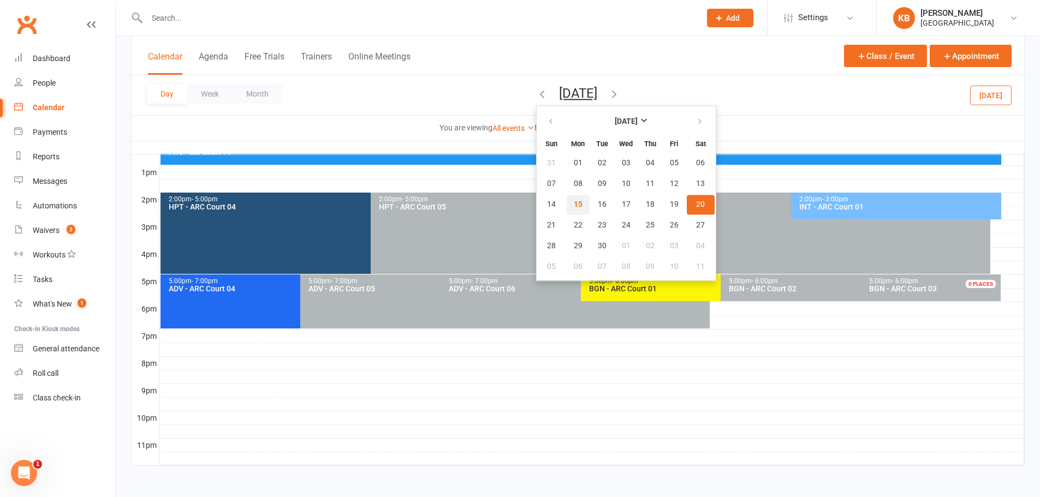
click at [567, 205] on button "15" at bounding box center [578, 205] width 23 height 20
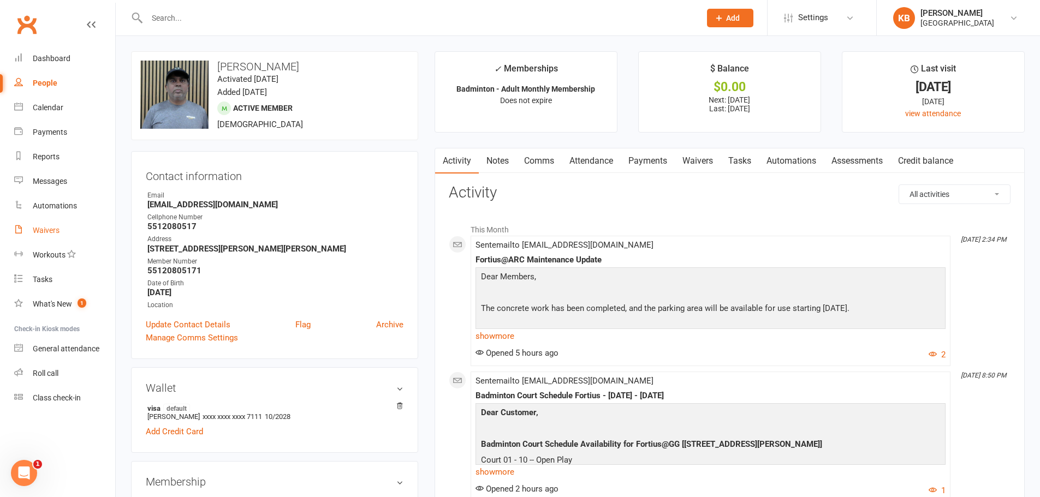
click at [34, 223] on link "Waivers" at bounding box center [64, 230] width 101 height 25
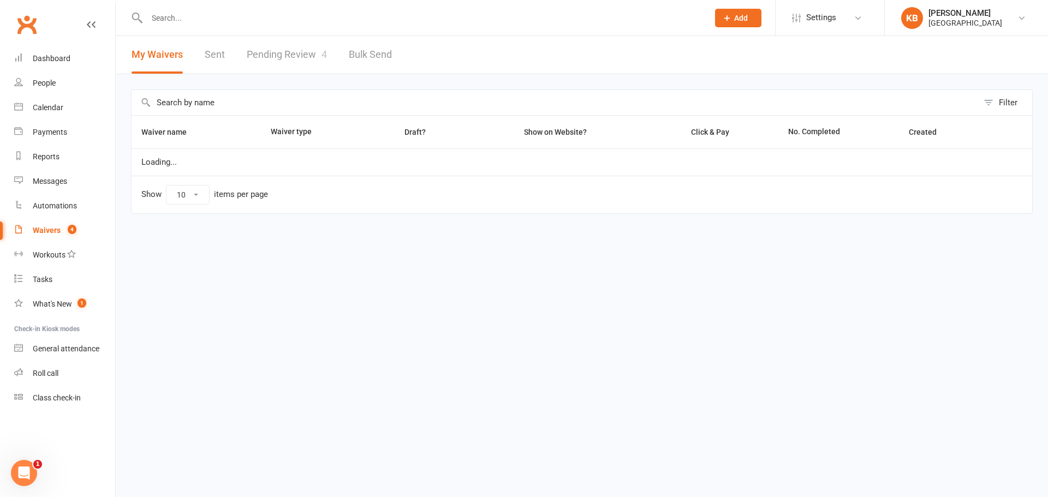
click at [295, 63] on link "Pending Review 4" at bounding box center [287, 55] width 80 height 38
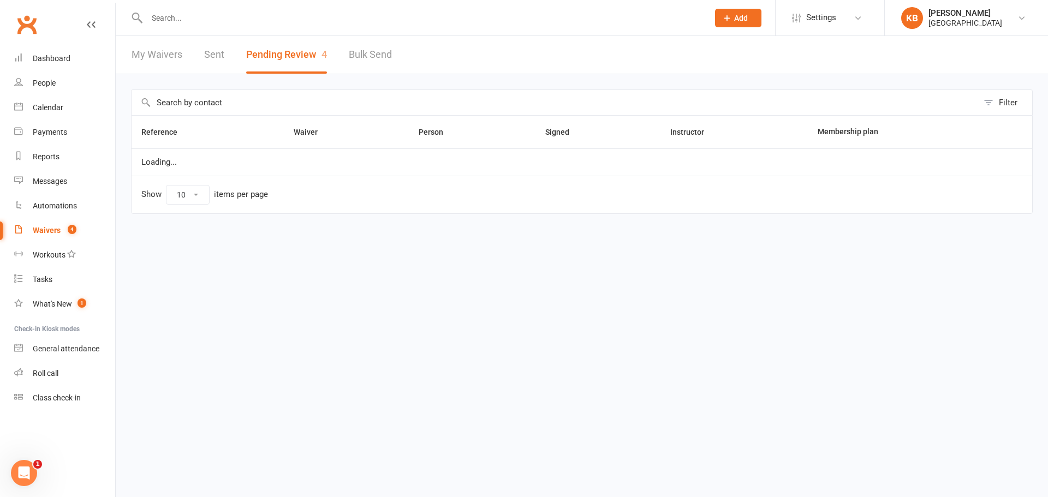
select select "100"
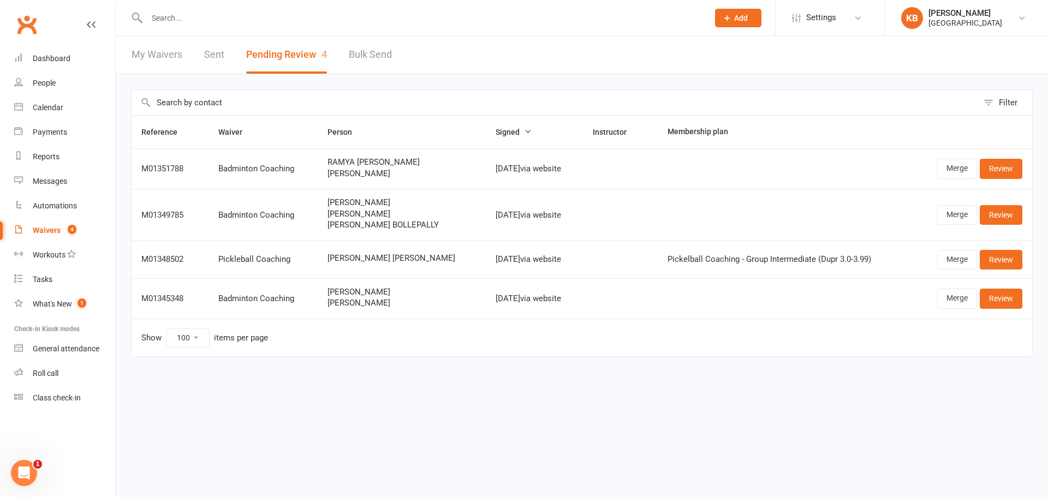
click at [176, 15] on input "text" at bounding box center [422, 17] width 557 height 15
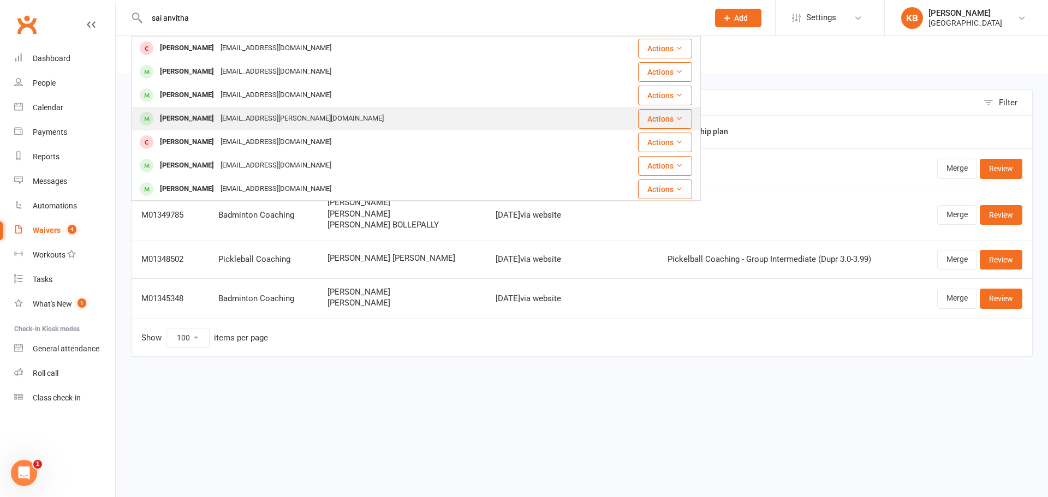
type input "sai anvitha"
click at [255, 115] on div "[EMAIL_ADDRESS][PERSON_NAME][DOMAIN_NAME]" at bounding box center [302, 119] width 170 height 16
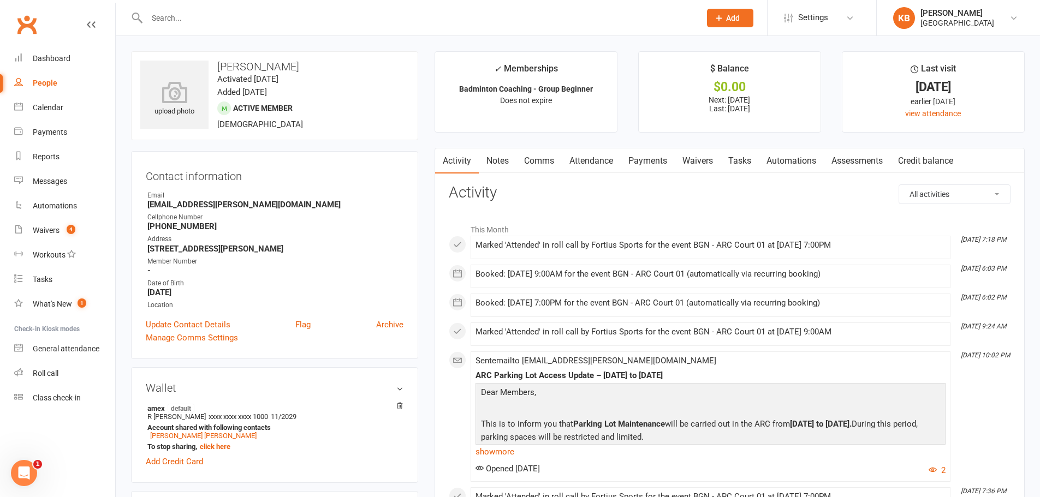
drag, startPoint x: 218, startPoint y: 62, endPoint x: 340, endPoint y: 65, distance: 121.2
click at [340, 65] on h3 "[PERSON_NAME]" at bounding box center [274, 67] width 269 height 12
copy h3 "[PERSON_NAME]"
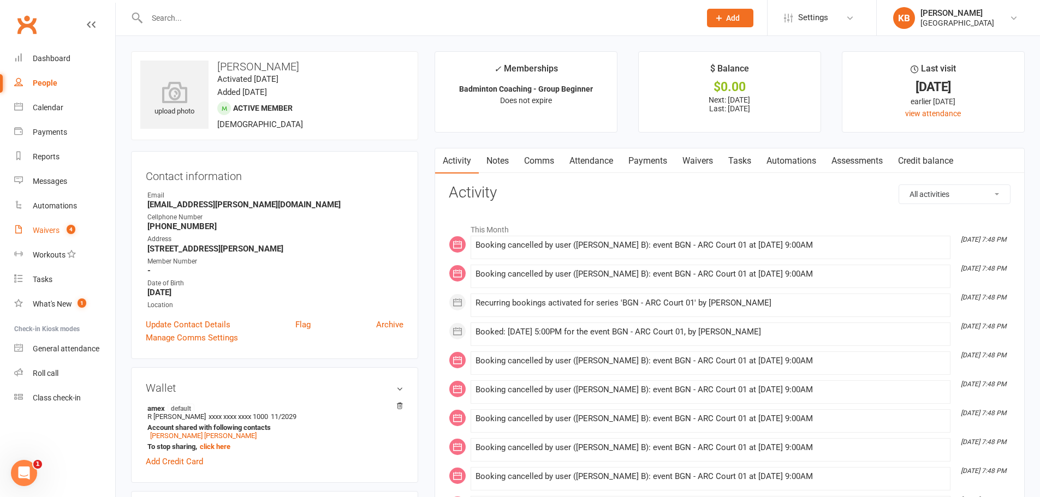
click at [42, 233] on div "Waivers" at bounding box center [46, 230] width 27 height 9
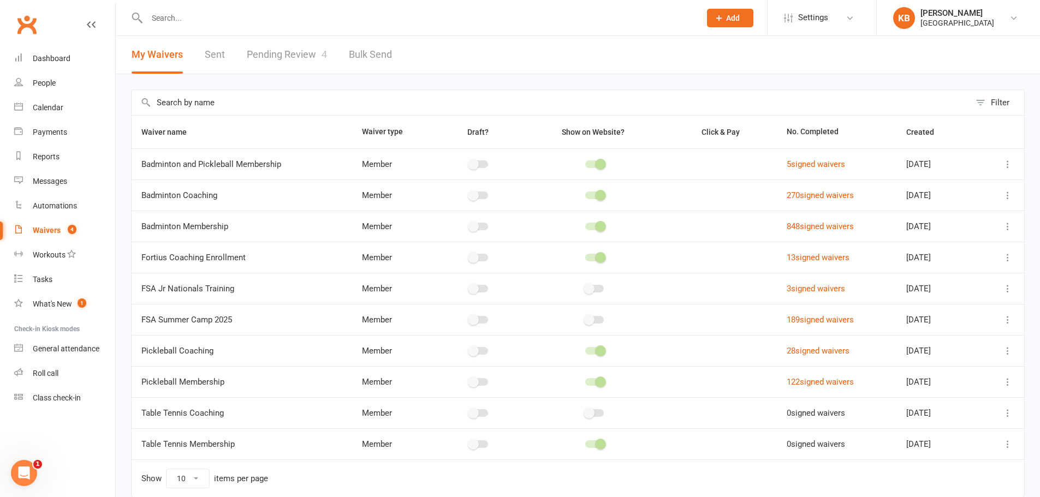
click at [276, 53] on link "Pending Review 4" at bounding box center [287, 55] width 80 height 38
select select "100"
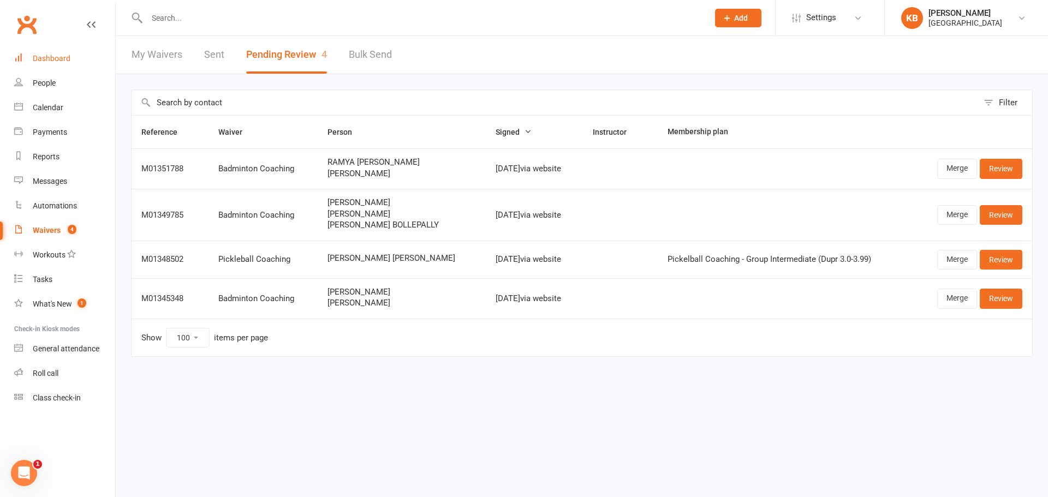
click at [72, 64] on link "Dashboard" at bounding box center [64, 58] width 101 height 25
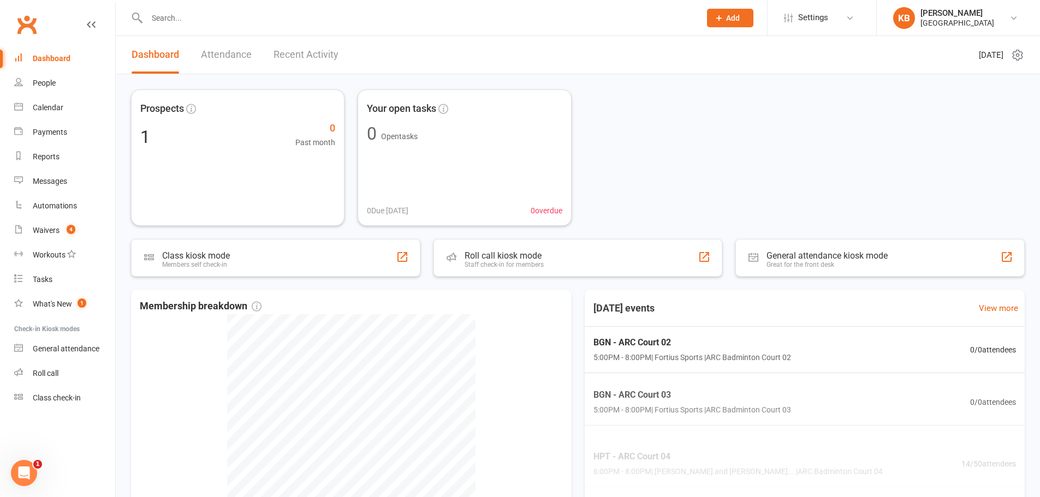
click at [198, 25] on input "text" at bounding box center [418, 17] width 549 height 15
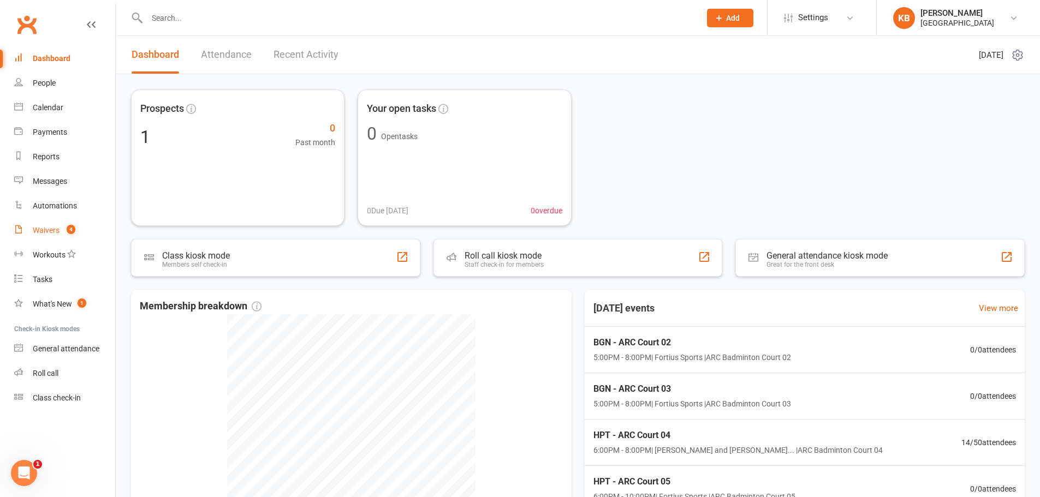
click at [46, 231] on div "Waivers" at bounding box center [46, 230] width 27 height 9
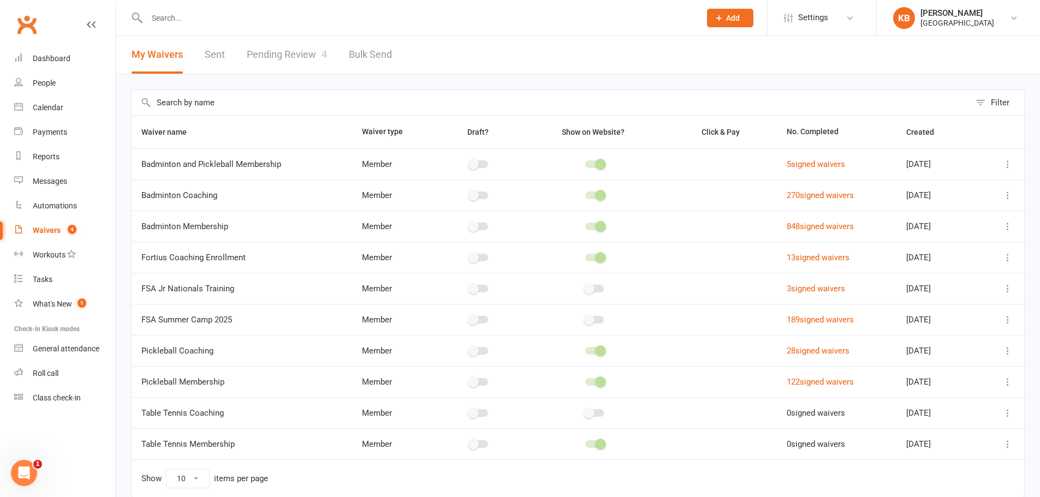
click at [260, 61] on link "Pending Review 4" at bounding box center [287, 55] width 80 height 38
select select "100"
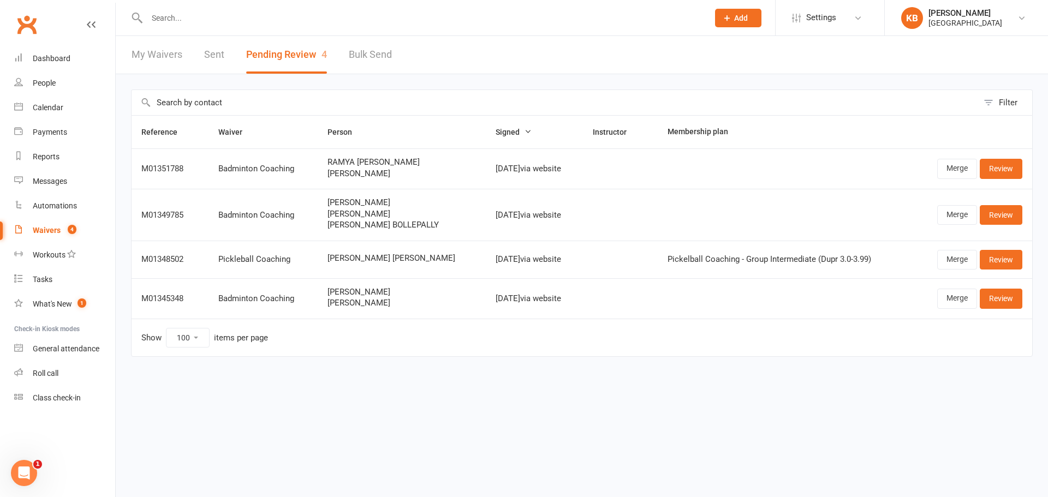
click at [197, 30] on div at bounding box center [416, 17] width 570 height 35
click at [191, 21] on input "text" at bounding box center [422, 17] width 557 height 15
paste input "[EMAIL_ADDRESS][DOMAIN_NAME]> ​ fortius​"
type input "[EMAIL_ADDRESS][DOMAIN_NAME]> ​ fortius​"
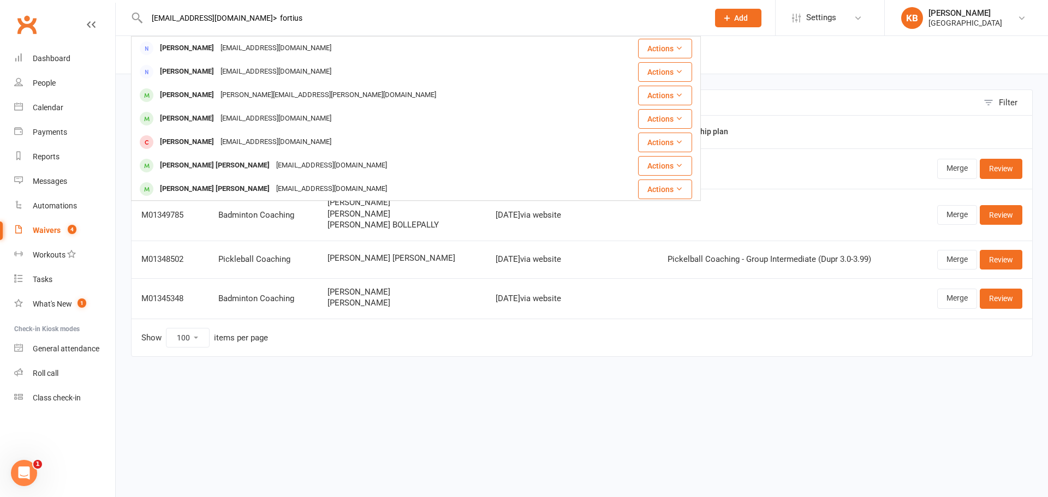
drag, startPoint x: 262, startPoint y: 17, endPoint x: 148, endPoint y: 1, distance: 115.3
click at [148, 1] on div "[EMAIL_ADDRESS][DOMAIN_NAME]> ​ fortius​ [PERSON_NAME] [EMAIL_ADDRESS][DOMAIN_N…" at bounding box center [416, 17] width 570 height 35
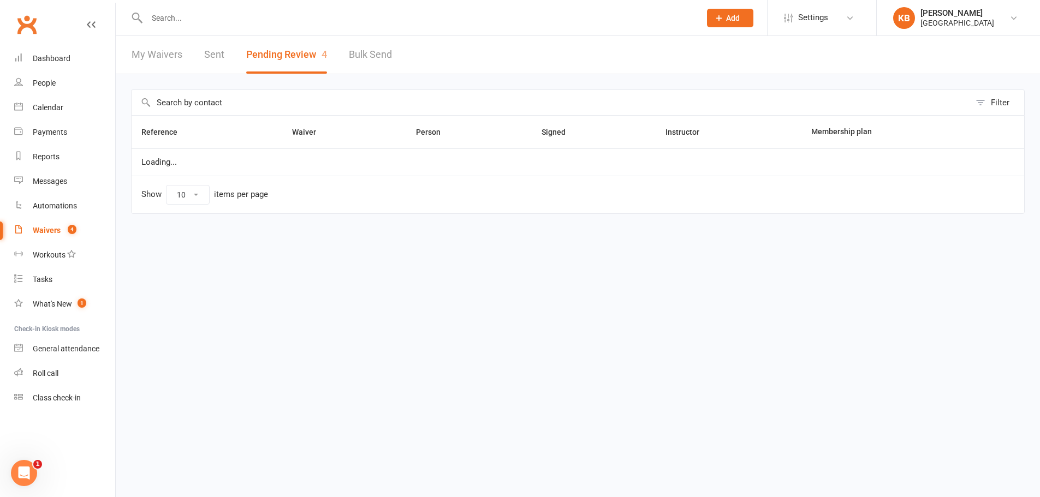
select select "100"
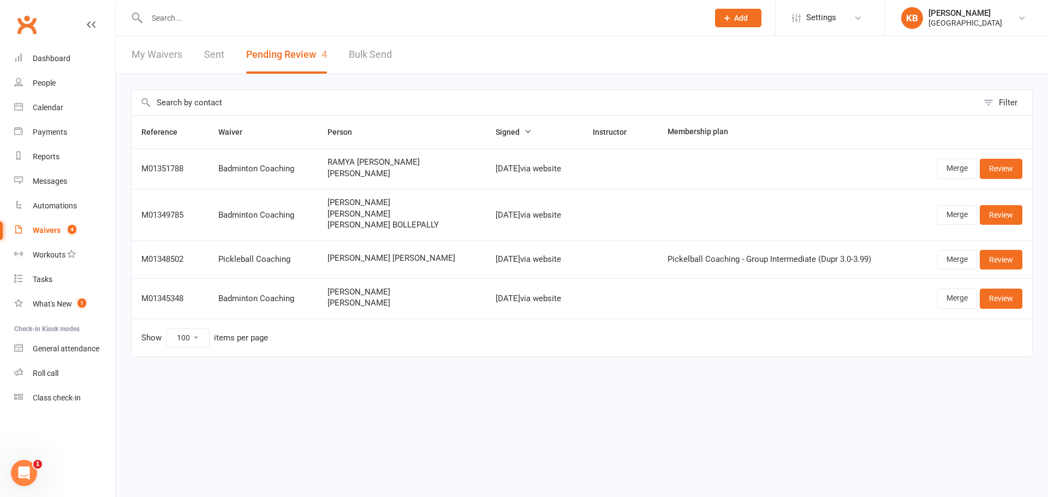
click at [170, 19] on input "text" at bounding box center [422, 17] width 557 height 15
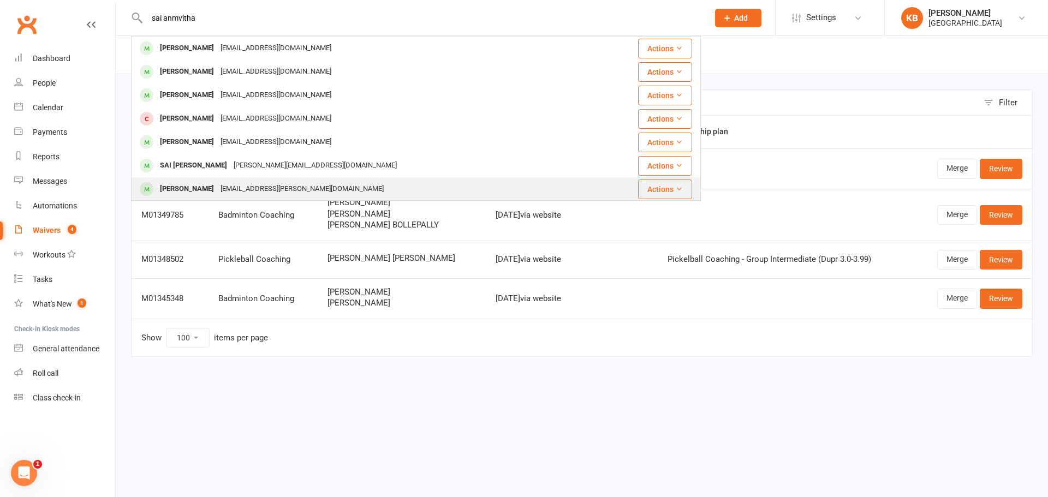
type input "sai anmvitha"
click at [217, 192] on div "[PERSON_NAME]" at bounding box center [187, 189] width 61 height 16
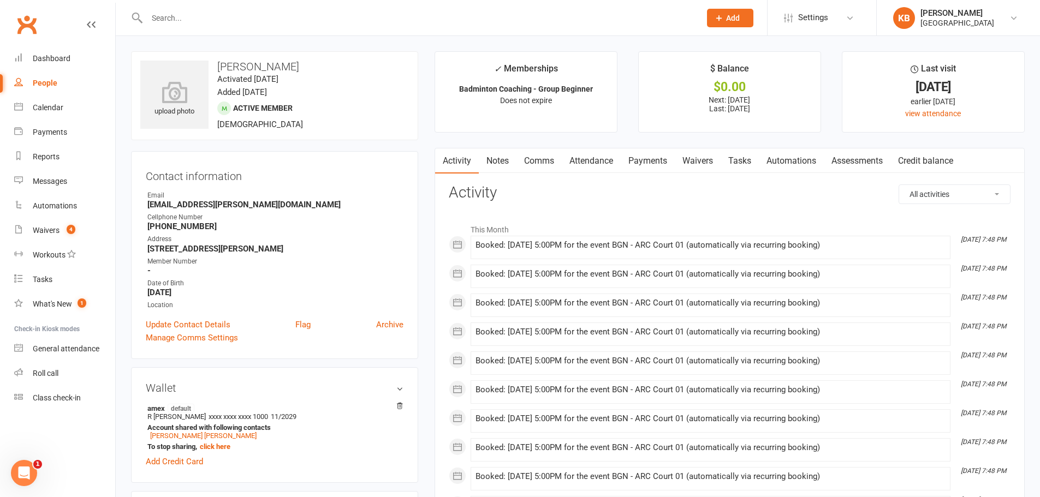
click at [148, 16] on input "text" at bounding box center [418, 17] width 549 height 15
paste input "[PERSON_NAME]"
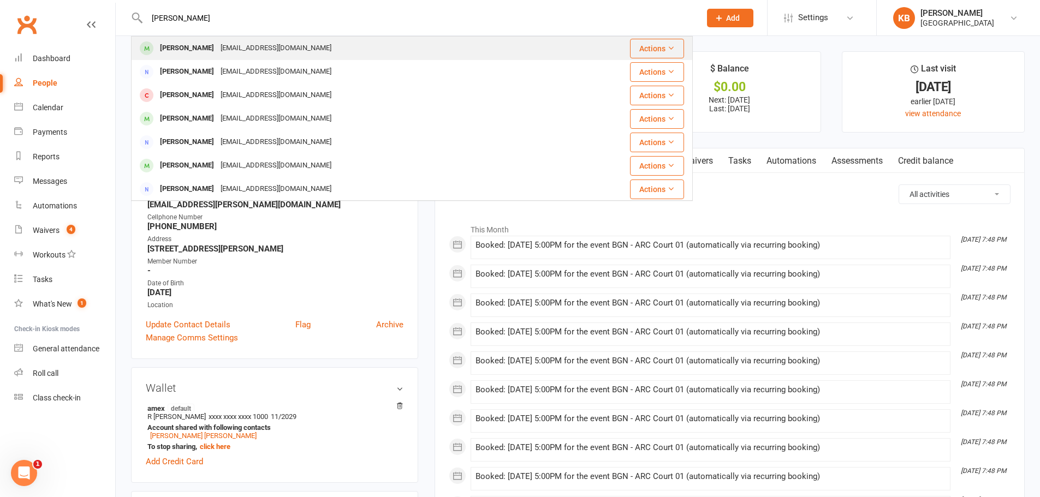
type input "[PERSON_NAME]"
click at [249, 44] on div "[EMAIL_ADDRESS][DOMAIN_NAME]" at bounding box center [275, 48] width 117 height 16
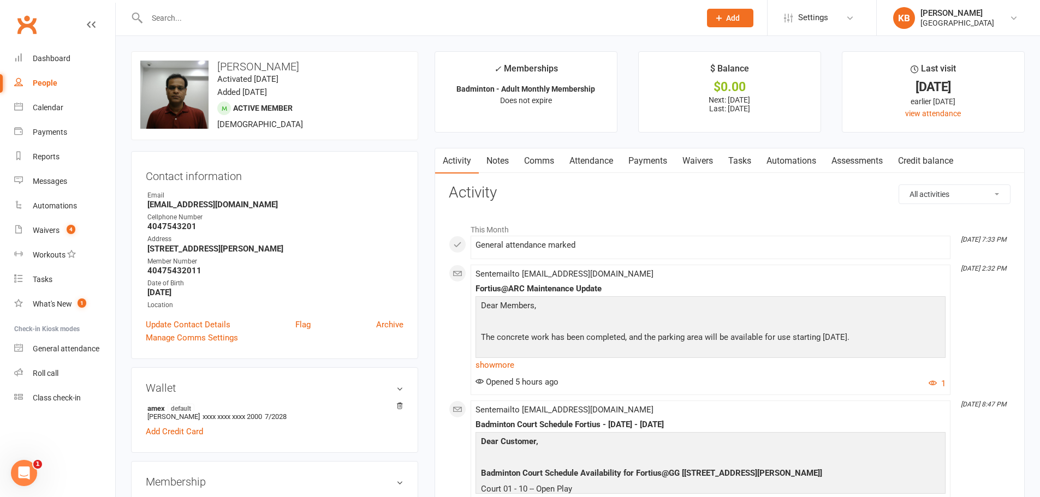
click at [150, 272] on strong "40475432011" at bounding box center [275, 271] width 256 height 10
drag, startPoint x: 148, startPoint y: 270, endPoint x: 214, endPoint y: 270, distance: 66.0
click at [214, 270] on strong "40475432011" at bounding box center [275, 271] width 256 height 10
copy strong "40475432011"
click at [293, 225] on strong "4047543201" at bounding box center [275, 227] width 256 height 10
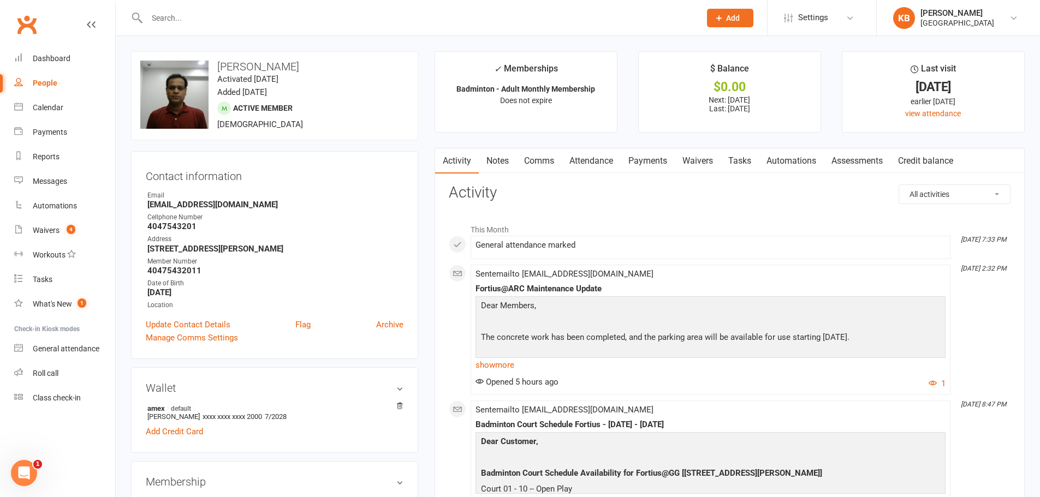
click at [217, 22] on input "text" at bounding box center [418, 17] width 549 height 15
paste input "Ranjith Radhakrishnan"
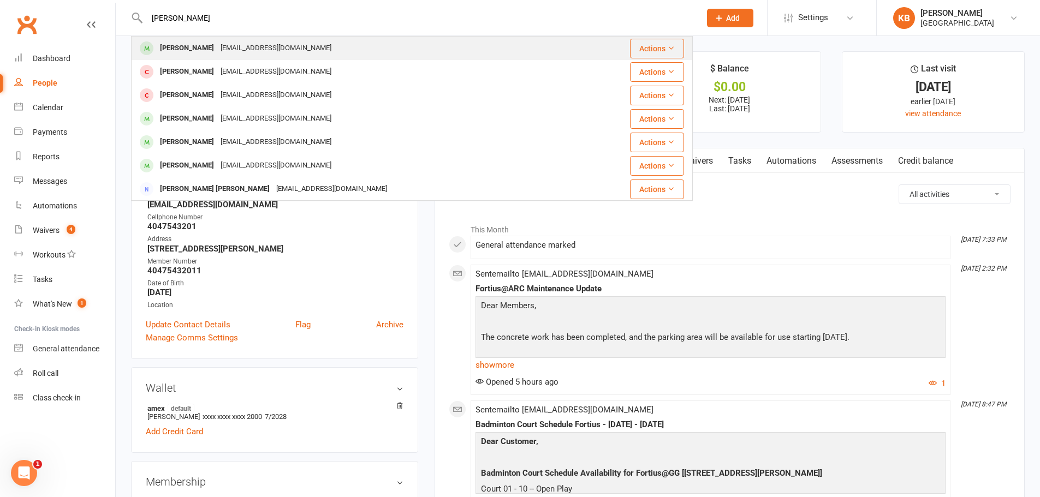
type input "Ranjith Radhakrishnan"
click at [217, 44] on div "ranjith radhakrishnan" at bounding box center [187, 48] width 61 height 16
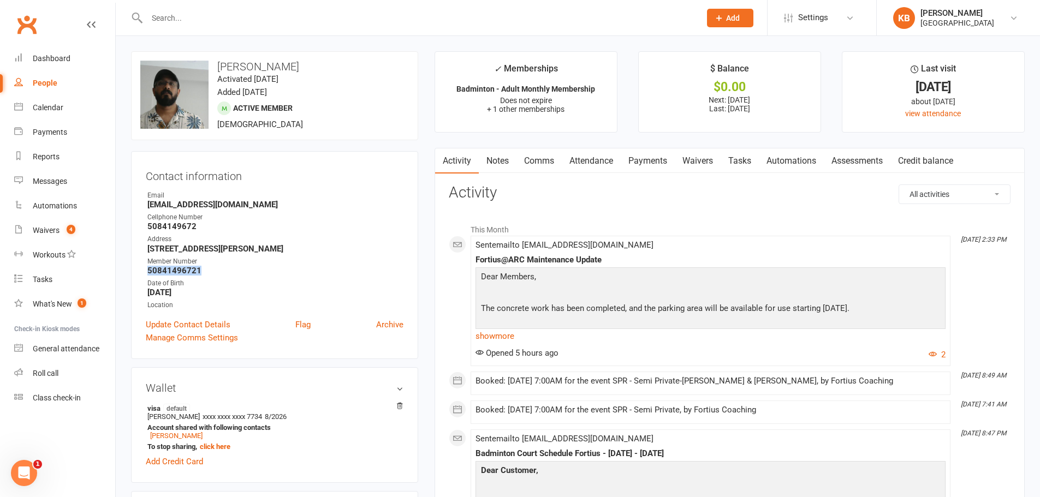
drag, startPoint x: 172, startPoint y: 268, endPoint x: 201, endPoint y: 268, distance: 29.5
click at [201, 268] on div "Contact information Owner Email ranjith770@gmail.com Cellphone Number 508414967…" at bounding box center [274, 255] width 287 height 208
copy strong "50841496721"
click at [267, 210] on strong "ranjith770@gmail.com" at bounding box center [275, 205] width 256 height 10
click at [181, 16] on input "text" at bounding box center [418, 17] width 549 height 15
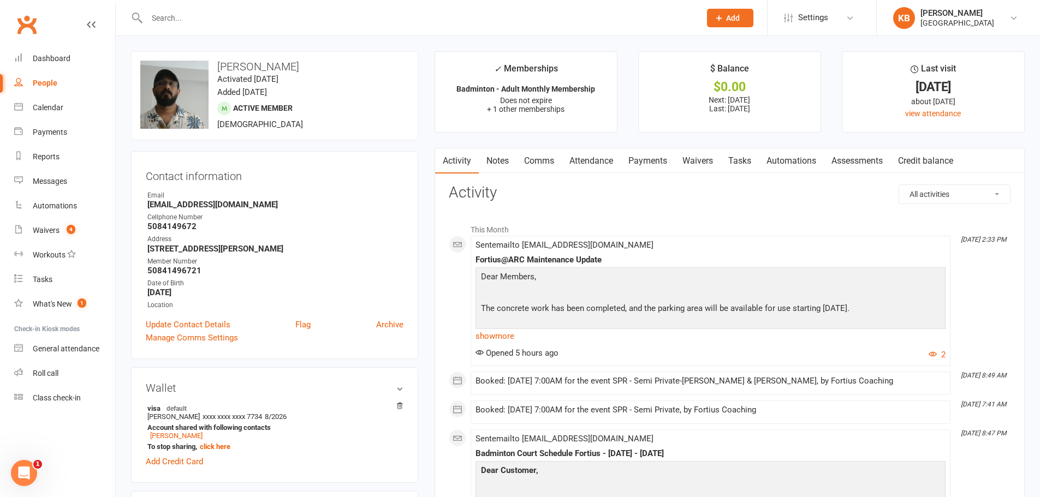
paste input "Emailranjithr@gmail.com"
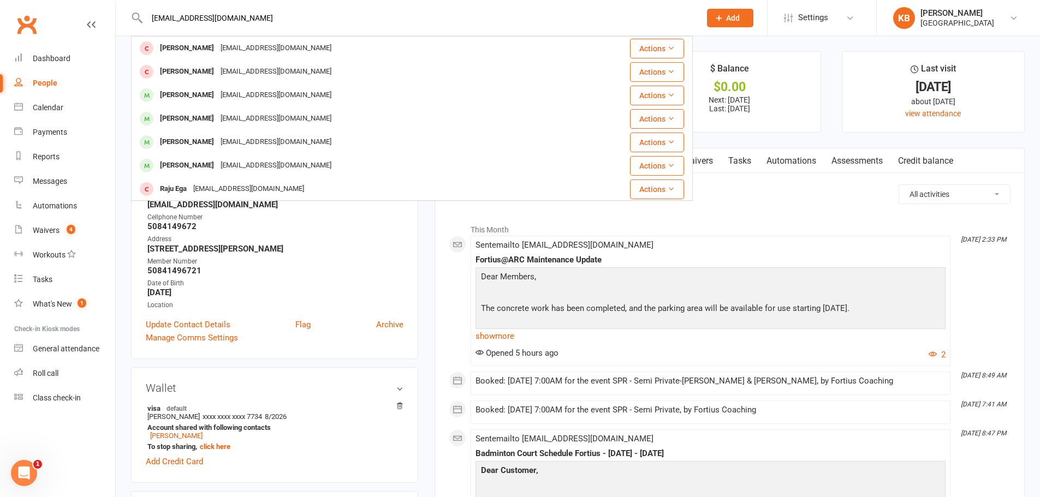
drag, startPoint x: 233, startPoint y: 12, endPoint x: 152, endPoint y: 13, distance: 81.3
click at [152, 13] on input "Emailranjithr@gmail.com" at bounding box center [418, 17] width 549 height 15
paste input "Abdul Rahman"
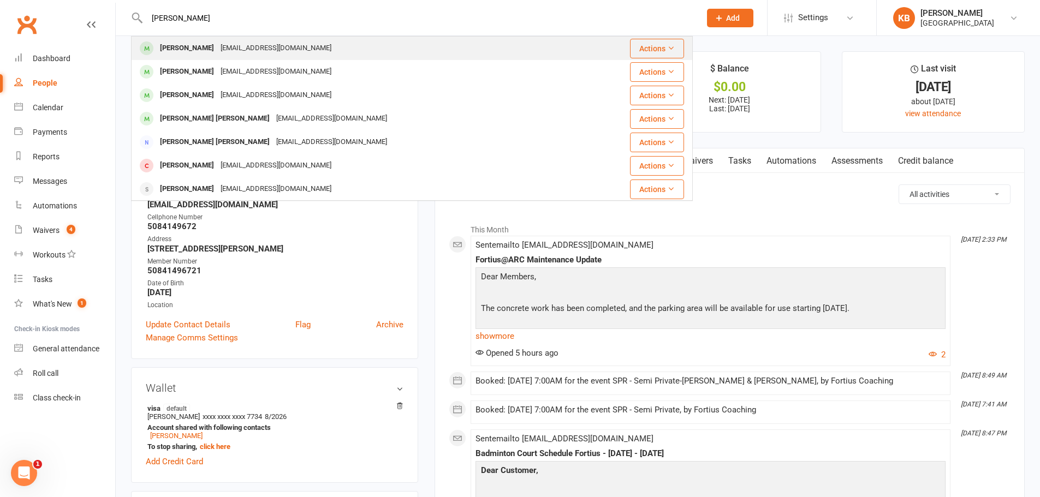
type input "Abdul Rahman"
click at [222, 51] on div "khubchena@gmail.com" at bounding box center [275, 48] width 117 height 16
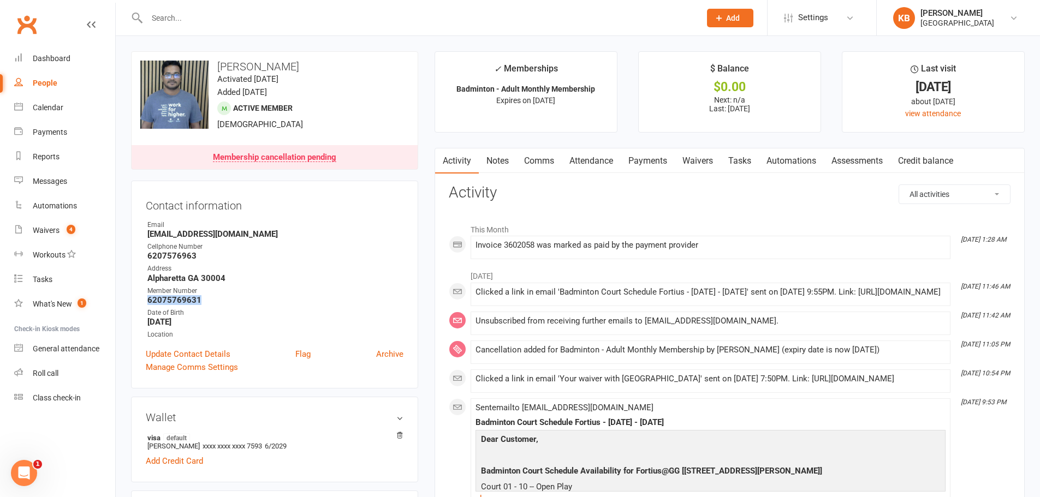
drag, startPoint x: 145, startPoint y: 301, endPoint x: 205, endPoint y: 301, distance: 59.5
click at [205, 301] on div "Contact information Owner Email khubchena@gmail.com Cellphone Number 6207576963…" at bounding box center [274, 285] width 287 height 208
copy strong "62075769631"
click at [262, 276] on strong "Alpharetta GA 30004" at bounding box center [275, 278] width 256 height 10
click at [649, 164] on link "Payments" at bounding box center [648, 160] width 54 height 25
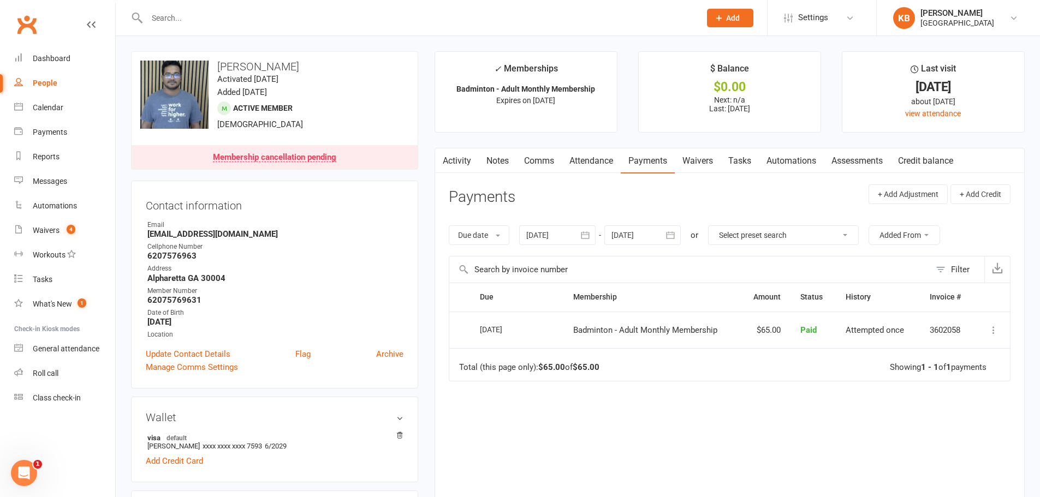
click at [671, 237] on icon "button" at bounding box center [670, 235] width 11 height 11
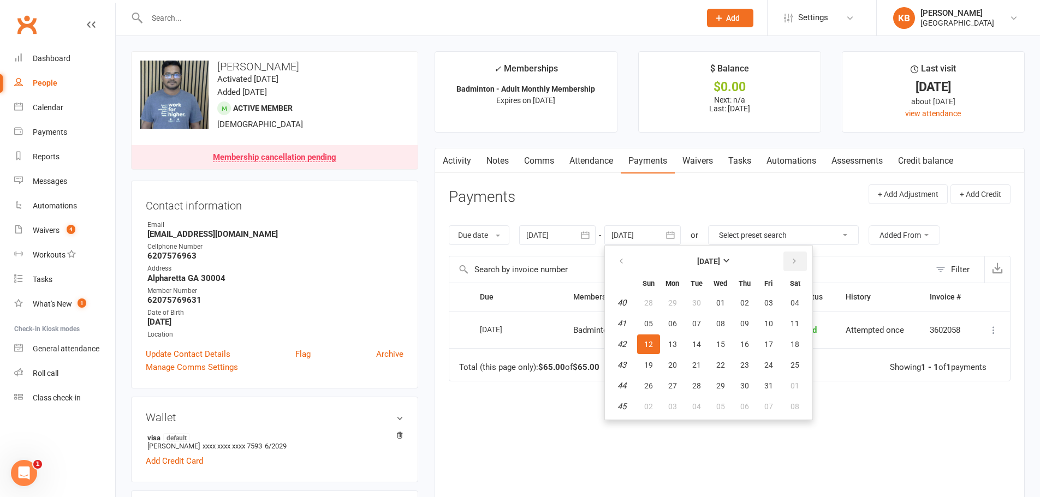
click at [795, 261] on icon "button" at bounding box center [794, 261] width 8 height 9
click at [770, 304] on span "31" at bounding box center [768, 303] width 9 height 9
type input "31 Oct 2025"
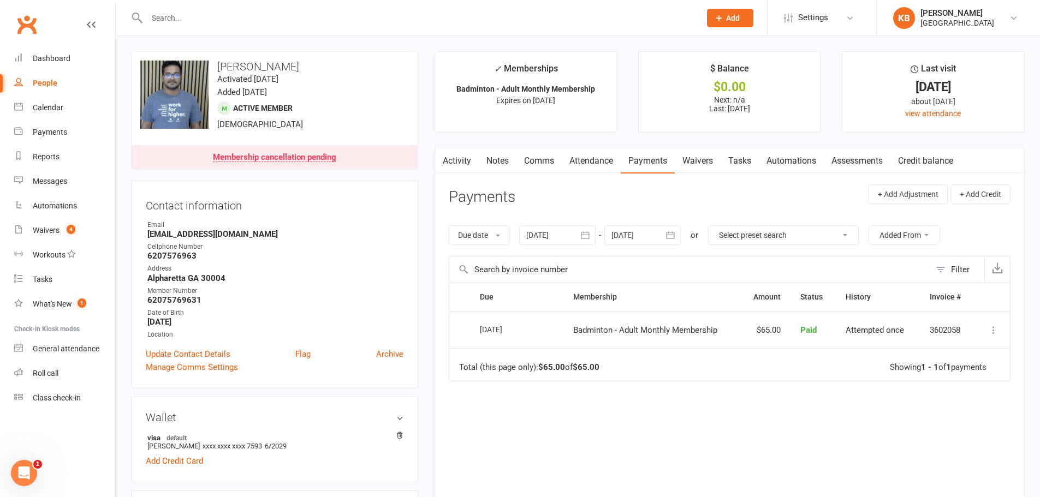
click at [156, 26] on div at bounding box center [412, 17] width 562 height 35
click at [156, 25] on input "text" at bounding box center [418, 17] width 549 height 15
paste input "passionateinsap@gmail.com"
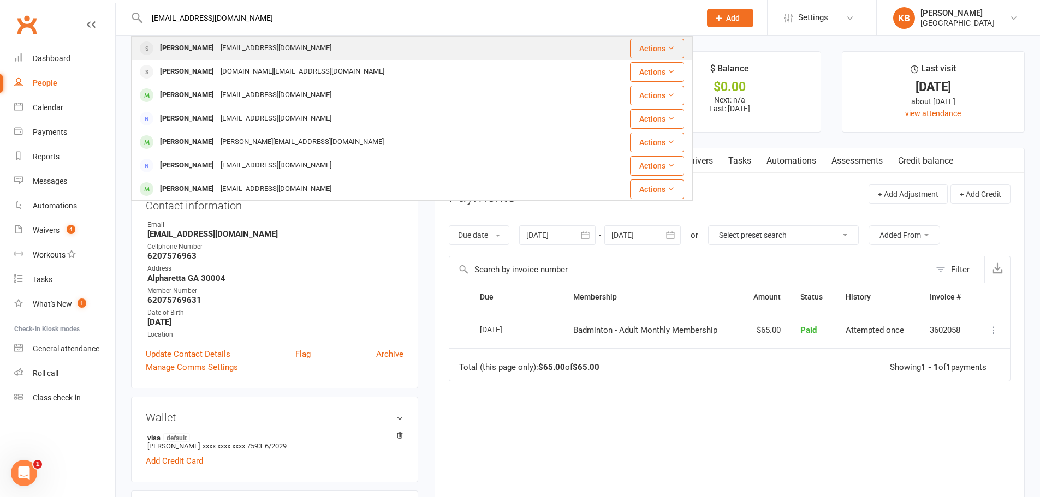
type input "passionateinsap@gmail.com"
click at [273, 53] on div "Passionateinsap@gmail.com" at bounding box center [275, 48] width 117 height 16
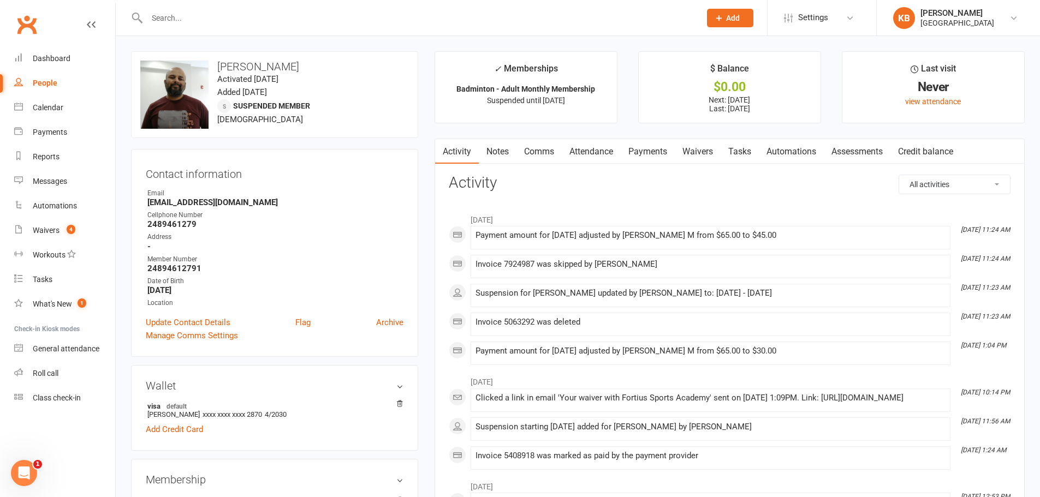
click at [646, 154] on link "Payments" at bounding box center [648, 151] width 54 height 25
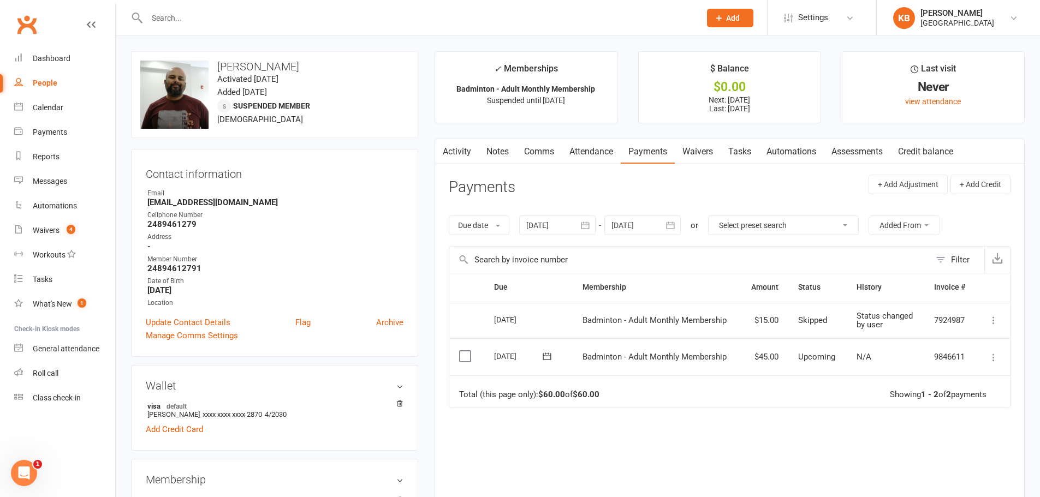
click at [585, 224] on icon "button" at bounding box center [585, 225] width 11 height 11
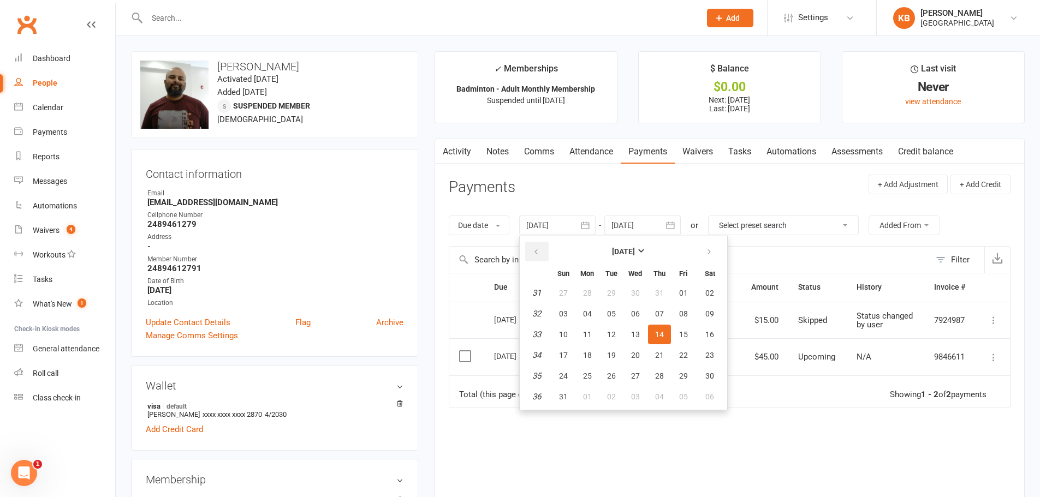
click at [547, 253] on button "button" at bounding box center [536, 252] width 23 height 20
click at [594, 301] on button "30" at bounding box center [587, 293] width 23 height 20
type input "30 Jun 2025"
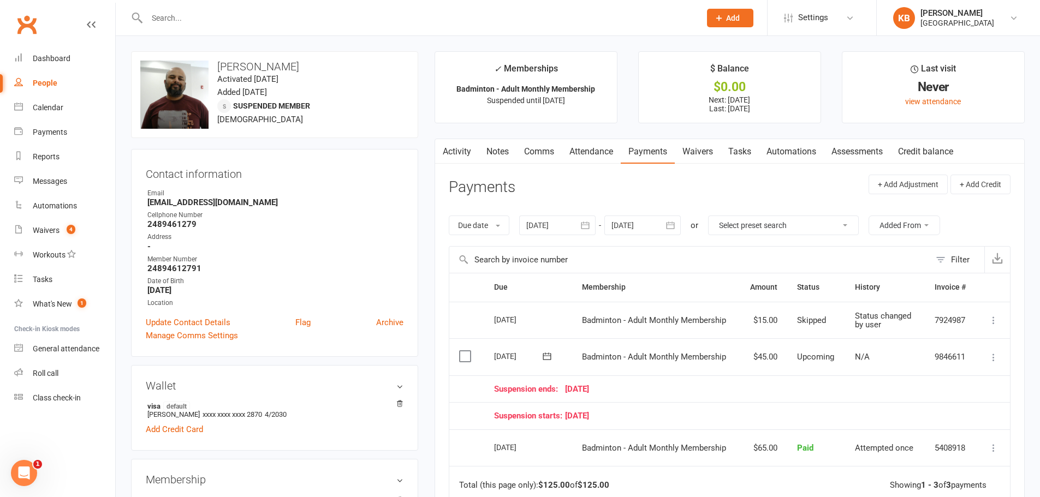
click at [668, 223] on icon "button" at bounding box center [670, 225] width 11 height 11
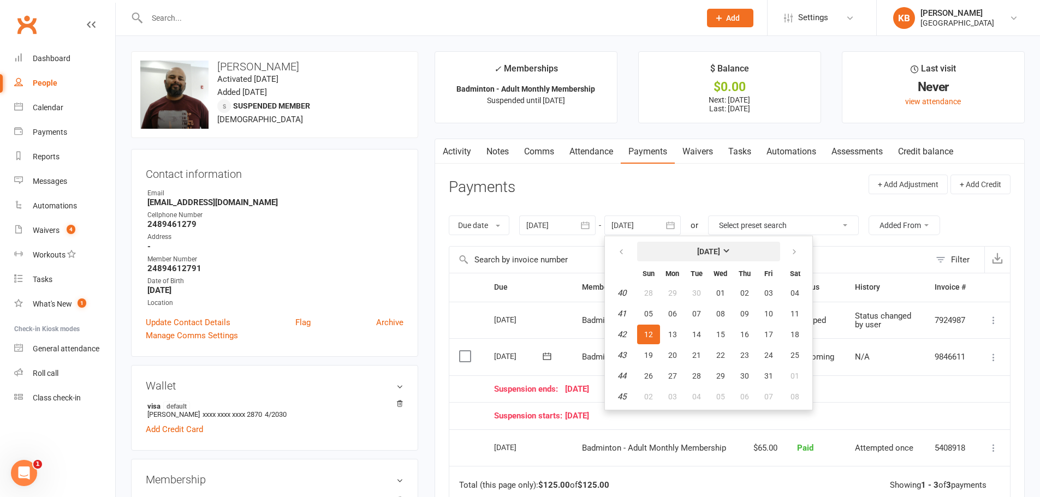
click at [780, 252] on button "[DATE]" at bounding box center [708, 252] width 143 height 20
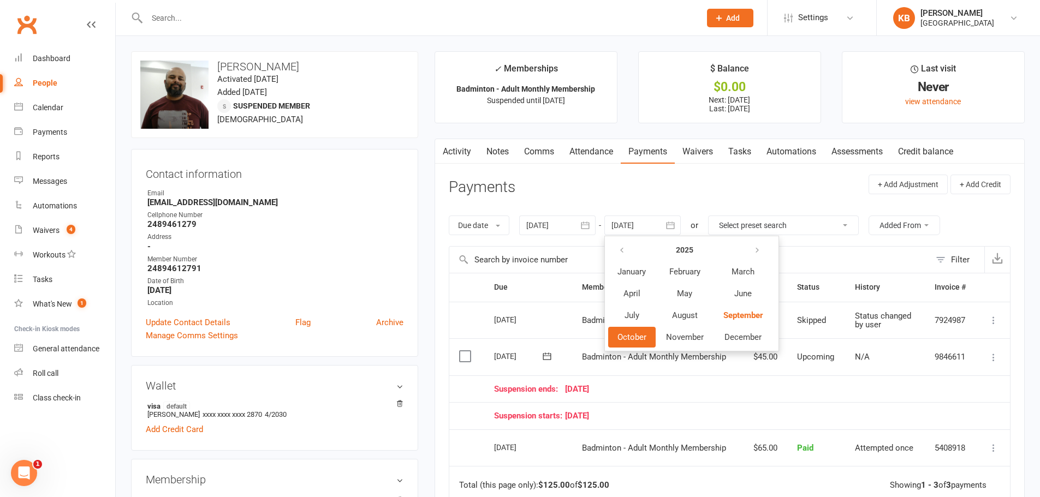
click at [676, 209] on div "Due date Due date Date paid Date failed 30 Jun 2025 June 2025 Sun Mon Tue Wed T…" at bounding box center [730, 225] width 562 height 41
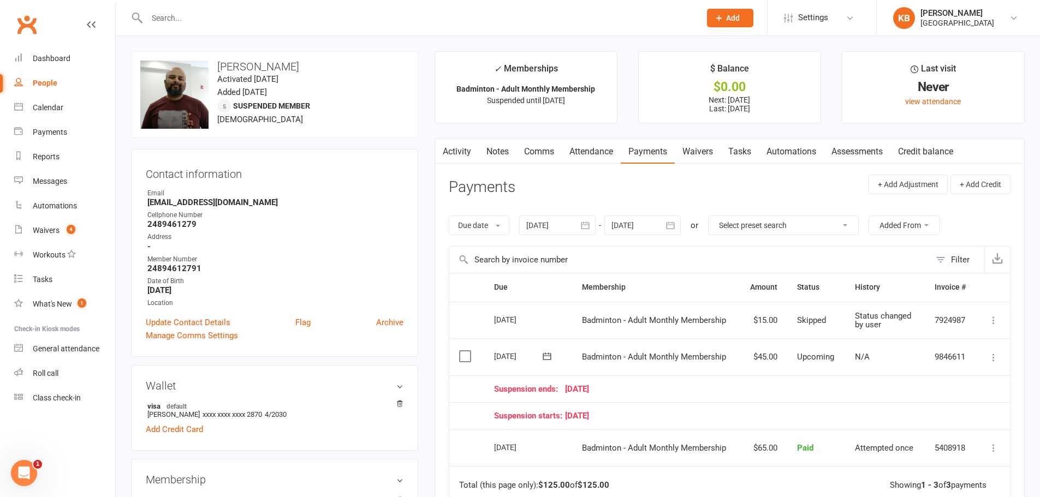
click at [674, 227] on icon "button" at bounding box center [670, 225] width 11 height 11
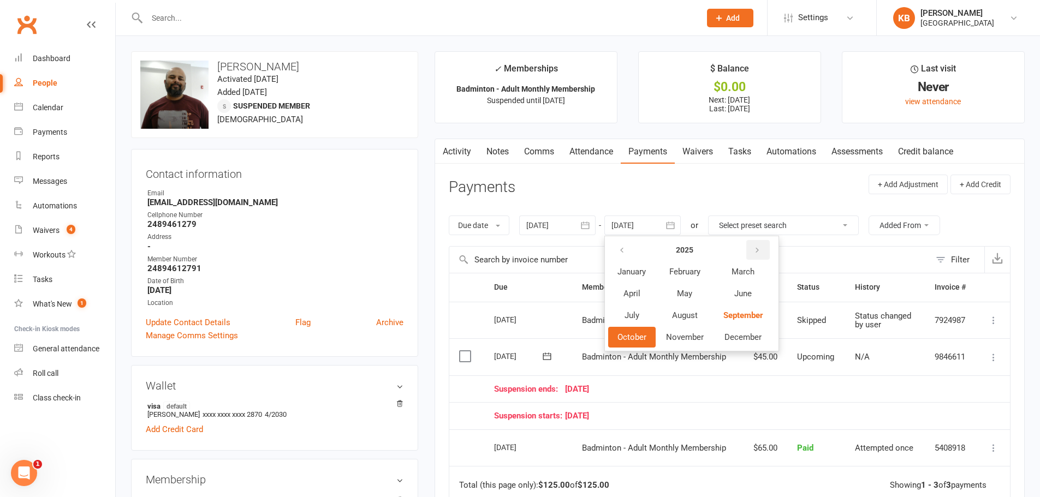
click at [770, 248] on button "button" at bounding box center [757, 250] width 23 height 20
click at [624, 249] on icon "button" at bounding box center [622, 250] width 8 height 9
click at [701, 339] on span "November" at bounding box center [685, 337] width 38 height 10
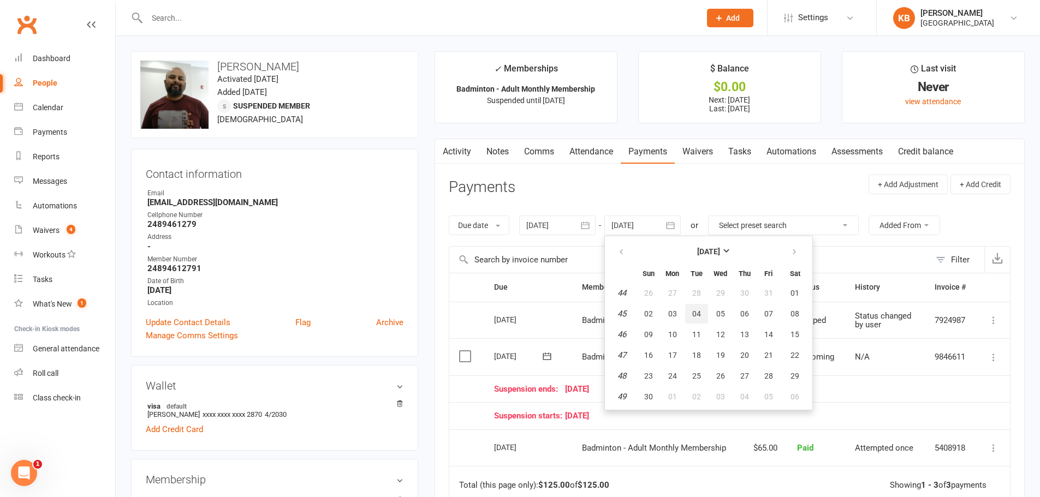
click at [698, 317] on span "04" at bounding box center [696, 314] width 9 height 9
type input "04 Nov 2025"
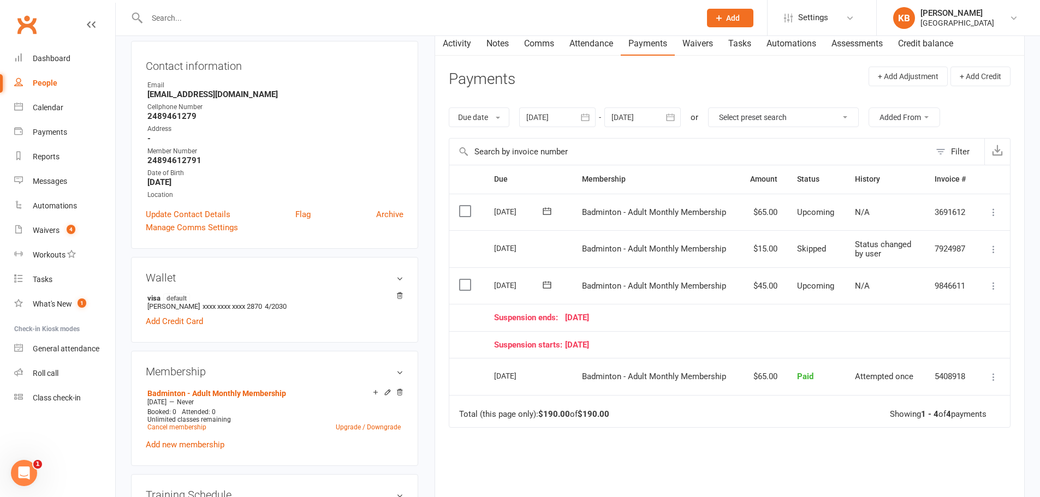
scroll to position [109, 0]
drag, startPoint x: 141, startPoint y: 157, endPoint x: 198, endPoint y: 159, distance: 56.8
click at [198, 159] on div "Contact information Owner Email Passionateinsap@gmail.com Cellphone Number 2489…" at bounding box center [274, 144] width 287 height 208
copy strong "24894612791"
click at [254, 157] on strong "24894612791" at bounding box center [275, 159] width 256 height 10
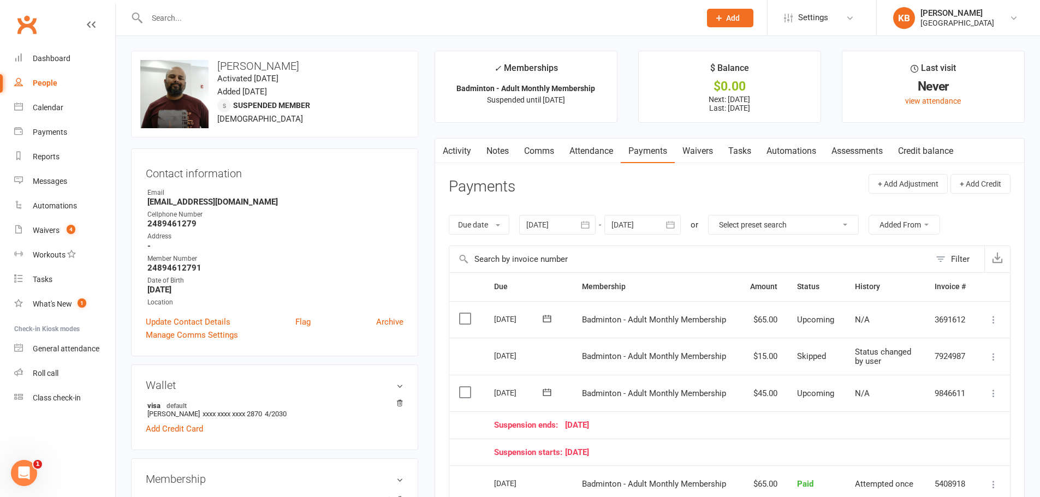
scroll to position [0, 0]
click at [206, 20] on input "text" at bounding box center [418, 17] width 549 height 15
paste input "Supriya Raja"
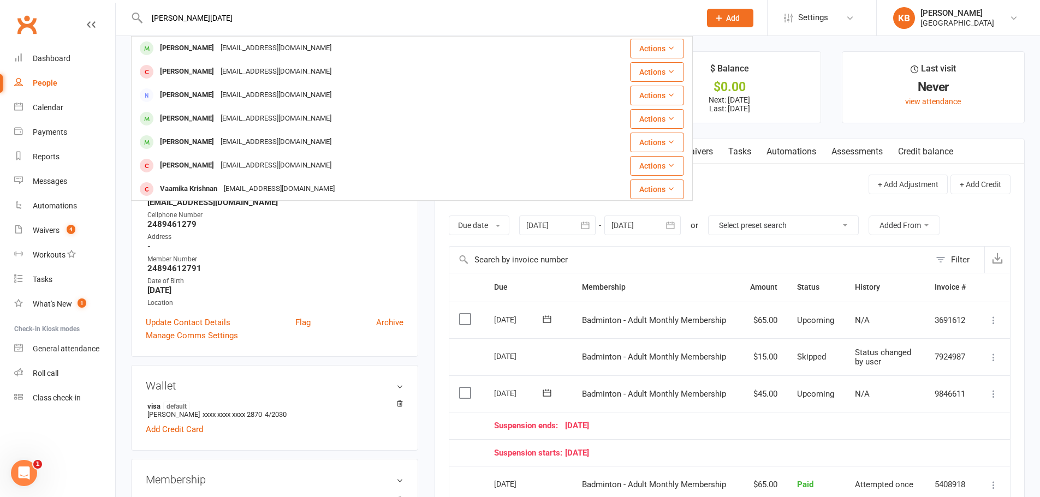
drag, startPoint x: 206, startPoint y: 11, endPoint x: 133, endPoint y: 17, distance: 73.3
click at [133, 17] on div "Supriya Raja Shriya Rajesh vrrajesh@gmail.com Actions Shriya Rajesh vrrajesh@gm…" at bounding box center [412, 17] width 562 height 35
paste input "mahesh24@gmail.com"
drag, startPoint x: 263, startPoint y: 14, endPoint x: 111, endPoint y: 19, distance: 151.3
click at [111, 3] on header "Supriyamahesh24@gmail.com SUDHA SUNDARA priyanka.sundara@gmail.com Actions Supr…" at bounding box center [520, 3] width 1040 height 0
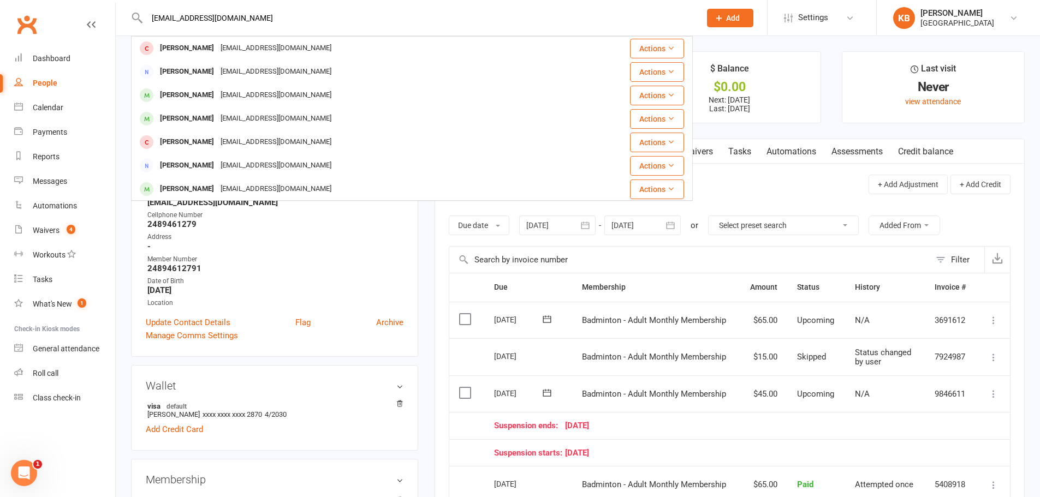
paste input "athya Rajagopal"
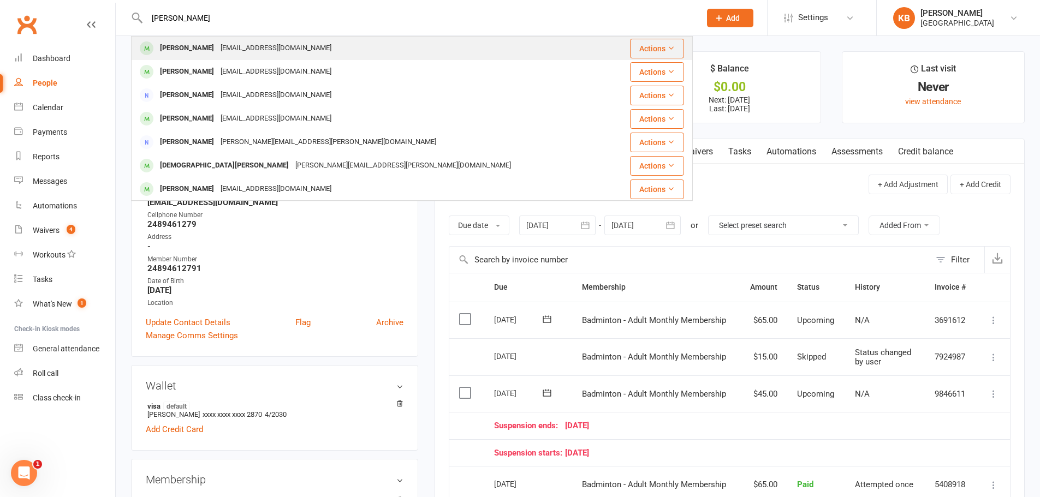
type input "Sathya Rajagopal"
click at [231, 50] on div "Spcr_pv@yahoo.com" at bounding box center [275, 48] width 117 height 16
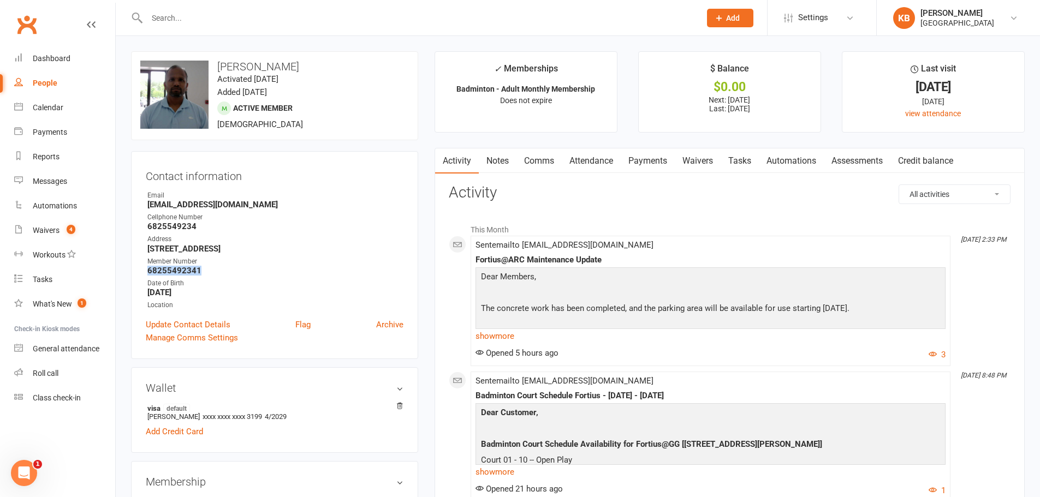
drag, startPoint x: 146, startPoint y: 273, endPoint x: 219, endPoint y: 269, distance: 72.8
click at [219, 269] on li "Member Number 68255492341" at bounding box center [275, 266] width 258 height 19
copy strong "68255492341"
click at [233, 218] on div "Cellphone Number" at bounding box center [275, 217] width 256 height 10
click at [186, 19] on input "text" at bounding box center [418, 17] width 549 height 15
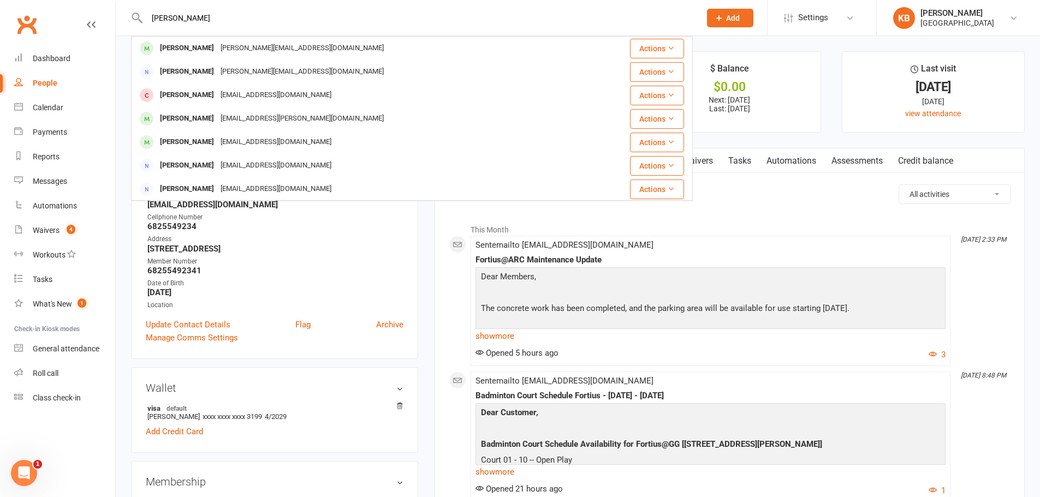
type input "pratham nandi"
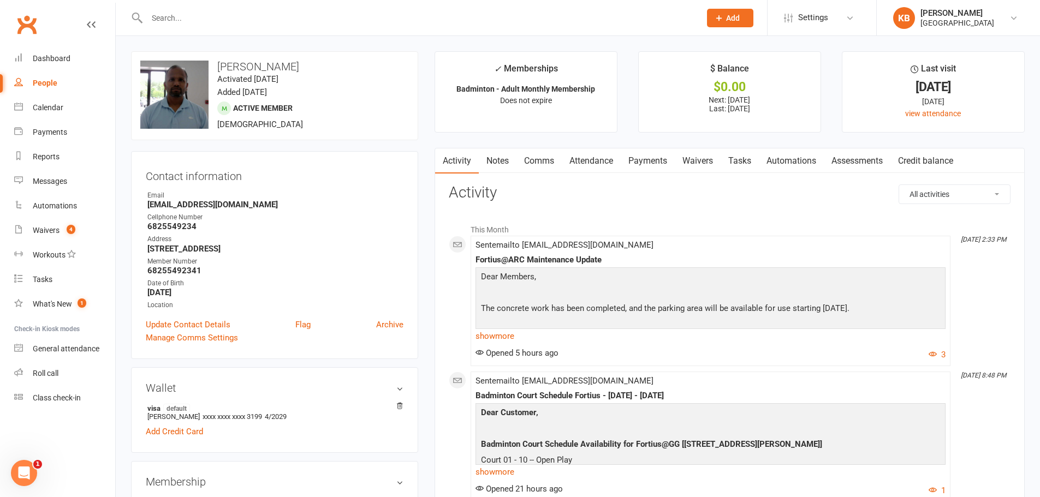
click at [149, 271] on div "Contact information Owner Email Spcr_pv@yahoo.com Cellphone Number 6825549234 A…" at bounding box center [274, 255] width 287 height 208
click at [184, 23] on input "text" at bounding box center [418, 17] width 549 height 15
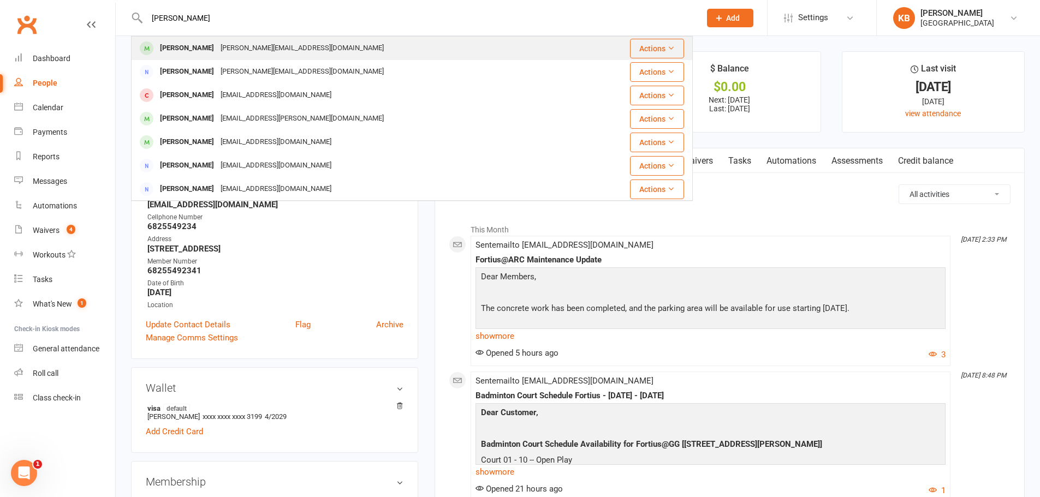
type input "pratham nandi"
click at [207, 47] on div "PRATHAM NANDI" at bounding box center [187, 48] width 61 height 16
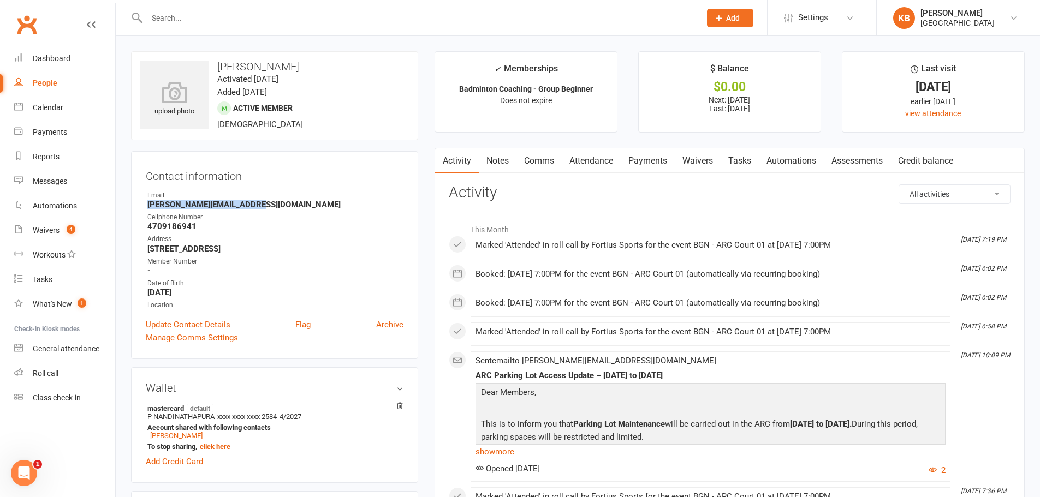
drag, startPoint x: 145, startPoint y: 206, endPoint x: 311, endPoint y: 206, distance: 165.4
click at [311, 206] on div "Contact information Owner Email prashanth.nandi@gmail.com Cellphone Number 4709…" at bounding box center [274, 255] width 287 height 208
copy strong "prashanth.nandi@gmail.com"
click at [307, 197] on div "Email" at bounding box center [275, 196] width 256 height 10
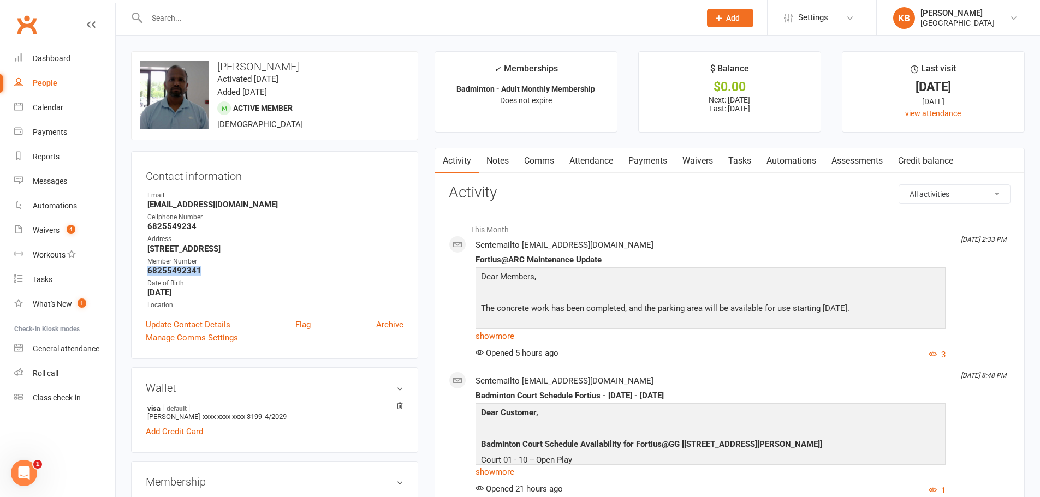
drag, startPoint x: 145, startPoint y: 273, endPoint x: 227, endPoint y: 273, distance: 81.9
click at [227, 273] on div "Contact information Owner Email Spcr_pv@yahoo.com Cellphone Number 6825549234 A…" at bounding box center [274, 255] width 287 height 208
copy strong "68255492341"
click at [276, 234] on div "Address" at bounding box center [275, 239] width 256 height 10
click at [185, 10] on input "text" at bounding box center [418, 17] width 549 height 15
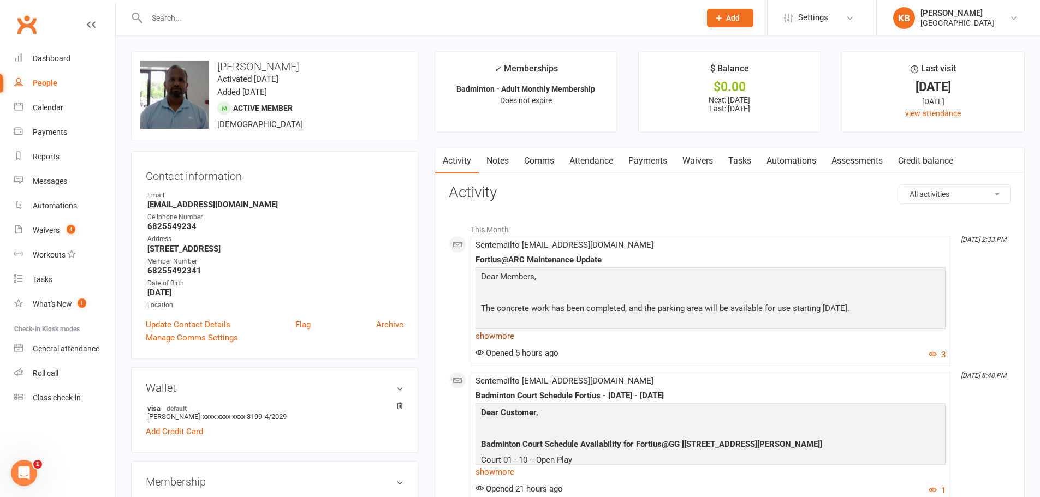
click at [513, 335] on link "show more" at bounding box center [710, 336] width 470 height 15
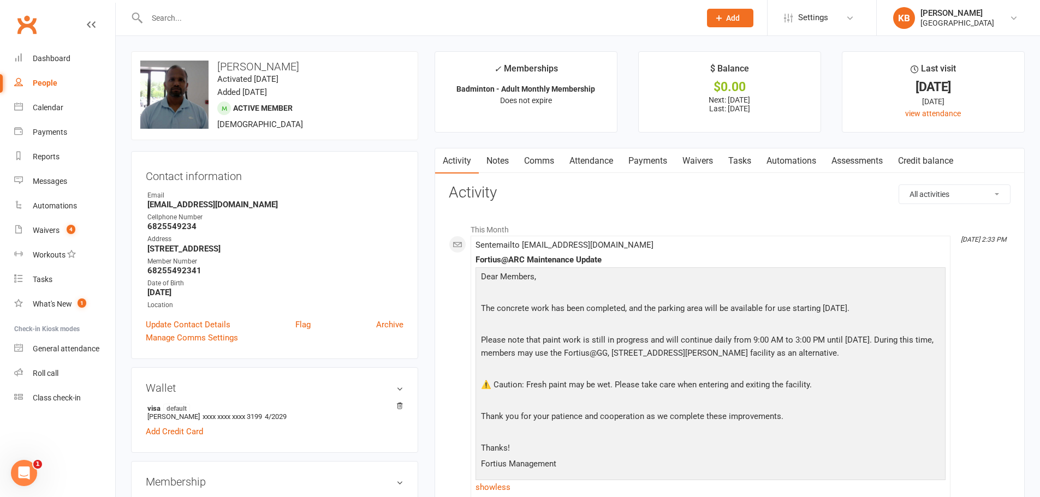
click at [203, 23] on input "text" at bounding box center [418, 17] width 549 height 15
click at [571, 229] on li "This Month" at bounding box center [730, 226] width 562 height 17
click at [569, 199] on h3 "Activity" at bounding box center [730, 193] width 562 height 17
click at [266, 20] on input "text" at bounding box center [418, 17] width 549 height 15
paste input "Divya Rajagopalan"
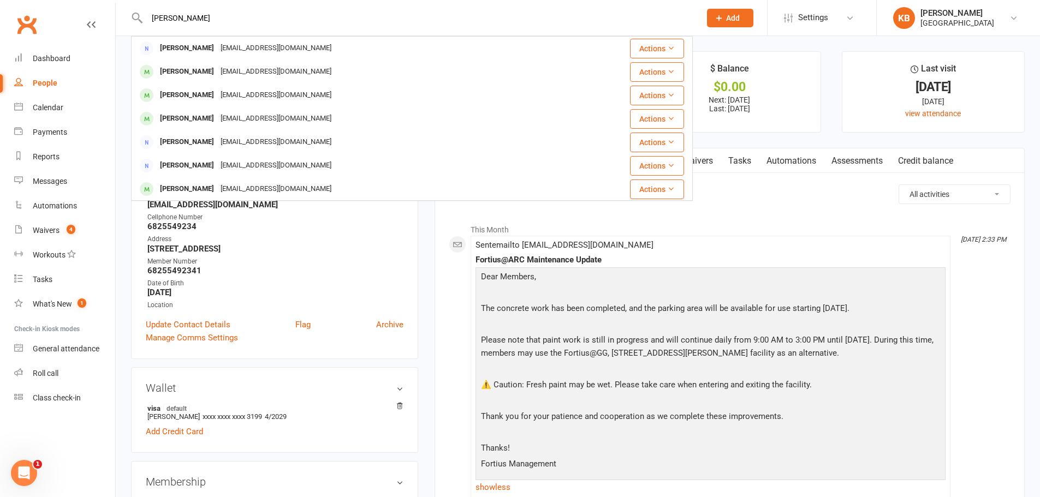
drag, startPoint x: 181, startPoint y: 15, endPoint x: 144, endPoint y: 15, distance: 37.7
click at [144, 15] on div "Divya Rajagopalan Rajagopalan Vasu rajavasu@gmail.com Actions Aadhityah Rajagop…" at bounding box center [412, 17] width 562 height 35
drag, startPoint x: 155, startPoint y: 18, endPoint x: 218, endPoint y: 14, distance: 62.9
click at [218, 14] on input "Divya Rajagopalan" at bounding box center [418, 17] width 549 height 15
paste input "draghavachari@gmail.com Cellphone Number"
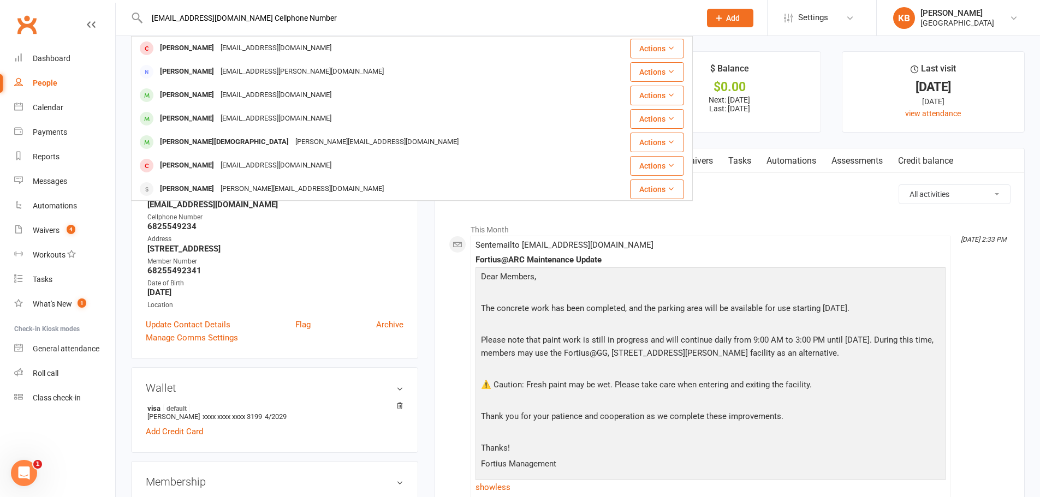
type input "Ddraghavachari@gmail.com Cellphone Number"
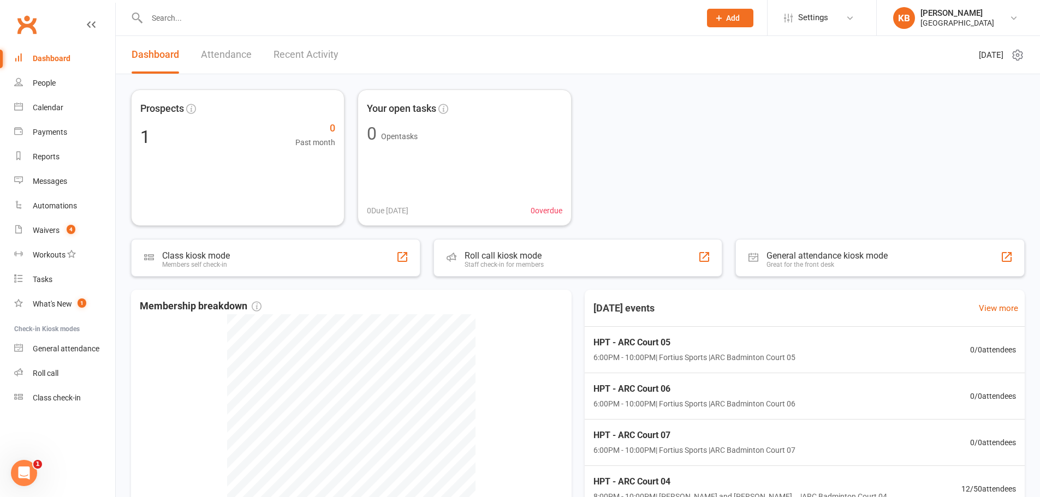
click at [171, 19] on input "text" at bounding box center [418, 17] width 549 height 15
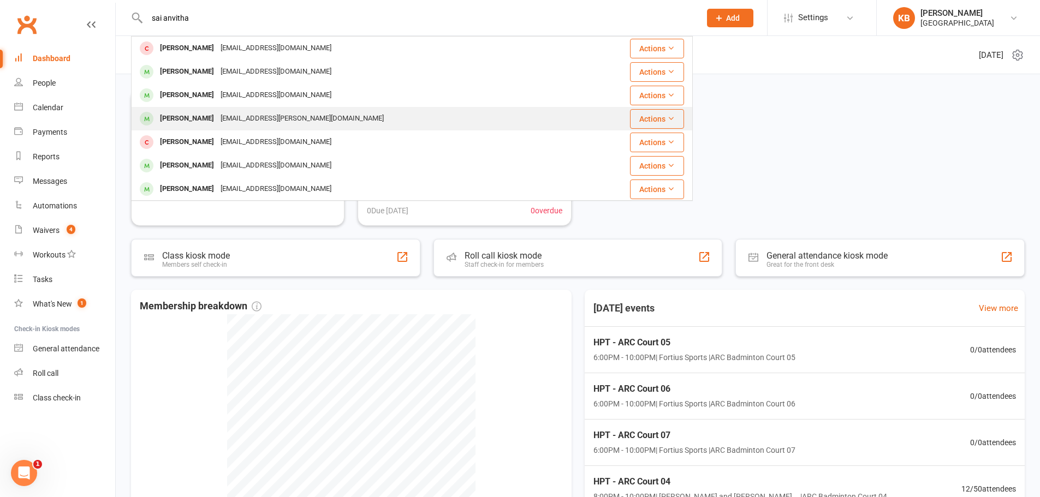
type input "sai anvitha"
click at [242, 115] on div "[EMAIL_ADDRESS][PERSON_NAME][DOMAIN_NAME]" at bounding box center [302, 119] width 170 height 16
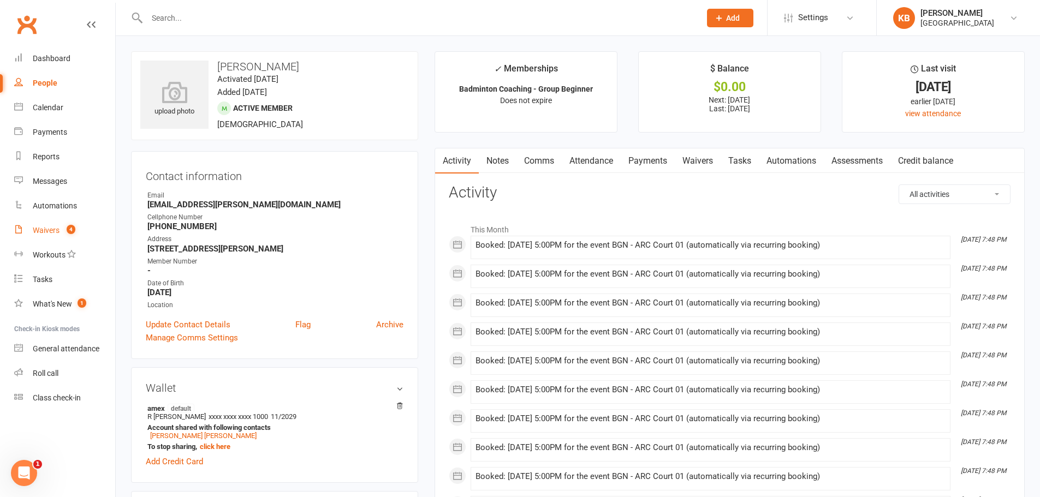
click at [60, 231] on link "Waivers 4" at bounding box center [64, 230] width 101 height 25
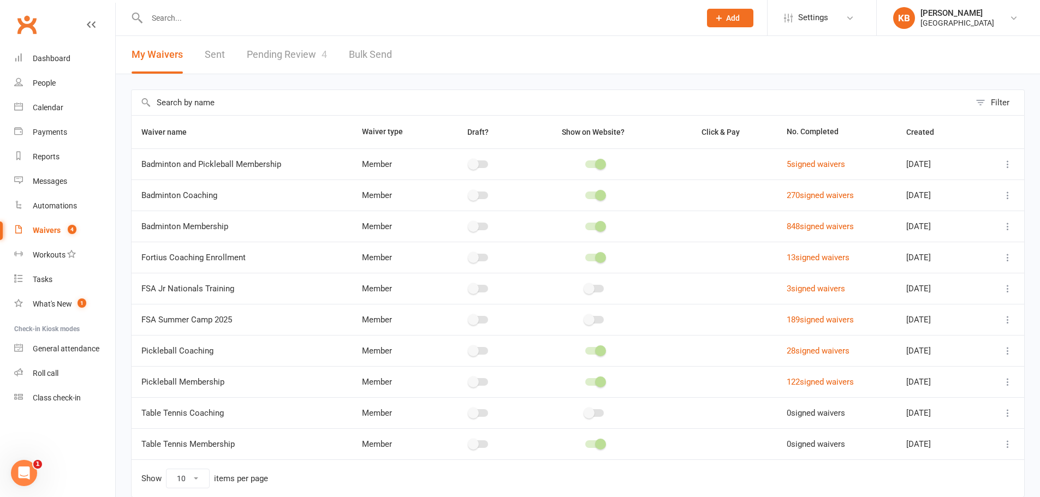
click at [253, 56] on link "Pending Review 4" at bounding box center [287, 55] width 80 height 38
select select "100"
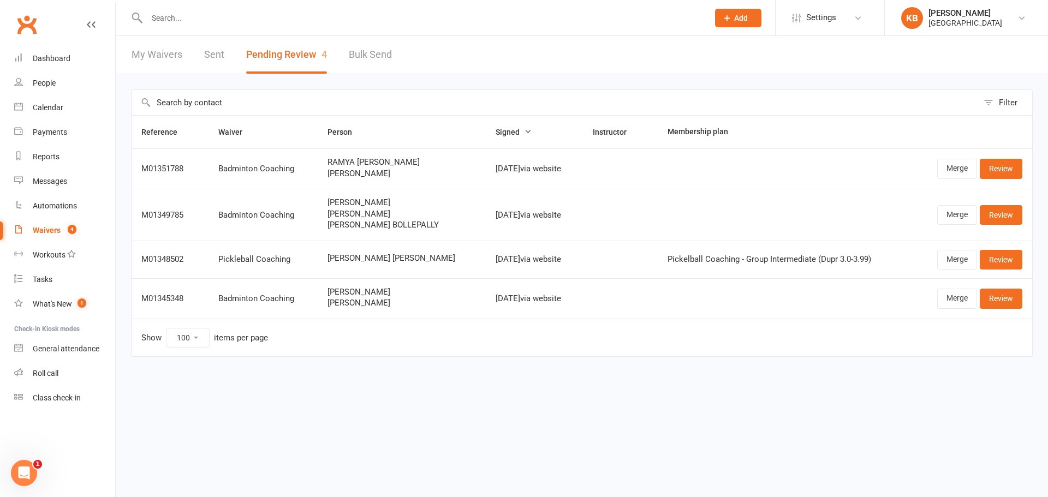
click at [621, 403] on html "Prospect Member Non-attending contact Class / event Appointment Task Bulk messa…" at bounding box center [524, 201] width 1048 height 403
click at [993, 164] on link "Review" at bounding box center [1001, 169] width 43 height 20
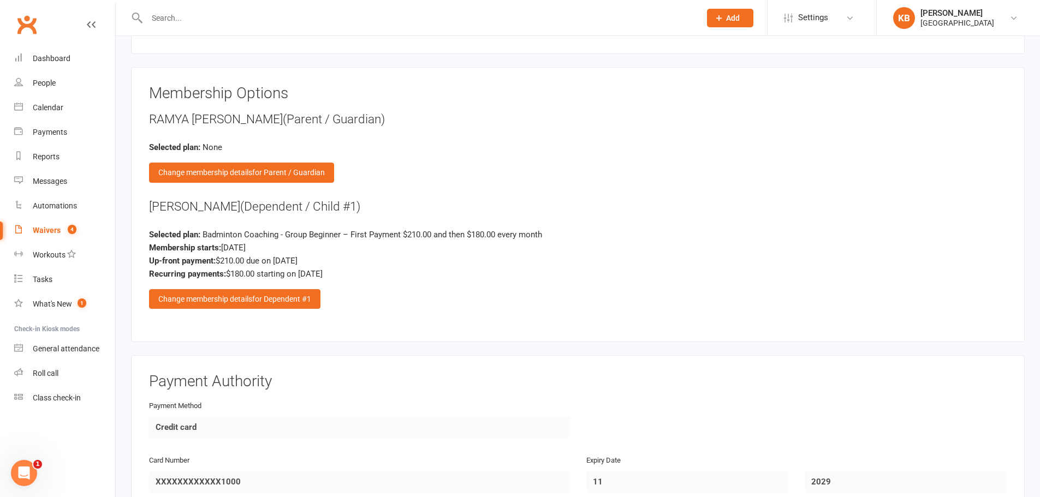
scroll to position [1201, 0]
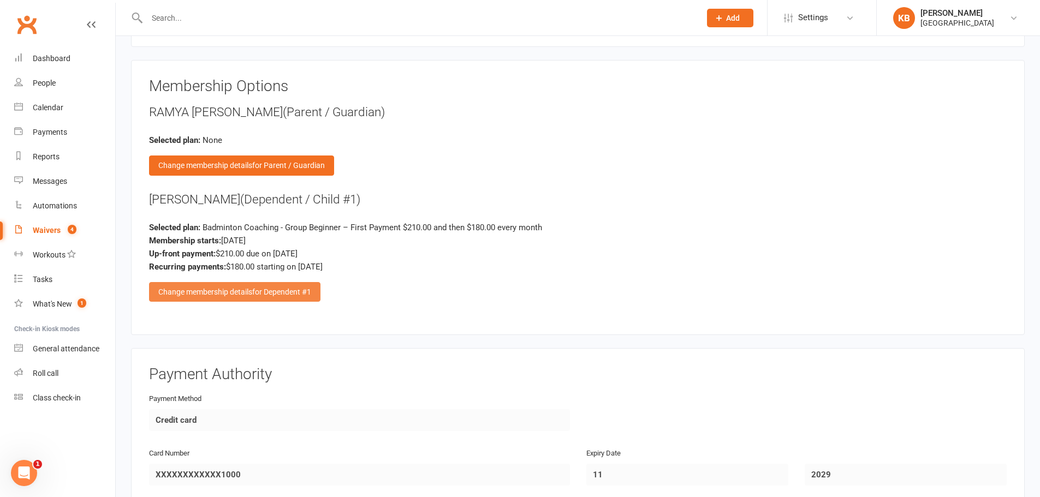
click at [271, 295] on span "for Dependent #1" at bounding box center [281, 292] width 59 height 9
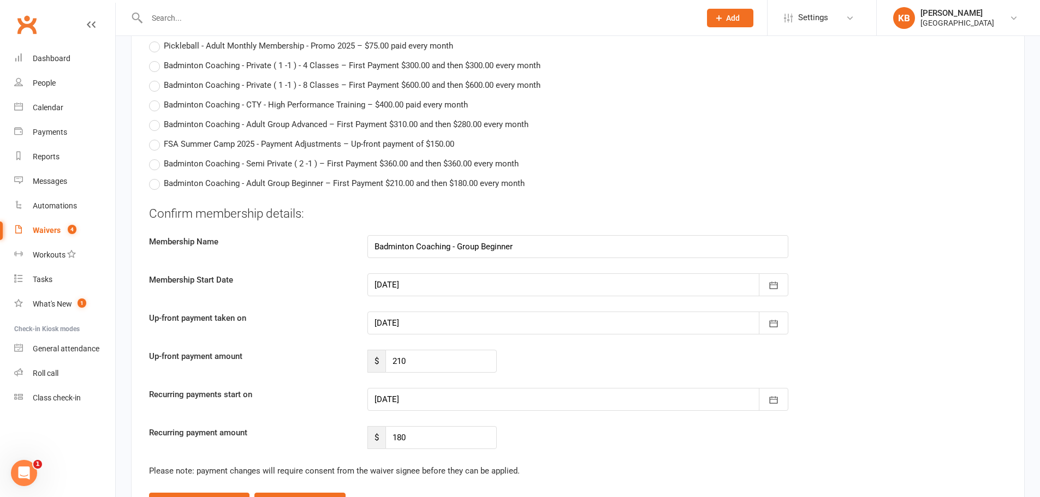
scroll to position [2566, 0]
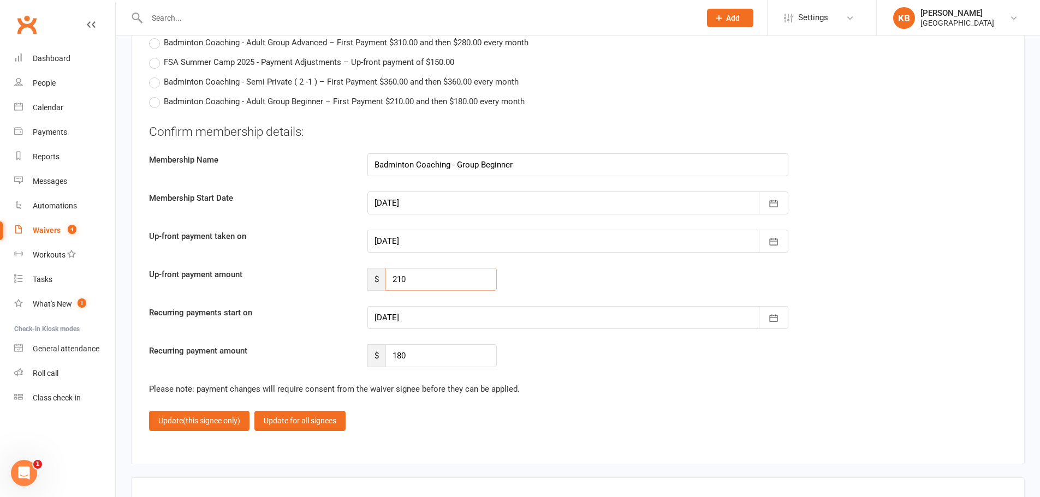
click at [423, 284] on input "210" at bounding box center [440, 279] width 111 height 23
type input "2"
type input "120"
click at [406, 319] on div at bounding box center [577, 317] width 421 height 23
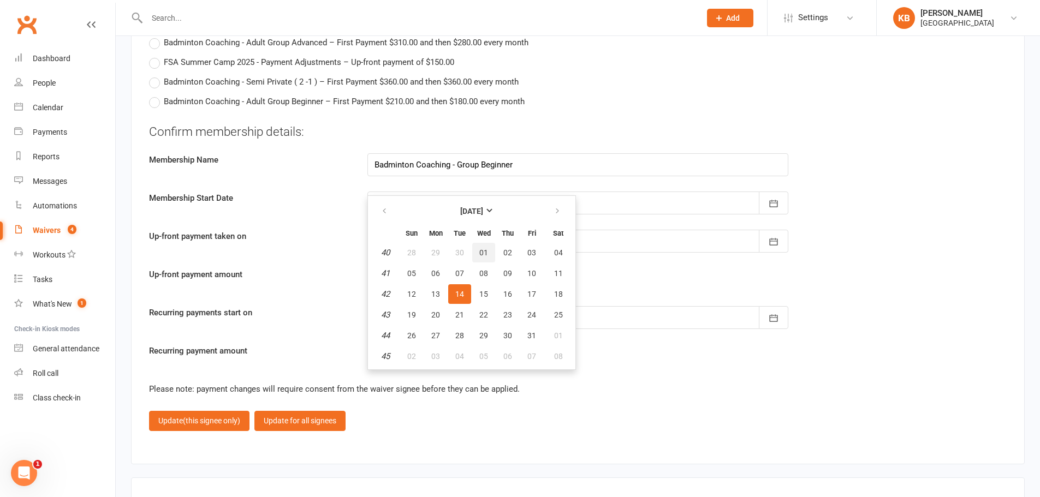
click at [490, 247] on button "01" at bounding box center [483, 253] width 23 height 20
type input "[DATE]"
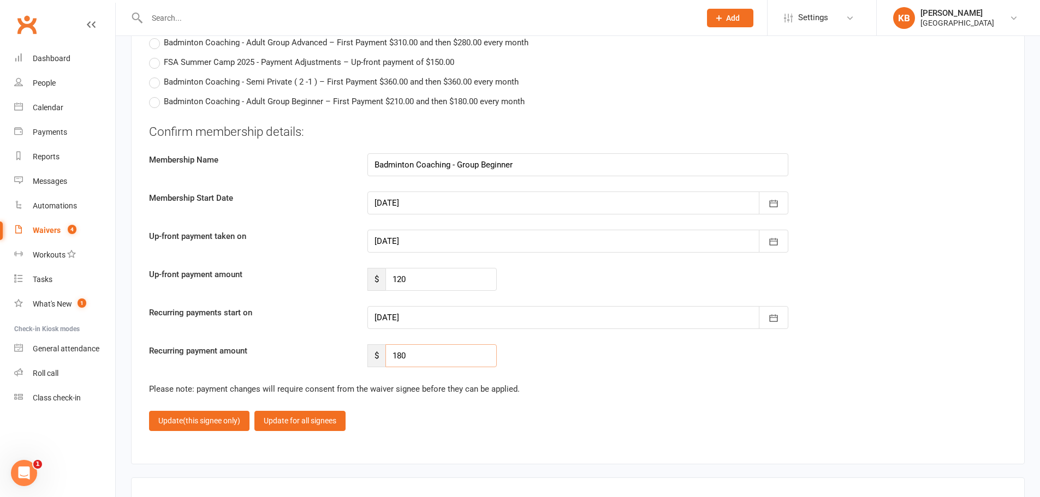
click at [437, 357] on input "180" at bounding box center [440, 355] width 111 height 23
type input "1"
click at [419, 359] on input "number" at bounding box center [440, 355] width 111 height 23
type input "162"
click at [558, 357] on div "Recurring payment amount $ 162" at bounding box center [578, 355] width 874 height 23
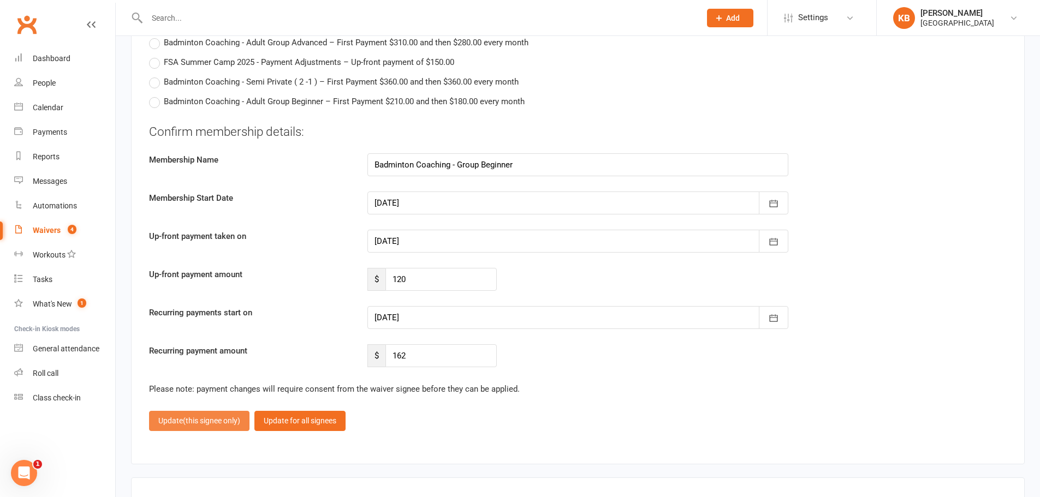
click at [223, 423] on span "(this signee only)" at bounding box center [211, 420] width 57 height 9
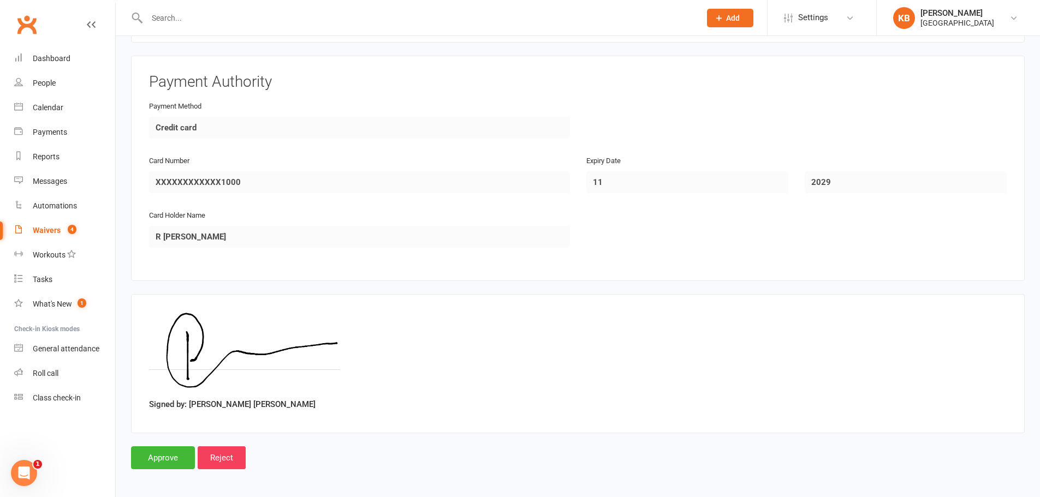
scroll to position [1497, 0]
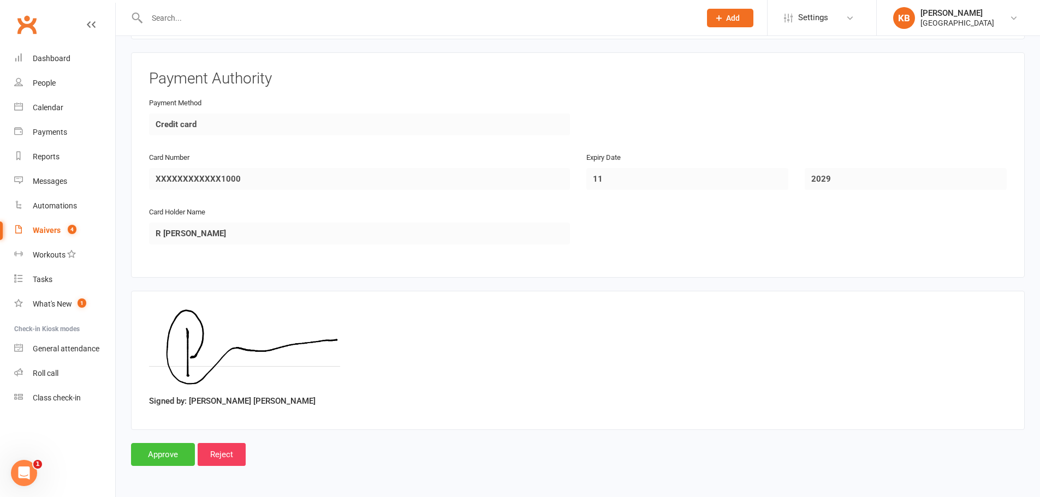
click at [157, 448] on input "Approve" at bounding box center [163, 454] width 64 height 23
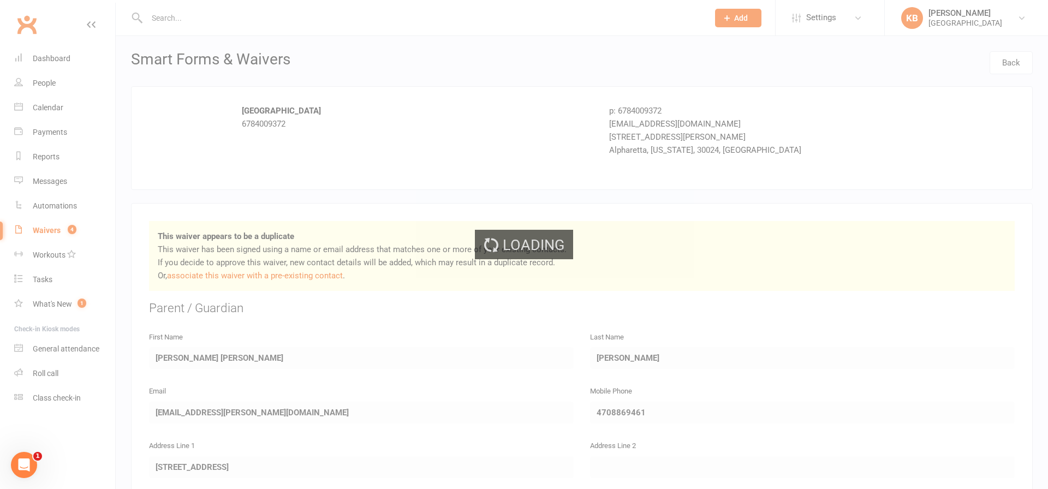
select select "100"
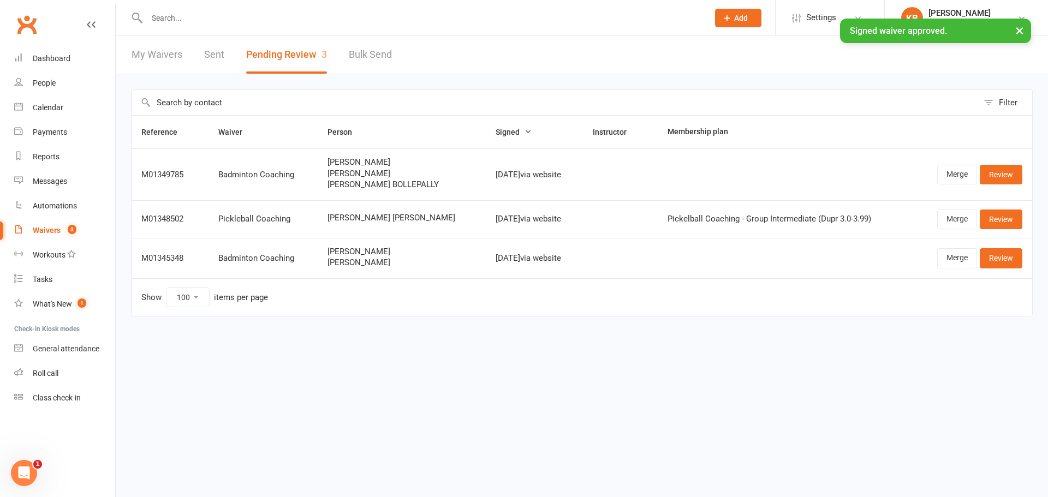
click at [207, 58] on link "Sent" at bounding box center [214, 55] width 20 height 38
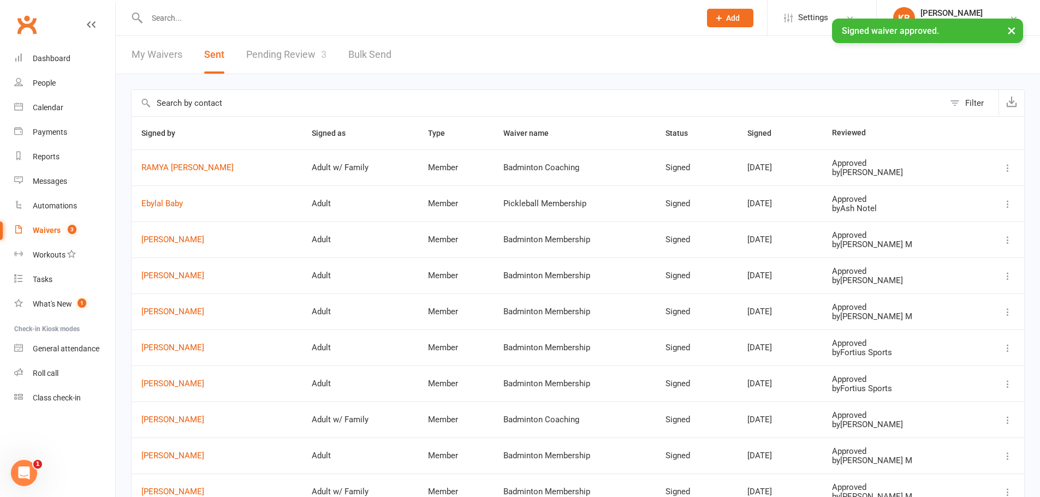
click at [178, 18] on input "text" at bounding box center [418, 17] width 549 height 15
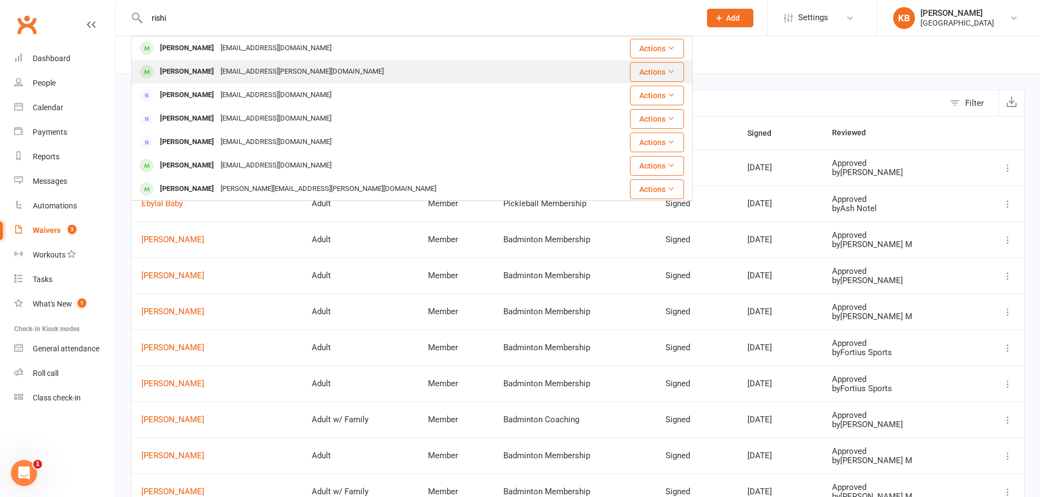
type input "rishi"
click at [224, 68] on div "[EMAIL_ADDRESS][PERSON_NAME][DOMAIN_NAME]" at bounding box center [302, 72] width 170 height 16
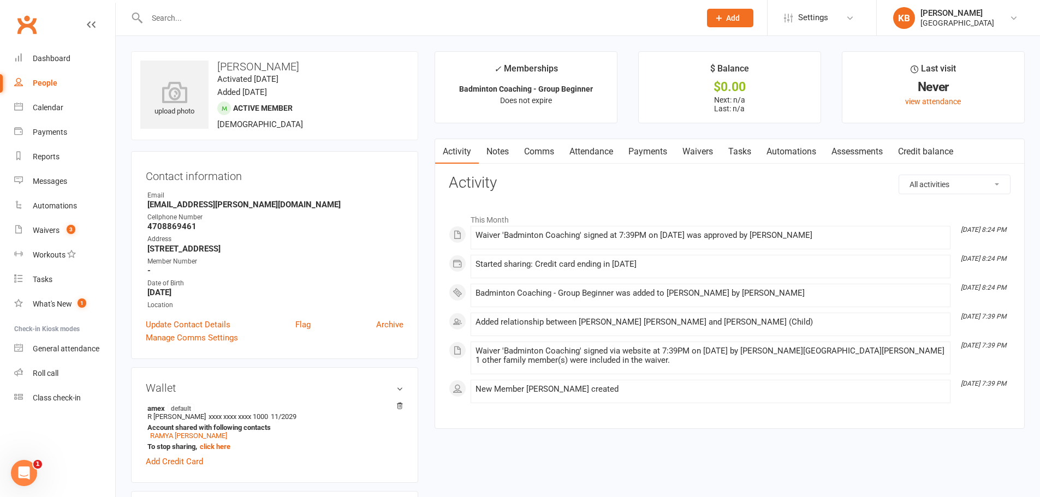
click at [650, 149] on link "Payments" at bounding box center [648, 151] width 54 height 25
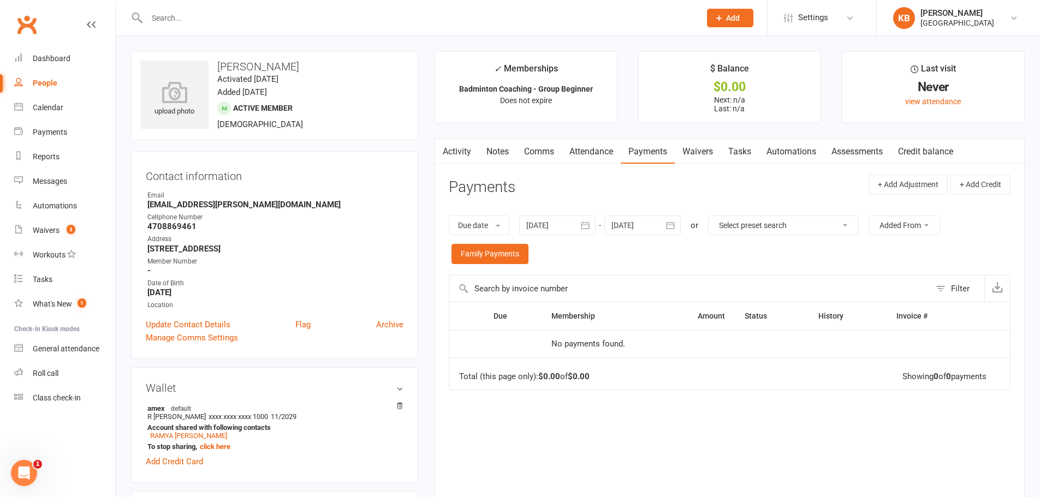
click at [676, 225] on icon "button" at bounding box center [670, 225] width 11 height 11
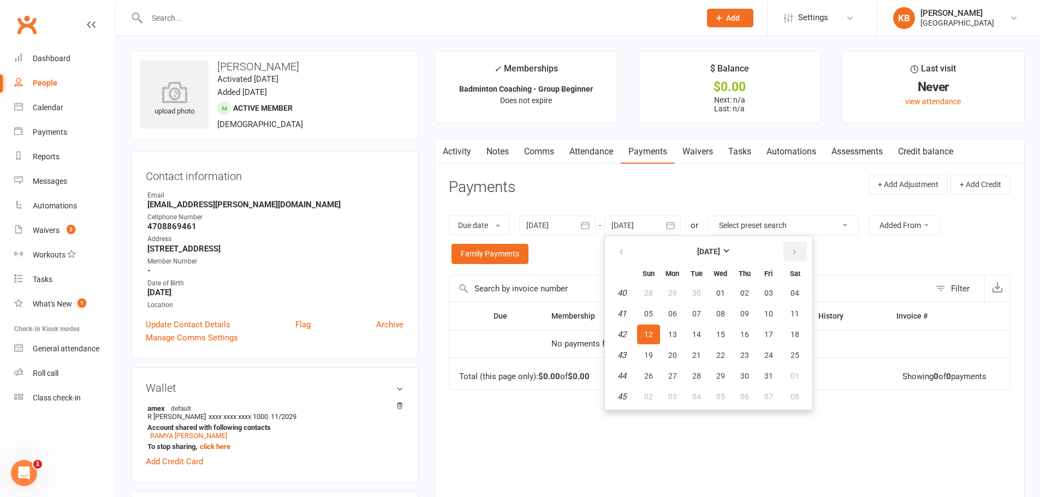
click at [798, 251] on icon "button" at bounding box center [794, 252] width 8 height 9
click at [799, 295] on span "03" at bounding box center [794, 293] width 9 height 9
type input "03 Jan 2026"
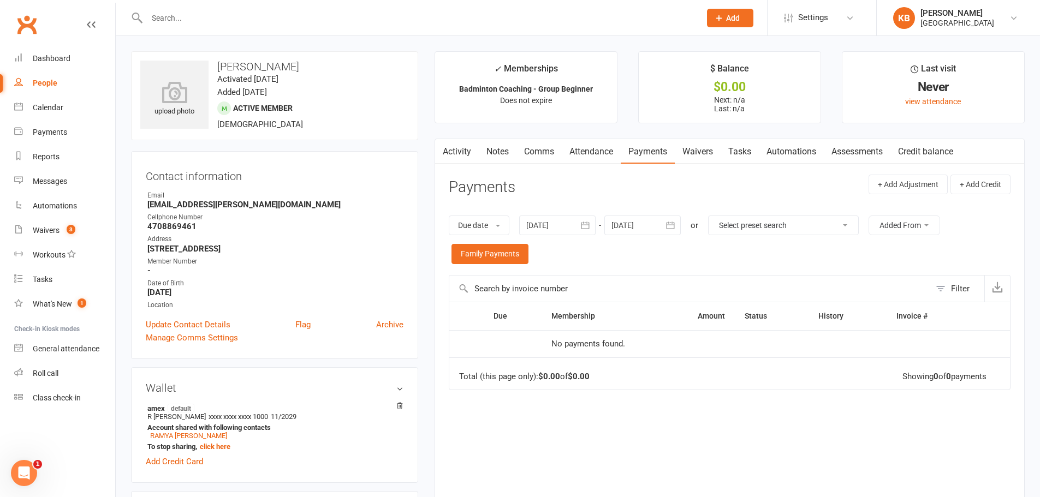
click at [584, 221] on icon "button" at bounding box center [585, 225] width 11 height 11
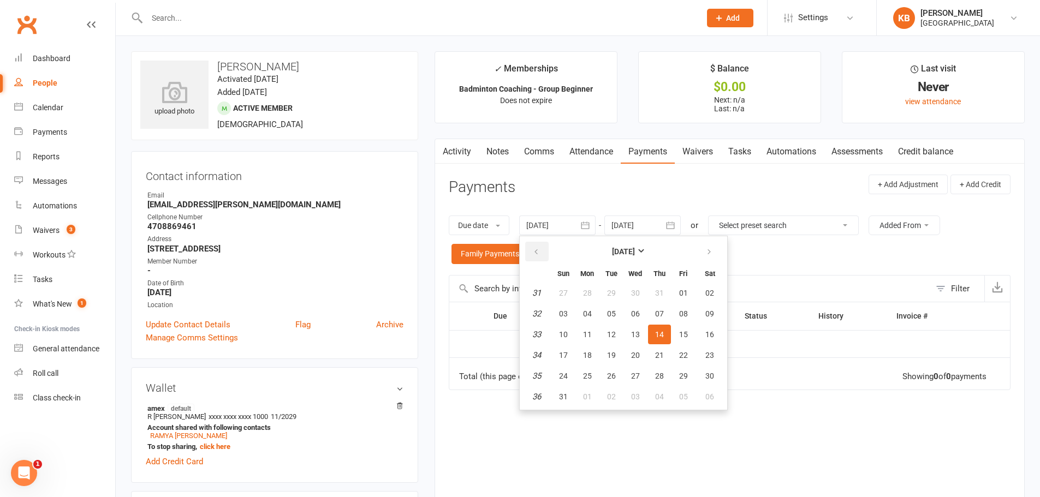
click at [532, 256] on button "button" at bounding box center [536, 252] width 23 height 20
click at [536, 255] on icon "button" at bounding box center [536, 252] width 8 height 9
click at [587, 307] on button "09" at bounding box center [587, 314] width 23 height 20
type input "09 Jun 2025"
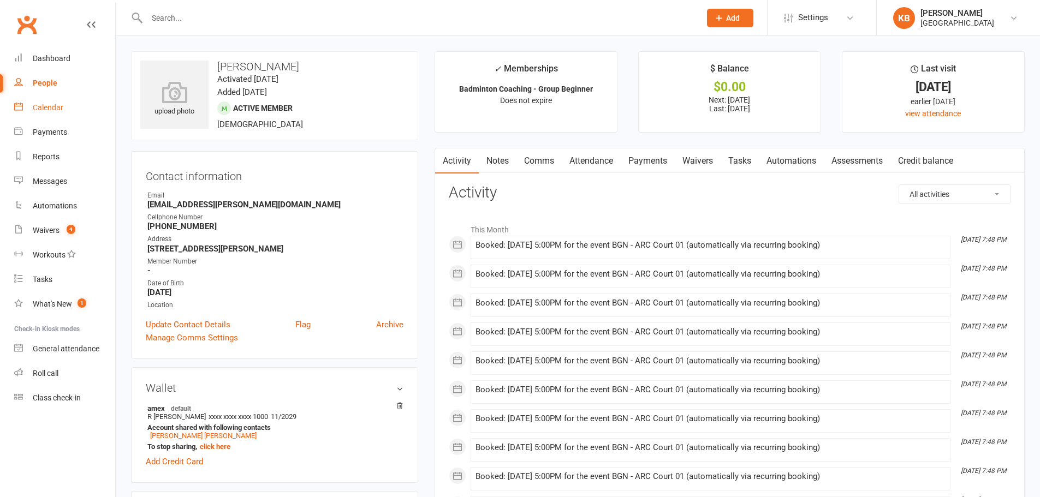
click at [50, 109] on div "Calendar" at bounding box center [48, 107] width 31 height 9
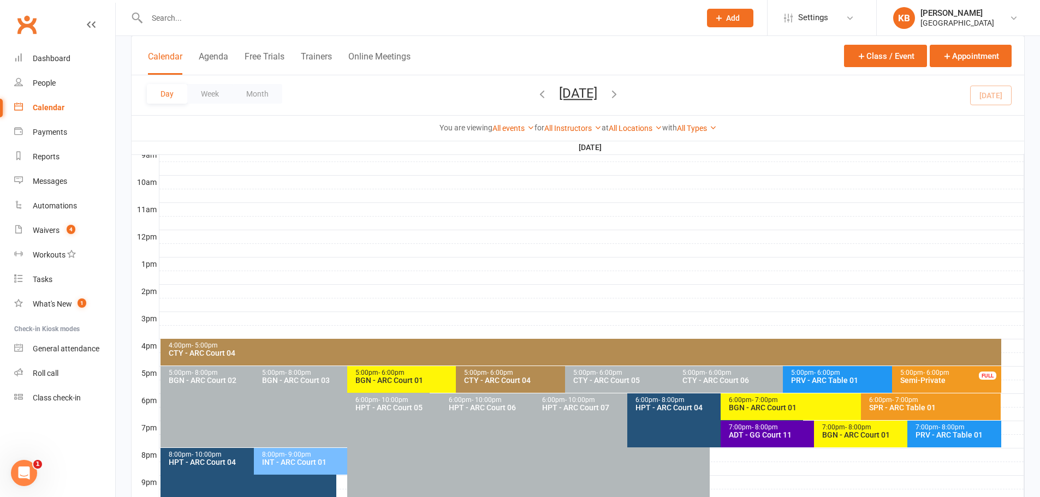
scroll to position [411, 0]
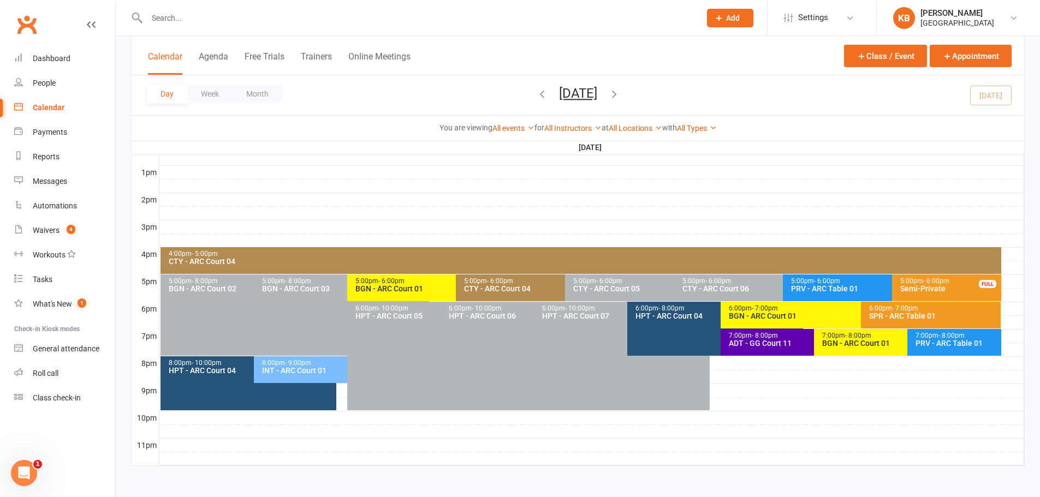
click at [620, 91] on icon "button" at bounding box center [614, 94] width 12 height 12
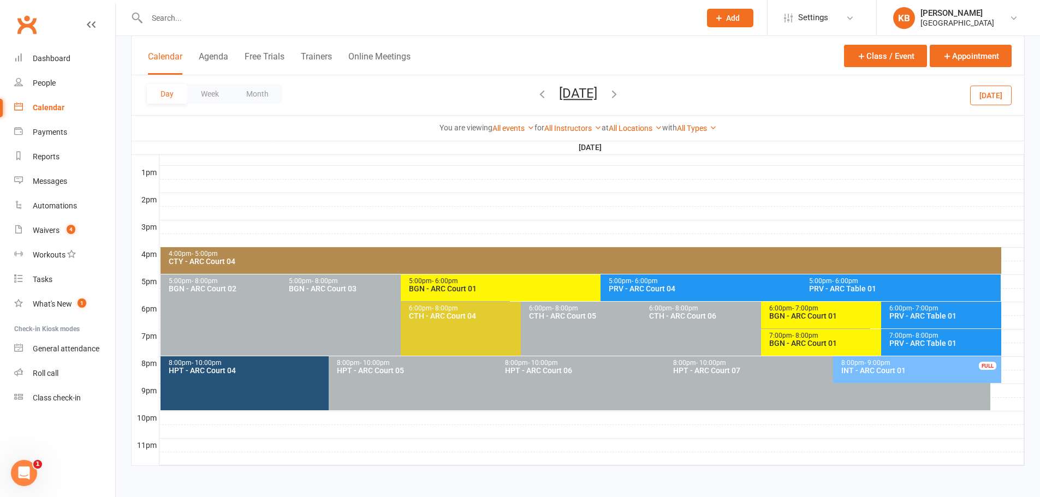
click at [620, 97] on icon "button" at bounding box center [614, 94] width 12 height 12
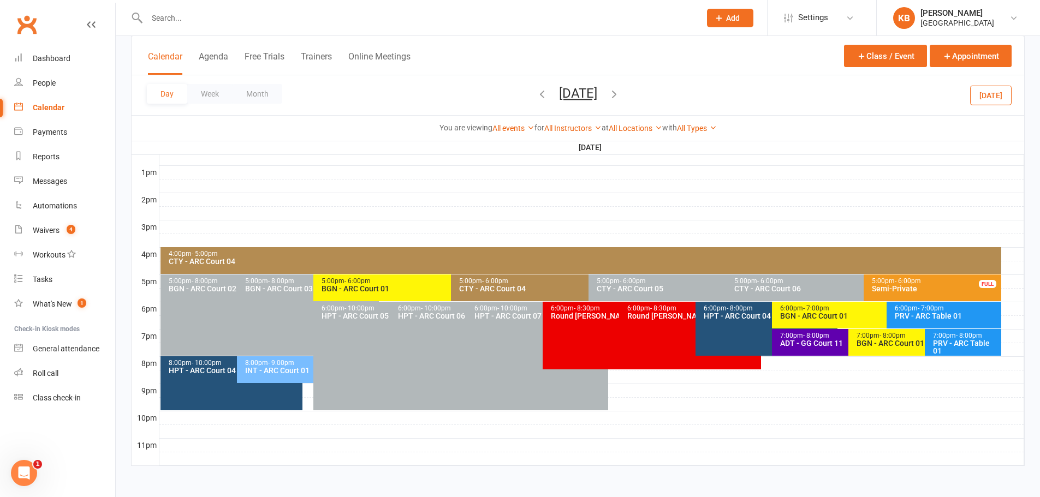
click at [879, 340] on div "BGN - ARC Court 01" at bounding box center [922, 344] width 132 height 8
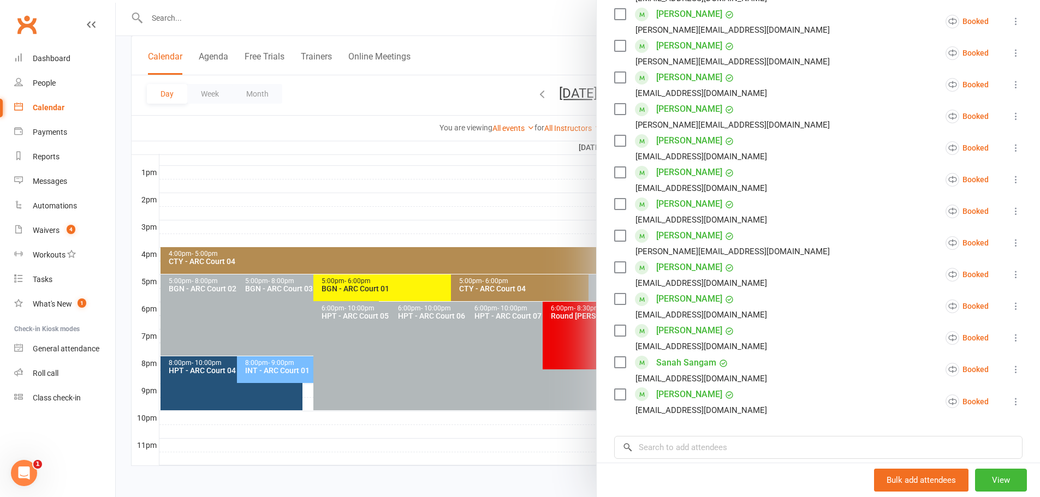
scroll to position [491, 0]
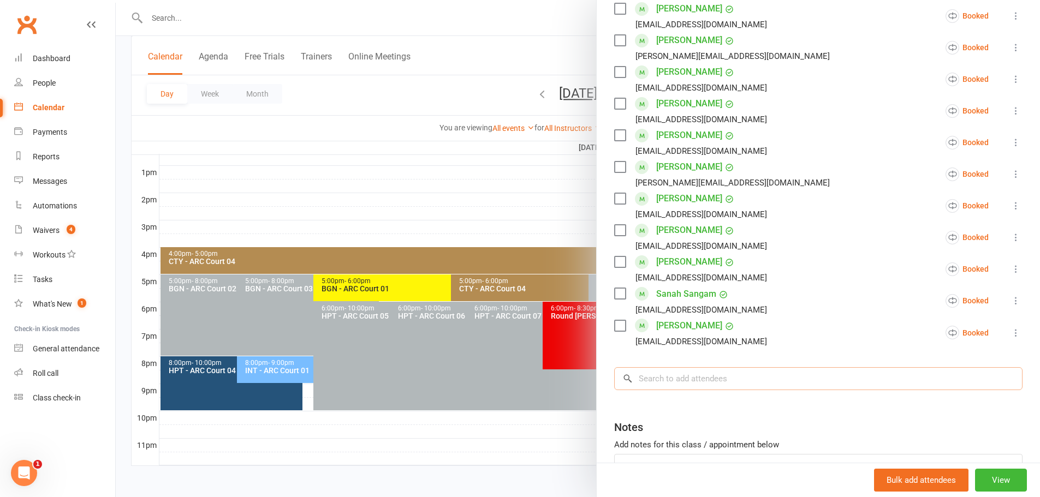
click at [675, 367] on input "search" at bounding box center [818, 378] width 408 height 23
paste input "[PERSON_NAME]"
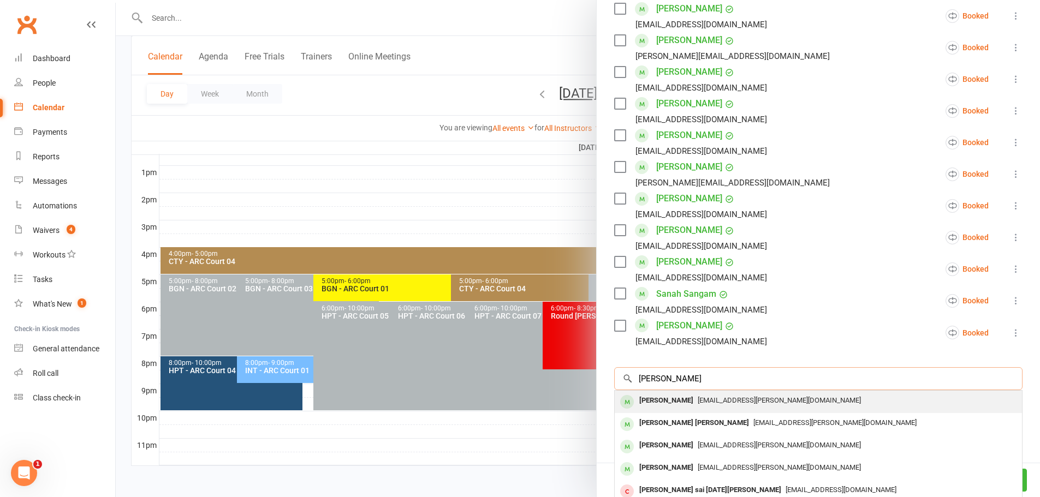
type input "[PERSON_NAME]"
click at [699, 396] on span "[EMAIL_ADDRESS][PERSON_NAME][DOMAIN_NAME]" at bounding box center [779, 400] width 163 height 8
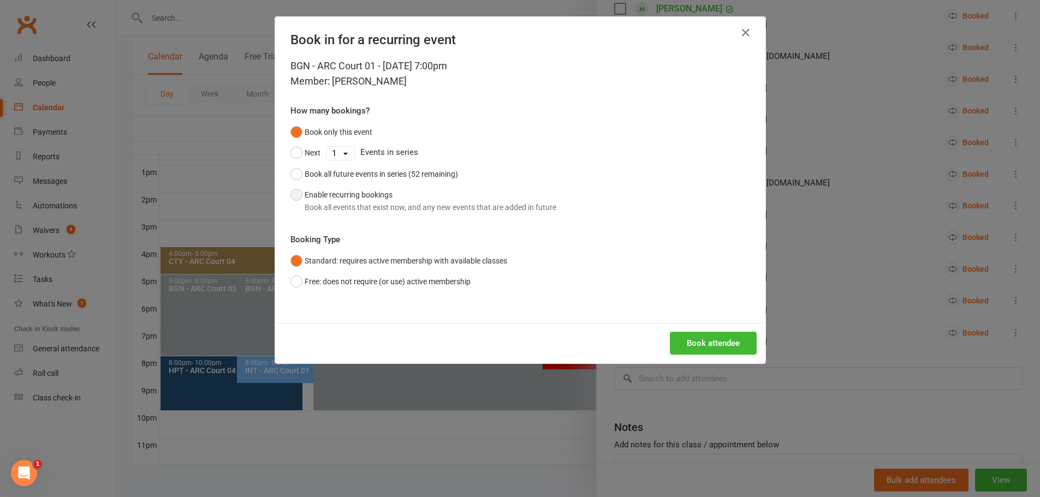
click at [402, 204] on div "Book all events that exist now, and any new events that are added in future" at bounding box center [431, 207] width 252 height 12
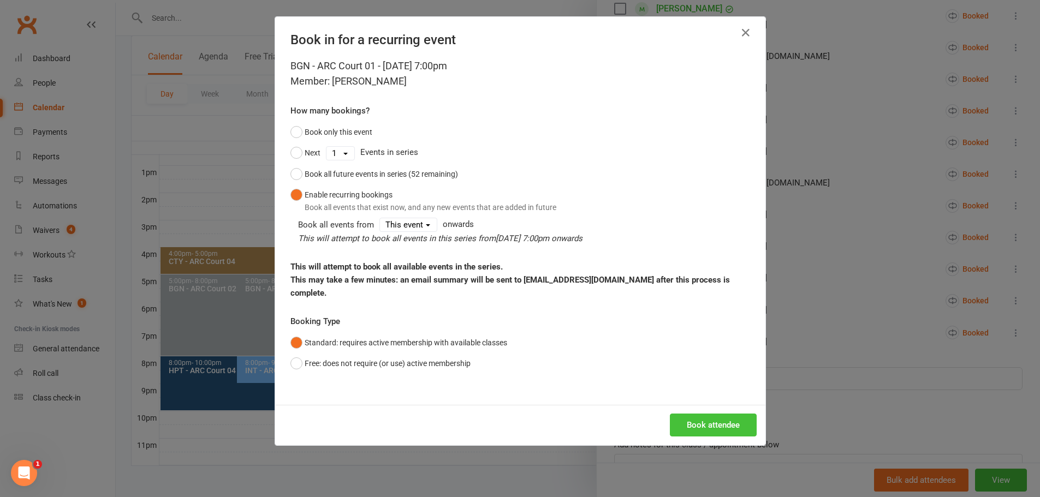
click at [717, 414] on button "Book attendee" at bounding box center [713, 425] width 87 height 23
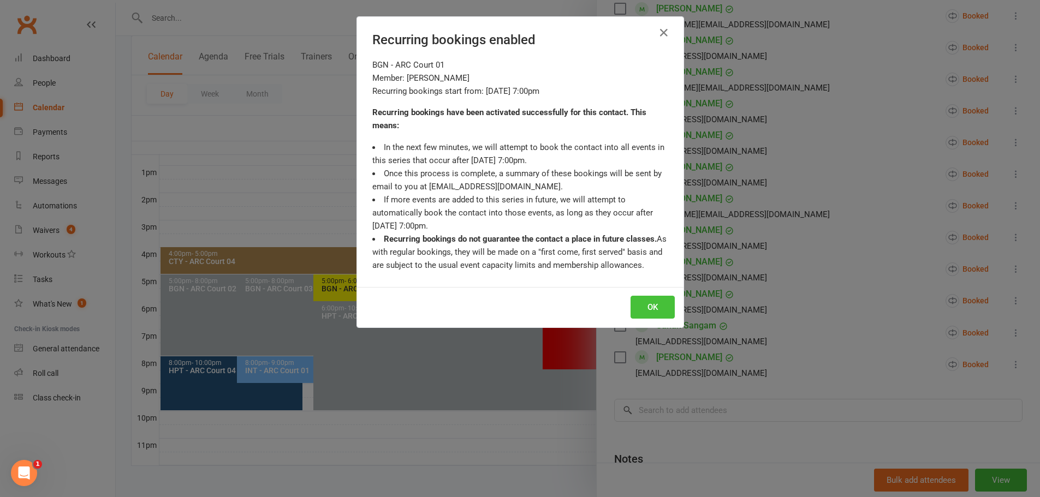
scroll to position [523, 0]
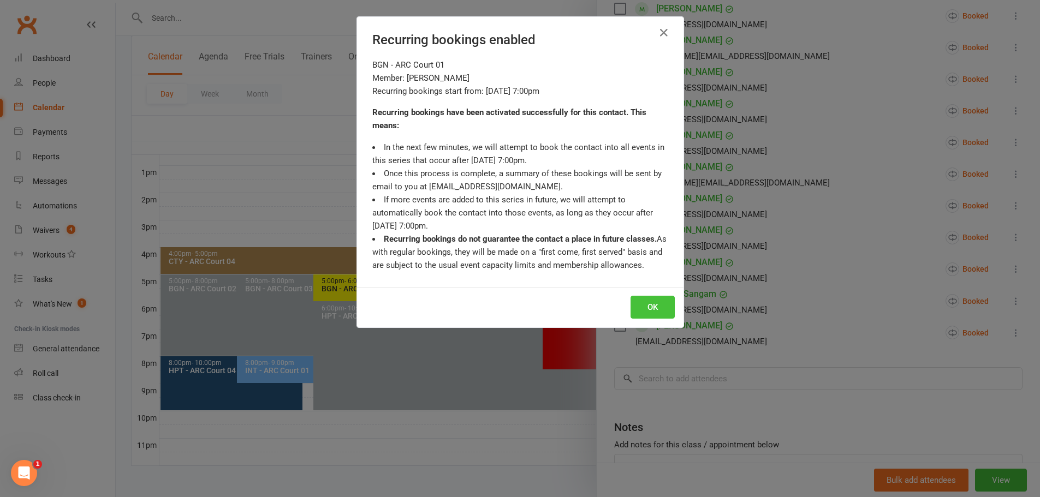
click at [647, 306] on button "OK" at bounding box center [652, 307] width 44 height 23
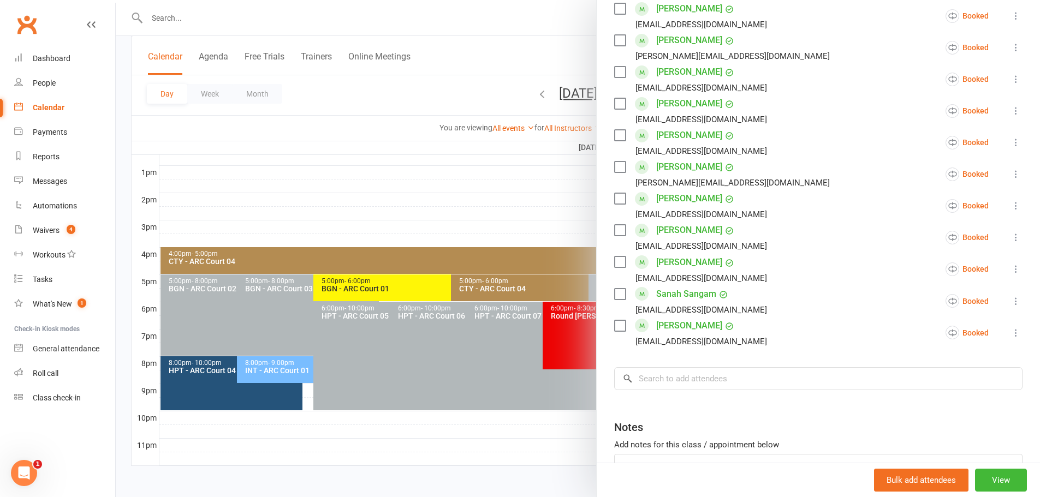
click at [431, 114] on div at bounding box center [578, 248] width 924 height 497
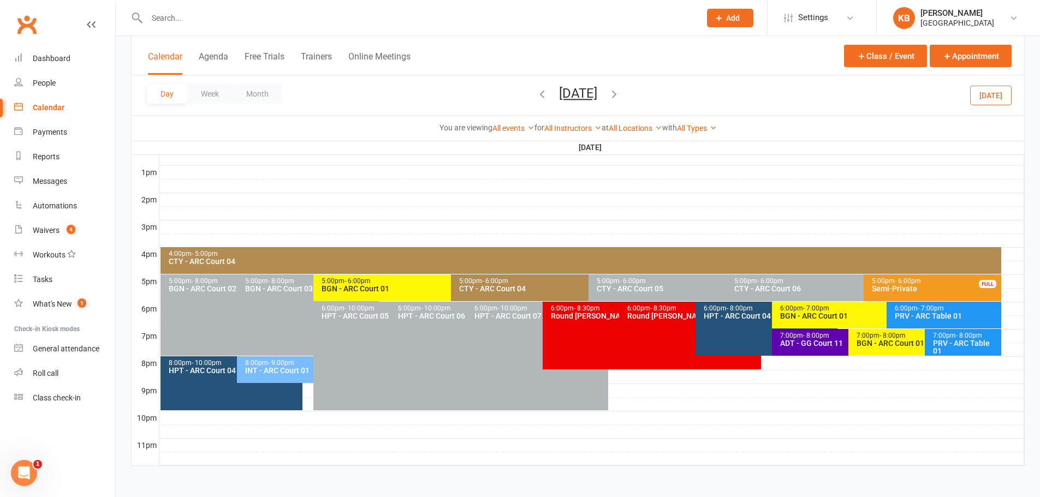
click at [559, 93] on button "[DATE]" at bounding box center [578, 93] width 38 height 15
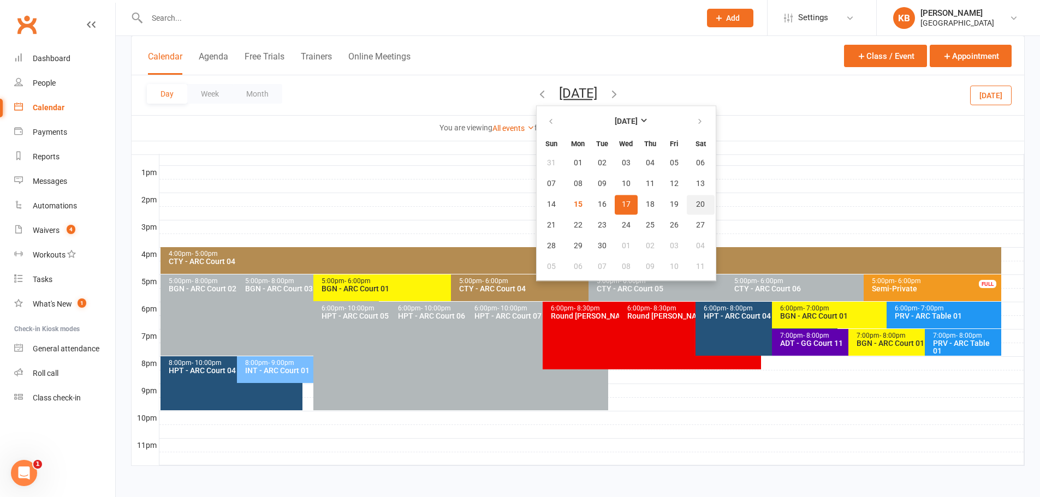
click at [687, 201] on button "20" at bounding box center [701, 205] width 28 height 20
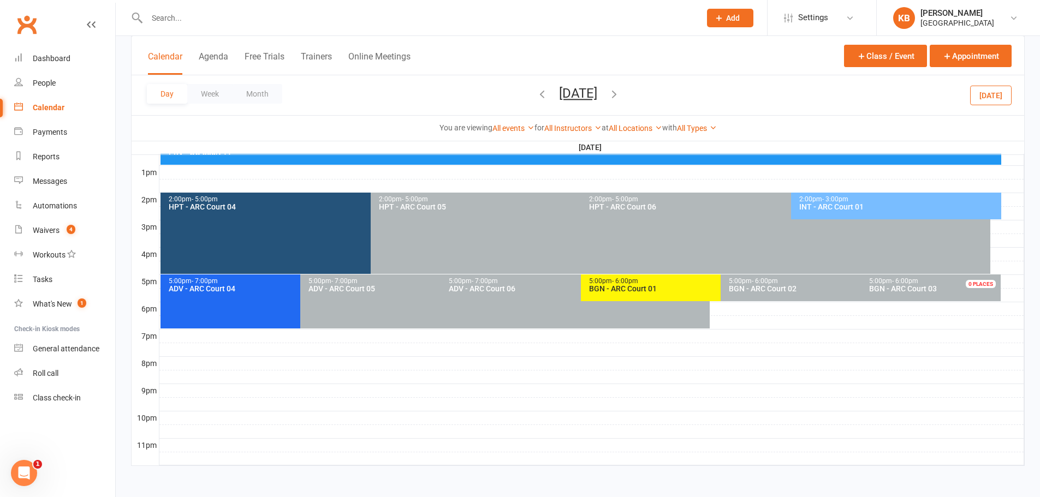
click at [675, 284] on div "5:00pm - 6:00pm" at bounding box center [717, 281] width 259 height 7
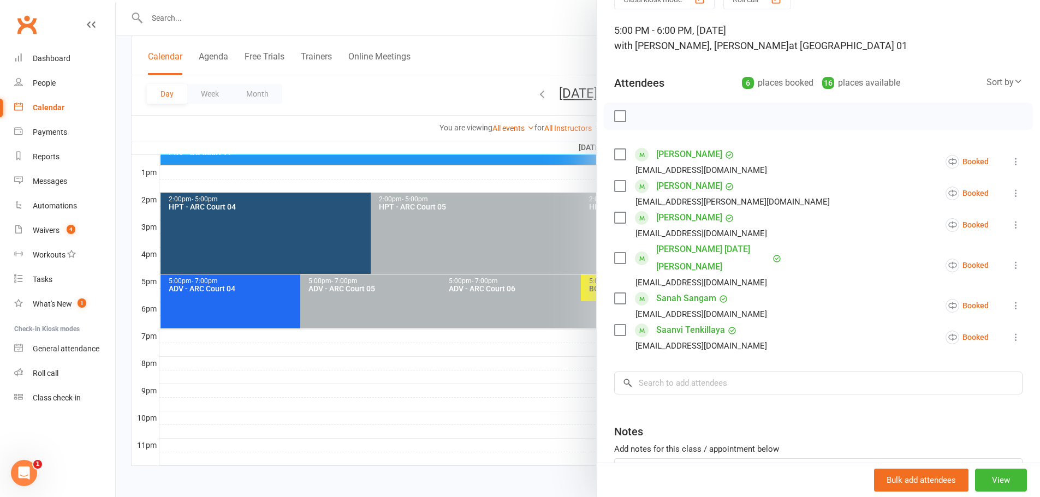
scroll to position [126, 0]
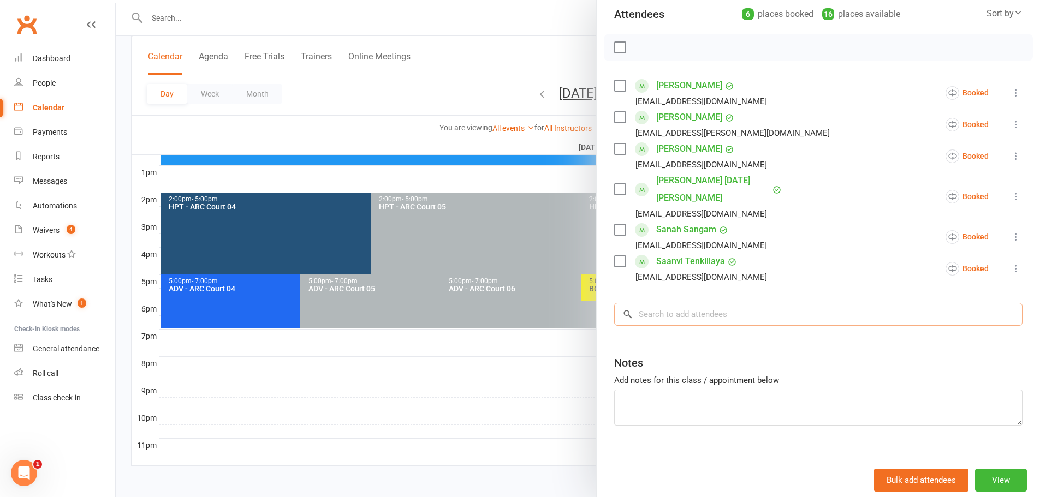
click at [664, 303] on input "search" at bounding box center [818, 314] width 408 height 23
paste input "[PERSON_NAME]"
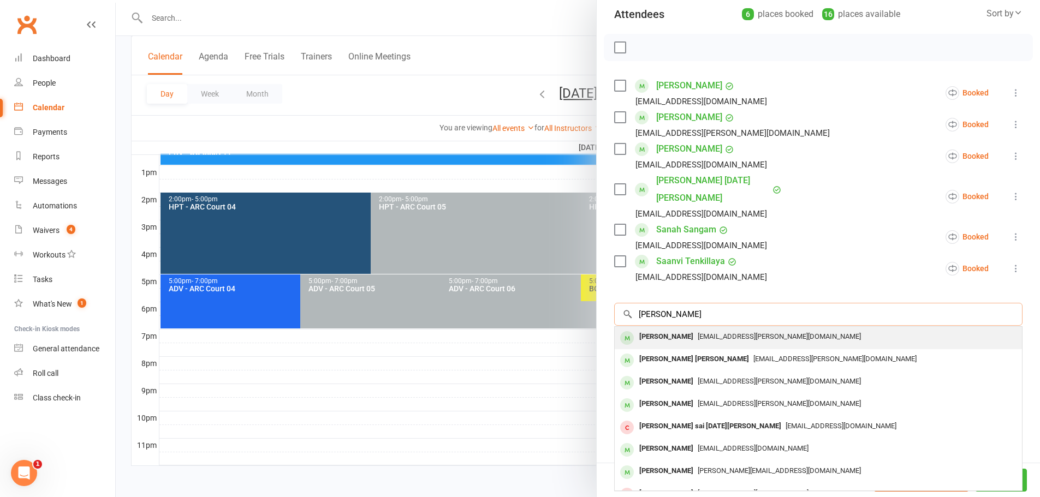
type input "[PERSON_NAME]"
click at [679, 329] on div "[PERSON_NAME]" at bounding box center [666, 337] width 63 height 16
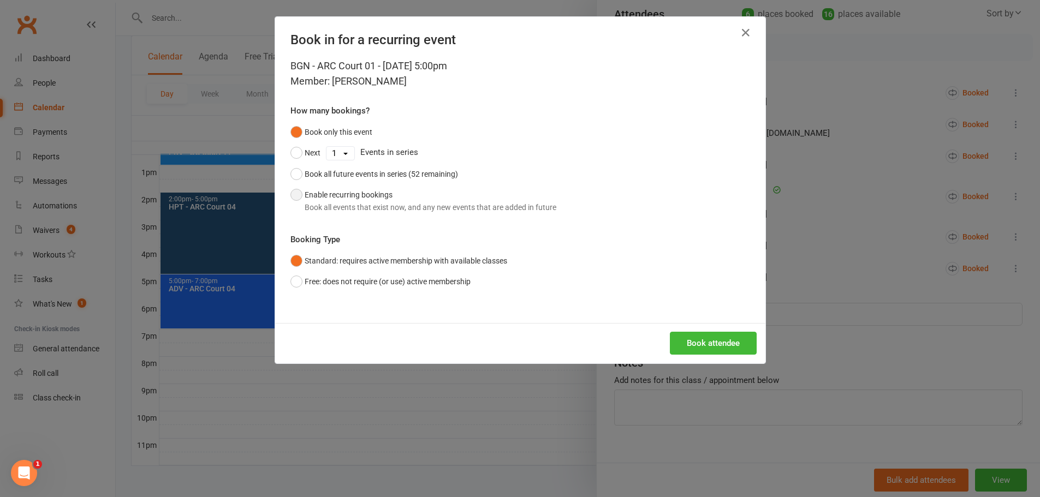
click at [418, 207] on div "Book all events that exist now, and any new events that are added in future" at bounding box center [431, 207] width 252 height 12
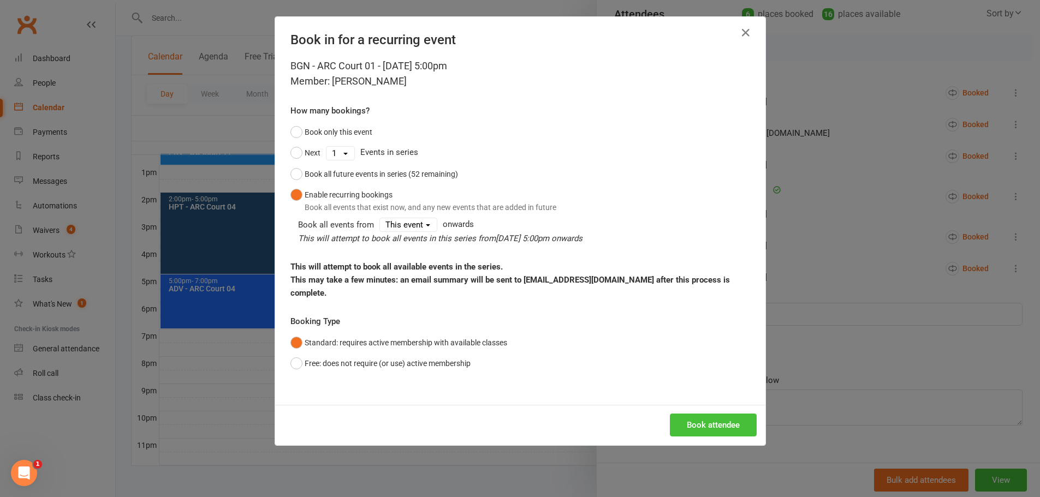
click at [697, 414] on button "Book attendee" at bounding box center [713, 425] width 87 height 23
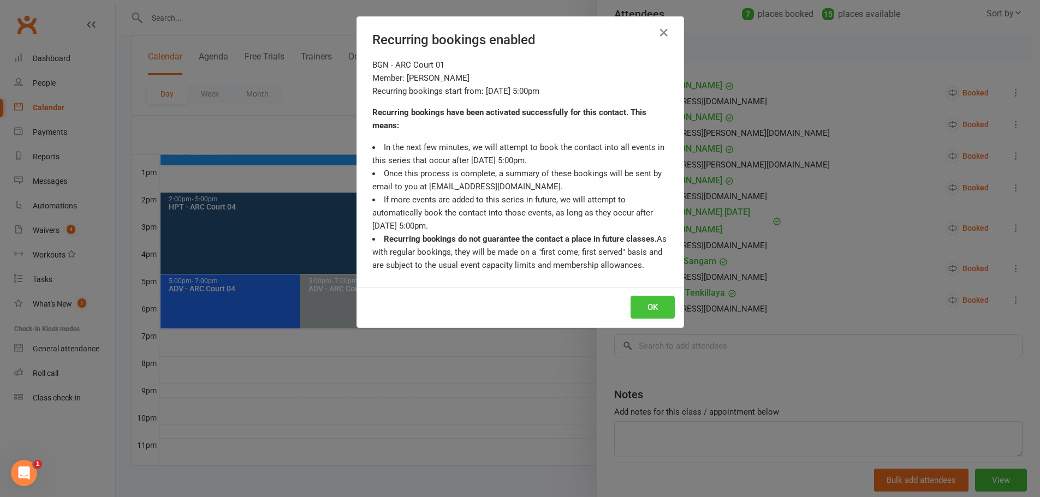
click at [644, 307] on button "OK" at bounding box center [652, 307] width 44 height 23
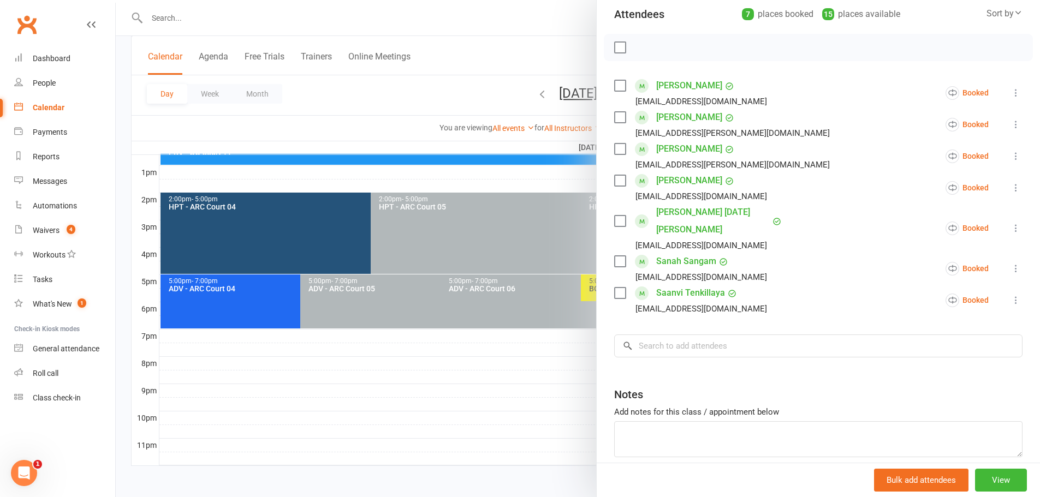
click at [391, 97] on div at bounding box center [578, 248] width 924 height 497
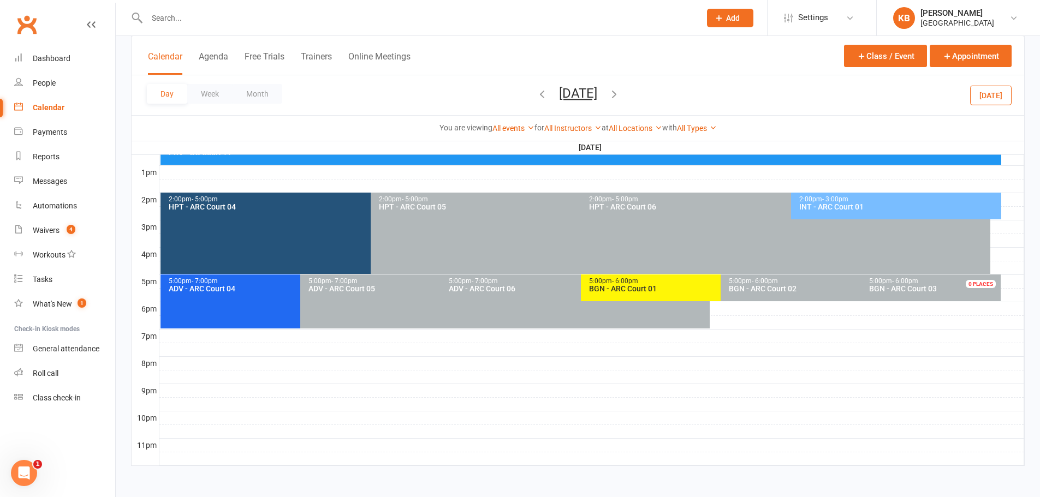
click at [559, 94] on button "Saturday, Sep 20, 2025" at bounding box center [578, 93] width 38 height 15
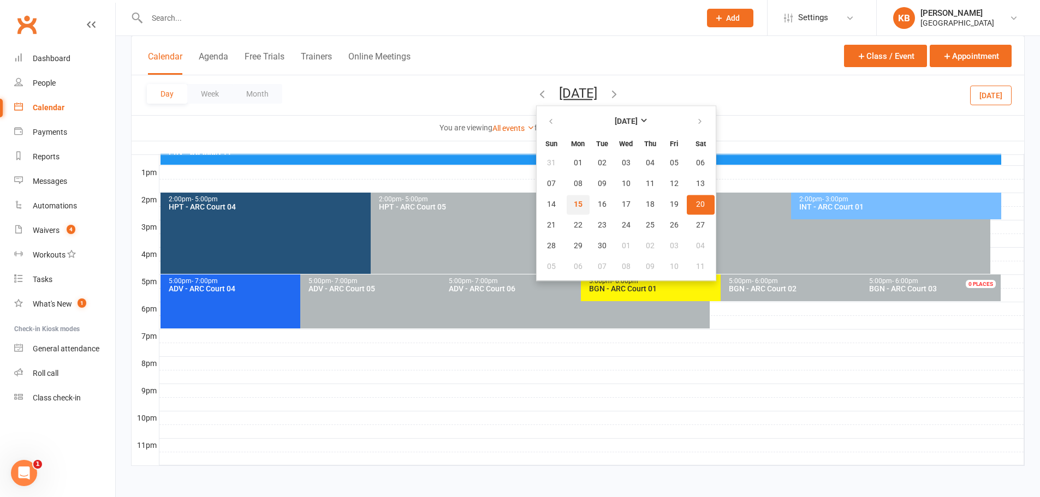
click at [574, 202] on span "15" at bounding box center [578, 204] width 9 height 9
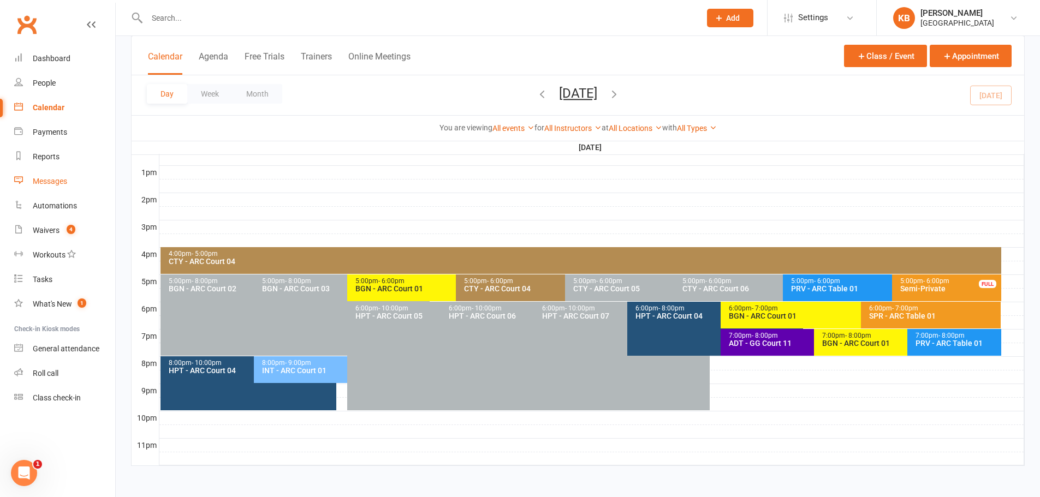
click at [52, 180] on div "Messages" at bounding box center [50, 181] width 34 height 9
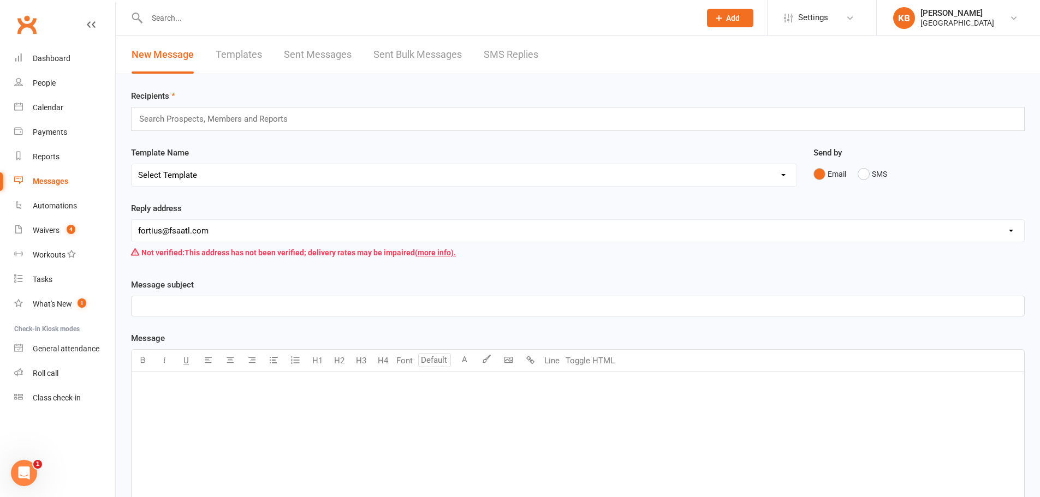
click at [705, 257] on div "Not verified: This address has not been verified; delivery rates may be impaire…" at bounding box center [578, 252] width 894 height 21
click at [349, 114] on div "Search Prospects, Members and Reports" at bounding box center [578, 119] width 894 height 24
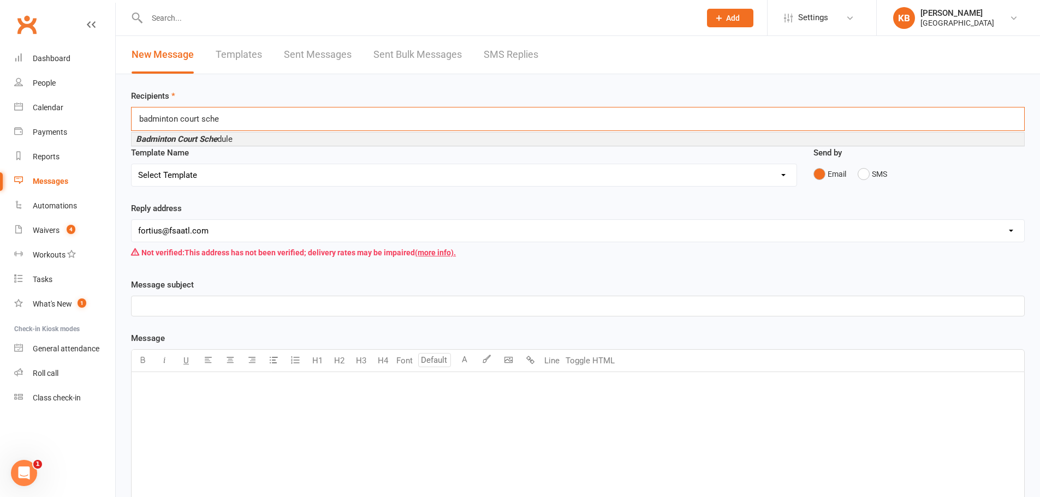
type input "badminton court sche"
click at [269, 133] on li "Badminton Court Sche dule" at bounding box center [578, 139] width 892 height 13
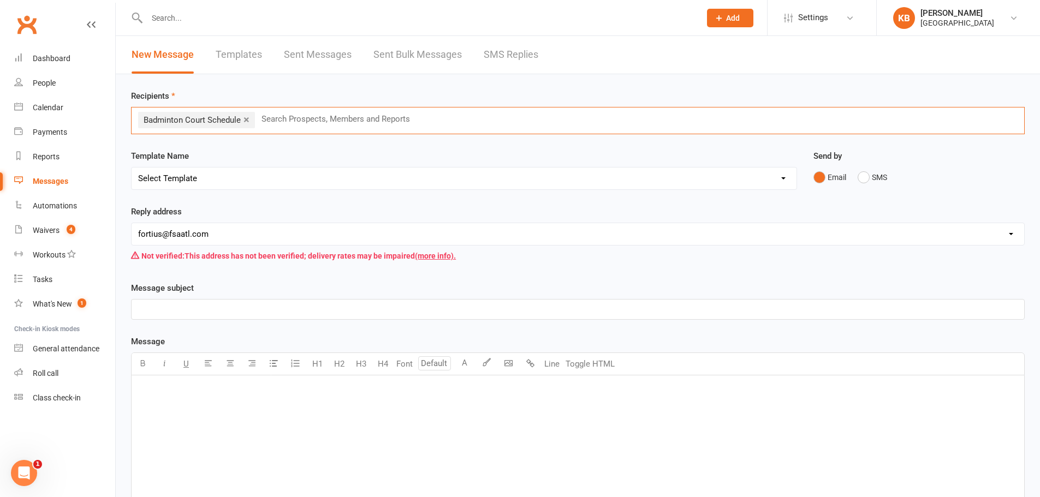
click at [253, 179] on select "Select Template [Email] Badminton Court Schedule [SMS] [Default template - revi…" at bounding box center [464, 179] width 665 height 22
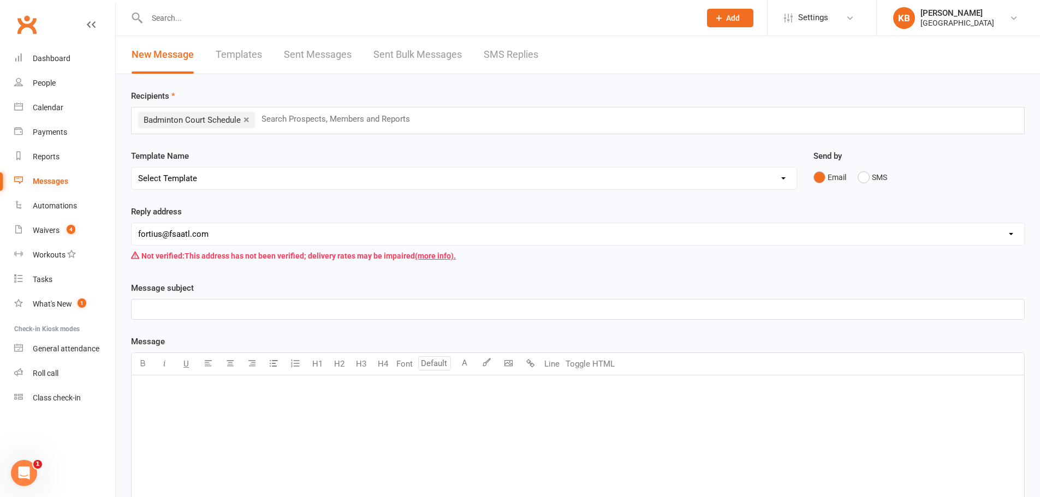
select select "0"
click at [132, 168] on select "Select Template [Email] Badminton Court Schedule [SMS] [Default template - revi…" at bounding box center [464, 179] width 665 height 22
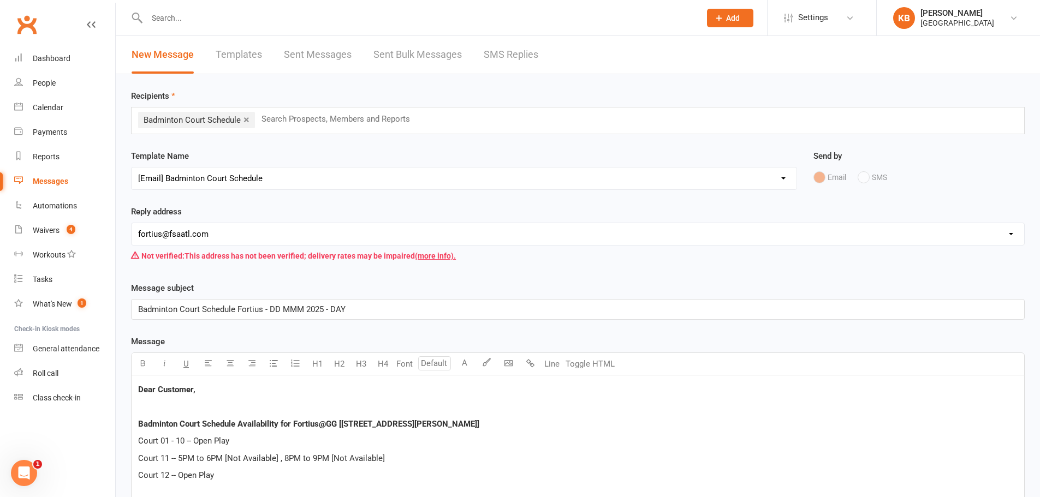
scroll to position [109, 0]
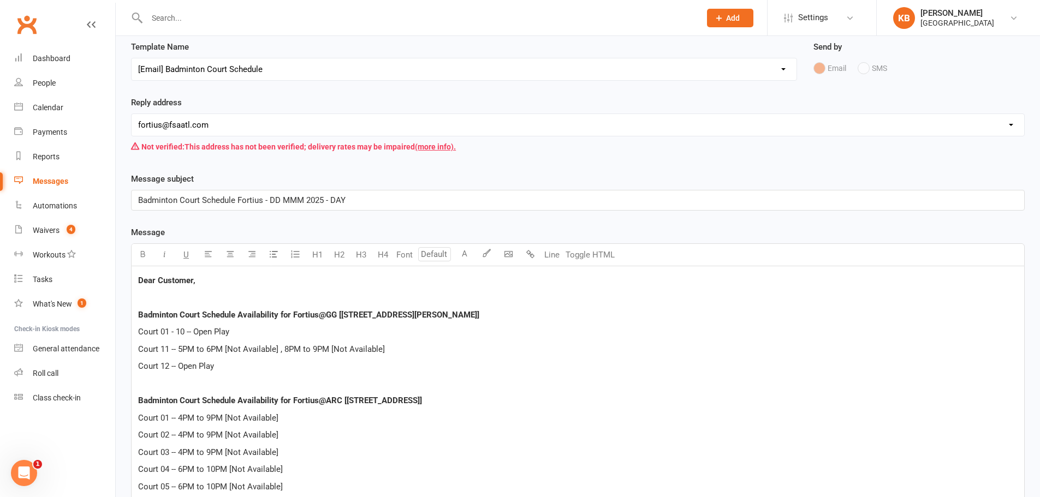
click at [277, 202] on span "Badminton Court Schedule Fortius - DD MMM 2025 - DAY" at bounding box center [241, 200] width 207 height 10
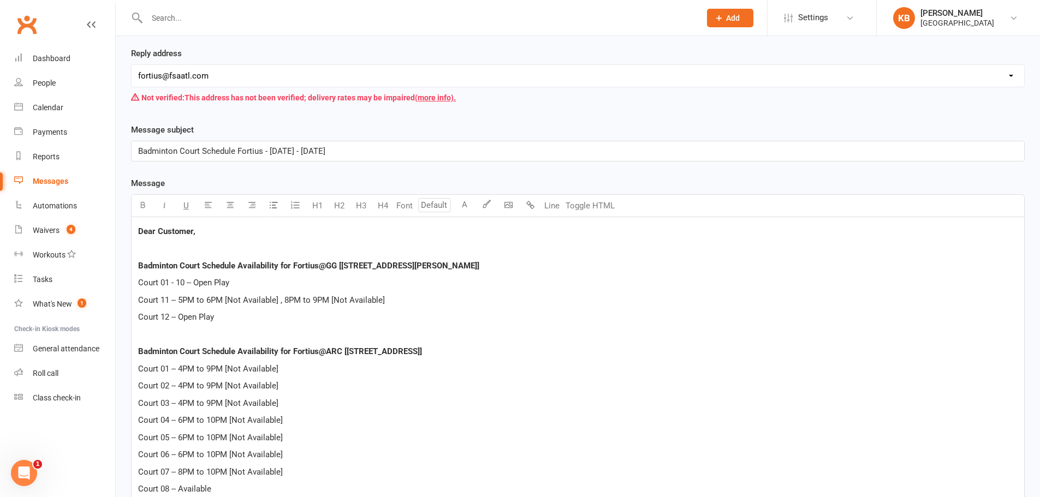
scroll to position [218, 0]
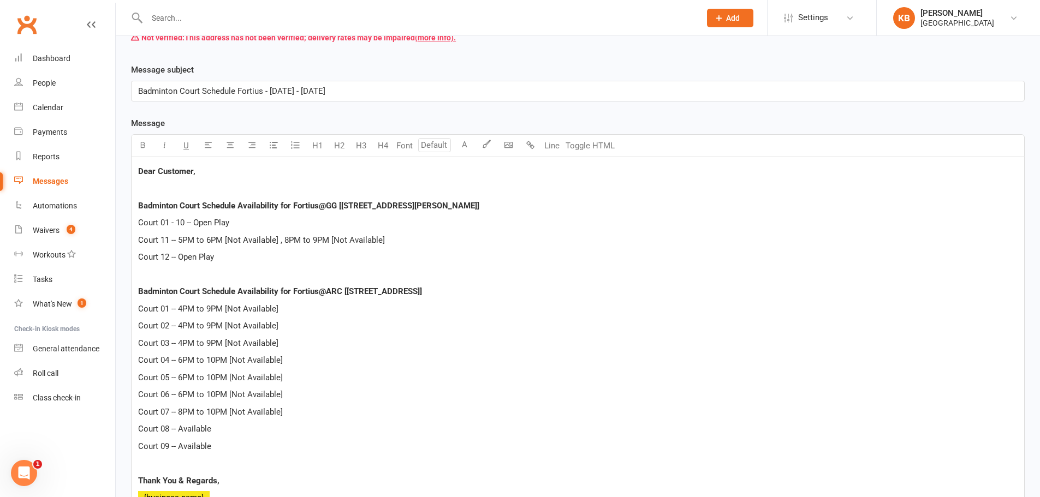
click at [212, 264] on p "Court 12 -- Open Play" at bounding box center [577, 257] width 879 height 13
click at [185, 224] on span "Court 01 - 10 -- Open Play" at bounding box center [183, 223] width 91 height 10
drag, startPoint x: 138, startPoint y: 236, endPoint x: 226, endPoint y: 250, distance: 89.0
click at [226, 250] on div "Dear Customer, Badminton Court Schedule Availability for Fortius@GG [5905 Ronal…" at bounding box center [578, 455] width 892 height 596
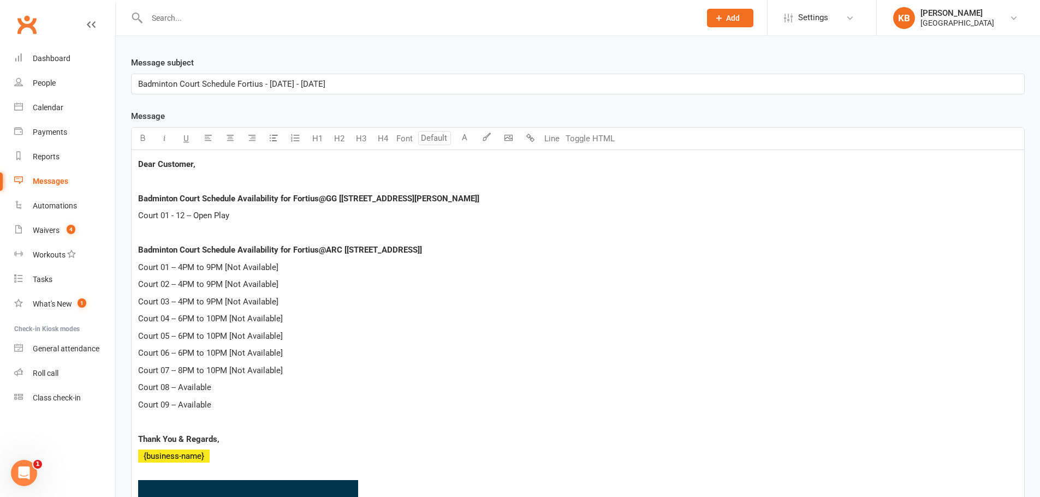
scroll to position [328, 0]
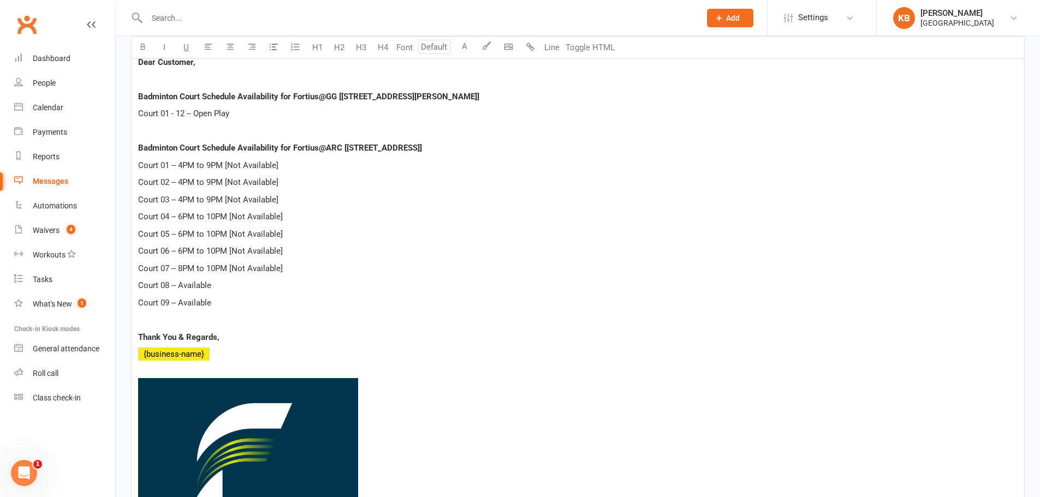
click at [185, 165] on span "Court 01 -- 4PM to 9PM [Not Available]" at bounding box center [208, 165] width 140 height 10
click at [183, 180] on span "Court 02 -- 4PM to 9PM [Not Available]" at bounding box center [208, 182] width 140 height 10
click at [183, 200] on span "Court 03 -- 4PM to 9PM [Not Available]" at bounding box center [208, 200] width 140 height 10
click at [288, 212] on p "Court 04 -- 6PM to 10PM [Not Available]" at bounding box center [577, 216] width 879 height 13
click at [182, 216] on span "Court 04 -- 6PM to 10PM [Not Available]" at bounding box center [210, 217] width 145 height 10
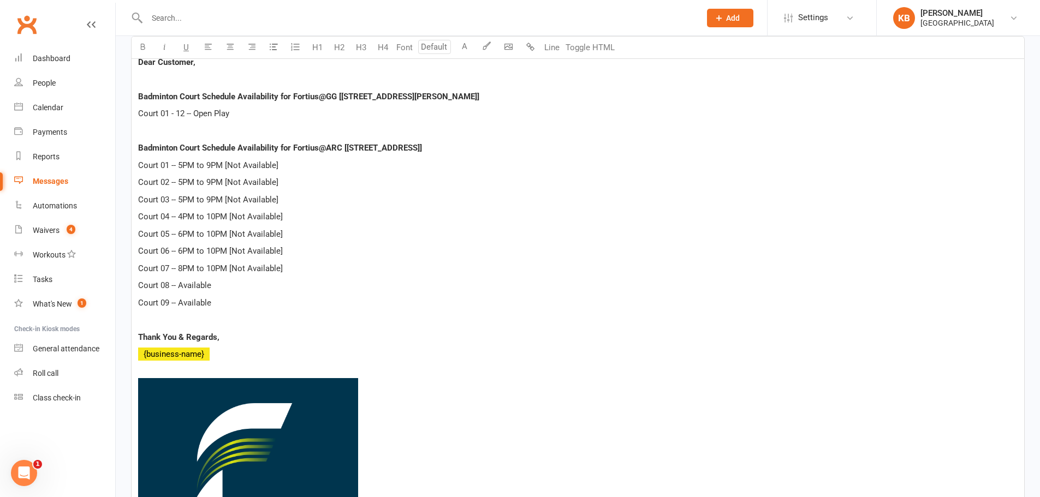
click at [182, 230] on span "Court 05 -- 6PM to 10PM [Not Available]" at bounding box center [210, 234] width 145 height 10
click at [286, 251] on p "Court 06 -- 6PM to 10PM [Not Available]" at bounding box center [577, 251] width 879 height 13
click at [185, 252] on span "Court 06 -- 6PM to 10PM [Not Available]" at bounding box center [210, 251] width 145 height 10
click at [183, 265] on span "Court 07 -- 8PM to 10PM [Not Available]" at bounding box center [210, 269] width 145 height 10
click at [234, 289] on p "Court 08 -- Available" at bounding box center [577, 285] width 879 height 13
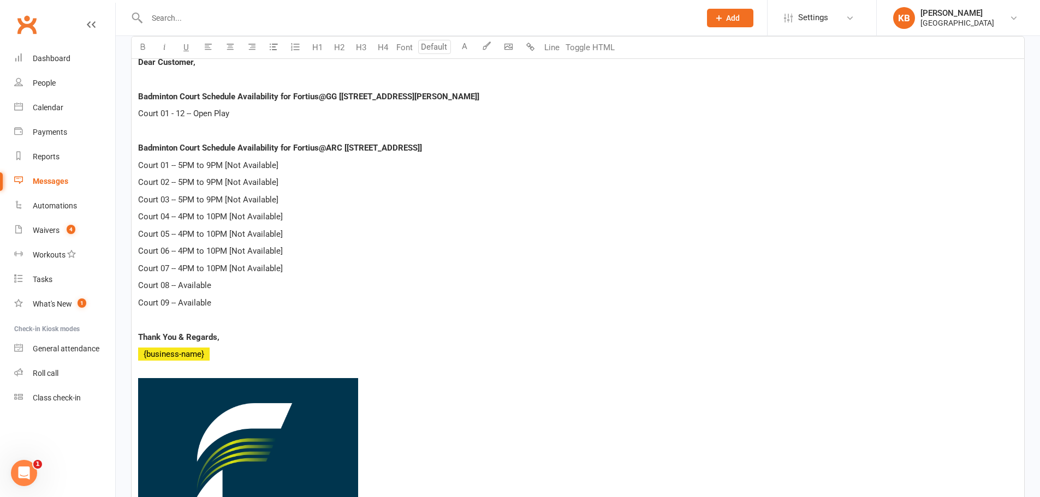
click at [234, 310] on div "Dear Customer, Badminton Court Schedule Availability for Fortius@GG [5905 Ronal…" at bounding box center [578, 328] width 892 height 561
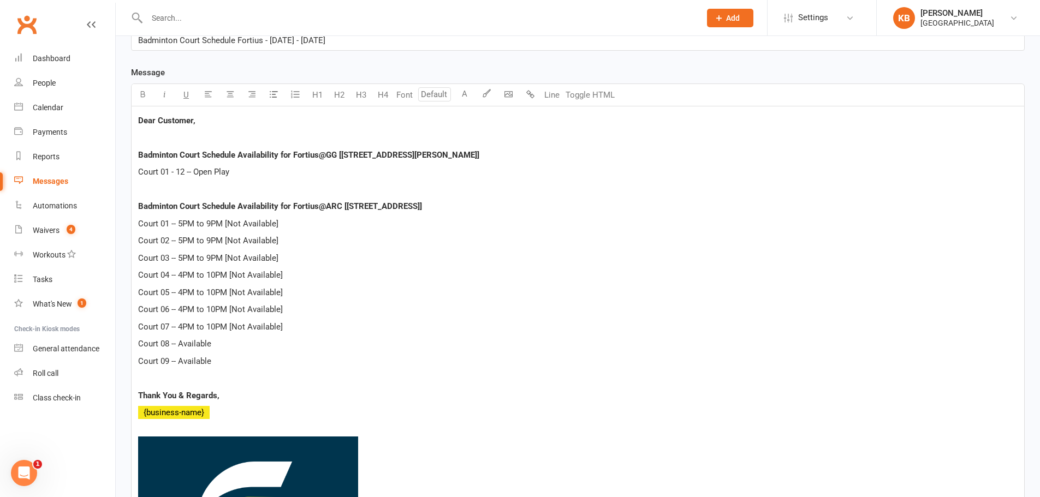
scroll to position [273, 0]
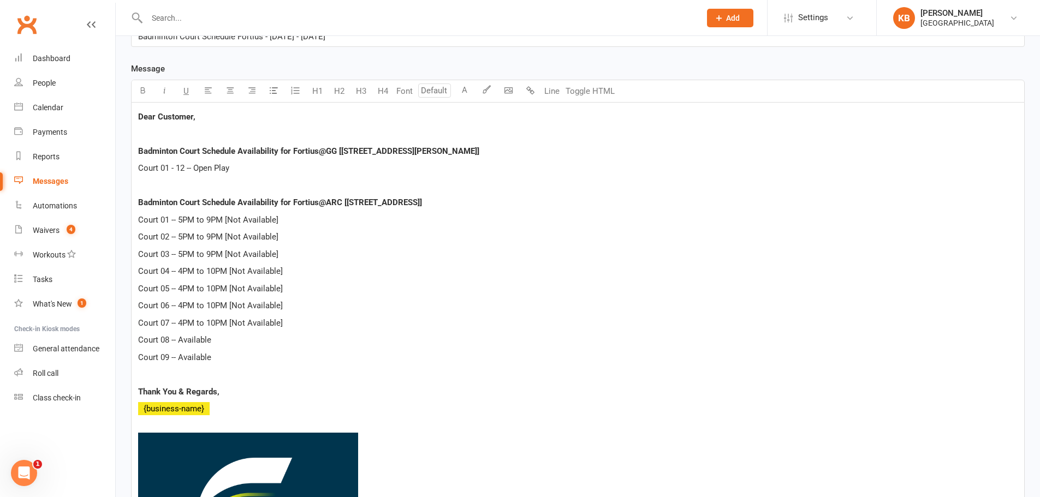
click at [247, 363] on p "Court 09 -- Available" at bounding box center [577, 357] width 879 height 13
click at [217, 379] on p at bounding box center [577, 374] width 879 height 13
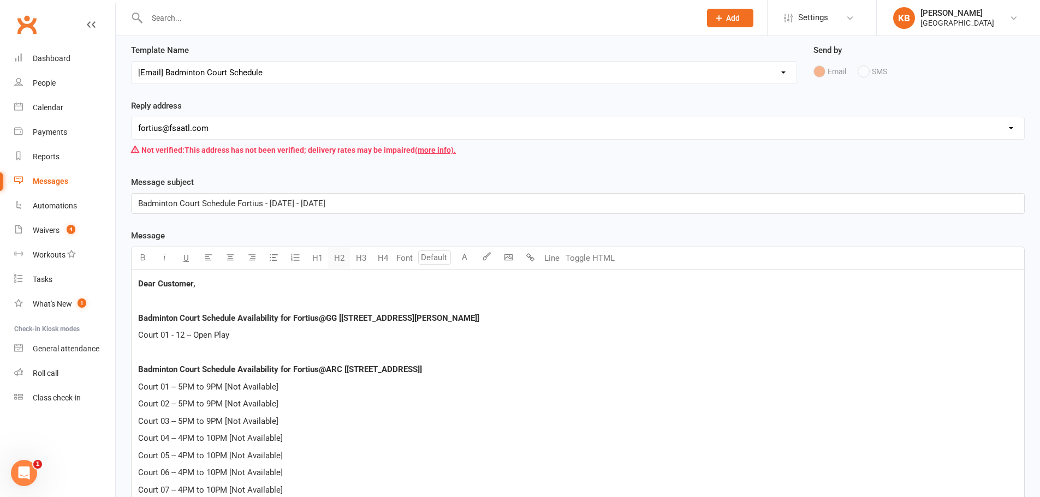
scroll to position [0, 0]
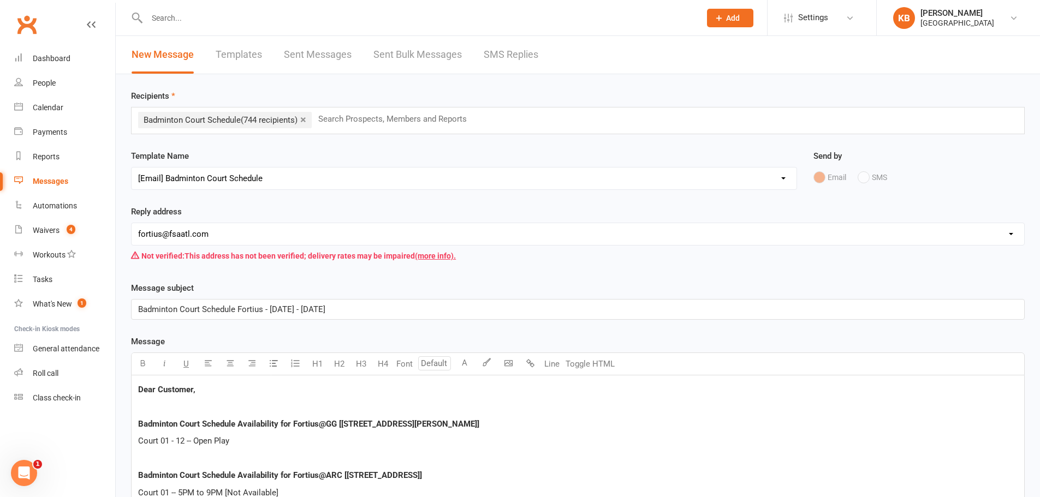
click at [777, 437] on p "Court 01 - 12 -- Open Play" at bounding box center [577, 441] width 879 height 13
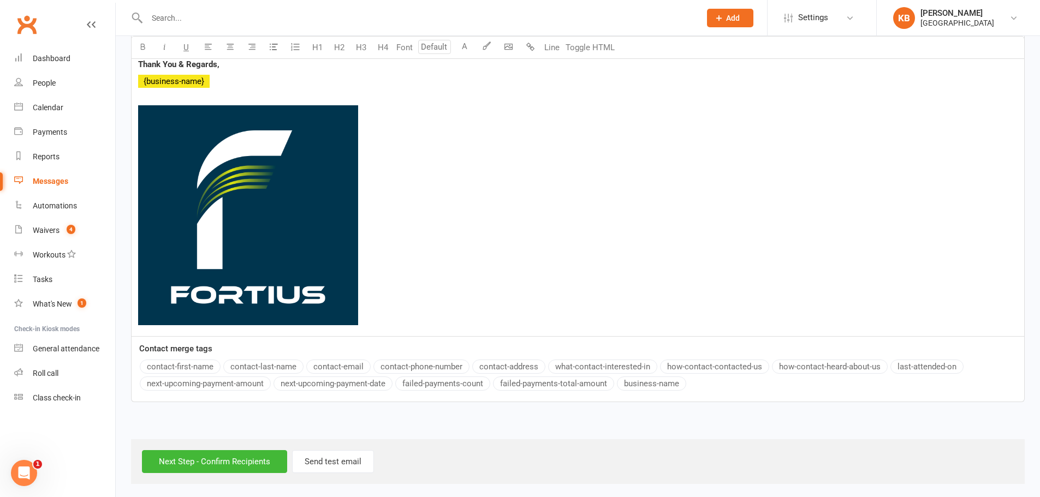
scroll to position [603, 0]
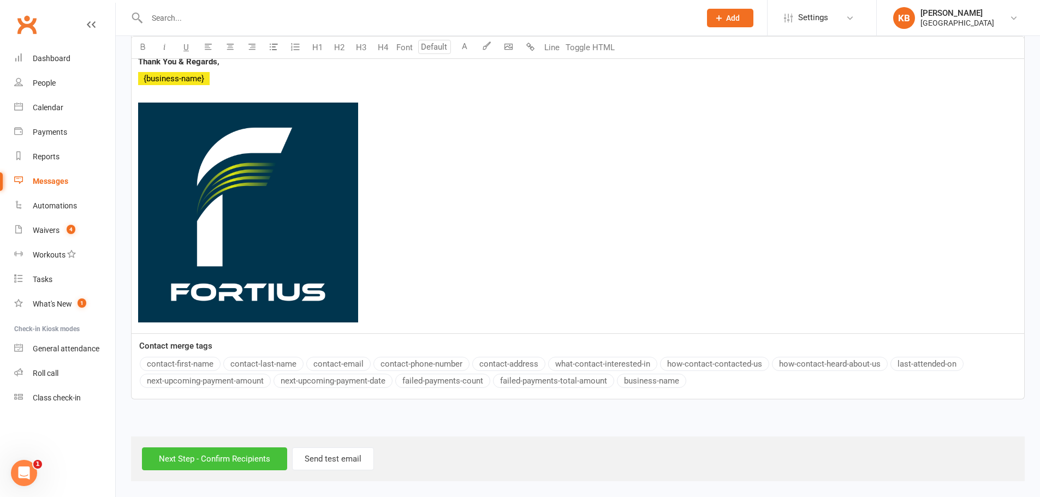
click at [255, 456] on input "Next Step - Confirm Recipients" at bounding box center [214, 459] width 145 height 23
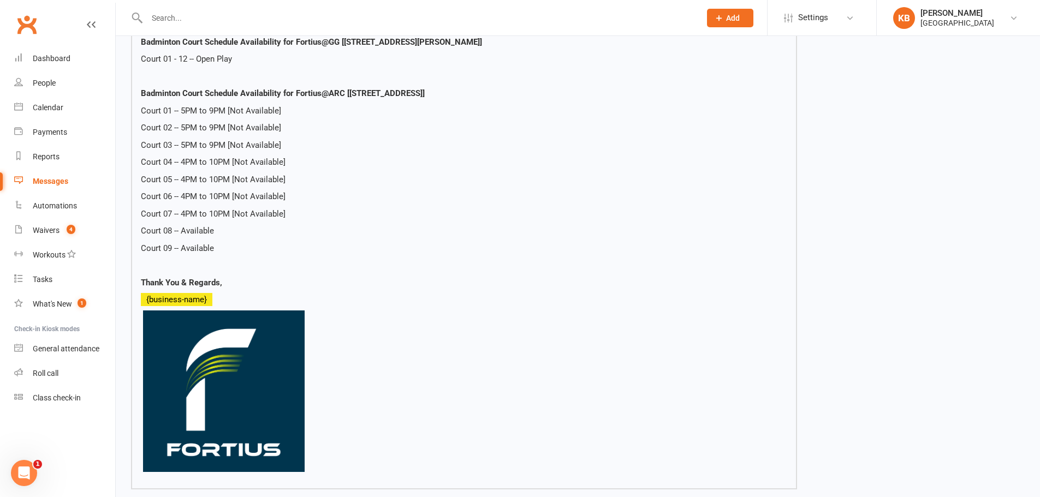
scroll to position [328, 0]
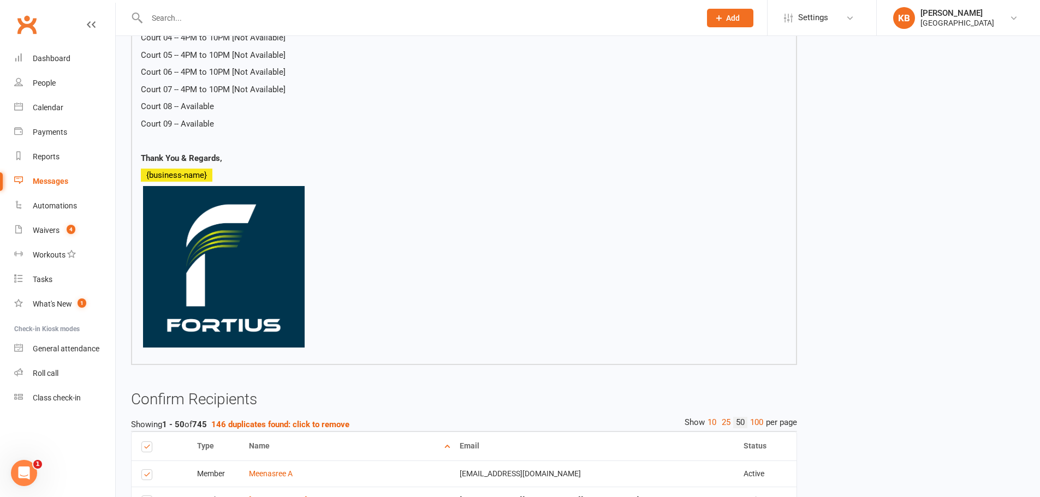
drag, startPoint x: 232, startPoint y: 270, endPoint x: 232, endPoint y: 260, distance: 9.3
click at [232, 260] on img at bounding box center [224, 267] width 162 height 162
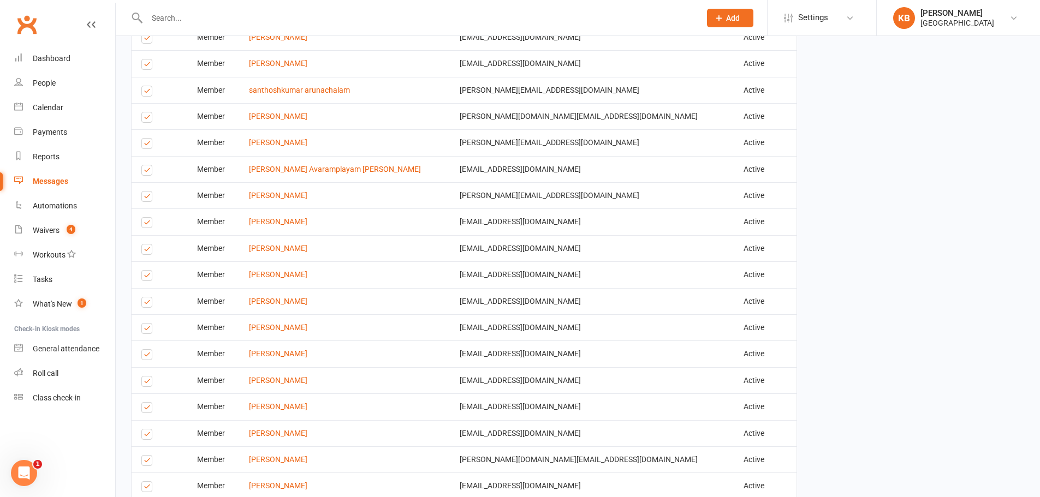
scroll to position [1720, 0]
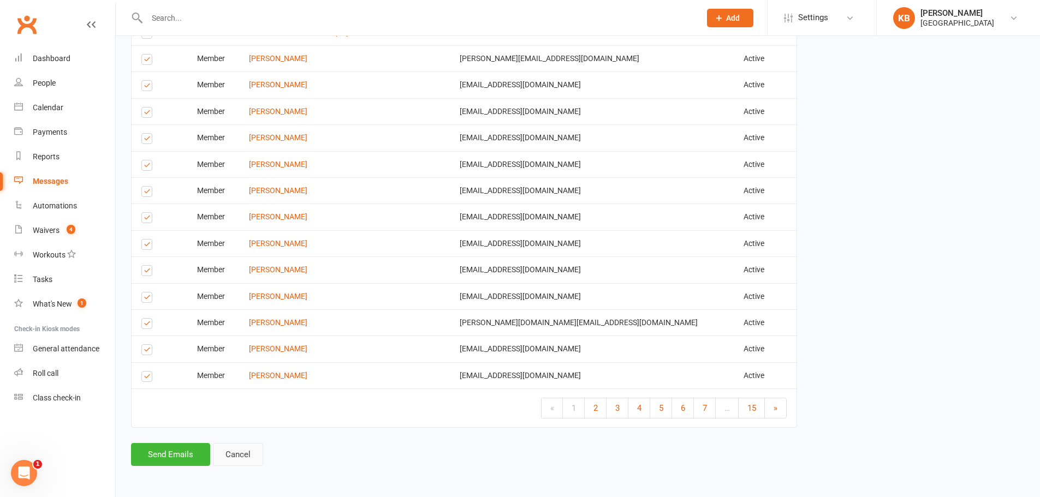
click at [235, 461] on link "Cancel" at bounding box center [238, 454] width 50 height 23
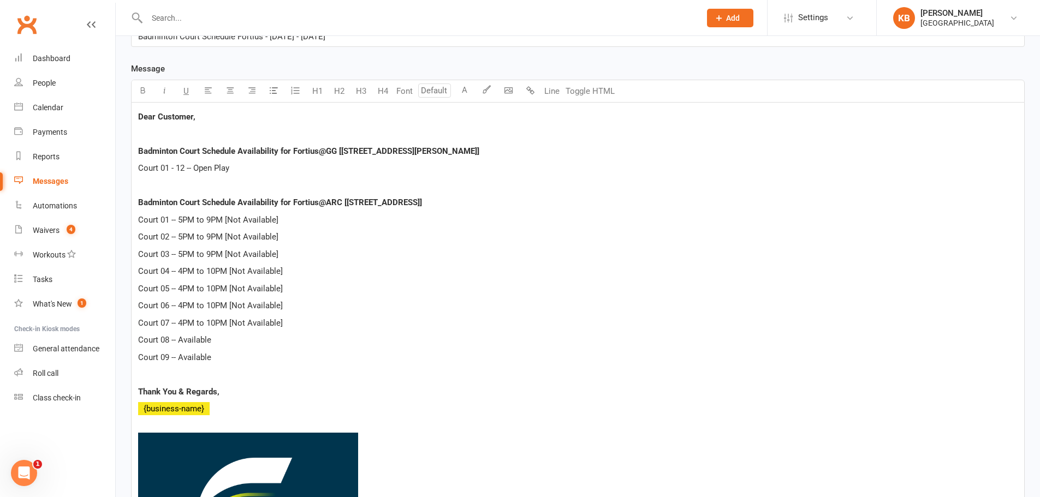
scroll to position [546, 0]
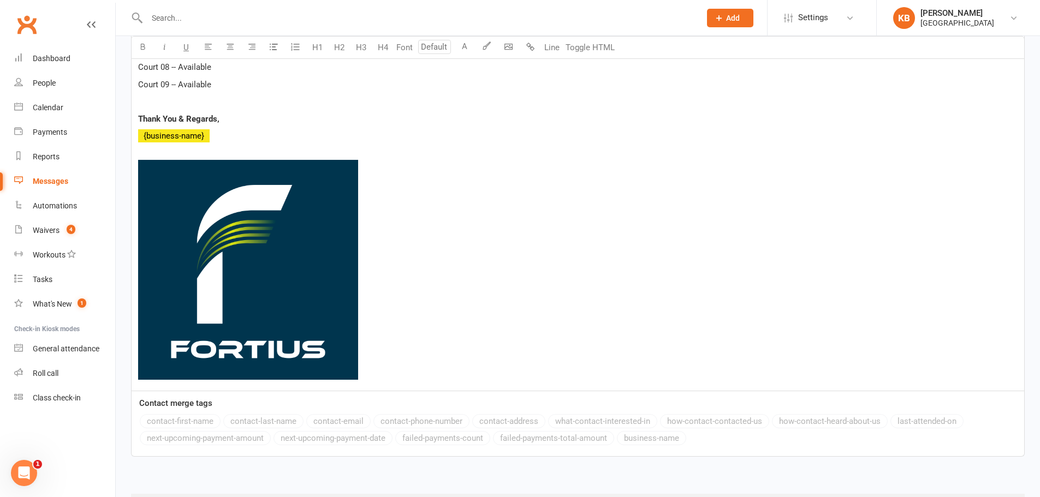
click at [299, 263] on img at bounding box center [248, 270] width 220 height 220
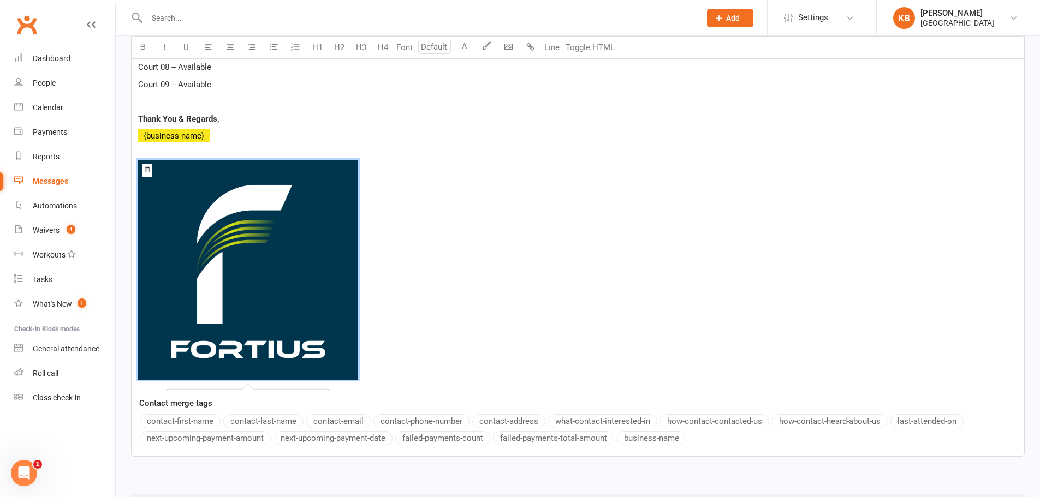
click at [236, 215] on img at bounding box center [248, 270] width 220 height 220
click at [474, 189] on span "﻿ 25% 50% 100% Reset" at bounding box center [577, 272] width 879 height 224
click at [351, 162] on img at bounding box center [248, 270] width 220 height 220
click at [217, 197] on img at bounding box center [248, 270] width 220 height 220
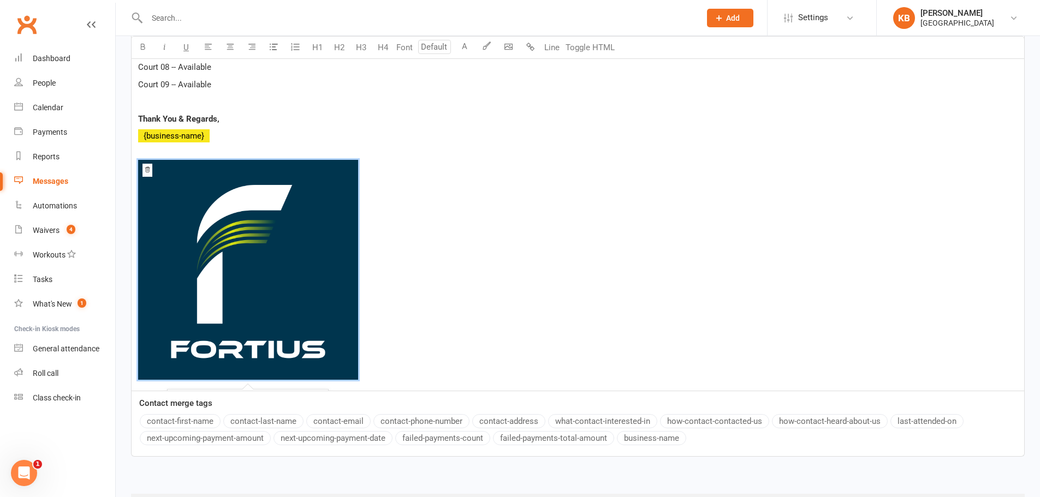
click at [217, 197] on img at bounding box center [248, 270] width 220 height 220
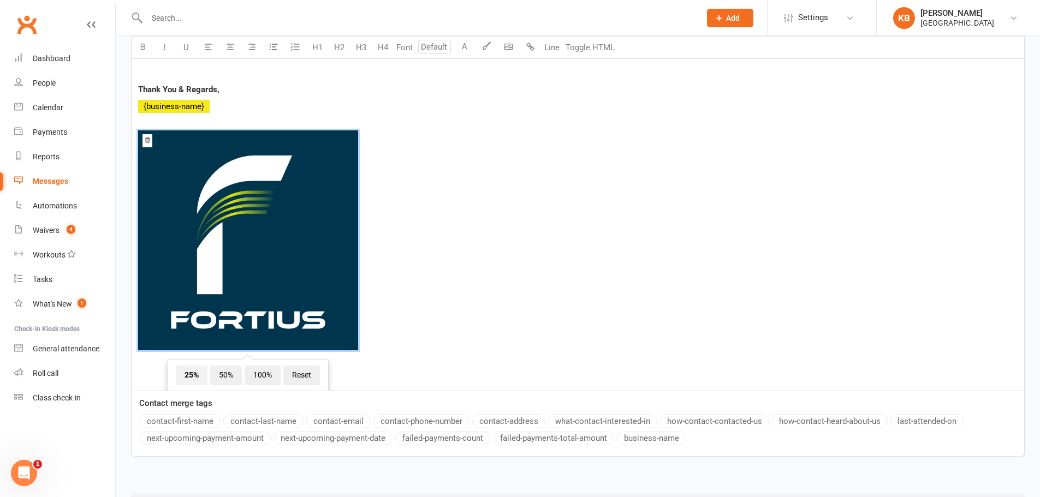
click at [192, 367] on span "25%" at bounding box center [192, 376] width 32 height 20
click at [186, 371] on span "25%" at bounding box center [192, 376] width 32 height 20
click at [220, 374] on span "50%" at bounding box center [226, 376] width 32 height 20
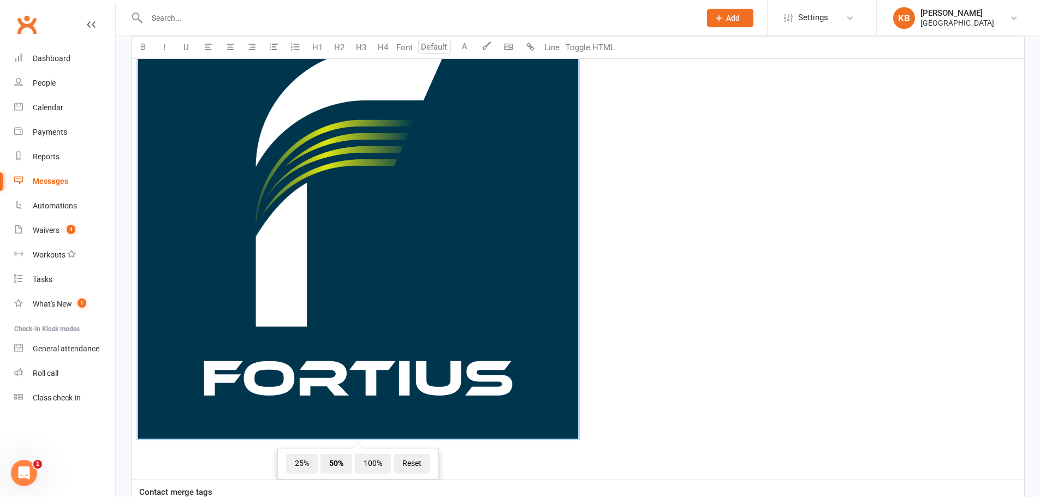
scroll to position [832, 0]
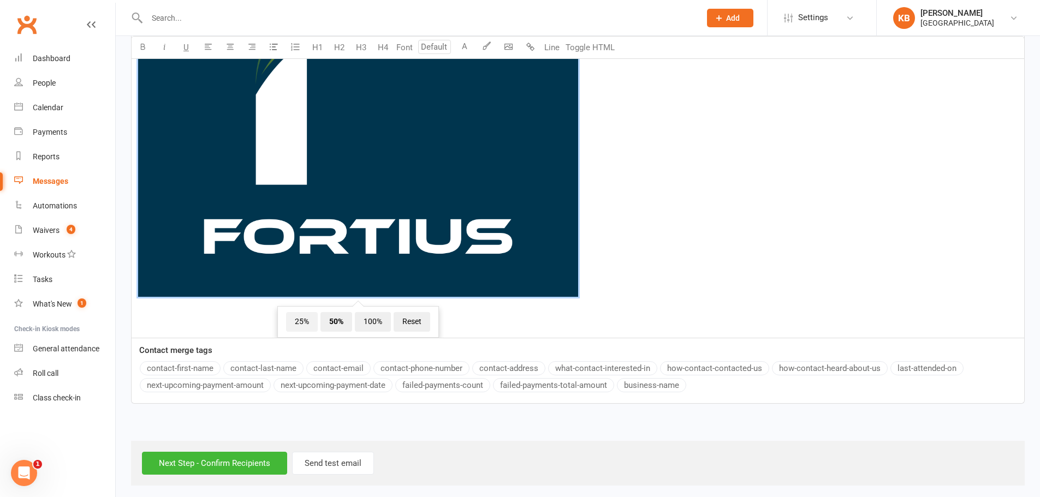
click at [297, 318] on span "25%" at bounding box center [302, 322] width 32 height 20
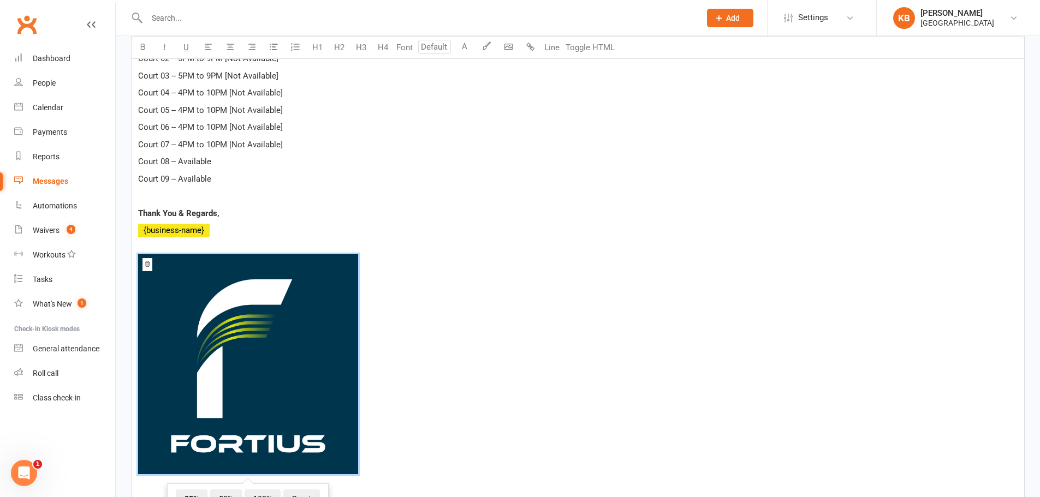
scroll to position [614, 0]
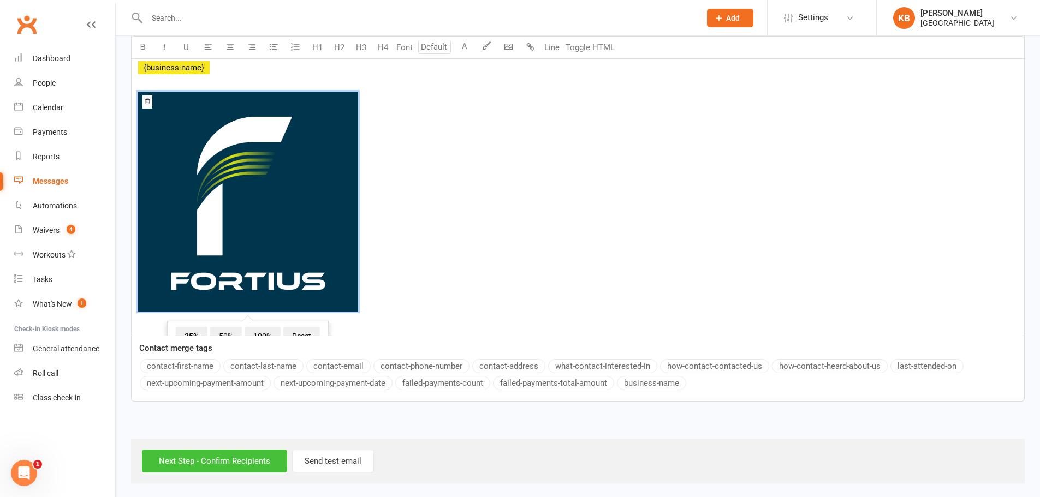
click at [215, 465] on input "Next Step - Confirm Recipients" at bounding box center [214, 461] width 145 height 23
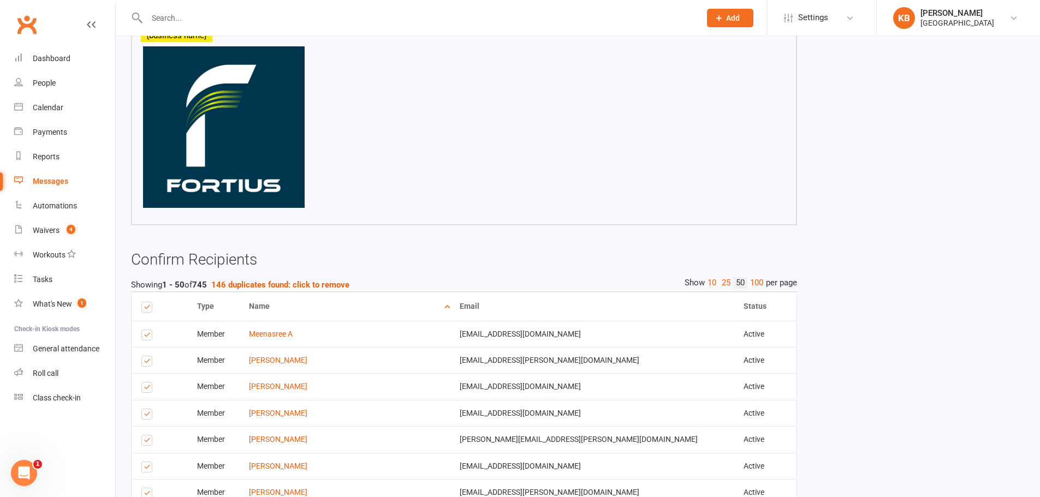
scroll to position [491, 0]
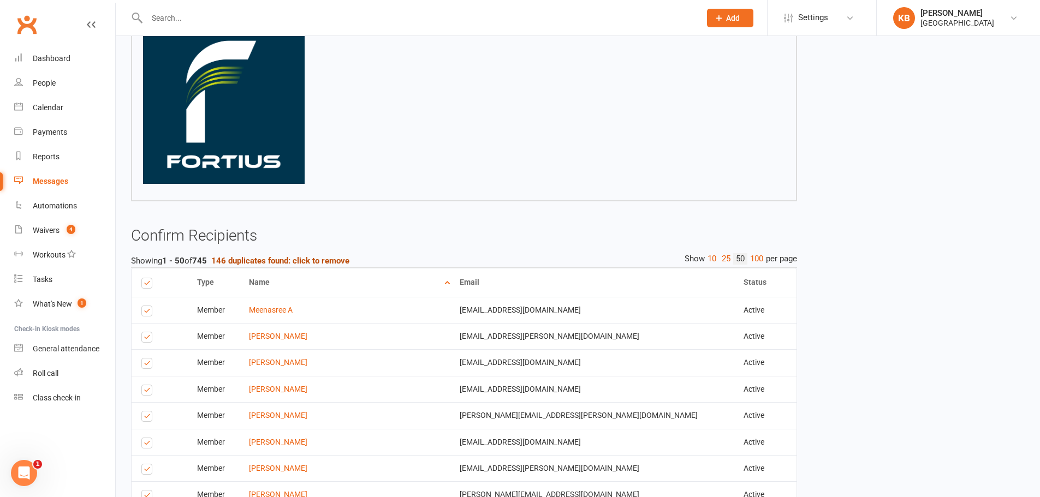
click at [316, 260] on strong "146 duplicates found: click to remove" at bounding box center [280, 261] width 138 height 10
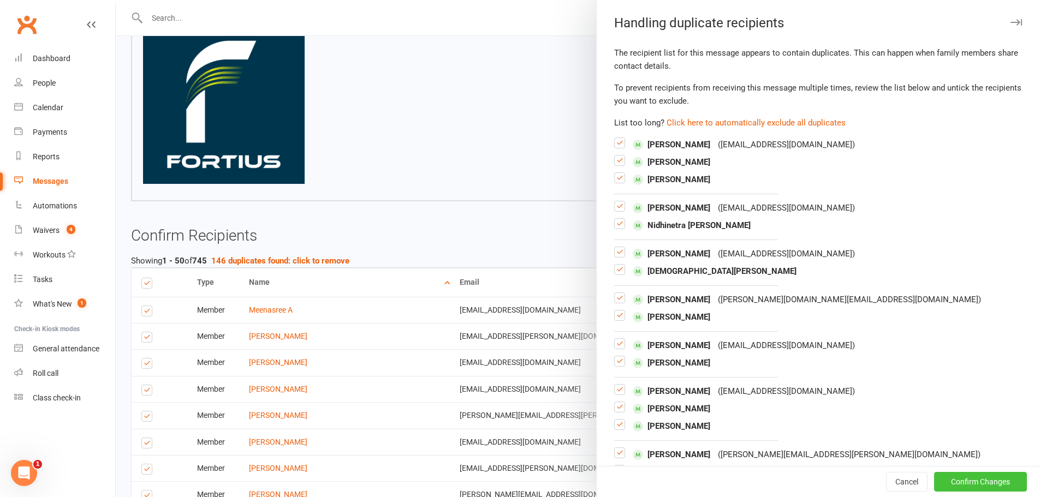
click at [960, 486] on button "Confirm Changes" at bounding box center [980, 482] width 93 height 20
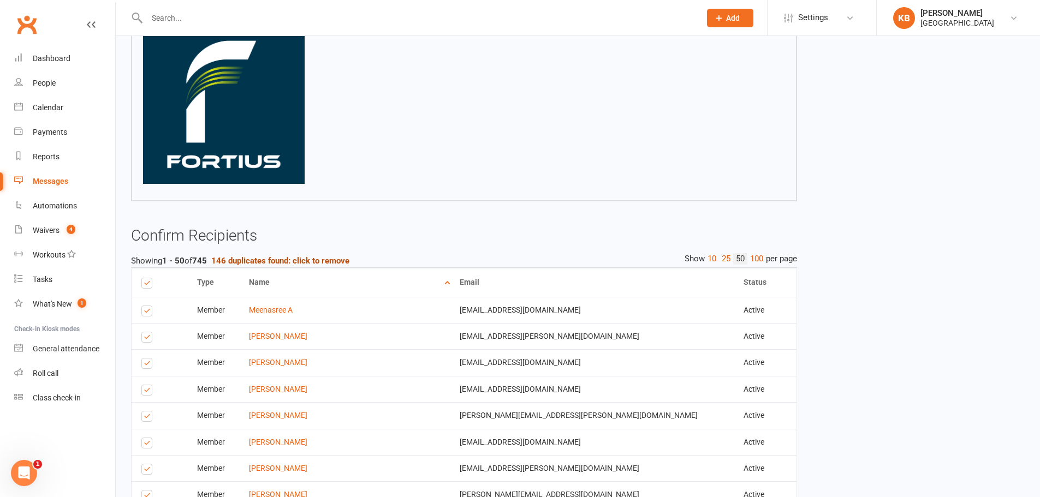
click at [263, 262] on strong "146 duplicates found: click to remove" at bounding box center [280, 261] width 138 height 10
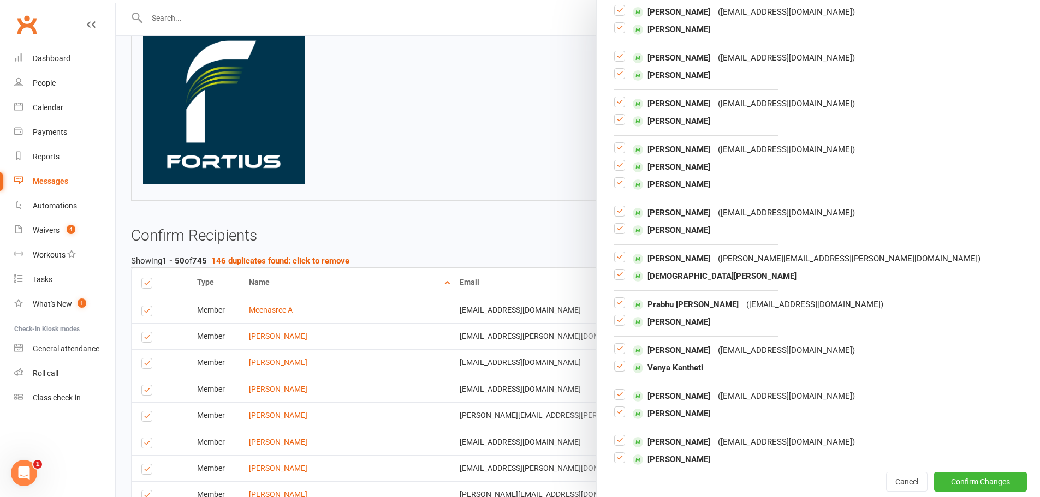
scroll to position [1747, 0]
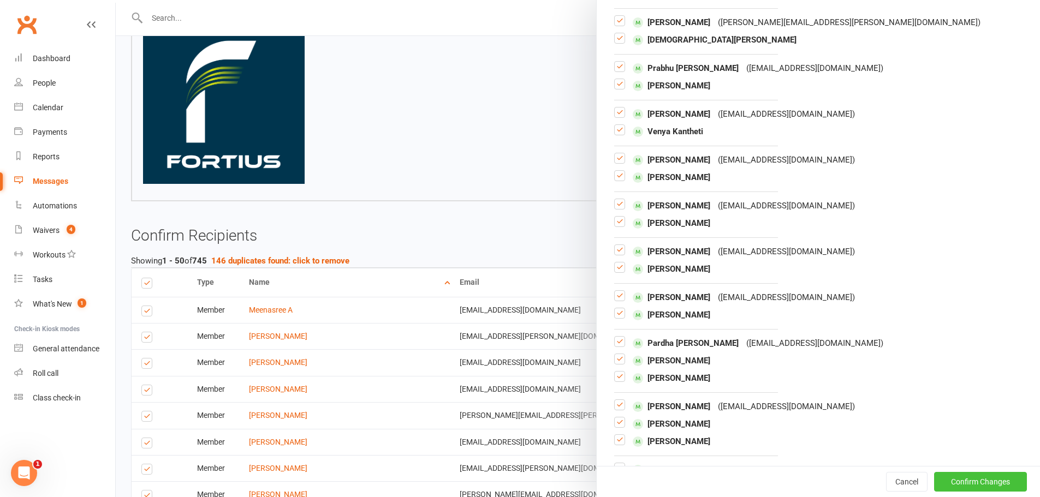
click at [954, 486] on button "Confirm Changes" at bounding box center [980, 482] width 93 height 20
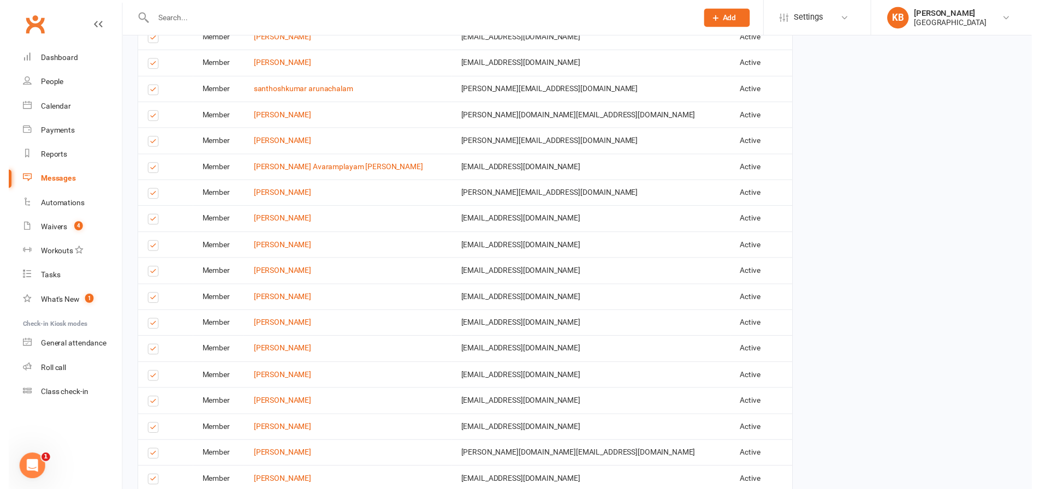
scroll to position [1720, 0]
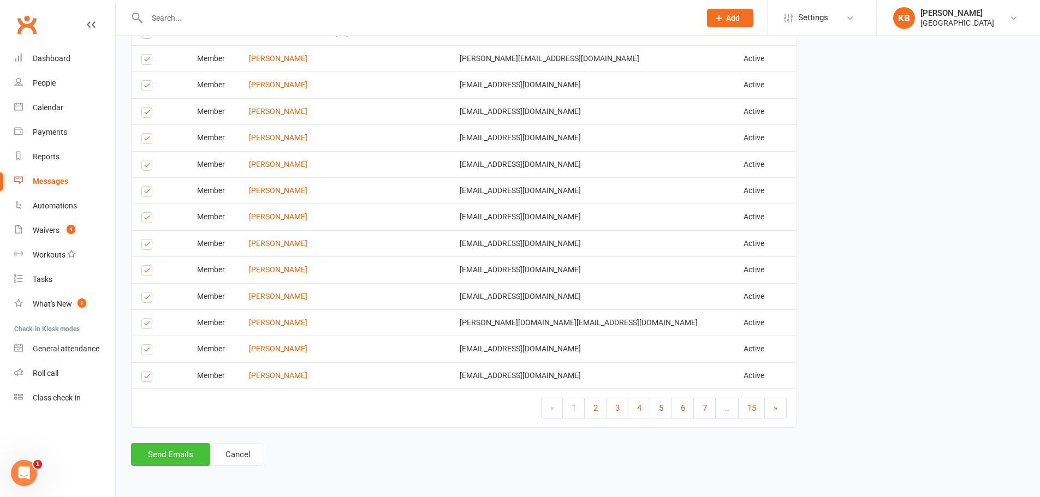
click at [192, 453] on button "Send Emails" at bounding box center [170, 454] width 79 height 23
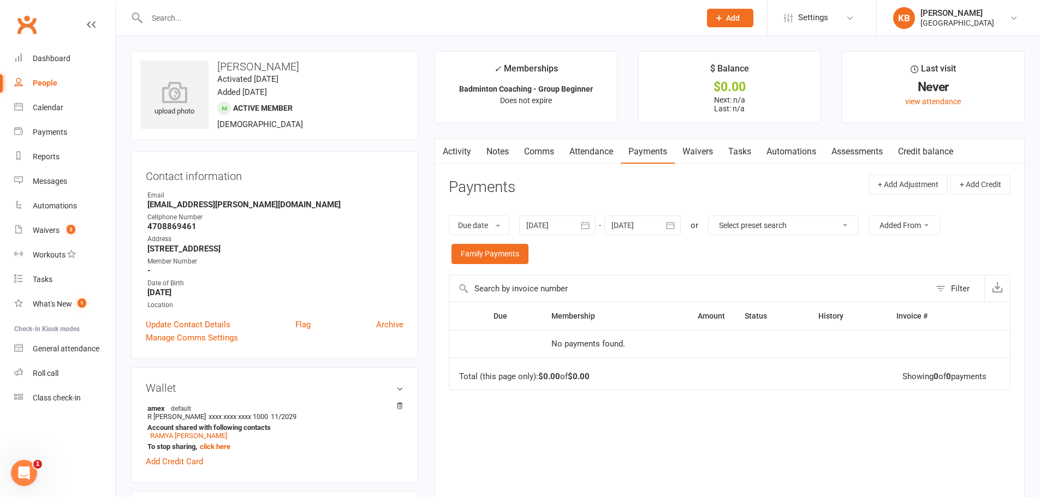
click at [590, 221] on icon "button" at bounding box center [585, 225] width 11 height 11
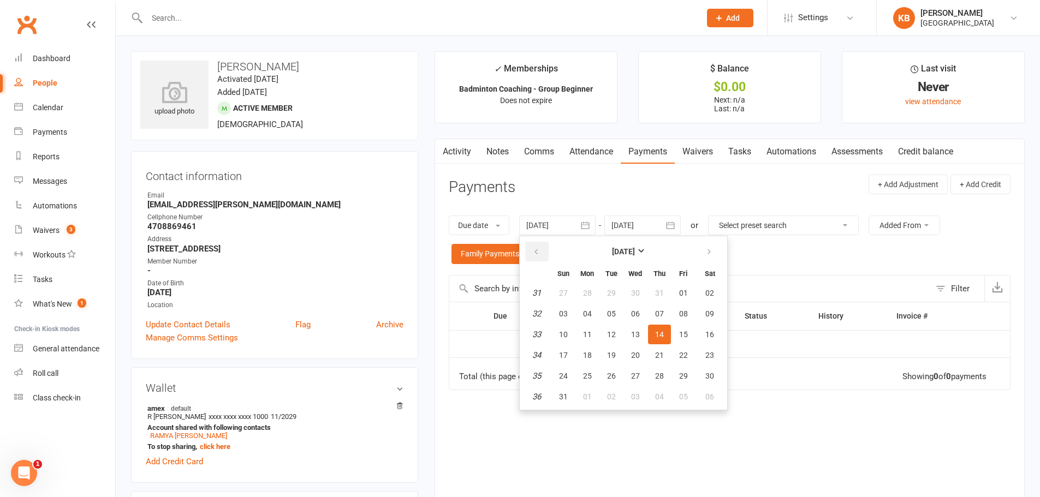
click at [544, 260] on button "button" at bounding box center [536, 252] width 23 height 20
click at [598, 312] on button "07" at bounding box center [587, 314] width 23 height 20
type input "07 Jul 2025"
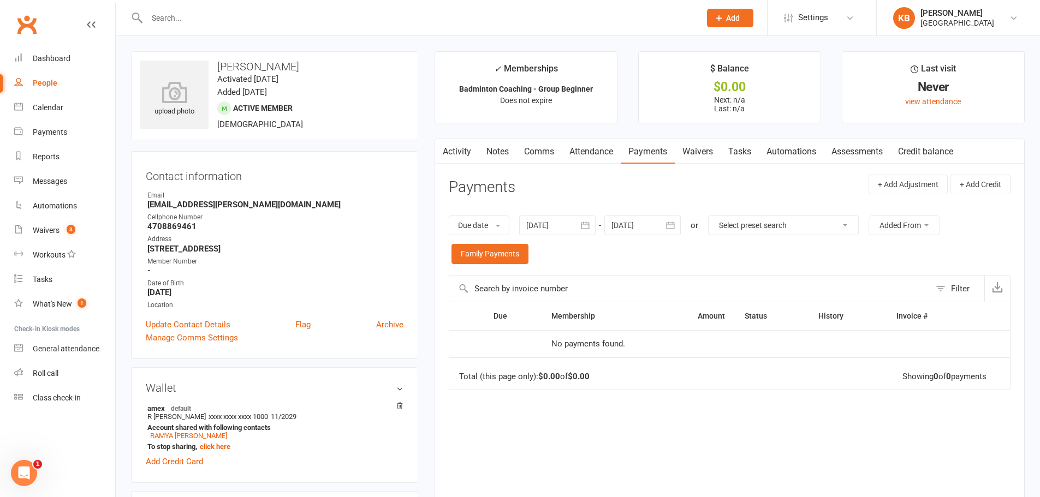
click at [671, 223] on icon "button" at bounding box center [670, 225] width 11 height 11
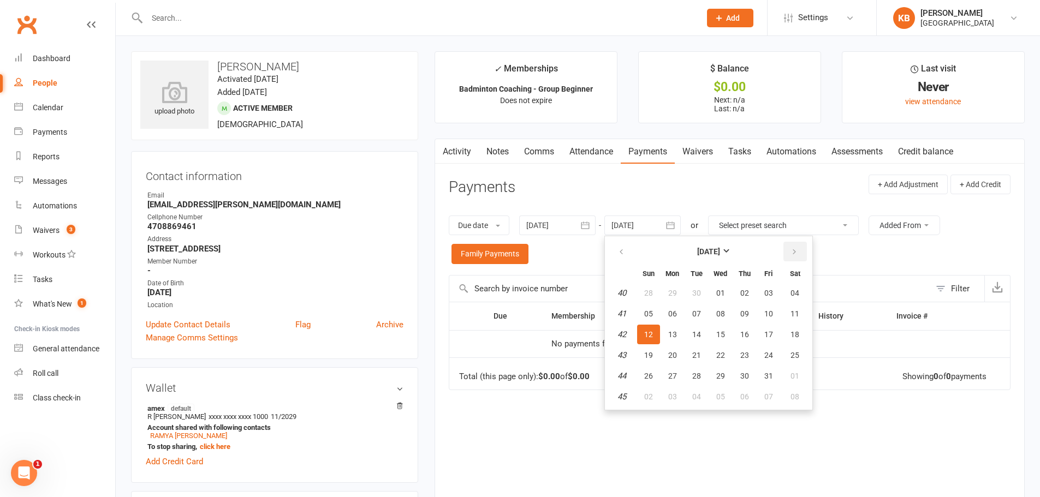
click at [789, 254] on button "button" at bounding box center [794, 252] width 23 height 20
click at [799, 301] on button "06" at bounding box center [795, 293] width 28 height 20
type input "06 Dec 2025"
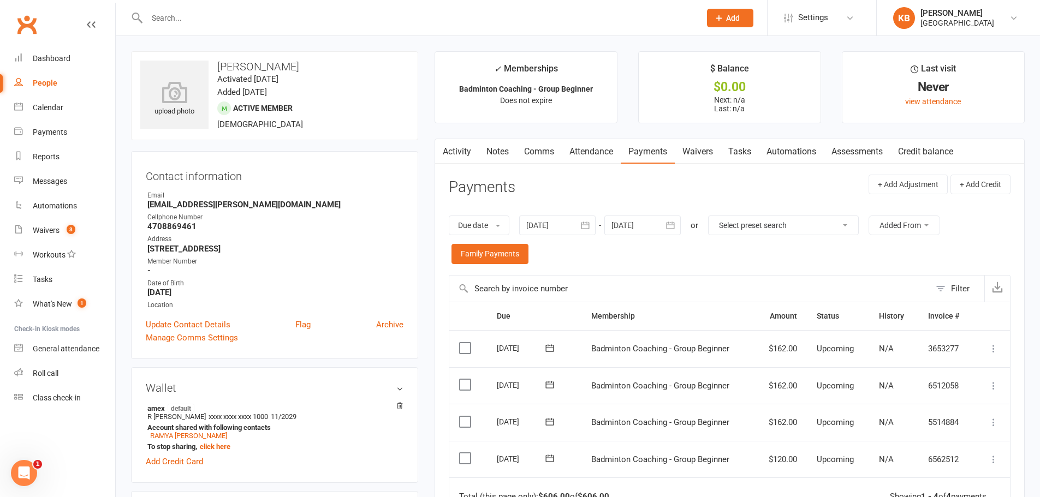
click at [453, 154] on link "Activity" at bounding box center [457, 151] width 44 height 25
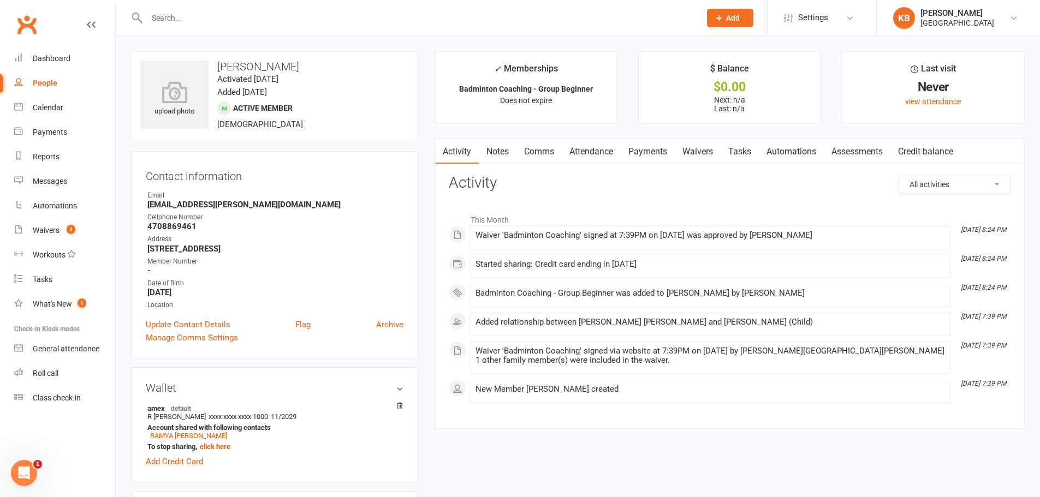
click at [219, 69] on h3 "Rishi Darapureddy" at bounding box center [274, 67] width 269 height 12
drag, startPoint x: 218, startPoint y: 67, endPoint x: 312, endPoint y: 65, distance: 94.5
click at [312, 65] on h3 "Rishi Darapureddy" at bounding box center [274, 67] width 269 height 12
copy h3 "Rishi Darapureddy"
click at [330, 26] on div at bounding box center [412, 17] width 562 height 35
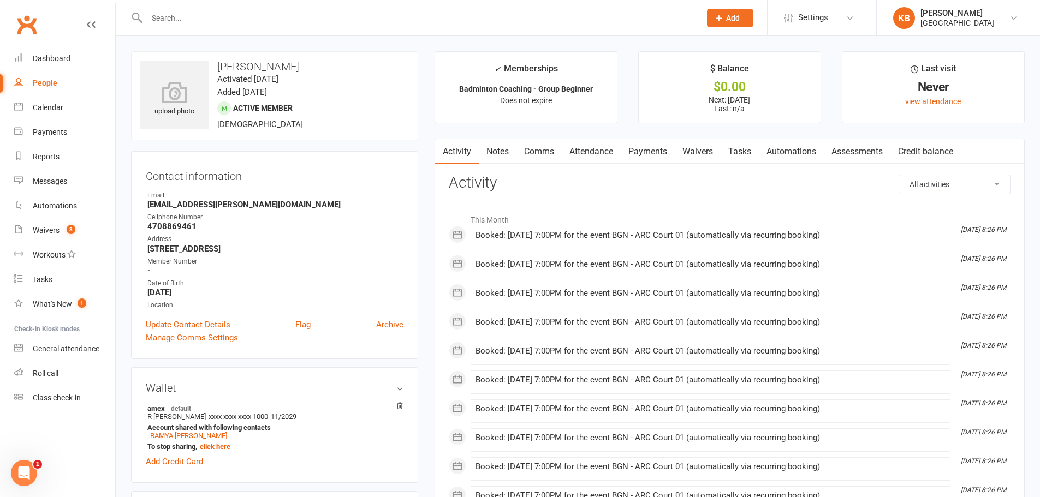
click at [545, 154] on link "Comms" at bounding box center [538, 151] width 45 height 25
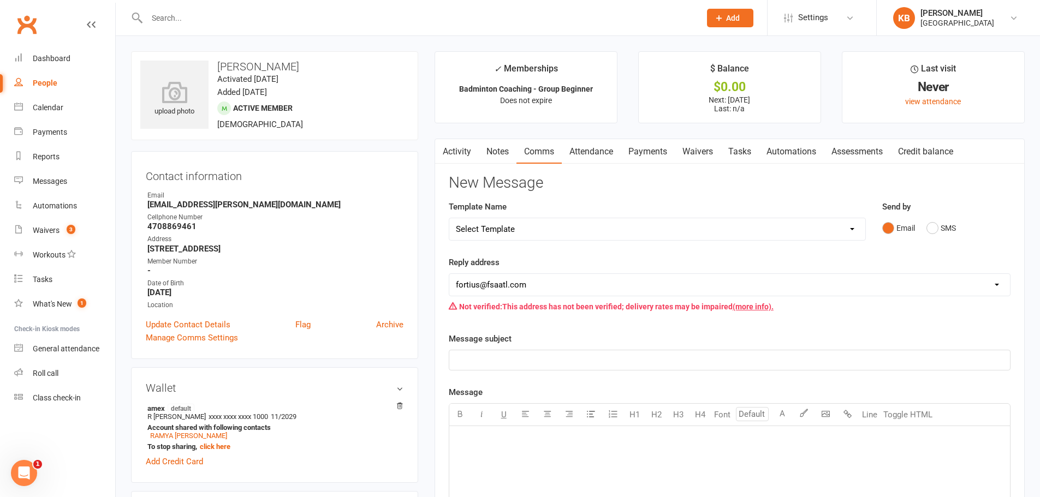
click at [544, 218] on select "Select Template [Email] Badminton Court Schedule [SMS] [Default template - revi…" at bounding box center [657, 229] width 416 height 22
click at [672, 268] on div "Reply address [EMAIL_ADDRESS][DOMAIN_NAME] [EMAIL_ADDRESS][DOMAIN_NAME] [EMAIL_…" at bounding box center [730, 286] width 562 height 61
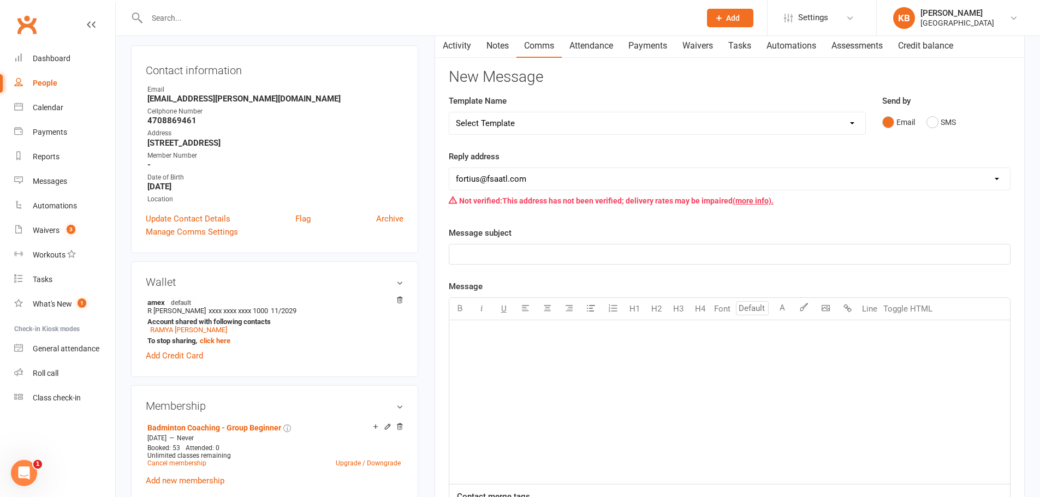
scroll to position [109, 0]
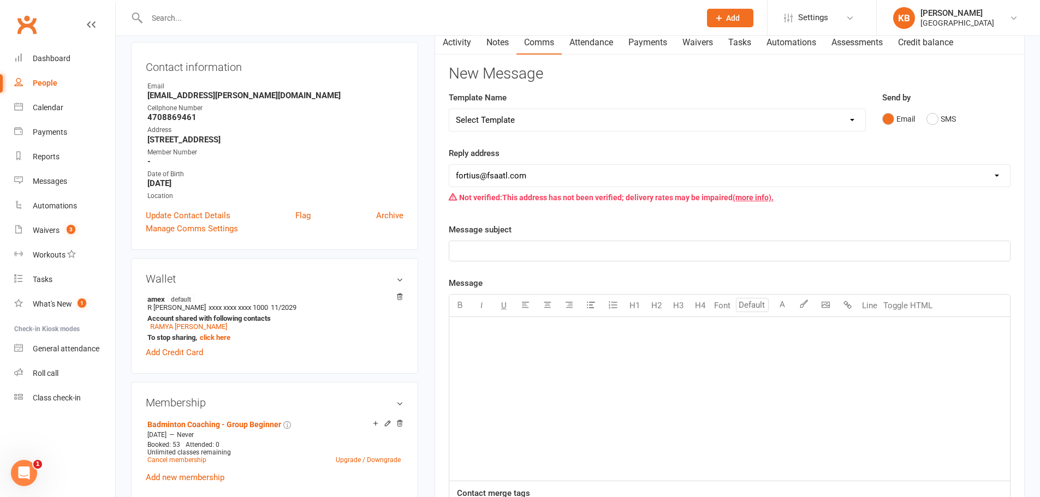
click at [591, 122] on select "Select Template [Email] Badminton Court Schedule [SMS] [Default template - revi…" at bounding box center [657, 120] width 416 height 22
select select "23"
click at [449, 109] on select "Select Template [Email] Badminton Court Schedule [SMS] [Default template - revi…" at bounding box center [657, 120] width 416 height 22
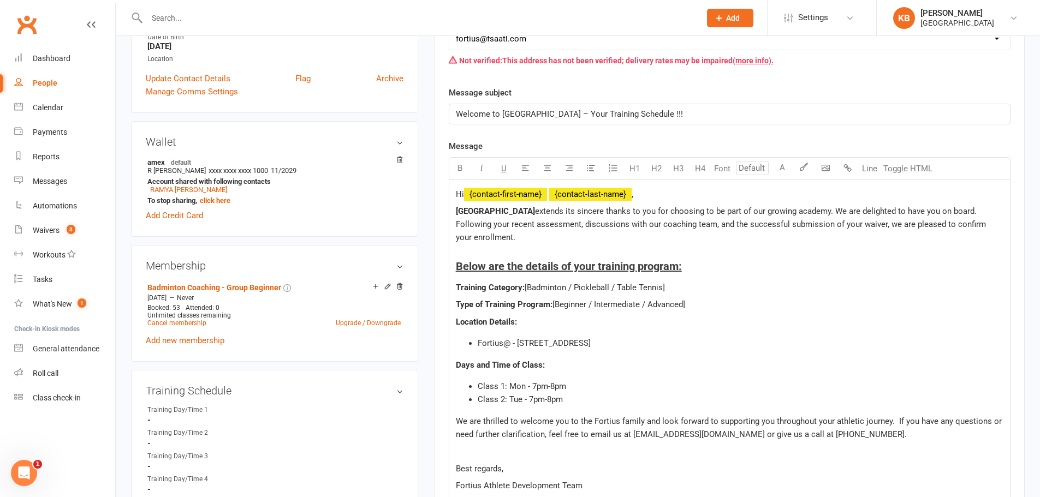
scroll to position [273, 0]
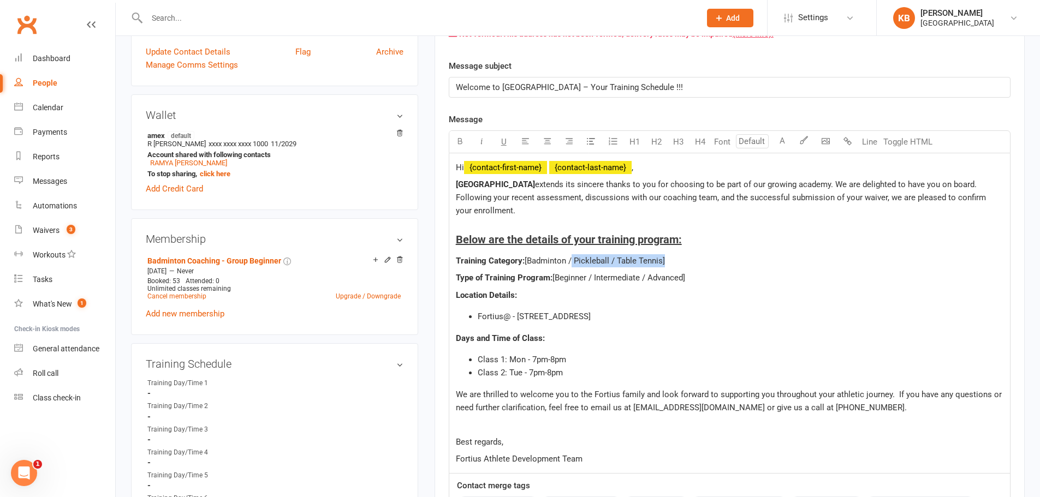
drag, startPoint x: 569, startPoint y: 261, endPoint x: 661, endPoint y: 263, distance: 92.3
click at [661, 263] on span "[Badminton / Pickleball / Table Tennis]" at bounding box center [595, 261] width 140 height 10
drag, startPoint x: 588, startPoint y: 274, endPoint x: 685, endPoint y: 282, distance: 97.0
click at [685, 282] on span "[Beginner / Intermediate / Advanced]" at bounding box center [618, 278] width 133 height 10
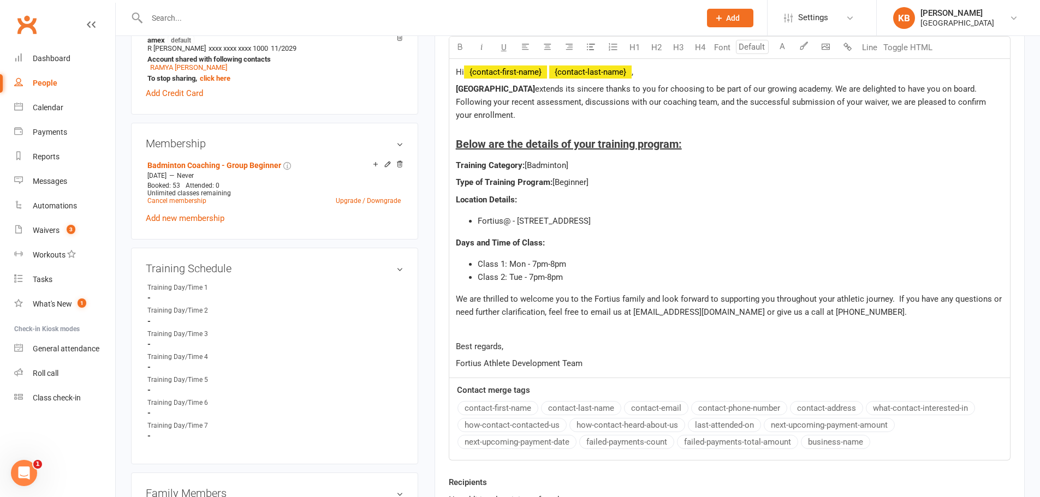
scroll to position [382, 0]
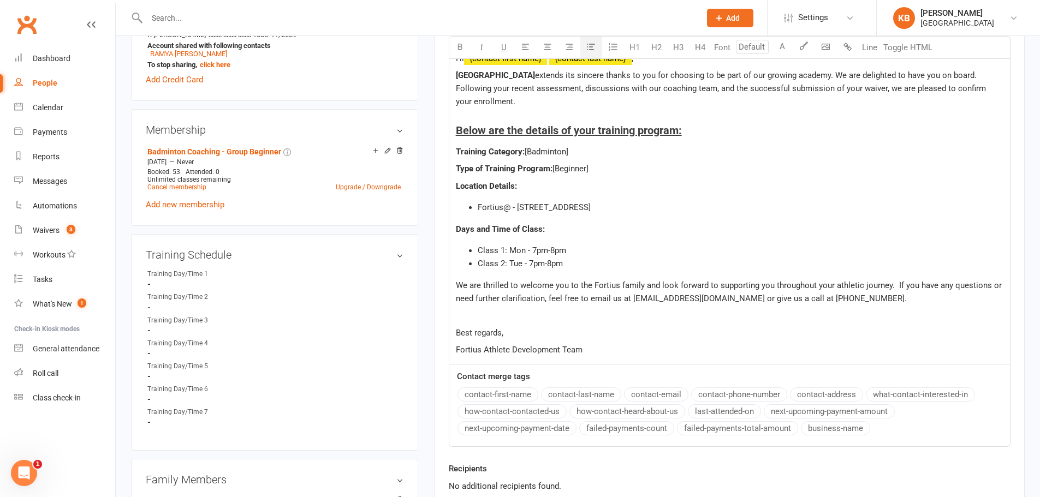
click at [525, 251] on span "Class 1: Mon - 7pm-8pm" at bounding box center [522, 251] width 88 height 10
click at [521, 261] on span "Class 2: Tue - 7pm-8pm" at bounding box center [520, 264] width 85 height 10
click at [562, 273] on div "Hi ﻿ {contact-first-name} ﻿ {contact-last-name} , Fortius Sports Academy extend…" at bounding box center [729, 204] width 561 height 320
click at [552, 264] on span "Class 2: [DATE] - 7pm-8pm" at bounding box center [526, 264] width 97 height 10
click at [642, 348] on p "Fortius Athlete Development Team" at bounding box center [729, 349] width 547 height 13
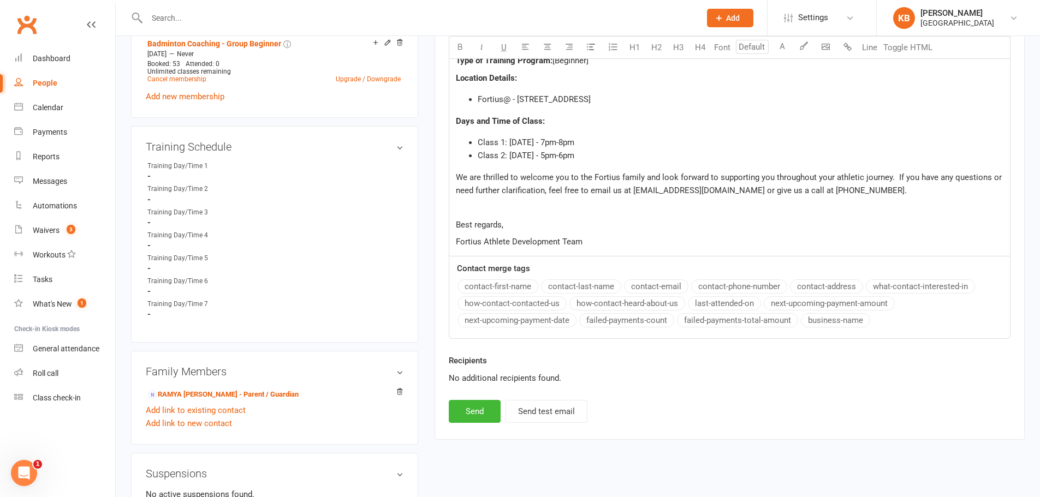
scroll to position [491, 0]
click at [490, 404] on button "Send" at bounding box center [475, 410] width 52 height 23
select select
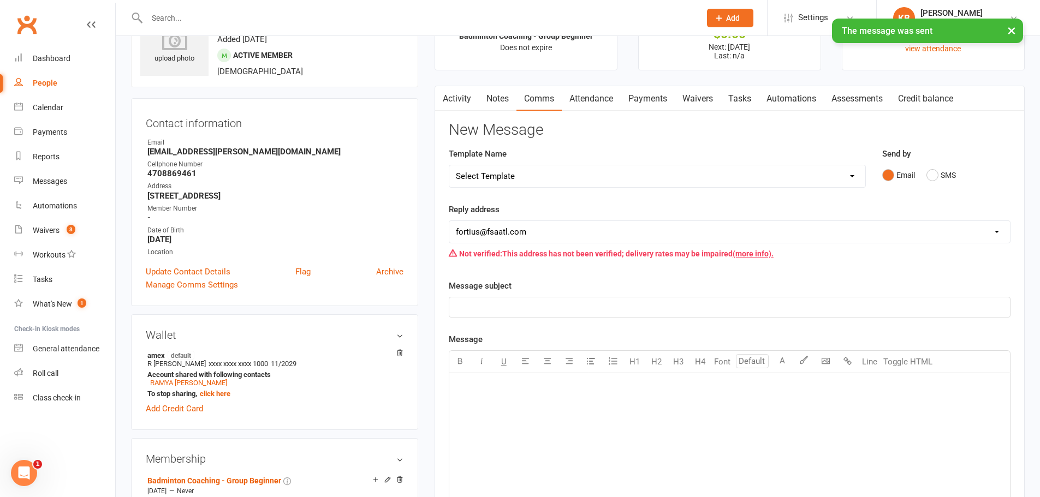
scroll to position [0, 0]
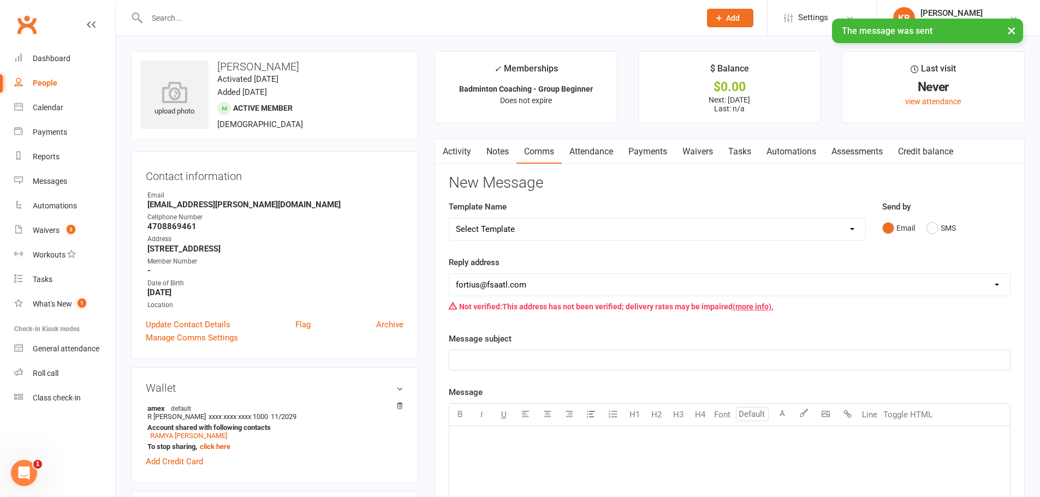
click at [635, 149] on link "Payments" at bounding box center [648, 151] width 54 height 25
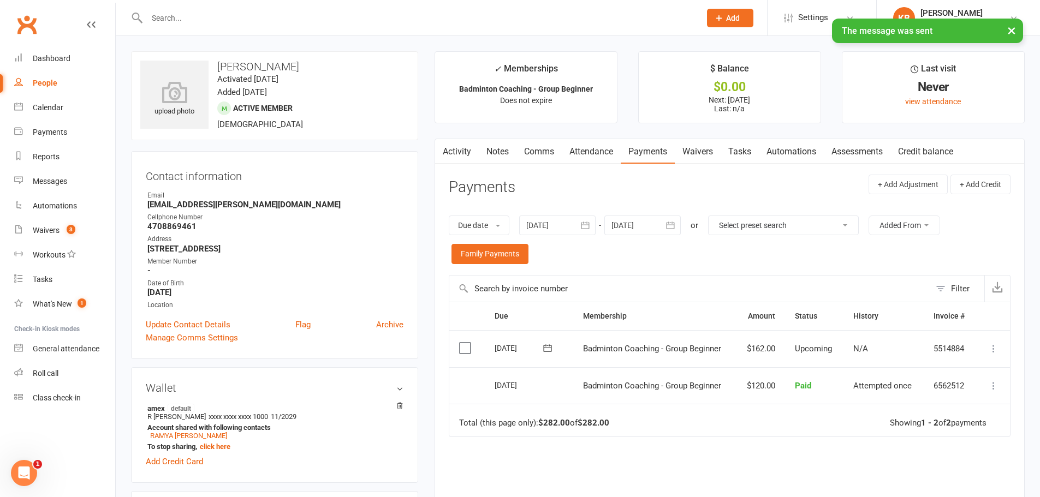
click at [449, 156] on link "Activity" at bounding box center [457, 151] width 44 height 25
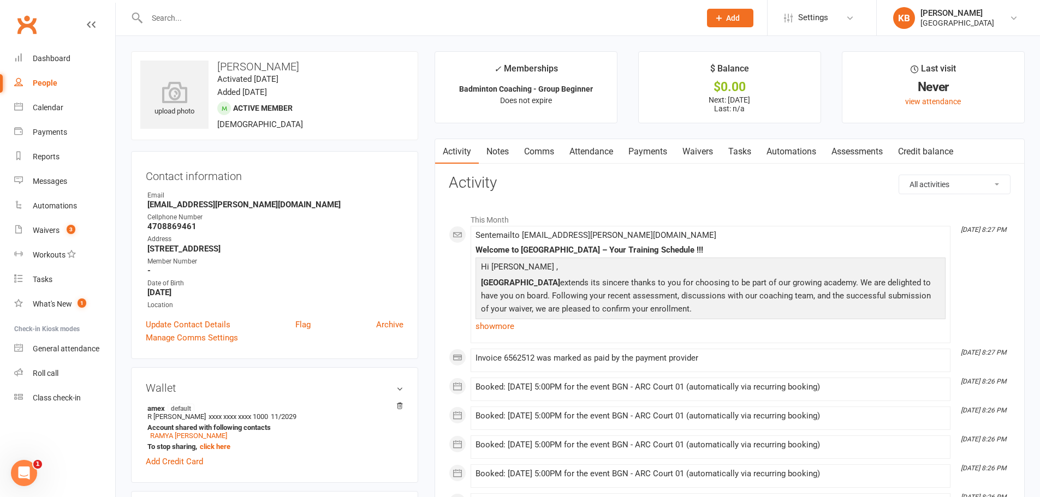
click at [640, 143] on link "Payments" at bounding box center [648, 151] width 54 height 25
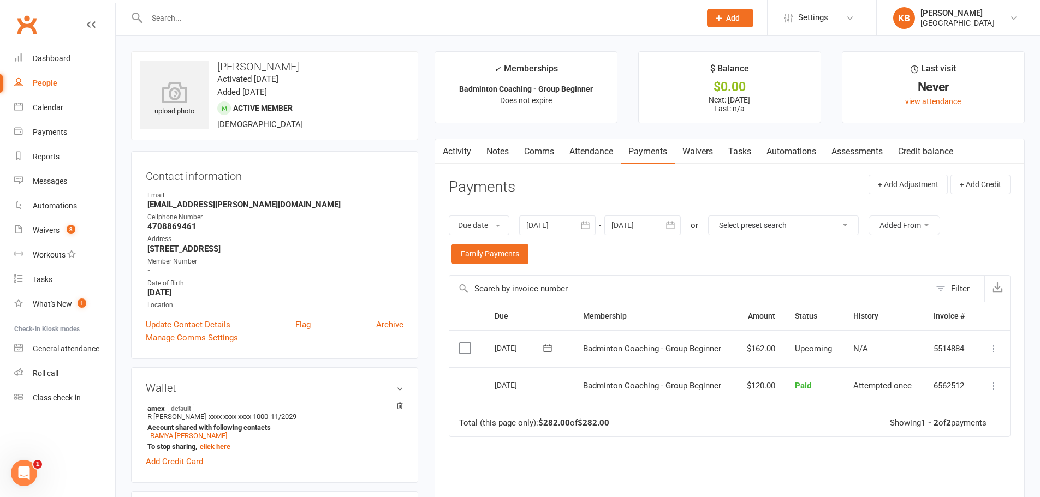
click at [473, 152] on link "Activity" at bounding box center [457, 151] width 44 height 25
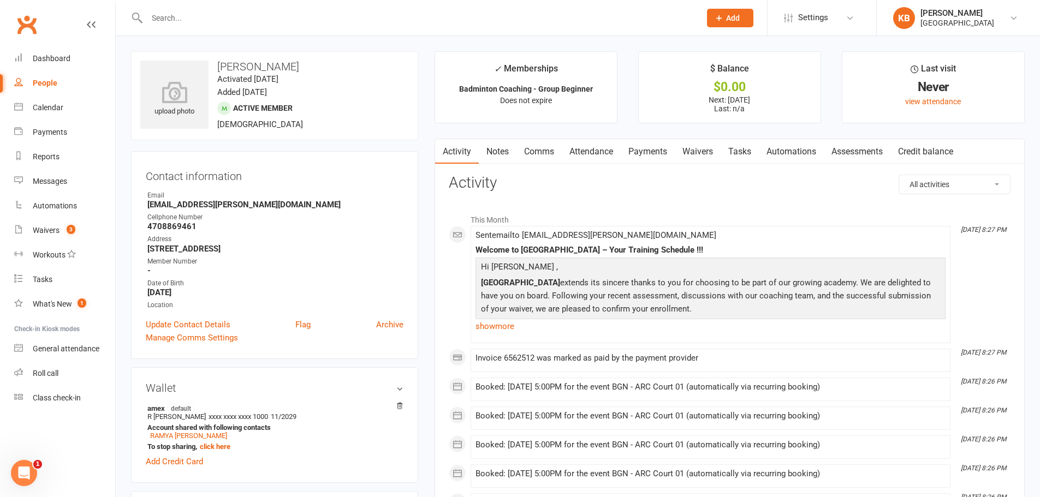
click at [504, 151] on link "Notes" at bounding box center [498, 151] width 38 height 25
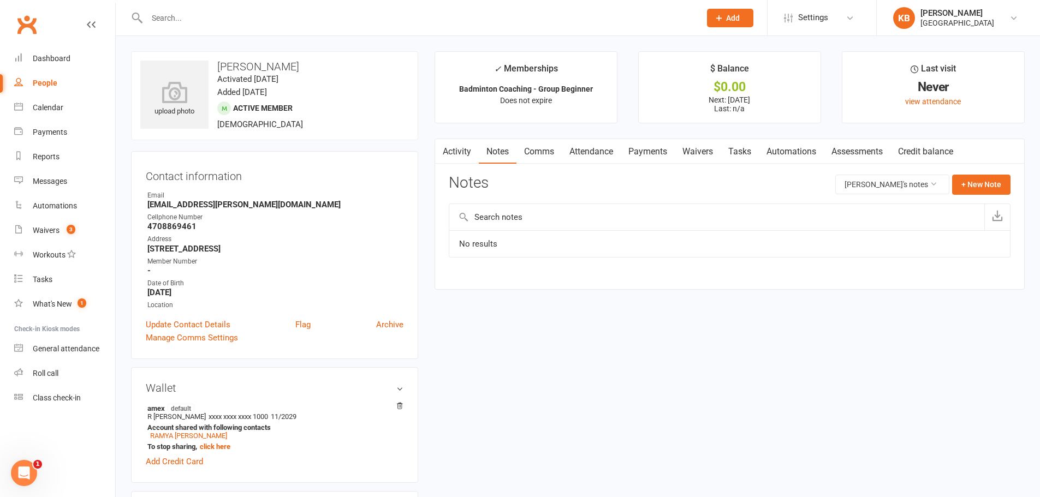
click at [460, 152] on link "Activity" at bounding box center [457, 151] width 44 height 25
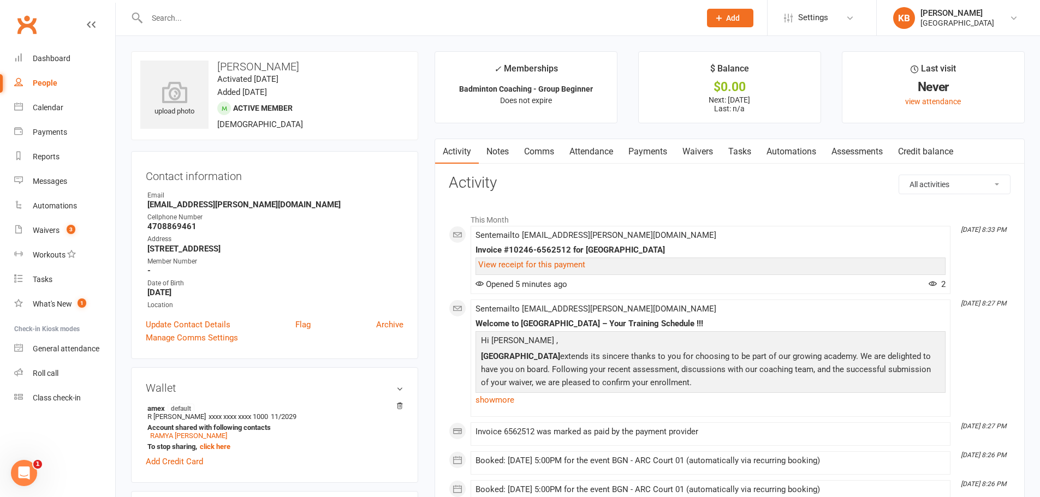
click at [644, 147] on link "Payments" at bounding box center [648, 151] width 54 height 25
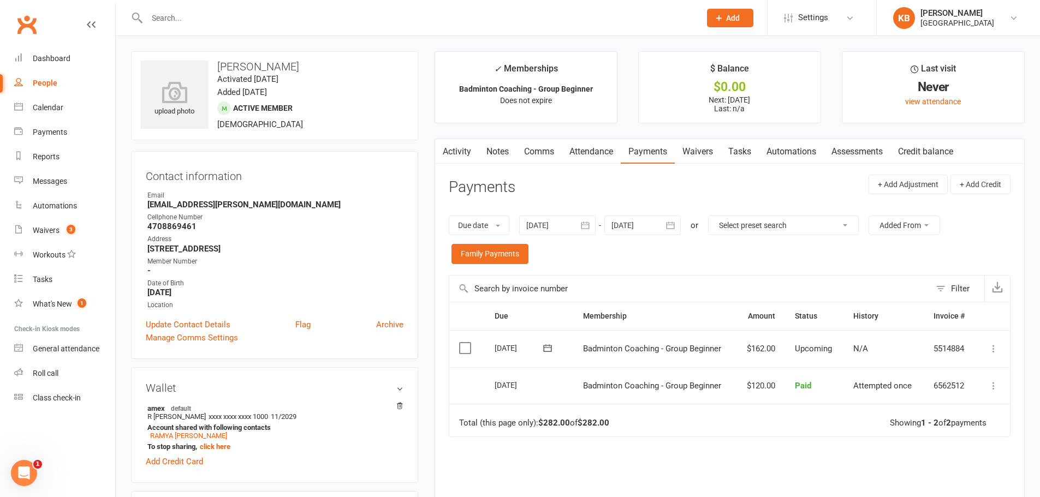
click at [457, 152] on link "Activity" at bounding box center [457, 151] width 44 height 25
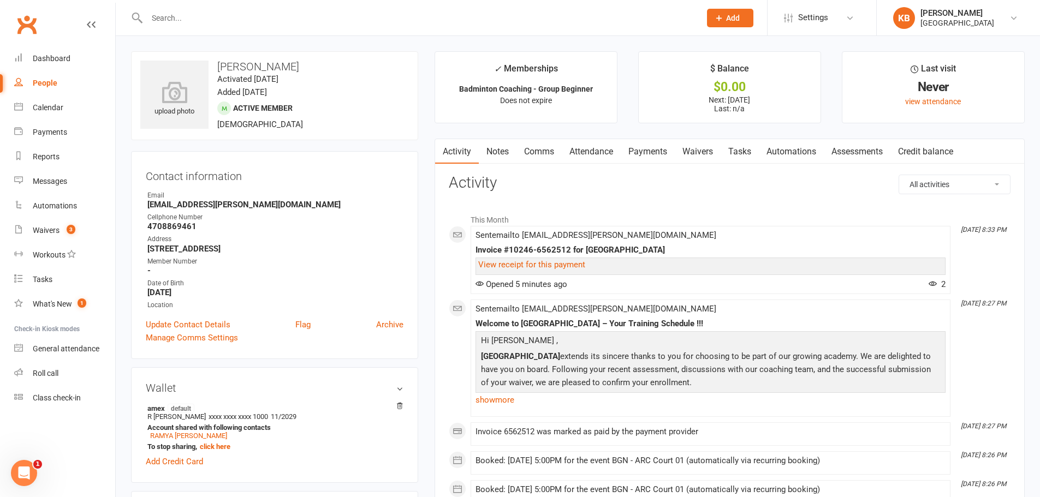
click at [186, 21] on input "text" at bounding box center [418, 17] width 549 height 15
paste input "[PERSON_NAME]"
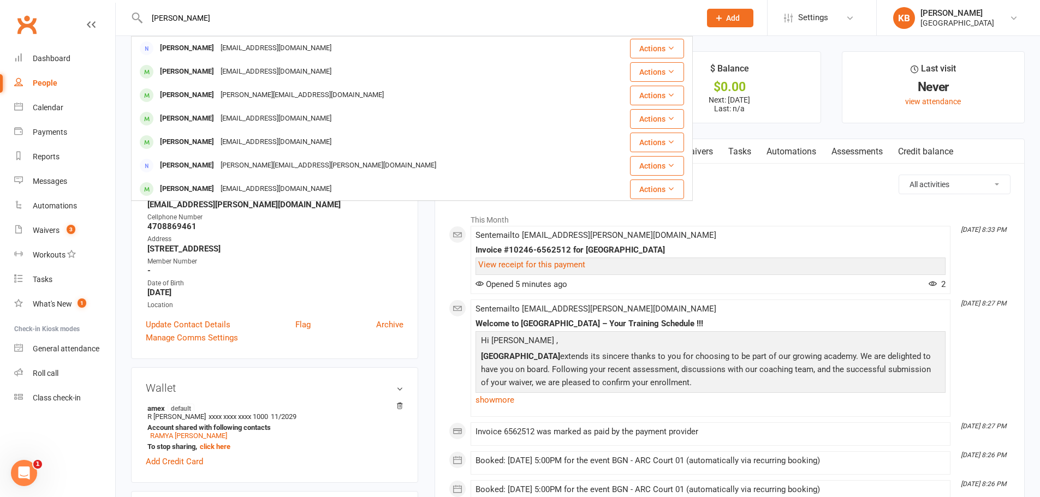
drag, startPoint x: 256, startPoint y: 20, endPoint x: 150, endPoint y: 26, distance: 106.6
click at [152, 24] on input "[PERSON_NAME]" at bounding box center [418, 17] width 549 height 15
paste input "[EMAIL_ADDRESS][DOMAIN_NAME]"
drag, startPoint x: 264, startPoint y: 22, endPoint x: 145, endPoint y: 21, distance: 118.5
click at [146, 21] on input "Sreejithnatural@gmail.com" at bounding box center [418, 17] width 549 height 15
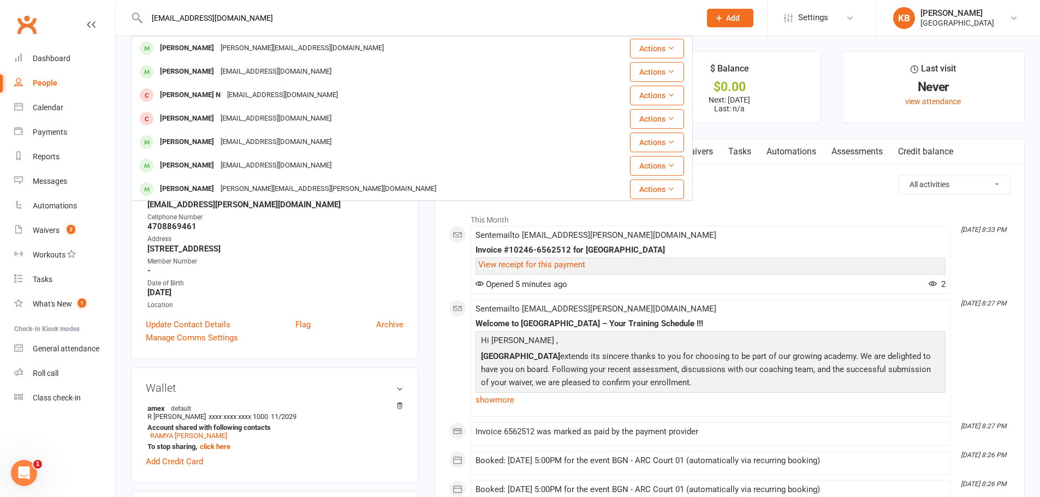
paste input "Kasturi Rajagopalan"
drag, startPoint x: 174, startPoint y: 11, endPoint x: 130, endPoint y: 16, distance: 44.5
click at [130, 15] on react-component "Kasturi Rajagopalan Rajagopalan Vasu rajavasu@gmail.com Actions Aadhityah Rajag…" at bounding box center [346, 17] width 693 height 35
paste input "kasturi.r87@gmail.com"
drag, startPoint x: 240, startPoint y: 21, endPoint x: 149, endPoint y: 32, distance: 91.3
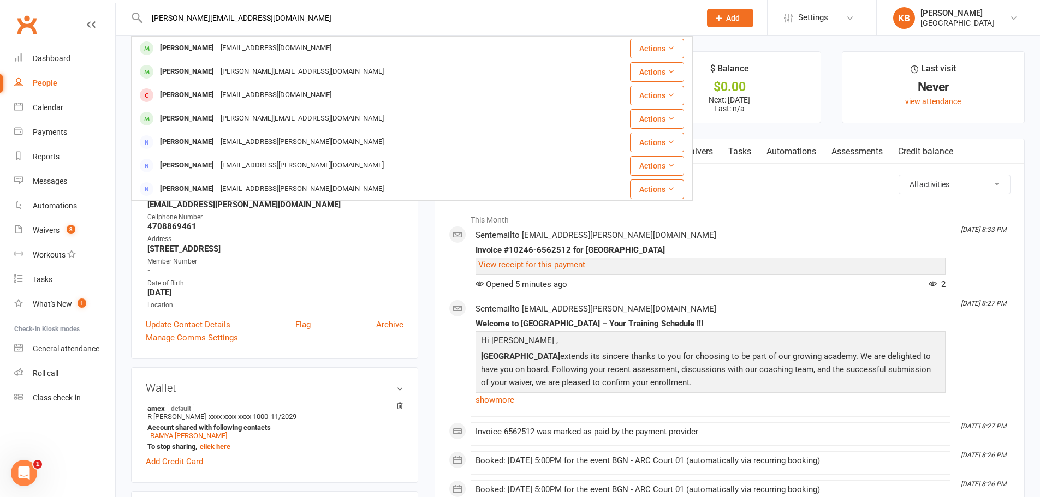
click at [149, 32] on div "kasturi.r87@gmail.com Nagendra Karuturi Nagendrakaruturi@gmail.com Actions Ravi…" at bounding box center [412, 17] width 562 height 35
paste input "Sharon Rajan"
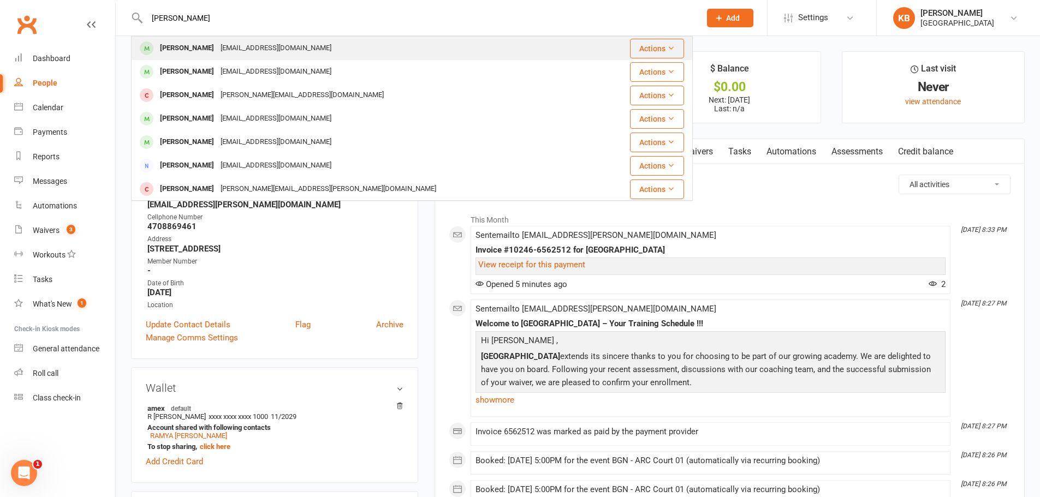
type input "Sharon Rajan"
click at [235, 46] on div "sharonrajj@gmail.com" at bounding box center [275, 48] width 117 height 16
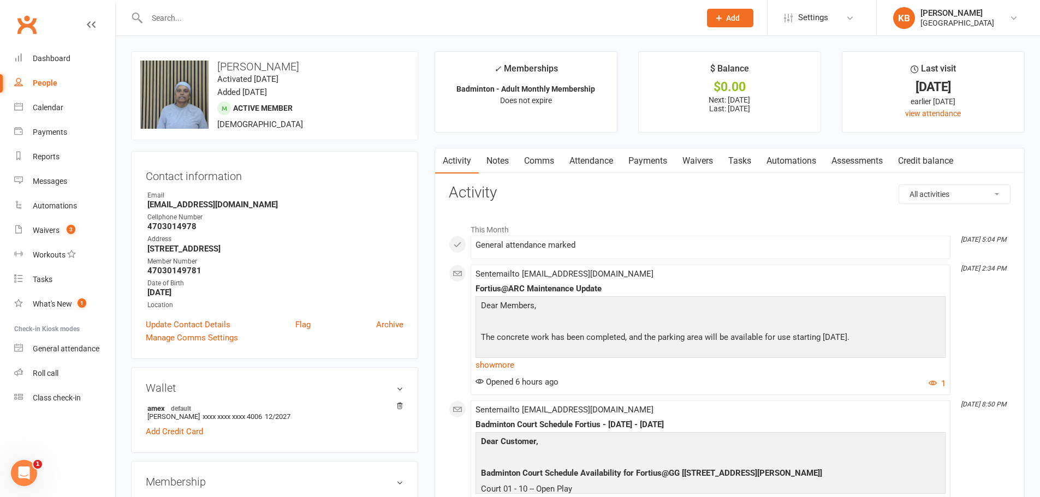
drag, startPoint x: 144, startPoint y: 272, endPoint x: 259, endPoint y: 262, distance: 115.6
click at [259, 262] on div "Contact information Owner Email sharonrajj@gmail.com Cellphone Number 470301497…" at bounding box center [274, 255] width 287 height 208
drag, startPoint x: 211, startPoint y: 269, endPoint x: 134, endPoint y: 277, distance: 77.4
click at [134, 277] on div "Contact information Owner Email sharonrajj@gmail.com Cellphone Number 470301497…" at bounding box center [274, 255] width 287 height 208
drag, startPoint x: 146, startPoint y: 271, endPoint x: 207, endPoint y: 271, distance: 61.1
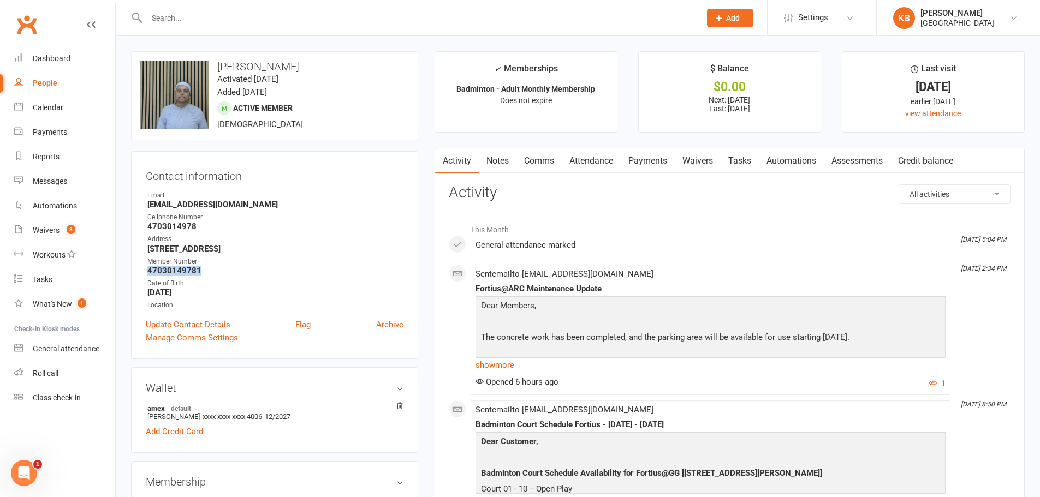
click at [207, 271] on li "Member Number 47030149781" at bounding box center [275, 266] width 258 height 19
copy strong "47030149781"
click at [219, 264] on div "Member Number" at bounding box center [275, 262] width 256 height 10
click at [239, 15] on input "text" at bounding box center [418, 17] width 549 height 15
paste input "Mahesh Rajan Babu"
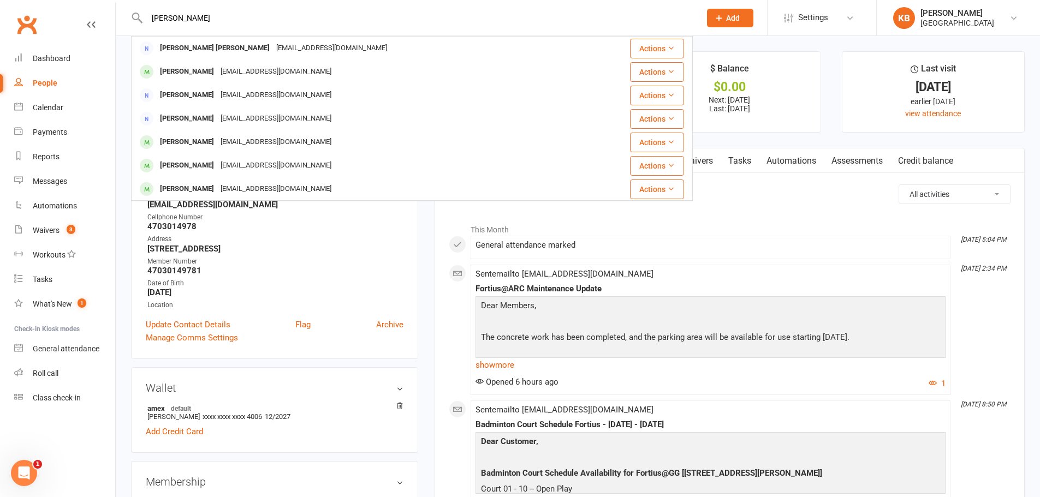
drag, startPoint x: 231, startPoint y: 26, endPoint x: 141, endPoint y: 26, distance: 90.1
click at [141, 26] on div "Mahesh Rajan Babu Ravi Babu Madineni Babumravi@gmail.com Actions Mahesh Bhirang…" at bounding box center [412, 17] width 562 height 35
drag, startPoint x: 145, startPoint y: 14, endPoint x: 261, endPoint y: 19, distance: 116.4
click at [261, 19] on input "Mahesh Rajan Babu" at bounding box center [418, 17] width 549 height 15
paste input "maheshr3@gmail.com"
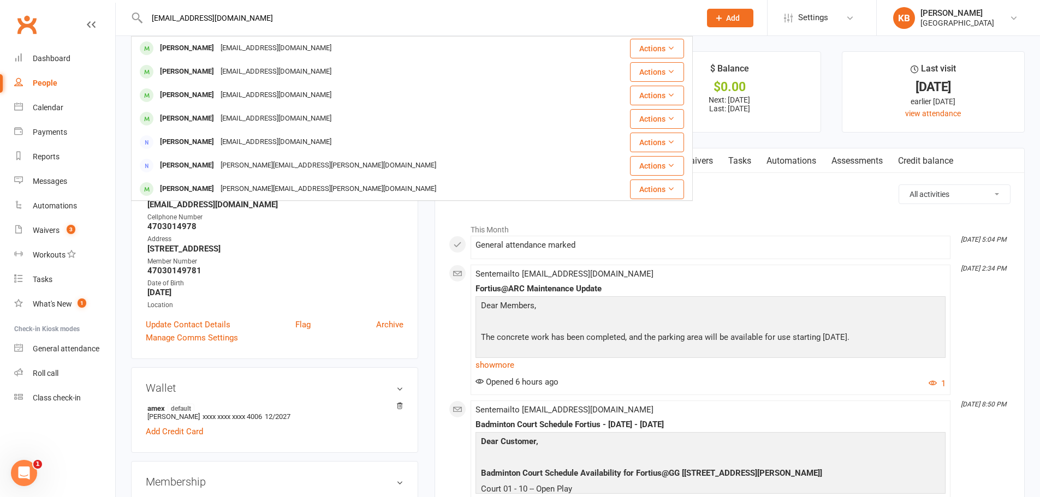
drag, startPoint x: 242, startPoint y: 16, endPoint x: 148, endPoint y: 20, distance: 94.5
click at [148, 20] on input "maheshr3@gmail.com" at bounding box center [418, 17] width 549 height 15
paste input "Bathine Rajashekar"
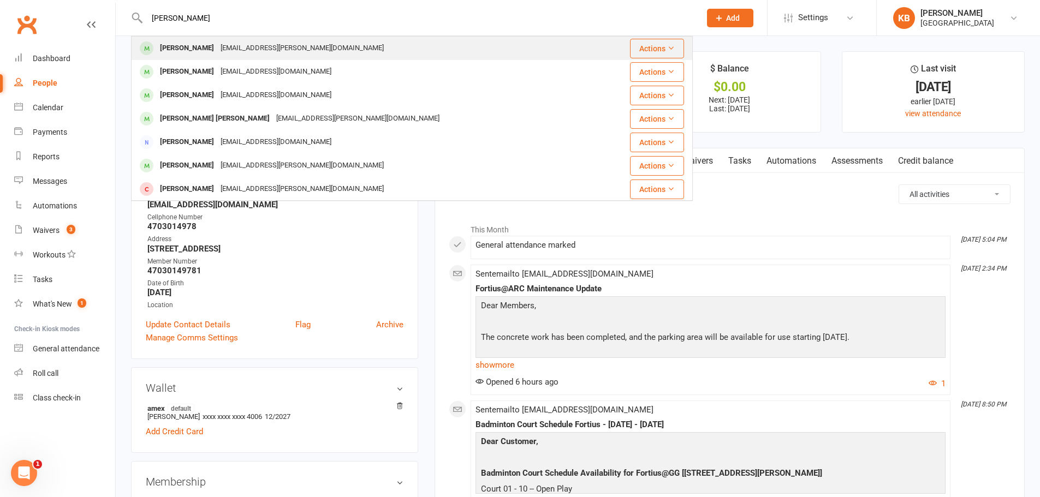
type input "Bathine Rajashekar"
click at [281, 43] on div "[EMAIL_ADDRESS][PERSON_NAME][DOMAIN_NAME]" at bounding box center [302, 48] width 170 height 16
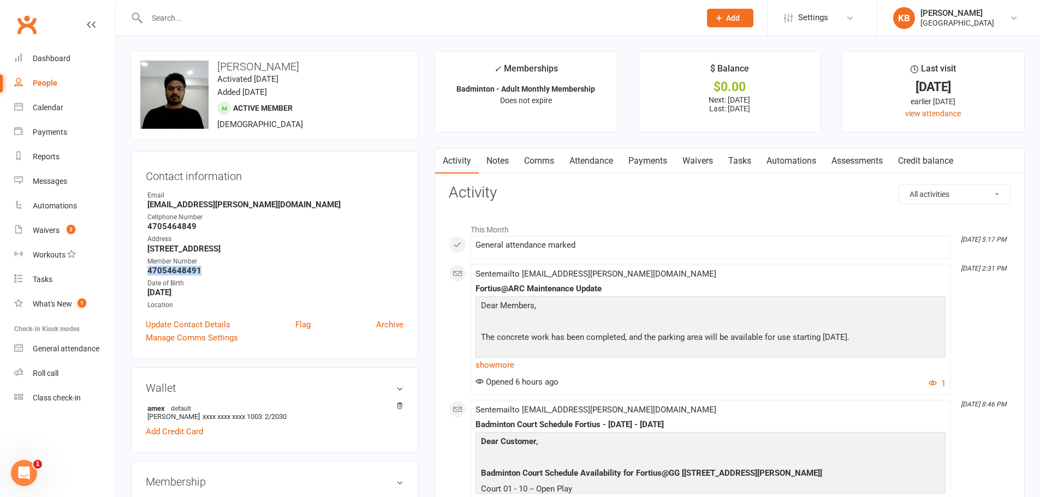
drag, startPoint x: 135, startPoint y: 271, endPoint x: 220, endPoint y: 266, distance: 84.8
click at [220, 266] on div "Contact information Owner Email Bathine.rajashekar@gmail.com Cellphone Number 4…" at bounding box center [274, 255] width 287 height 208
copy strong "47054648491"
click at [299, 200] on strong "[EMAIL_ADDRESS][PERSON_NAME][DOMAIN_NAME]" at bounding box center [275, 205] width 256 height 10
click at [174, 15] on input "text" at bounding box center [418, 17] width 549 height 15
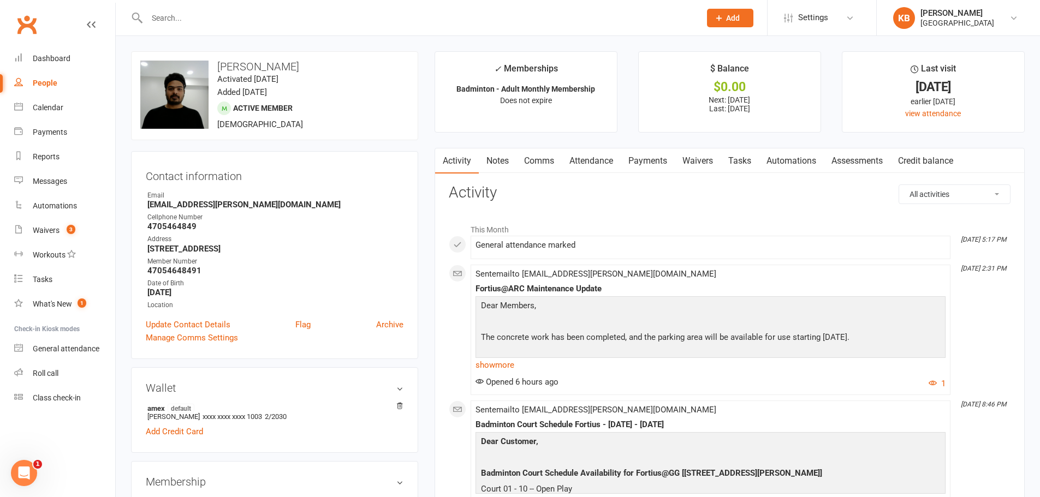
paste input "Devanand Rajen"
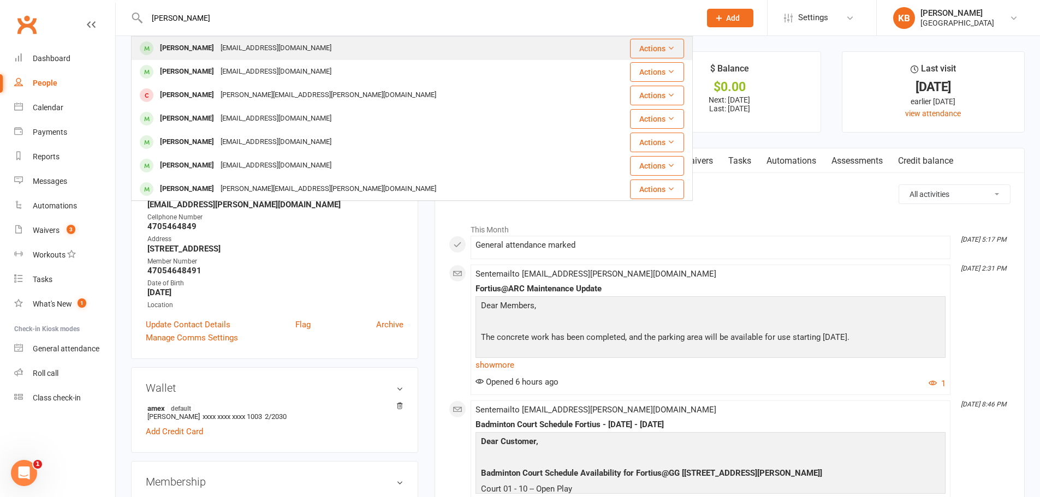
type input "Devanand Rajen"
click at [289, 48] on div "devanand12@gmail.com" at bounding box center [275, 48] width 117 height 16
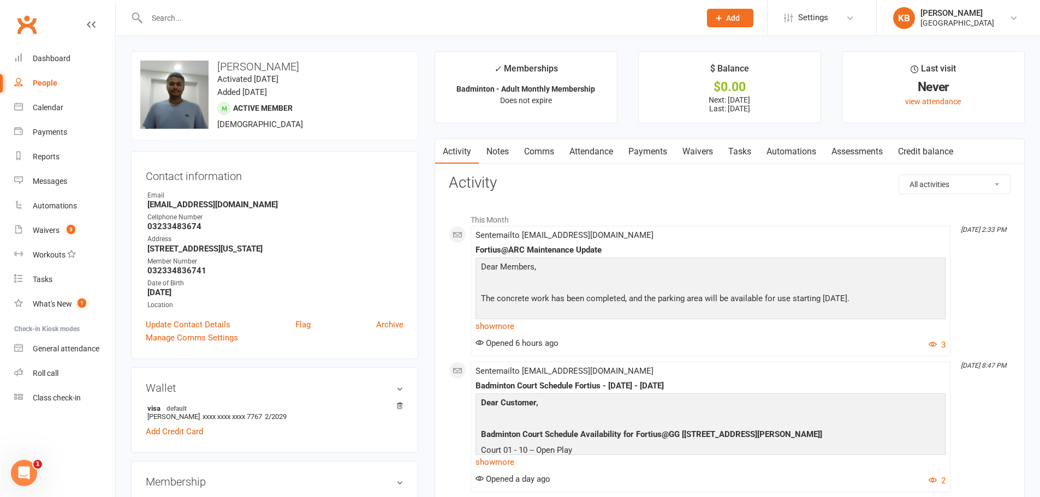
click at [146, 206] on li "Email devanand12@gmail.com" at bounding box center [275, 200] width 258 height 19
drag, startPoint x: 148, startPoint y: 270, endPoint x: 215, endPoint y: 270, distance: 66.6
click at [215, 270] on strong "032334836741" at bounding box center [275, 271] width 256 height 10
copy strong "032334836741"
click at [274, 215] on div "Cellphone Number" at bounding box center [275, 217] width 256 height 10
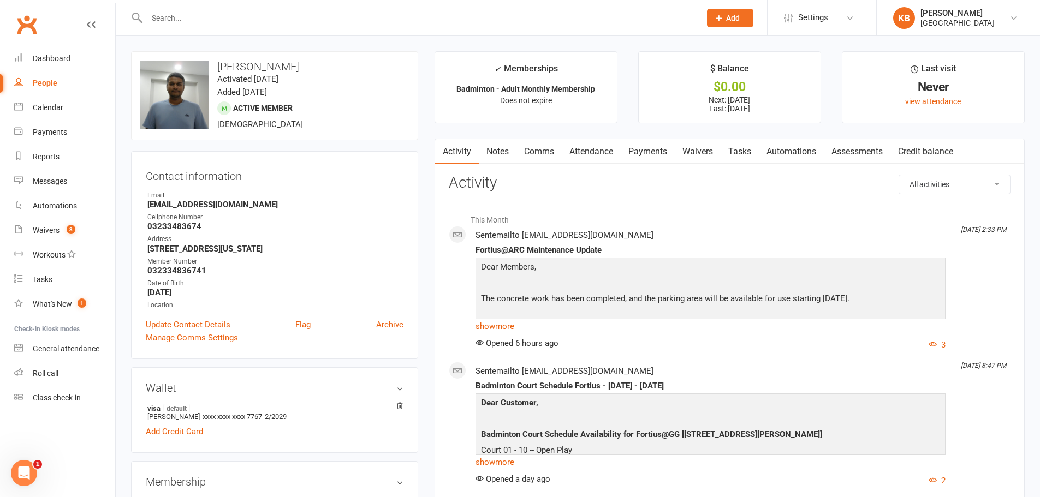
click at [230, 21] on input "text" at bounding box center [418, 17] width 549 height 15
paste input "Devipriya Rajendran"
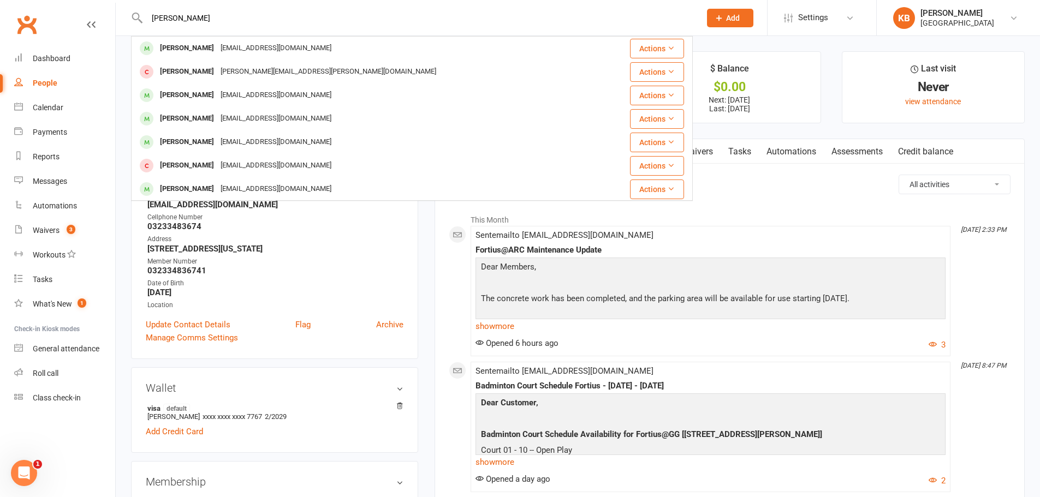
drag, startPoint x: 234, startPoint y: 14, endPoint x: 117, endPoint y: 28, distance: 117.1
click at [117, 28] on react-component "Devipriya Rajendran Ramya Rajendran ramya04it@gmail.com Actions Sheila devi Raj…" at bounding box center [346, 17] width 693 height 35
paste input "rdevipriya21@gmail.com"
drag, startPoint x: 246, startPoint y: 19, endPoint x: 148, endPoint y: 17, distance: 97.7
click at [148, 17] on input "rdevipriya21@gmail.com" at bounding box center [418, 17] width 549 height 15
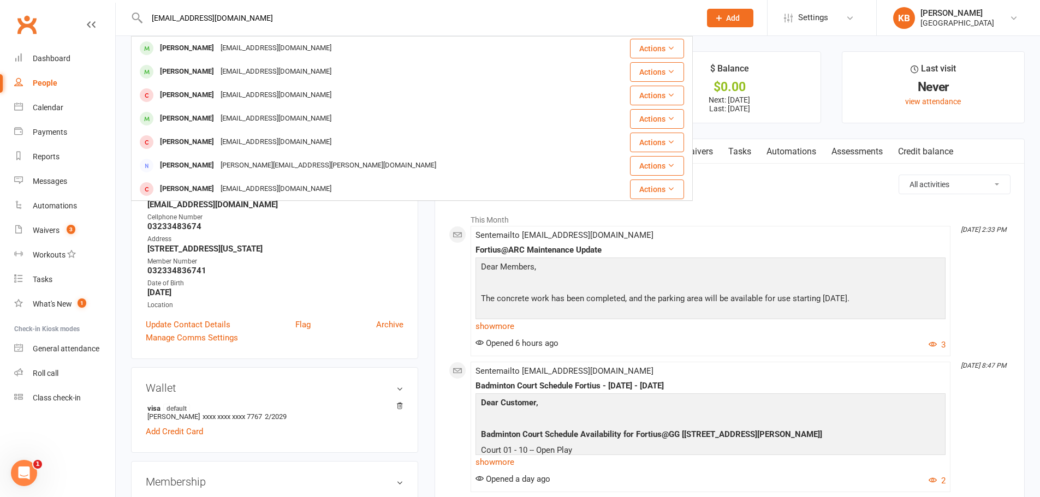
paste input "Prabhaharan Rajendran"
type input "Prabhaharan Rajendran"
drag, startPoint x: 236, startPoint y: 13, endPoint x: 142, endPoint y: 13, distance: 93.3
click at [142, 13] on div "Prabhaharan Rajendran Ramya Rajendran ramya04it@gmail.com Actions Premkumar Raj…" at bounding box center [412, 17] width 562 height 35
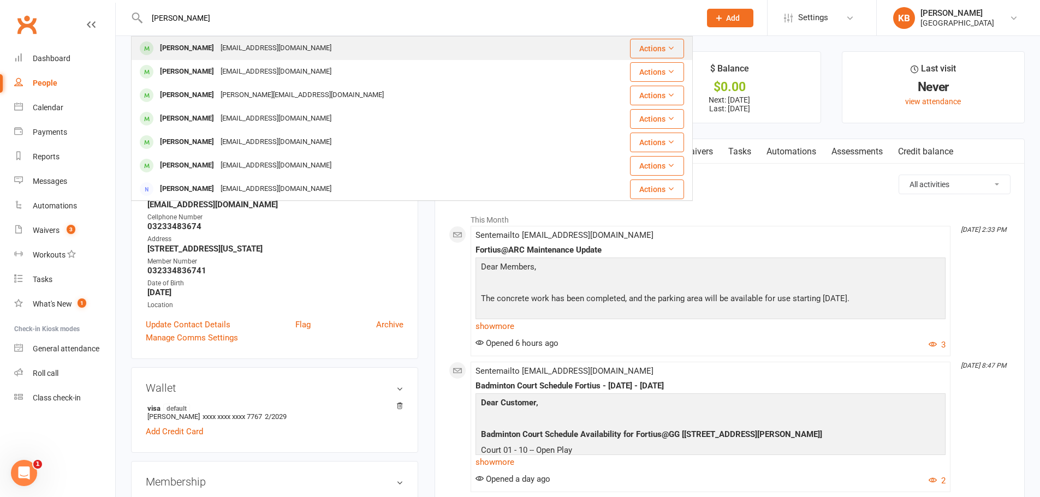
click at [279, 50] on div "ramya04it@gmail.com" at bounding box center [275, 48] width 117 height 16
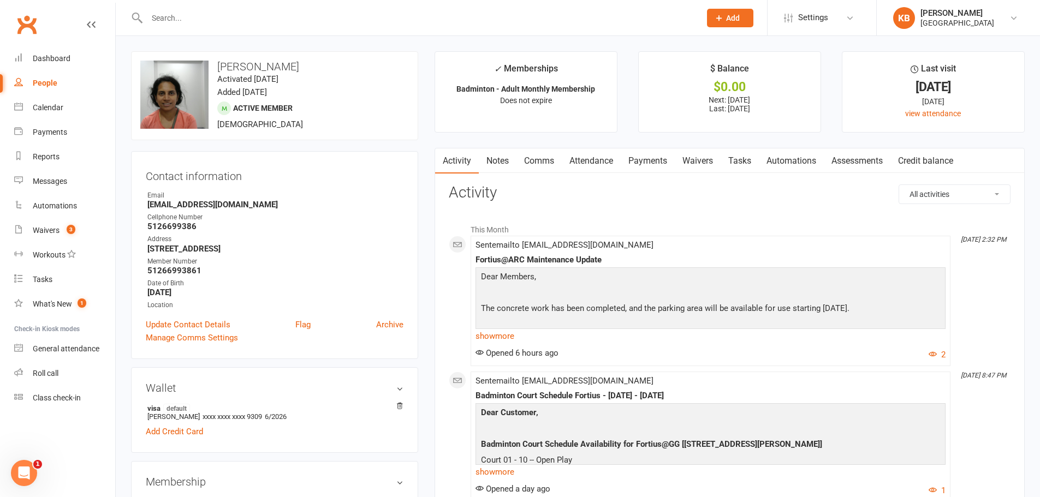
click at [188, 13] on input "text" at bounding box center [418, 17] width 549 height 15
paste input "Ragin Rajendran"
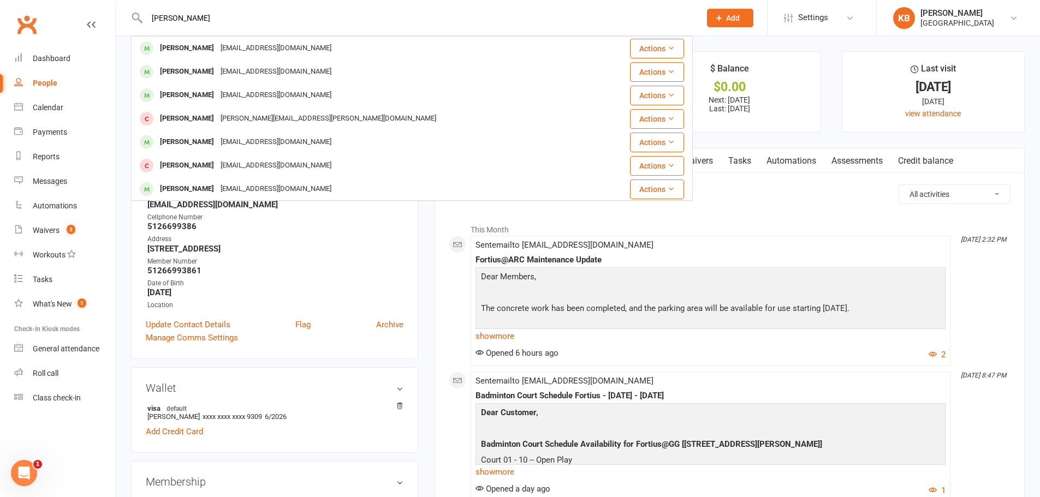
drag, startPoint x: 177, startPoint y: 21, endPoint x: 122, endPoint y: 21, distance: 55.1
click at [126, 22] on react-component "Ragin Rajendran Ramya Rajendran ramya04it@gmail.com Actions Ramesh Rajendran Ra…" at bounding box center [346, 17] width 693 height 35
paste input "mya"
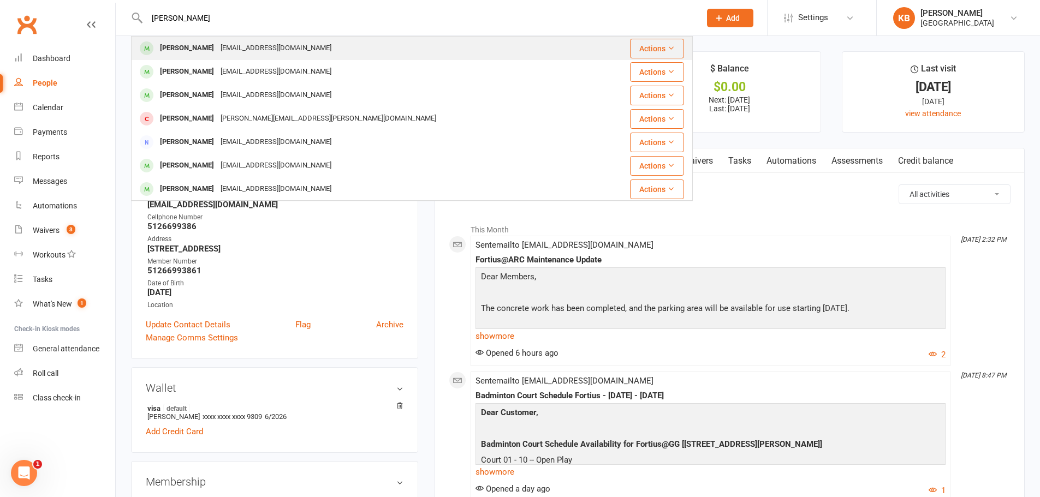
type input "Ramya Rajendran"
click at [271, 46] on div "ramya04it@gmail.com" at bounding box center [275, 48] width 117 height 16
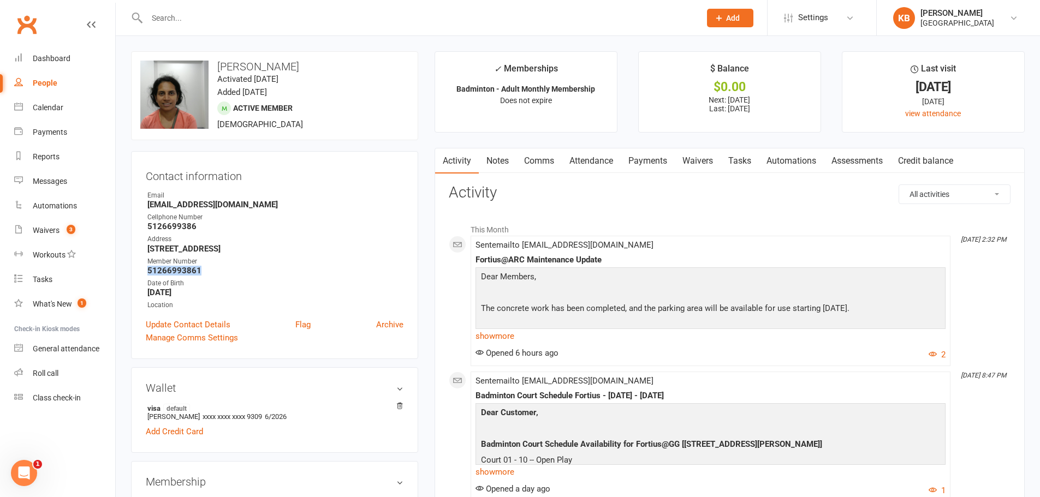
drag, startPoint x: 143, startPoint y: 273, endPoint x: 206, endPoint y: 275, distance: 63.4
click at [205, 275] on div "Contact information Owner Email ramya04it@gmail.com Cellphone Number 5126699386…" at bounding box center [274, 255] width 287 height 208
copy strong "51266993861"
click at [294, 188] on div "Contact information Owner Email ramya04it@gmail.com Cellphone Number 5126699386…" at bounding box center [274, 255] width 287 height 208
click at [288, 15] on input "text" at bounding box center [418, 17] width 549 height 15
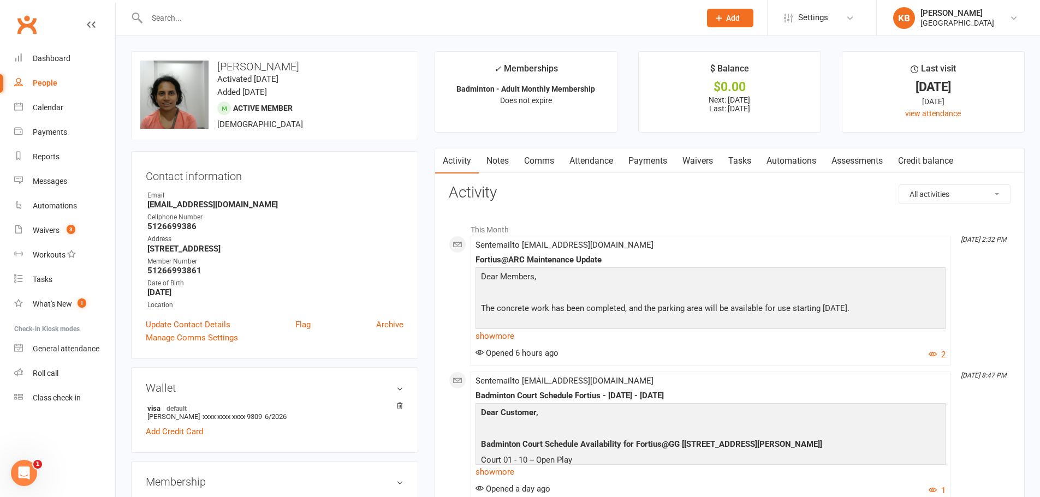
paste input "[PERSON_NAME]"
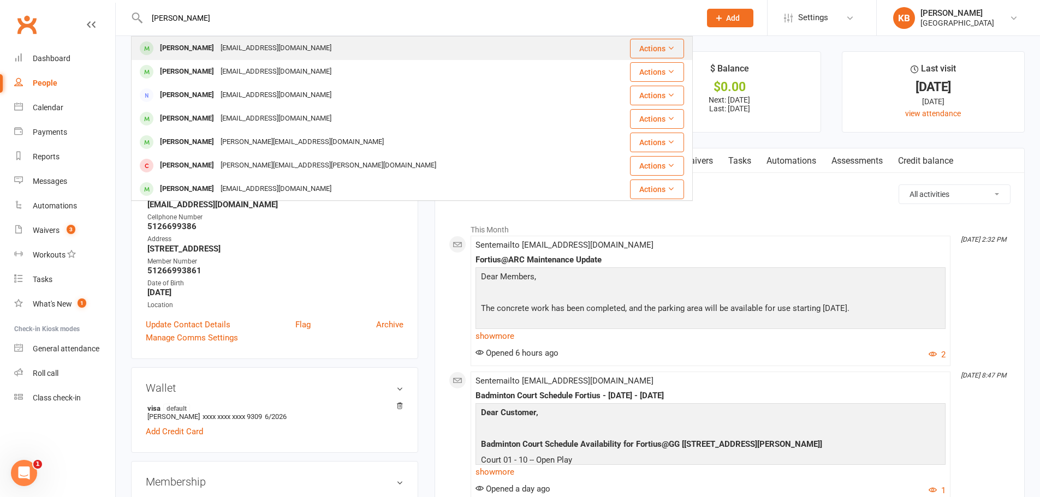
type input "[PERSON_NAME]"
click at [276, 41] on div "[EMAIL_ADDRESS][DOMAIN_NAME]" at bounding box center [275, 48] width 117 height 16
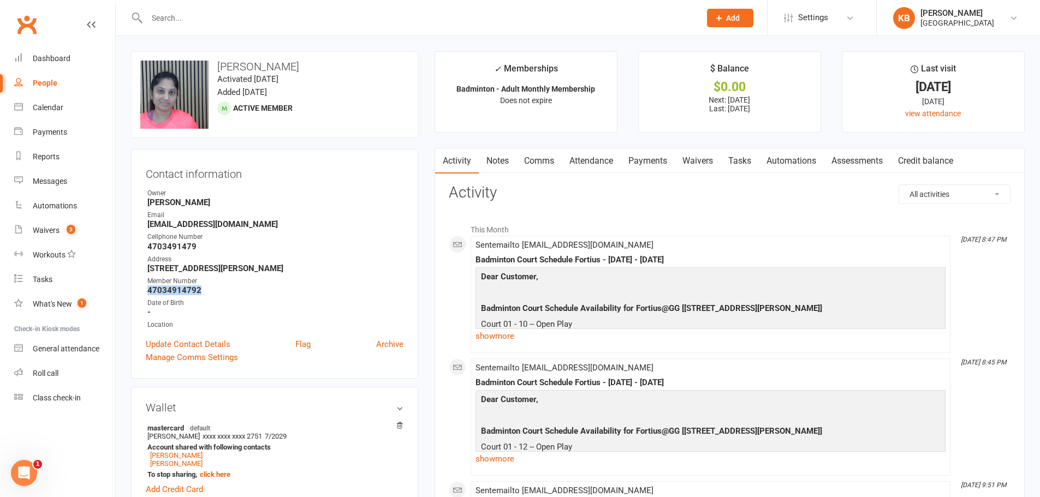
drag, startPoint x: 145, startPoint y: 289, endPoint x: 210, endPoint y: 289, distance: 65.0
click at [210, 289] on div "Contact information Owner Kavya B Email dvamsheekrishna@gmail.com Cellphone Num…" at bounding box center [274, 264] width 287 height 230
copy strong "47034914792"
click at [272, 242] on strong "4703491479" at bounding box center [275, 247] width 256 height 10
click at [194, 16] on input "text" at bounding box center [418, 17] width 549 height 15
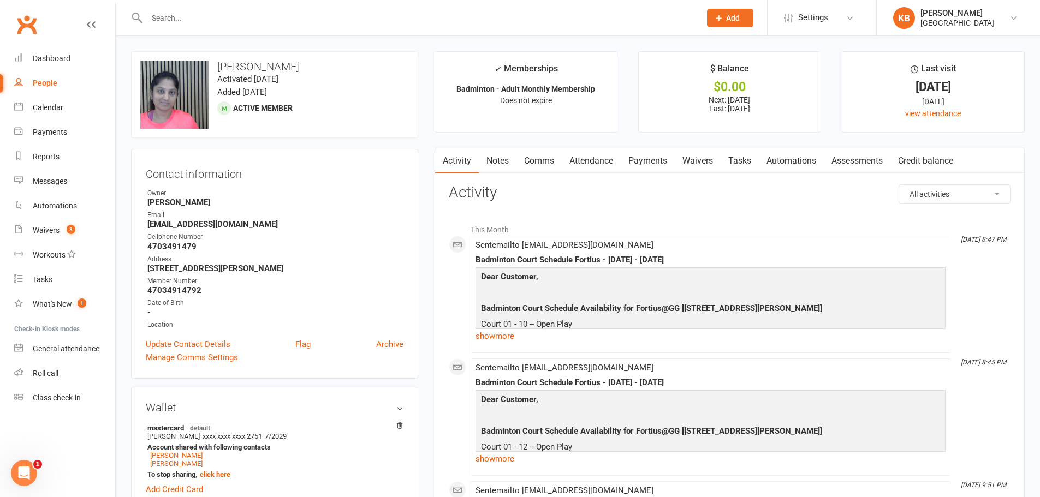
paste input "Ramesh Rajendran"
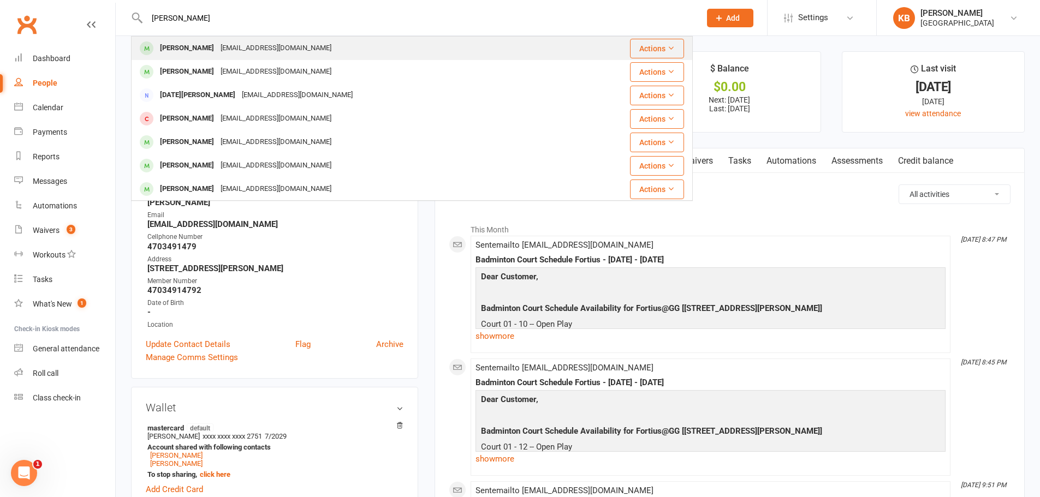
type input "Ramesh Rajendran"
click at [252, 52] on div "Rameshind.2012@gmail.com" at bounding box center [275, 48] width 117 height 16
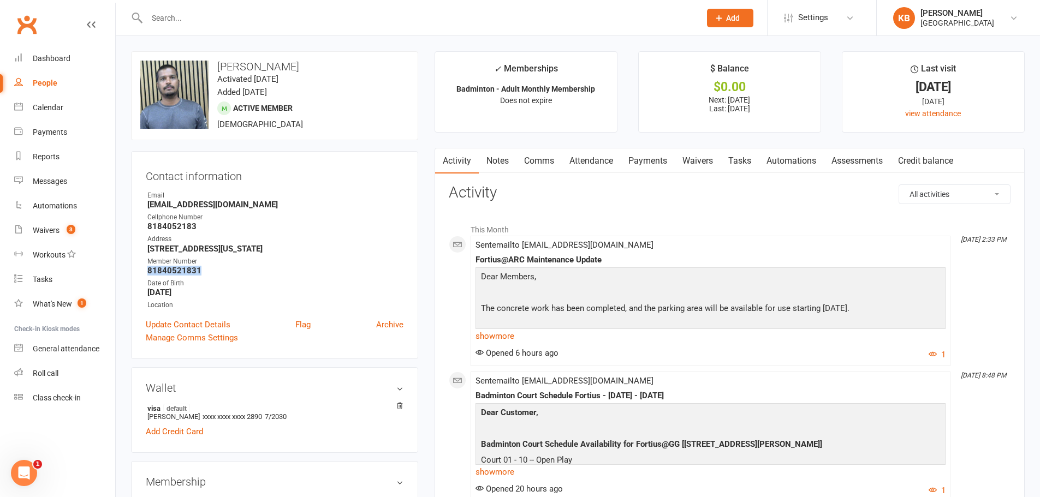
drag, startPoint x: 143, startPoint y: 269, endPoint x: 222, endPoint y: 267, distance: 78.6
click at [222, 267] on div "Contact information Owner Email Rameshind.2012@gmail.com Cellphone Number 81840…" at bounding box center [274, 255] width 287 height 208
copy strong "81840521831"
click at [320, 214] on div "Cellphone Number" at bounding box center [275, 217] width 256 height 10
click at [242, 17] on input "text" at bounding box center [418, 17] width 549 height 15
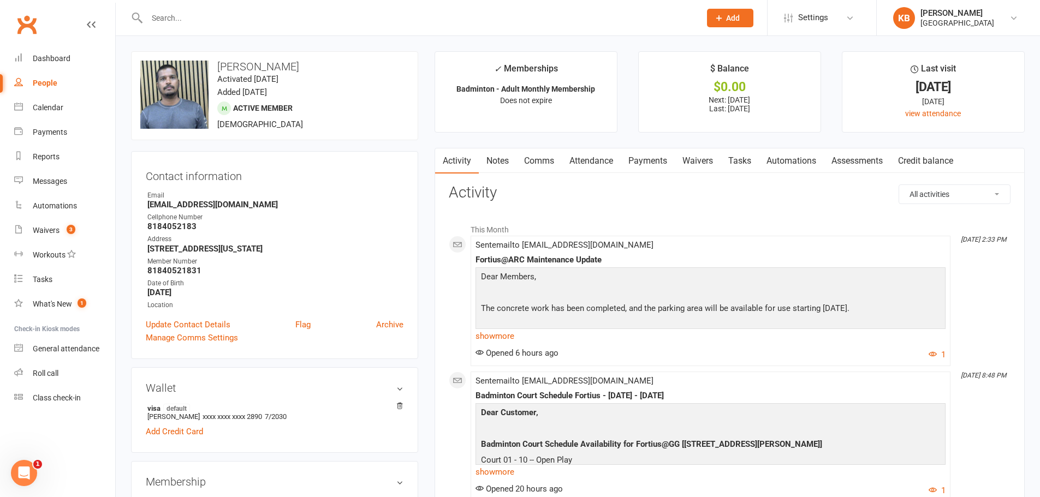
paste input "Shreenath Sridharan Rama"
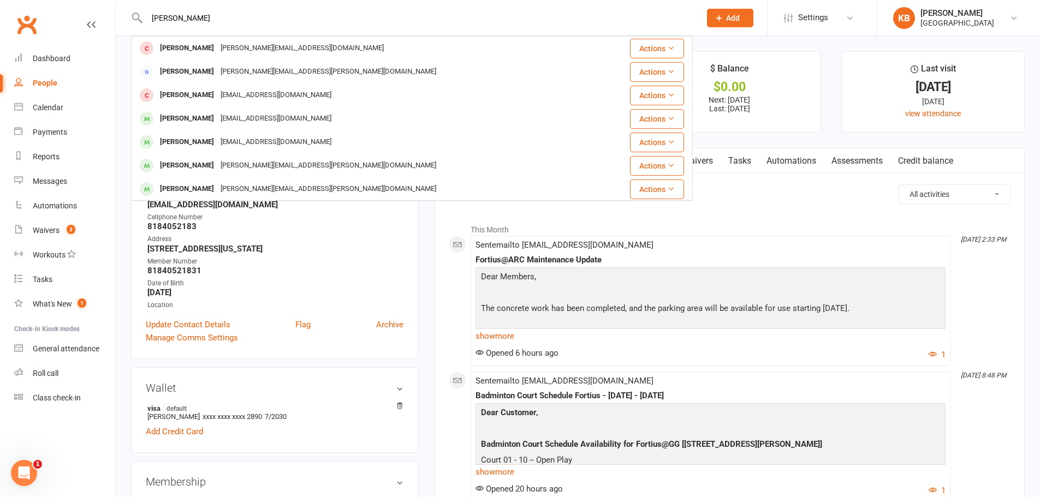
drag, startPoint x: 217, startPoint y: 14, endPoint x: 134, endPoint y: 17, distance: 83.0
click at [138, 15] on div "Shreenath Sridharan Rama Sharath Ram ramsharath@hotmail.com Actions Shridhara P…" at bounding box center [412, 17] width 562 height 35
paste input "shreenath208@gmail.com"
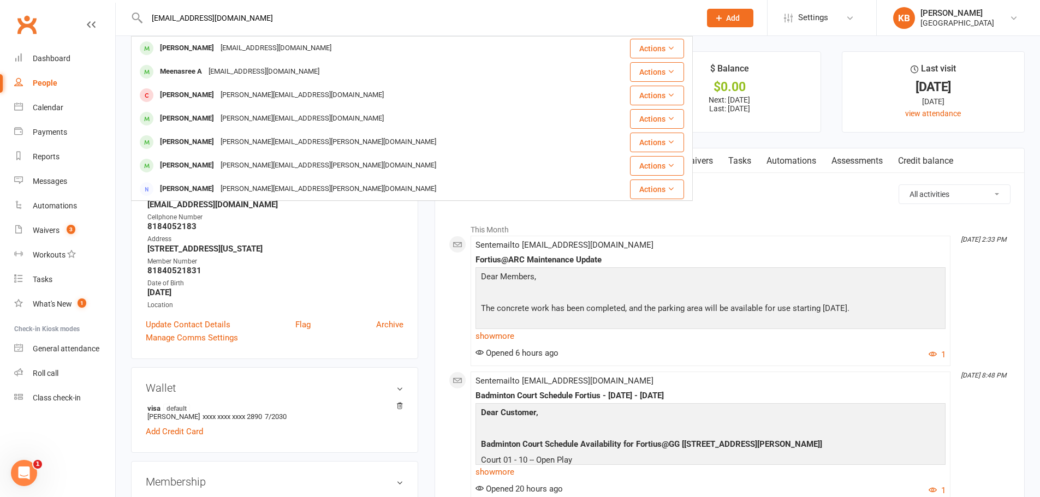
drag, startPoint x: 243, startPoint y: 11, endPoint x: 121, endPoint y: 30, distance: 123.8
click at [121, 30] on react-component "shreenath208@gmail.com Sreenath Reddy Sreenathr1805@gmail.com Actions Meenasree…" at bounding box center [346, 17] width 693 height 35
paste input "Santhosh Ramachandran"
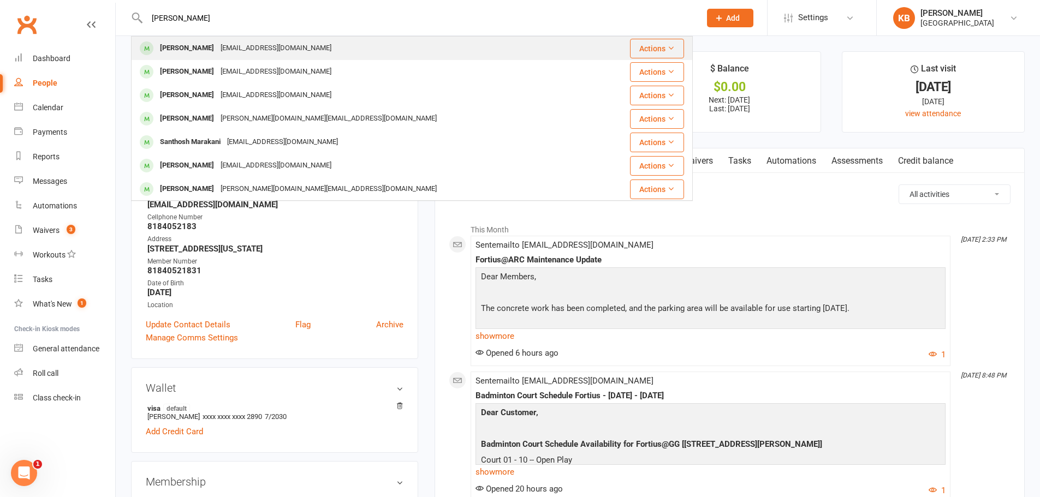
type input "Santhosh Ramachandran"
click at [257, 41] on div "ramnkl8219@gmail.com" at bounding box center [275, 48] width 117 height 16
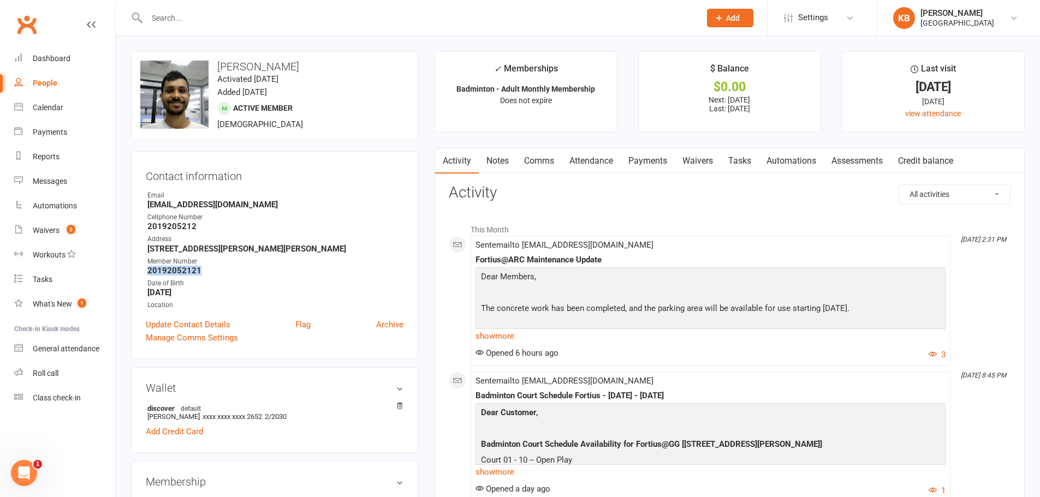
drag, startPoint x: 144, startPoint y: 271, endPoint x: 213, endPoint y: 270, distance: 69.3
click at [213, 270] on div "Contact information Owner Email ramnkl8219@gmail.com Cellphone Number 201920521…" at bounding box center [274, 255] width 287 height 208
copy strong "20192052121"
click at [315, 232] on ul "Owner Email ramnkl8219@gmail.com Cellphone Number 2019205212 Address 2875 Cante…" at bounding box center [275, 251] width 258 height 120
click at [213, 17] on input "text" at bounding box center [418, 17] width 549 height 15
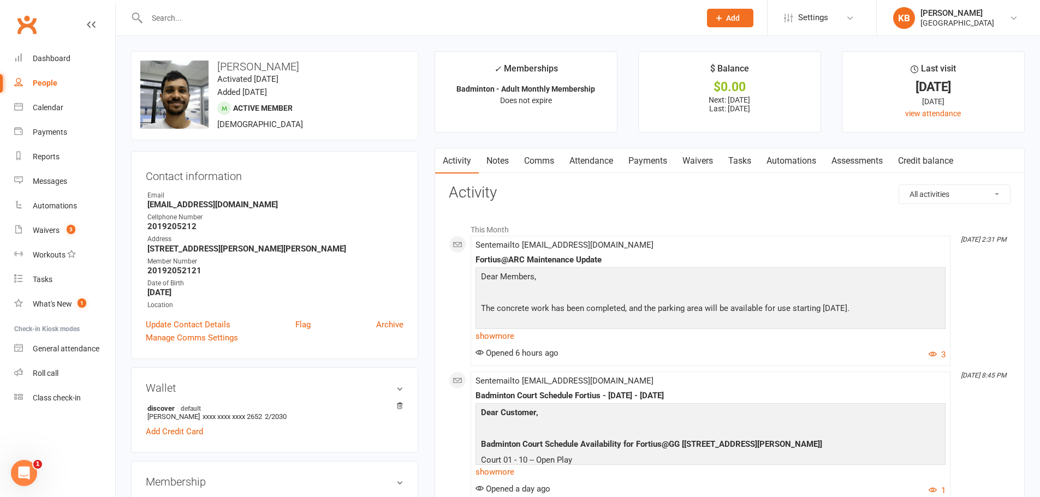
paste input "Murali Ramakrishnan"
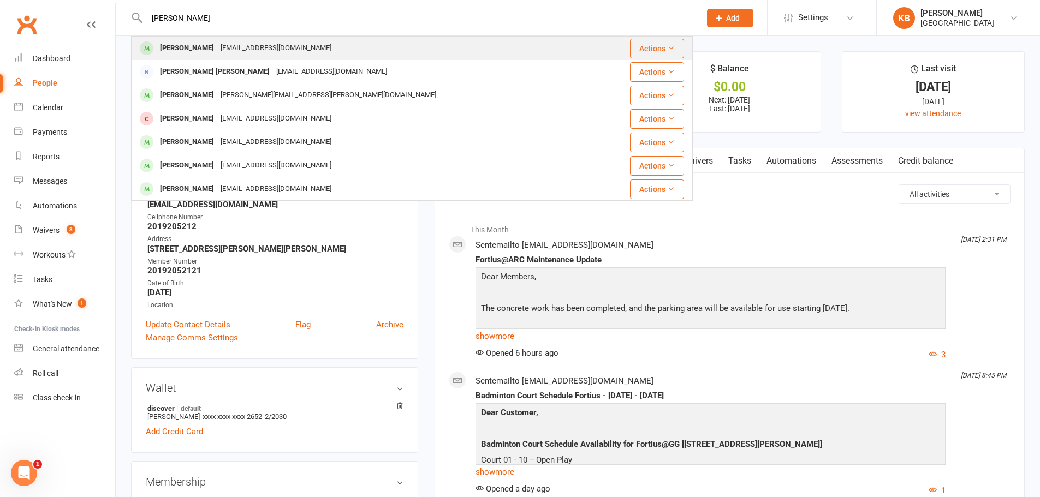
type input "Murali Ramakrishnan"
click at [245, 50] on div "muralira@outlook.com" at bounding box center [275, 48] width 117 height 16
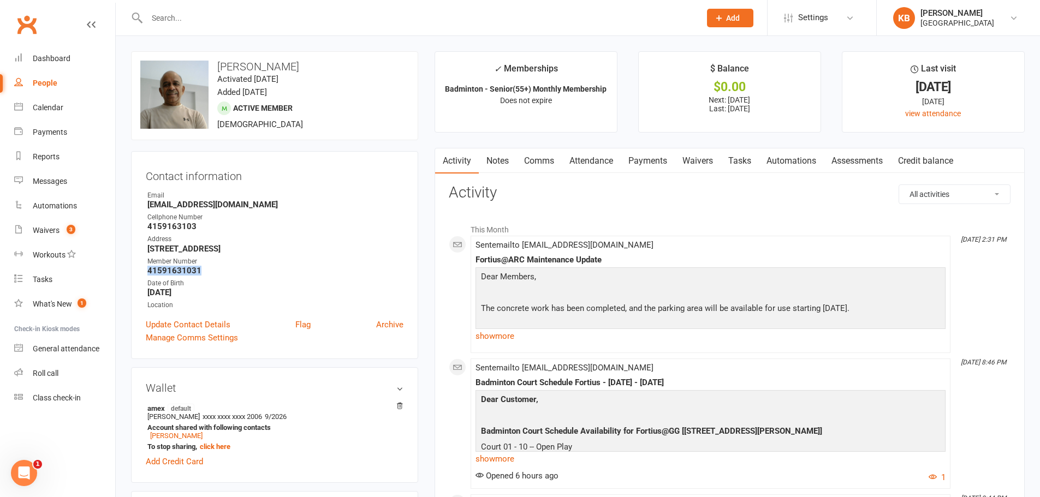
drag, startPoint x: 142, startPoint y: 268, endPoint x: 237, endPoint y: 275, distance: 95.2
click at [237, 275] on div "Contact information Owner Email muralira@outlook.com Cellphone Number 415916310…" at bounding box center [274, 255] width 287 height 208
copy strong "41591631031"
click at [247, 199] on div "Email" at bounding box center [275, 196] width 256 height 10
click at [244, 19] on input "text" at bounding box center [418, 17] width 549 height 15
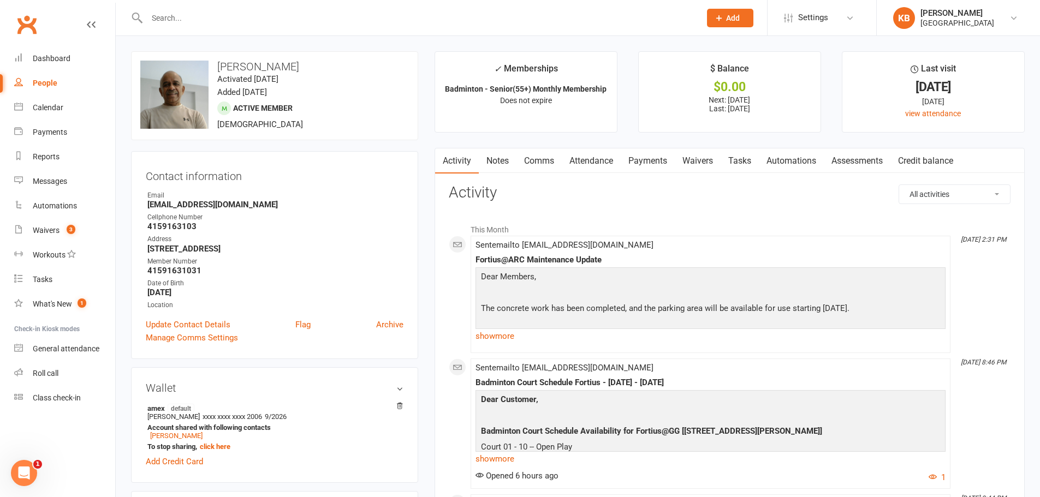
paste input "Bala Ramalingam"
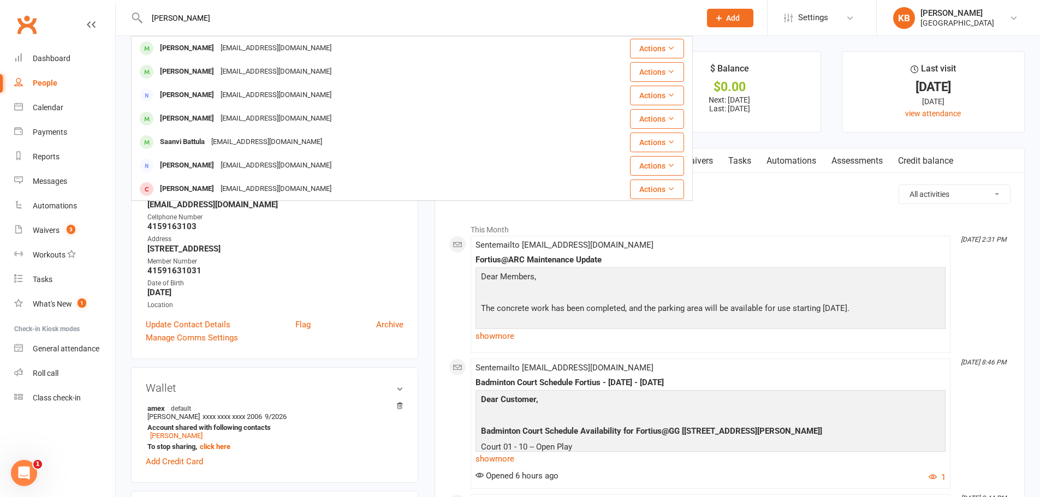
drag, startPoint x: 224, startPoint y: 20, endPoint x: 146, endPoint y: 19, distance: 78.6
click at [146, 19] on input "Bala Ramalingam" at bounding box center [418, 17] width 549 height 15
paste input "Ramalinb@gmail.co"
click at [310, 20] on input "Ramalinb@gmail.com" at bounding box center [418, 17] width 549 height 15
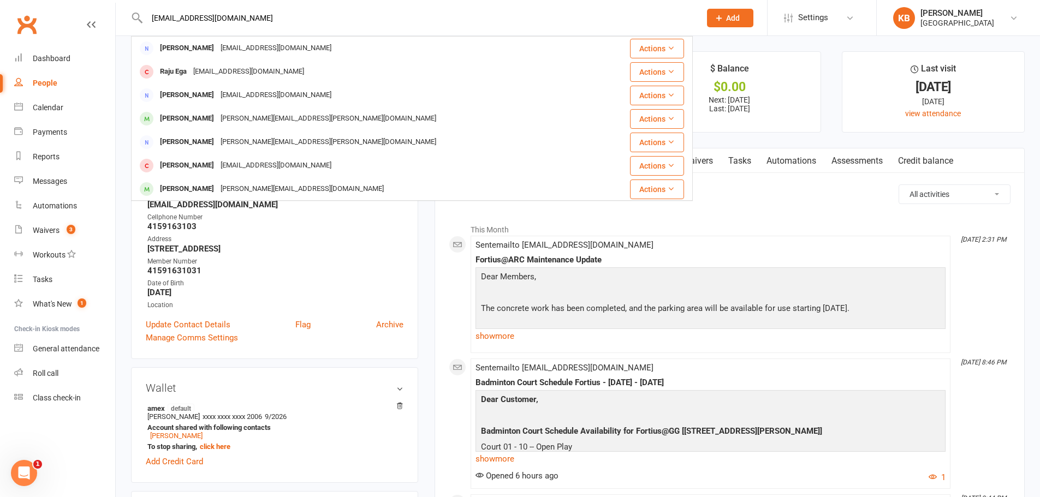
drag, startPoint x: 230, startPoint y: 19, endPoint x: 117, endPoint y: 13, distance: 113.7
click at [117, 13] on react-component "Ramalinb@gmail.com Rama Gangisetty Rgangisetty@gmail.com Actions Raju Ega rajue…" at bounding box center [346, 17] width 693 height 35
paste input "Muralidhar Ramapatruni"
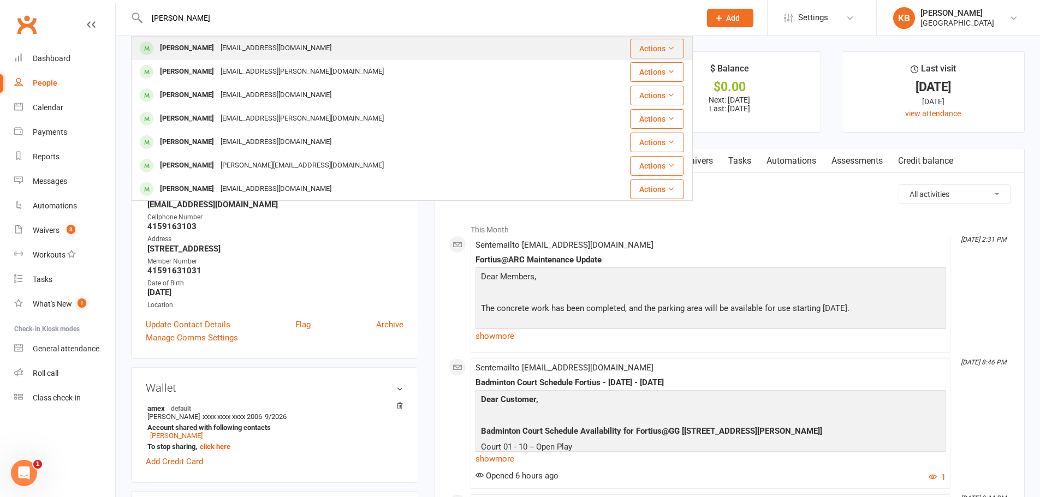
type input "Muralidhar Ramapatruni"
click at [248, 43] on div "muralira@outlook.com" at bounding box center [275, 48] width 117 height 16
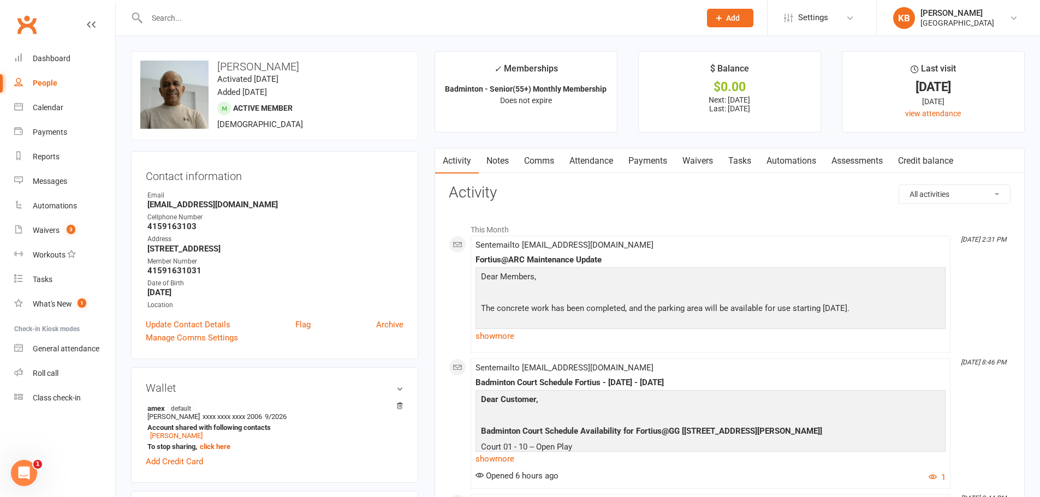
click at [237, 20] on input "text" at bounding box center [418, 17] width 549 height 15
paste input "Muralidhar Ramapatruni"
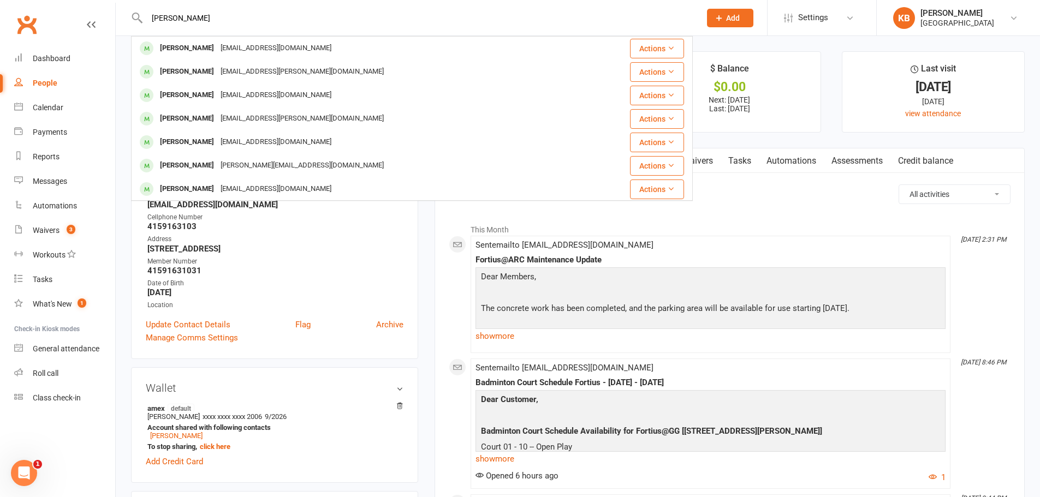
drag, startPoint x: 248, startPoint y: 21, endPoint x: 105, endPoint y: 21, distance: 143.0
click at [105, 3] on header "Muralidhar Ramapatruni Murali Ramakrishnan muralira@outlook.com Actions Sriram …" at bounding box center [520, 3] width 1040 height 0
paste input "rmuraleedhar@gmail.com"
drag, startPoint x: 258, startPoint y: 23, endPoint x: 142, endPoint y: 20, distance: 116.3
click at [142, 20] on div "rmuraleedhar@gmail.com Shridhara Palan shridhar.palan@gmail.com Actions Sridhar…" at bounding box center [412, 17] width 562 height 35
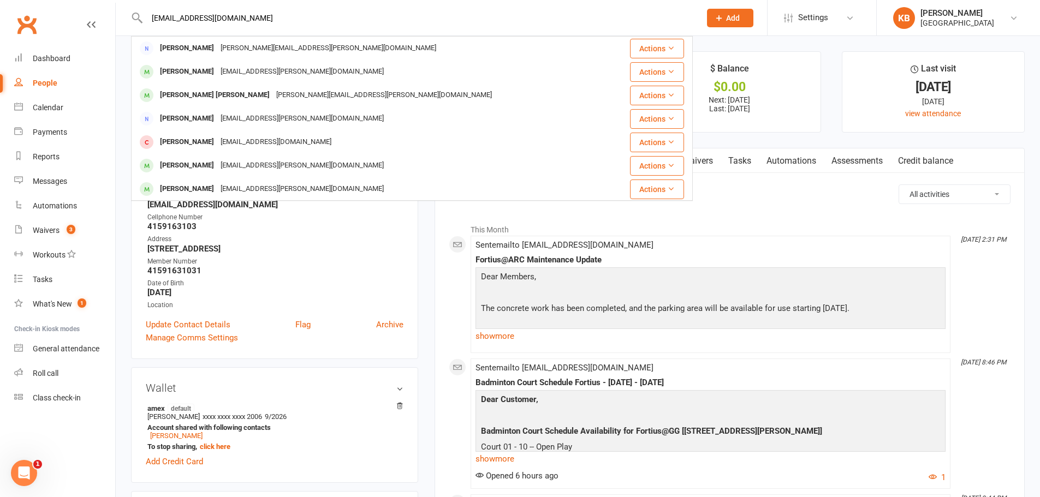
paste input "Senthil Ram S"
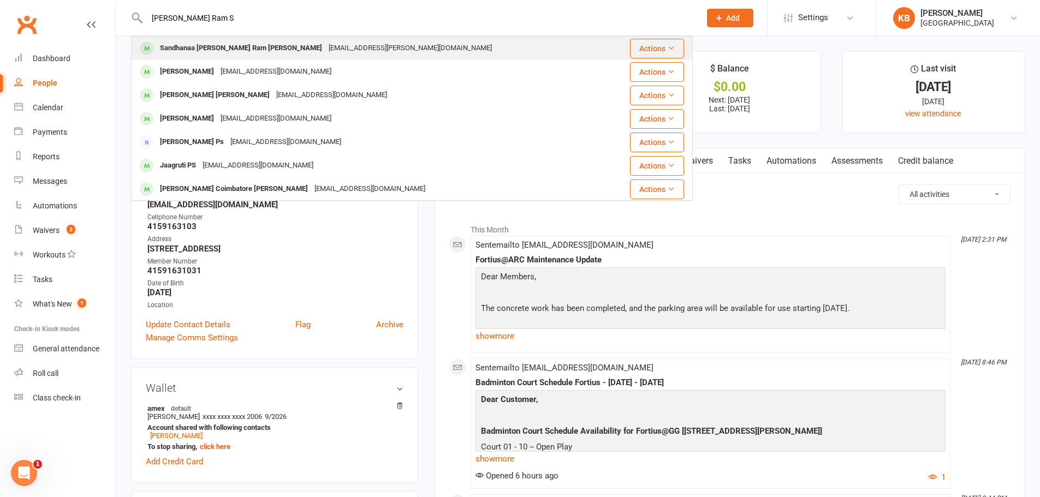
type input "Senthil Ram S"
click at [325, 55] on div "sandhanaa.prabu@gmail.com" at bounding box center [410, 48] width 170 height 16
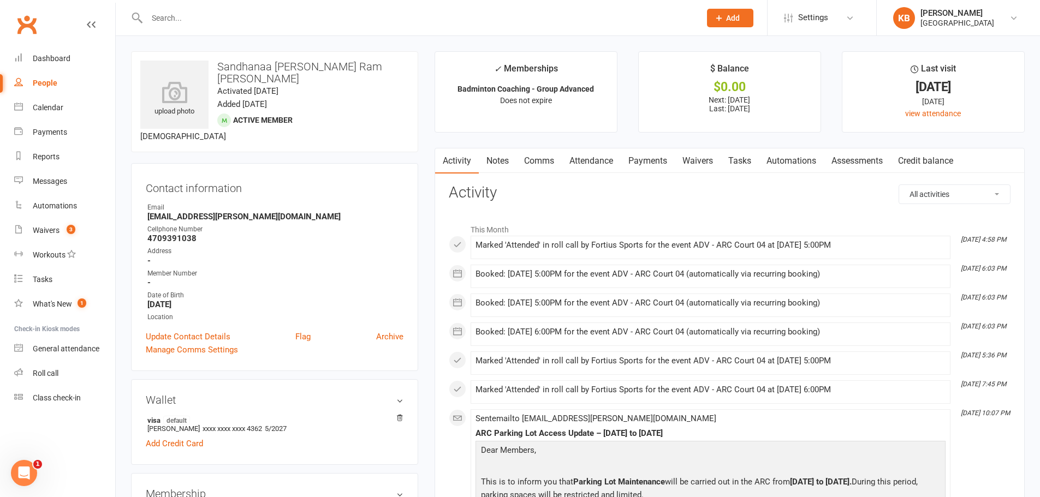
click at [642, 162] on link "Payments" at bounding box center [648, 160] width 54 height 25
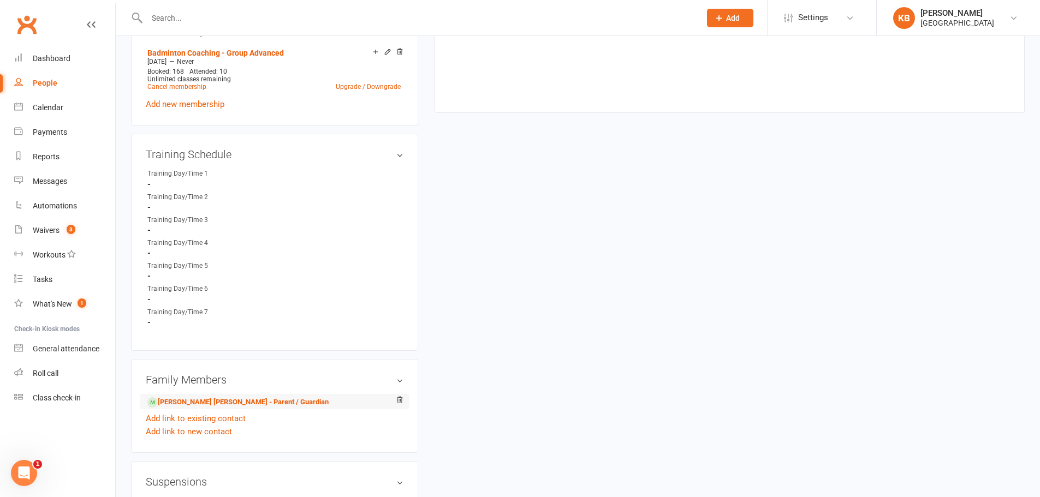
scroll to position [546, 0]
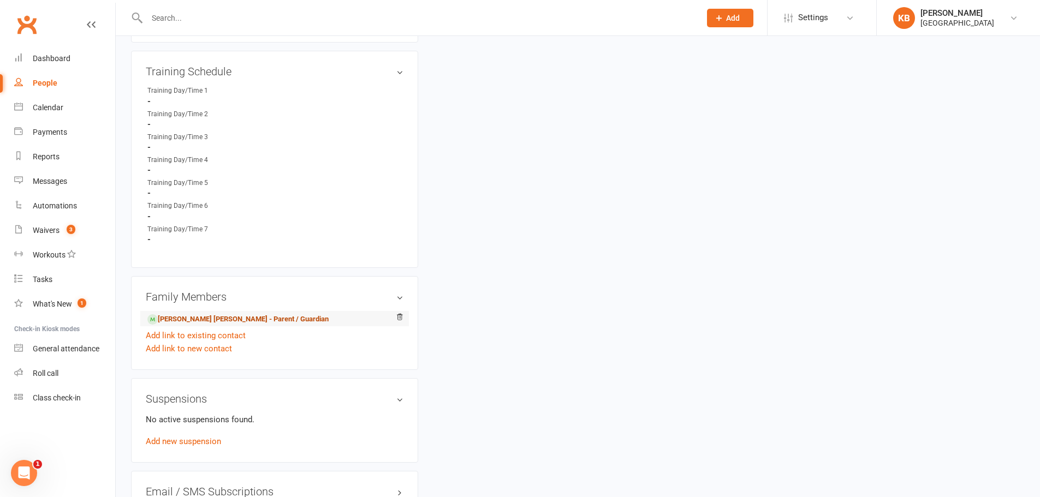
click at [234, 314] on link "Senthil Ram Prabu Sankareswaran - Parent / Guardian" at bounding box center [237, 319] width 181 height 11
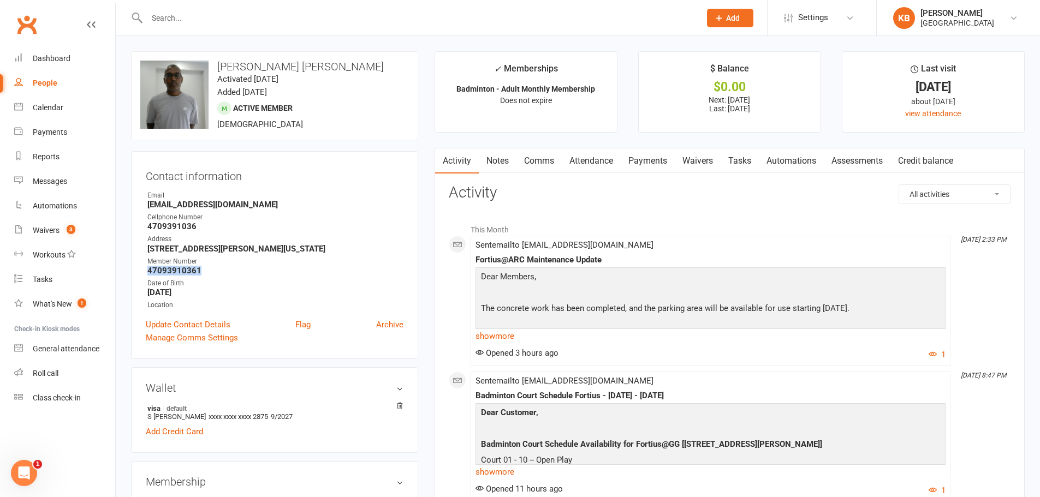
drag, startPoint x: 143, startPoint y: 268, endPoint x: 199, endPoint y: 273, distance: 55.9
click at [199, 273] on div "Contact information Owner Email ssenthilram@outlook.com Cellphone Number 470939…" at bounding box center [274, 255] width 287 height 208
copy strong "47093910361"
click at [373, 205] on strong "ssenthilram@outlook.com" at bounding box center [275, 205] width 256 height 10
click at [241, 20] on input "text" at bounding box center [418, 17] width 549 height 15
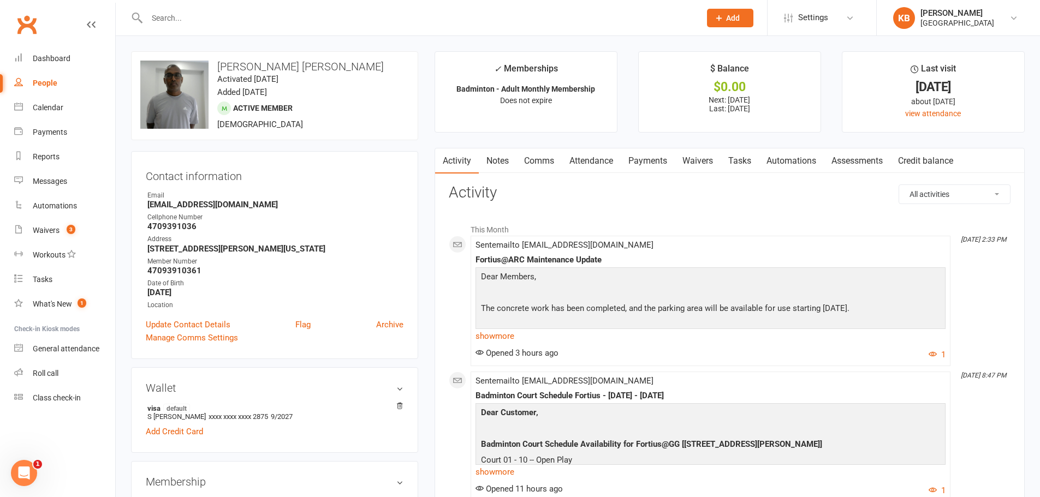
paste input "[PERSON_NAME]"
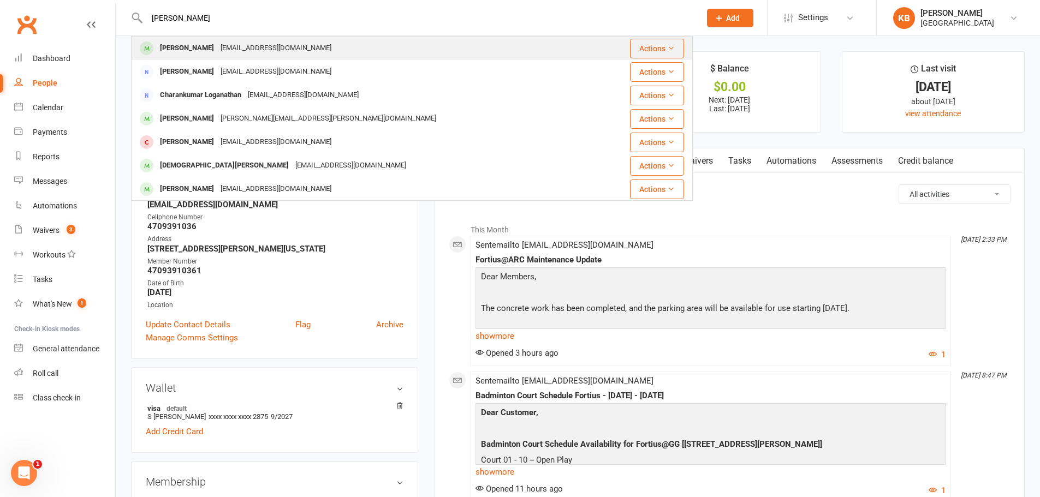
type input "[PERSON_NAME]"
click at [246, 44] on div "[EMAIL_ADDRESS][DOMAIN_NAME]" at bounding box center [275, 48] width 117 height 16
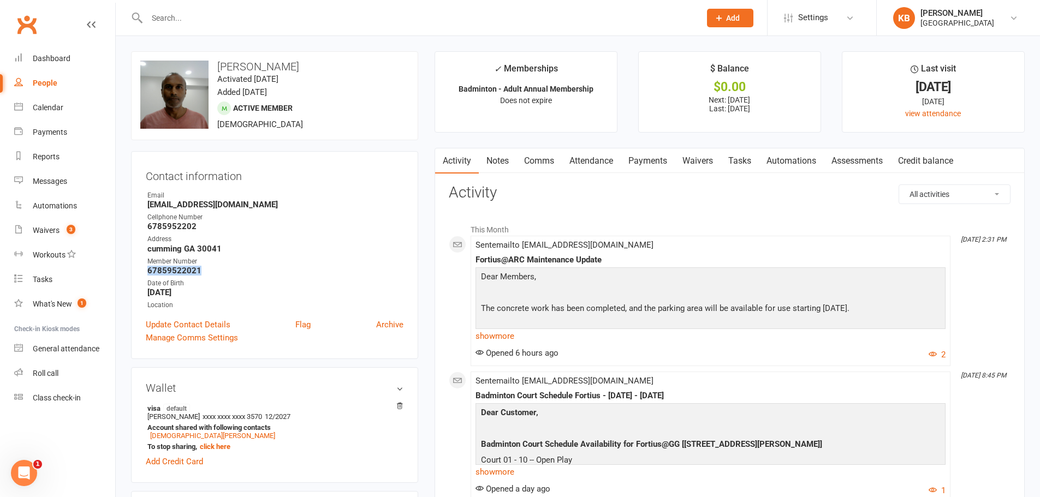
drag, startPoint x: 171, startPoint y: 271, endPoint x: 236, endPoint y: 271, distance: 64.4
click at [236, 271] on div "Contact information Owner Email kumaranr@gmail.com Cellphone Number 6785952202 …" at bounding box center [274, 255] width 287 height 208
copy strong "67859522021"
click at [284, 236] on div "Address" at bounding box center [275, 239] width 256 height 10
click at [200, 22] on input "text" at bounding box center [418, 17] width 549 height 15
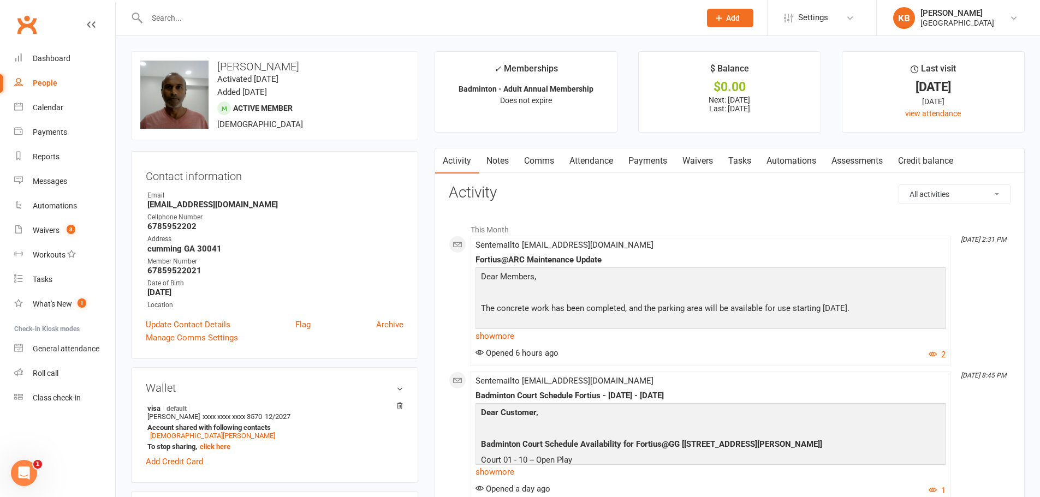
paste input "Loganathan Ranganathan"
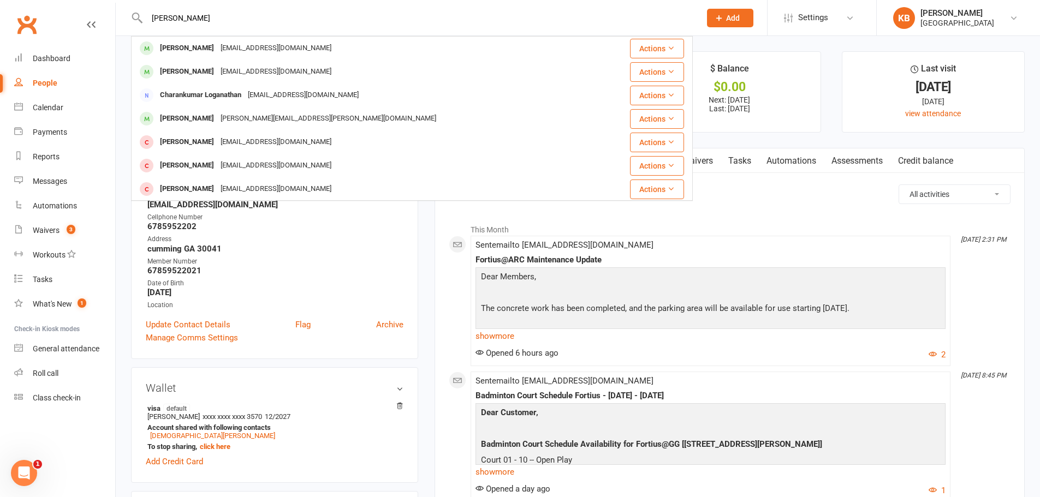
drag, startPoint x: 269, startPoint y: 13, endPoint x: 119, endPoint y: 22, distance: 150.4
click at [119, 22] on react-component "Loganathan Ranganathan Kumaran Ranganathan kumaranr@gmail.com Actions Suresh Lo…" at bounding box center [346, 17] width 693 height 35
paste input "Ra_logan@Hotmail.com"
drag, startPoint x: 237, startPoint y: 20, endPoint x: 137, endPoint y: 18, distance: 99.9
click at [137, 18] on div "Ra_logan@Hotmail.com Sharath Ram ramsharath@hotmail.com Actions Ranjit Patil ra…" at bounding box center [412, 17] width 562 height 35
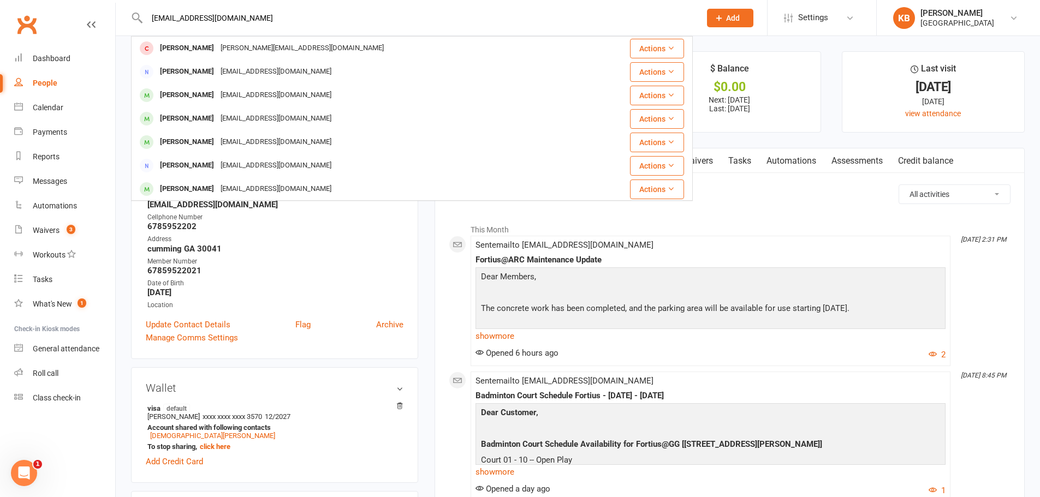
paste input "Sashtika Ranjith"
drag, startPoint x: 219, startPoint y: 23, endPoint x: 145, endPoint y: 26, distance: 74.3
click at [145, 26] on div "Sashtika Ranjith Sashtha Ranjith emailranjithr@gmail.com Actions Ronak Ranjith …" at bounding box center [412, 17] width 562 height 35
paste input "emailranjithr@gmail.com"
drag, startPoint x: 248, startPoint y: 17, endPoint x: 141, endPoint y: 16, distance: 106.5
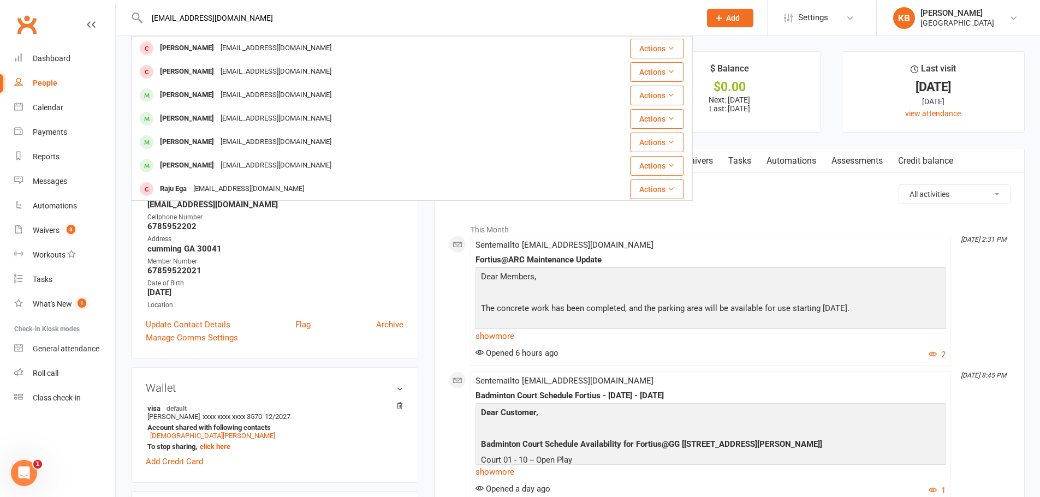
click at [141, 16] on div "emailranjithr@gmail.com Sashtha Ranjith emailranjithr@gmail.com Actions Ranjith…" at bounding box center [412, 17] width 562 height 35
paste input "Ranjith Ranjith Loganathan"
drag, startPoint x: 231, startPoint y: 18, endPoint x: 114, endPoint y: 8, distance: 117.3
click at [114, 3] on header "Ranjith Ranjith Loganathan Suresh Loganathan logu.suresh@gmail.com Actions Char…" at bounding box center [520, 3] width 1040 height 0
paste input "ranjithlogan11@gmail.com"
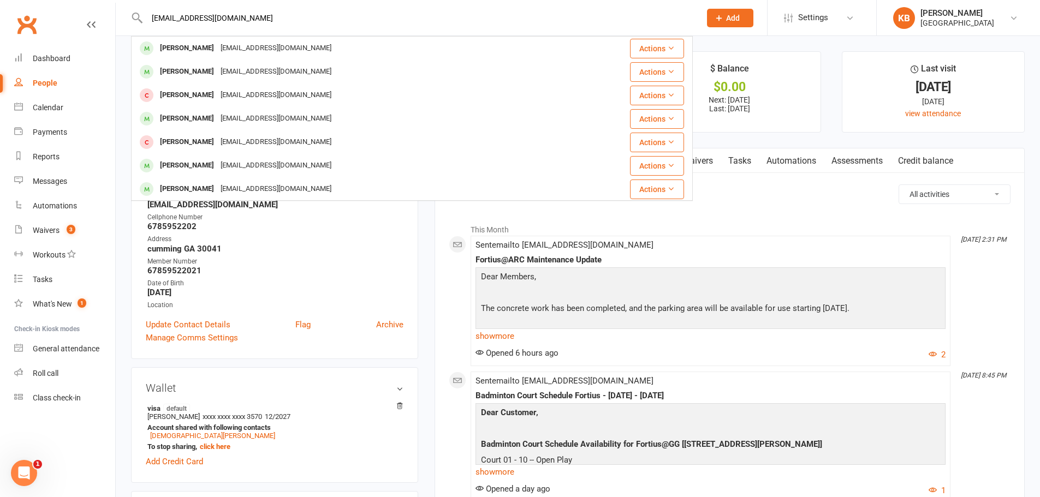
drag, startPoint x: 255, startPoint y: 13, endPoint x: 127, endPoint y: 7, distance: 128.4
click at [127, 7] on react-component "ranjithlogan11@gmail.com Ronak Ranjith ranjith770@gmail.com Actions Ranjit Sing…" at bounding box center [346, 17] width 693 height 35
paste input "Sanvi Rao"
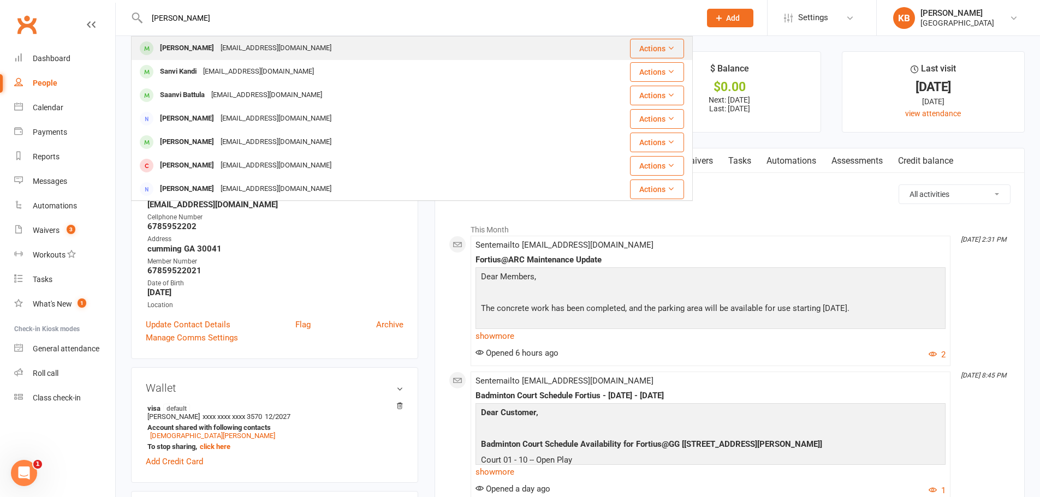
type input "Sanvi Rao"
click at [221, 49] on div "sumarao1@gmail.com" at bounding box center [275, 48] width 117 height 16
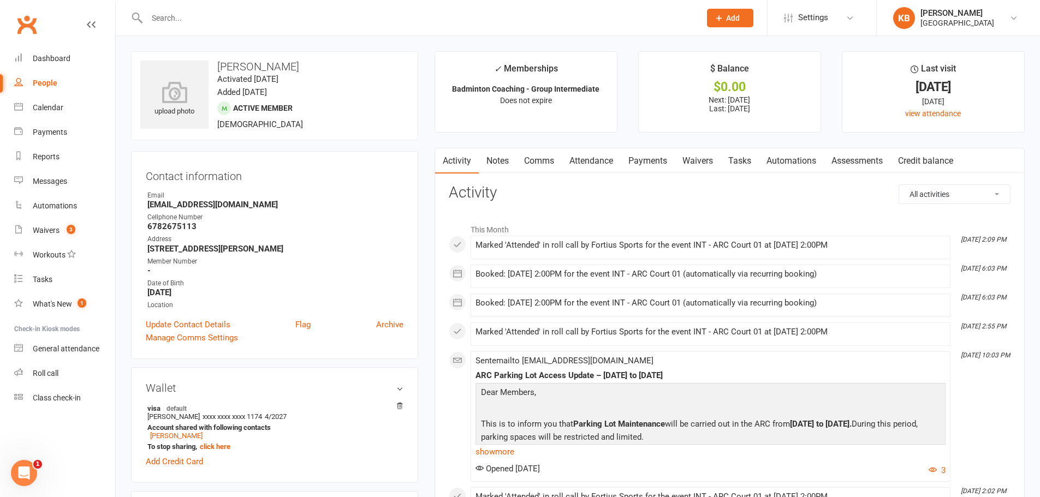
click at [647, 157] on link "Payments" at bounding box center [648, 160] width 54 height 25
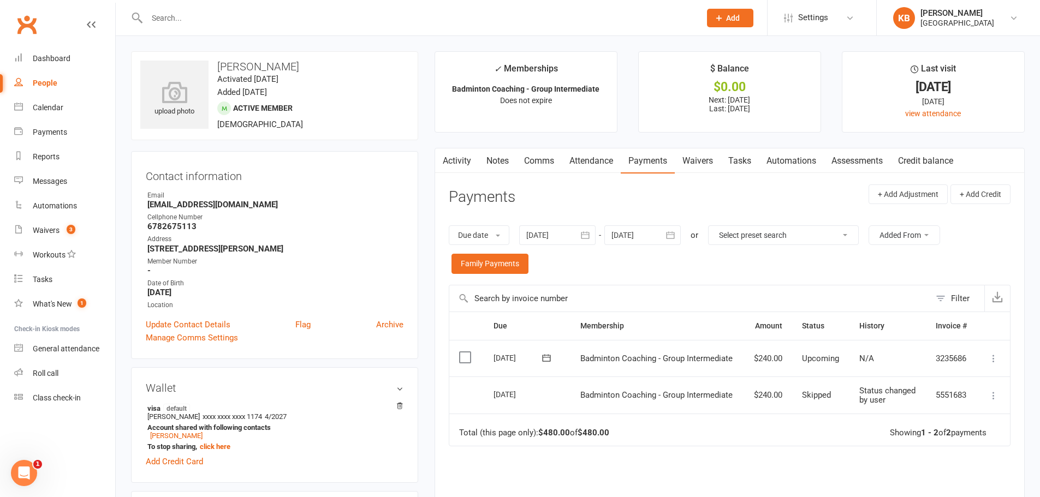
click at [222, 21] on input "text" at bounding box center [418, 17] width 549 height 15
paste input "vinay77@gmail.com"
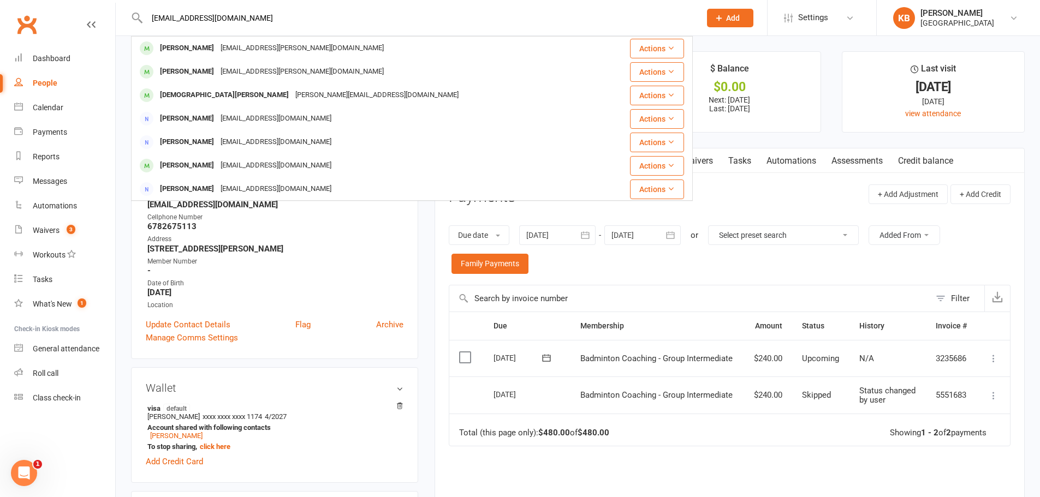
drag, startPoint x: 225, startPoint y: 11, endPoint x: 114, endPoint y: 35, distance: 113.9
click at [114, 3] on header "vinay77@gmail.com Vinay Sinka vinay.sinka@gmail.com Actions Vinod Ajjarapu vino…" at bounding box center [520, 3] width 1040 height 0
paste input "sirisha rapeti"
click at [201, 18] on input "sirisha rapeti" at bounding box center [418, 17] width 549 height 15
drag, startPoint x: 151, startPoint y: 22, endPoint x: 144, endPoint y: 22, distance: 7.6
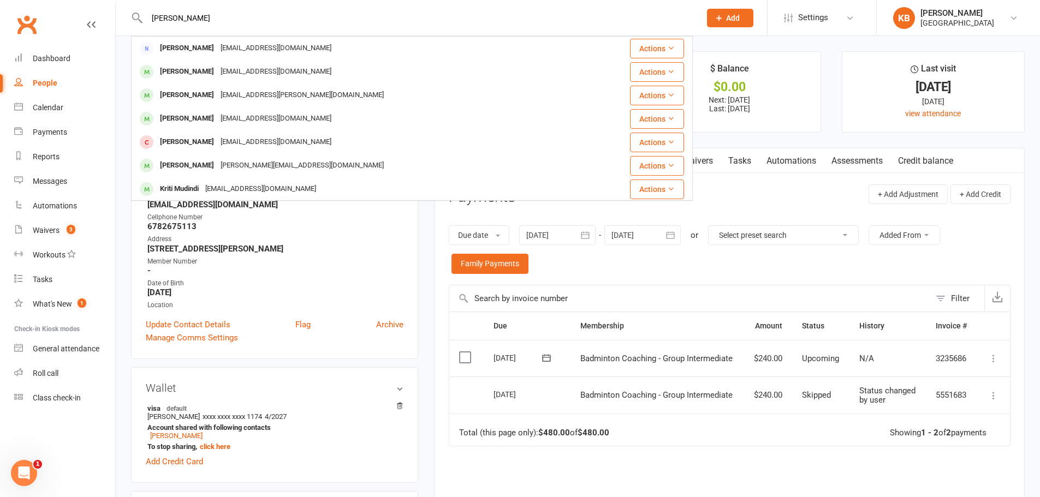
click at [144, 22] on div "sirisha rapeti Sirisha Juluru Rajsiri99@gmail.com Actions Sirisha Pakala siri.p…" at bounding box center [412, 17] width 562 height 35
paste input "rapeti.sirisha@gmail.com"
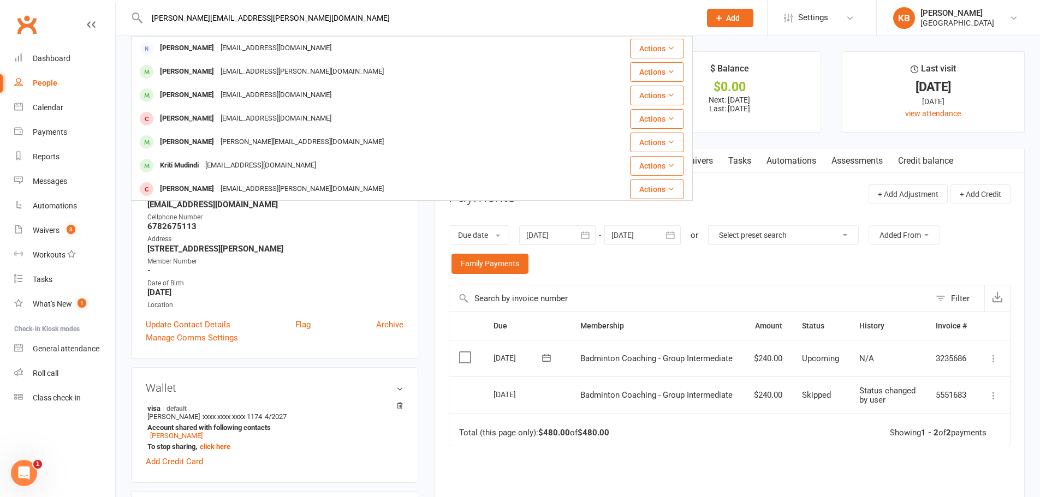
drag, startPoint x: 239, startPoint y: 15, endPoint x: 147, endPoint y: 15, distance: 91.7
click at [147, 15] on input "rapeti.sirisha@gmail.com" at bounding box center [418, 17] width 549 height 15
paste input "Ujwal Ratakonda"
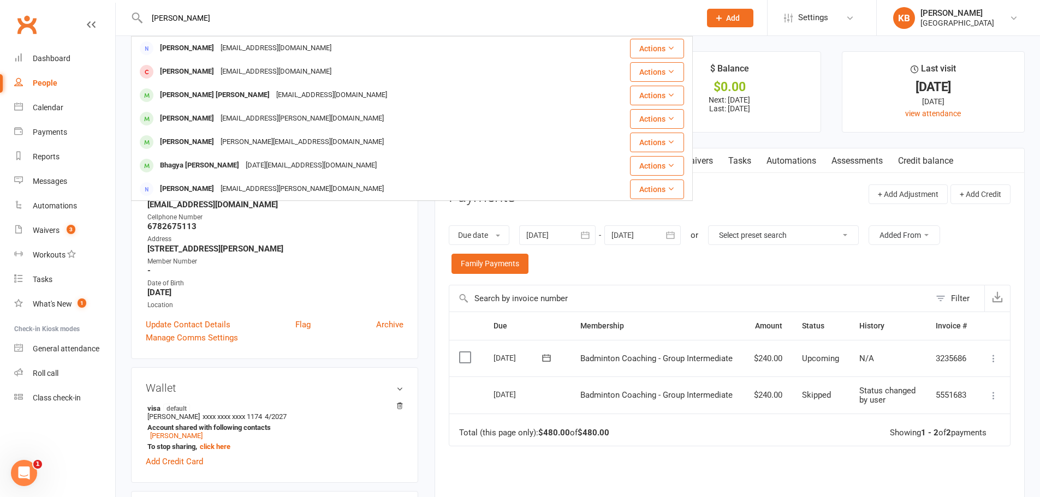
drag, startPoint x: 217, startPoint y: 20, endPoint x: 139, endPoint y: 19, distance: 77.5
click at [139, 19] on div "Ujwal Ratakonda Ravi Nidikonda ravi.cumming@gmail.com Actions Varnav Nidikonda …" at bounding box center [412, 17] width 562 height 35
paste input ".ratakonda@gmail.com"
drag, startPoint x: 224, startPoint y: 10, endPoint x: 91, endPoint y: 12, distance: 133.7
click at [91, 3] on header "Ujwal.ratakonda@gmail.com Ravi Nidikonda ravi.cumming@gmail.com Actions Manoj T…" at bounding box center [520, 3] width 1040 height 0
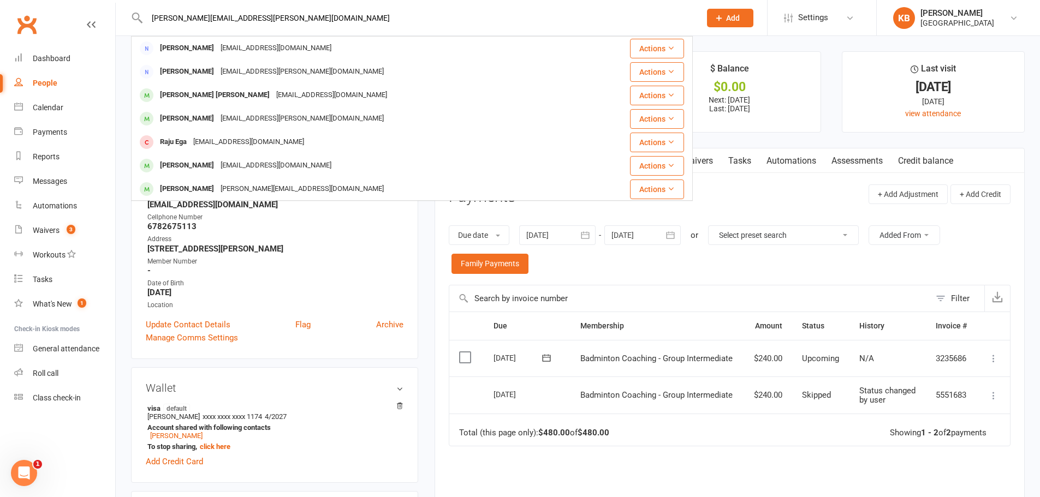
paste input "Krishna teja Ratakonda venkatesh"
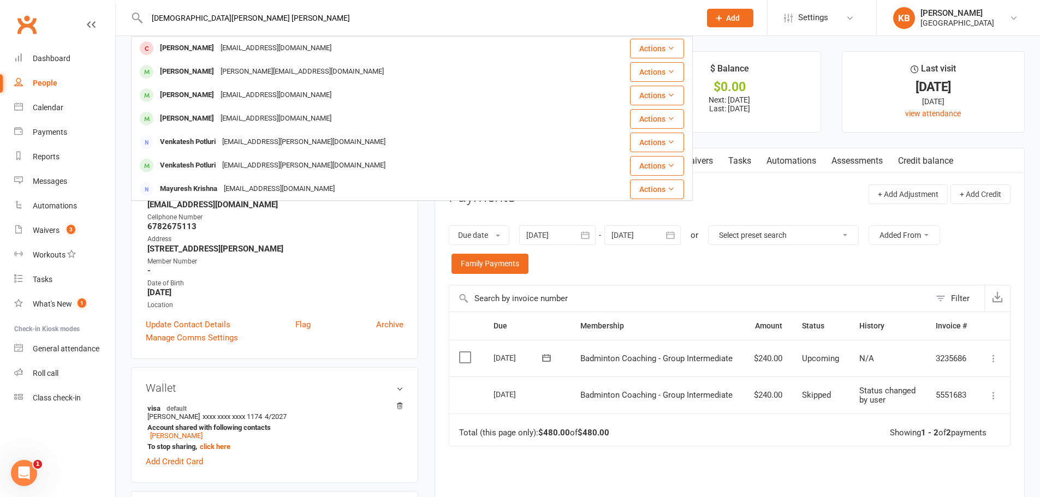
drag, startPoint x: 282, startPoint y: 16, endPoint x: 97, endPoint y: -2, distance: 185.9
paste input "teja.rv@gmail.com"
drag, startPoint x: 265, startPoint y: 22, endPoint x: 133, endPoint y: 20, distance: 132.1
click at [133, 20] on div "Krishnateja.rv@gmail.com Krishnavi Kasu Ravikrishna.kasu@gmail.com Actions Manu…" at bounding box center [412, 17] width 562 height 35
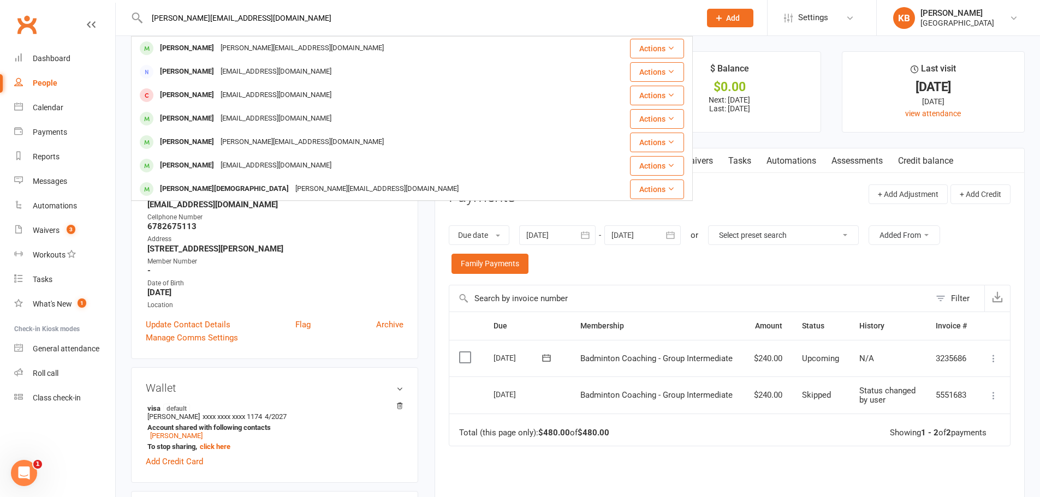
paste input "Umesh Rath"
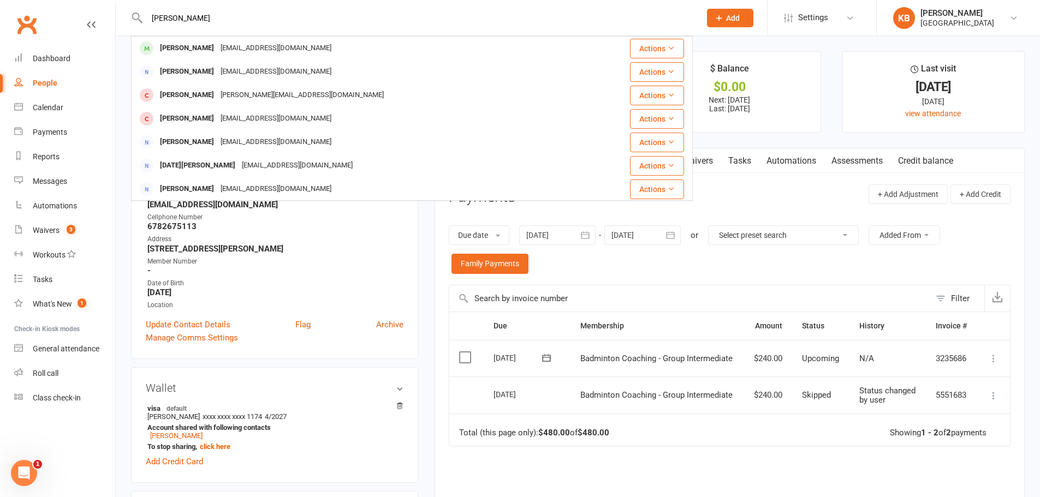
drag, startPoint x: 209, startPoint y: 19, endPoint x: 126, endPoint y: 9, distance: 83.6
click at [126, 9] on react-component "Umesh Rath Ramesh Nenmanath ramsh.techy@gmail.com Actions Rajesh Prathap rajesh…" at bounding box center [346, 17] width 693 height 35
paste input ".rath@gmail.com"
type input "Umesh.rath@gmail.com"
drag, startPoint x: 246, startPoint y: 17, endPoint x: 129, endPoint y: 9, distance: 116.6
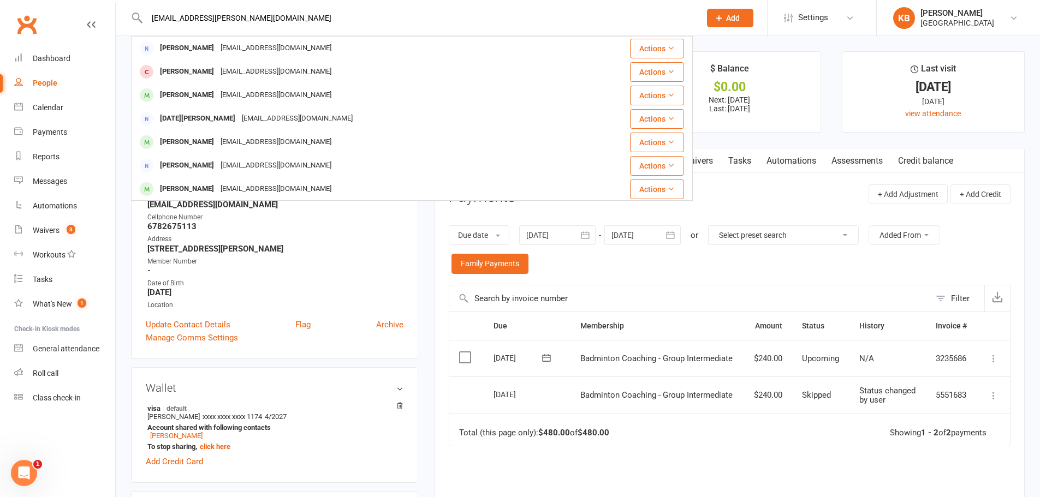
click at [129, 9] on react-component "Umesh.rath@gmail.com Rajesh Prathap rajeshcpr@gmail.com Actions ramesh saketi r…" at bounding box center [346, 17] width 693 height 35
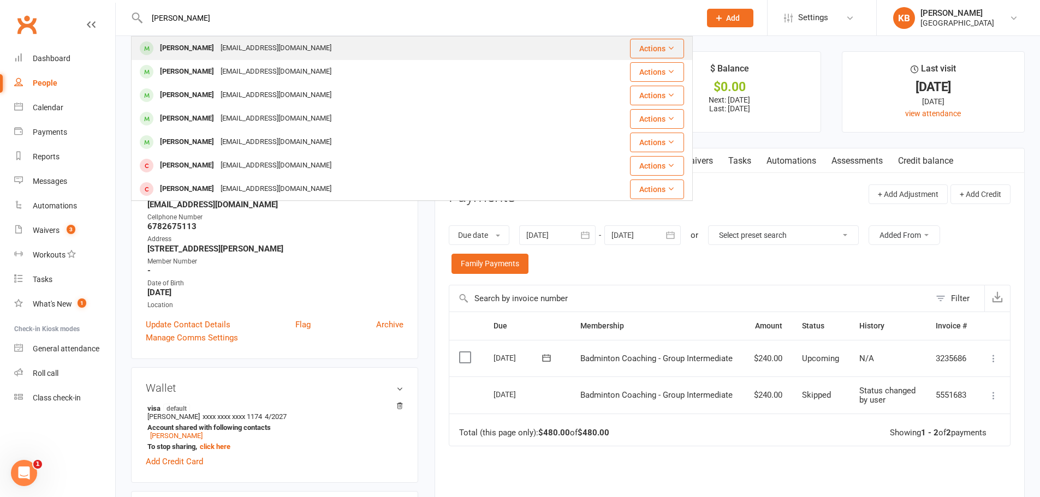
type input "[PERSON_NAME]"
click at [181, 41] on div "[PERSON_NAME]" at bounding box center [187, 48] width 61 height 16
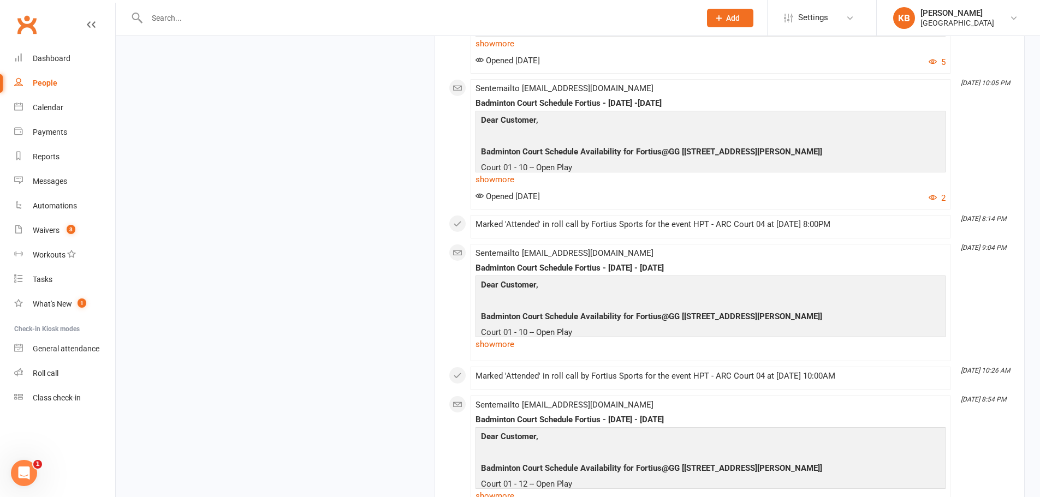
scroll to position [1528, 0]
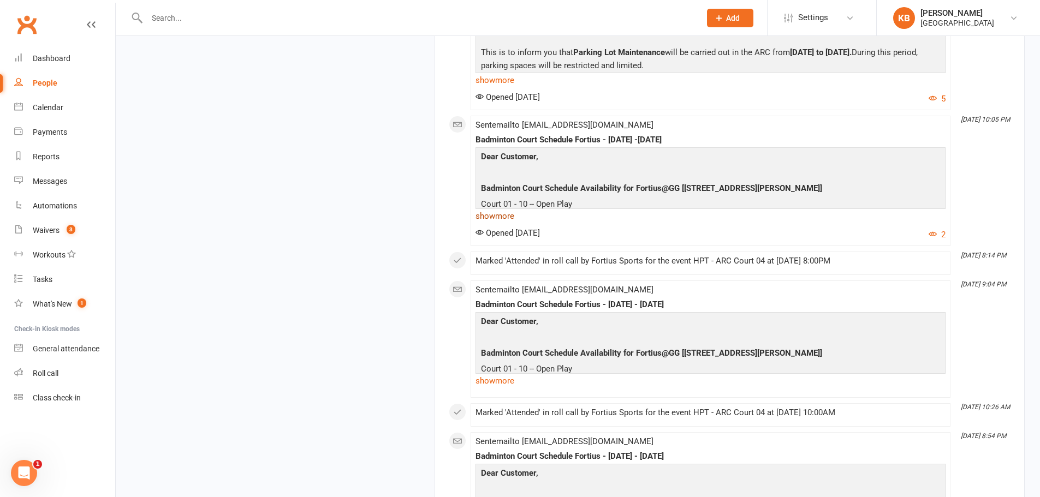
click at [507, 218] on link "show more" at bounding box center [710, 216] width 470 height 15
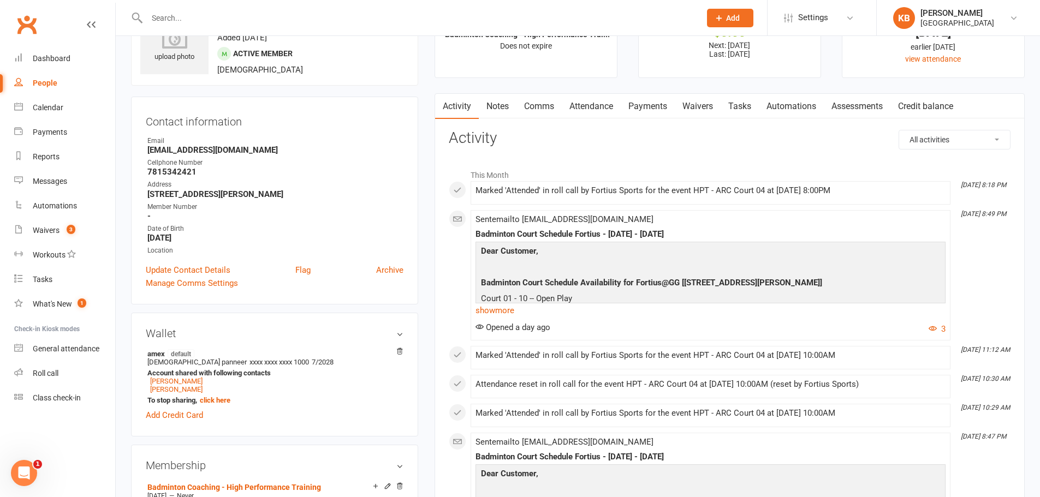
scroll to position [0, 0]
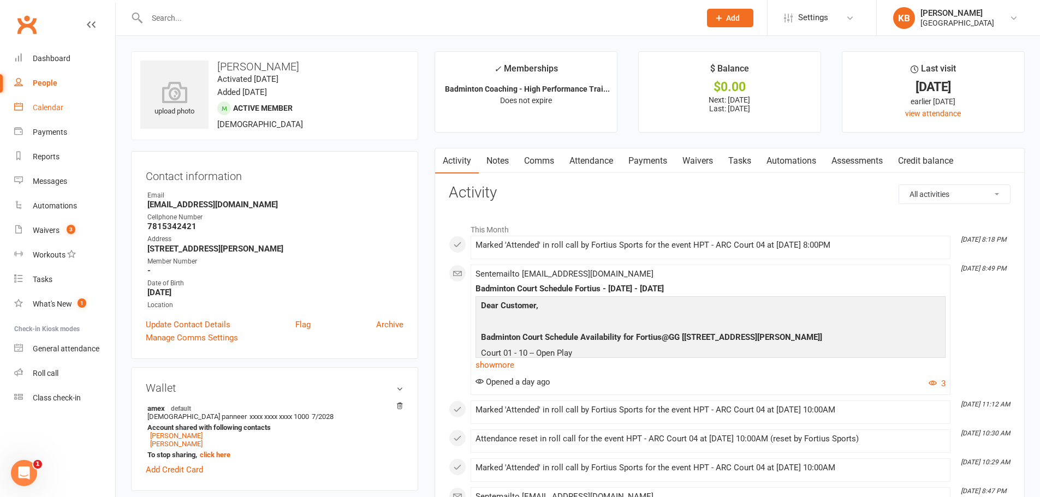
click at [42, 105] on div "Calendar" at bounding box center [48, 107] width 31 height 9
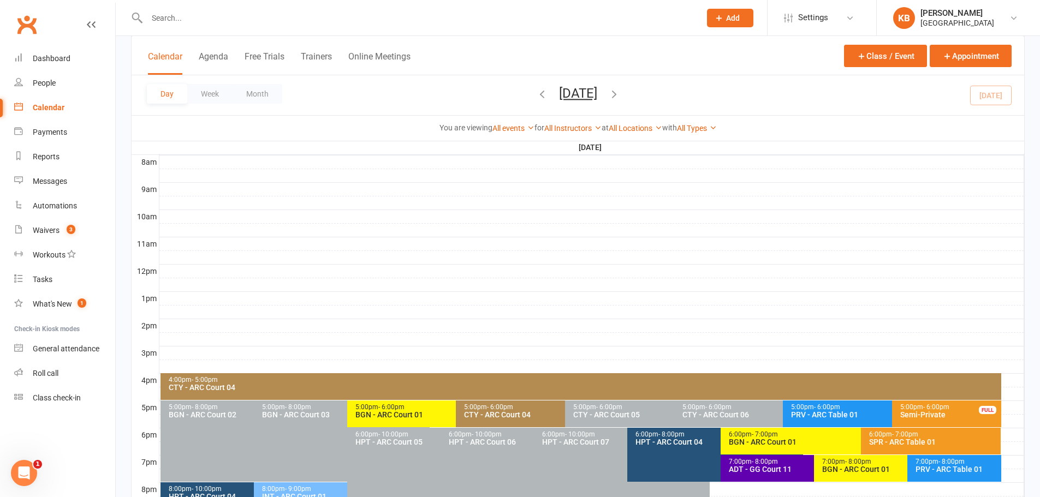
scroll to position [382, 0]
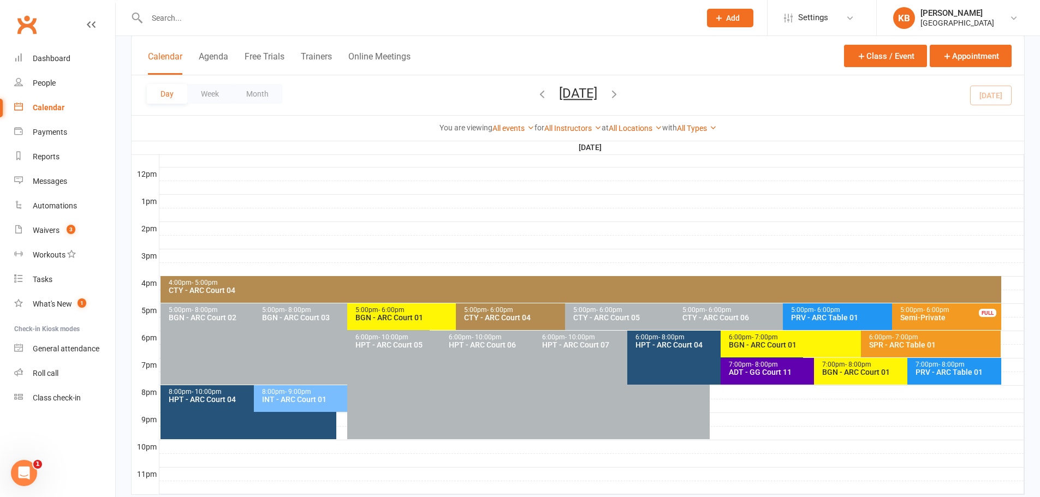
click at [620, 96] on icon "button" at bounding box center [614, 94] width 12 height 12
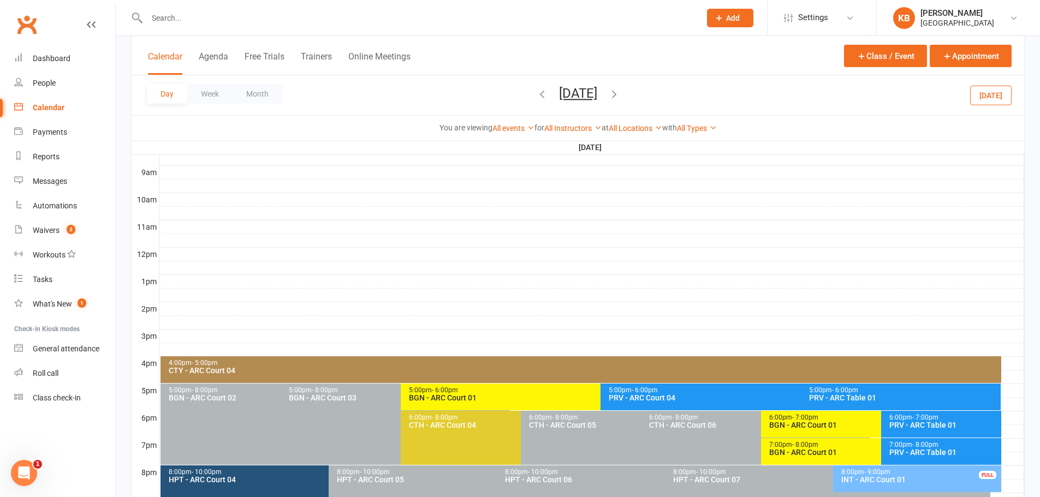
scroll to position [411, 0]
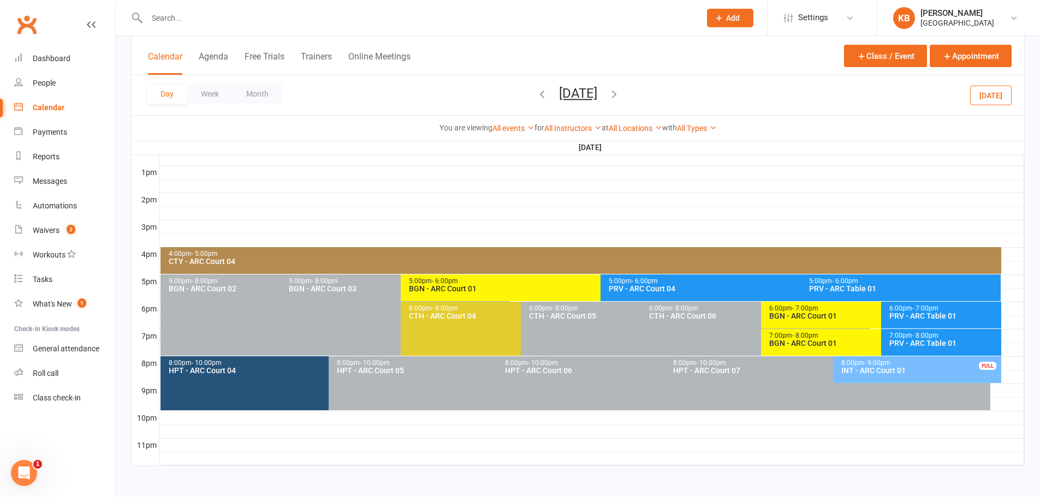
click at [197, 23] on input "text" at bounding box center [418, 17] width 549 height 15
click at [231, 19] on input "text" at bounding box center [418, 17] width 549 height 15
paste input "Anbarasan Ravi"
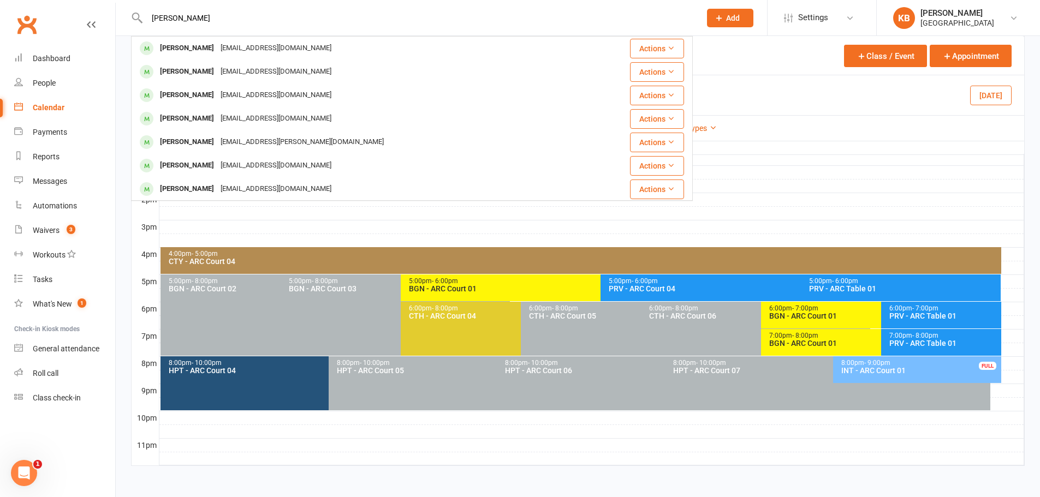
drag, startPoint x: 227, startPoint y: 20, endPoint x: 133, endPoint y: 23, distance: 93.9
click at [133, 23] on div "Anbarasan Ravi Aravind Srinivasan kamaravind@gmail.com Actions Ravi Gona ravi.g…" at bounding box center [412, 17] width 562 height 35
paste input "usmiling@gmail.com"
click at [245, 19] on input "Anbusmiling@gmail.com" at bounding box center [418, 17] width 549 height 15
drag, startPoint x: 249, startPoint y: 16, endPoint x: 135, endPoint y: 21, distance: 114.7
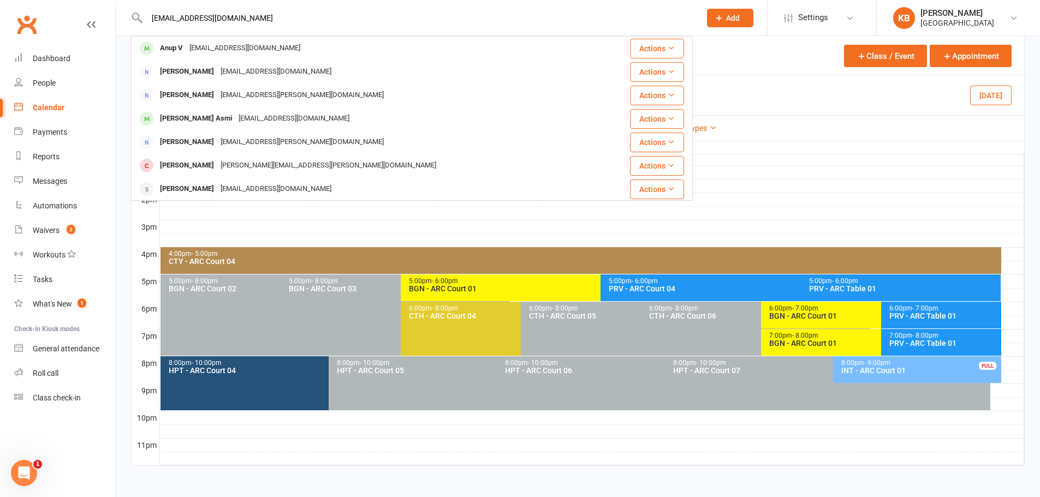
click at [135, 21] on div "Anbusmiling@gmail.com Anup V anupmv@gmail.com Actions Anuj Ghai anuj.ghai84@gma…" at bounding box center [412, 17] width 562 height 35
paste input "[PERSON_NAME]"
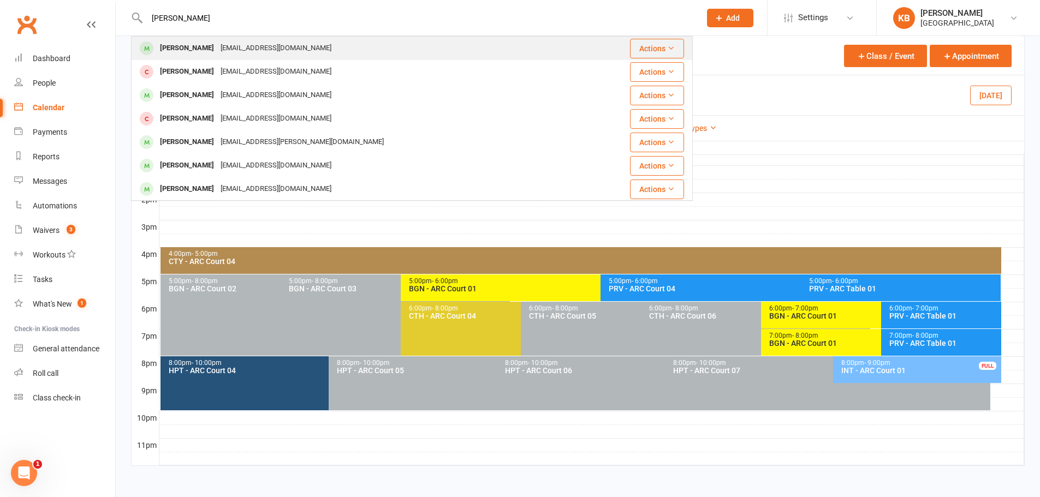
type input "[PERSON_NAME]"
click at [266, 44] on div "[EMAIL_ADDRESS][DOMAIN_NAME]" at bounding box center [275, 48] width 117 height 16
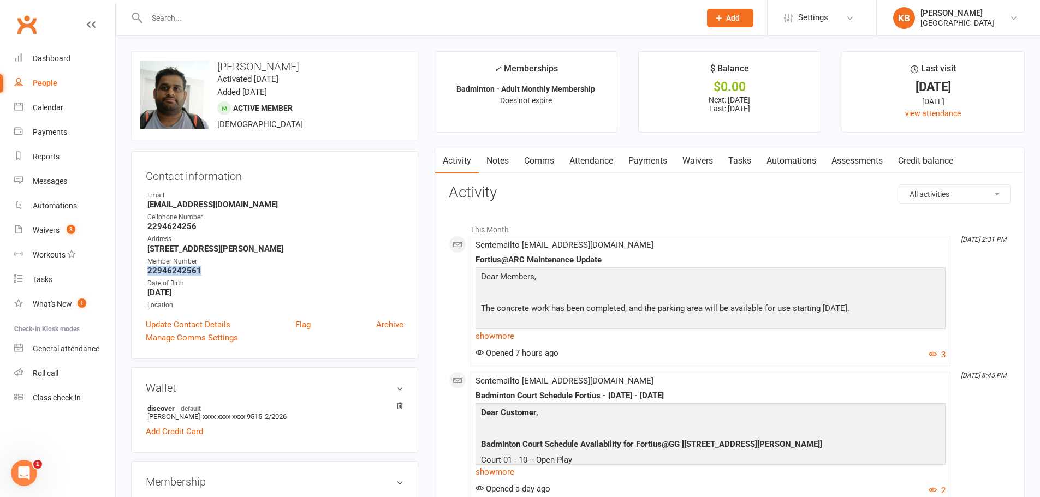
drag, startPoint x: 142, startPoint y: 271, endPoint x: 210, endPoint y: 271, distance: 68.2
click at [210, 271] on div "Contact information Owner Email Siddharthreddyravula@gmail.com Cellphone Number…" at bounding box center [274, 255] width 287 height 208
click at [317, 217] on div "Cellphone Number" at bounding box center [275, 217] width 256 height 10
click at [216, 12] on input "text" at bounding box center [418, 17] width 549 height 15
paste input "Ajay Ravulapalli"
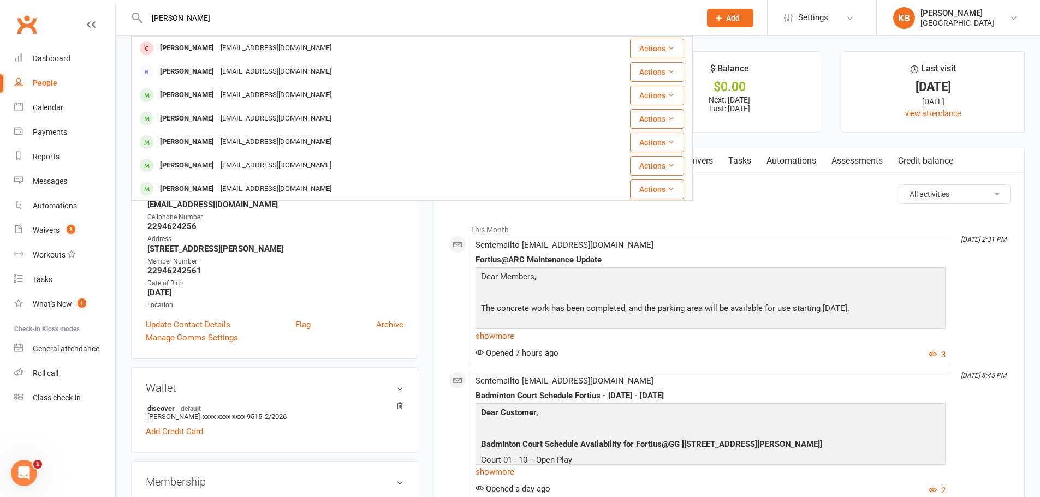
drag, startPoint x: 211, startPoint y: 15, endPoint x: 130, endPoint y: 24, distance: 80.7
click at [130, 24] on react-component "Ajay Ravulapalli Venkata Ramana Gullapalli Gullapalliv@gmail.com Actions Raghav…" at bounding box center [346, 17] width 693 height 35
paste input "ravul@gmail.com"
drag, startPoint x: 221, startPoint y: 16, endPoint x: 147, endPoint y: 18, distance: 73.7
click at [147, 18] on input "Aravul@gmail.com" at bounding box center [418, 17] width 549 height 15
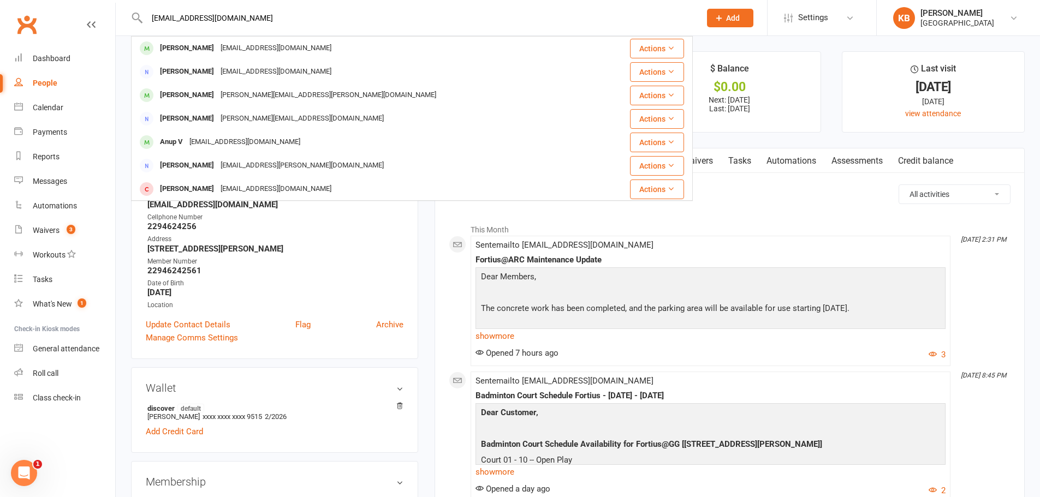
paste input "Ramu ravuri"
drag, startPoint x: 213, startPoint y: 21, endPoint x: 131, endPoint y: 22, distance: 82.4
click at [131, 22] on div "Ramu ravuri Lokesh Ravuri ravuri25@gmail.com Actions SUDHAKAR RAVURI ravuri25@g…" at bounding box center [412, 17] width 562 height 35
paste input "SUDHAKAR RAVURI"
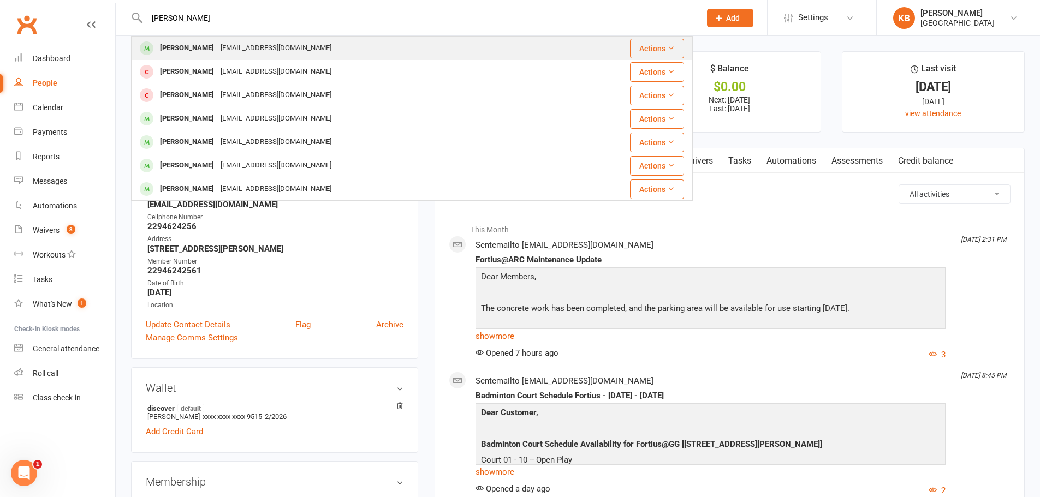
type input "SUDHAKAR RAVURI"
click at [235, 43] on div "ravuri25@gmail.com" at bounding box center [275, 48] width 117 height 16
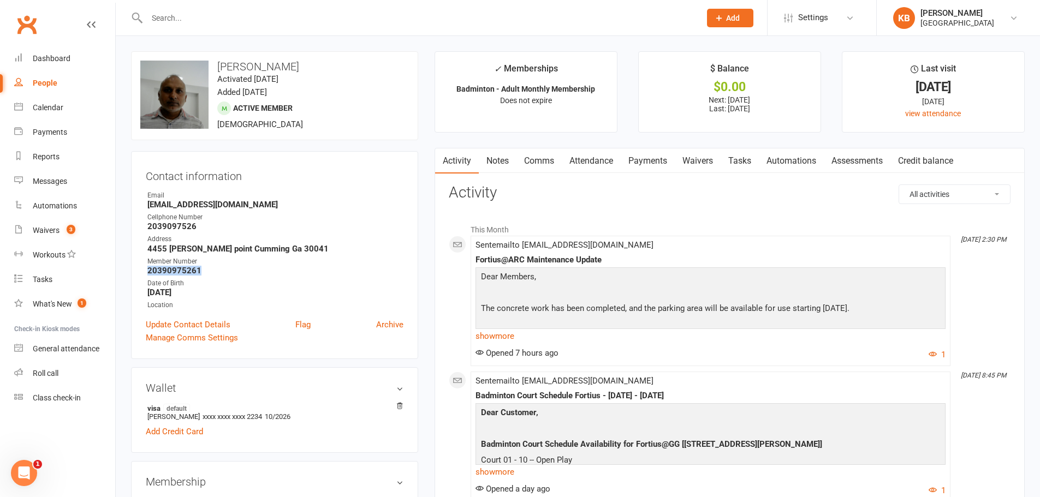
drag, startPoint x: 190, startPoint y: 273, endPoint x: 208, endPoint y: 274, distance: 18.0
click at [208, 274] on strong "20390975261" at bounding box center [275, 271] width 256 height 10
click at [253, 222] on strong "2039097526" at bounding box center [275, 227] width 256 height 10
click at [639, 160] on link "Payments" at bounding box center [648, 160] width 54 height 25
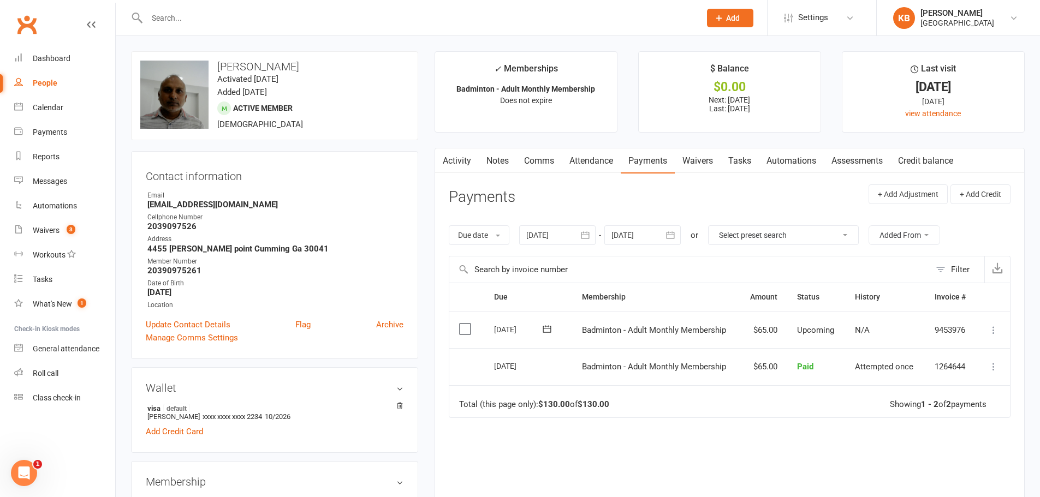
click at [676, 235] on icon "button" at bounding box center [670, 235] width 11 height 11
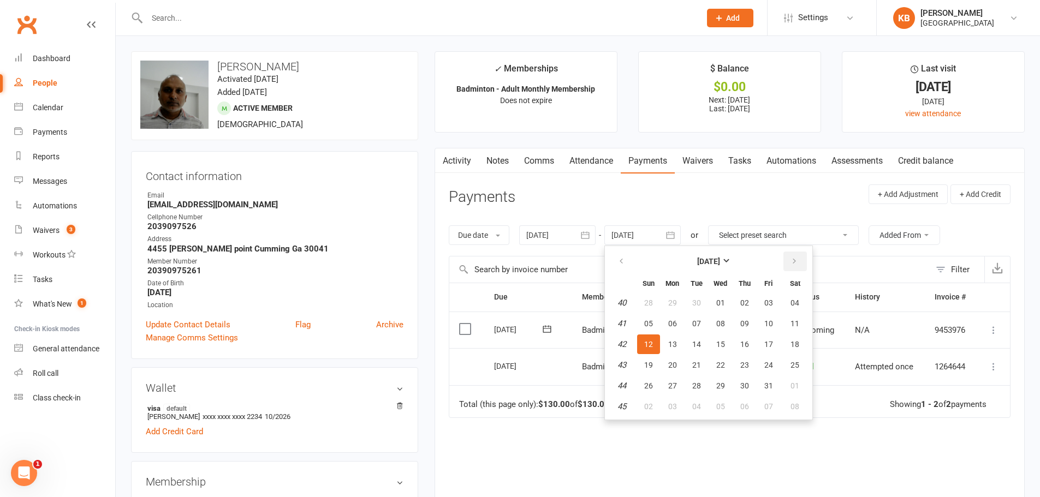
click at [789, 265] on button "button" at bounding box center [794, 262] width 23 height 20
click at [788, 313] on table "November 2025 Sun Mon Tue Wed Thu Fri Sat 44 26 27 28 29 30 31 01 45 02 03 04 0…" at bounding box center [708, 332] width 203 height 169
click at [793, 302] on span "01" at bounding box center [794, 303] width 9 height 9
type input "01 Nov 2025"
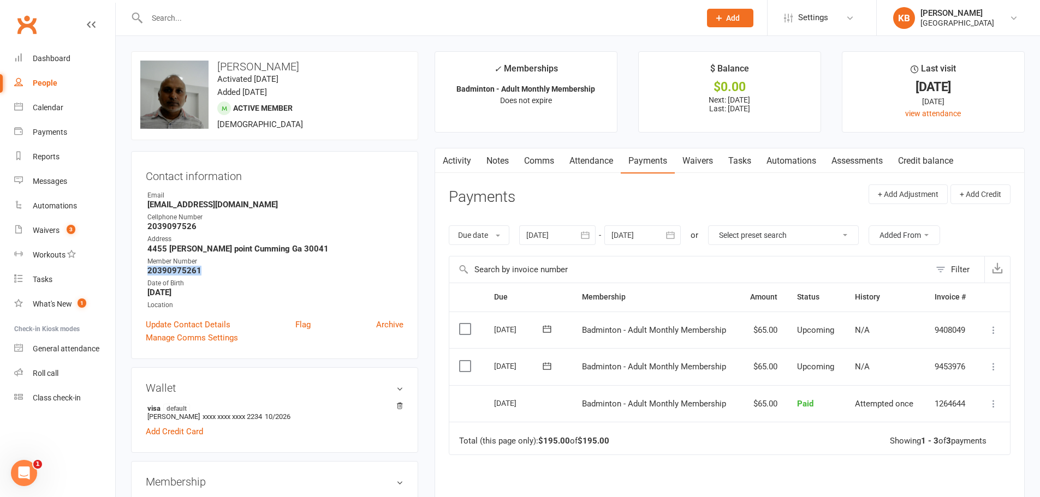
drag, startPoint x: 147, startPoint y: 270, endPoint x: 218, endPoint y: 272, distance: 70.5
click at [218, 272] on strong "20390975261" at bounding box center [275, 271] width 256 height 10
click at [262, 239] on div "Address" at bounding box center [275, 239] width 256 height 10
click at [229, 15] on input "text" at bounding box center [418, 17] width 549 height 15
paste input "Travis ray"
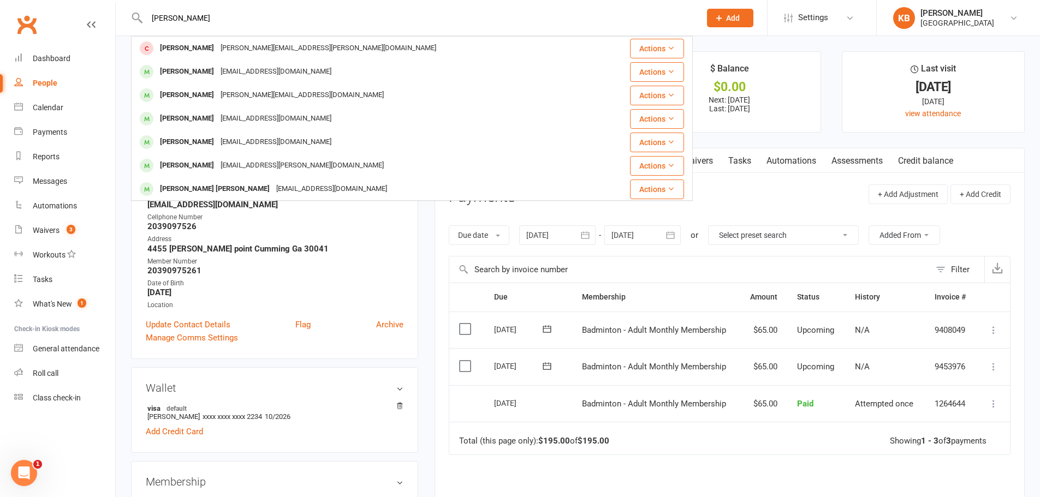
drag, startPoint x: 222, startPoint y: 17, endPoint x: 133, endPoint y: 18, distance: 88.4
click at [139, 17] on div "Travis ray Debasis Routray debasis.routray@outlook.com Actions Ravi Gona ravi.g…" at bounding box center [412, 17] width 562 height 35
paste input "Chakravarthi Rebbapragada"
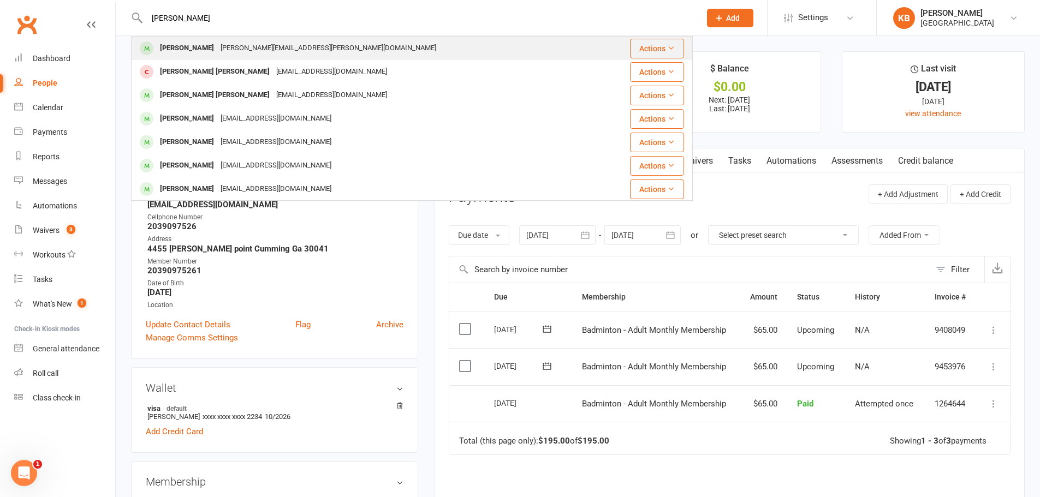
type input "Chakravarthi Rebbapragada"
click at [209, 41] on div "Chakravarthi Rebbapragada" at bounding box center [187, 48] width 61 height 16
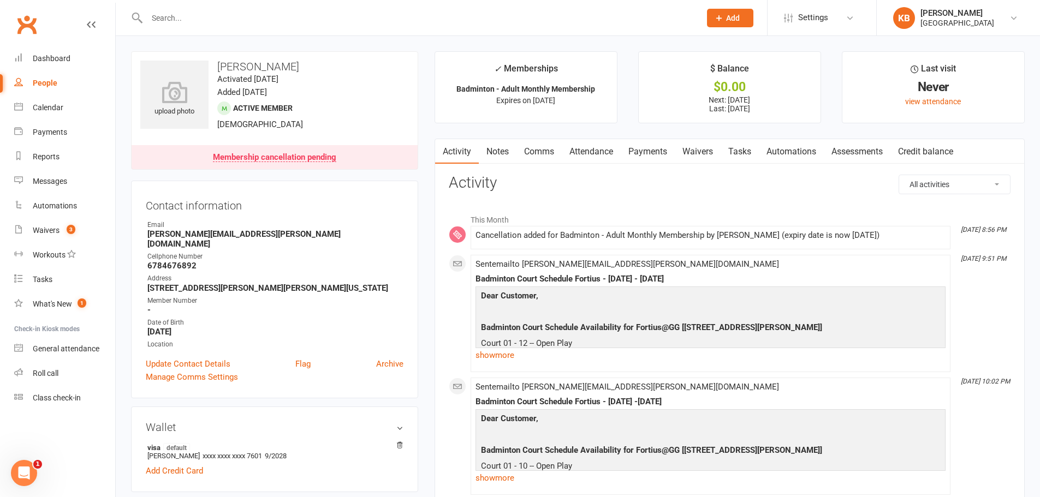
click at [224, 20] on input "text" at bounding box center [418, 17] width 549 height 15
click at [194, 17] on input "text" at bounding box center [418, 17] width 549 height 15
paste input "[PERSON_NAME][EMAIL_ADDRESS][DOMAIN_NAME]"
type input "[PERSON_NAME][EMAIL_ADDRESS][DOMAIN_NAME]"
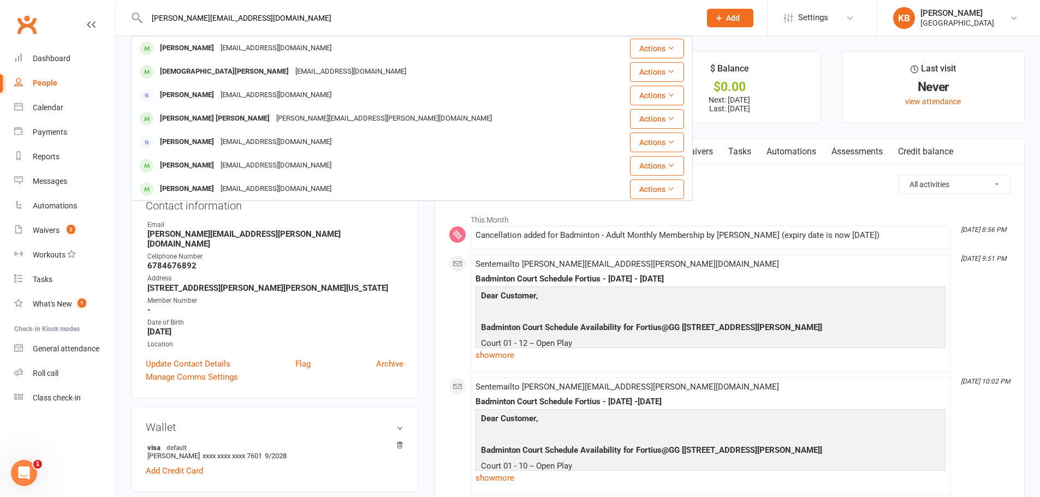
drag, startPoint x: 265, startPoint y: 17, endPoint x: 124, endPoint y: 31, distance: 142.0
click at [124, 31] on react-component "Kongara.kumar9@gmail.com Kumaran Ranganathan kumaranr@gmail.com Actions Vedanth…" at bounding box center [346, 17] width 693 height 35
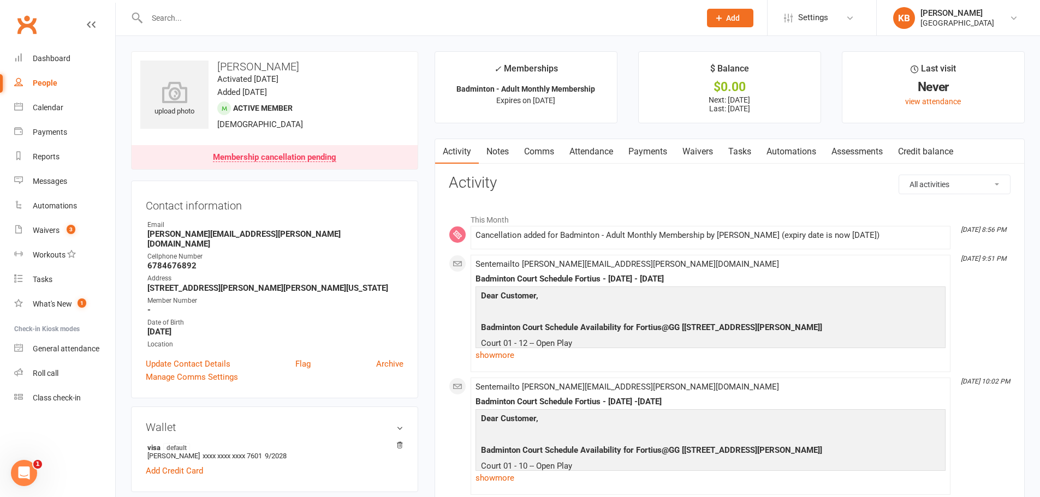
click at [249, 19] on input "text" at bounding box center [418, 17] width 549 height 15
paste input "Chakravarthi Rebbapragada"
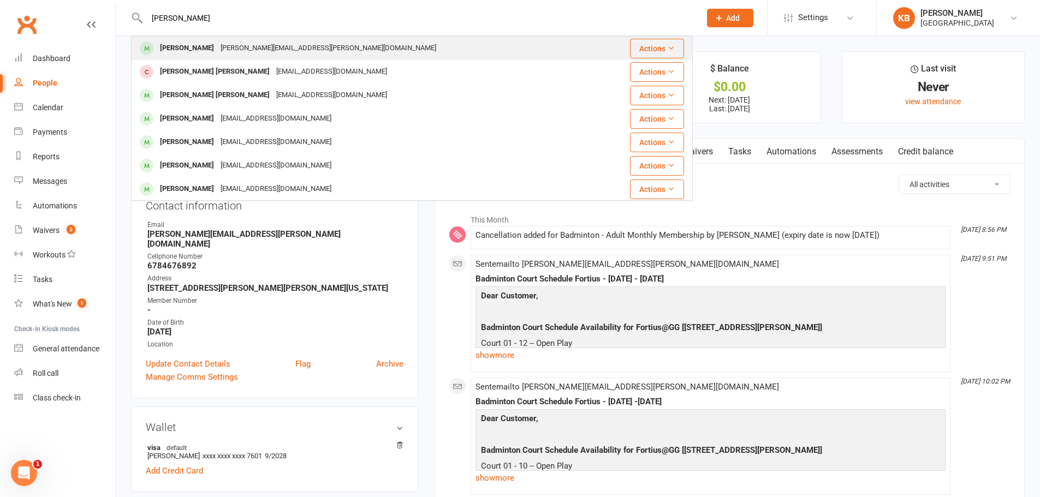
type input "Chakravarthi Rebbapragada"
click at [272, 49] on div "chakravarthi.rebbapragada@gmail.com" at bounding box center [328, 48] width 222 height 16
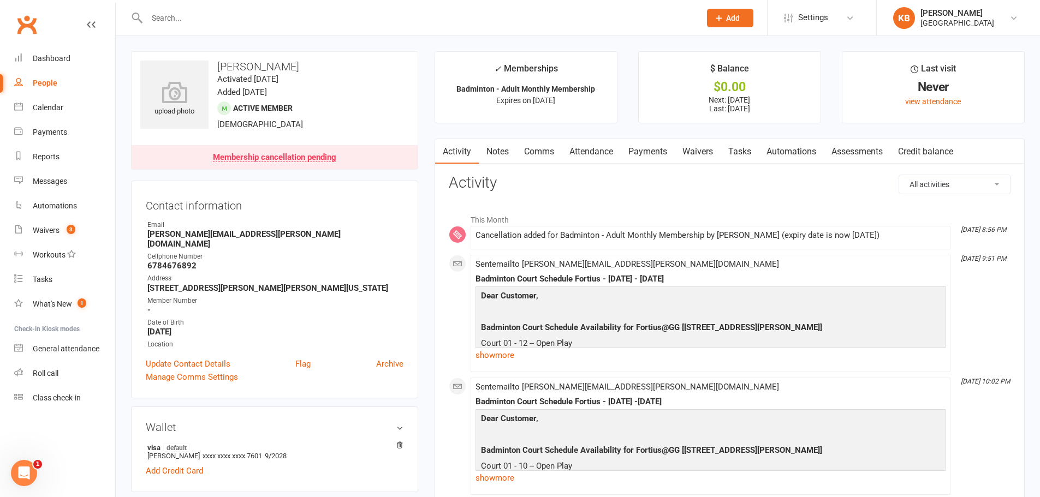
click at [650, 156] on link "Payments" at bounding box center [648, 151] width 54 height 25
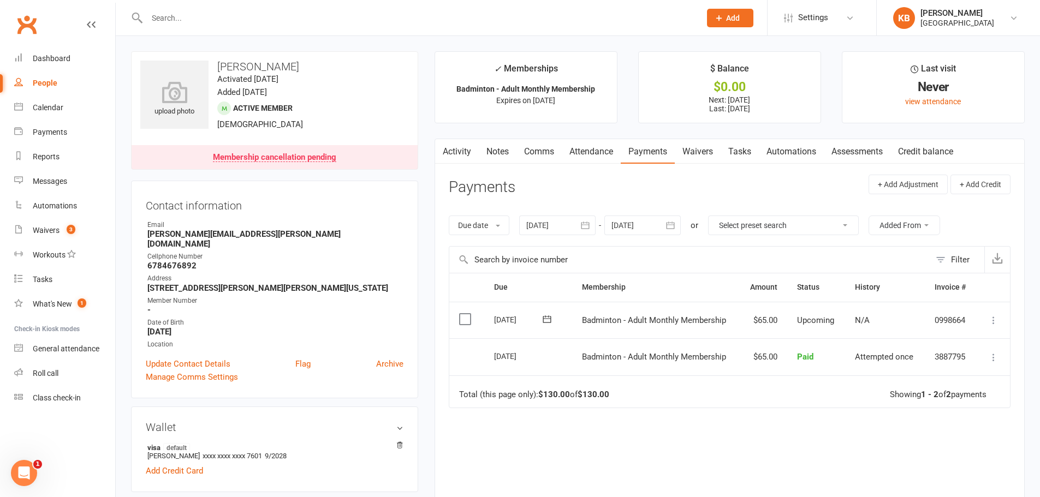
click at [665, 226] on button "button" at bounding box center [671, 226] width 20 height 20
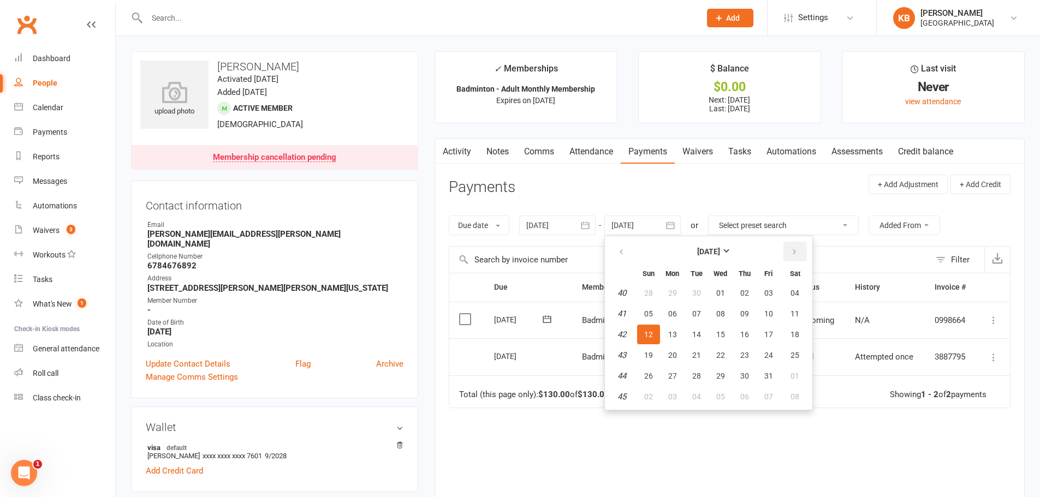
click at [788, 248] on button "button" at bounding box center [794, 252] width 23 height 20
click at [802, 317] on button "08" at bounding box center [795, 314] width 28 height 20
type input "08 Nov 2025"
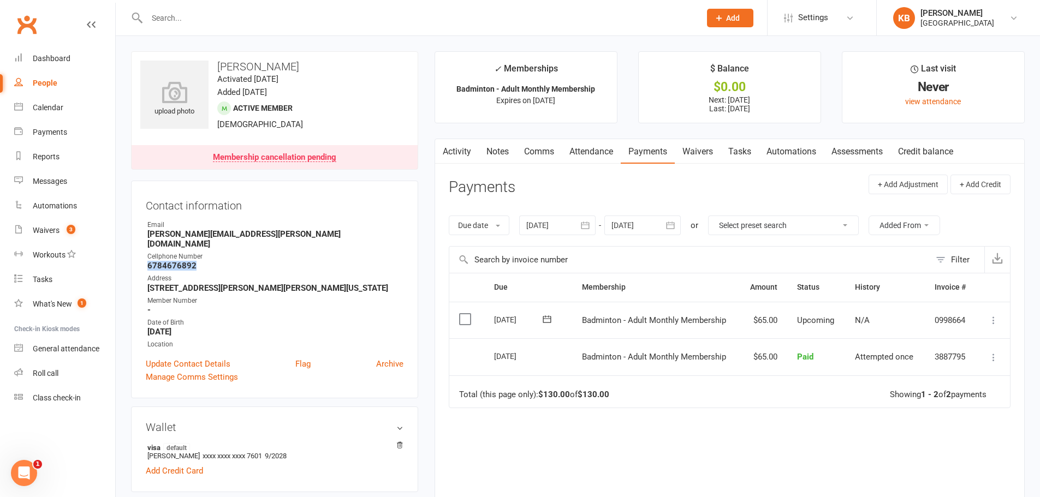
drag, startPoint x: 146, startPoint y: 254, endPoint x: 222, endPoint y: 257, distance: 75.4
click at [222, 257] on li "Cellphone Number 6784676892" at bounding box center [275, 261] width 258 height 19
click at [307, 233] on strong "chakravarthi.rebbapragada@gmail.com" at bounding box center [275, 239] width 256 height 20
click at [190, 20] on input "text" at bounding box center [418, 17] width 549 height 15
paste input "Madhusudhan Reddola"
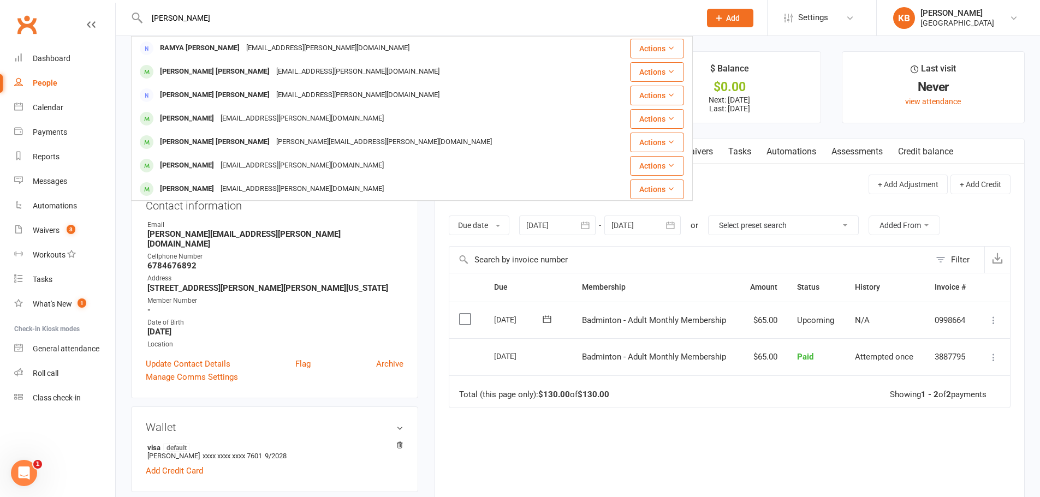
drag, startPoint x: 238, startPoint y: 16, endPoint x: 134, endPoint y: 8, distance: 104.6
click at [134, 8] on div "Madhusudhan Reddola RAMYA SUDHA Darapureddy ramyasudha.maddala@gmail.com Action…" at bounding box center [412, 17] width 562 height 35
paste input "madhureddola@gmail.com"
click at [277, 17] on input "madhureddola@gmail.com" at bounding box center [418, 17] width 549 height 15
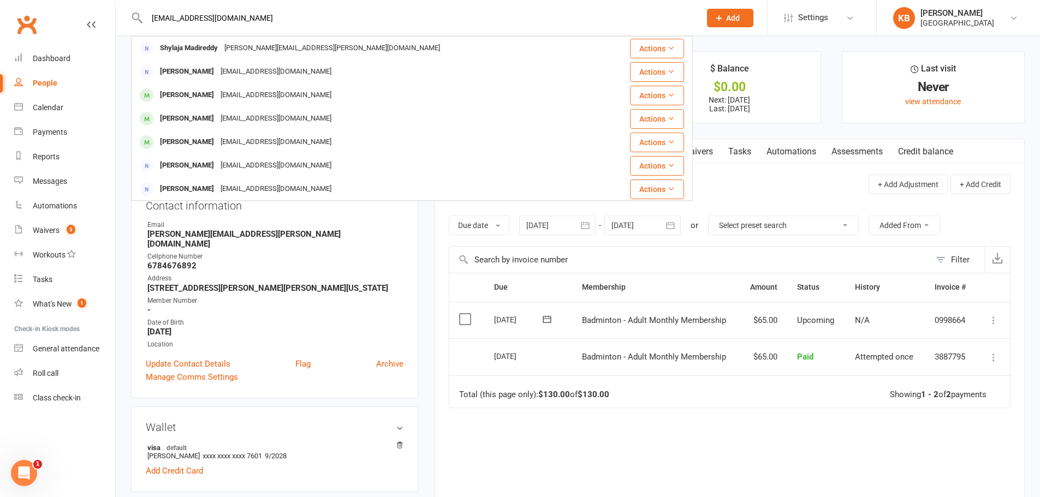
drag, startPoint x: 257, startPoint y: 21, endPoint x: 141, endPoint y: 20, distance: 115.7
click at [142, 20] on div "madhureddola@gmail.com Shylaja Madireddy shylaja.madireddy@gmail.com Actions Ab…" at bounding box center [412, 17] width 562 height 35
paste input "Alekya Reddy"
drag, startPoint x: 204, startPoint y: 14, endPoint x: 130, endPoint y: 14, distance: 73.7
click at [130, 14] on react-component "Alekya Reddy Pranay Reddy Alooripr@gmail.com Actions Ravi Reddy rreddy@yahoo.co…" at bounding box center [346, 17] width 693 height 35
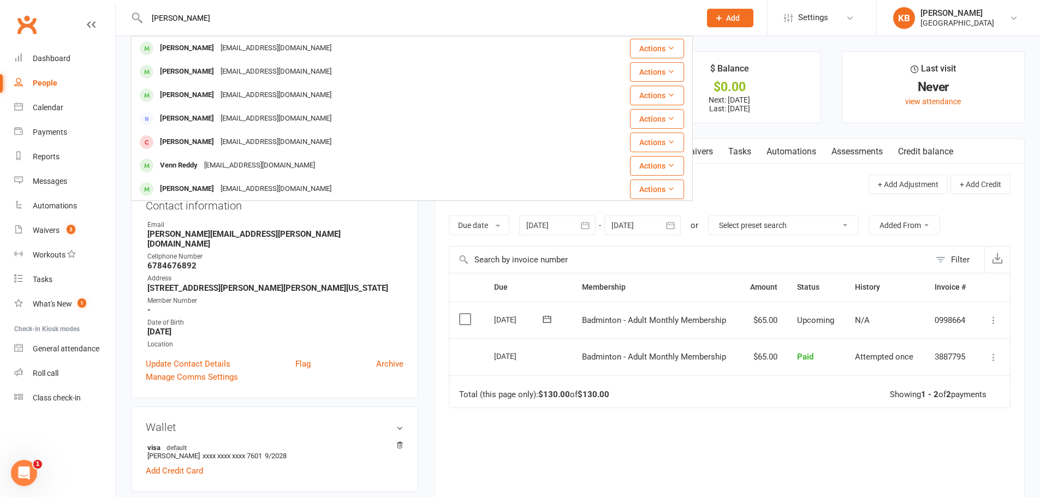
paste input "hyabunny29@gmail.com"
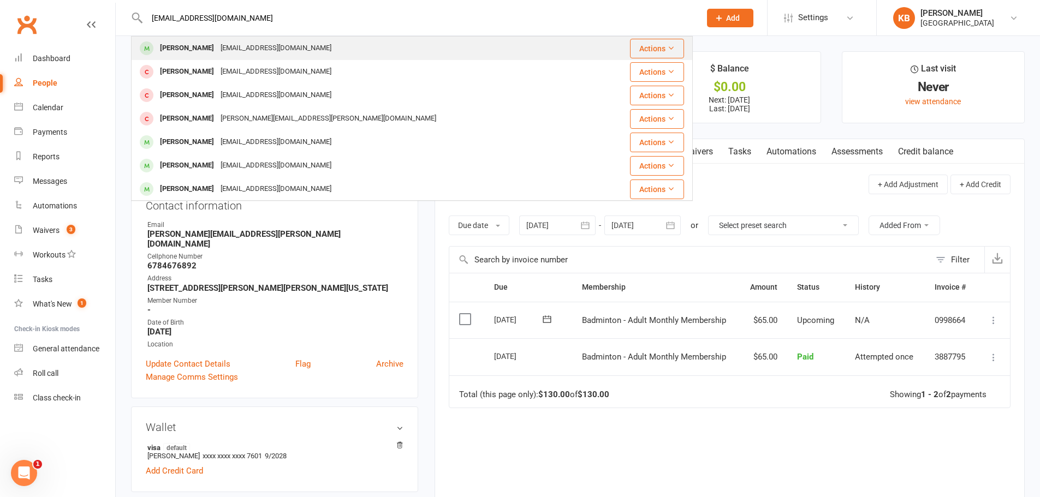
type input "Alekhyabunny29@gmail.com"
click at [306, 49] on div "Alekhyabunny29@gmail.com" at bounding box center [275, 48] width 117 height 16
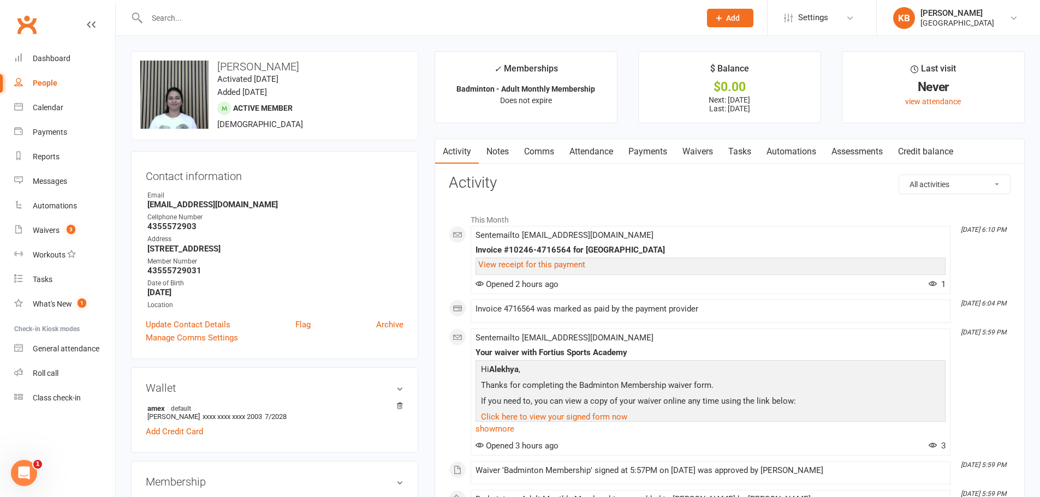
click at [640, 145] on link "Payments" at bounding box center [648, 151] width 54 height 25
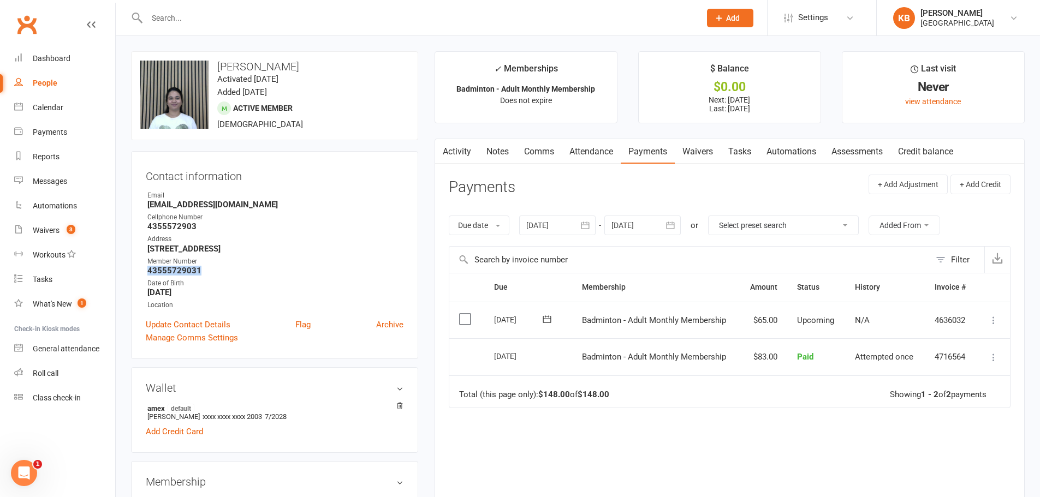
drag, startPoint x: 140, startPoint y: 268, endPoint x: 204, endPoint y: 270, distance: 63.9
click at [204, 270] on div "Contact information Owner Email Alekhyabunny29@gmail.com Cellphone Number 43555…" at bounding box center [274, 255] width 287 height 208
click at [261, 228] on strong "4355572903" at bounding box center [275, 227] width 256 height 10
click at [193, 21] on input "text" at bounding box center [418, 17] width 549 height 15
paste input "Deepak Reddy"
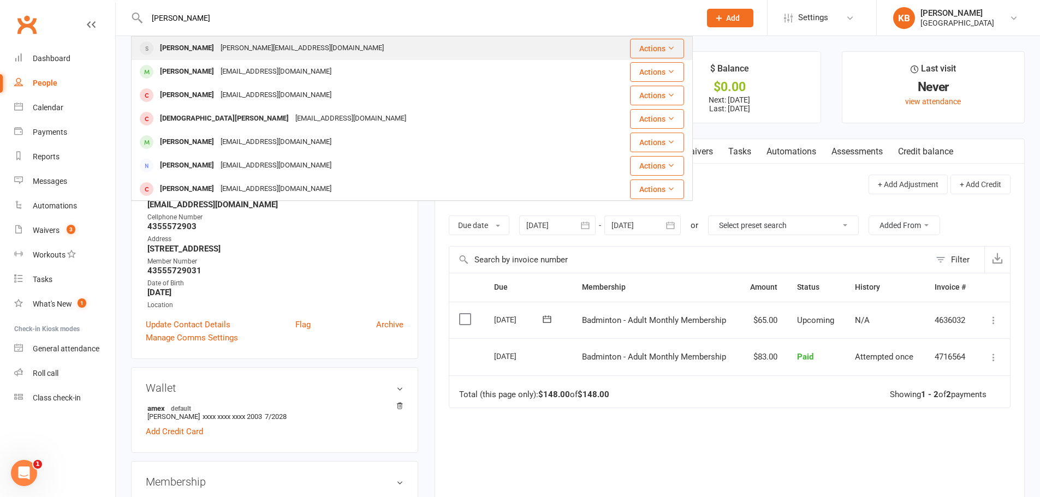
type input "Deepak Reddy"
click at [266, 46] on div "Dipu.reddy@gmail.com" at bounding box center [302, 48] width 170 height 16
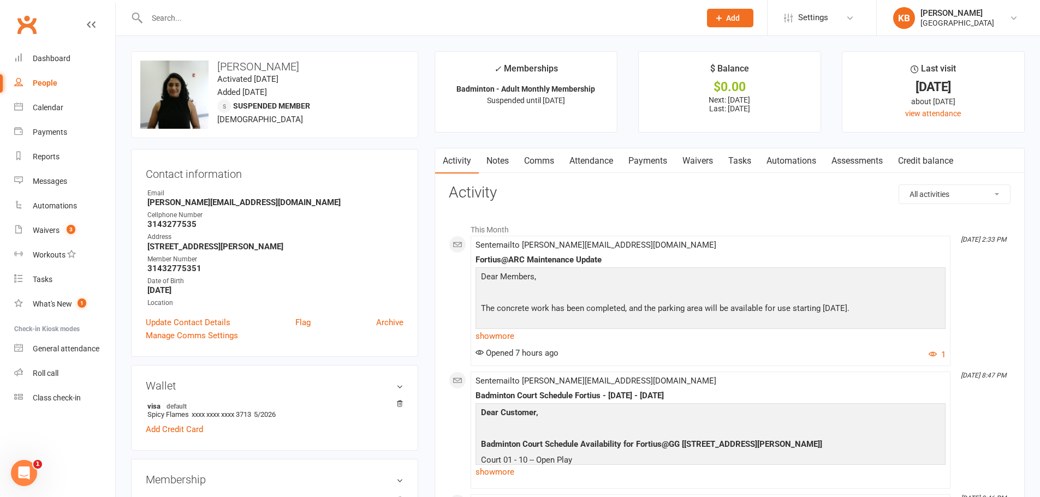
click at [224, 20] on input "text" at bounding box center [418, 17] width 549 height 15
paste input "Dreddy3@gmail.com"
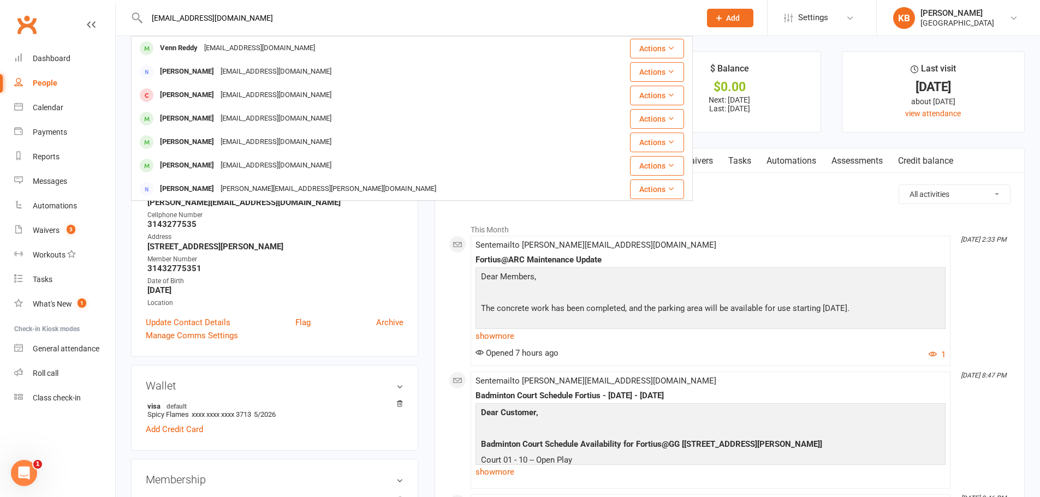
drag, startPoint x: 227, startPoint y: 15, endPoint x: 139, endPoint y: 15, distance: 87.3
click at [140, 15] on div "Dreddy3@gmail.com Venn Reddy Vennreddy490@gmail.com Actions Vipul Reddy vip8540…" at bounding box center [412, 17] width 562 height 35
paste input "Keshav Reddy"
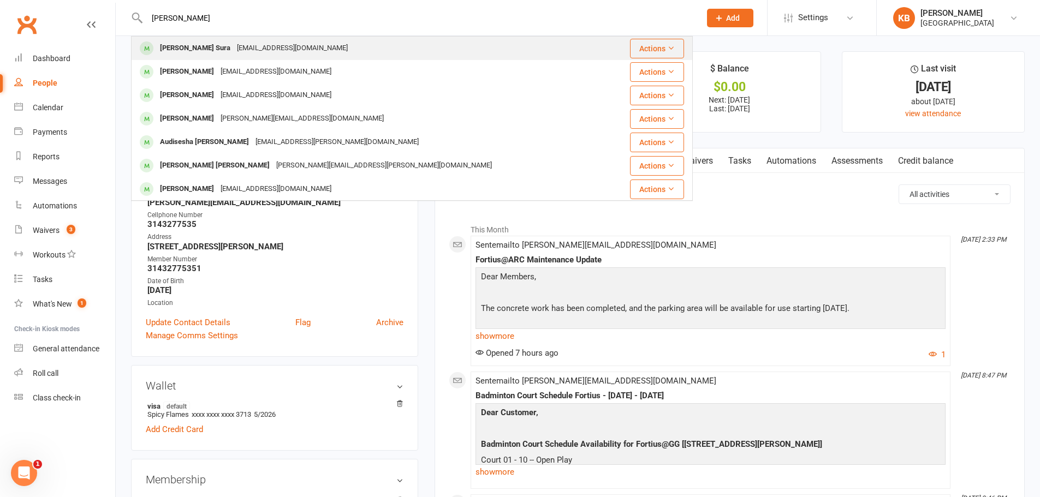
type input "Keshav Reddy"
click at [256, 39] on div "Keshav Reddy Sura skrus0804@gmail.com" at bounding box center [371, 48] width 478 height 22
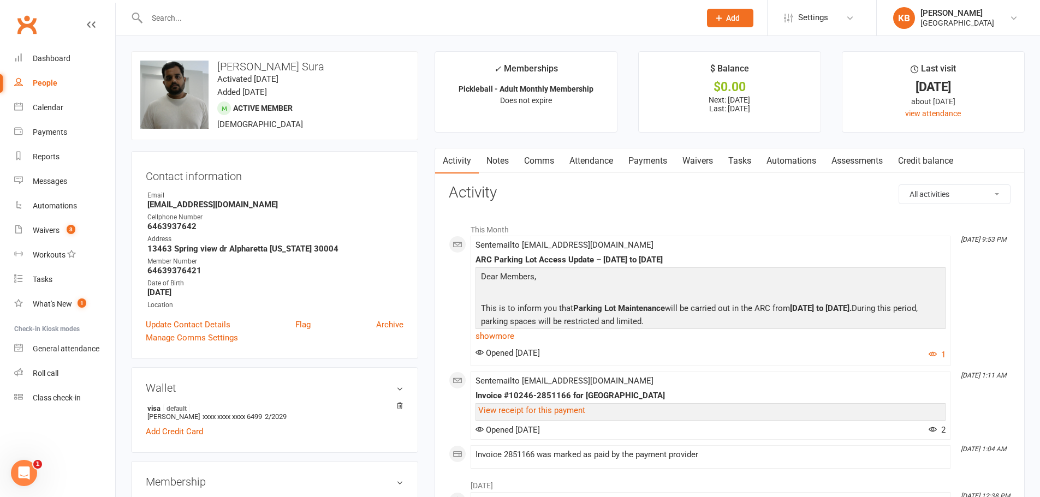
click at [638, 163] on link "Payments" at bounding box center [648, 160] width 54 height 25
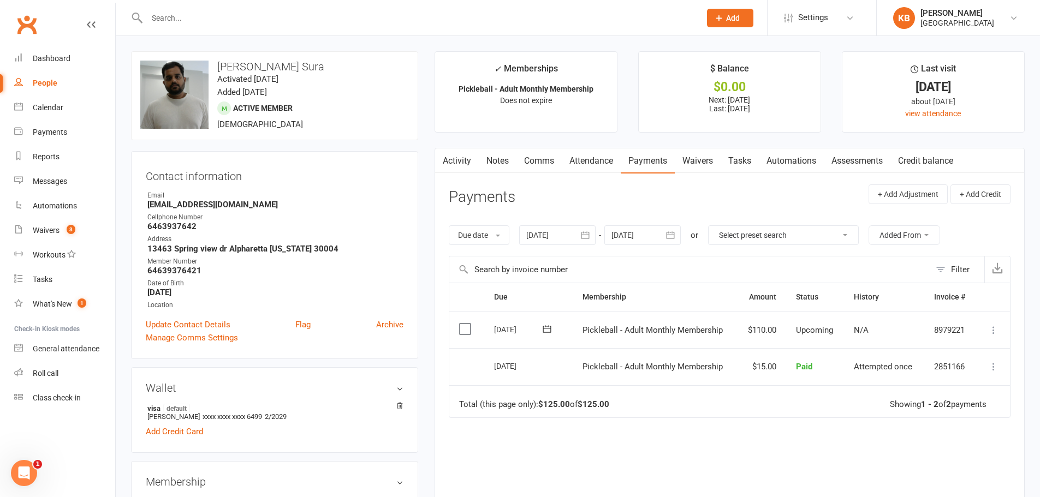
click at [663, 236] on button "button" at bounding box center [671, 235] width 20 height 20
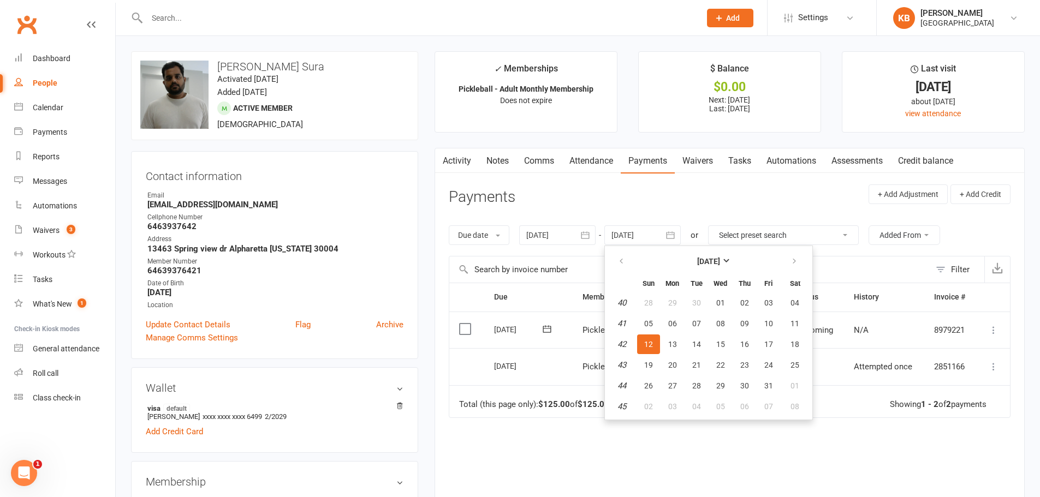
click at [591, 194] on header "Payments + Add Adjustment + Add Credit" at bounding box center [730, 200] width 562 height 30
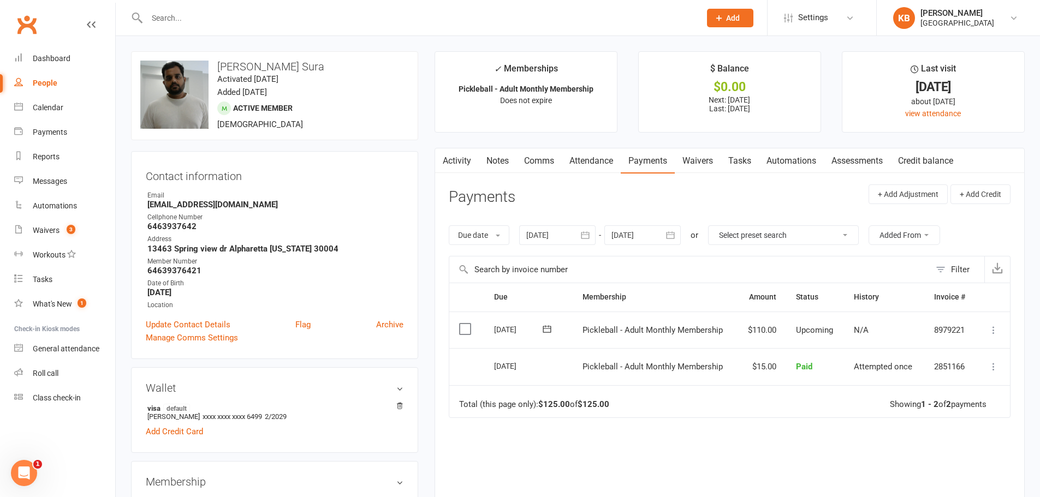
click at [173, 13] on input "text" at bounding box center [418, 17] width 549 height 15
paste input "[PERSON_NAME]"
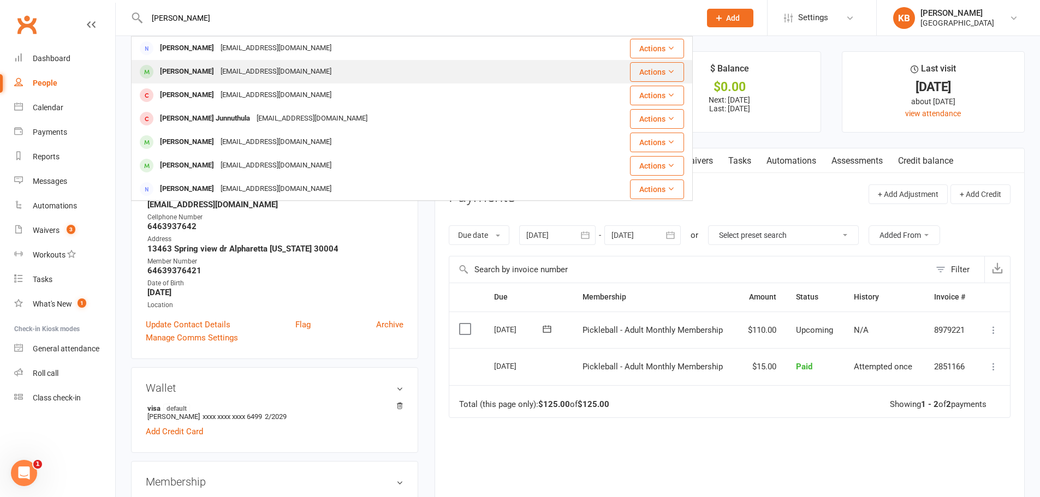
type input "[PERSON_NAME]"
click at [243, 67] on div "[EMAIL_ADDRESS][DOMAIN_NAME]" at bounding box center [275, 72] width 117 height 16
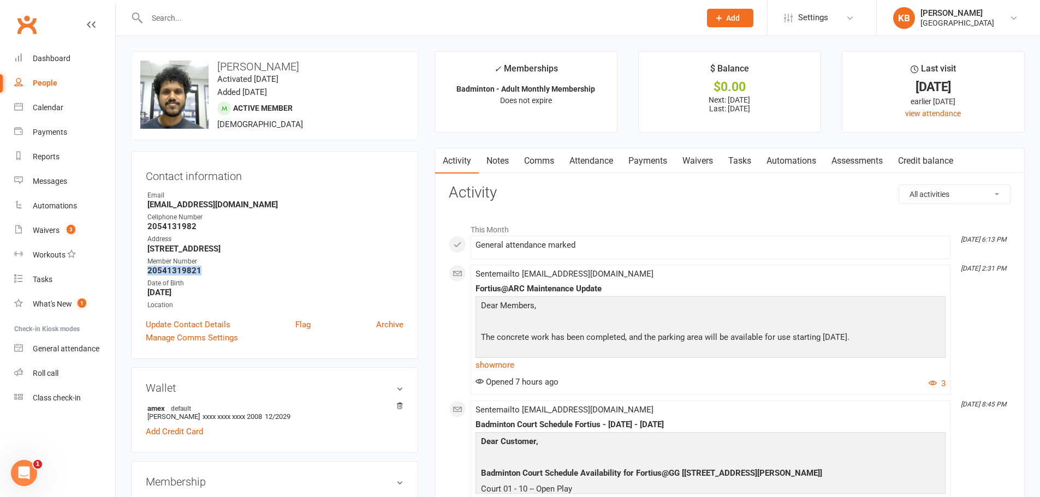
drag, startPoint x: 144, startPoint y: 271, endPoint x: 205, endPoint y: 274, distance: 61.7
click at [205, 274] on div "Contact information Owner Email Alooripr@gmail.com Cellphone Number 2054131982 …" at bounding box center [274, 255] width 287 height 208
click at [274, 198] on div "Email" at bounding box center [275, 196] width 256 height 10
click at [50, 235] on link "Waivers" at bounding box center [64, 230] width 101 height 25
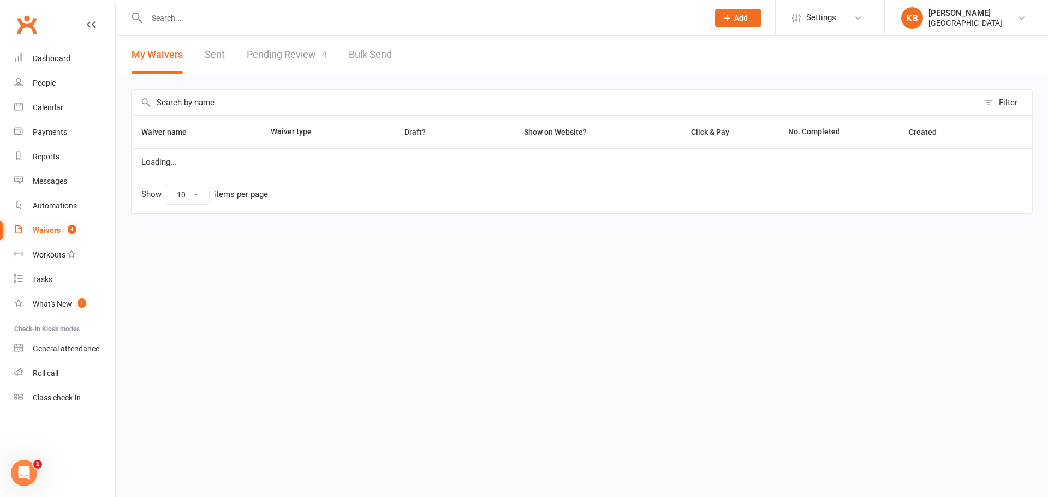
click at [293, 59] on link "Pending Review 4" at bounding box center [287, 55] width 80 height 38
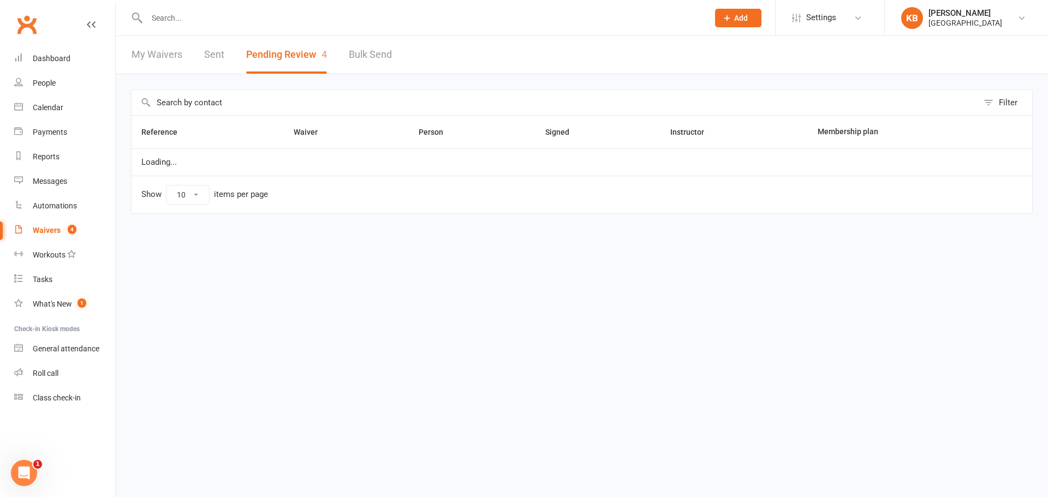
select select "100"
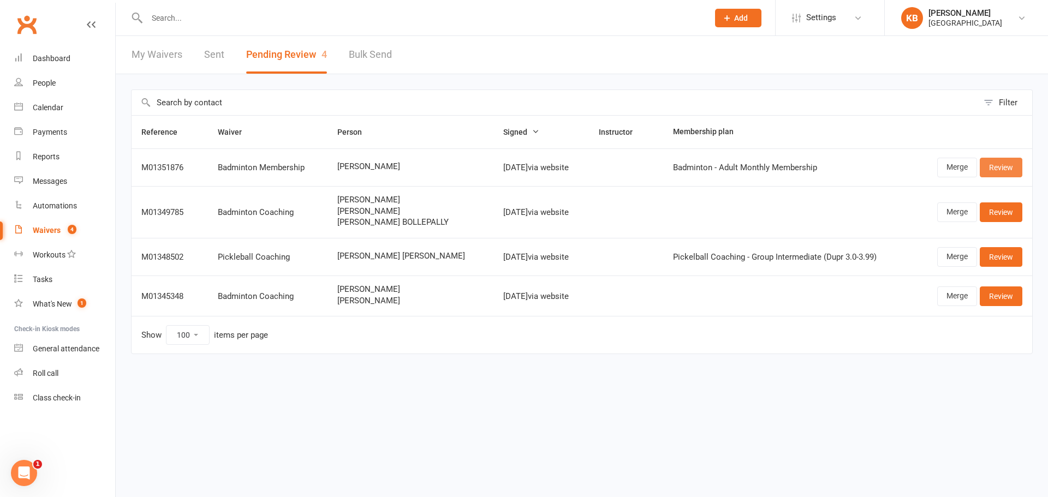
click at [998, 170] on link "Review" at bounding box center [1001, 168] width 43 height 20
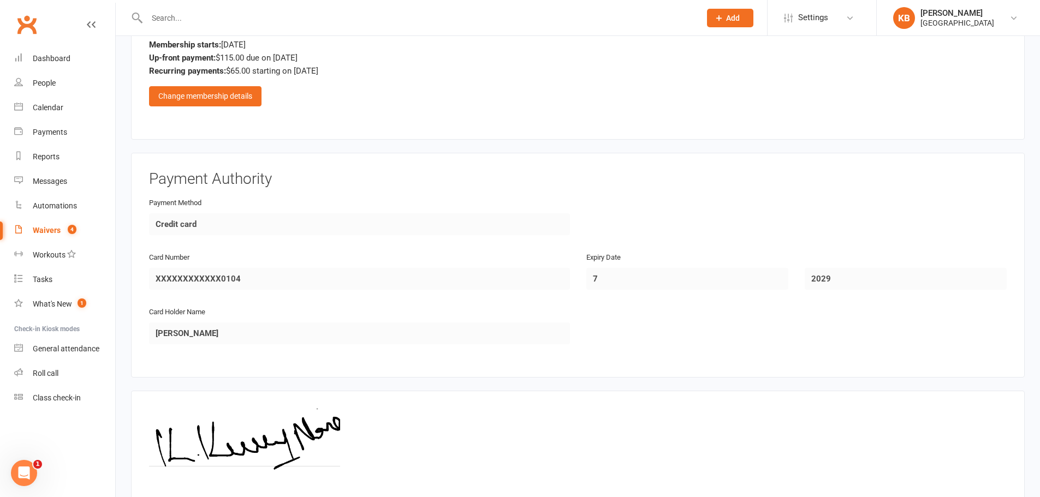
scroll to position [819, 0]
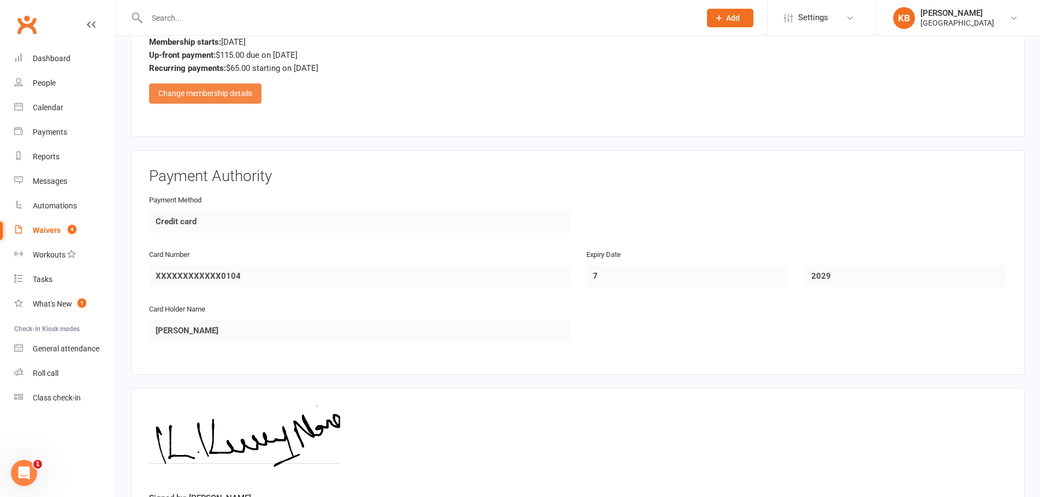
click at [224, 93] on div "Change membership details" at bounding box center [205, 94] width 112 height 20
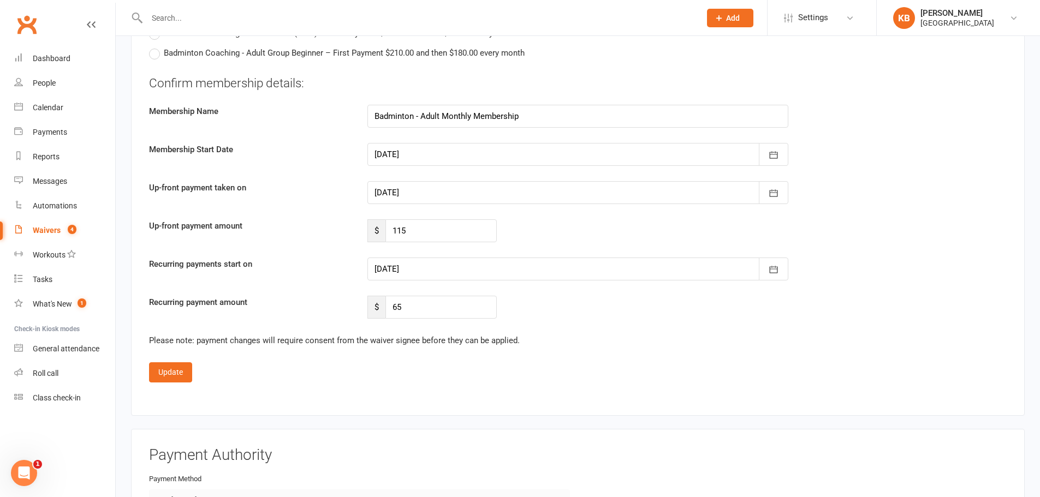
scroll to position [2129, 0]
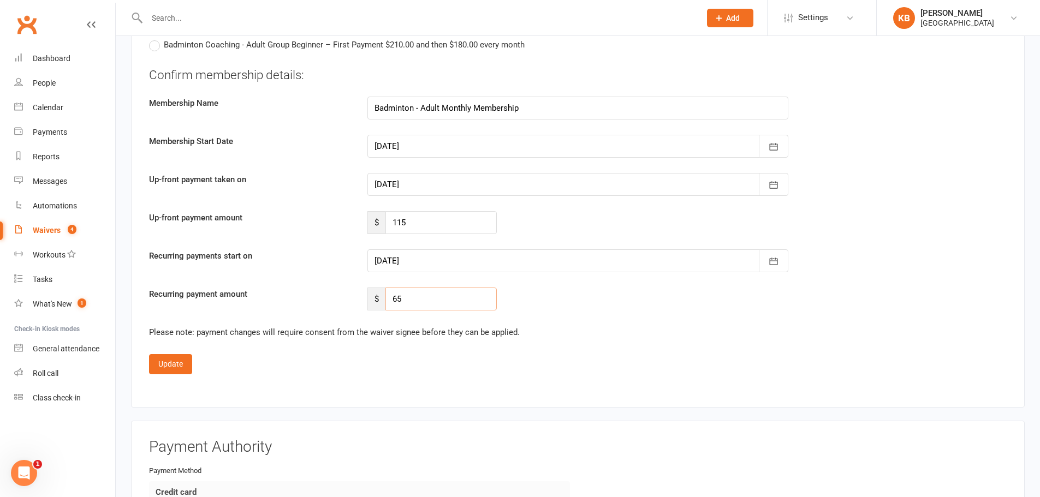
click at [408, 298] on input "65" at bounding box center [440, 299] width 111 height 23
click at [411, 252] on div at bounding box center [577, 260] width 421 height 23
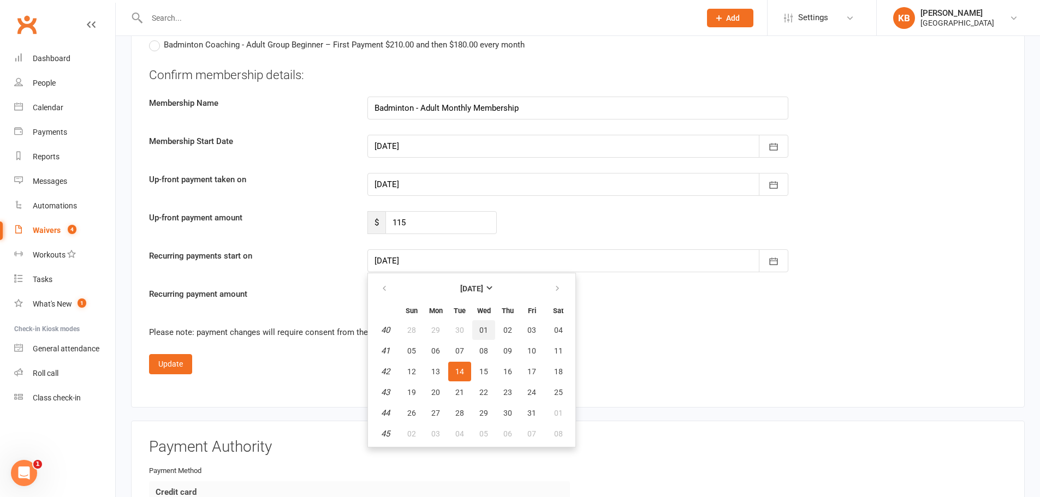
click at [483, 326] on span "01" at bounding box center [483, 330] width 9 height 9
type input "[DATE]"
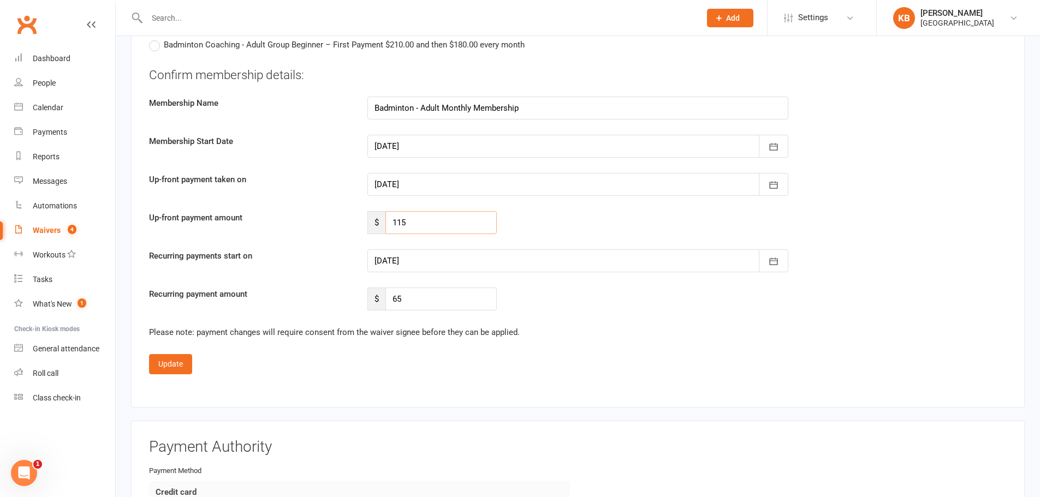
click at [437, 218] on input "115" at bounding box center [440, 222] width 111 height 23
type input "1"
type input "0"
click at [548, 337] on div "Please note: payment changes will require consent from the waiver signee before…" at bounding box center [578, 332] width 858 height 13
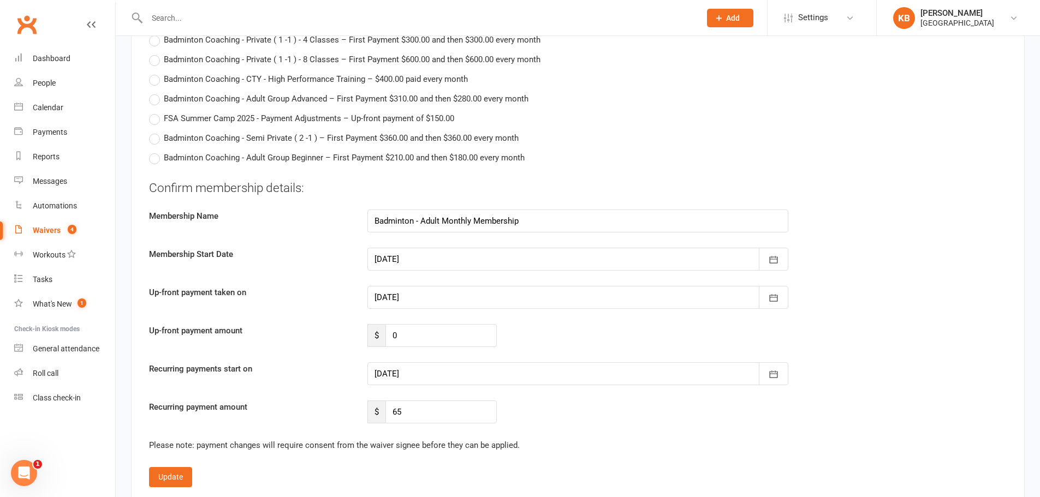
scroll to position [2074, 0]
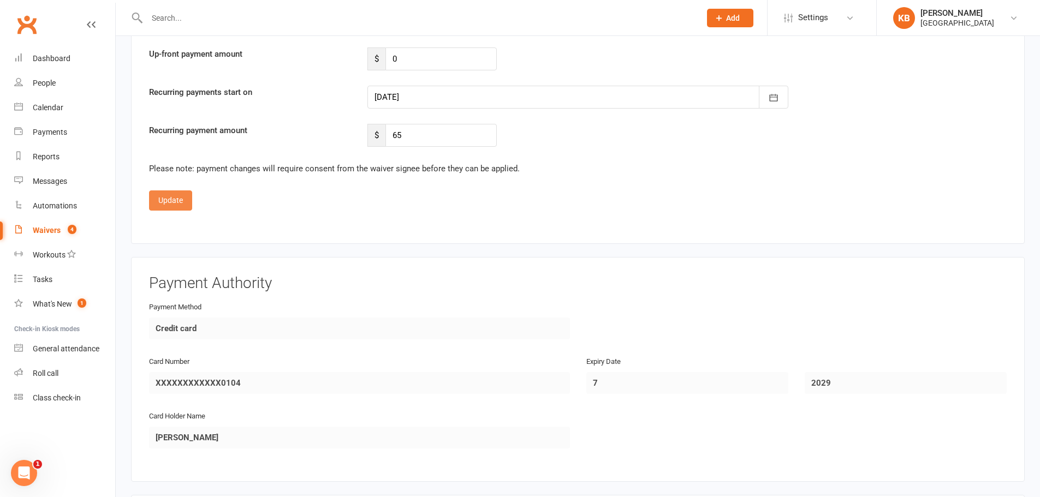
click at [174, 194] on button "Update" at bounding box center [170, 201] width 43 height 20
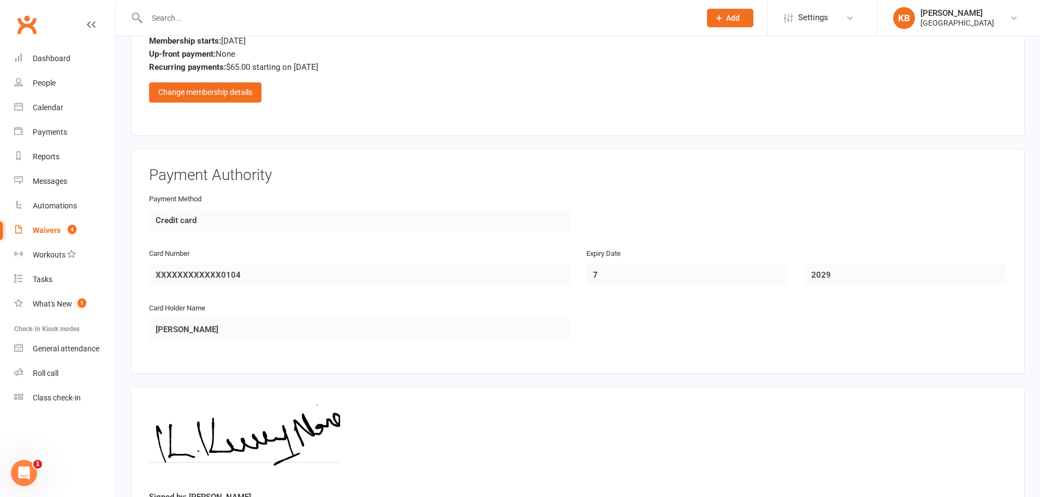
scroll to position [916, 0]
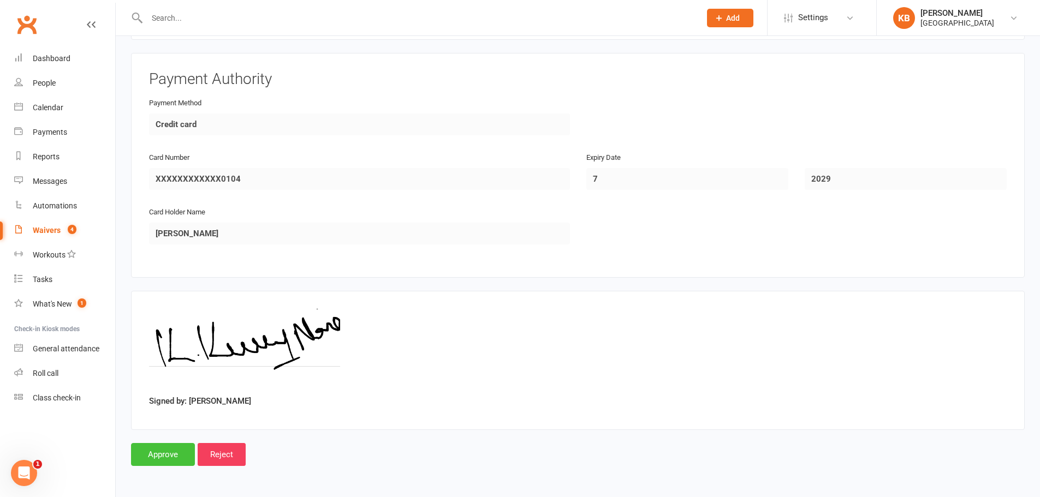
click at [139, 450] on input "Approve" at bounding box center [163, 454] width 64 height 23
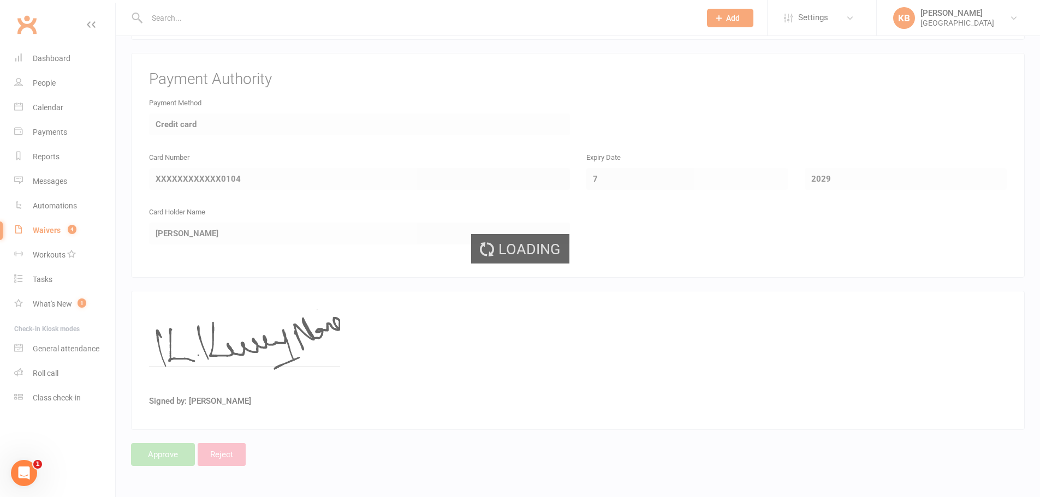
select select "100"
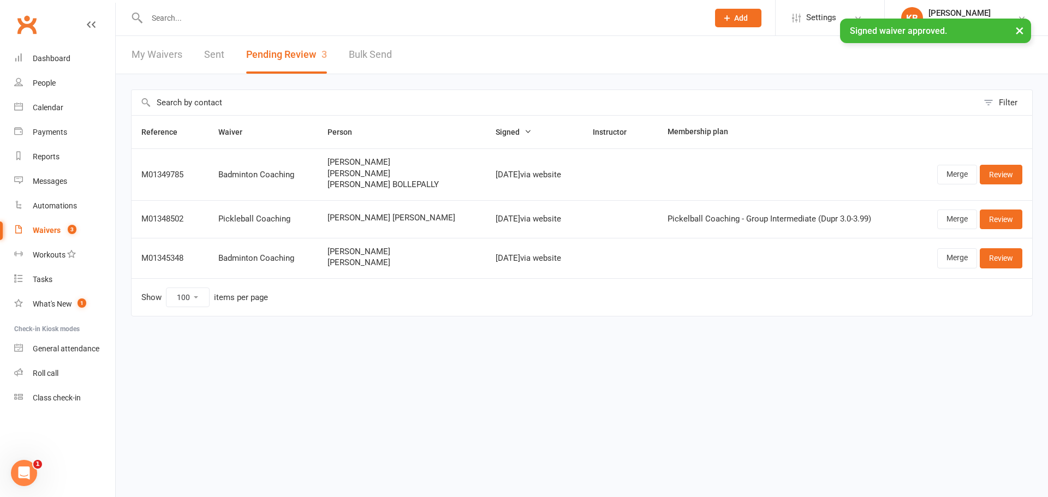
click at [213, 53] on link "Sent" at bounding box center [214, 55] width 20 height 38
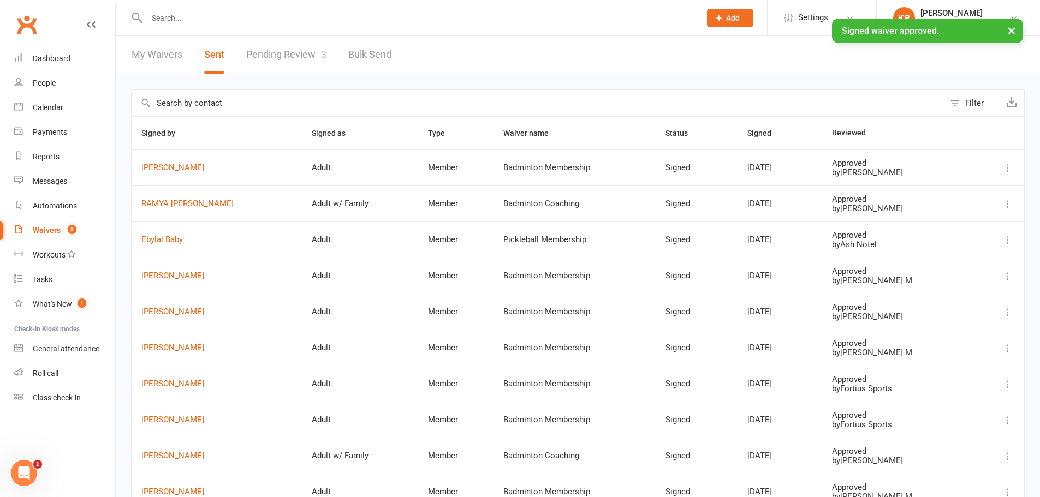
click at [183, 163] on td "Kumar Naidu Kongara" at bounding box center [217, 168] width 170 height 36
click at [186, 169] on link "Kumar Naidu Kongara" at bounding box center [216, 167] width 151 height 9
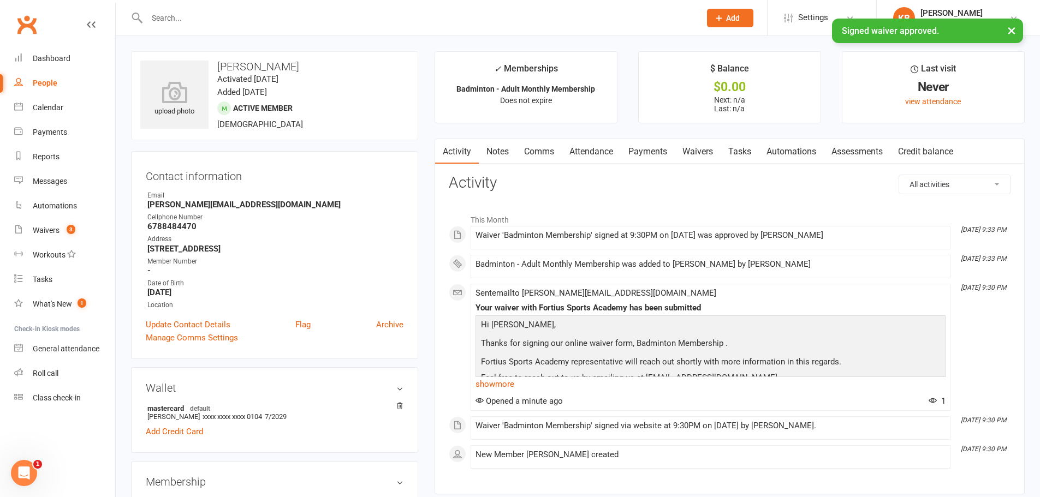
click at [647, 153] on link "Payments" at bounding box center [648, 151] width 54 height 25
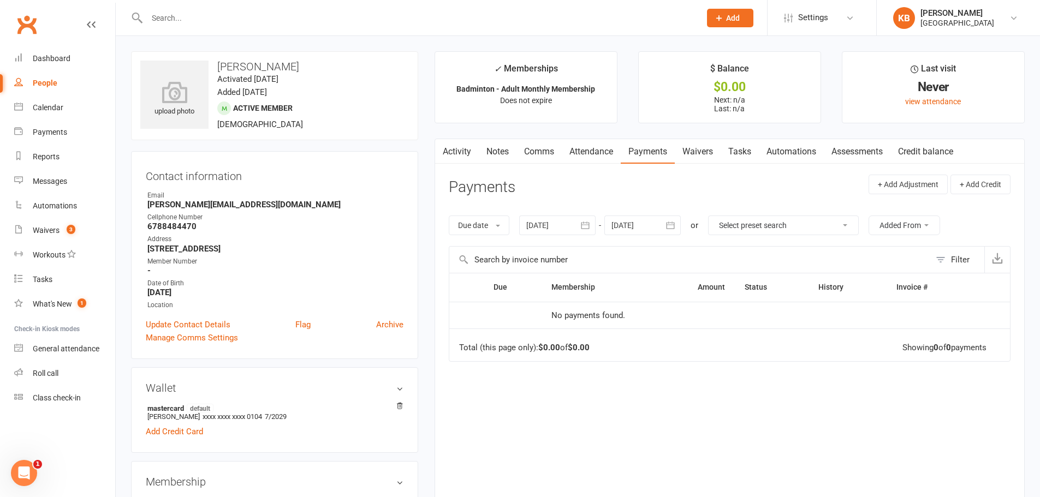
click at [582, 228] on icon "button" at bounding box center [585, 225] width 11 height 11
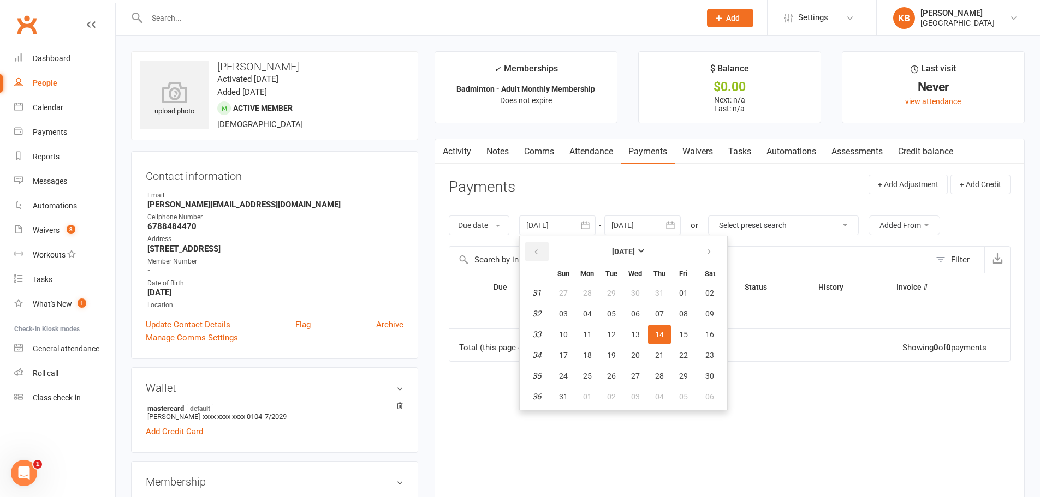
click at [528, 248] on button "button" at bounding box center [536, 252] width 23 height 20
click at [591, 291] on span "28" at bounding box center [587, 293] width 9 height 9
type input "28 Apr 2025"
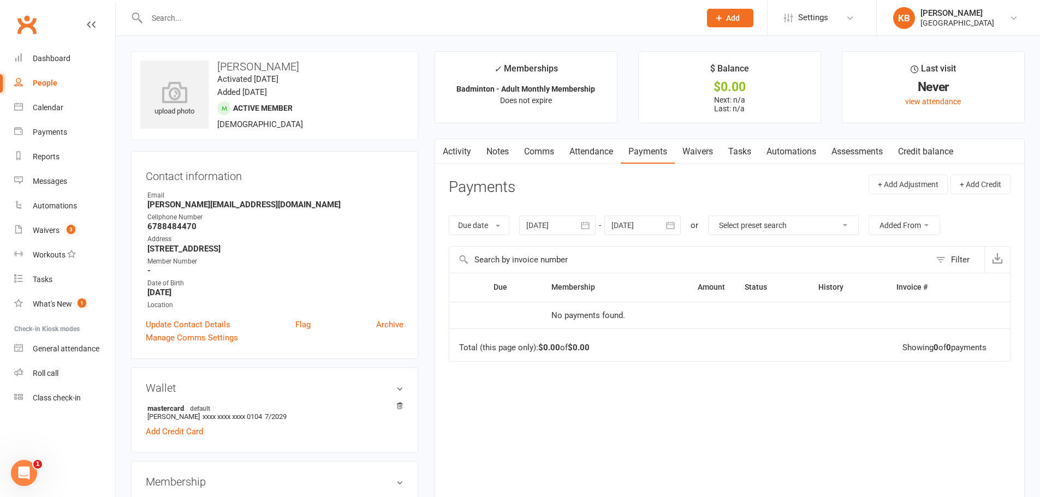
click at [681, 228] on button "button" at bounding box center [671, 226] width 20 height 20
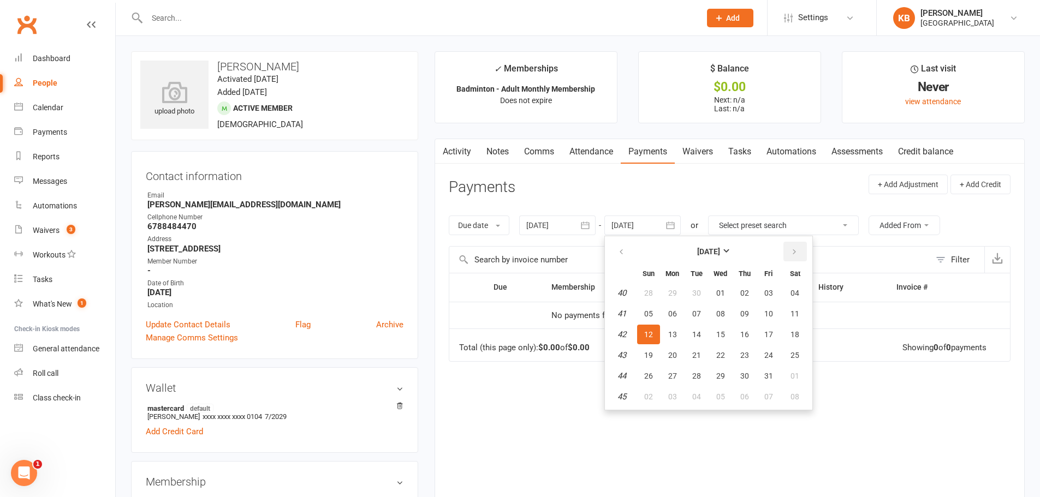
click at [792, 252] on icon "button" at bounding box center [794, 252] width 8 height 9
click at [793, 300] on button "06" at bounding box center [795, 293] width 28 height 20
type input "06 Dec 2025"
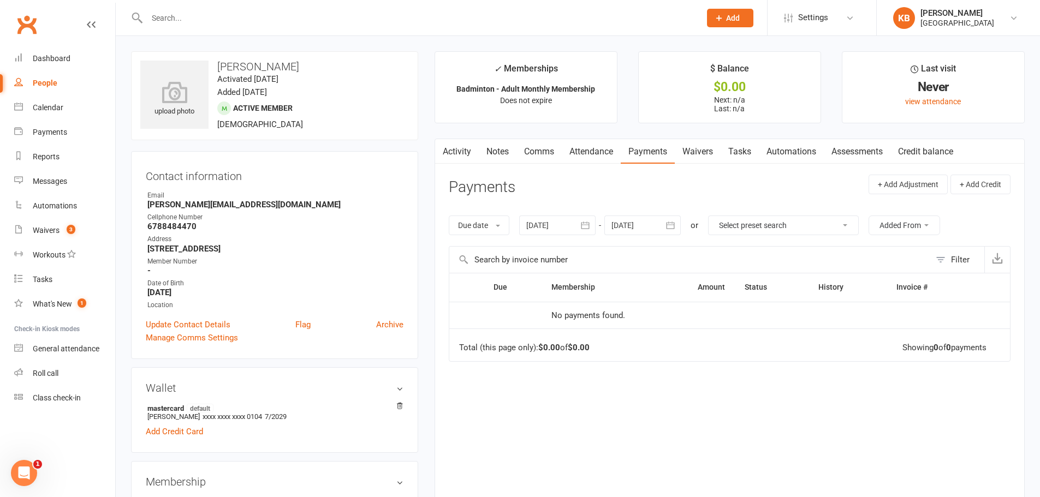
click at [591, 221] on icon "button" at bounding box center [585, 225] width 11 height 11
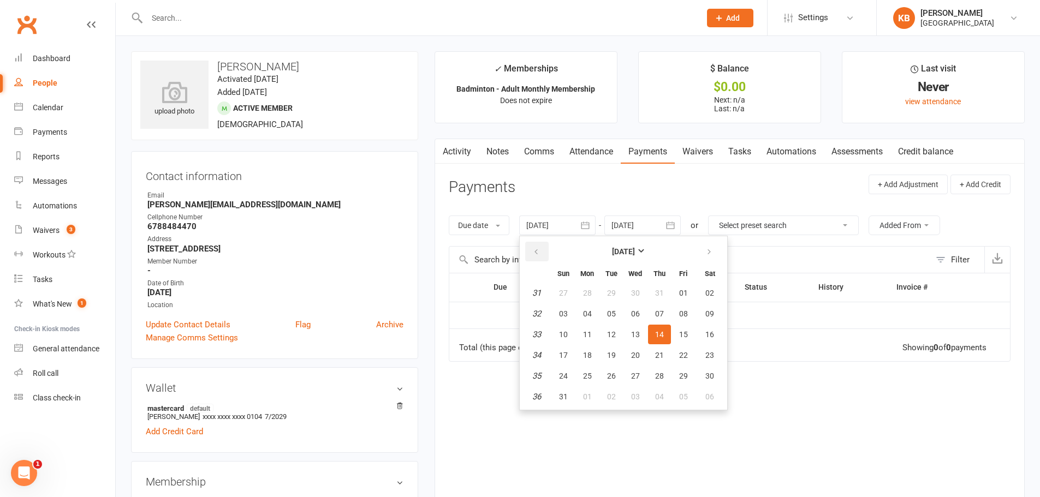
click at [530, 246] on button "button" at bounding box center [536, 252] width 23 height 20
click at [605, 302] on button "03" at bounding box center [611, 293] width 23 height 20
type input "[DATE]"
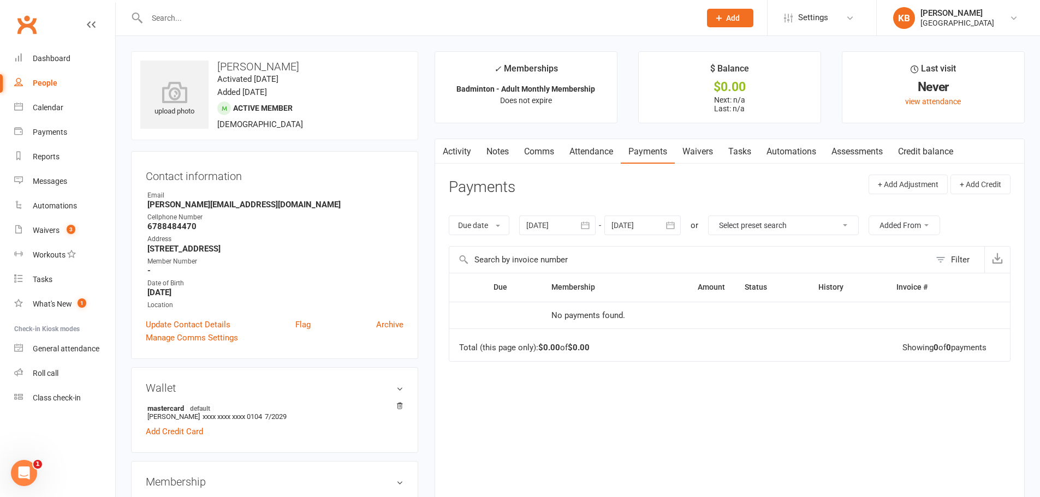
click at [680, 228] on button "button" at bounding box center [671, 226] width 20 height 20
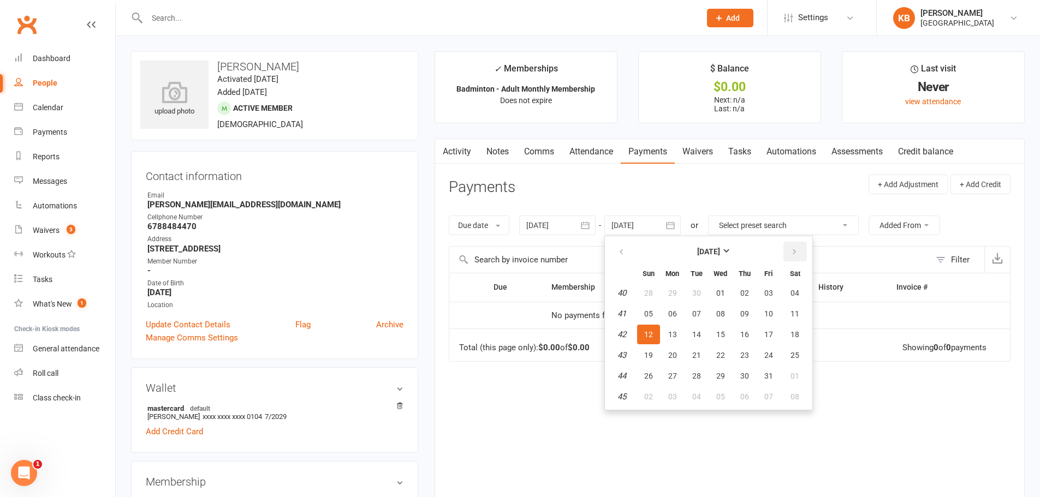
click at [798, 253] on icon "button" at bounding box center [794, 252] width 8 height 9
click at [797, 287] on button "06" at bounding box center [795, 293] width 28 height 20
type input "06 Dec 2025"
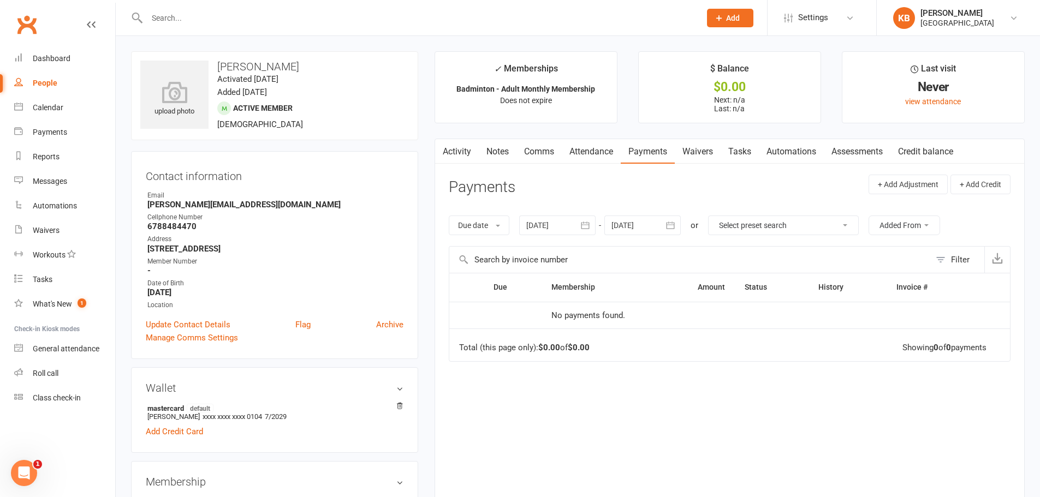
click at [667, 226] on icon "button" at bounding box center [670, 225] width 11 height 11
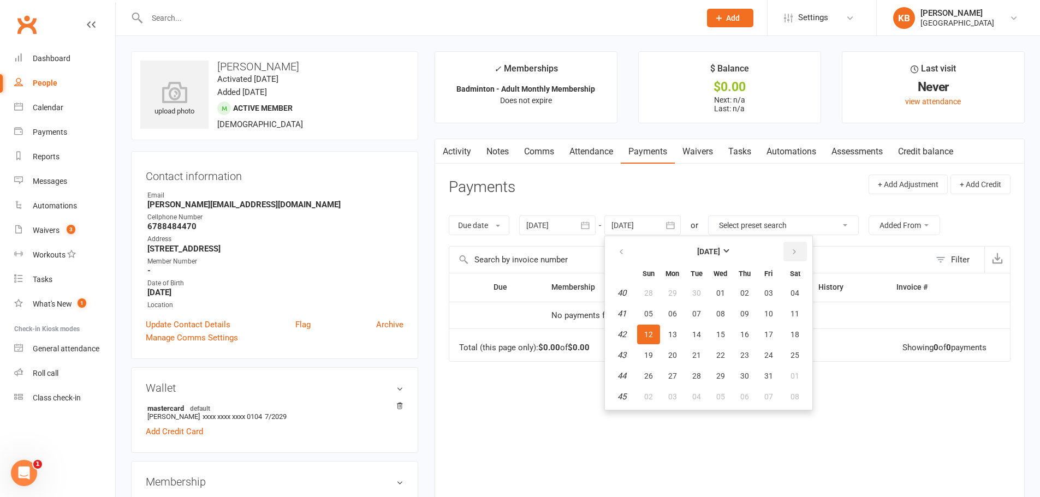
click at [802, 251] on button "button" at bounding box center [794, 252] width 23 height 20
click at [793, 291] on span "03" at bounding box center [794, 293] width 9 height 9
type input "[DATE]"
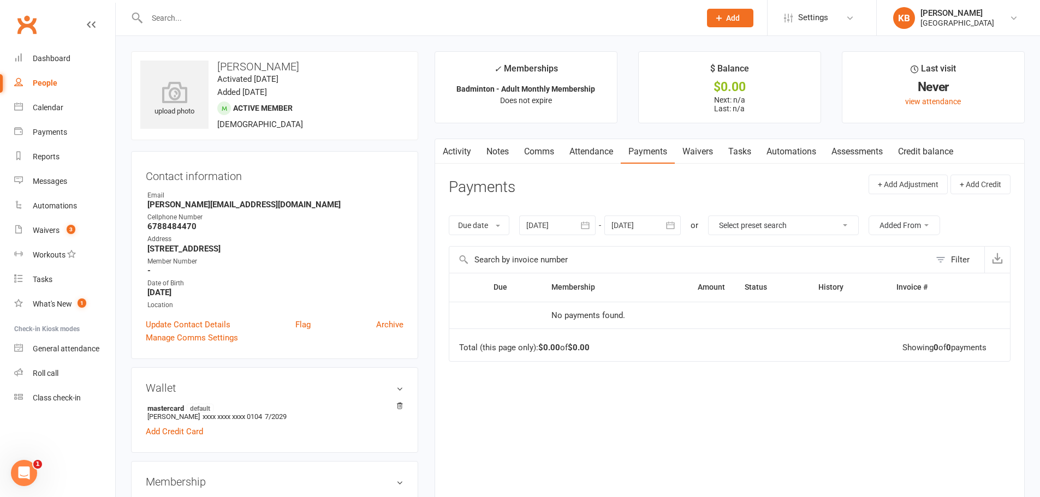
click at [465, 151] on link "Activity" at bounding box center [457, 151] width 44 height 25
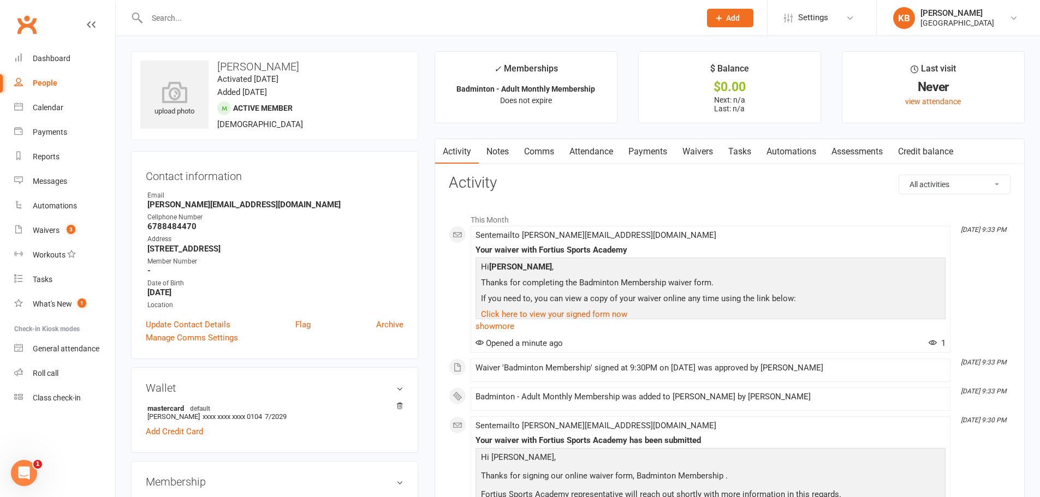
drag, startPoint x: 217, startPoint y: 67, endPoint x: 335, endPoint y: 67, distance: 117.9
click at [335, 67] on h3 "[PERSON_NAME]" at bounding box center [274, 67] width 269 height 12
copy h3 "[PERSON_NAME]"
click at [339, 66] on h3 "[PERSON_NAME]" at bounding box center [274, 67] width 269 height 12
click at [240, 16] on input "text" at bounding box center [418, 17] width 549 height 15
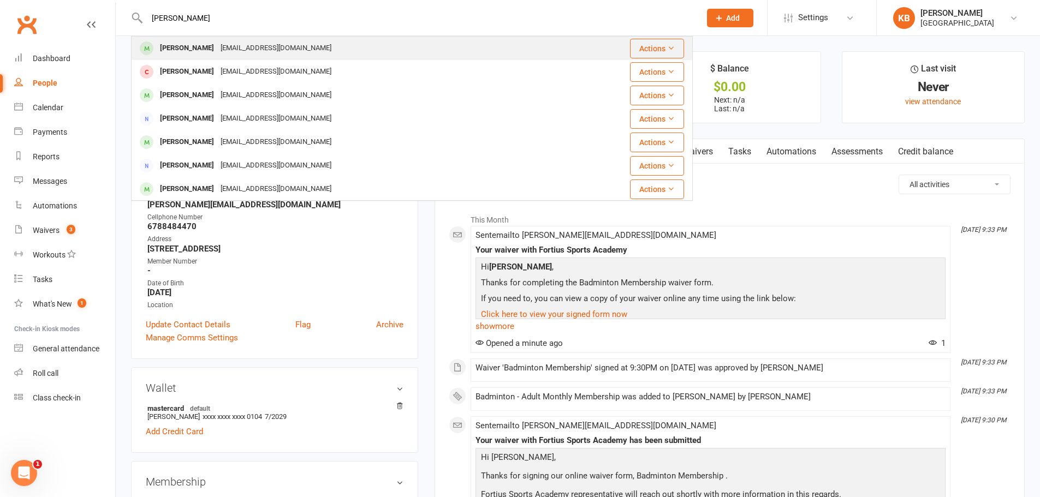
type input "[PERSON_NAME]"
click at [245, 42] on div "[EMAIL_ADDRESS][DOMAIN_NAME]" at bounding box center [275, 48] width 117 height 16
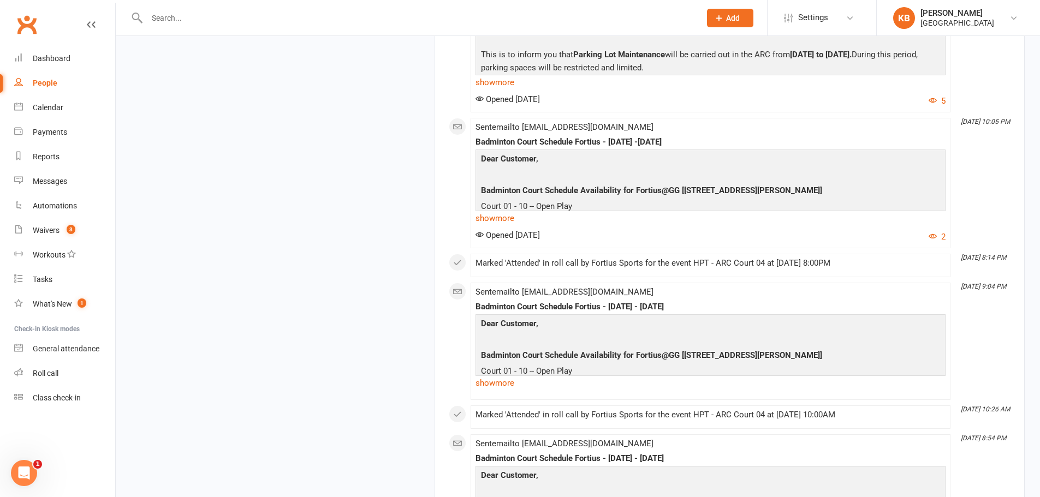
scroll to position [1528, 0]
click at [493, 217] on link "show more" at bounding box center [710, 216] width 470 height 15
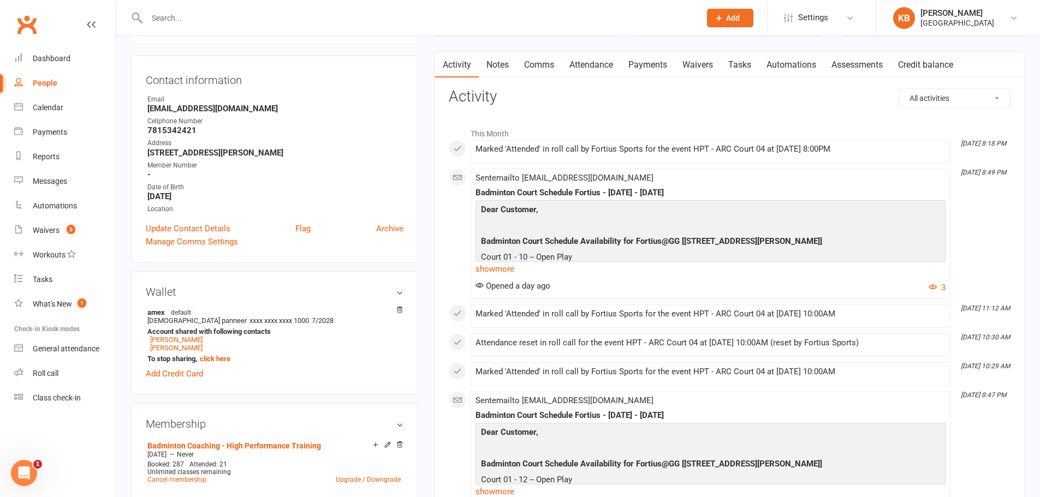
scroll to position [0, 0]
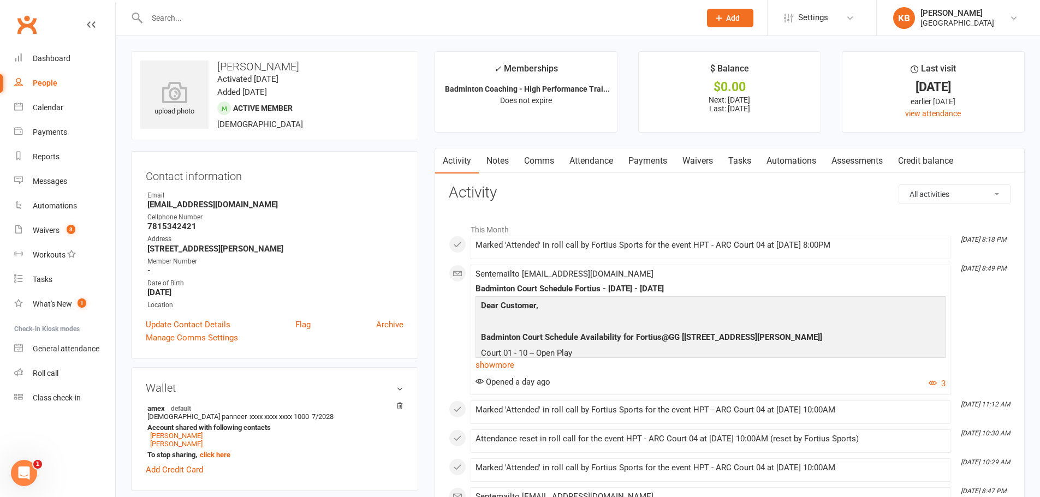
click at [193, 27] on div at bounding box center [412, 17] width 562 height 35
click at [191, 22] on input "text" at bounding box center [418, 17] width 549 height 15
paste input "[PERSON_NAME]"
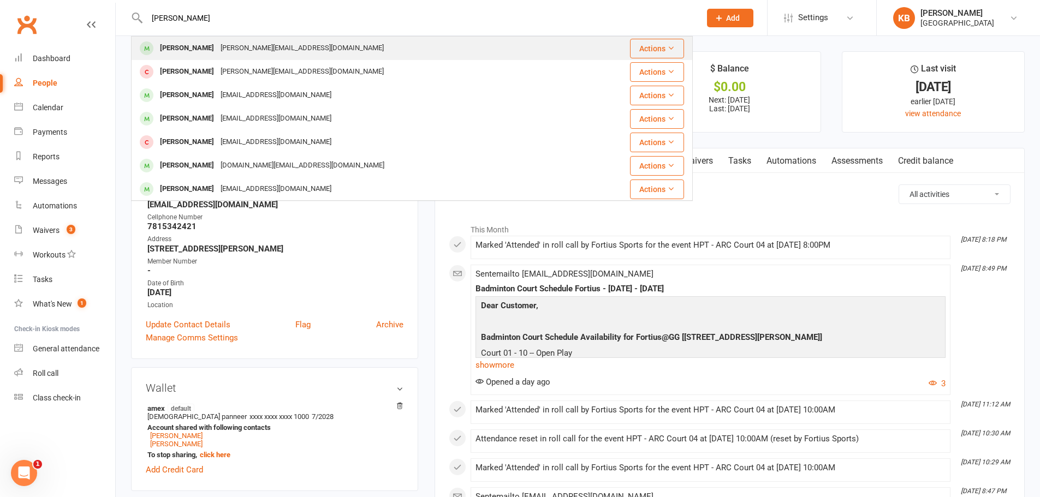
type input "[PERSON_NAME]"
click at [248, 46] on div "[PERSON_NAME][EMAIL_ADDRESS][DOMAIN_NAME]" at bounding box center [302, 48] width 170 height 16
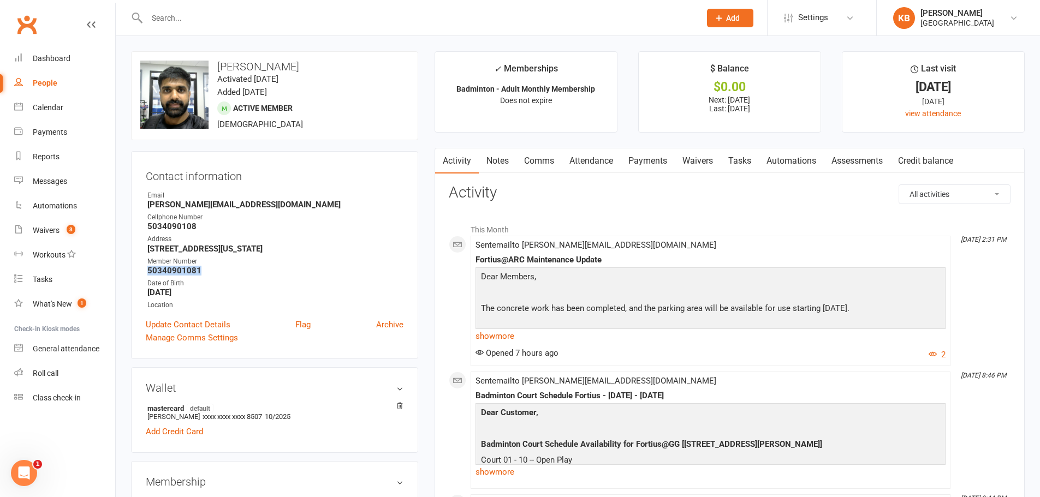
drag, startPoint x: 163, startPoint y: 271, endPoint x: 216, endPoint y: 271, distance: 52.4
click at [216, 271] on strong "50340901081" at bounding box center [275, 271] width 256 height 10
copy strong "50340901081"
click at [305, 224] on strong "5034090108" at bounding box center [275, 227] width 256 height 10
click at [205, 21] on input "text" at bounding box center [418, 17] width 549 height 15
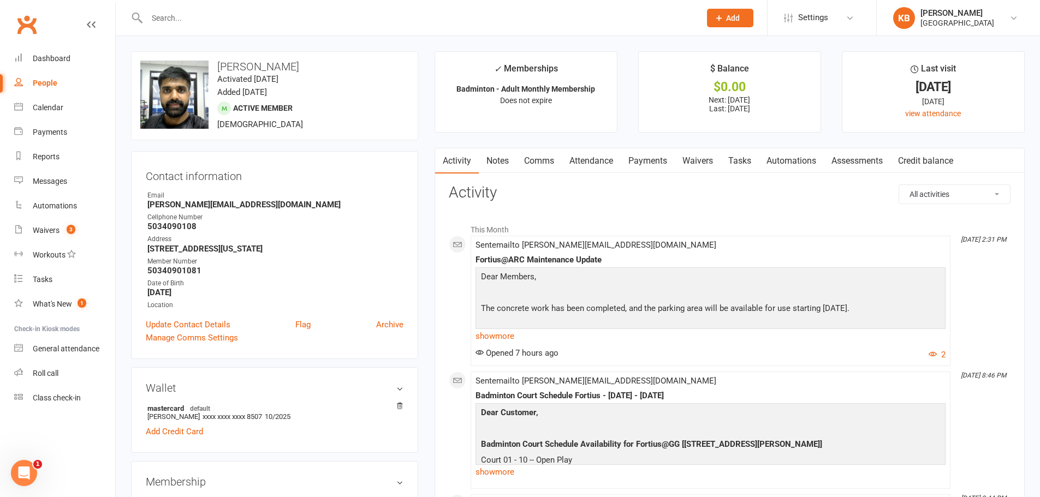
paste input "[PERSON_NAME]"
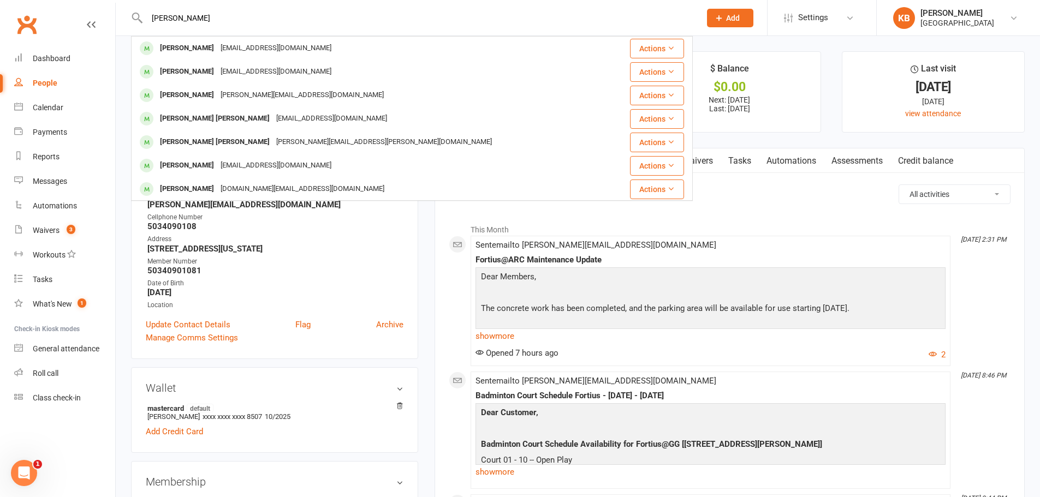
drag, startPoint x: 235, startPoint y: 15, endPoint x: 146, endPoint y: 19, distance: 89.0
click at [146, 19] on input "[PERSON_NAME]" at bounding box center [418, 17] width 549 height 15
paste input "[EMAIL_ADDRESS][DOMAIN_NAME]"
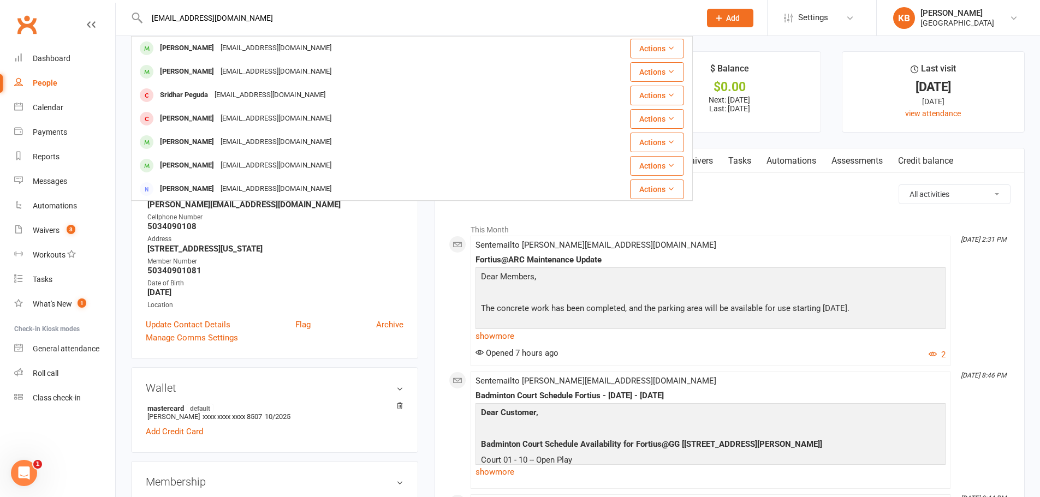
click at [317, 21] on input "[EMAIL_ADDRESS][DOMAIN_NAME]" at bounding box center [418, 17] width 549 height 15
drag, startPoint x: 260, startPoint y: 15, endPoint x: 146, endPoint y: 21, distance: 114.8
click at [146, 21] on input "[EMAIL_ADDRESS][DOMAIN_NAME]" at bounding box center [418, 17] width 549 height 15
paste input "Venn Reddy"
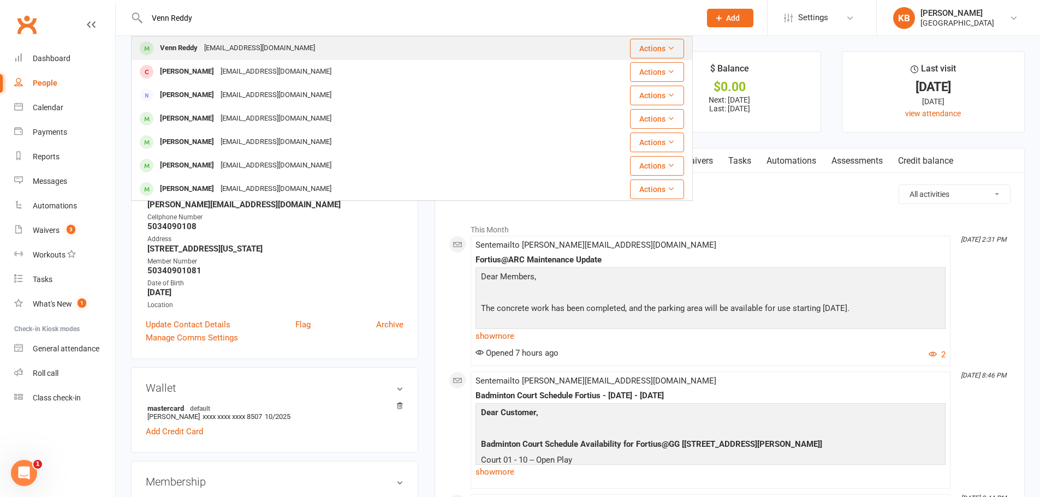
type input "Venn Reddy"
click at [236, 50] on div "[EMAIL_ADDRESS][DOMAIN_NAME]" at bounding box center [259, 48] width 117 height 16
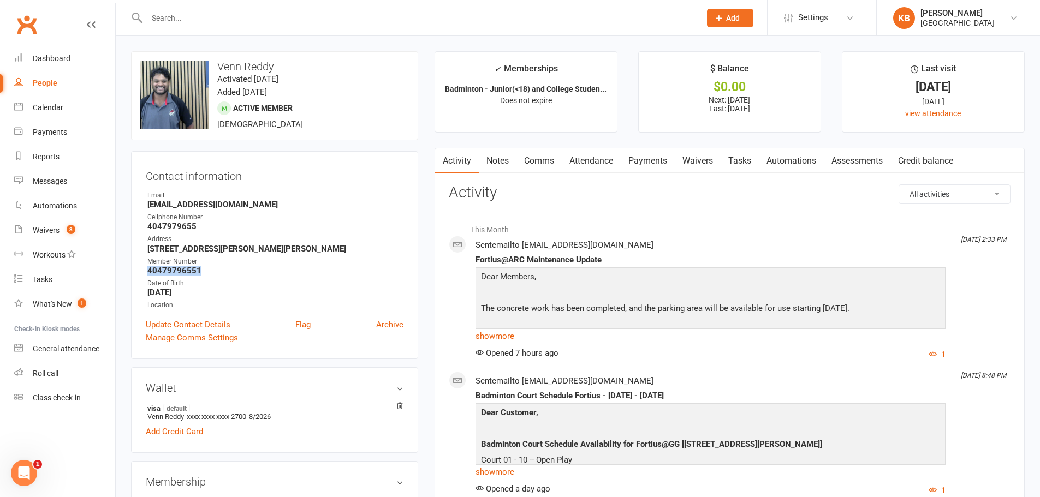
drag, startPoint x: 145, startPoint y: 271, endPoint x: 215, endPoint y: 275, distance: 70.0
click at [215, 275] on div "Contact information Owner Email [EMAIL_ADDRESS][DOMAIN_NAME] Cellphone Number […" at bounding box center [274, 255] width 287 height 208
copy strong "40479796551"
click at [304, 158] on div "Contact information Owner Email [EMAIL_ADDRESS][DOMAIN_NAME] Cellphone Number […" at bounding box center [274, 255] width 287 height 208
click at [182, 21] on input "text" at bounding box center [418, 17] width 549 height 15
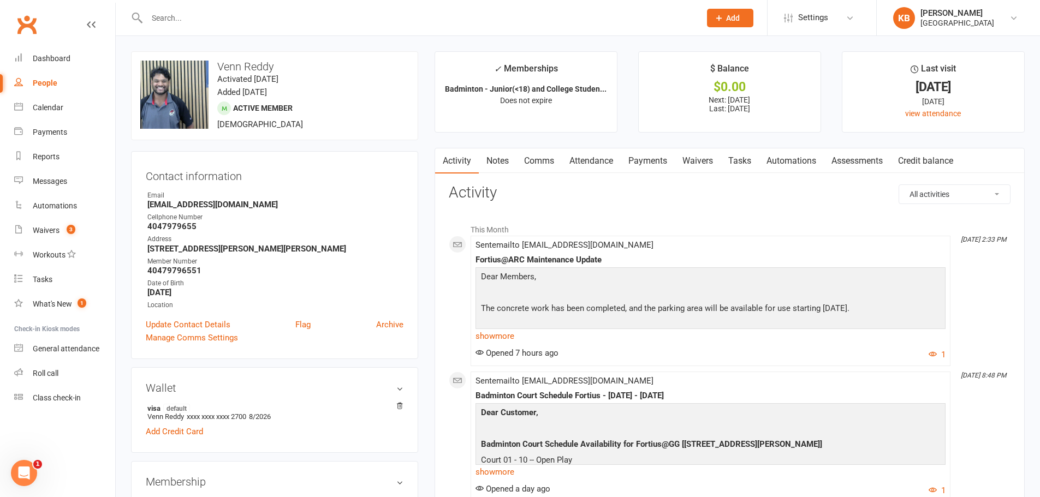
paste input "[PERSON_NAME]"
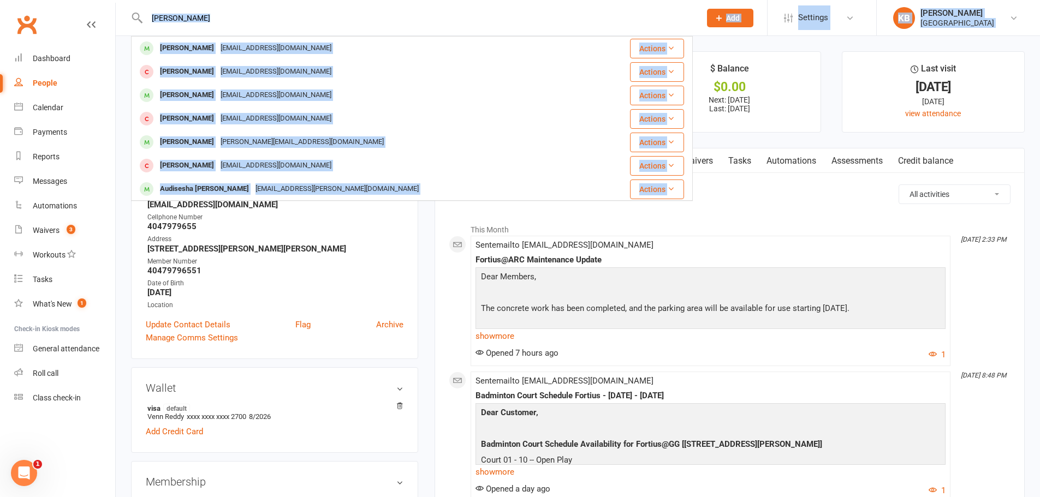
drag, startPoint x: 240, startPoint y: 26, endPoint x: 102, endPoint y: 3, distance: 139.4
click at [102, 3] on header "Akshay Reddy [PERSON_NAME] [EMAIL_ADDRESS][DOMAIN_NAME] Actions Akshay Ghadi [E…" at bounding box center [520, 3] width 1040 height 0
click at [230, 24] on input "[PERSON_NAME]" at bounding box center [418, 17] width 549 height 15
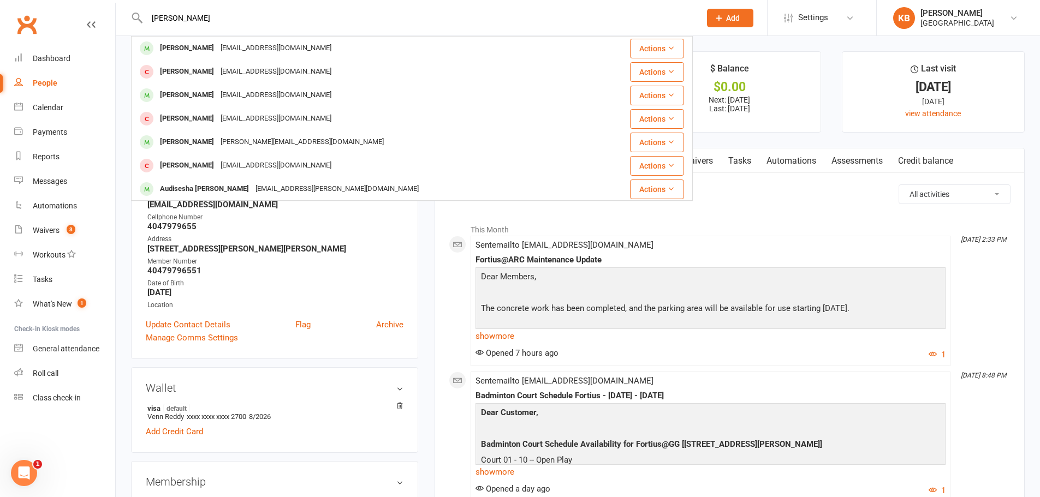
drag, startPoint x: 204, startPoint y: 14, endPoint x: 144, endPoint y: 19, distance: 60.2
click at [147, 18] on input "[PERSON_NAME]" at bounding box center [418, 17] width 549 height 15
paste input "[EMAIL_ADDRESS][DOMAIN_NAME]"
drag, startPoint x: 248, startPoint y: 22, endPoint x: 144, endPoint y: 19, distance: 103.7
click at [144, 19] on input "[EMAIL_ADDRESS][DOMAIN_NAME]" at bounding box center [418, 17] width 549 height 15
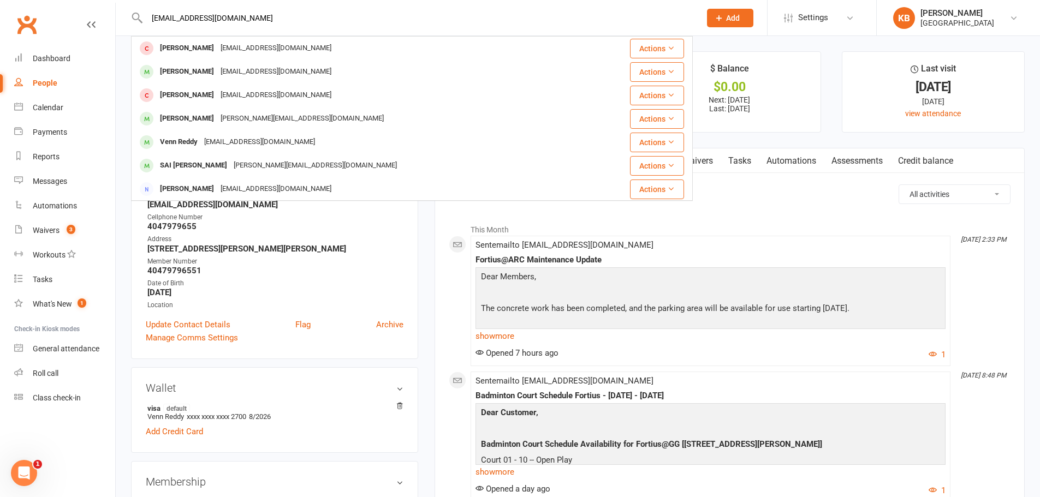
paste input "[PERSON_NAME]"
click at [229, 21] on input "[PERSON_NAME]" at bounding box center [418, 17] width 549 height 15
drag, startPoint x: 205, startPoint y: 15, endPoint x: 130, endPoint y: 15, distance: 74.8
click at [130, 15] on react-component "[PERSON_NAME] [PERSON_NAME] [EMAIL_ADDRESS][DOMAIN_NAME] Actions [PERSON_NAME] …" at bounding box center [346, 17] width 693 height 35
paste input "[EMAIL_ADDRESS][PERSON_NAME][DOMAIN_NAME]"
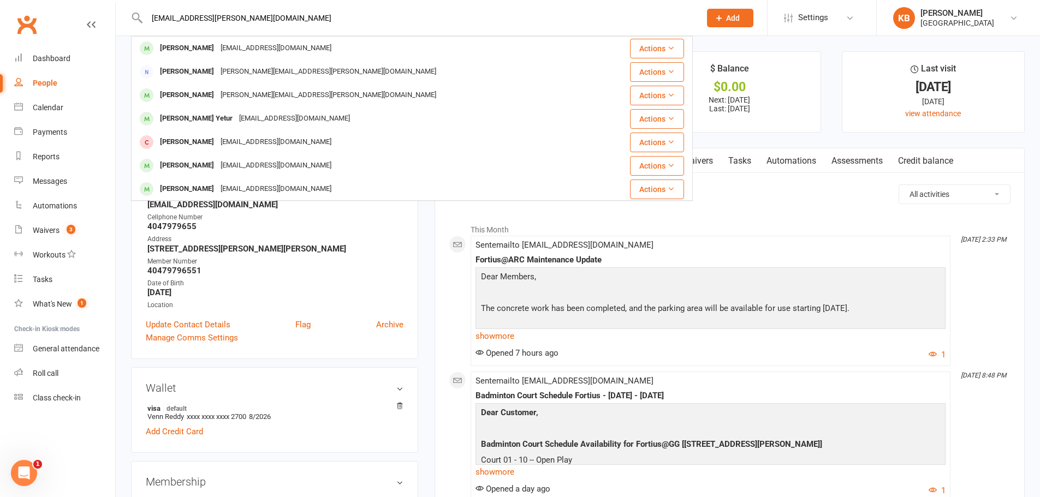
drag, startPoint x: 265, startPoint y: 17, endPoint x: 148, endPoint y: 15, distance: 116.8
click at [148, 15] on input "[EMAIL_ADDRESS][PERSON_NAME][DOMAIN_NAME]" at bounding box center [418, 17] width 549 height 15
paste input "[PERSON_NAME]"
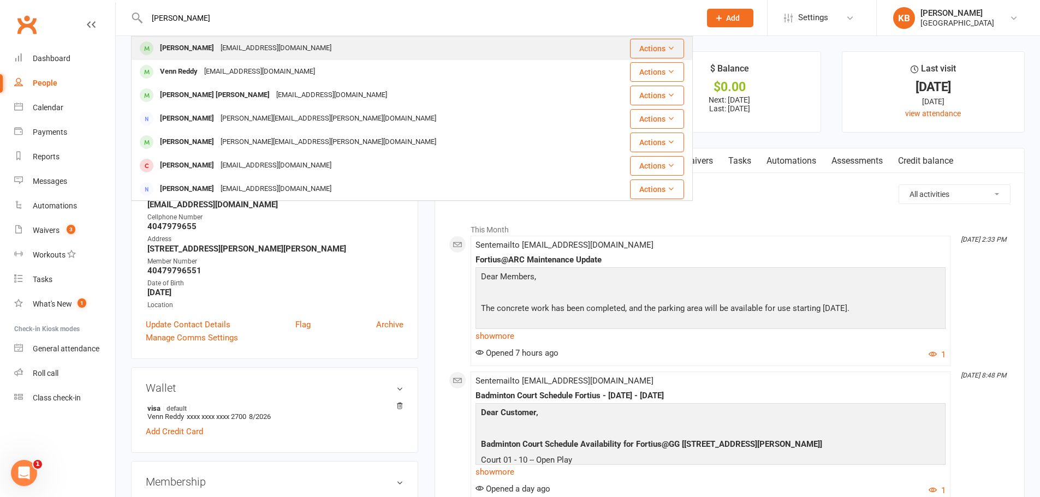
type input "[PERSON_NAME]"
click at [293, 49] on div "[PERSON_NAME] [EMAIL_ADDRESS][DOMAIN_NAME]" at bounding box center [365, 48] width 466 height 22
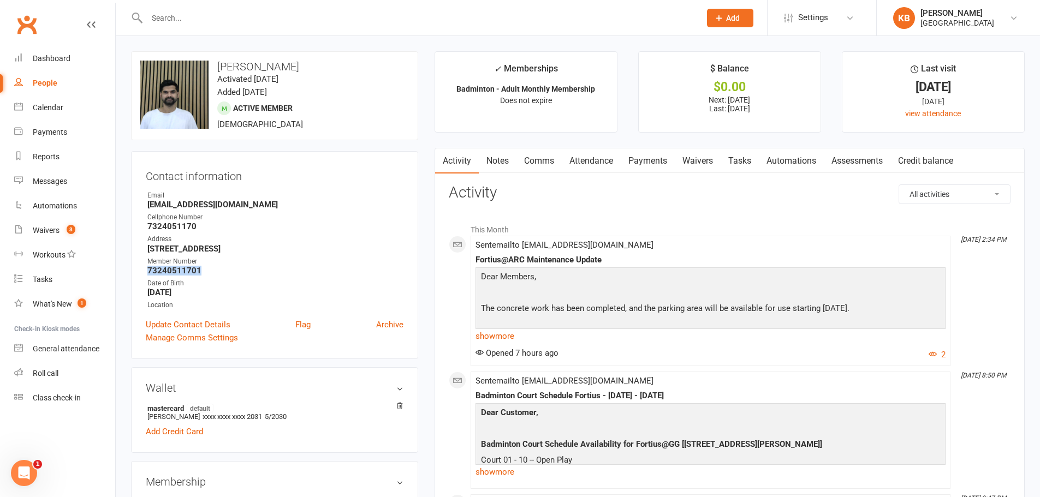
drag, startPoint x: 145, startPoint y: 269, endPoint x: 219, endPoint y: 268, distance: 74.2
click at [219, 268] on div "Contact information Owner Email [EMAIL_ADDRESS][DOMAIN_NAME] Cellphone Number […" at bounding box center [274, 255] width 287 height 208
copy strong "73240511701"
click at [303, 217] on div "Cellphone Number" at bounding box center [275, 217] width 256 height 10
click at [199, 19] on input "text" at bounding box center [418, 17] width 549 height 15
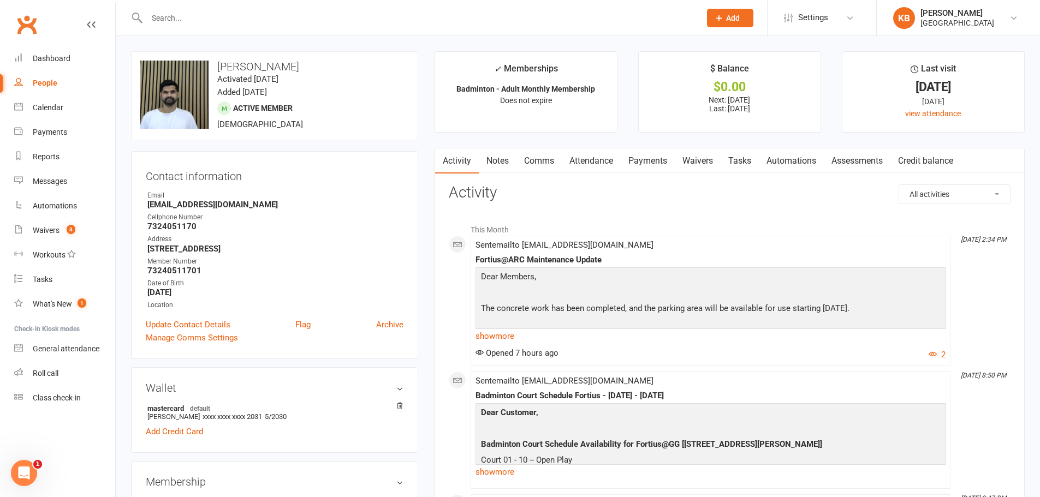
paste input "[PERSON_NAME]"
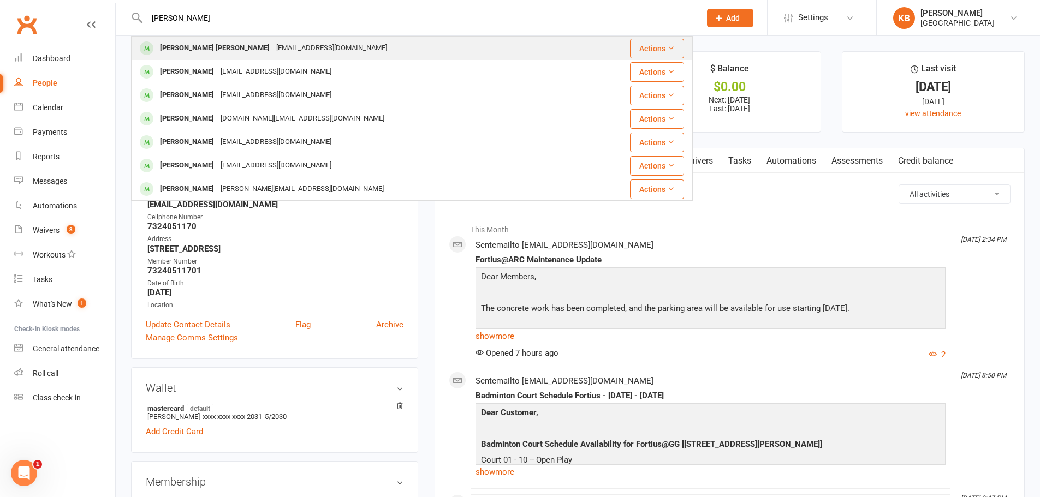
type input "[PERSON_NAME]"
click at [236, 54] on div "[PERSON_NAME] [PERSON_NAME]" at bounding box center [215, 48] width 116 height 16
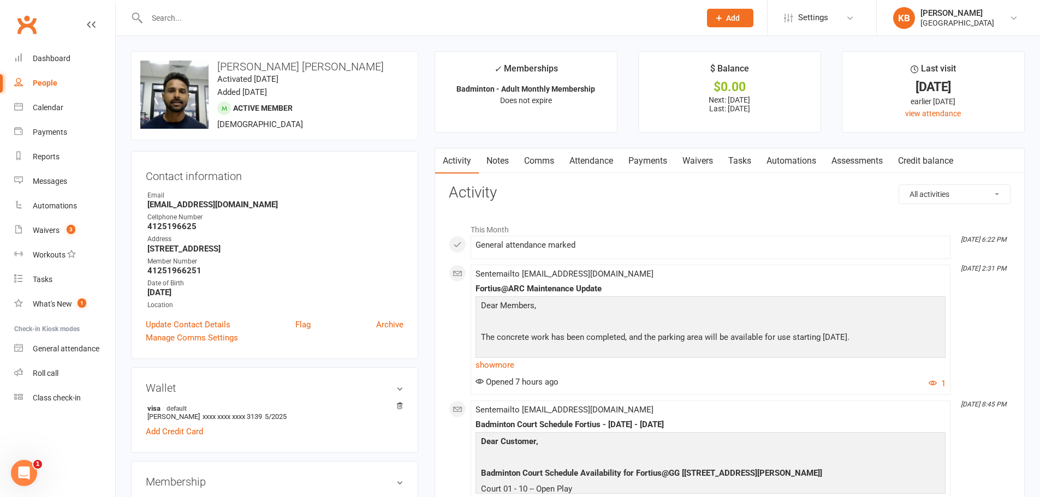
click at [218, 19] on input "text" at bounding box center [418, 17] width 549 height 15
paste input "reekar Reddy P V"
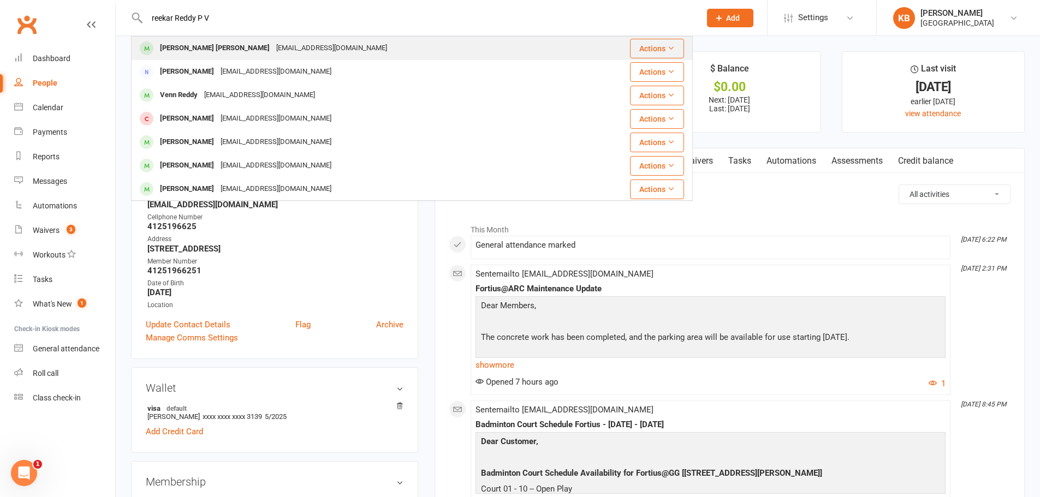
type input "reekar Reddy P V"
click at [247, 49] on div "[PERSON_NAME] [PERSON_NAME]" at bounding box center [215, 48] width 116 height 16
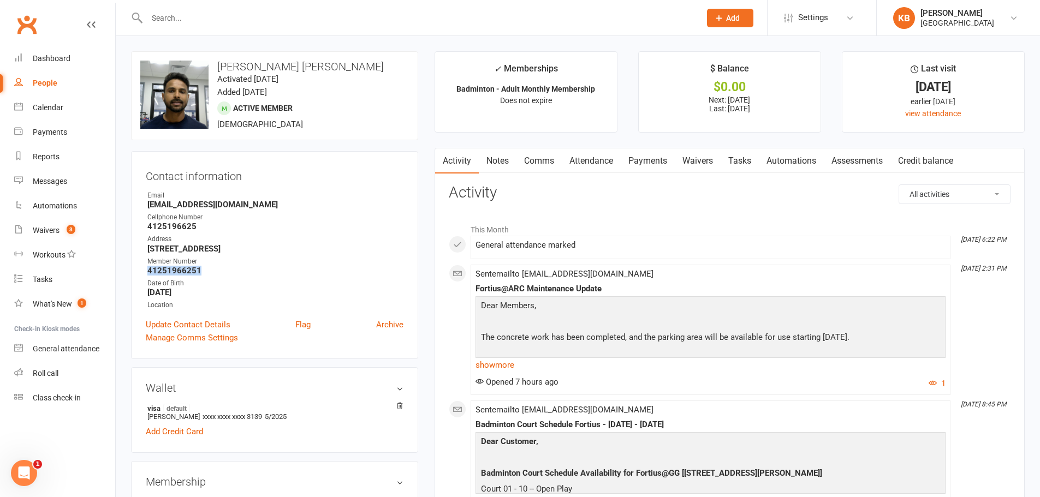
drag, startPoint x: 147, startPoint y: 270, endPoint x: 267, endPoint y: 267, distance: 120.7
click at [267, 267] on li "Member Number 41251966251" at bounding box center [275, 266] width 258 height 19
copy strong "41251966251"
click at [287, 232] on ul "Owner Email [EMAIL_ADDRESS][DOMAIN_NAME] Cellphone Number [PHONE_NUMBER] Addres…" at bounding box center [275, 251] width 258 height 120
click at [212, 15] on input "text" at bounding box center [418, 17] width 549 height 15
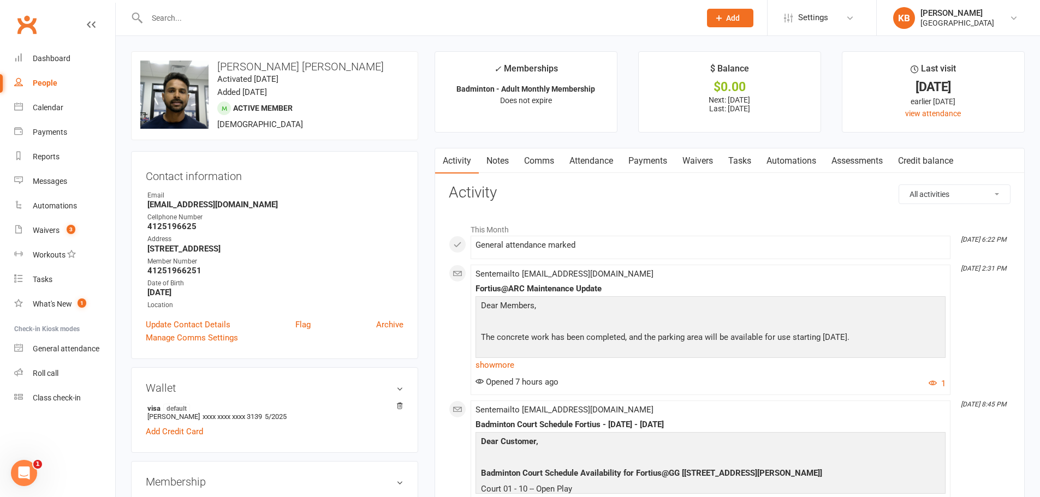
paste input "[PERSON_NAME] [PERSON_NAME]"
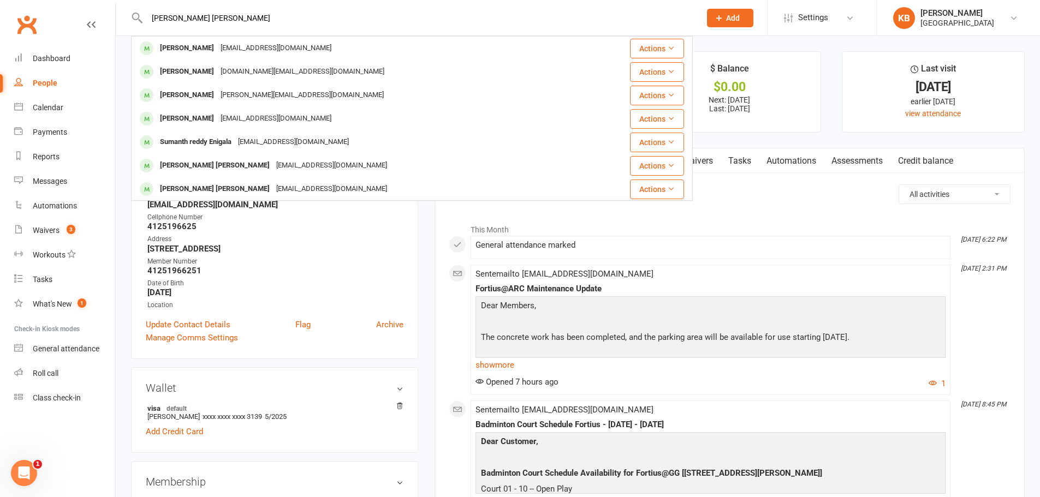
drag, startPoint x: 234, startPoint y: 16, endPoint x: 138, endPoint y: 16, distance: 96.1
click at [138, 16] on div "[PERSON_NAME] [PERSON_NAME] [PERSON_NAME] [EMAIL_ADDRESS][DOMAIN_NAME] Actions …" at bounding box center [412, 17] width 562 height 35
paste input "[EMAIL_ADDRESS][DOMAIN_NAME]"
drag, startPoint x: 224, startPoint y: 15, endPoint x: 148, endPoint y: -3, distance: 78.6
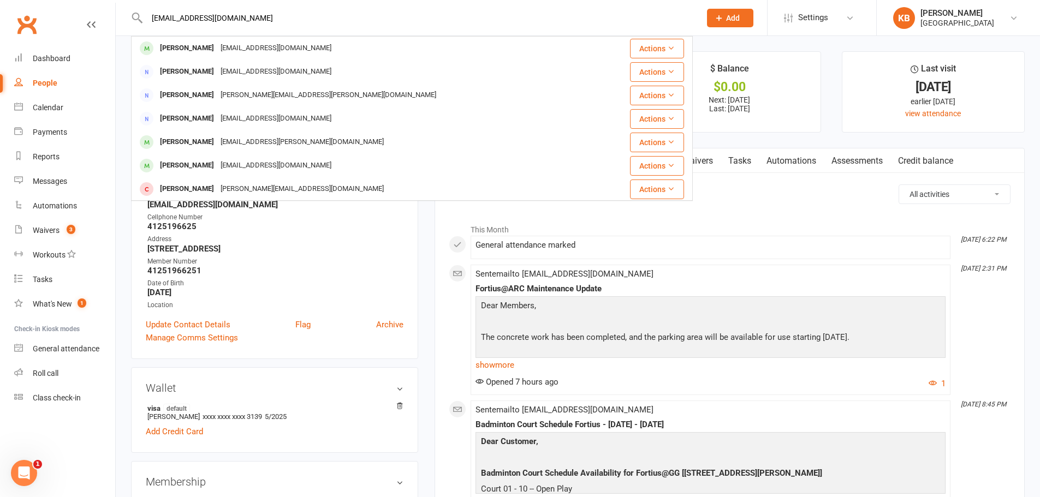
type input "\"
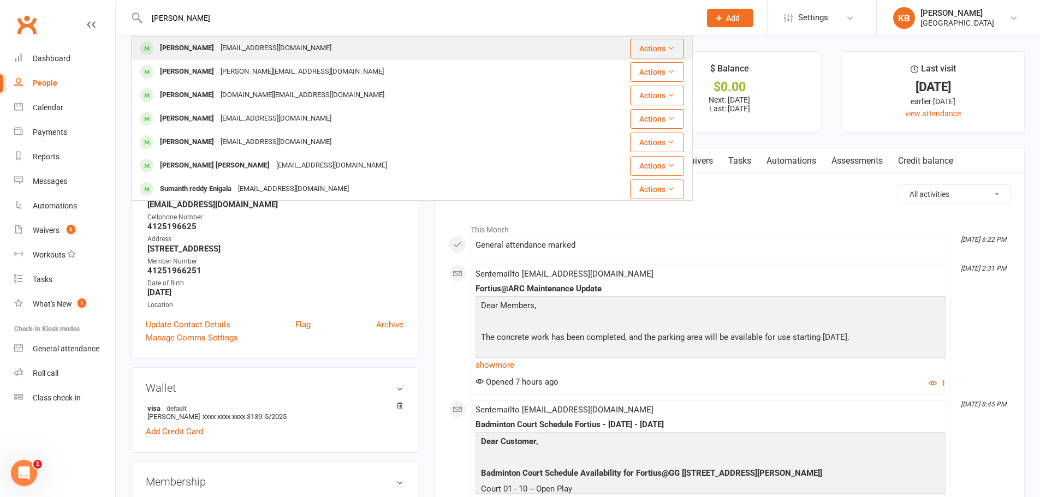
type input "[PERSON_NAME]"
click at [188, 58] on div "[PERSON_NAME] [EMAIL_ADDRESS][DOMAIN_NAME]" at bounding box center [358, 48] width 452 height 22
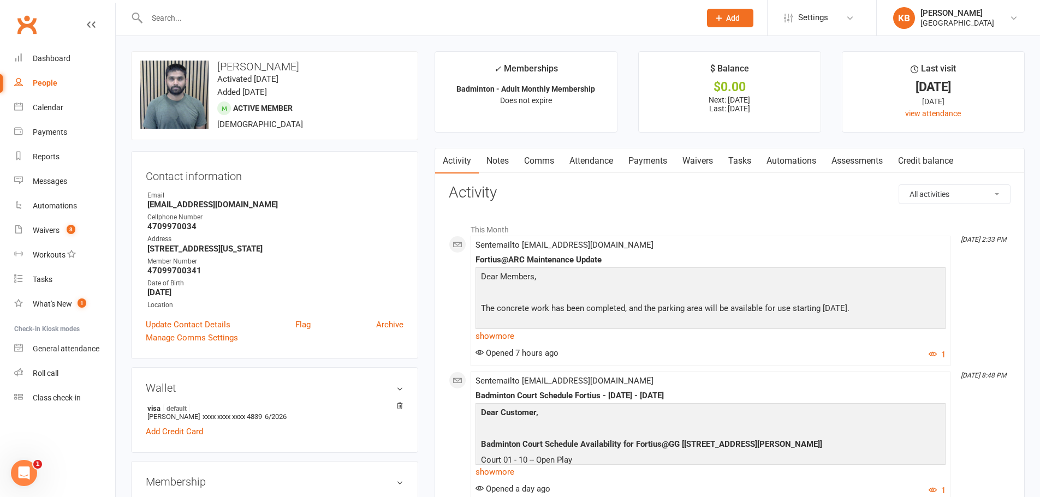
click at [154, 23] on input "text" at bounding box center [418, 17] width 549 height 15
paste input "[PERSON_NAME]"
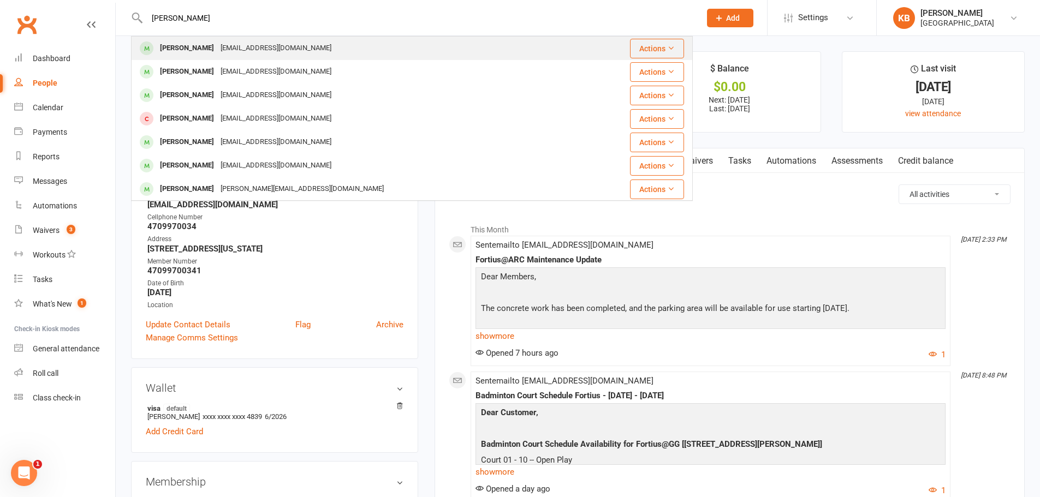
type input "[PERSON_NAME]"
click at [255, 40] on div "[EMAIL_ADDRESS][DOMAIN_NAME]" at bounding box center [275, 48] width 117 height 16
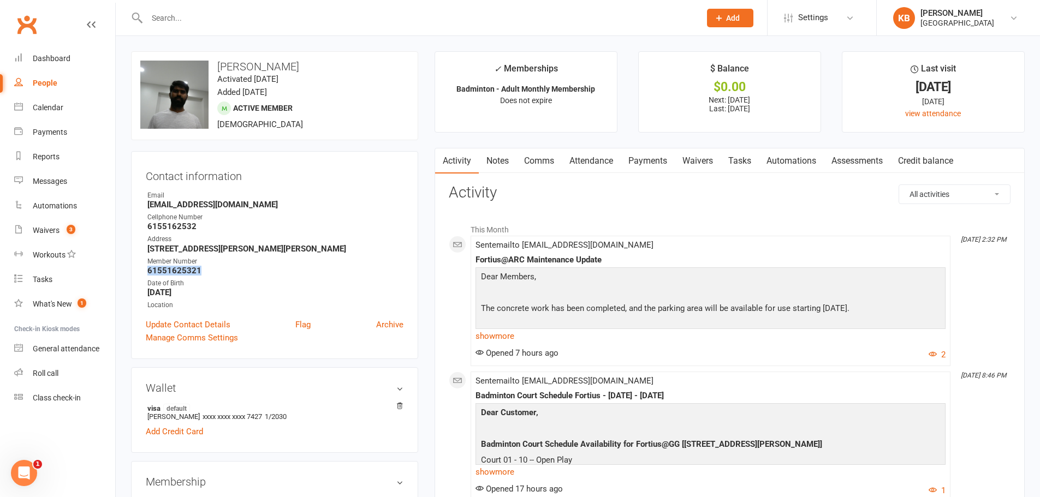
drag, startPoint x: 143, startPoint y: 270, endPoint x: 222, endPoint y: 274, distance: 78.7
click at [222, 274] on div "Contact information Owner Email [EMAIL_ADDRESS][DOMAIN_NAME] Cellphone Number […" at bounding box center [274, 255] width 287 height 208
copy strong "61551625321"
click at [298, 223] on strong "6155162532" at bounding box center [275, 227] width 256 height 10
click at [210, 21] on input "text" at bounding box center [418, 17] width 549 height 15
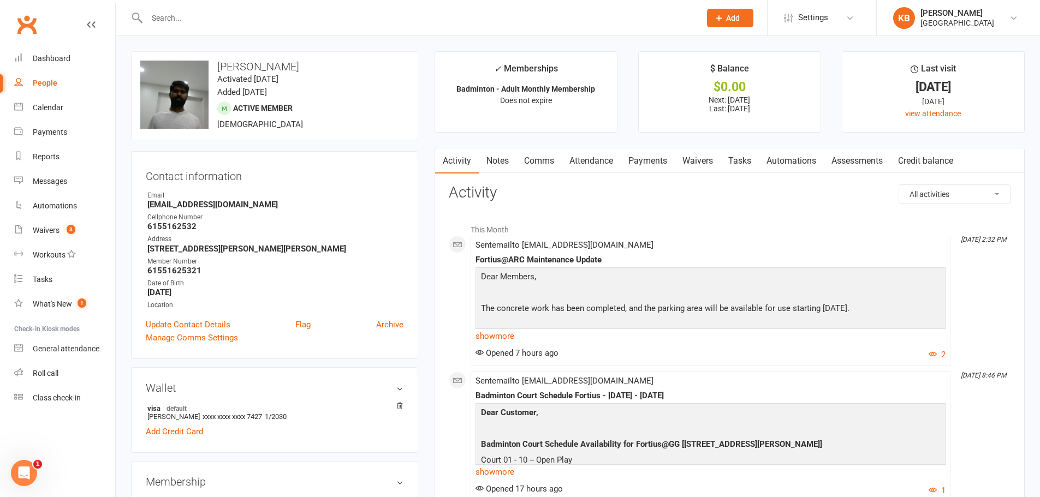
paste input "[PERSON_NAME]"
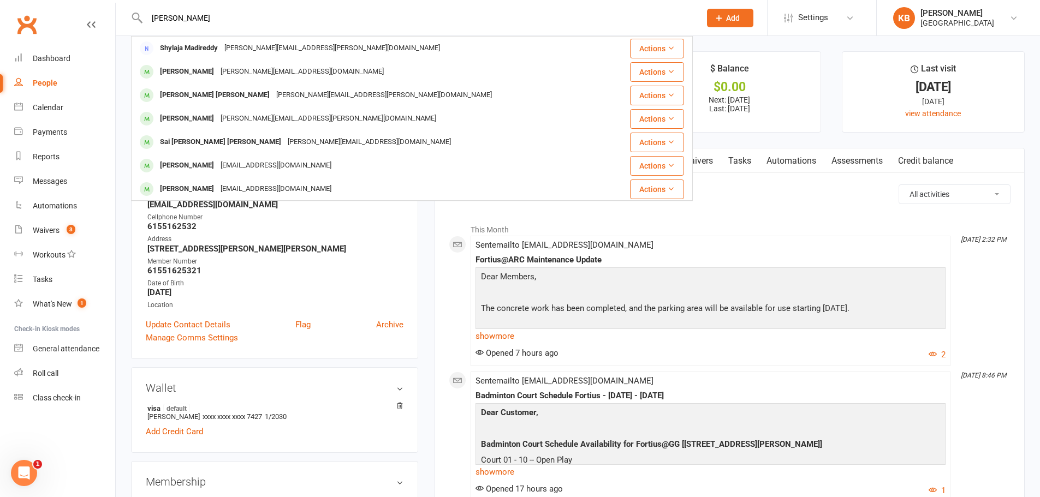
click at [225, 13] on input "[PERSON_NAME]" at bounding box center [418, 17] width 549 height 15
drag, startPoint x: 228, startPoint y: 17, endPoint x: 135, endPoint y: 14, distance: 92.3
click at [136, 14] on div "[PERSON_NAME] [PERSON_NAME] Madireddy [EMAIL_ADDRESS][PERSON_NAME][DOMAIN_NAME]…" at bounding box center [412, 17] width 562 height 35
paste input "[PERSON_NAME]"
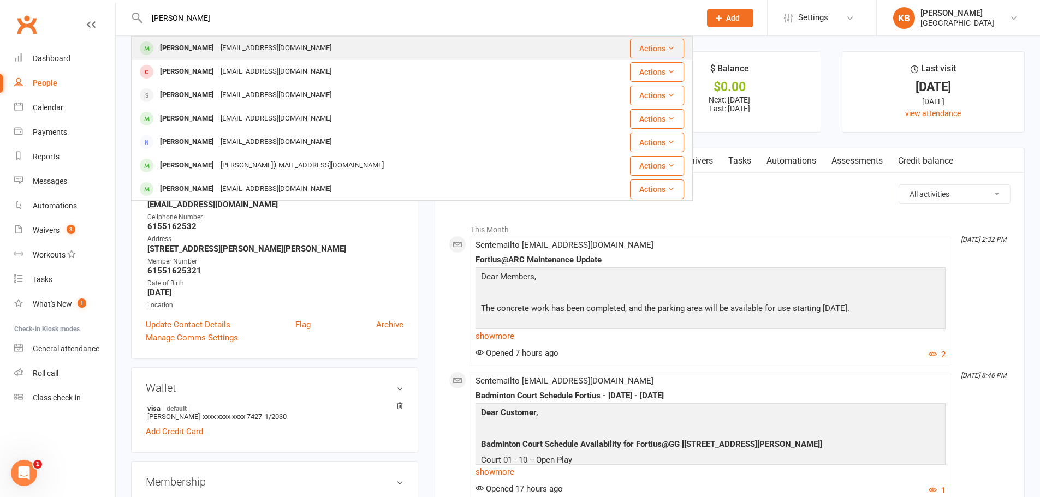
type input "[PERSON_NAME]"
click at [203, 51] on div "[PERSON_NAME]" at bounding box center [187, 48] width 61 height 16
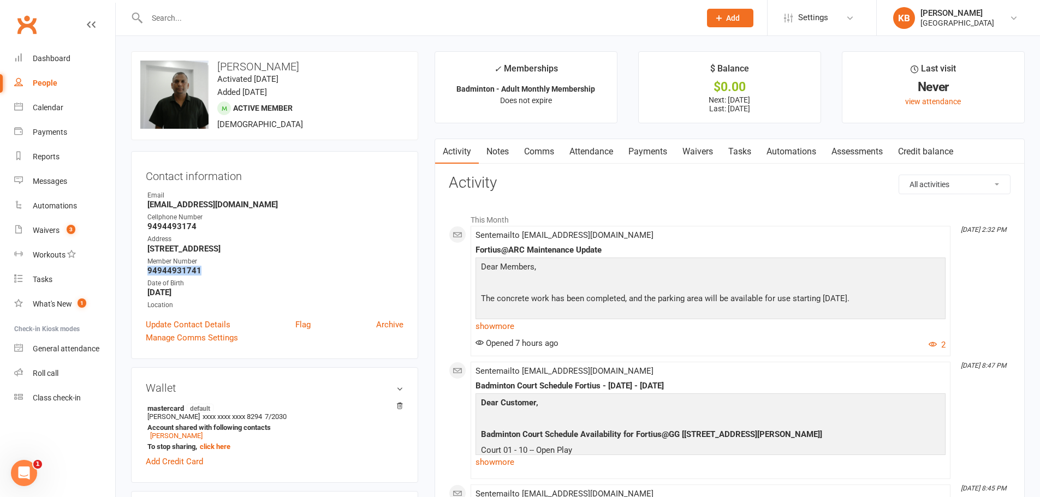
drag, startPoint x: 147, startPoint y: 273, endPoint x: 215, endPoint y: 270, distance: 67.8
click at [215, 270] on li "Member Number 94944931741" at bounding box center [275, 266] width 258 height 19
copy strong "94944931741"
click at [273, 196] on div "Email" at bounding box center [275, 196] width 256 height 10
click at [276, 16] on input "text" at bounding box center [418, 17] width 549 height 15
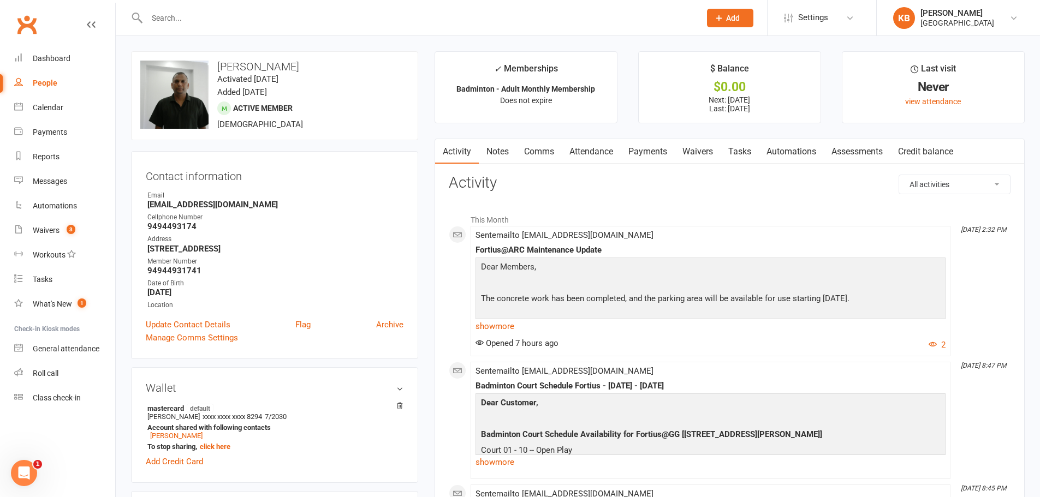
paste input "[PERSON_NAME]"
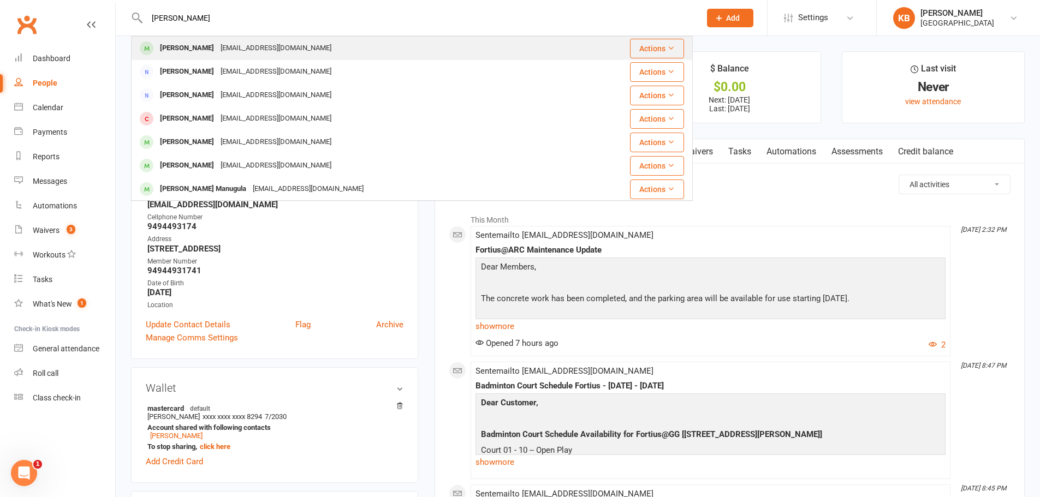
type input "[PERSON_NAME]"
click at [239, 42] on div "[EMAIL_ADDRESS][DOMAIN_NAME]" at bounding box center [275, 48] width 117 height 16
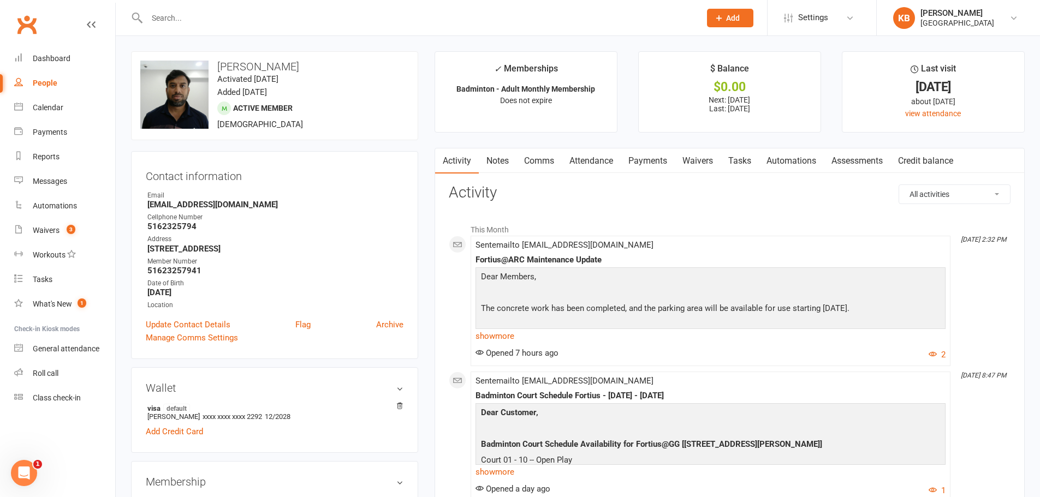
click at [642, 170] on link "Payments" at bounding box center [648, 160] width 54 height 25
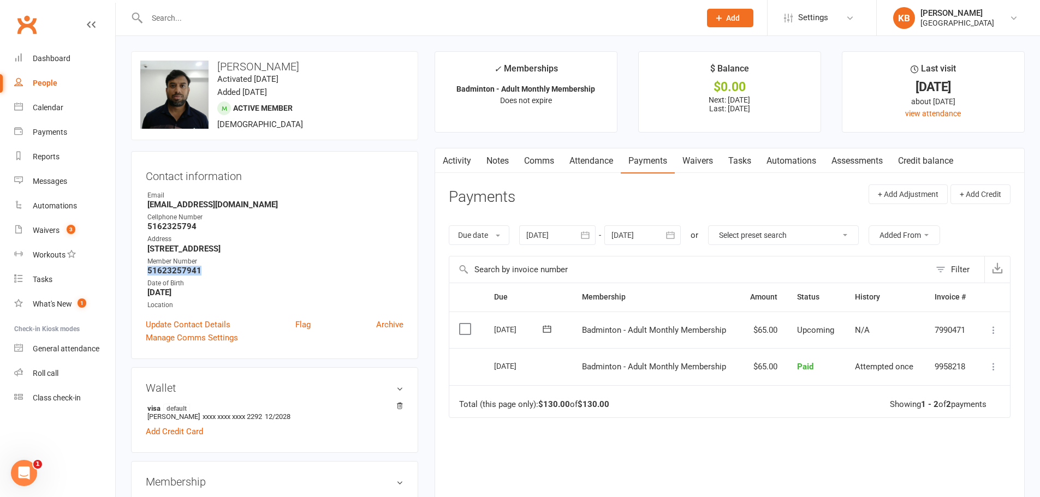
drag, startPoint x: 139, startPoint y: 270, endPoint x: 204, endPoint y: 271, distance: 65.0
click at [204, 271] on div "Contact information Owner Email [EMAIL_ADDRESS][DOMAIN_NAME] Cellphone Number […" at bounding box center [274, 255] width 287 height 208
copy strong "51623257941"
click at [291, 250] on strong "[STREET_ADDRESS]" at bounding box center [275, 249] width 256 height 10
click at [188, 16] on input "text" at bounding box center [418, 17] width 549 height 15
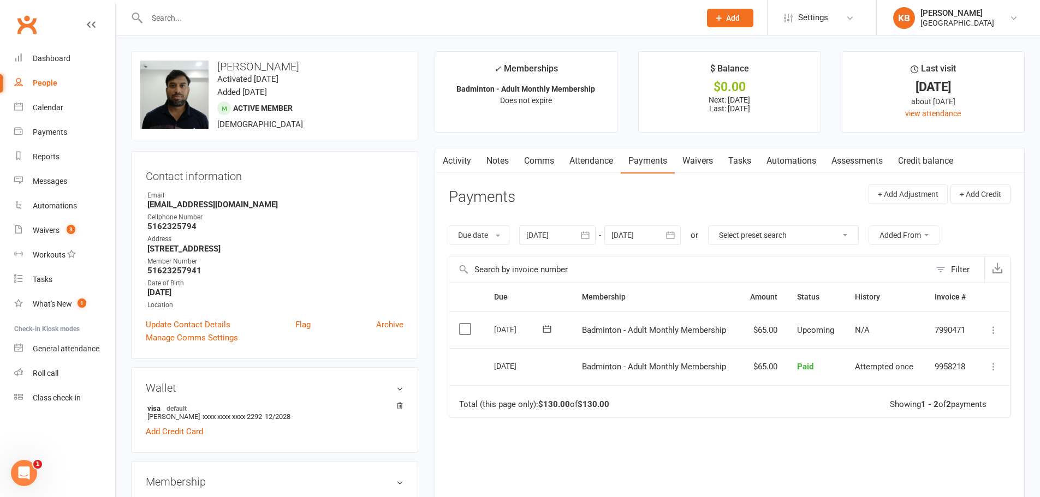
paste input "Basavraj Rumalam"
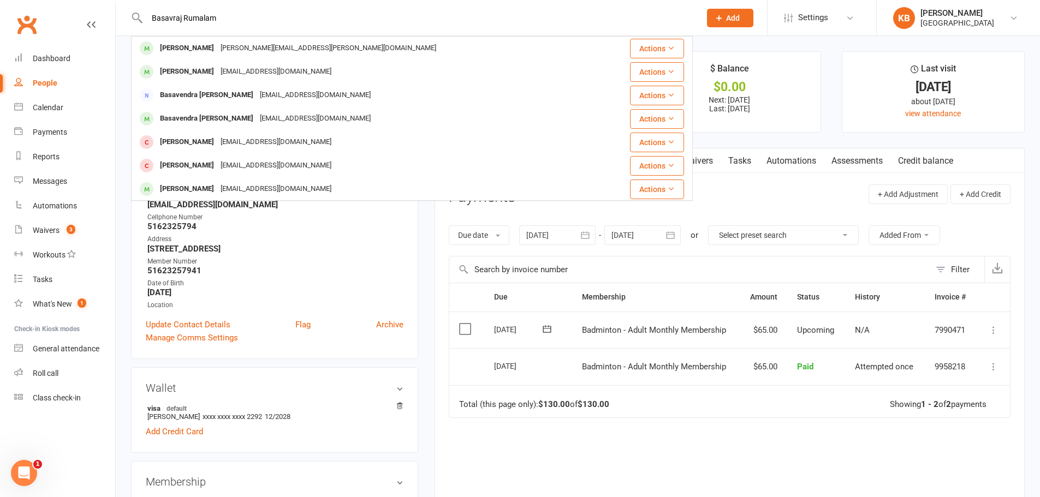
type input "Basavraj Rumalam"
drag, startPoint x: 222, startPoint y: 19, endPoint x: 148, endPoint y: 16, distance: 73.7
click at [148, 16] on input "Basavraj Rumalam" at bounding box center [418, 17] width 549 height 15
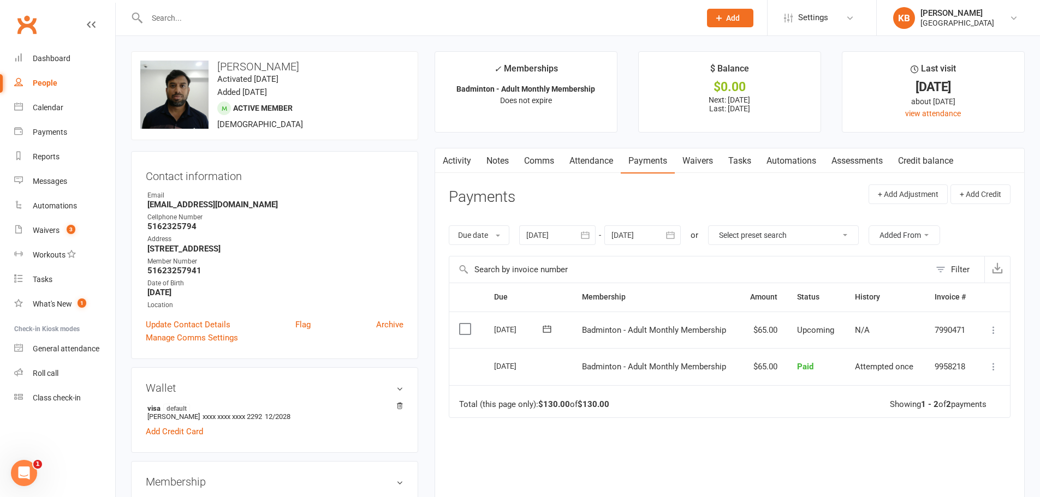
click at [432, 183] on main "✓ Memberships Badminton - Adult Monthly Membership Does not expire $ Balance $0…" at bounding box center [729, 318] width 606 height 535
click at [199, 17] on input "text" at bounding box center [418, 17] width 549 height 15
click at [229, 22] on input "text" at bounding box center [418, 17] width 549 height 15
click at [216, 19] on input "text" at bounding box center [418, 17] width 549 height 15
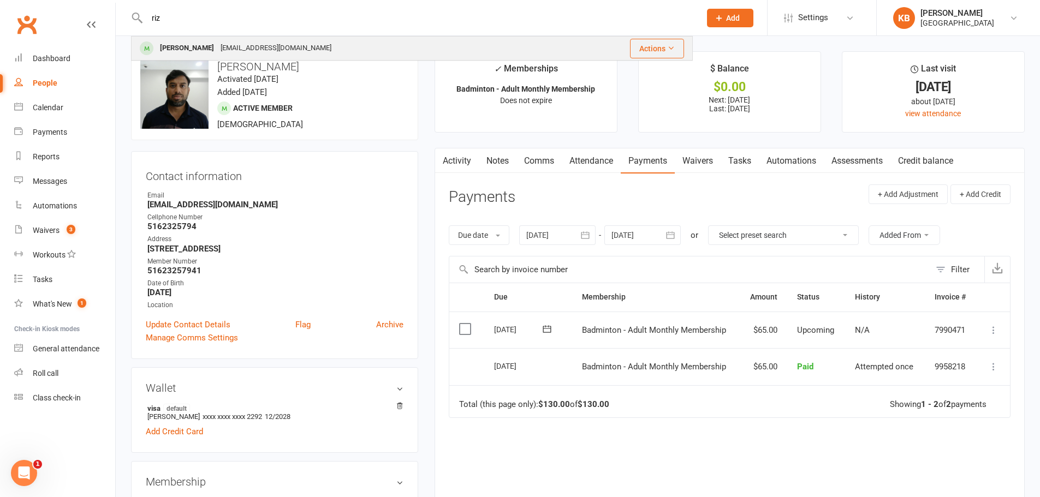
type input "riz"
click at [257, 52] on div "[EMAIL_ADDRESS][DOMAIN_NAME]" at bounding box center [275, 48] width 117 height 16
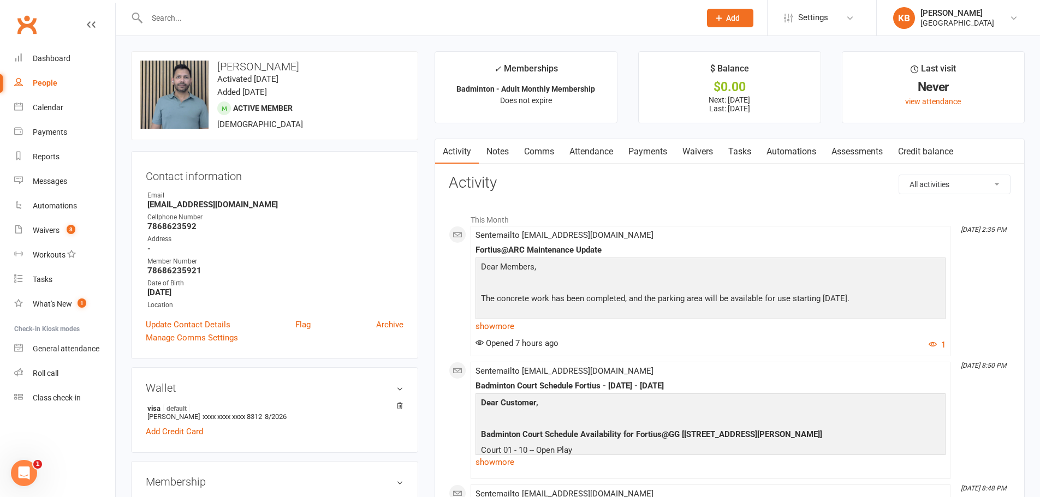
drag, startPoint x: 216, startPoint y: 64, endPoint x: 307, endPoint y: 67, distance: 91.7
click at [307, 67] on h3 "[PERSON_NAME]" at bounding box center [274, 67] width 269 height 12
click at [416, 183] on div "Contact information Owner Email [EMAIL_ADDRESS][DOMAIN_NAME] Cellphone Number […" at bounding box center [274, 255] width 287 height 208
click at [491, 161] on link "Notes" at bounding box center [498, 151] width 38 height 25
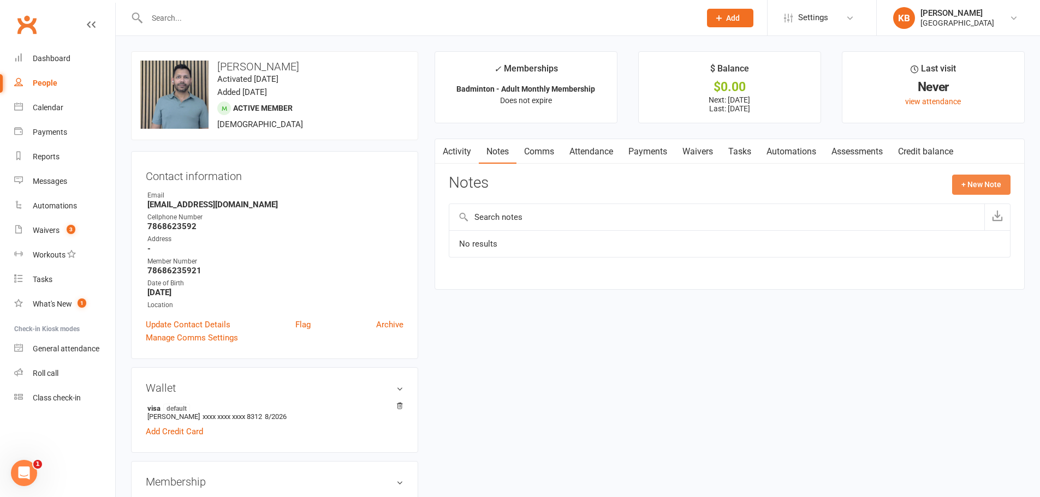
click at [980, 180] on button "+ New Note" at bounding box center [981, 185] width 58 height 20
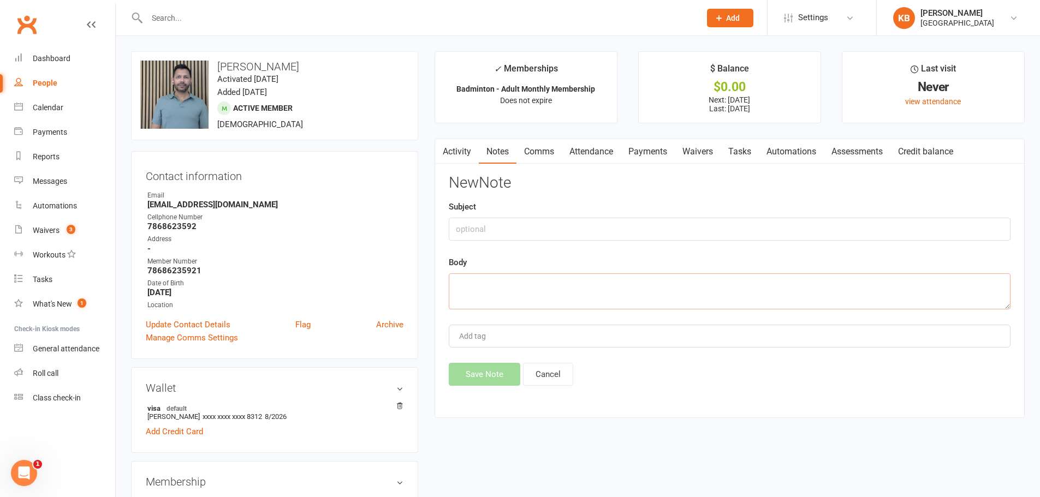
click at [479, 285] on textarea at bounding box center [730, 291] width 562 height 36
type textarea "SEP Guest pass was used."
click at [484, 375] on button "Save Note" at bounding box center [485, 374] width 72 height 23
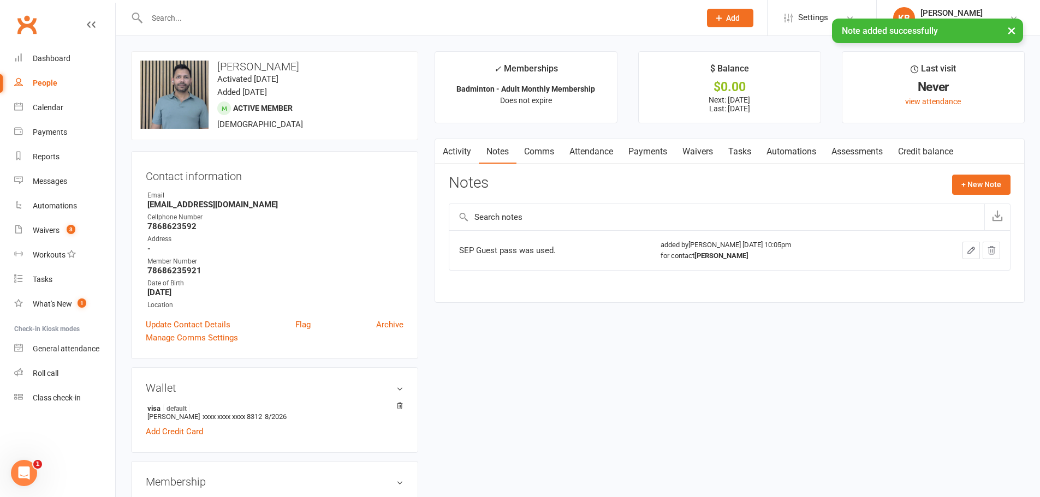
click at [649, 148] on link "Payments" at bounding box center [648, 151] width 54 height 25
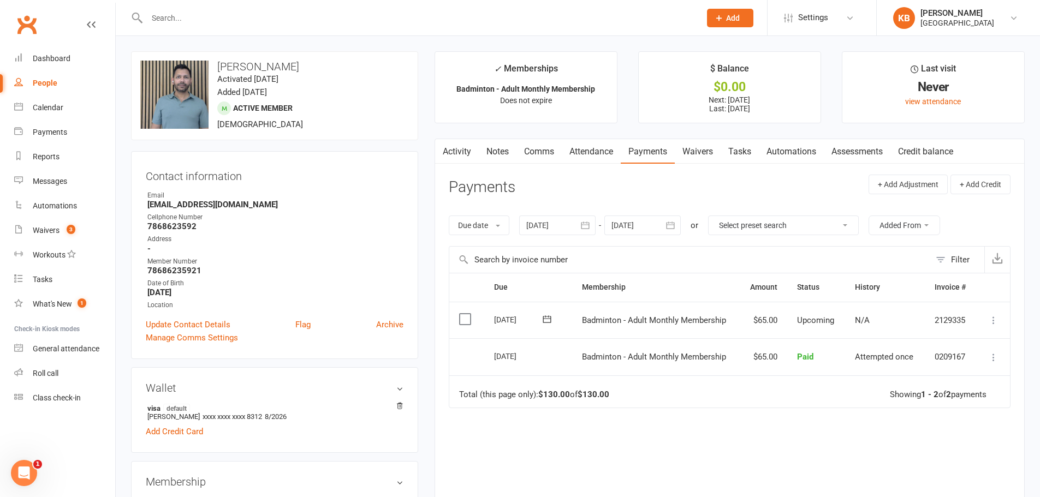
click at [185, 22] on input "text" at bounding box center [418, 17] width 549 height 15
paste input "[PERSON_NAME]"
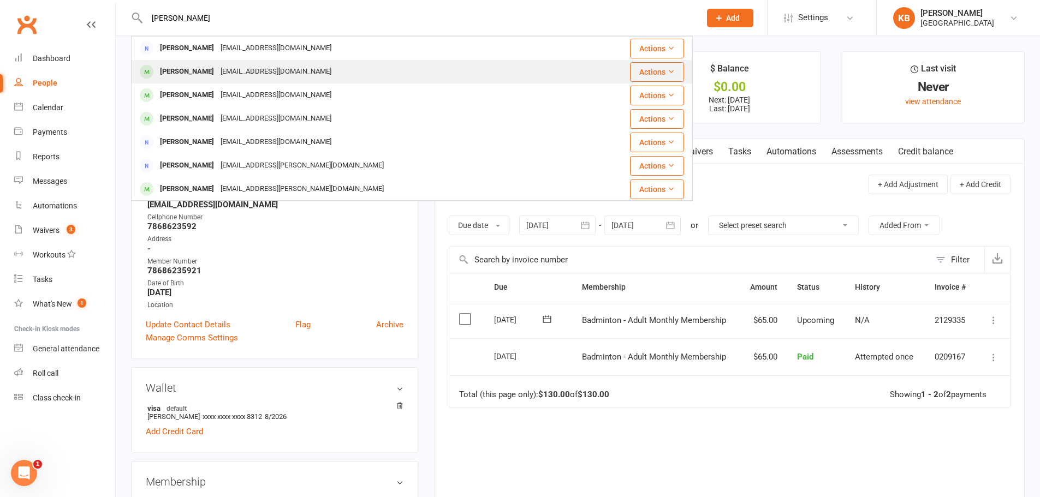
type input "[PERSON_NAME]"
click at [247, 74] on div "[EMAIL_ADDRESS][DOMAIN_NAME]" at bounding box center [275, 72] width 117 height 16
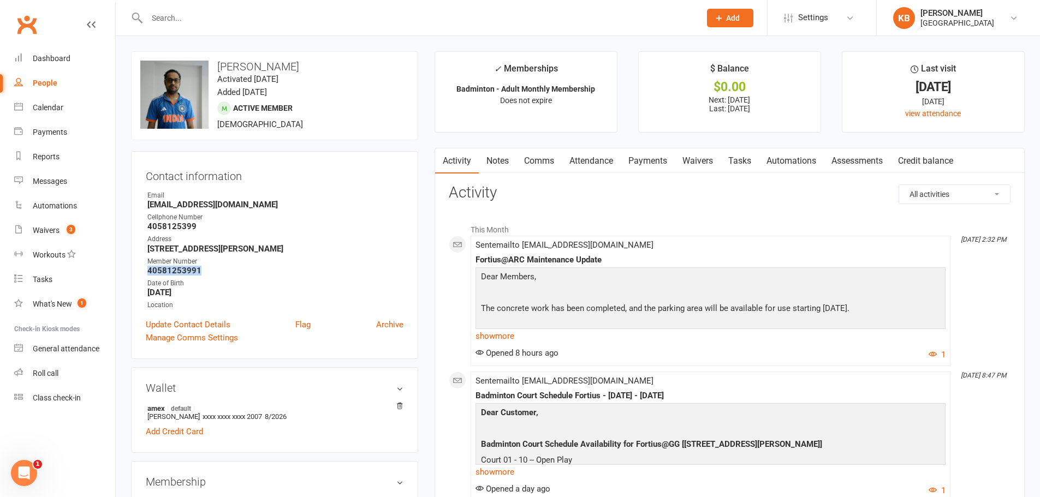
drag, startPoint x: 144, startPoint y: 268, endPoint x: 211, endPoint y: 267, distance: 67.7
click at [211, 267] on div "Contact information Owner Email [EMAIL_ADDRESS][DOMAIN_NAME] Cellphone Number […" at bounding box center [274, 255] width 287 height 208
copy strong "40581253991"
click at [284, 215] on div "Cellphone Number" at bounding box center [275, 217] width 256 height 10
click at [942, 22] on div "[GEOGRAPHIC_DATA]" at bounding box center [957, 23] width 74 height 10
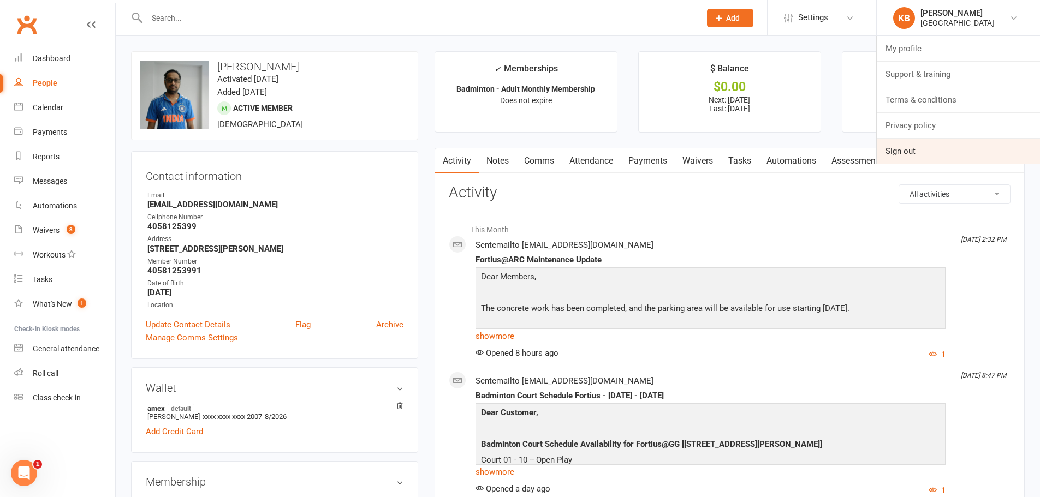
click at [914, 151] on link "Sign out" at bounding box center [958, 151] width 163 height 25
